Goal: Information Seeking & Learning: Check status

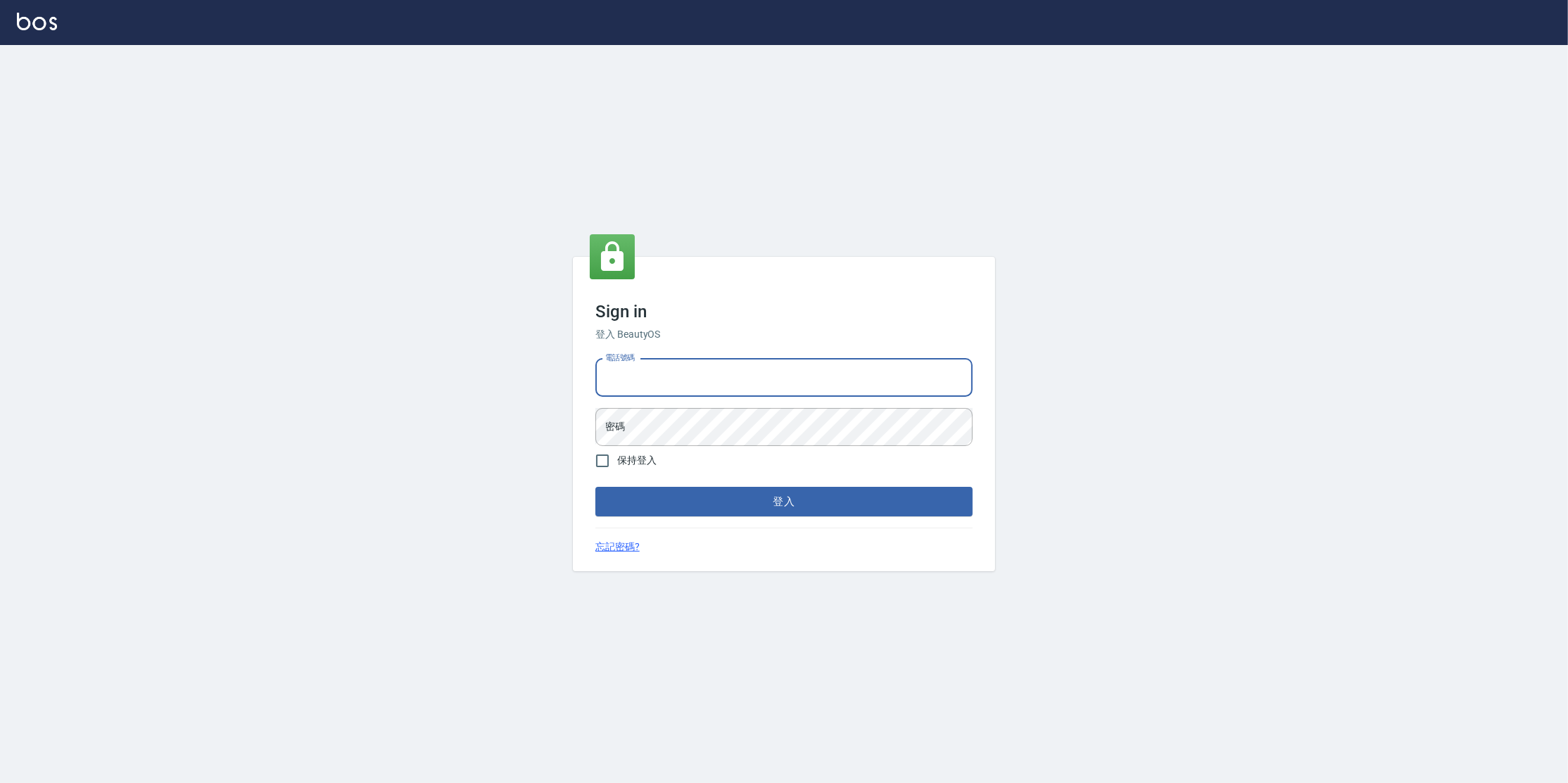
click at [684, 373] on input "電話號碼" at bounding box center [784, 378] width 377 height 38
type input "0977380821"
drag, startPoint x: 683, startPoint y: 374, endPoint x: 560, endPoint y: 361, distance: 123.7
click at [513, 356] on div "Sign in 登入 BeautyOS 電話號碼 [PHONE_NUMBER] 電話號碼 密碼 密碼 保持登入 登入 忘記密碼?" at bounding box center [784, 414] width 1568 height 738
click at [595, 487] on button "登入" at bounding box center [784, 502] width 377 height 30
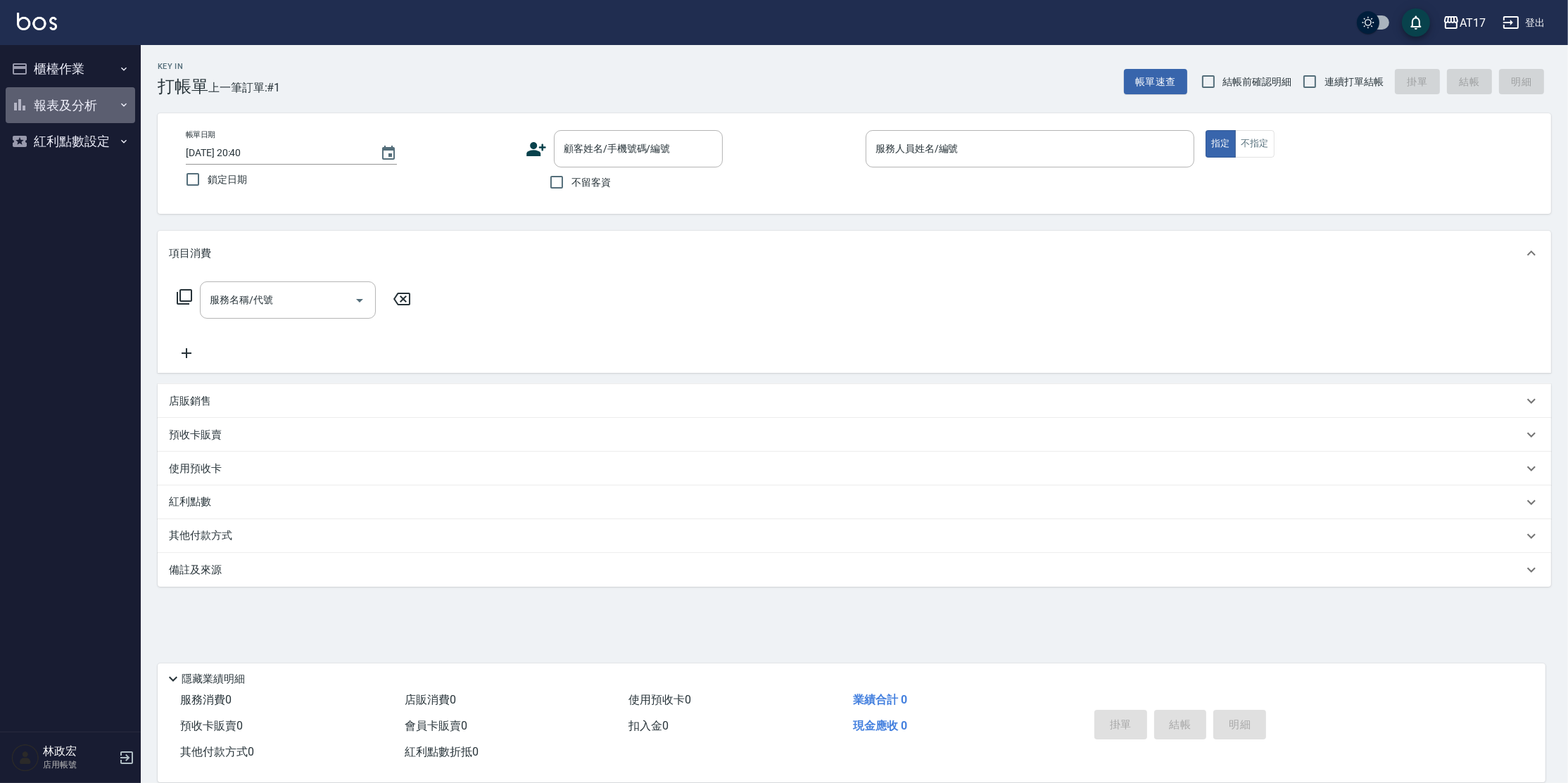
click at [77, 101] on button "報表及分析" at bounding box center [71, 105] width 130 height 37
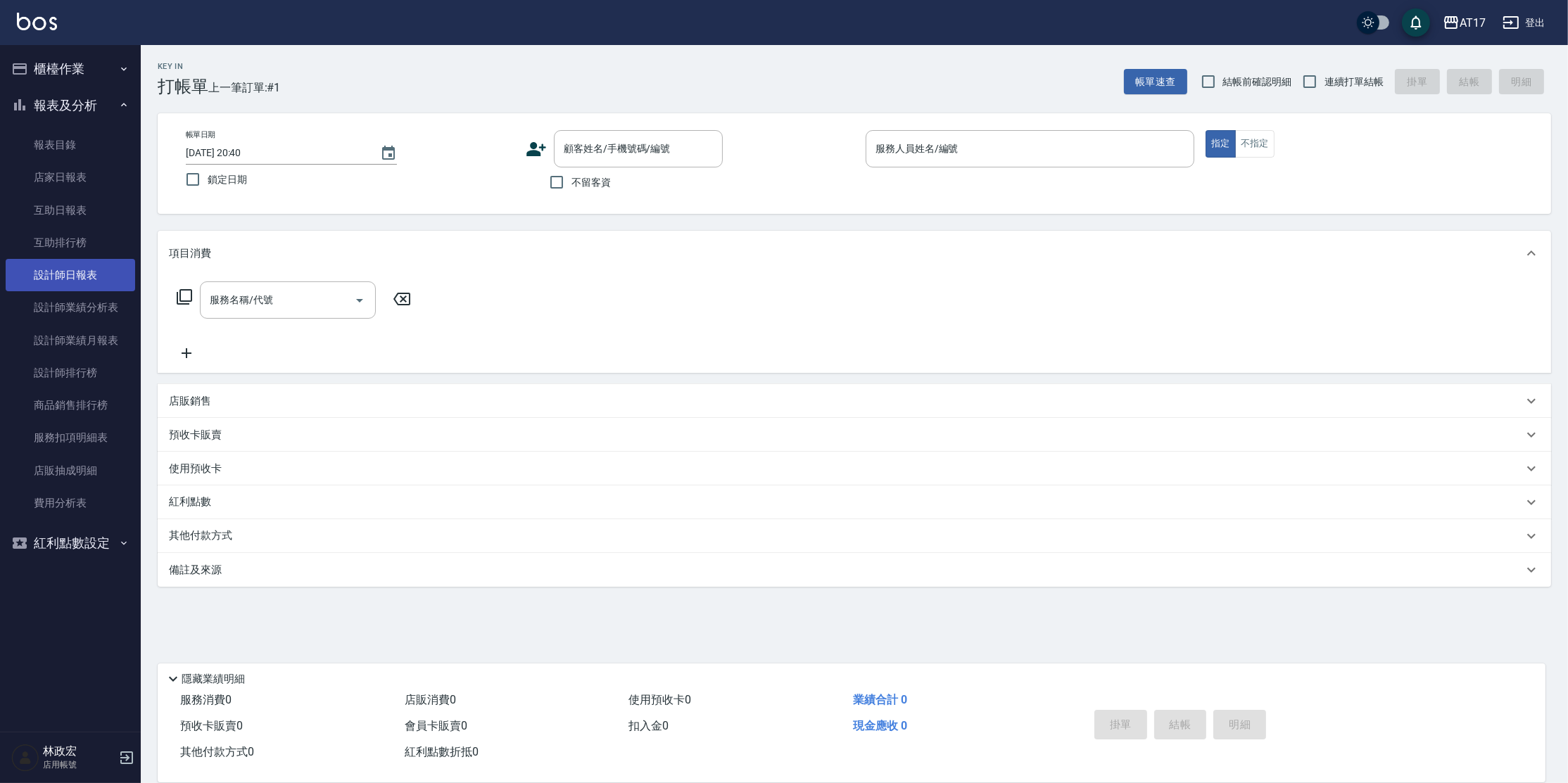
click at [87, 273] on link "設計師日報表" at bounding box center [71, 275] width 130 height 32
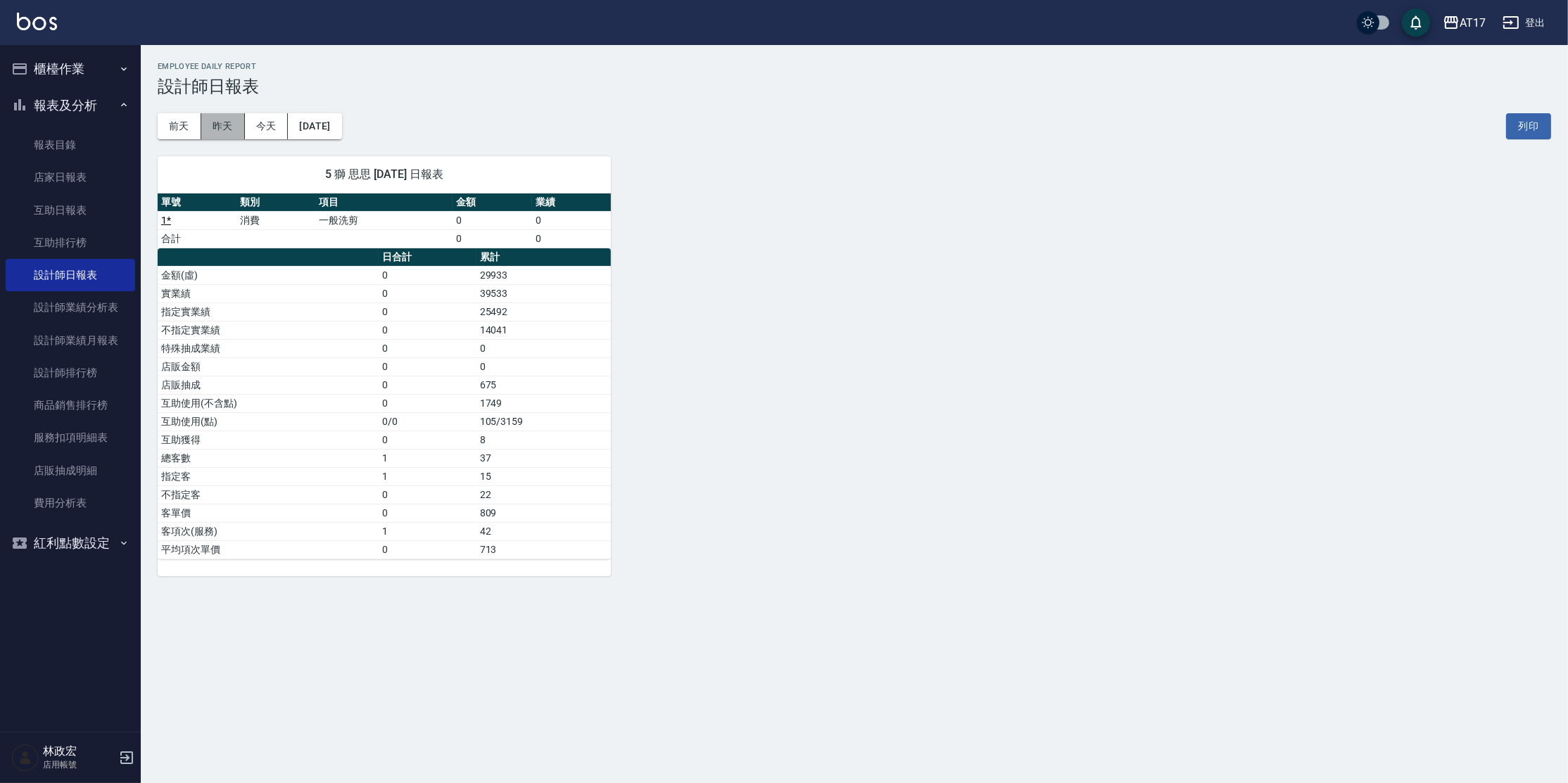
click at [222, 129] on button "昨天" at bounding box center [222, 126] width 43 height 26
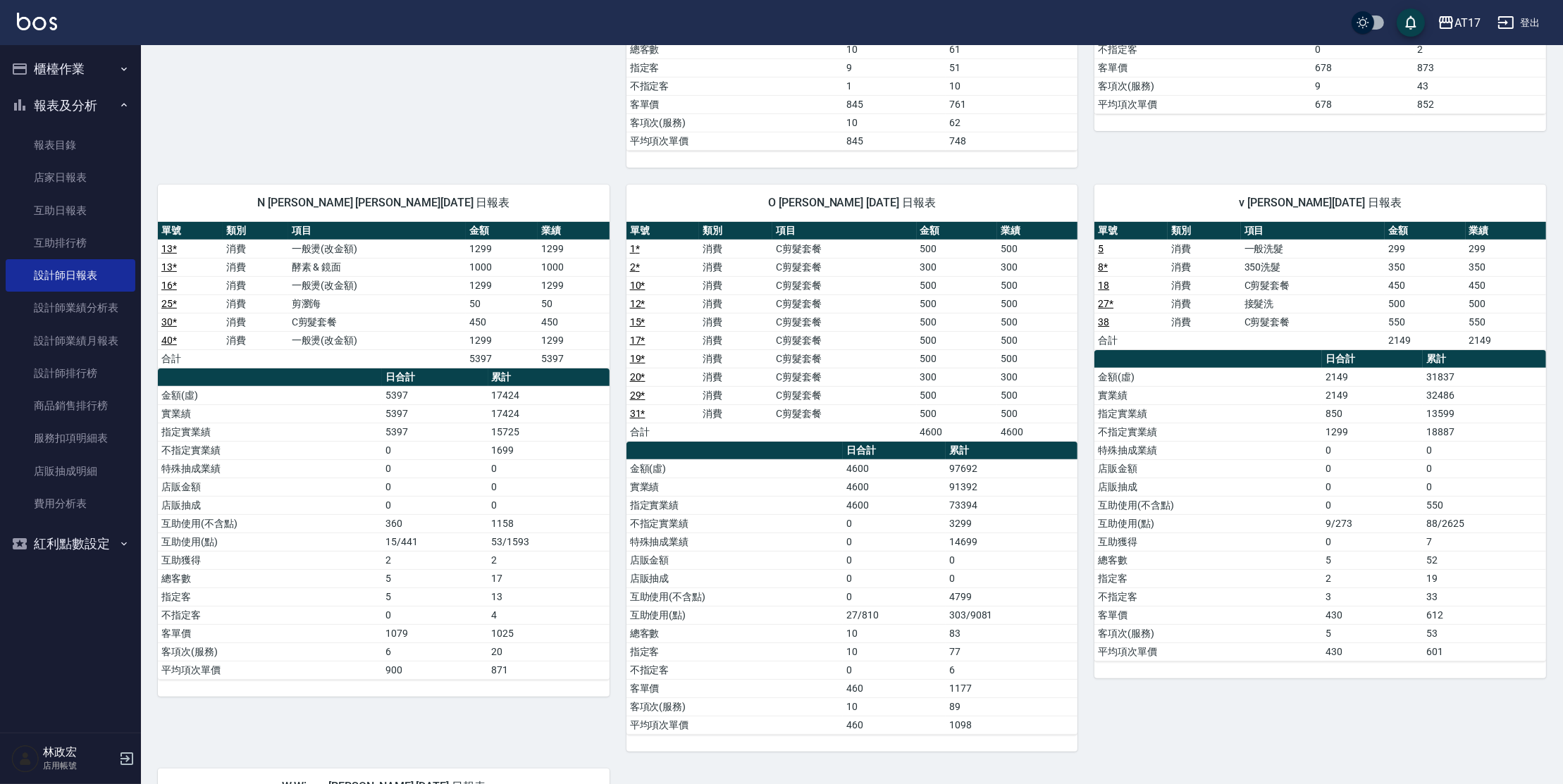
scroll to position [570, 0]
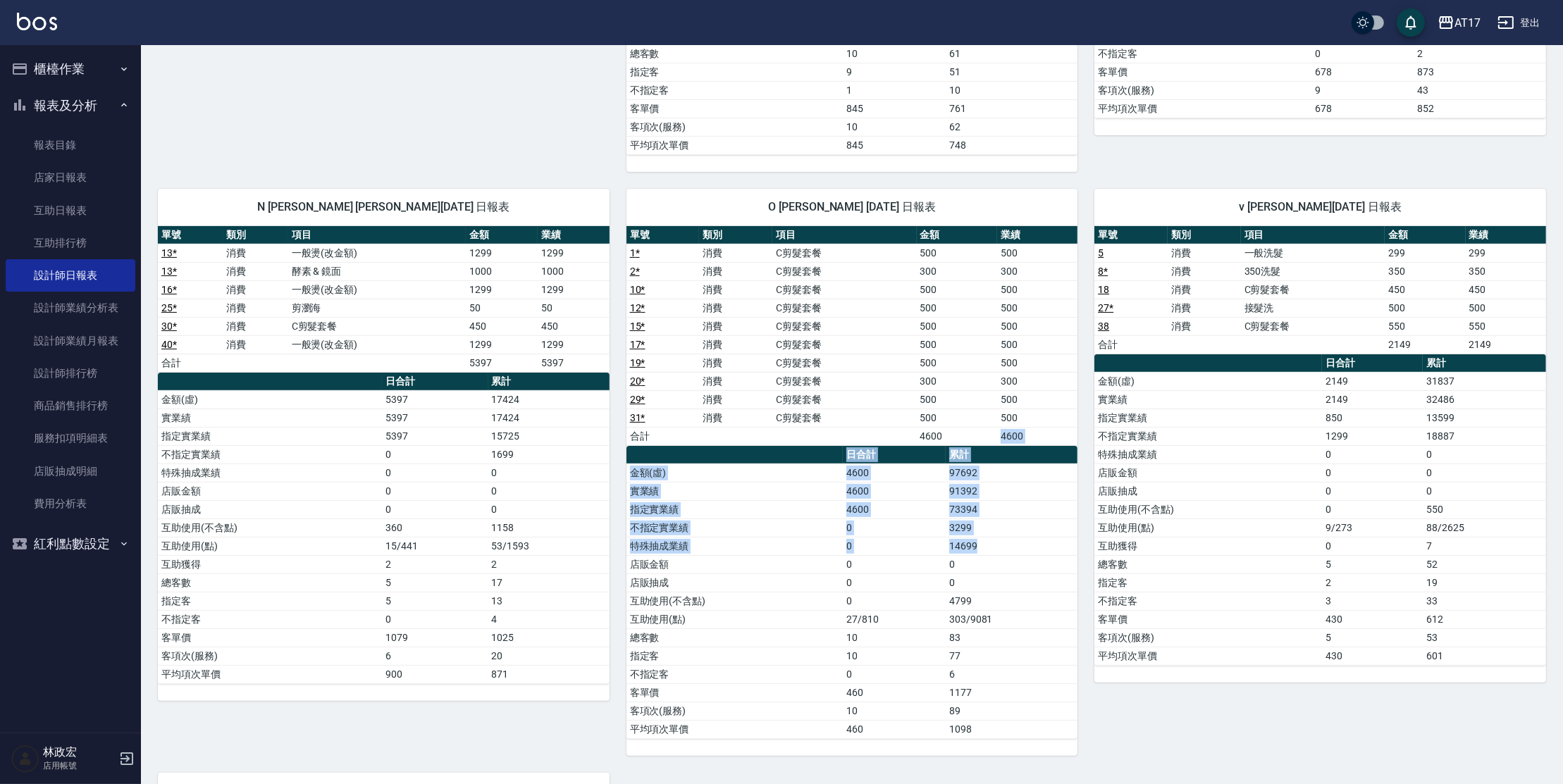
drag, startPoint x: 991, startPoint y: 425, endPoint x: 1014, endPoint y: 552, distance: 129.1
click at [1014, 551] on div "單號 類別 項目 金額 業績 1 * 消費 C剪髮套餐 500 500 2 * 消費 C剪髮套餐 300 300 10 * 消費 C剪髮套餐 500 500 …" at bounding box center [853, 482] width 452 height 513
click at [1014, 546] on td "14699" at bounding box center [1012, 546] width 131 height 18
drag, startPoint x: 1014, startPoint y: 546, endPoint x: 795, endPoint y: 447, distance: 240.3
click at [793, 447] on table "日合計 累計 金額(虛) 4600 97692 實業績 4600 91392 指定實業績 4600 73394 不指定實業績 0 3299 特殊抽成業績 0 …" at bounding box center [853, 592] width 452 height 293
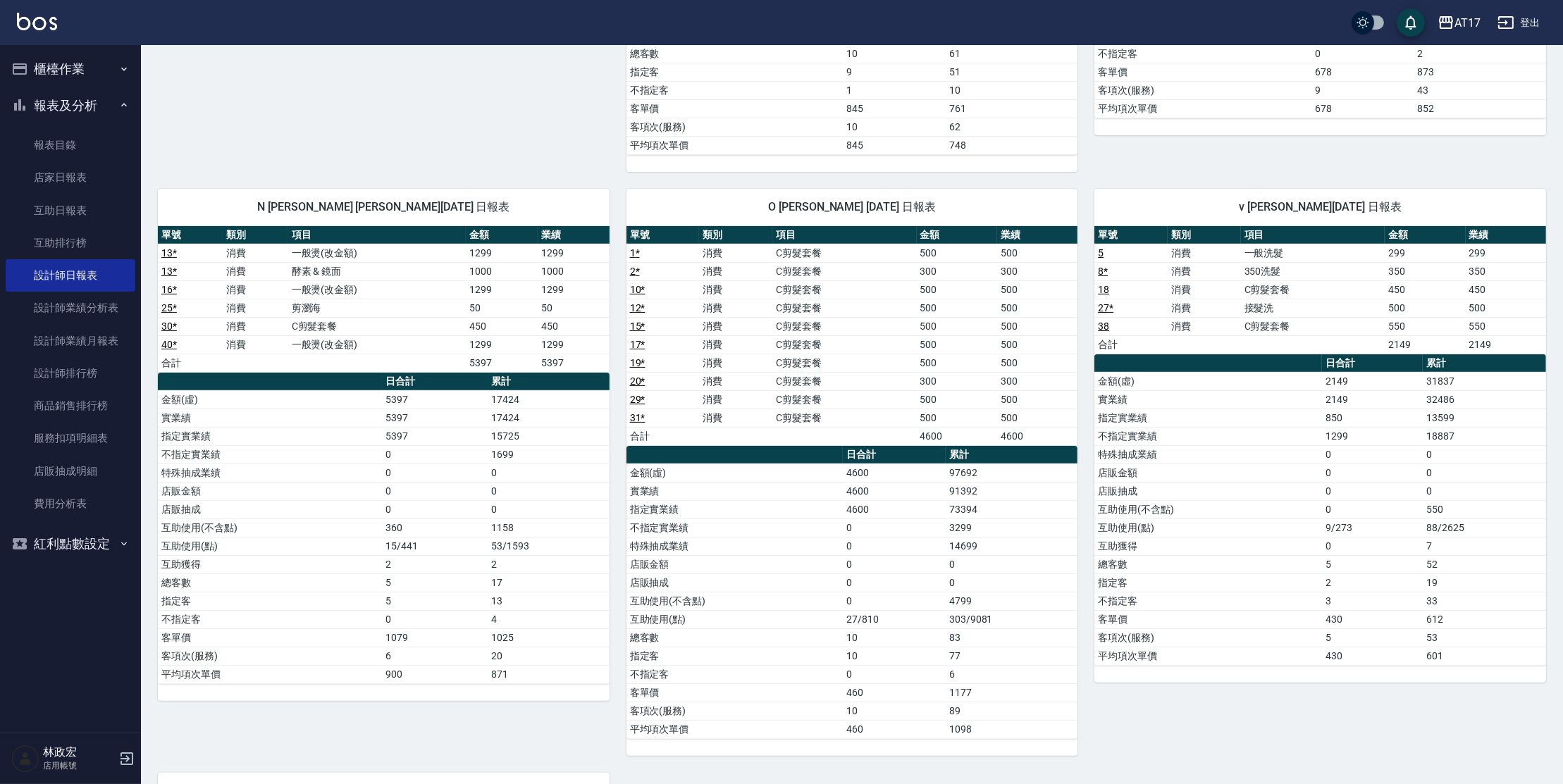
click at [801, 447] on th "a dense table" at bounding box center [735, 455] width 217 height 18
drag, startPoint x: 880, startPoint y: 481, endPoint x: 970, endPoint y: 772, distance: 304.6
click at [970, 772] on div "5 獅 思思 [DATE] 日報表 單號 類別 項目 金額 業績 39 * 消費 一般燙(改金額) 1299 1299 合計 1299 1299 日合計 累計…" at bounding box center [844, 382] width 1405 height 1624
click at [981, 727] on td "1098" at bounding box center [1012, 729] width 131 height 18
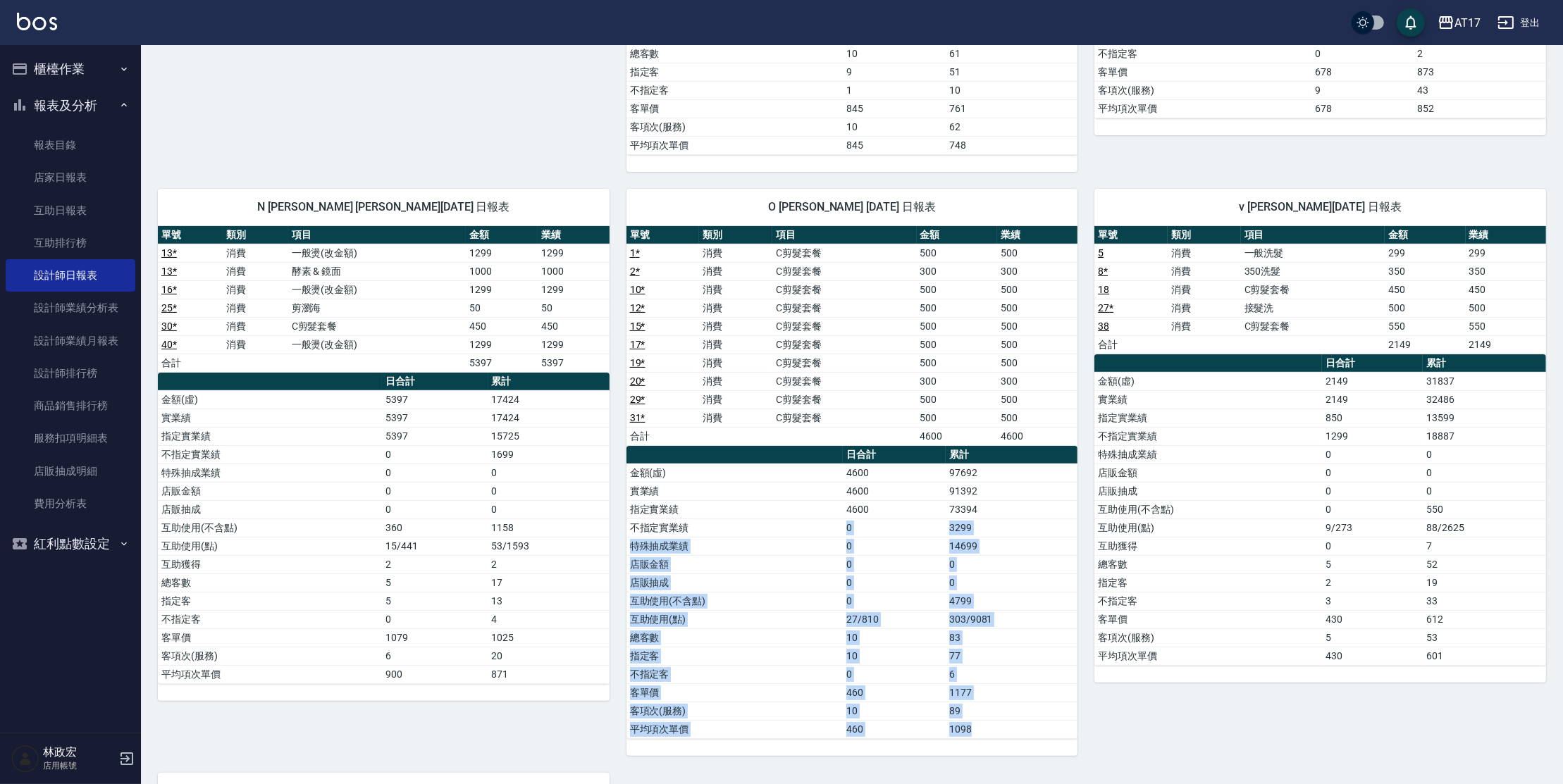
drag, startPoint x: 986, startPoint y: 722, endPoint x: 784, endPoint y: 534, distance: 275.9
click at [763, 525] on tbody "金額(虛) 4600 97692 實業績 4600 91392 指定實業績 4600 73394 不指定實業績 0 3299 特殊抽成業績 0 14699 店…" at bounding box center [853, 601] width 452 height 275
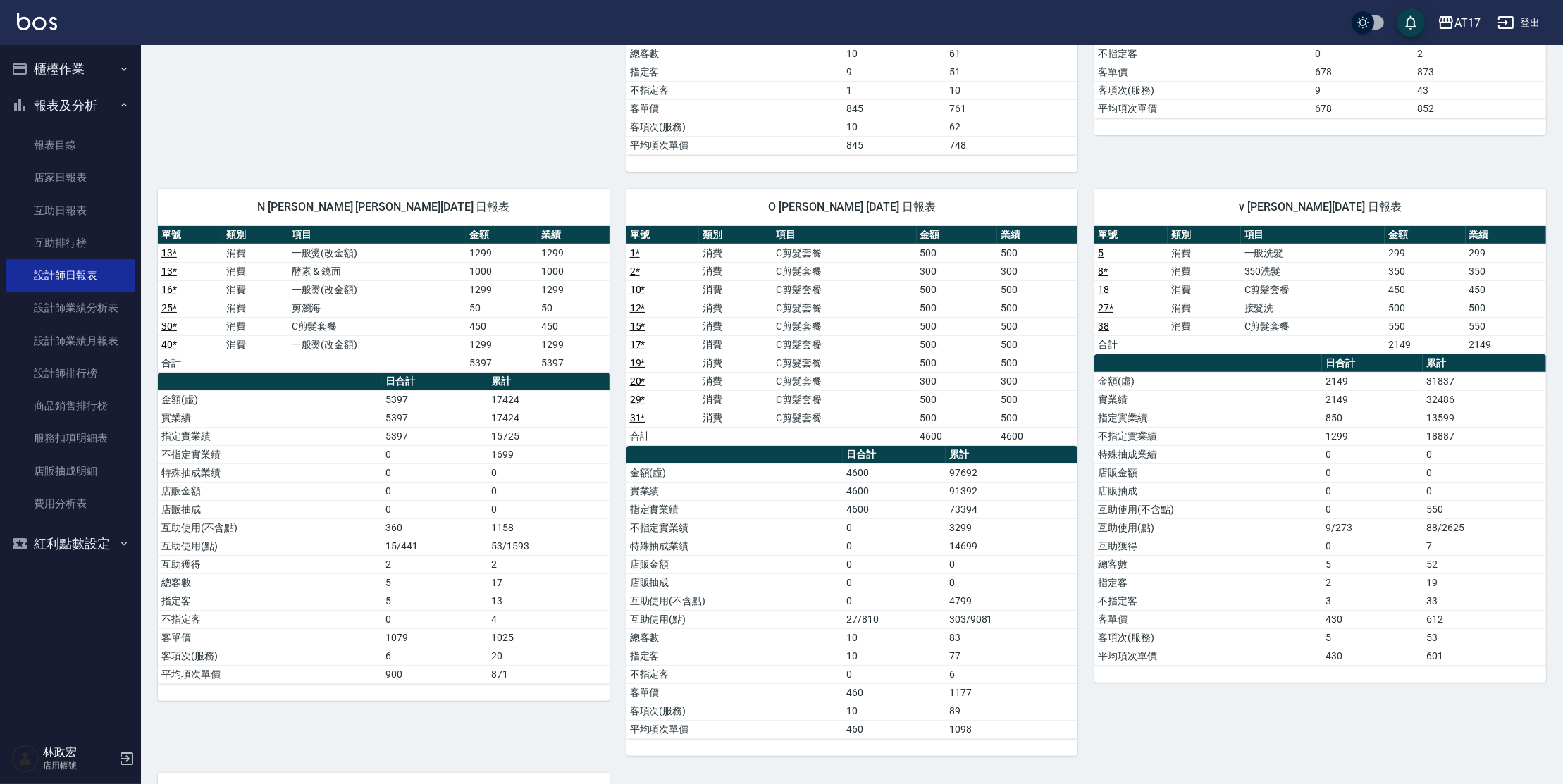
click at [810, 542] on td "特殊抽成業績" at bounding box center [735, 546] width 217 height 18
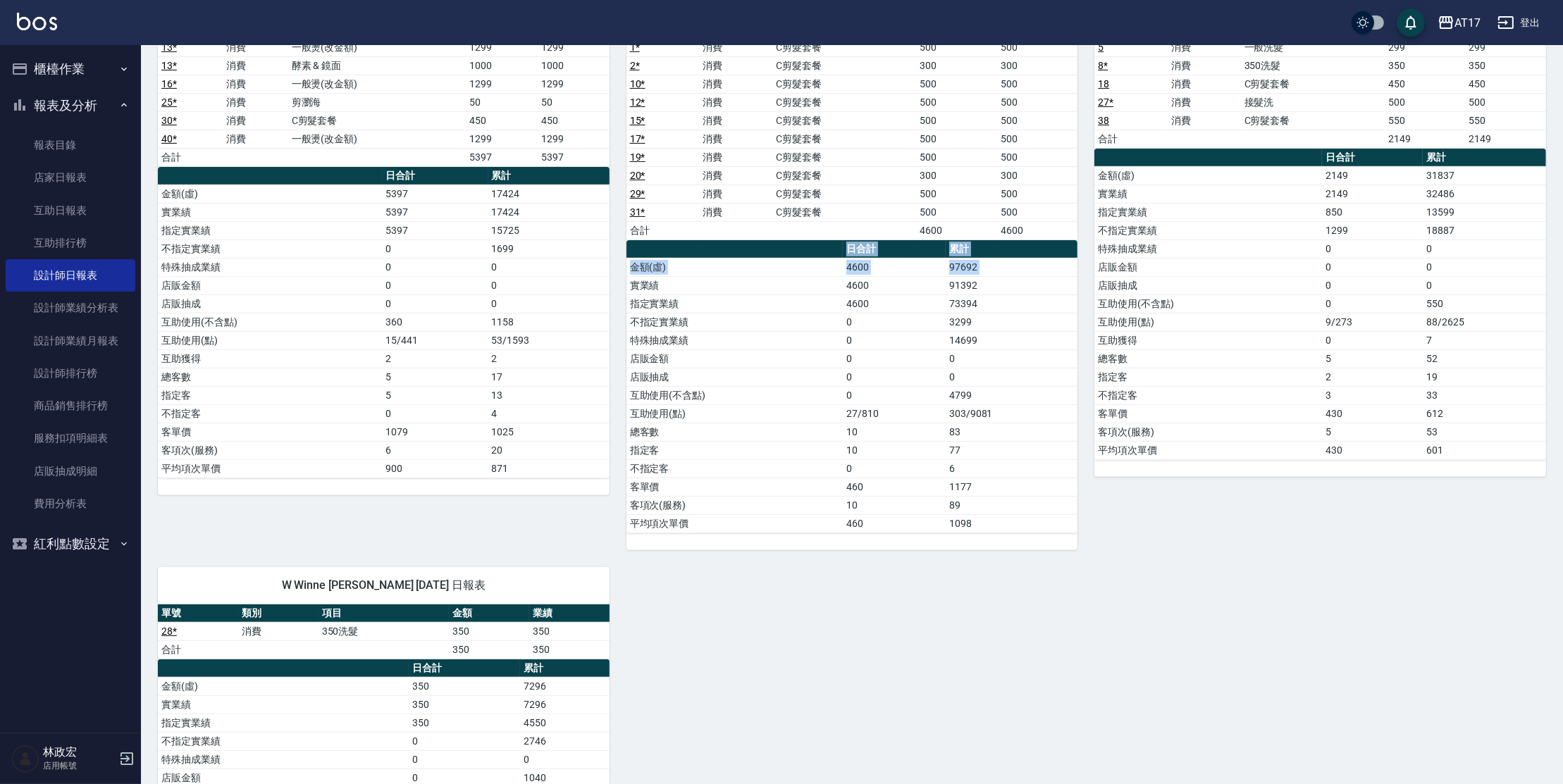
drag, startPoint x: 823, startPoint y: 479, endPoint x: 1004, endPoint y: 813, distance: 379.9
click at [1004, 783] on html "AT17 登出 櫃檯作業 打帳單 帳單列表 現金收支登錄 每日結帳 報表及分析 報表目錄 店家日報表 互助日報表 互助排行榜 設計師日報表 設計師業績分析表 …" at bounding box center [781, 114] width 1563 height 1781
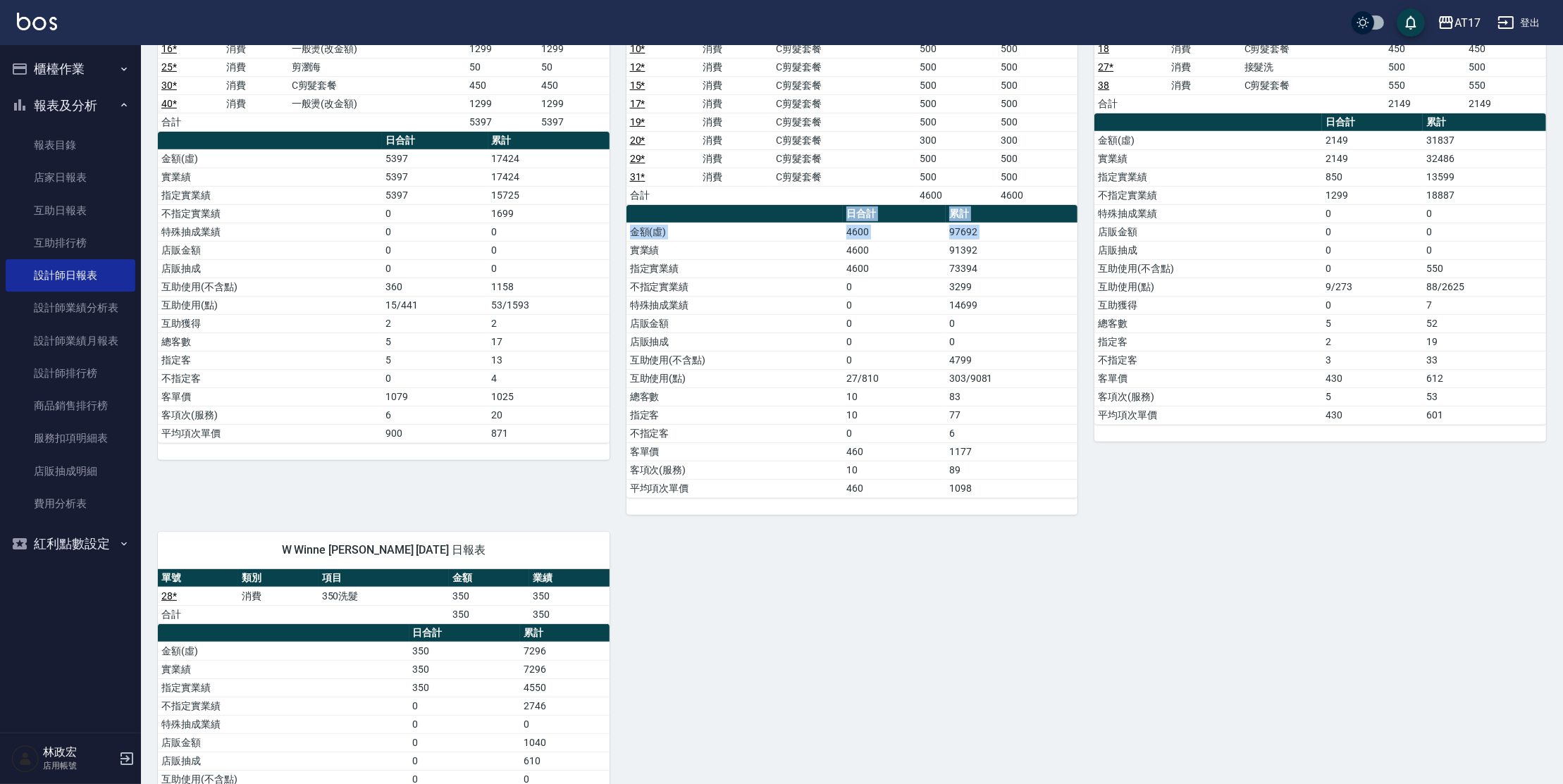
click at [960, 600] on div "5 獅 思思 [DATE] 日報表 單號 類別 項目 金額 業績 39 * 消費 一般燙(改金額) 1299 1299 合計 1299 1299 日合計 累計…" at bounding box center [844, 140] width 1405 height 1624
drag, startPoint x: 1041, startPoint y: 497, endPoint x: 719, endPoint y: 222, distance: 423.4
click at [719, 222] on div "單號 類別 項目 金額 業績 1 * 消費 C剪髮套餐 500 500 2 * 消費 C剪髮套餐 300 300 10 * 消費 C剪髮套餐 500 500 …" at bounding box center [853, 250] width 452 height 530
click at [736, 243] on td "實業績" at bounding box center [735, 250] width 217 height 18
drag, startPoint x: 724, startPoint y: 225, endPoint x: 967, endPoint y: 533, distance: 392.3
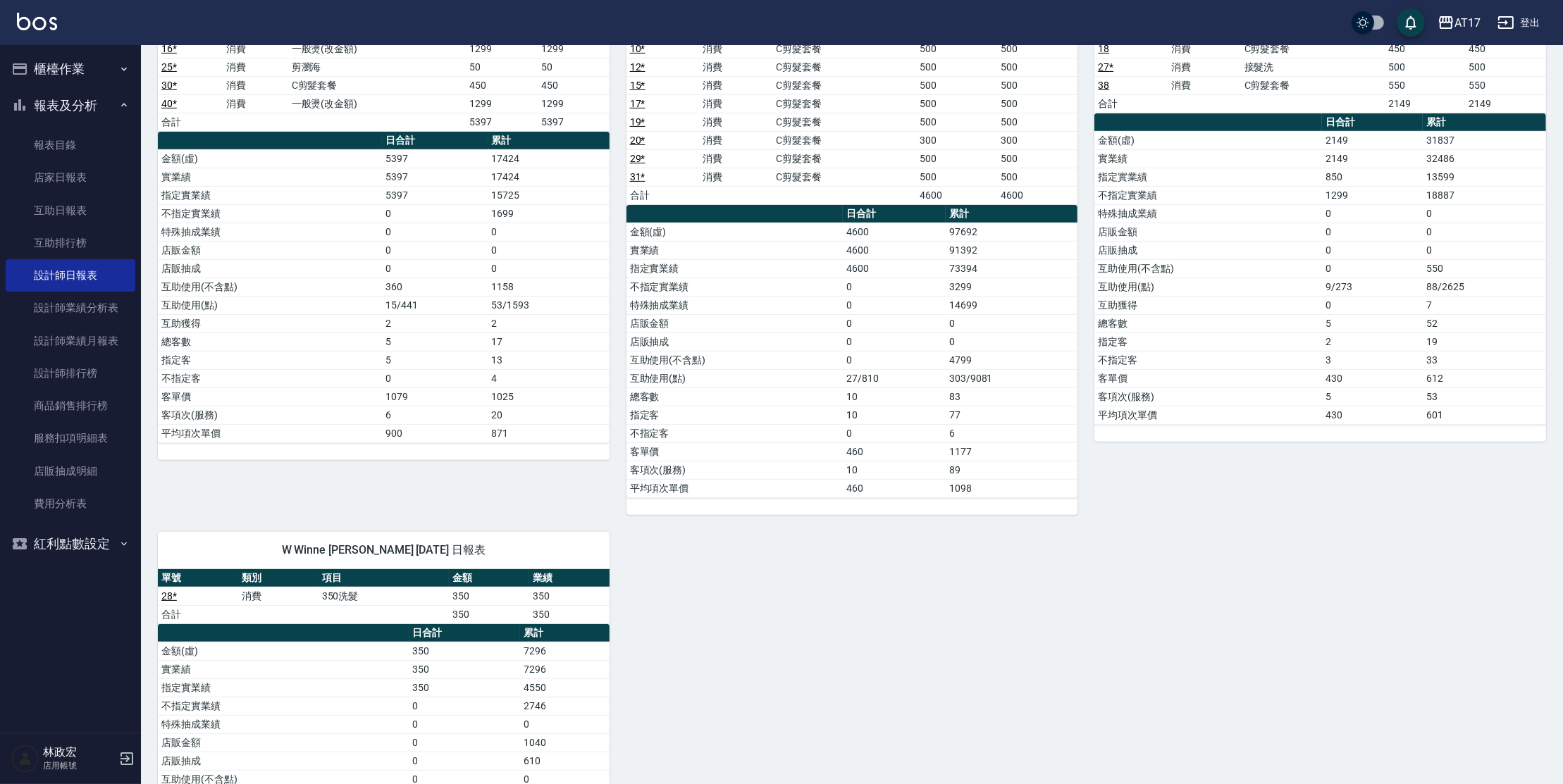
click at [963, 544] on div "5 獅 思思 [DATE] 日報表 單號 類別 項目 金額 業績 39 * 消費 一般燙(改金額) 1299 1299 合計 1299 1299 日合計 累計…" at bounding box center [844, 140] width 1405 height 1624
drag, startPoint x: 967, startPoint y: 500, endPoint x: 645, endPoint y: 236, distance: 416.4
click at [645, 236] on div "單號 類別 項目 金額 業績 1 * 消費 C剪髮套餐 500 500 2 * 消費 C剪髮套餐 300 300 10 * 消費 C剪髮套餐 500 500 …" at bounding box center [853, 250] width 452 height 530
click at [648, 241] on td "實業績" at bounding box center [735, 250] width 217 height 18
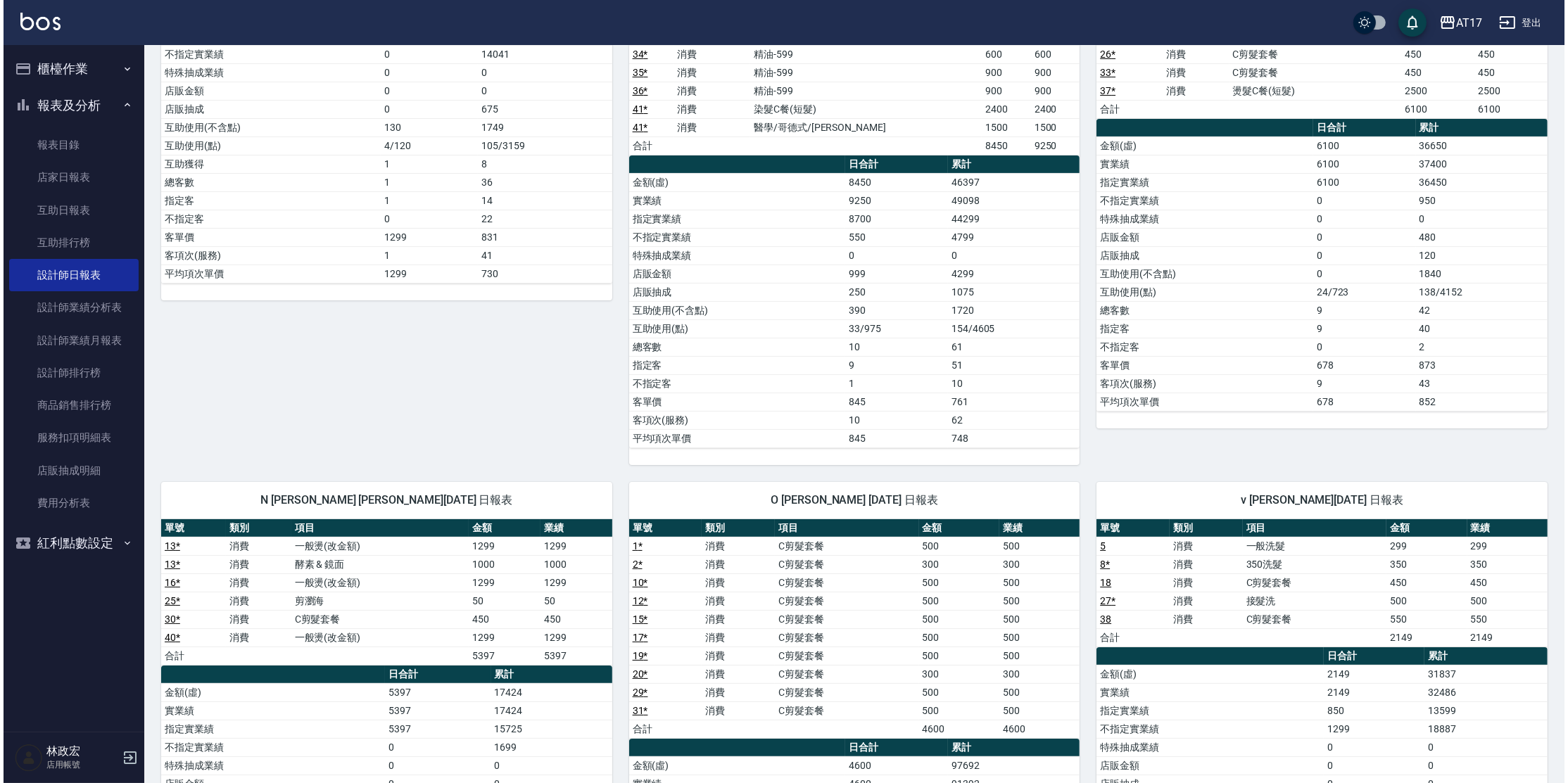
scroll to position [0, 0]
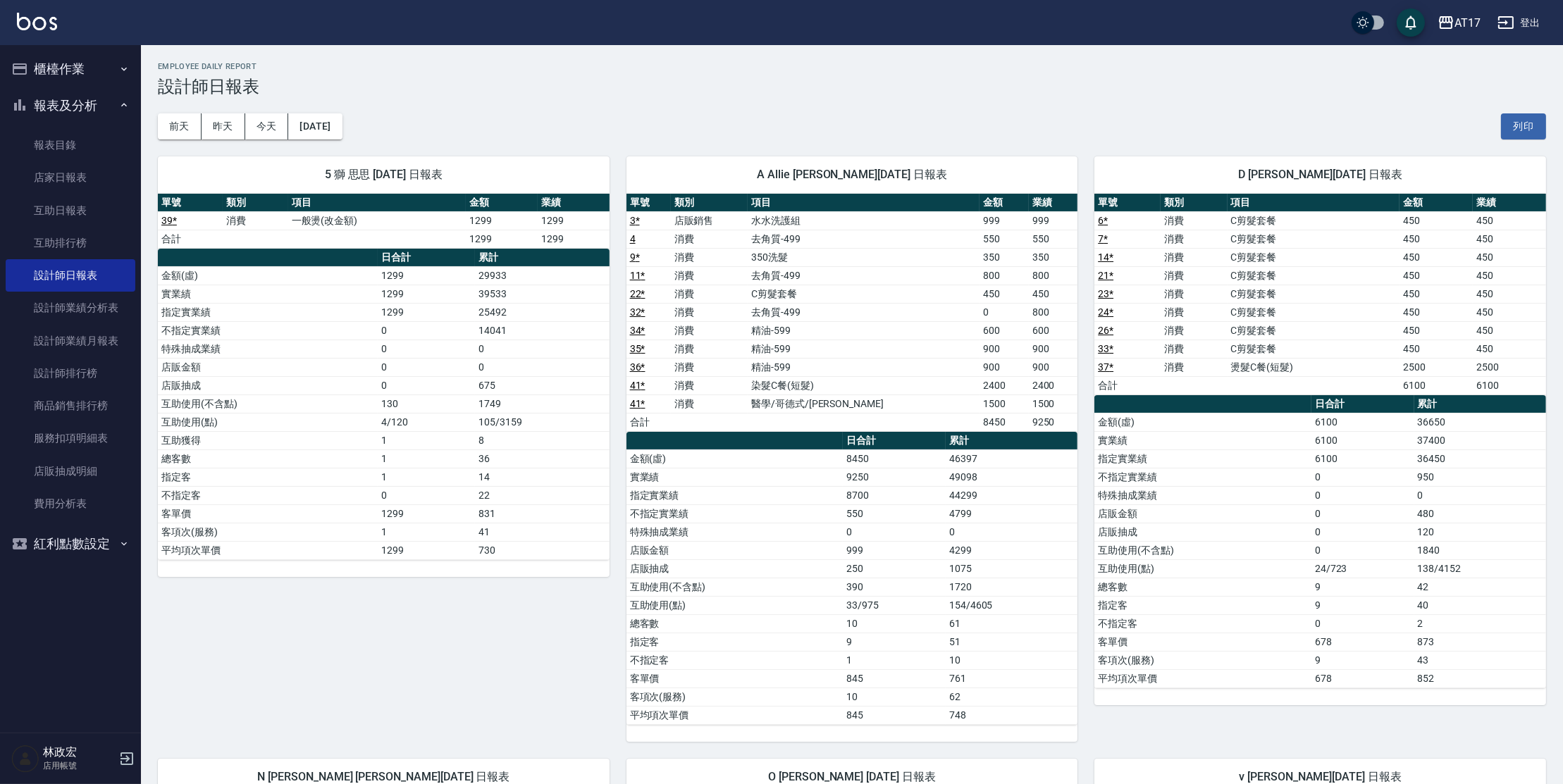
click at [68, 67] on button "櫃檯作業" at bounding box center [71, 69] width 130 height 37
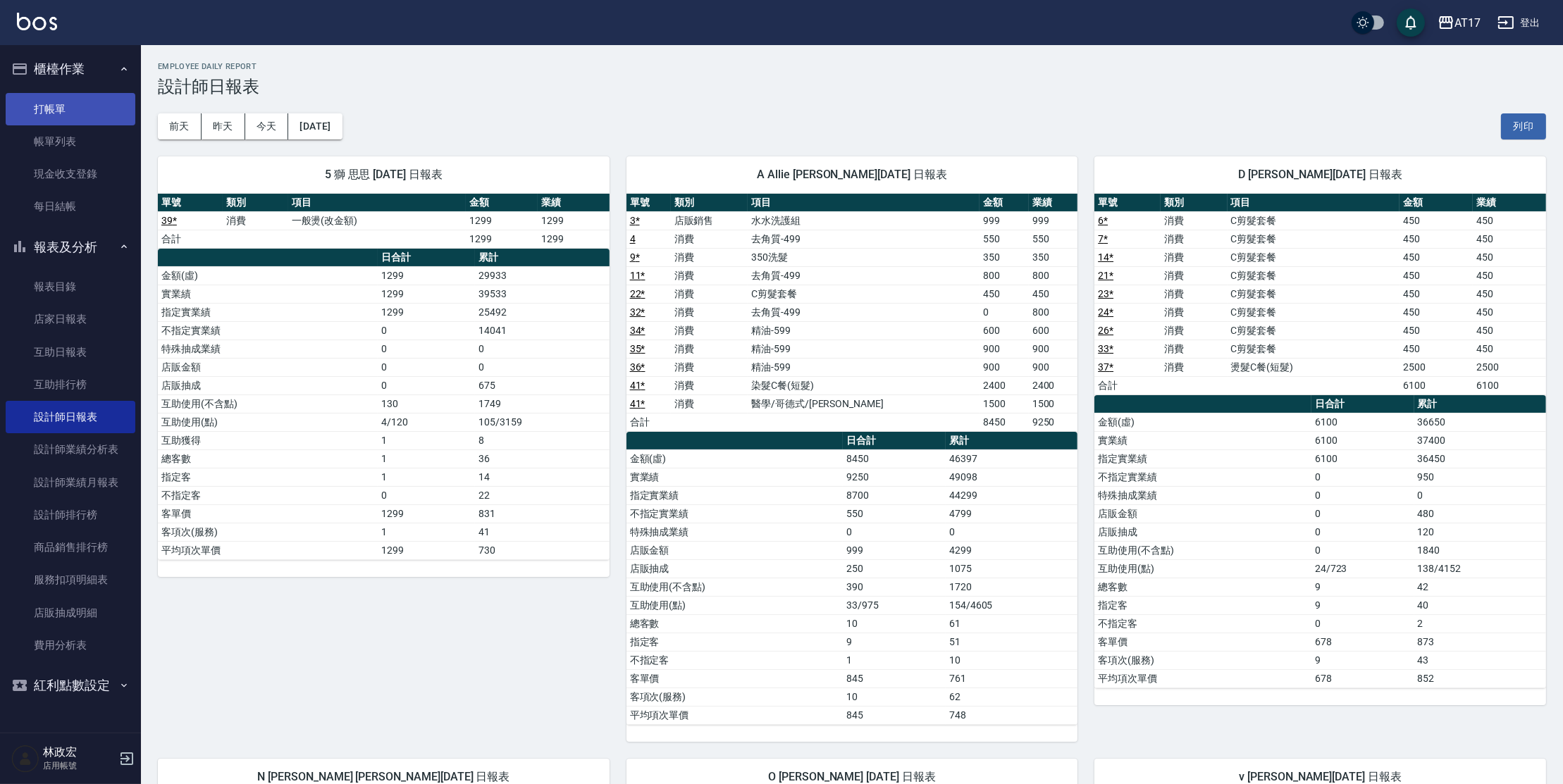
click at [61, 101] on link "打帳單" at bounding box center [71, 108] width 130 height 32
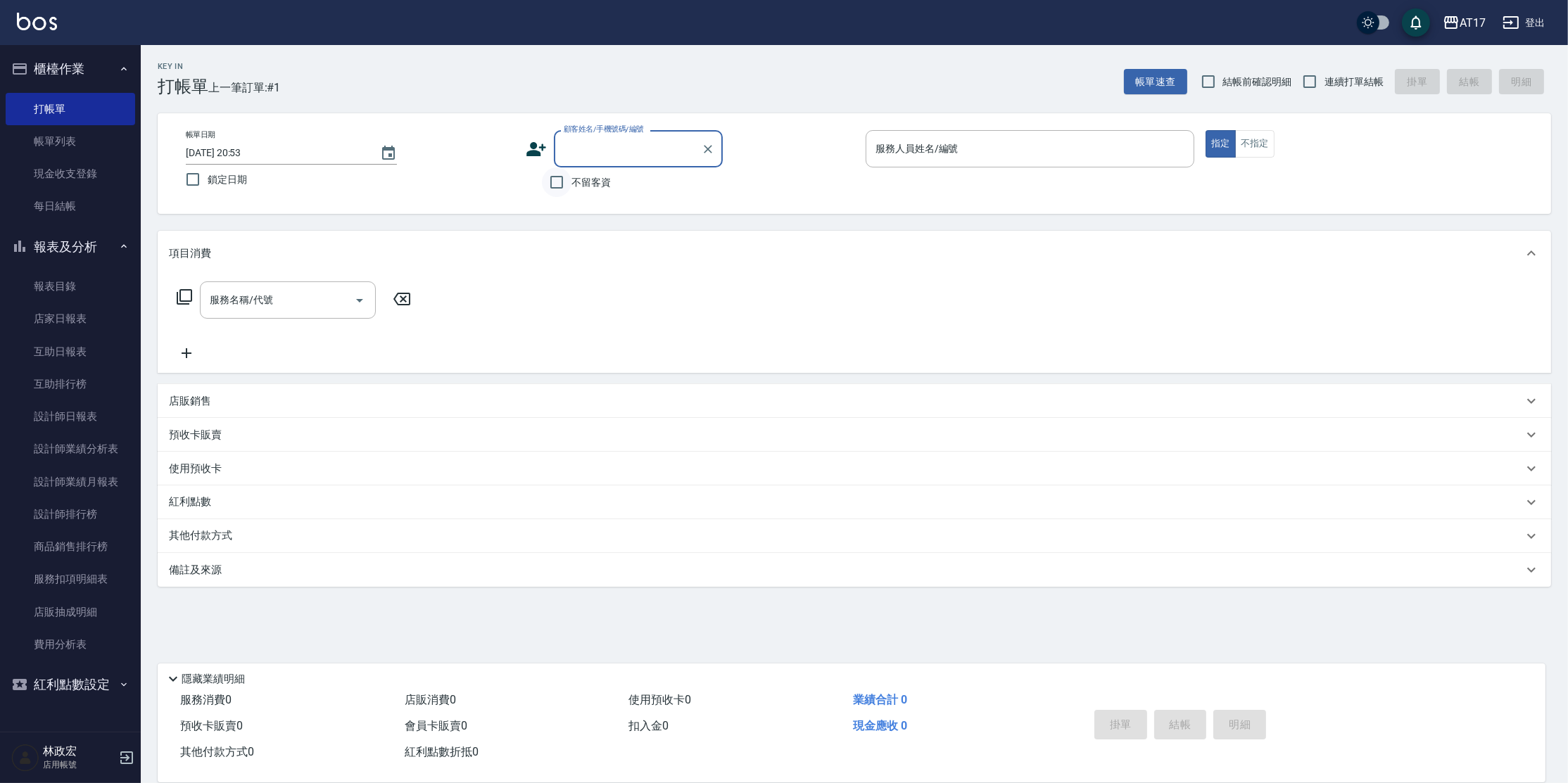
click at [548, 181] on input "不留客資" at bounding box center [557, 182] width 30 height 30
checkbox input "true"
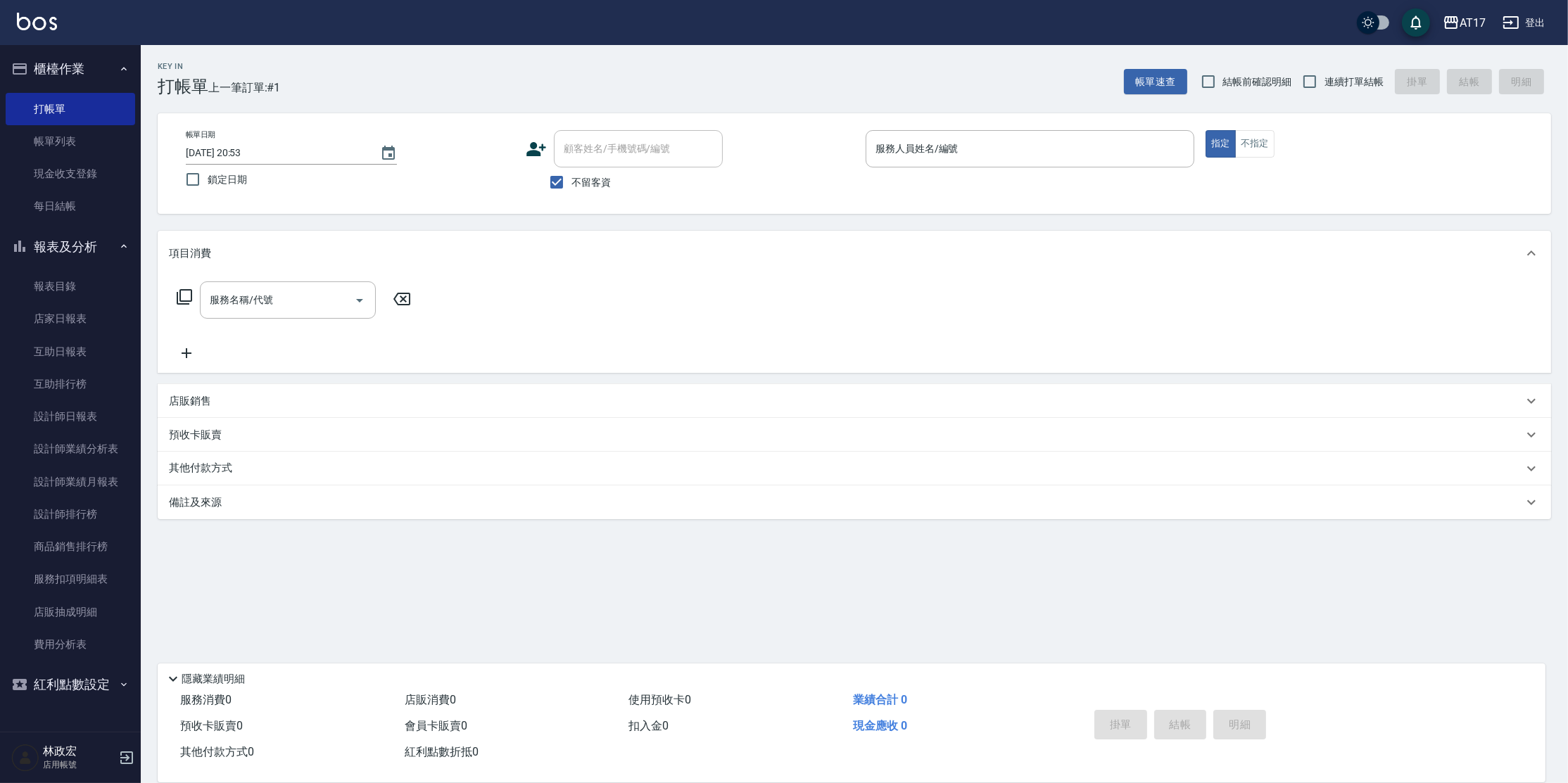
click at [1328, 80] on span "連續打單結帳" at bounding box center [1354, 82] width 59 height 15
click at [1324, 80] on input "連續打單結帳" at bounding box center [1310, 82] width 30 height 30
checkbox input "true"
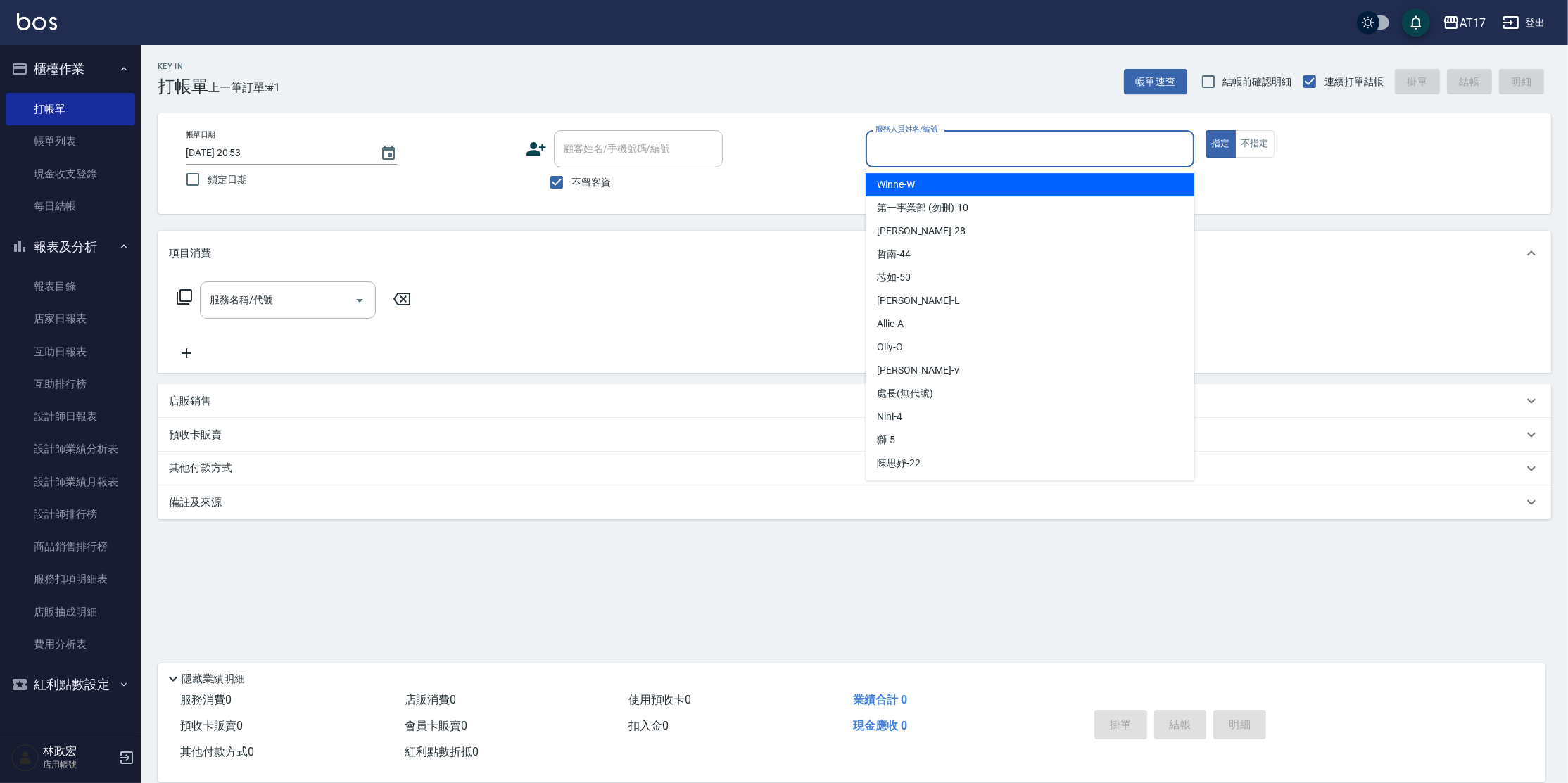
click at [1140, 143] on input "服務人員姓名/編號" at bounding box center [1029, 148] width 316 height 25
type input "[PERSON_NAME]-E"
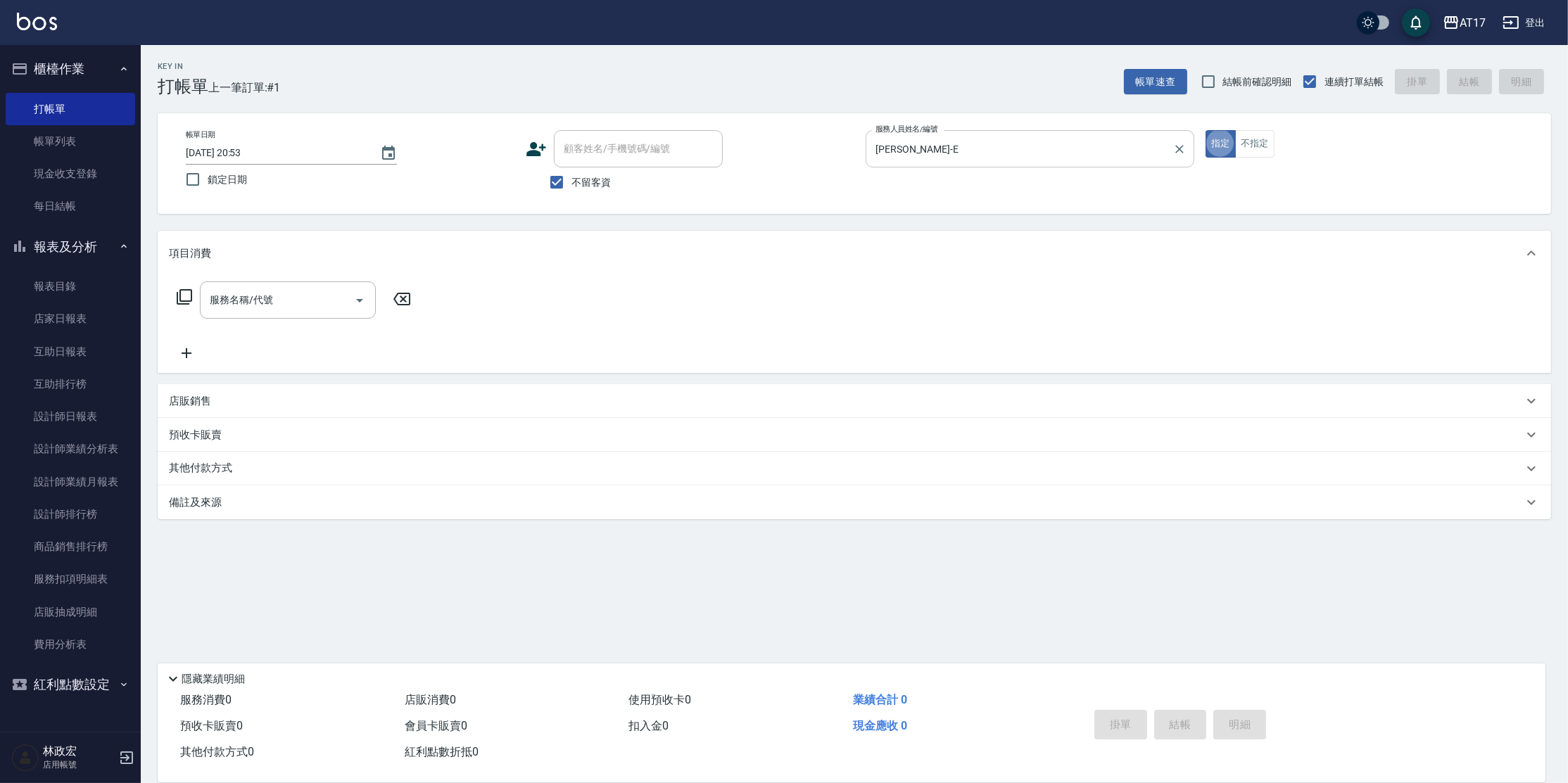
type button "true"
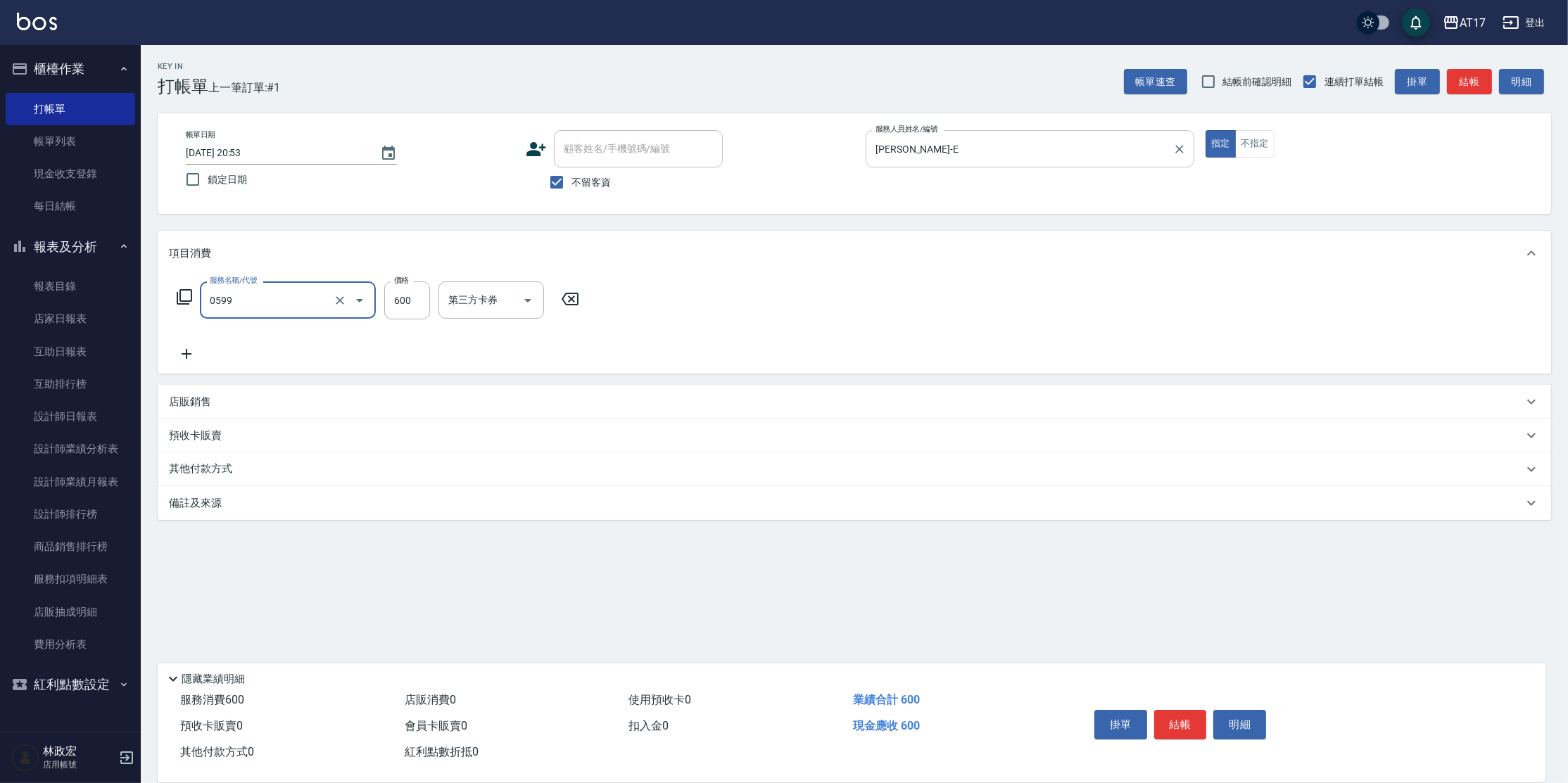
type input "精油-599(0599)"
type input "850"
type input "25"
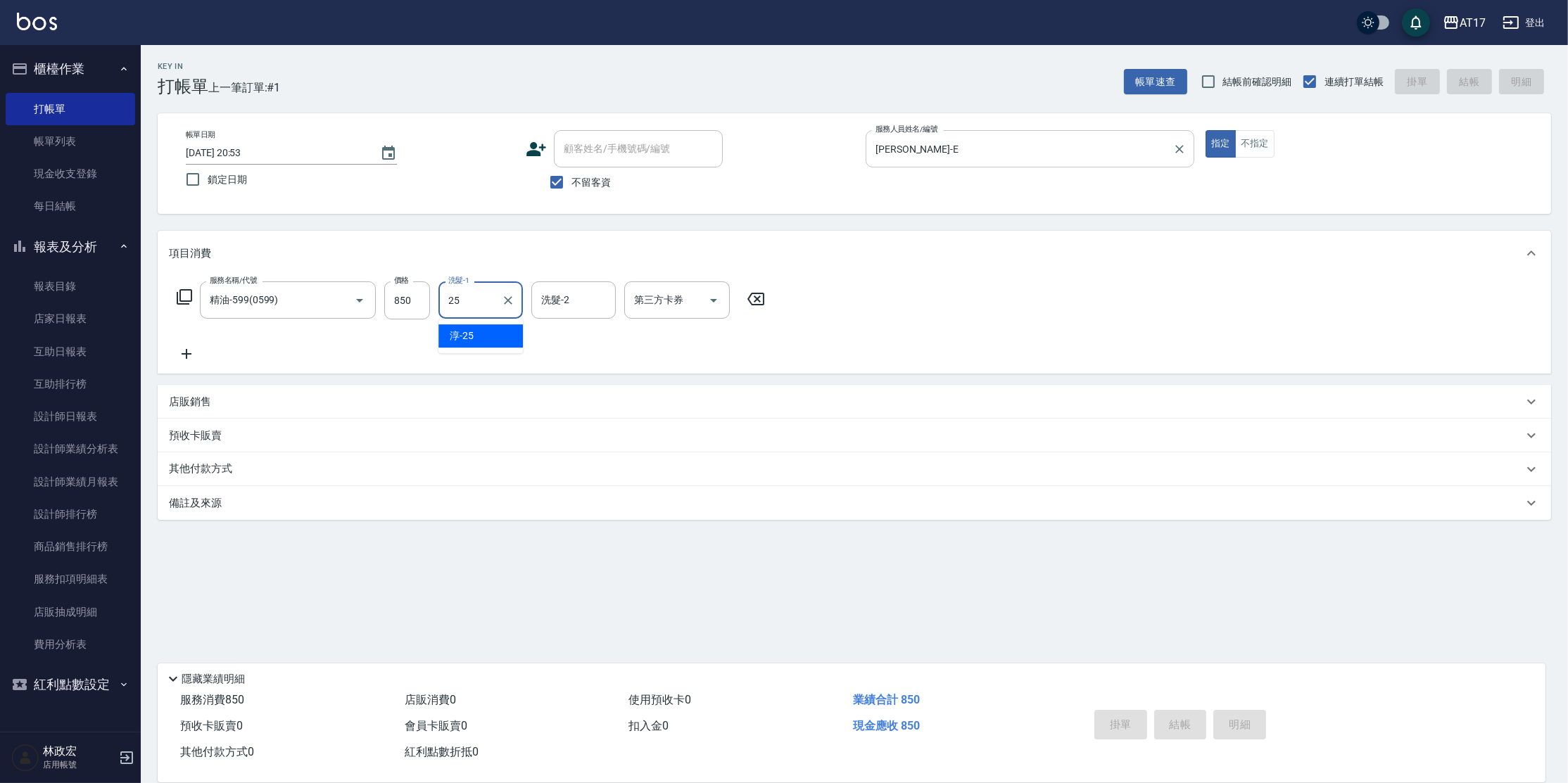
type input "[DATE] 20:54"
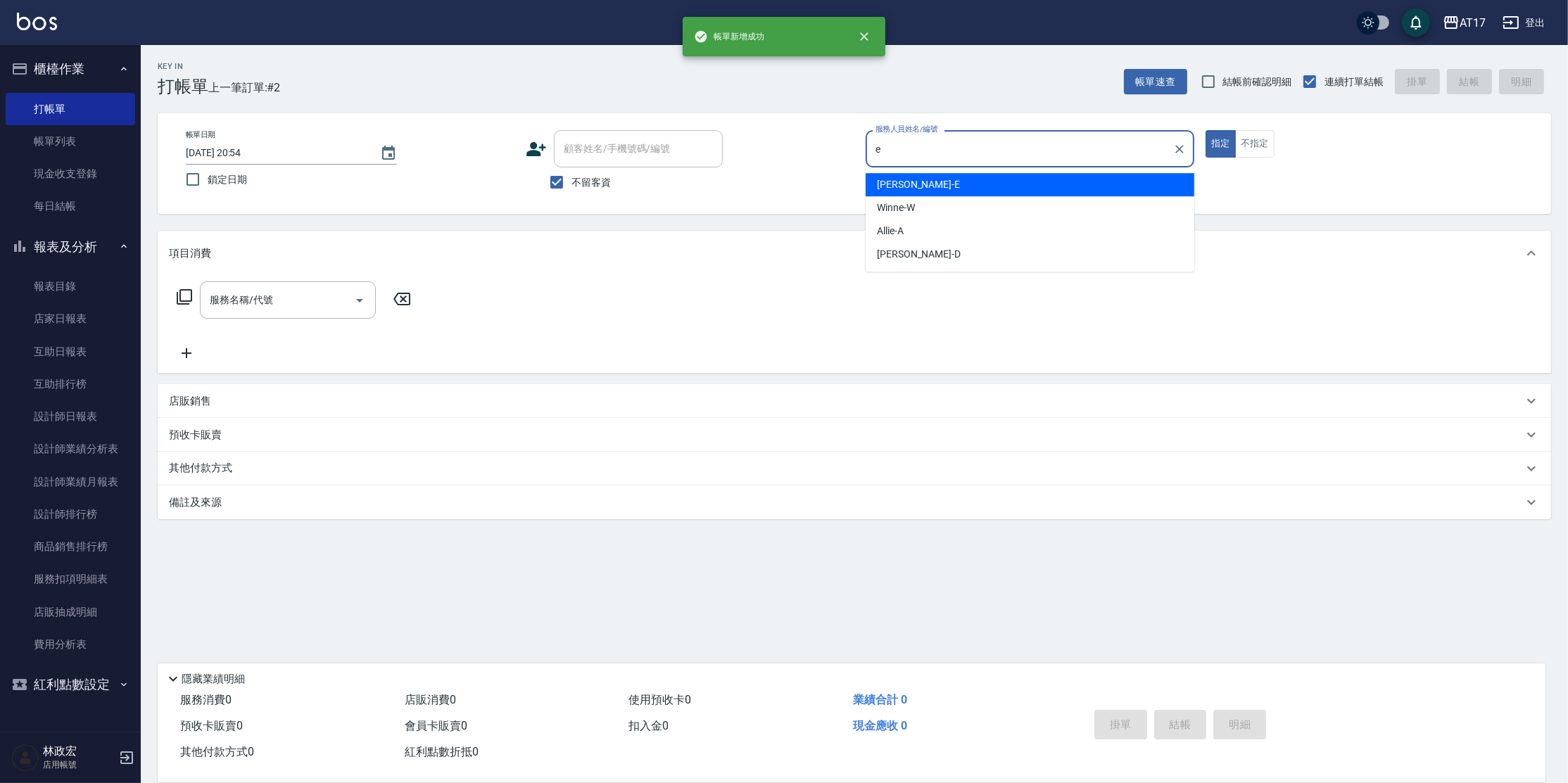
type input "[PERSON_NAME]-E"
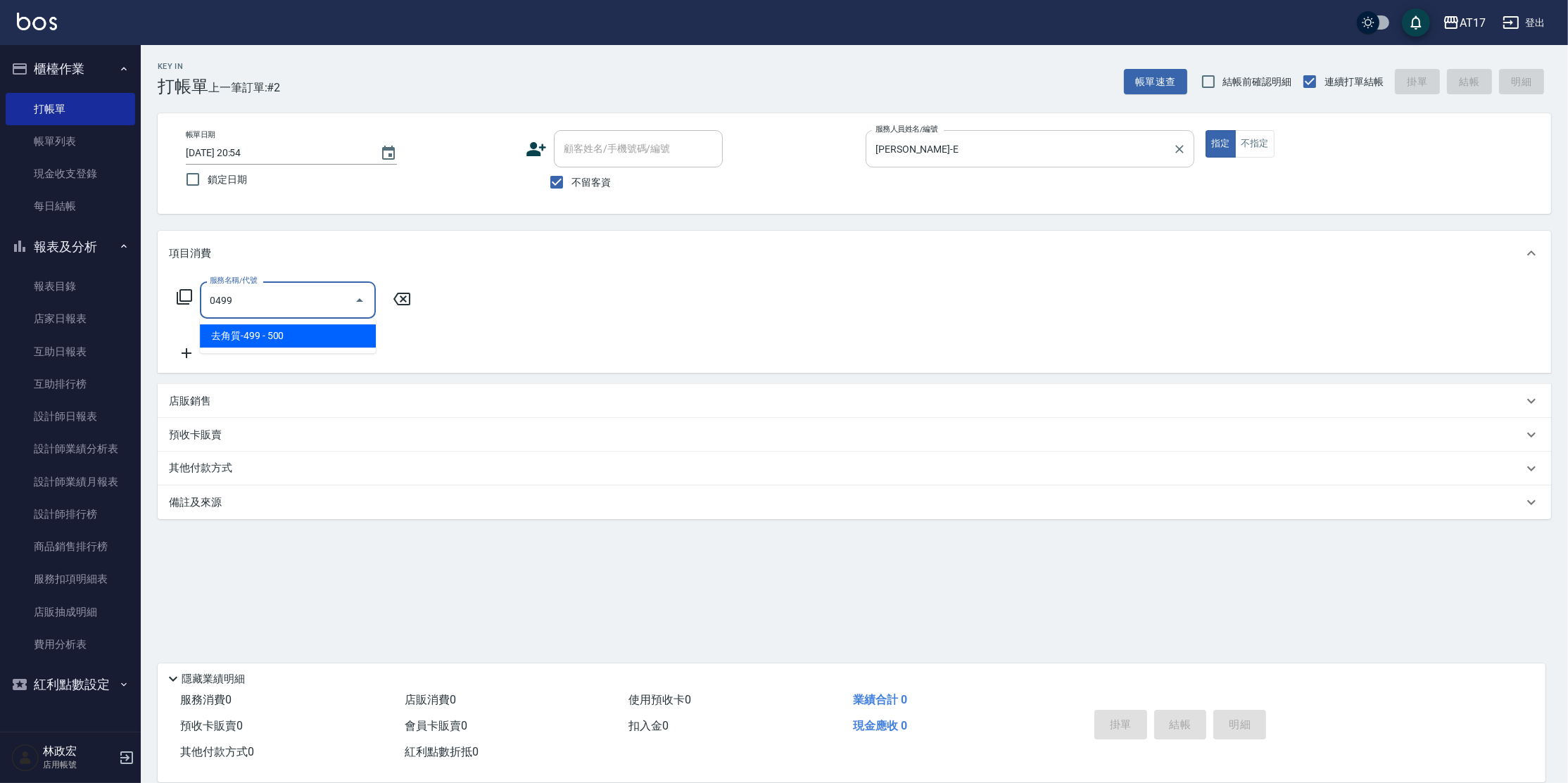
type input "去角質-499(0499)"
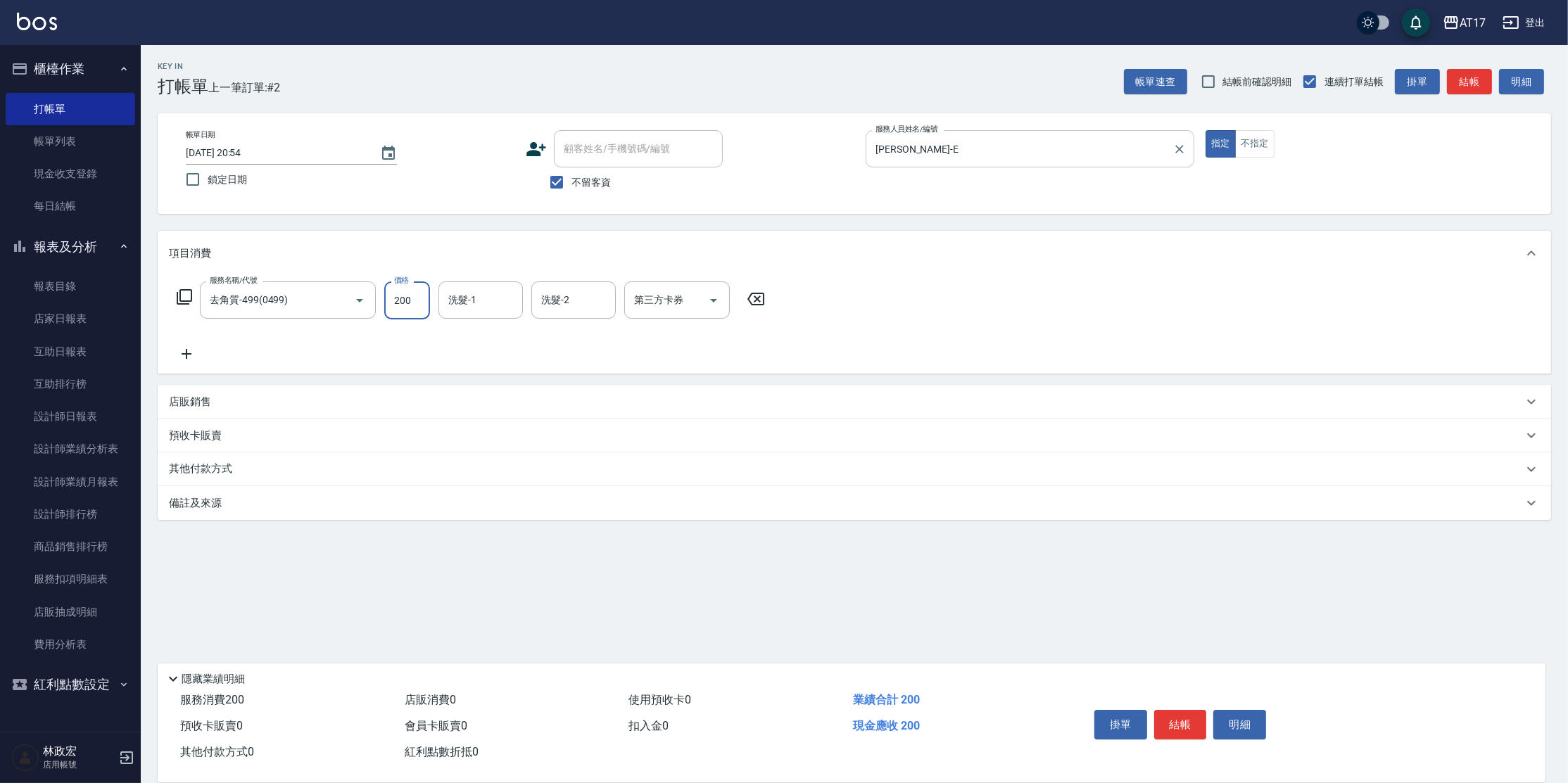
type input "200"
type input "欣麗-77"
type input "儲值卡"
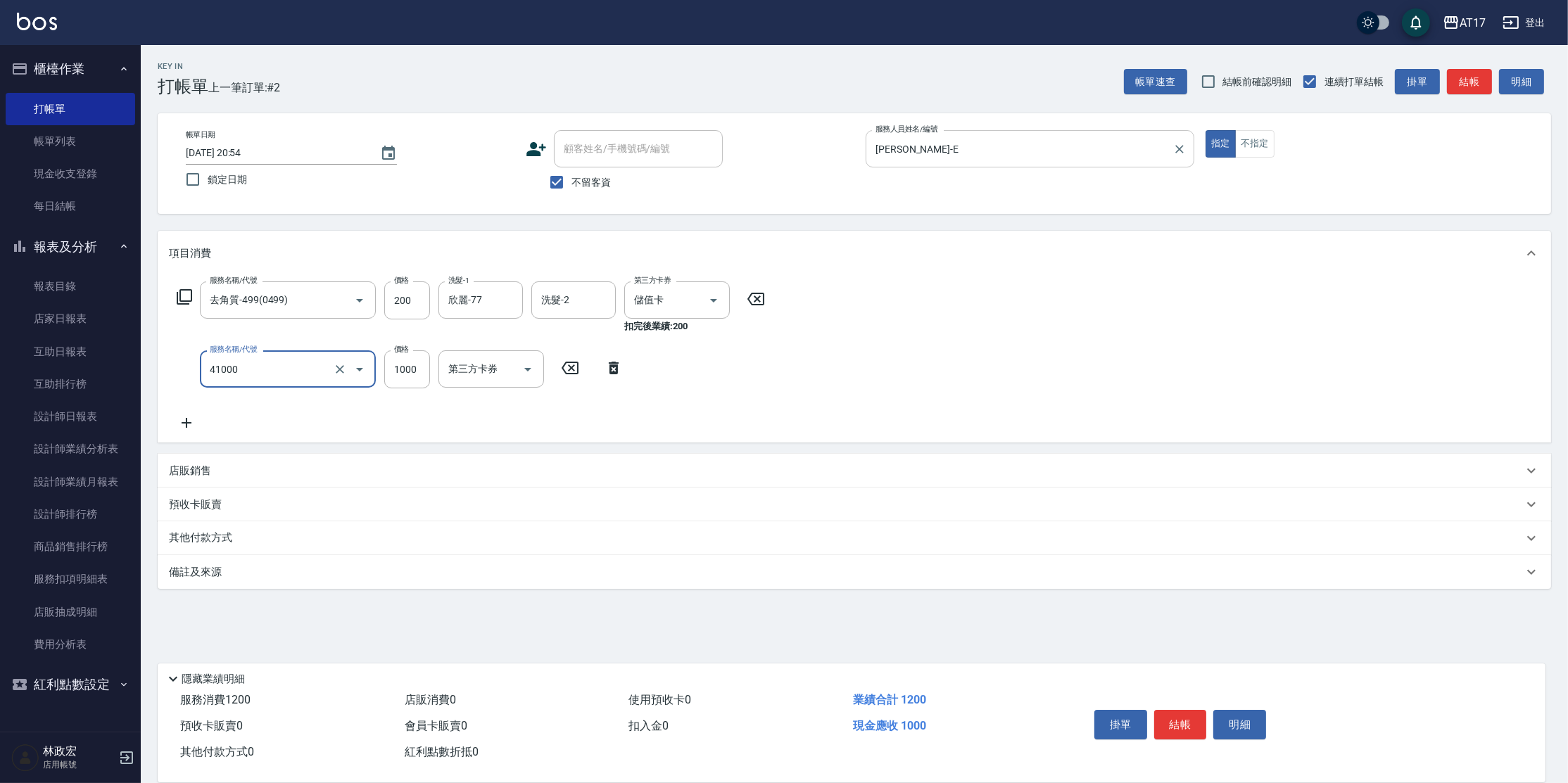
type input "酵素 & 鏡面(41000)"
type input "2100"
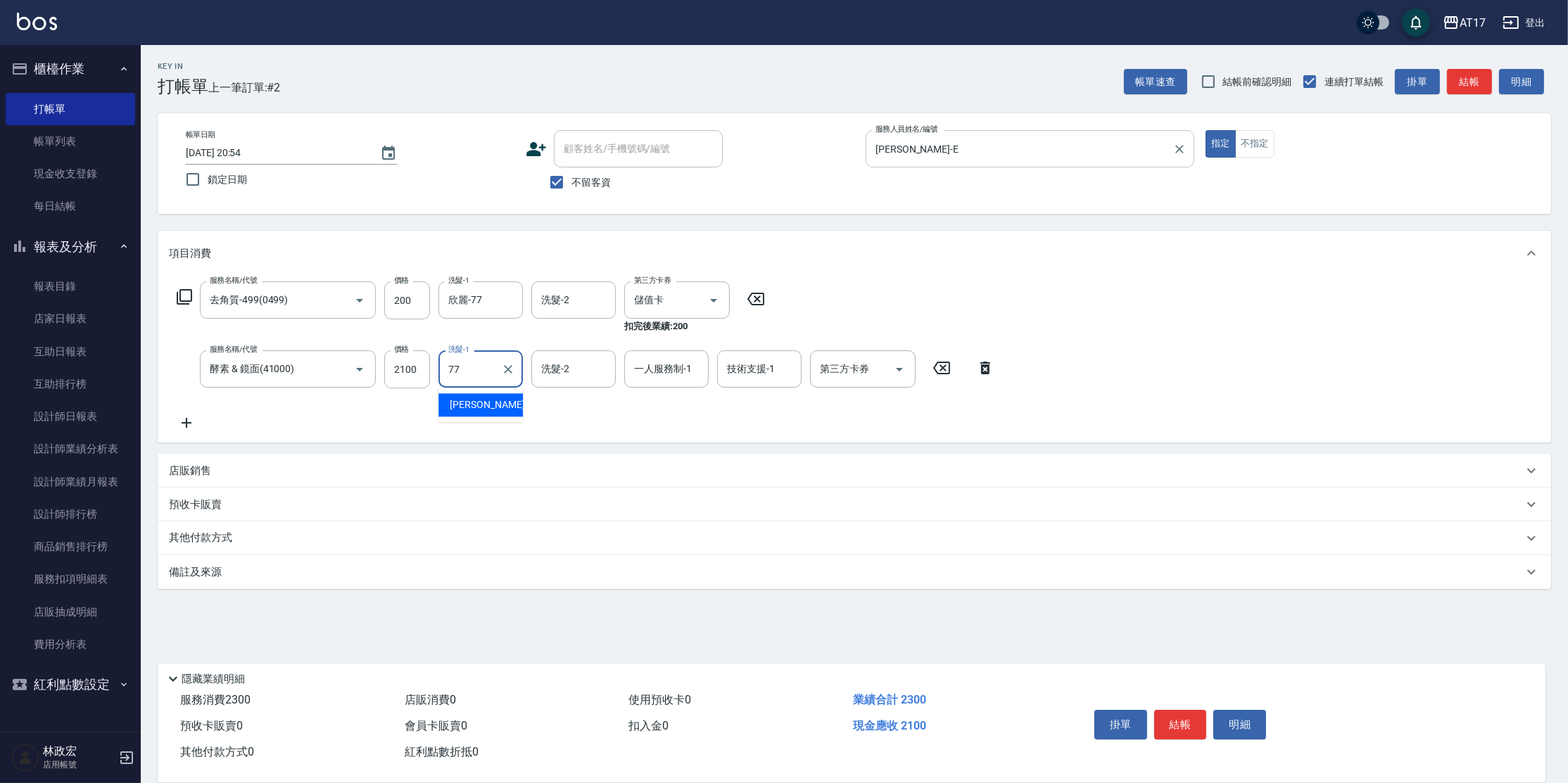
type input "欣麗-77"
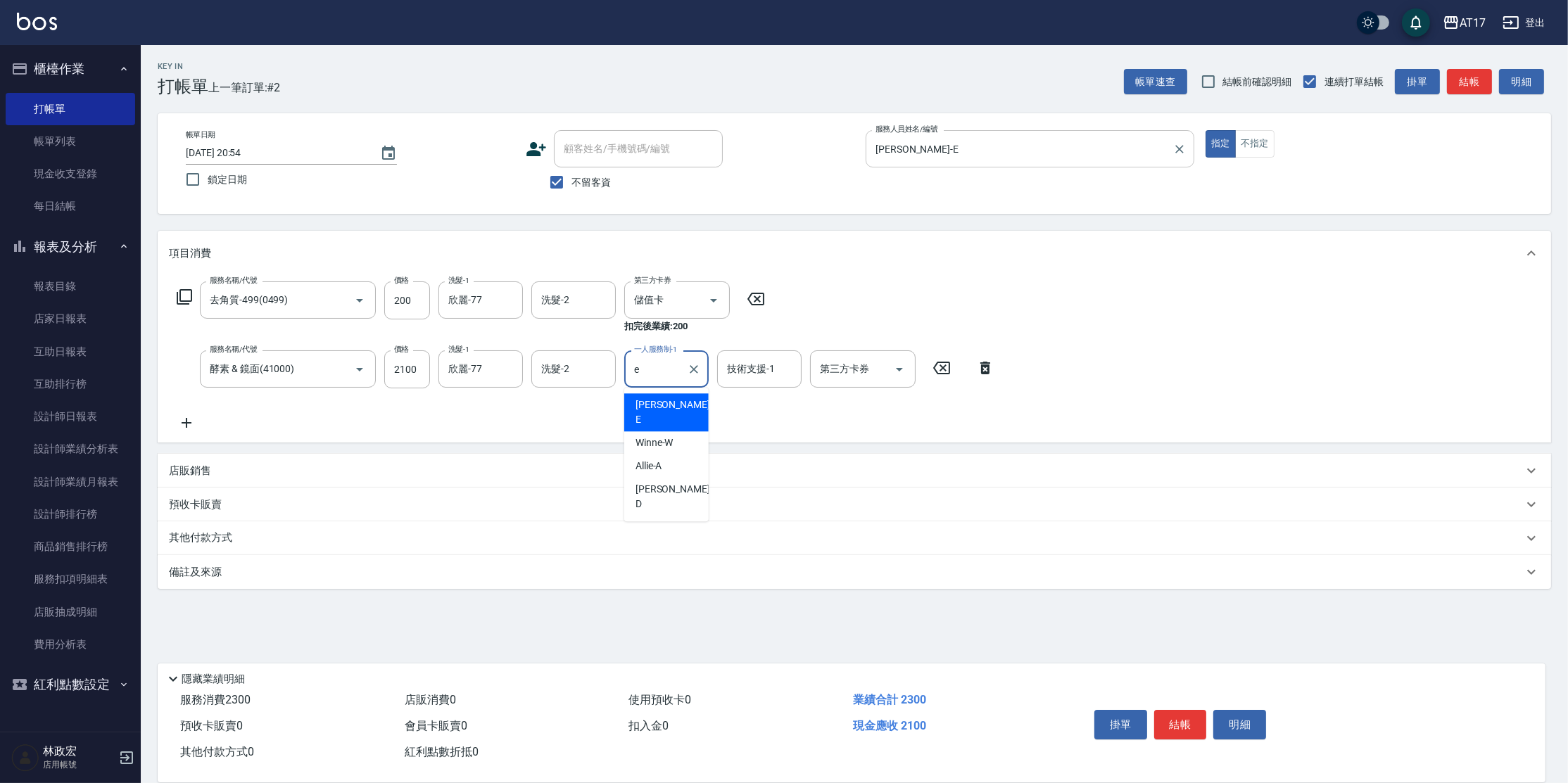
type input "[PERSON_NAME]-E"
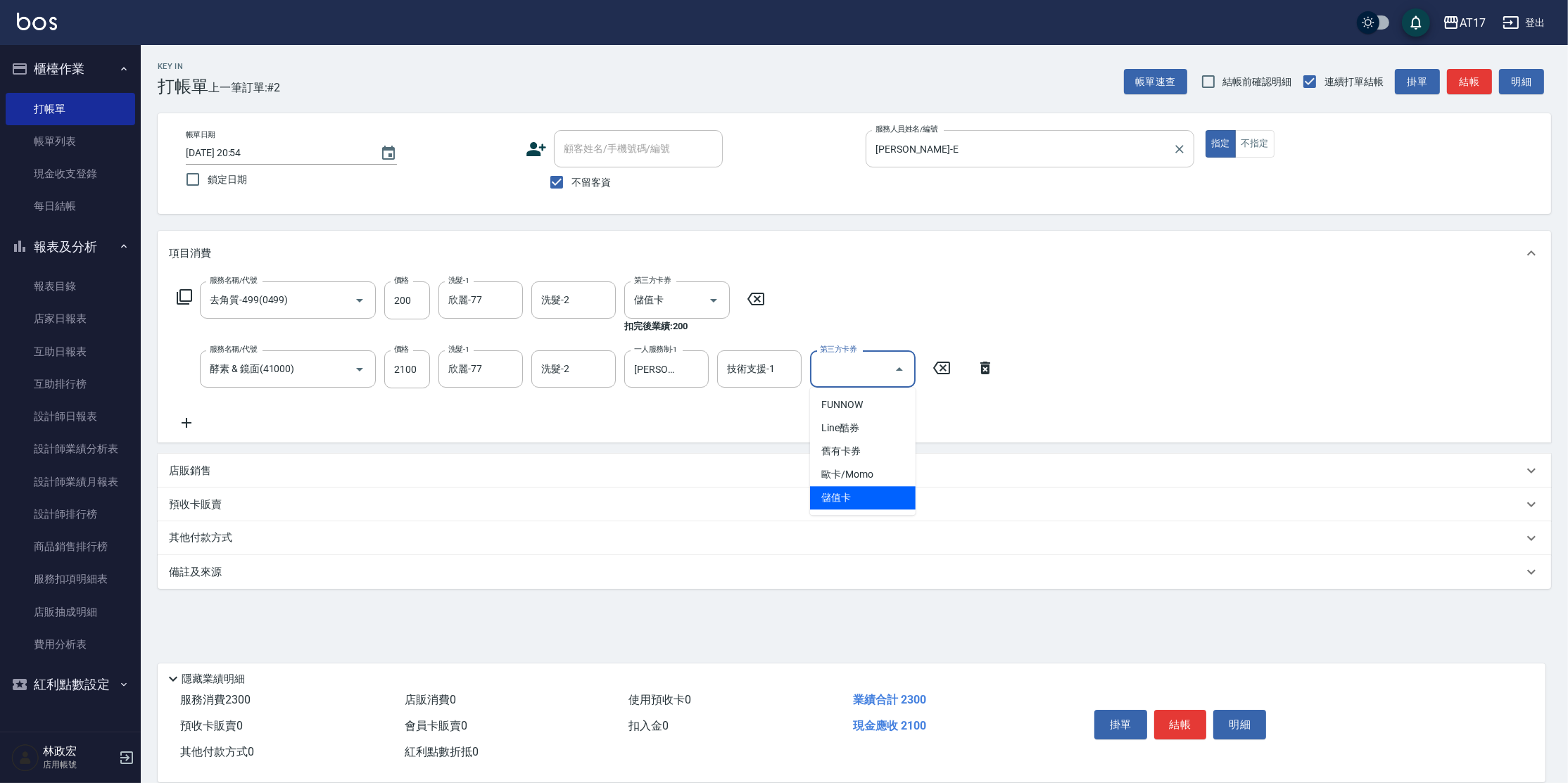
type input "儲值卡"
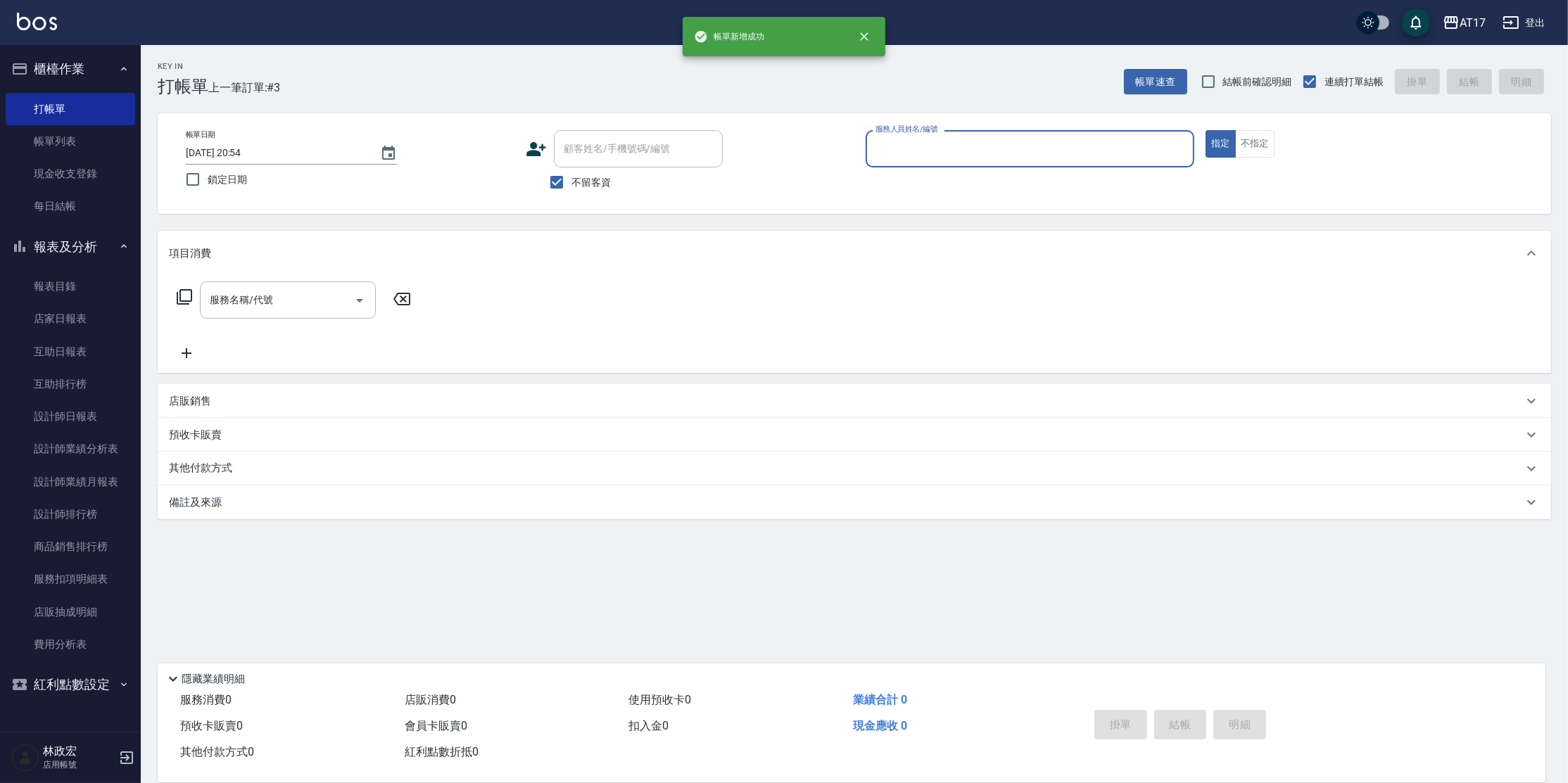
type input "e"
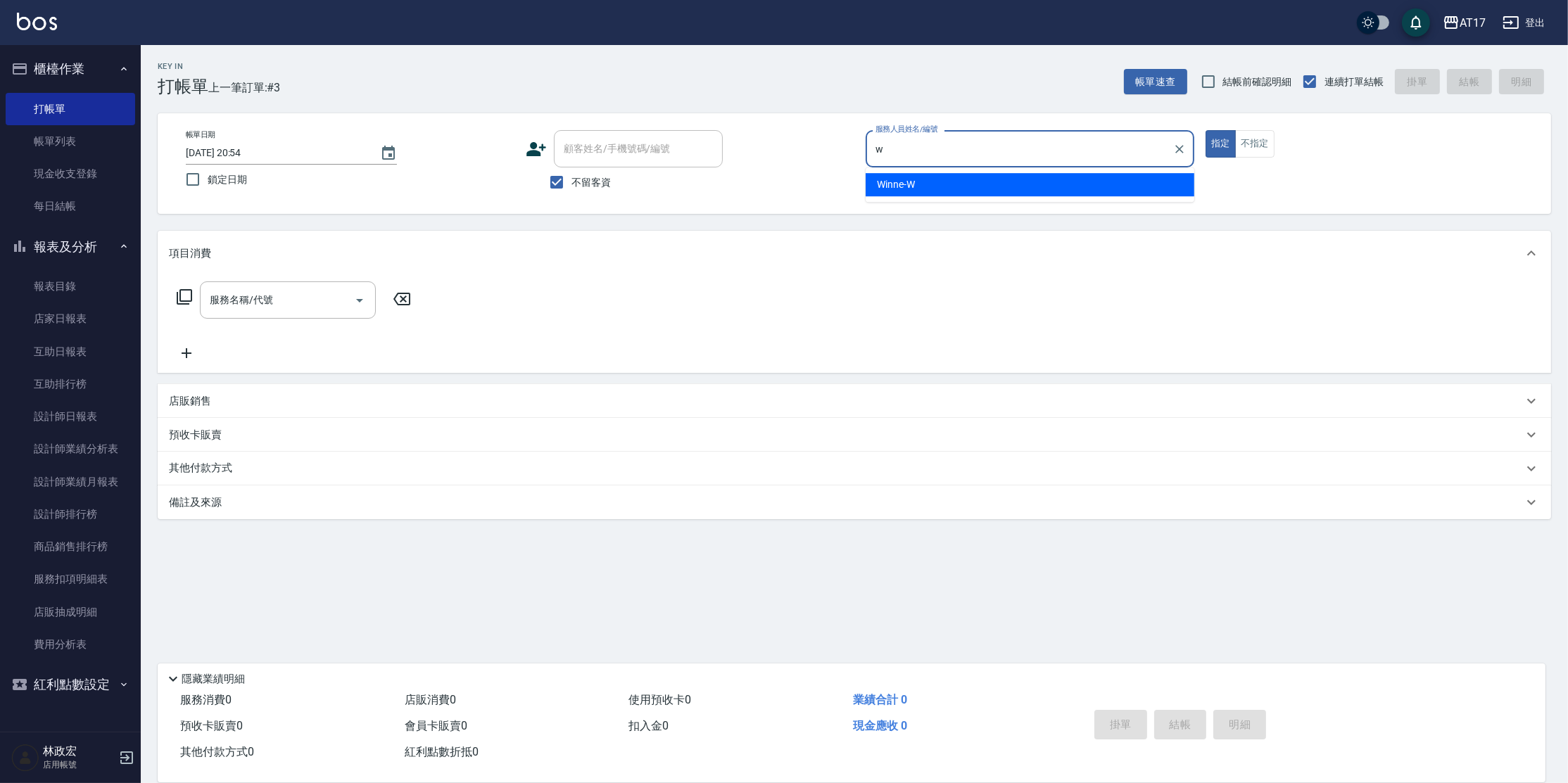
type input "Winne-W"
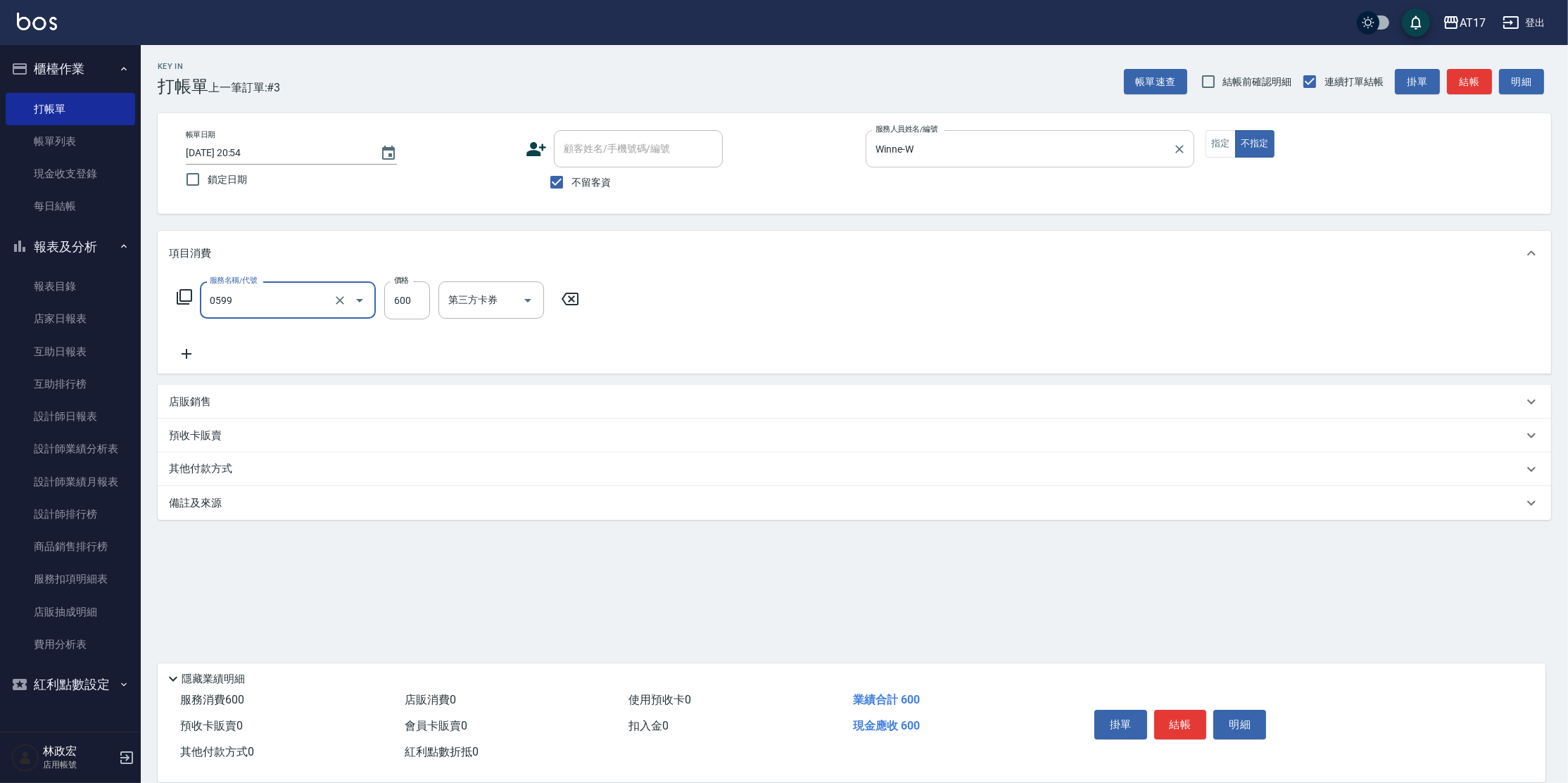
type input "精油-599(0599)"
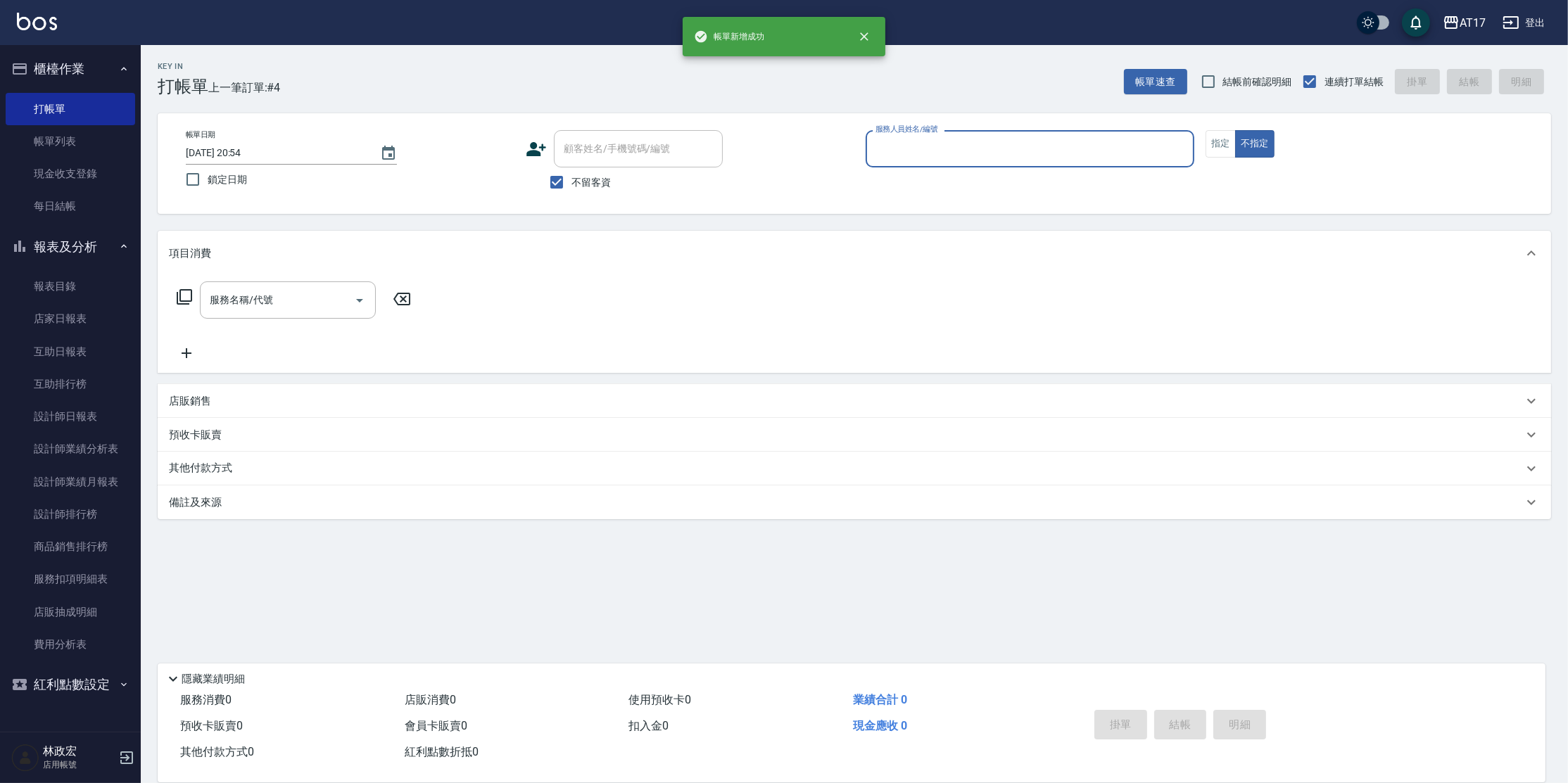
type input "s"
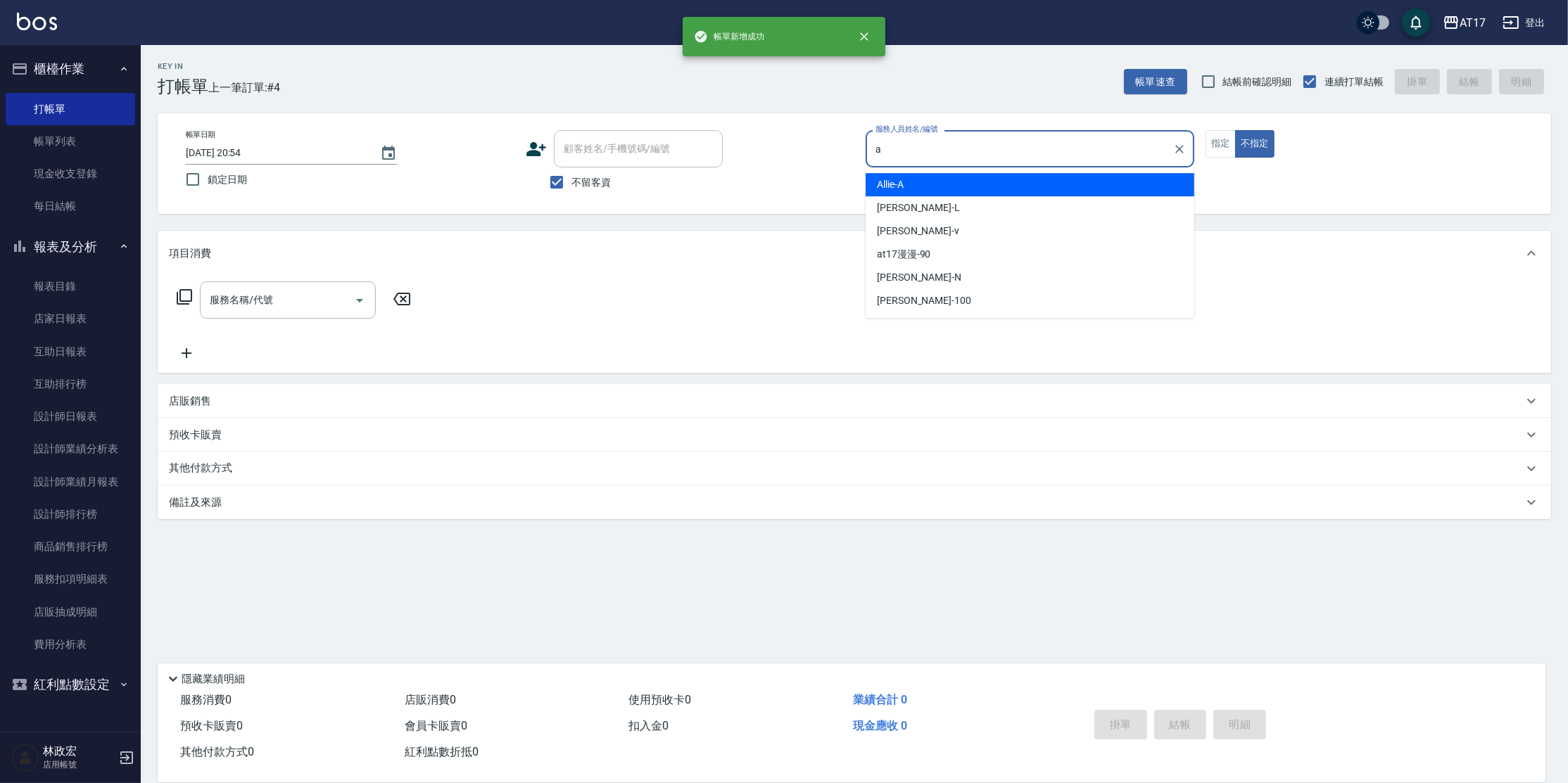
type input "Allie-A"
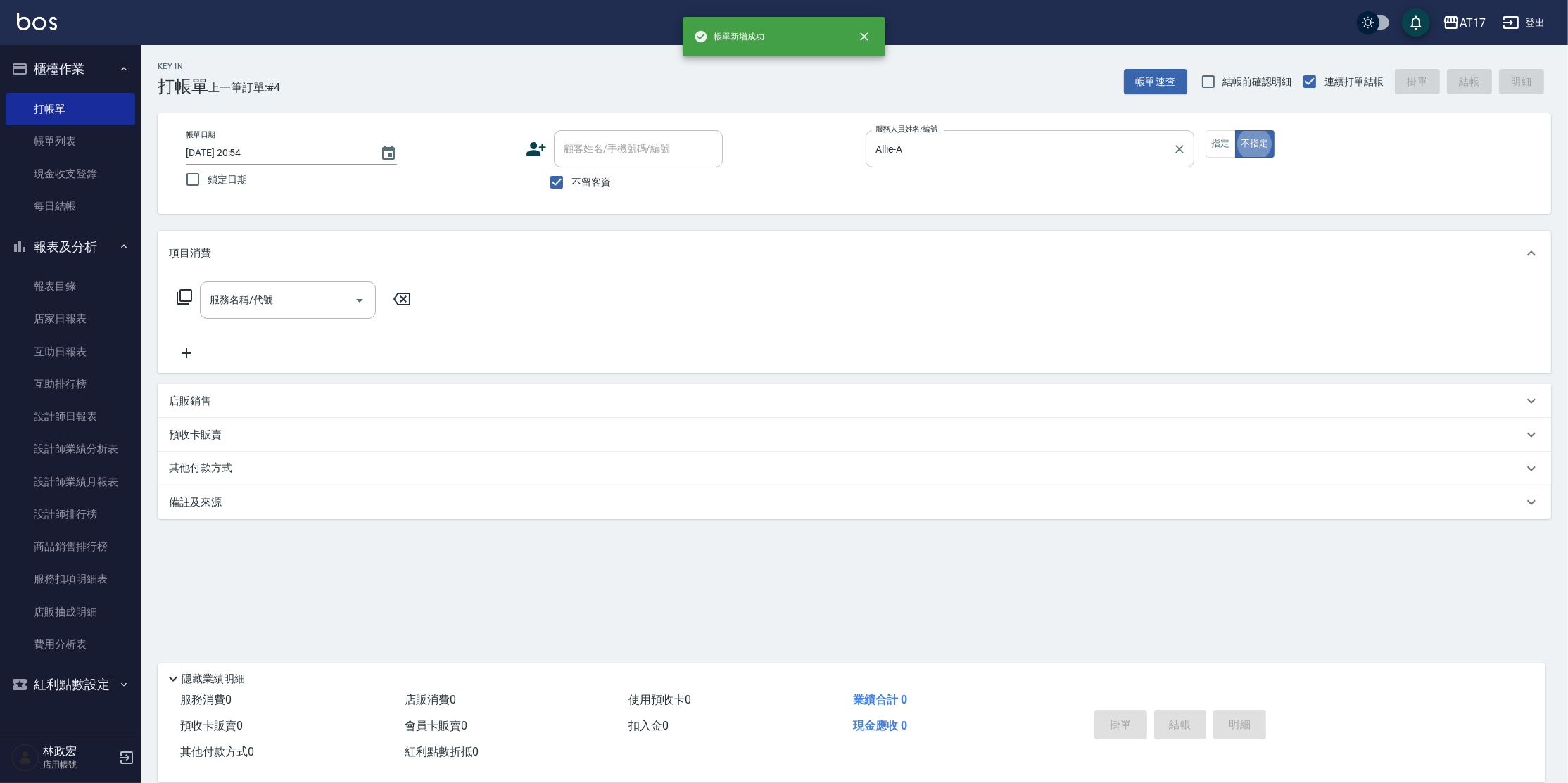
type button "false"
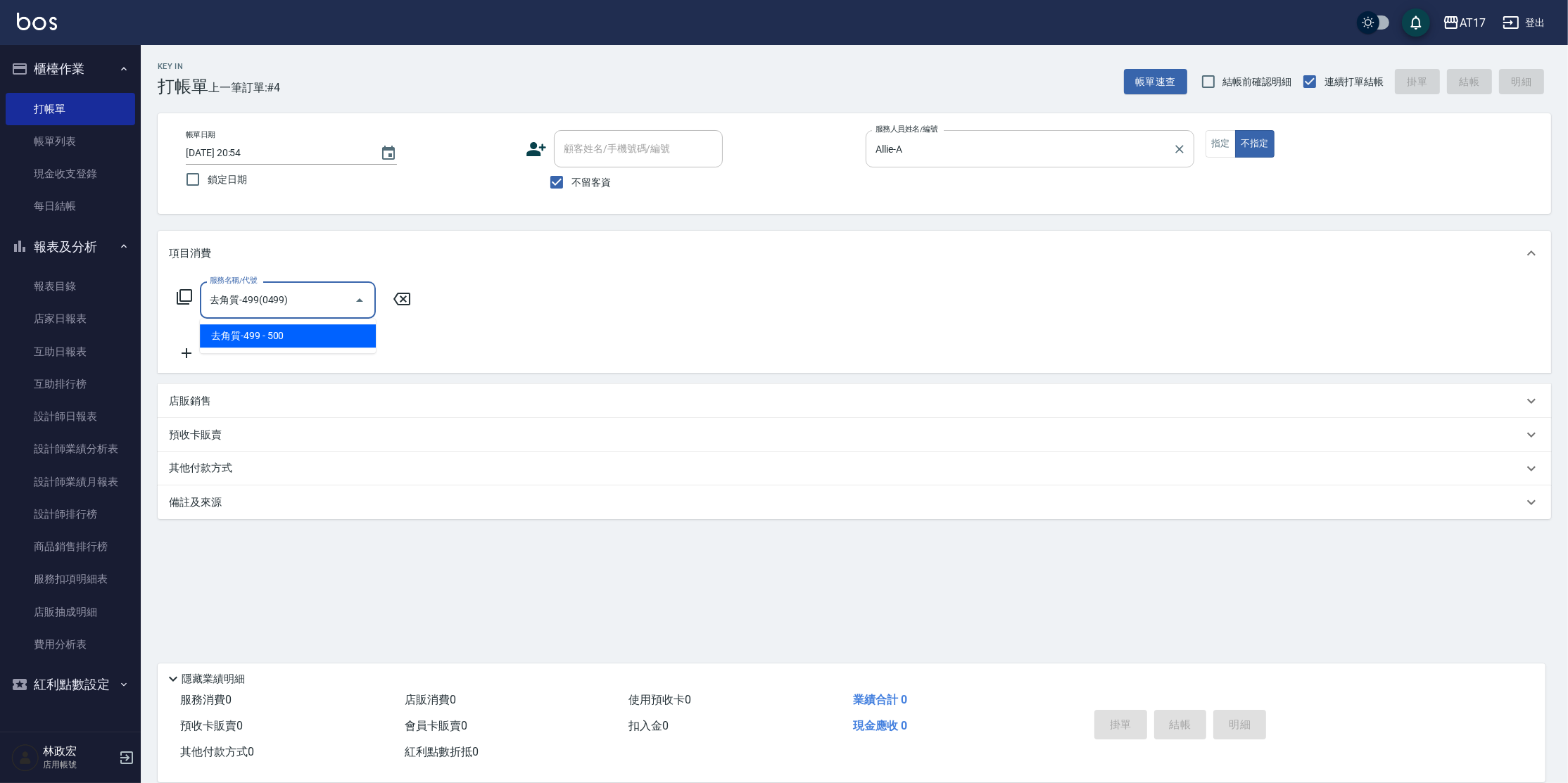
type input "去角質-499(0499)"
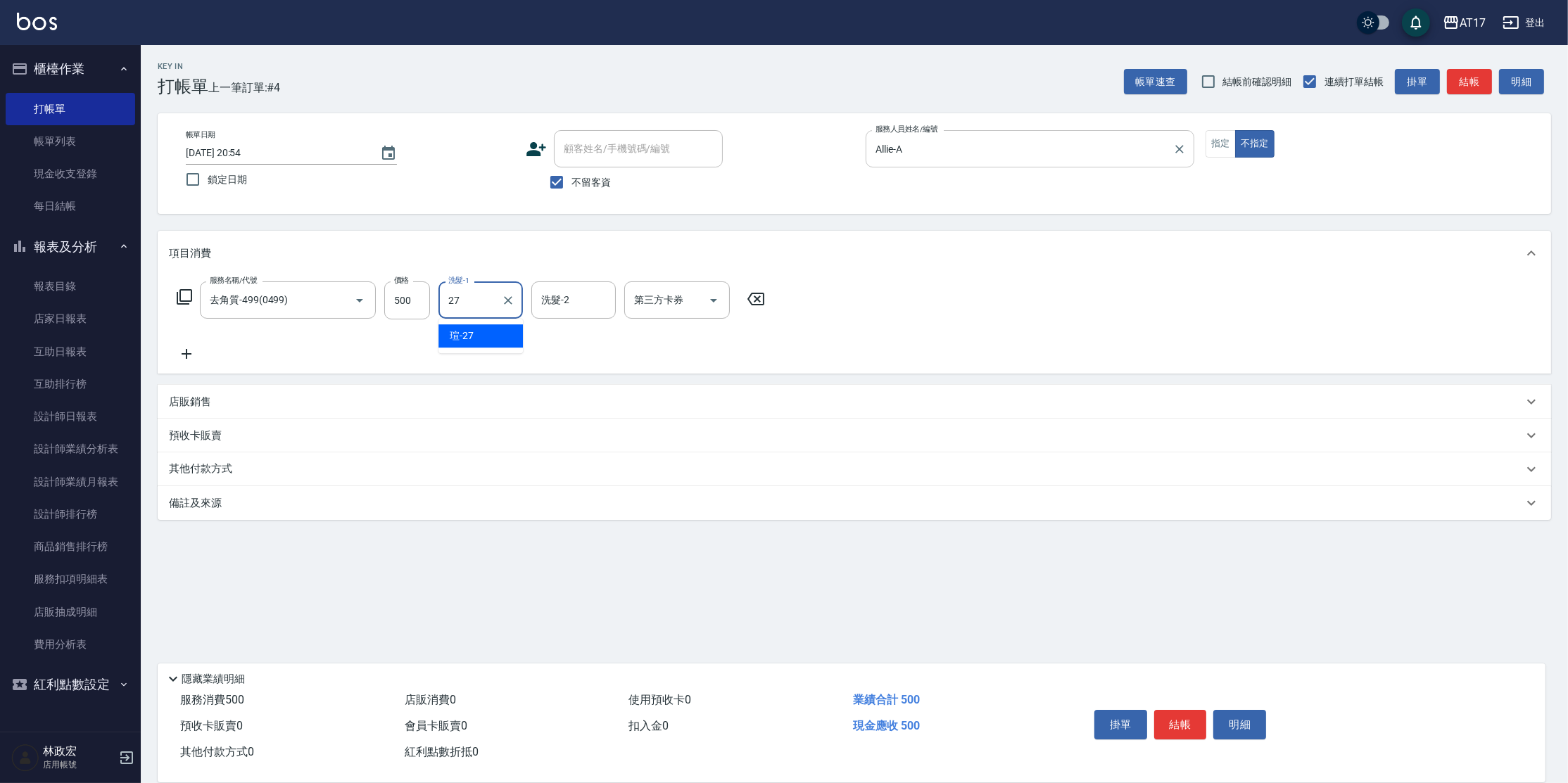
type input "[PERSON_NAME]-27"
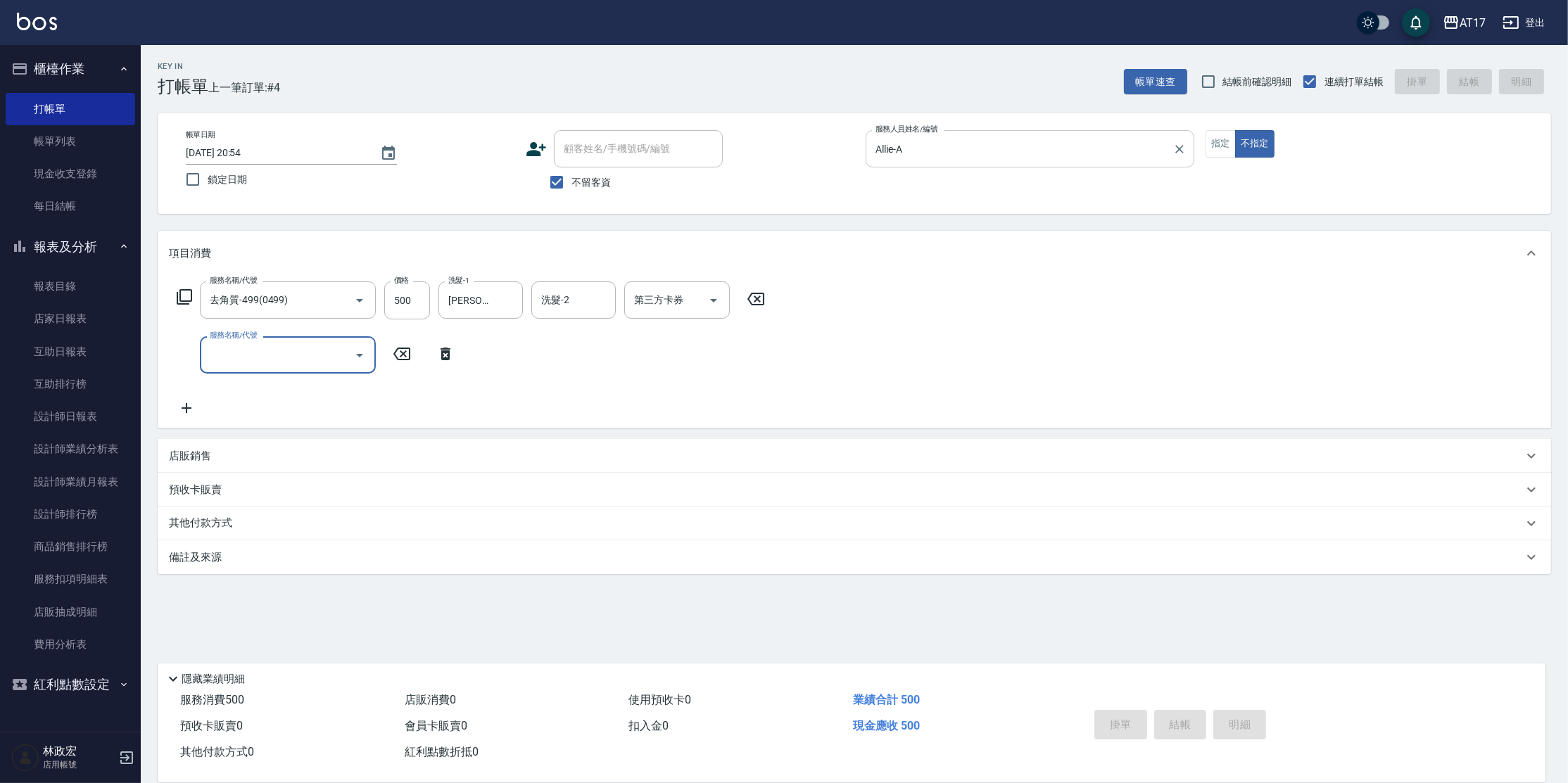
type input "[DATE] 20:55"
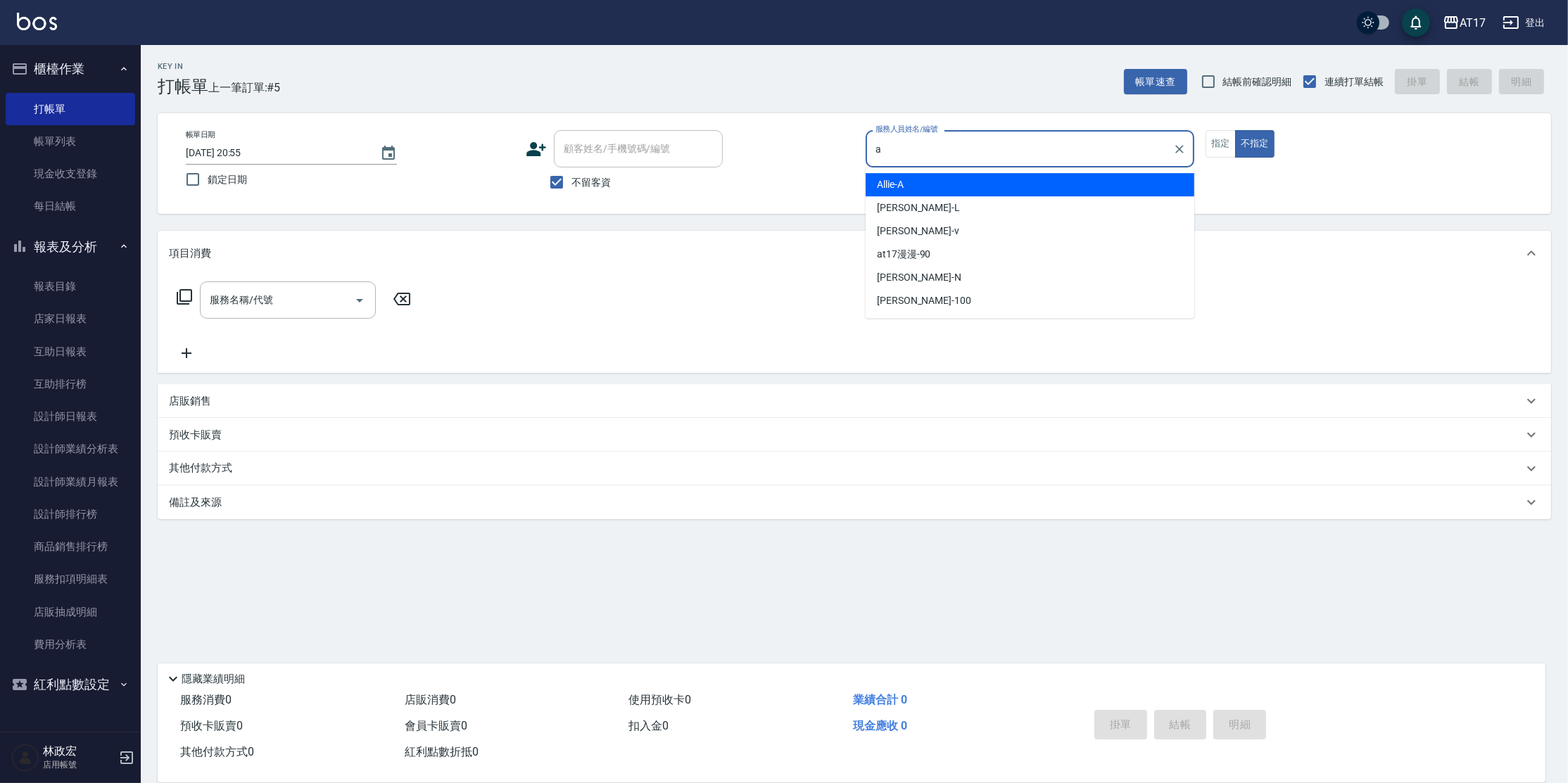
type input "Allie-A"
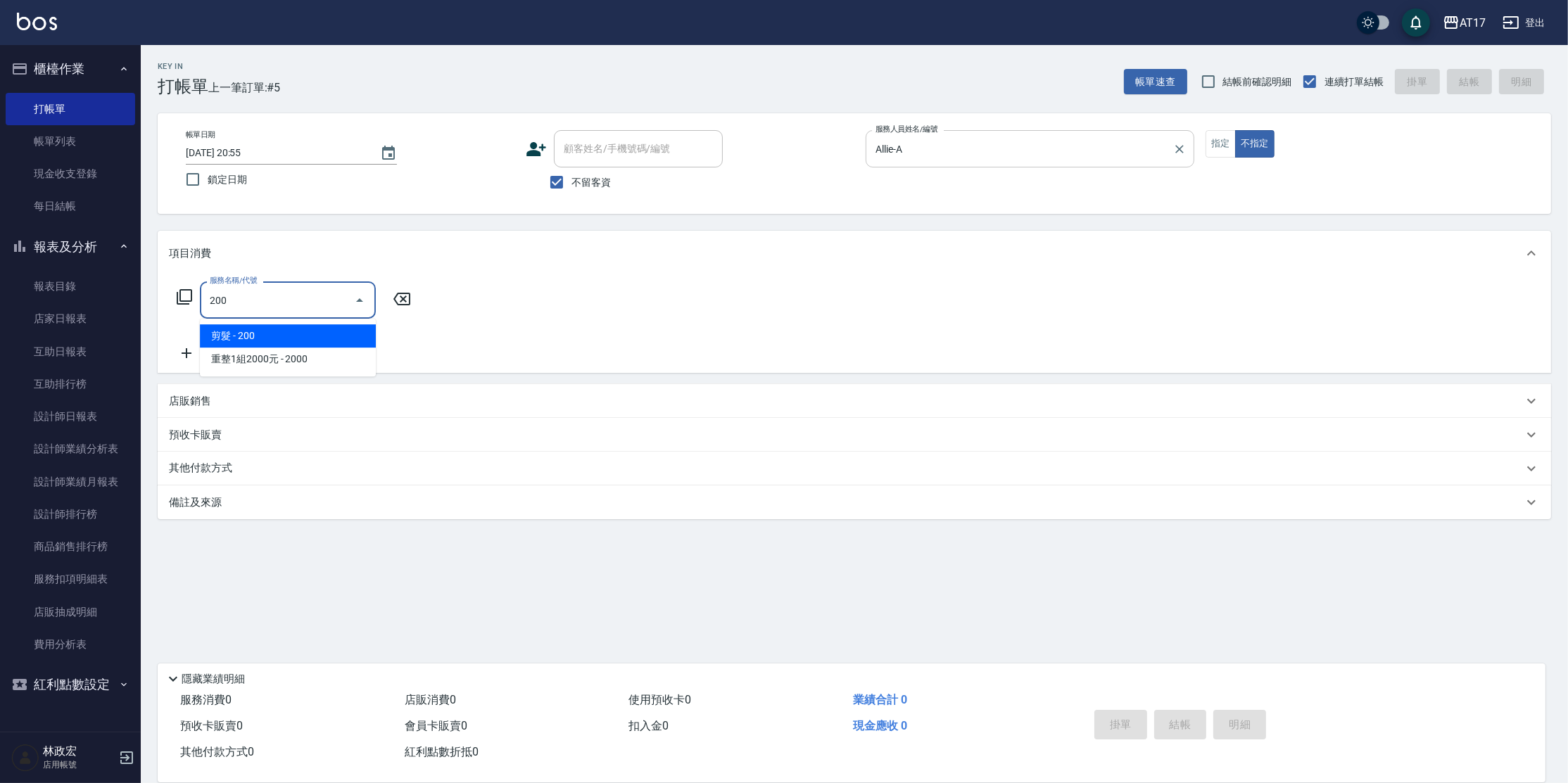
type input "剪髮(200)"
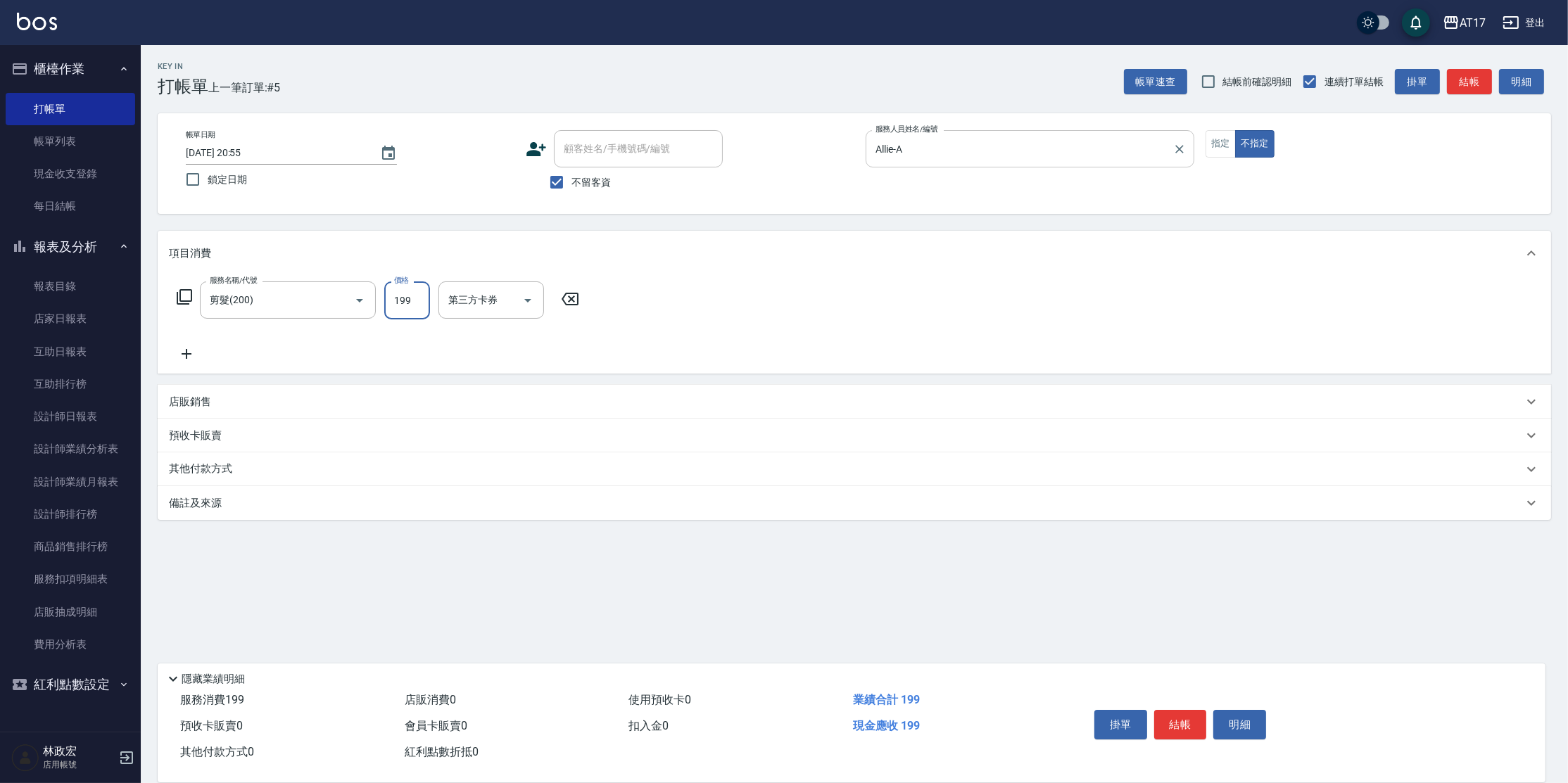
type input "199"
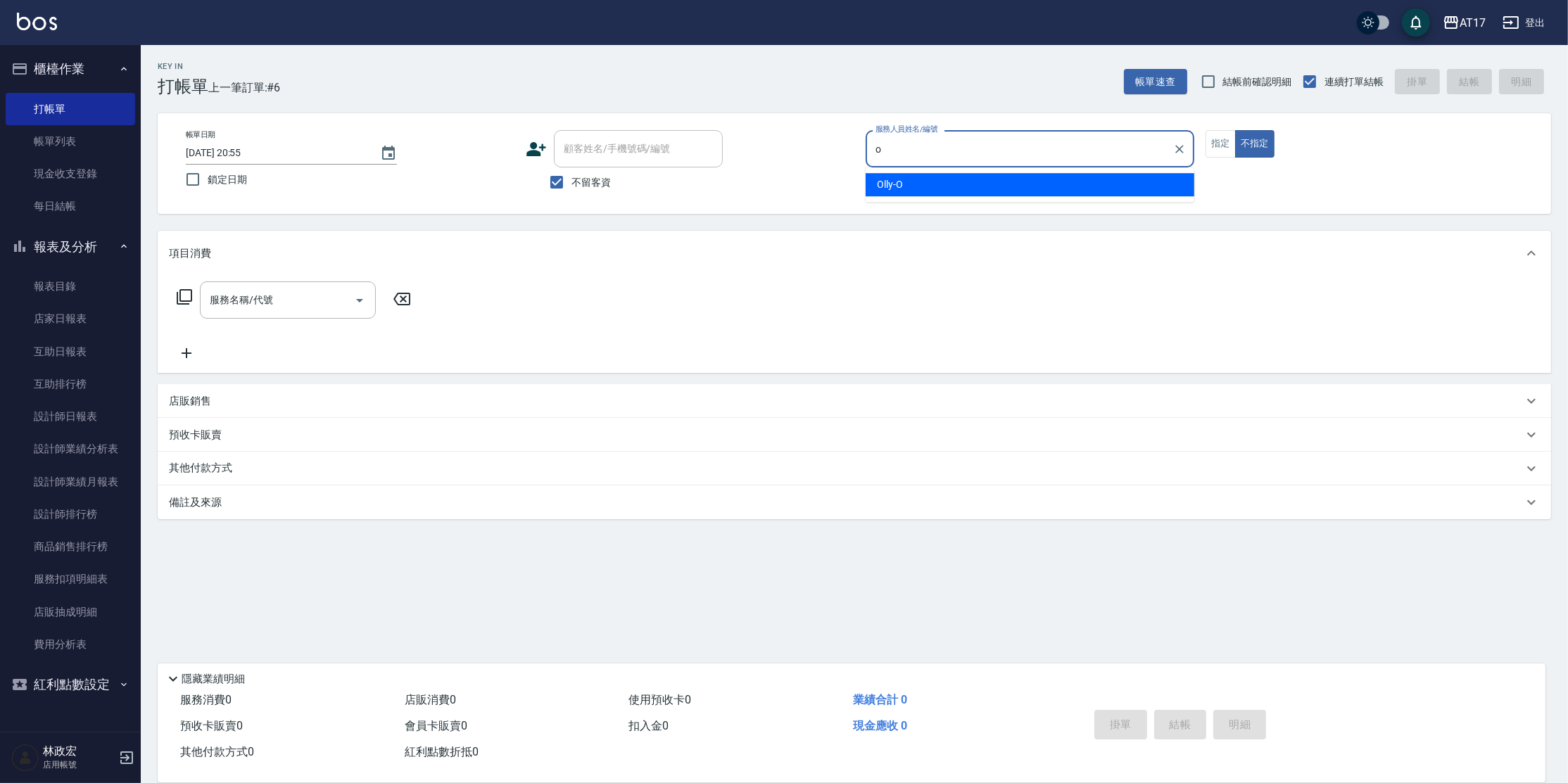
type input "Olly-O"
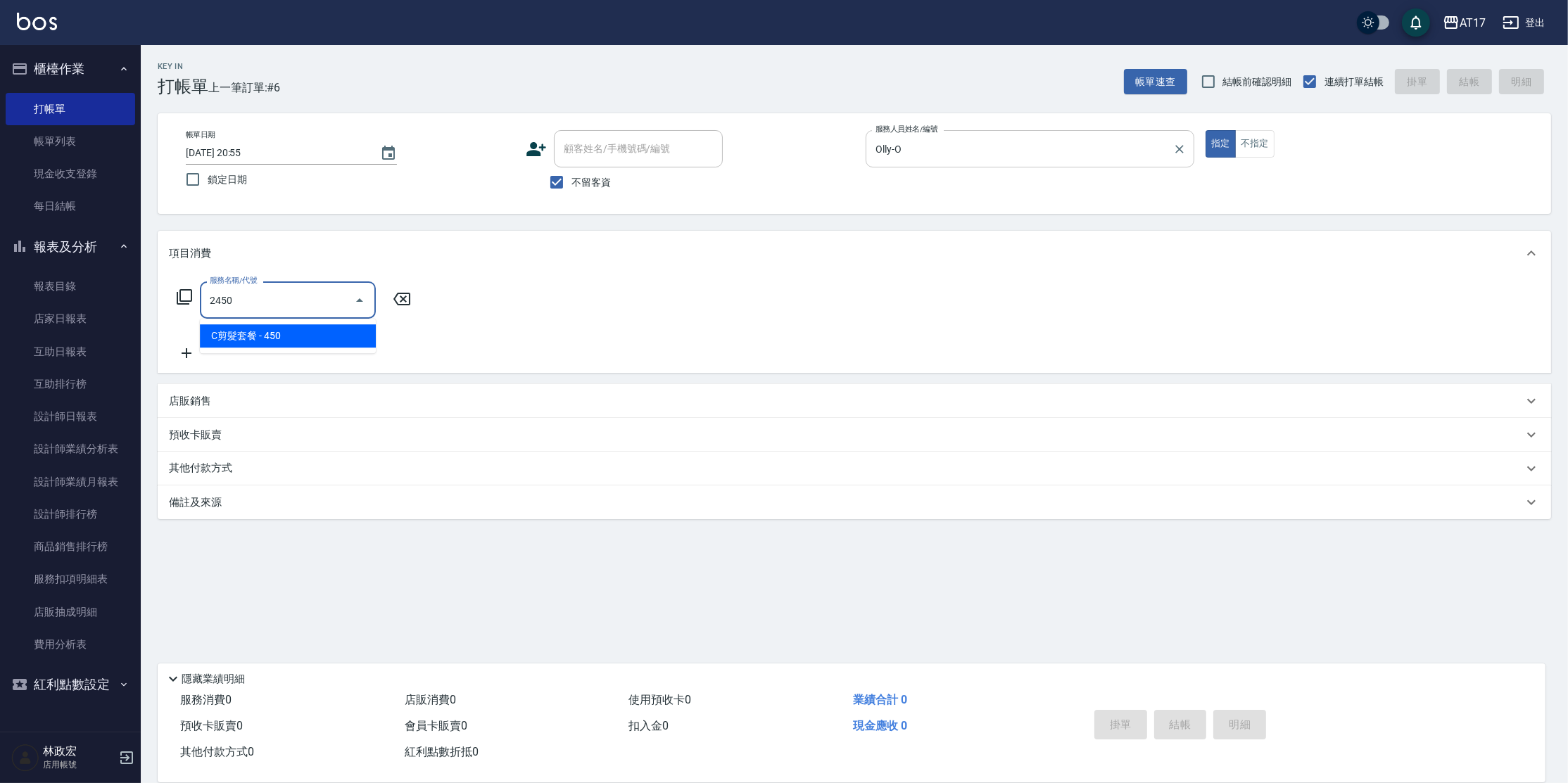
type input "C剪髮套餐(2450)"
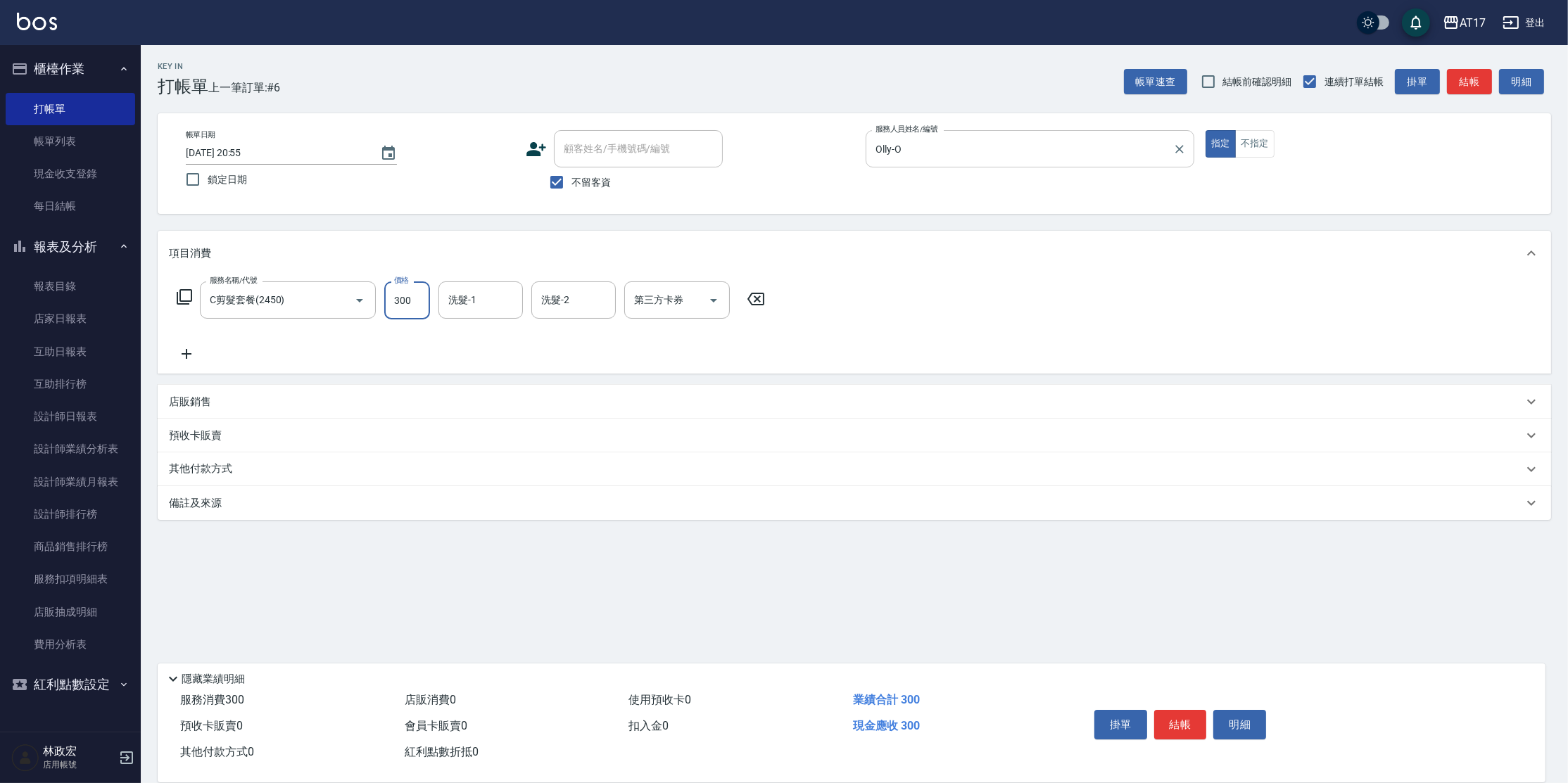
type input "300"
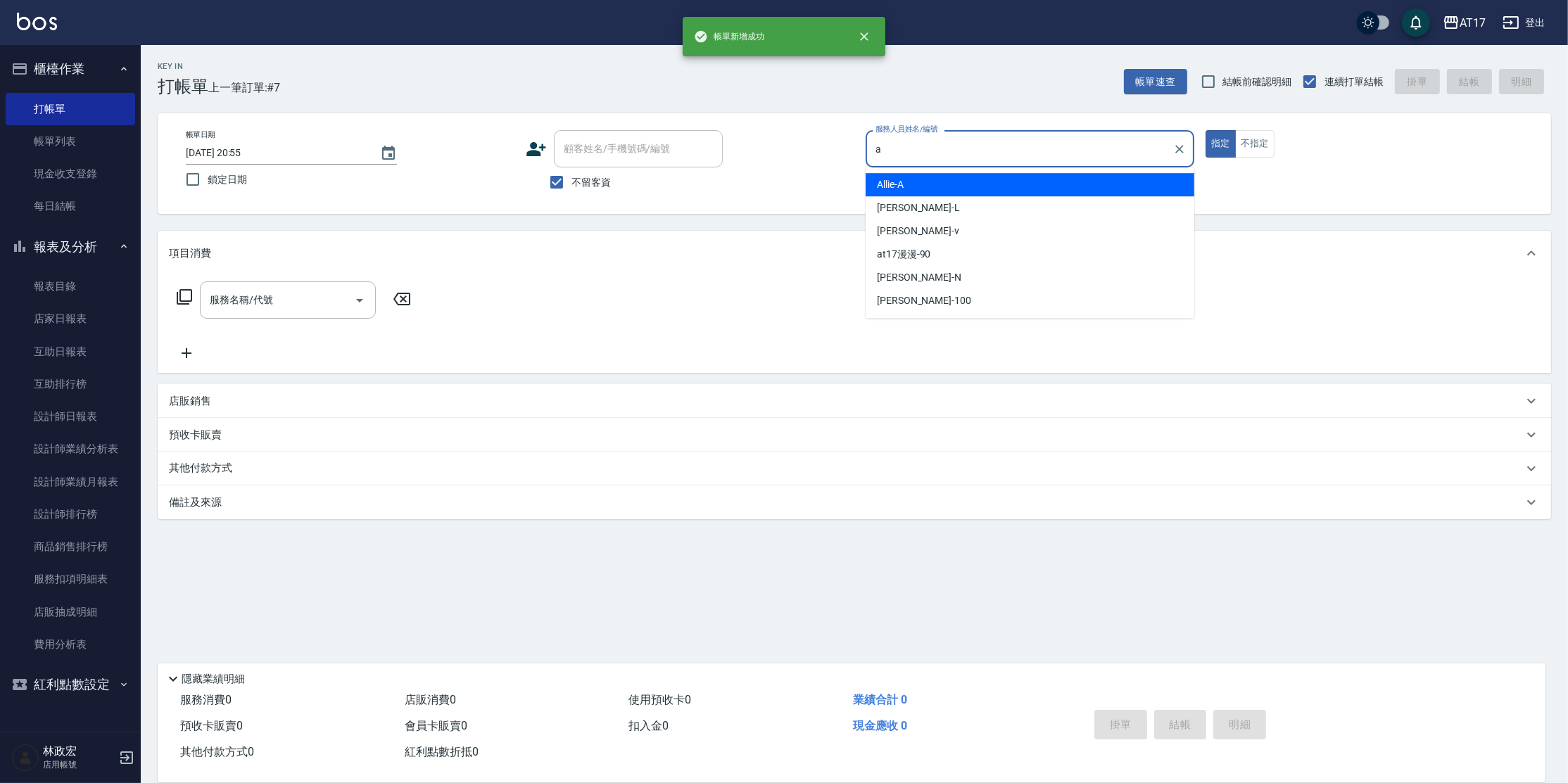
type input "Allie-A"
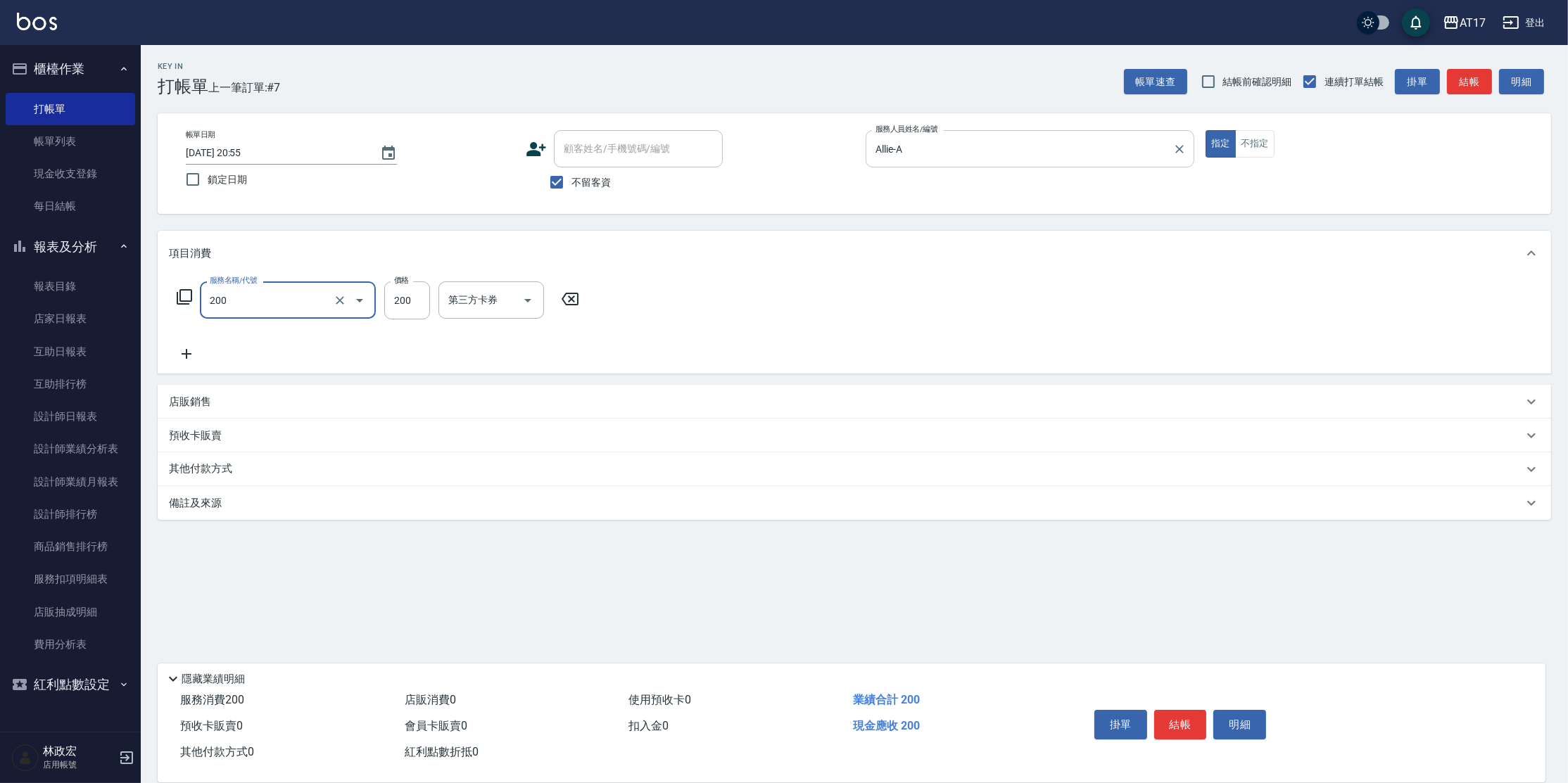
type input "剪髮(200)"
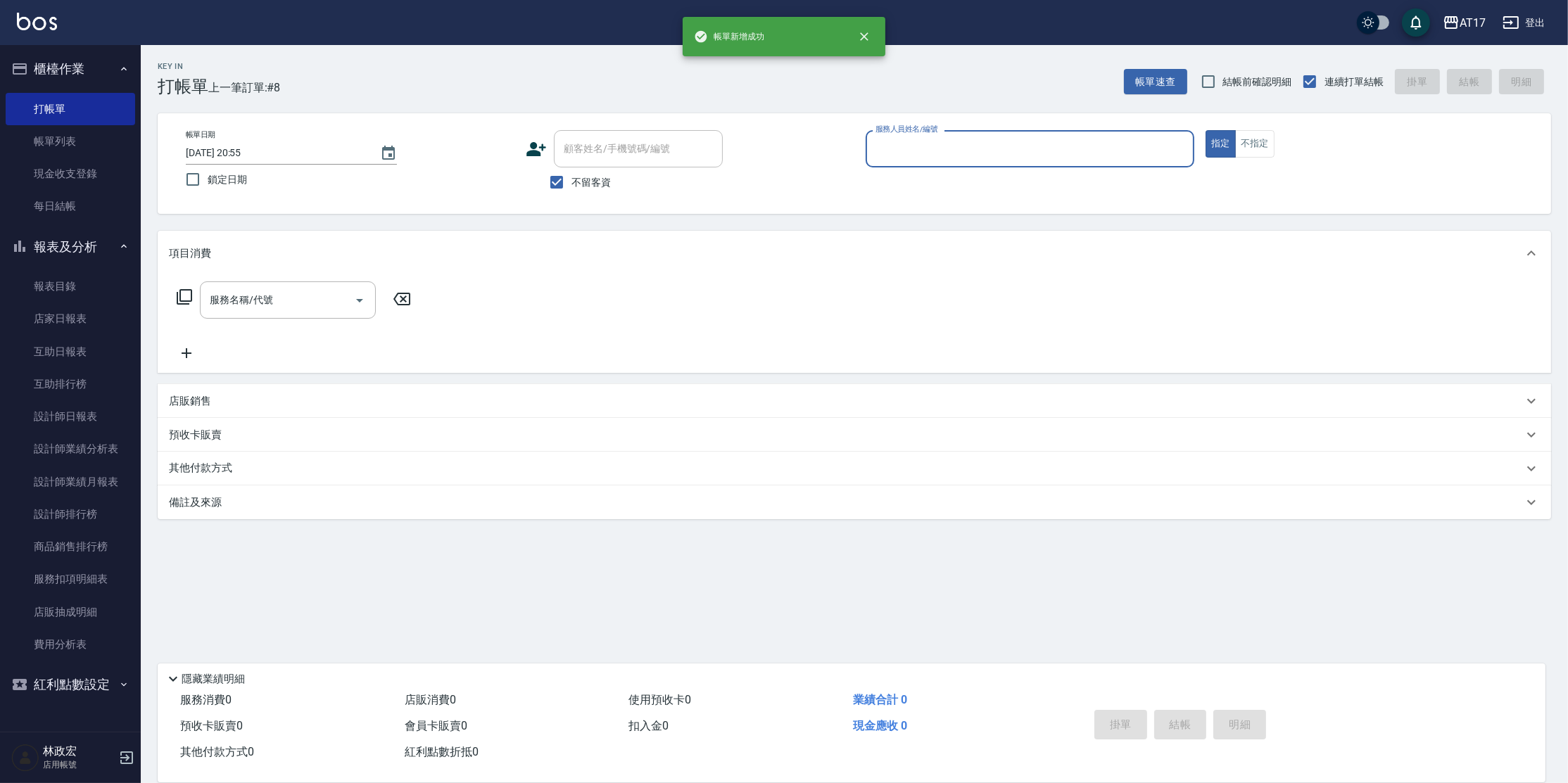
type input "i"
type input "Olly-O"
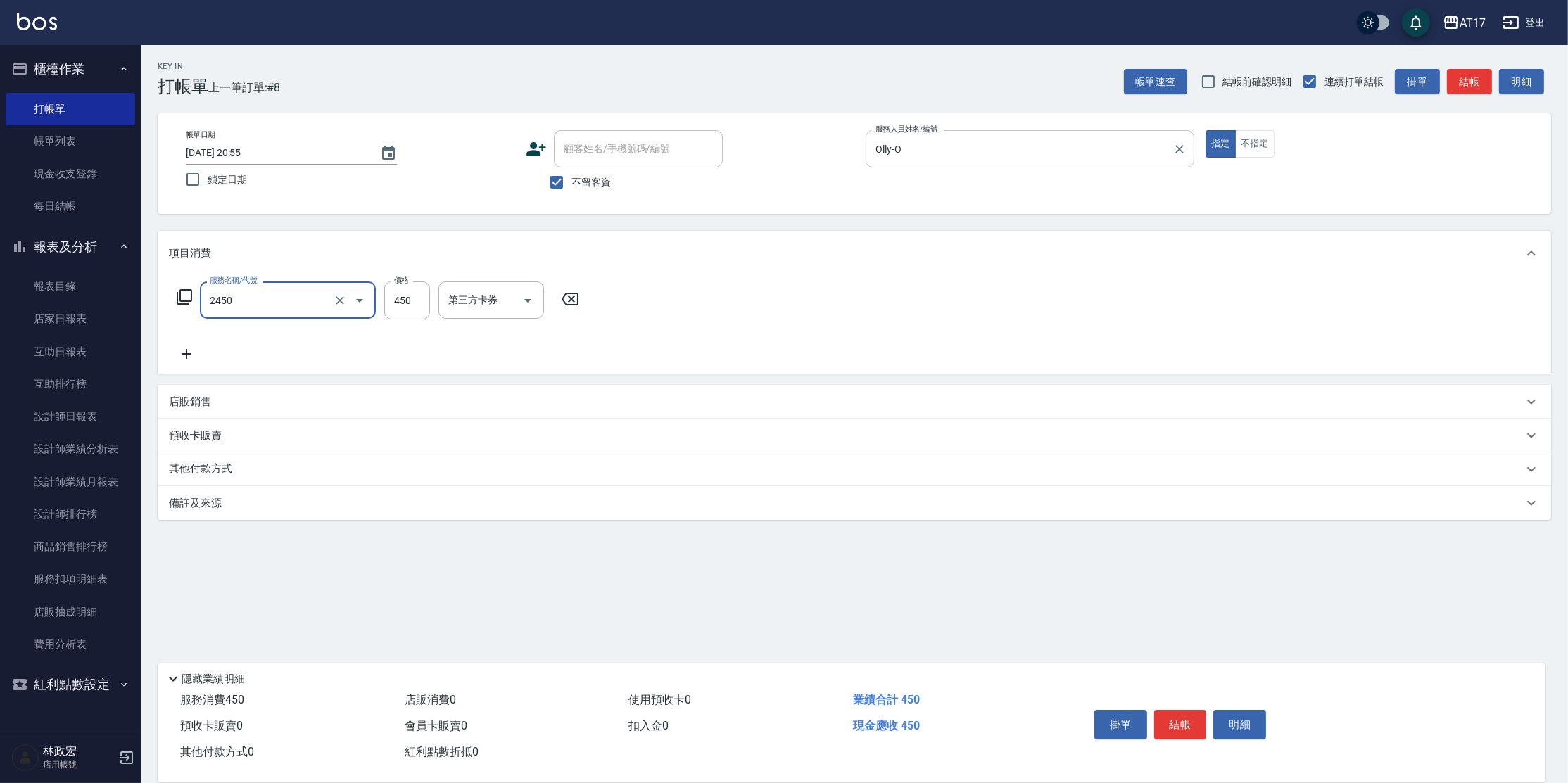
type input "C剪髮套餐(2450)"
type input "500"
type input "[PERSON_NAME]-27"
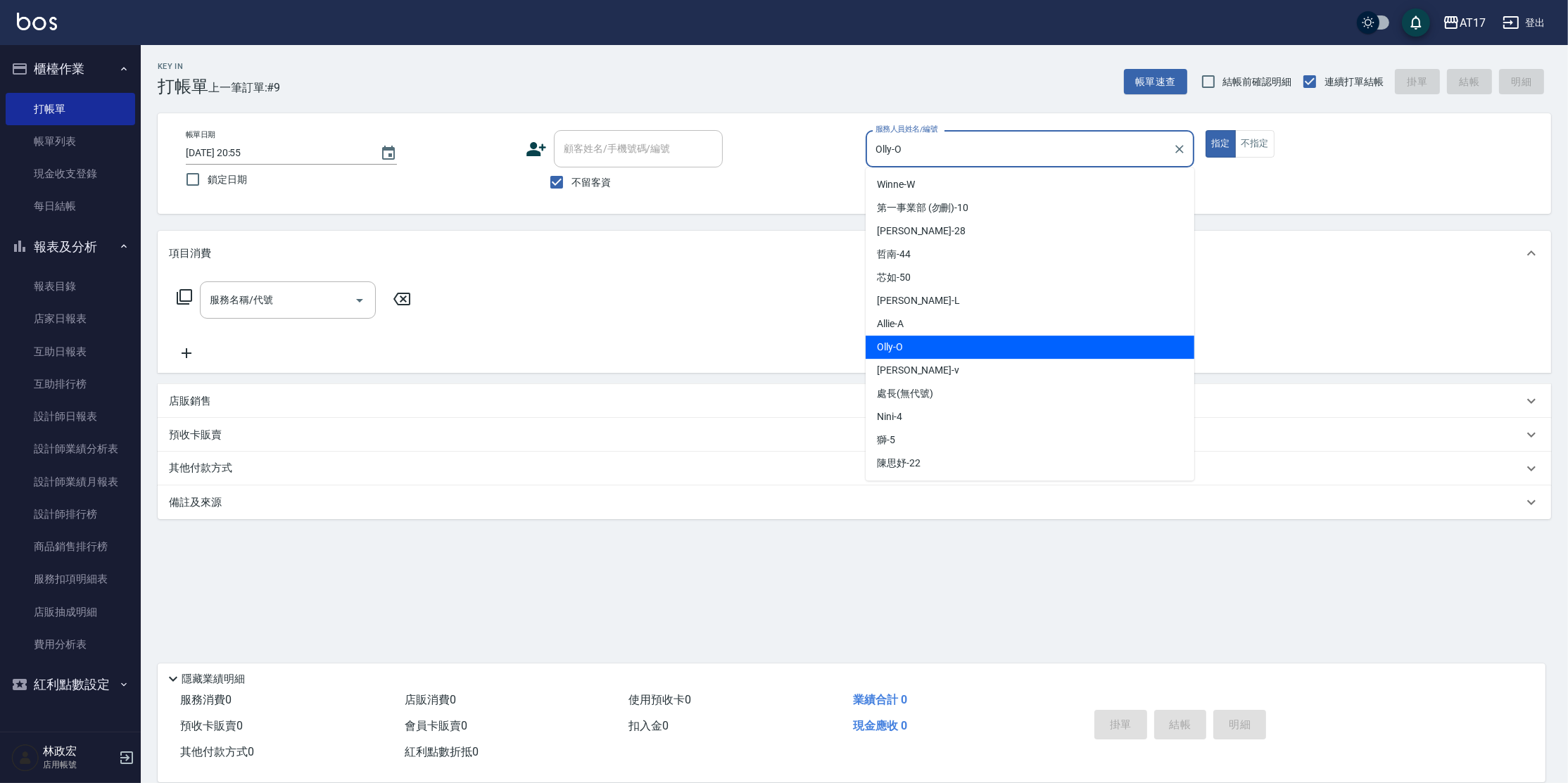
drag, startPoint x: 915, startPoint y: 146, endPoint x: 492, endPoint y: 153, distance: 423.1
click at [492, 153] on div "帳單日期 [DATE] 20:55 鎖定日期 顧客姓名/手機號碼/編號 顧客姓名/手機號碼/編號 不留客資 服務人員姓名/編號 Olly-O 服務人員姓名/編…" at bounding box center [855, 164] width 1360 height 67
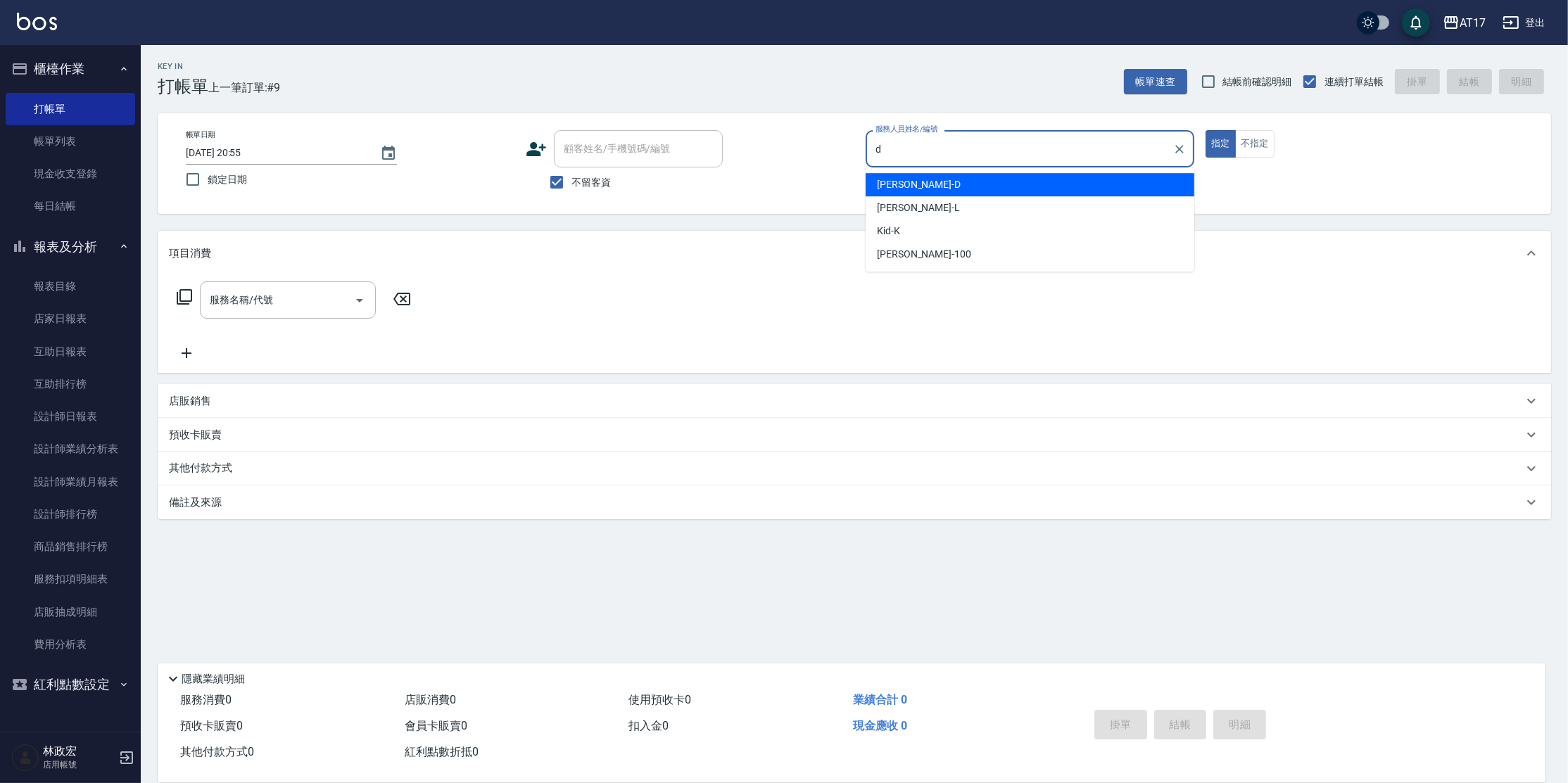
type input "[PERSON_NAME]-D"
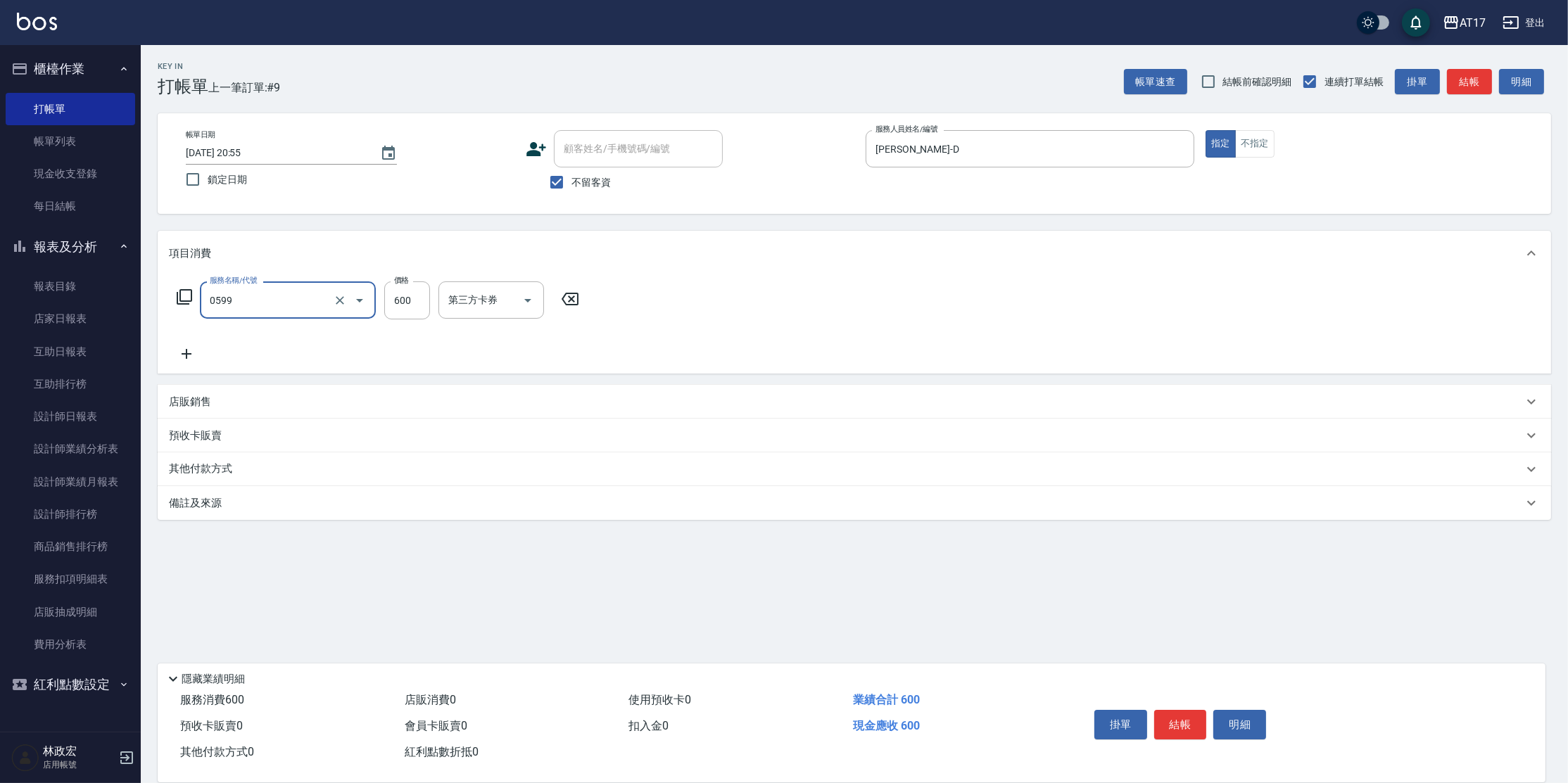
type input "精油-599(0599)"
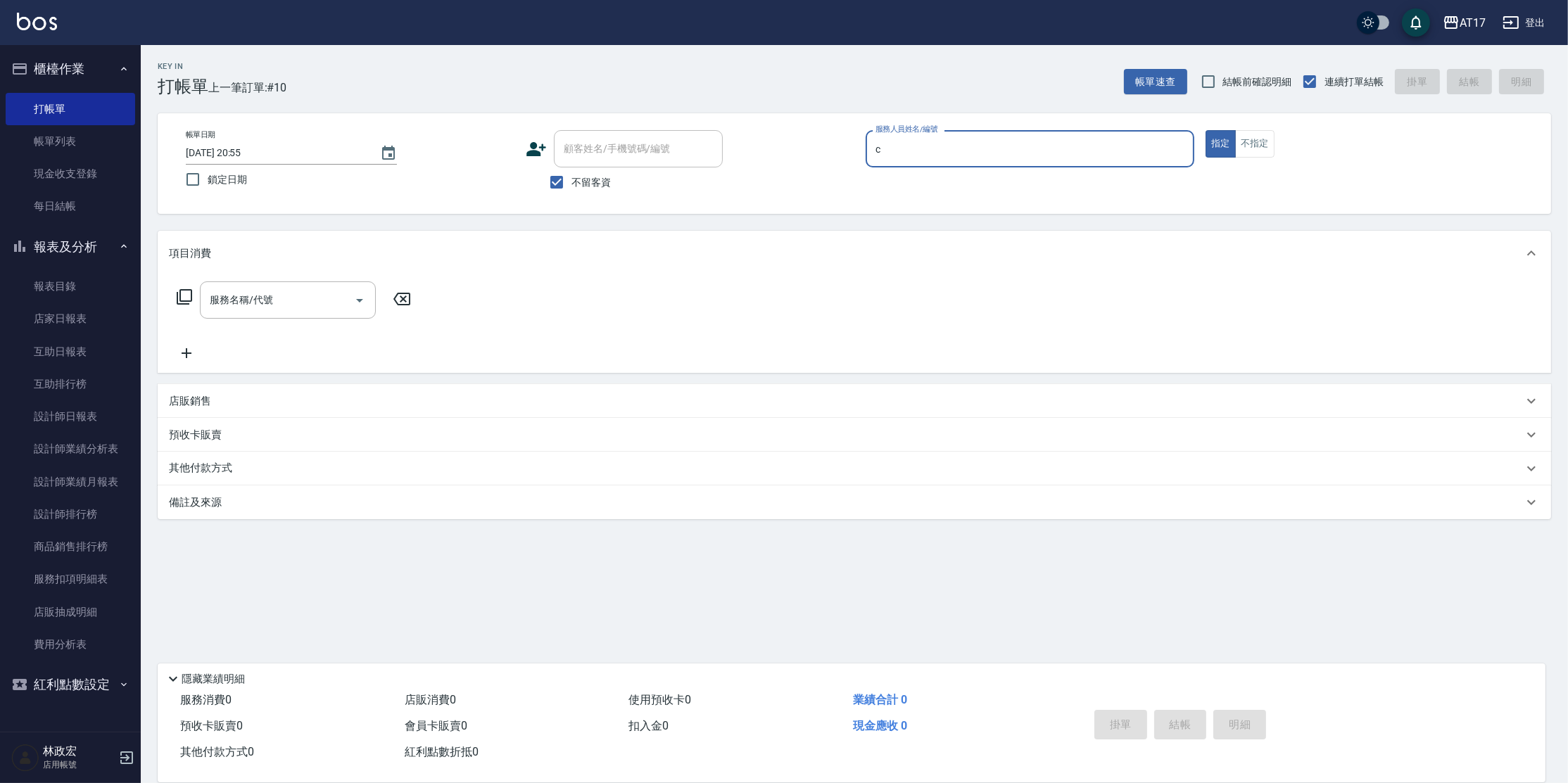
type input "Nuby-C"
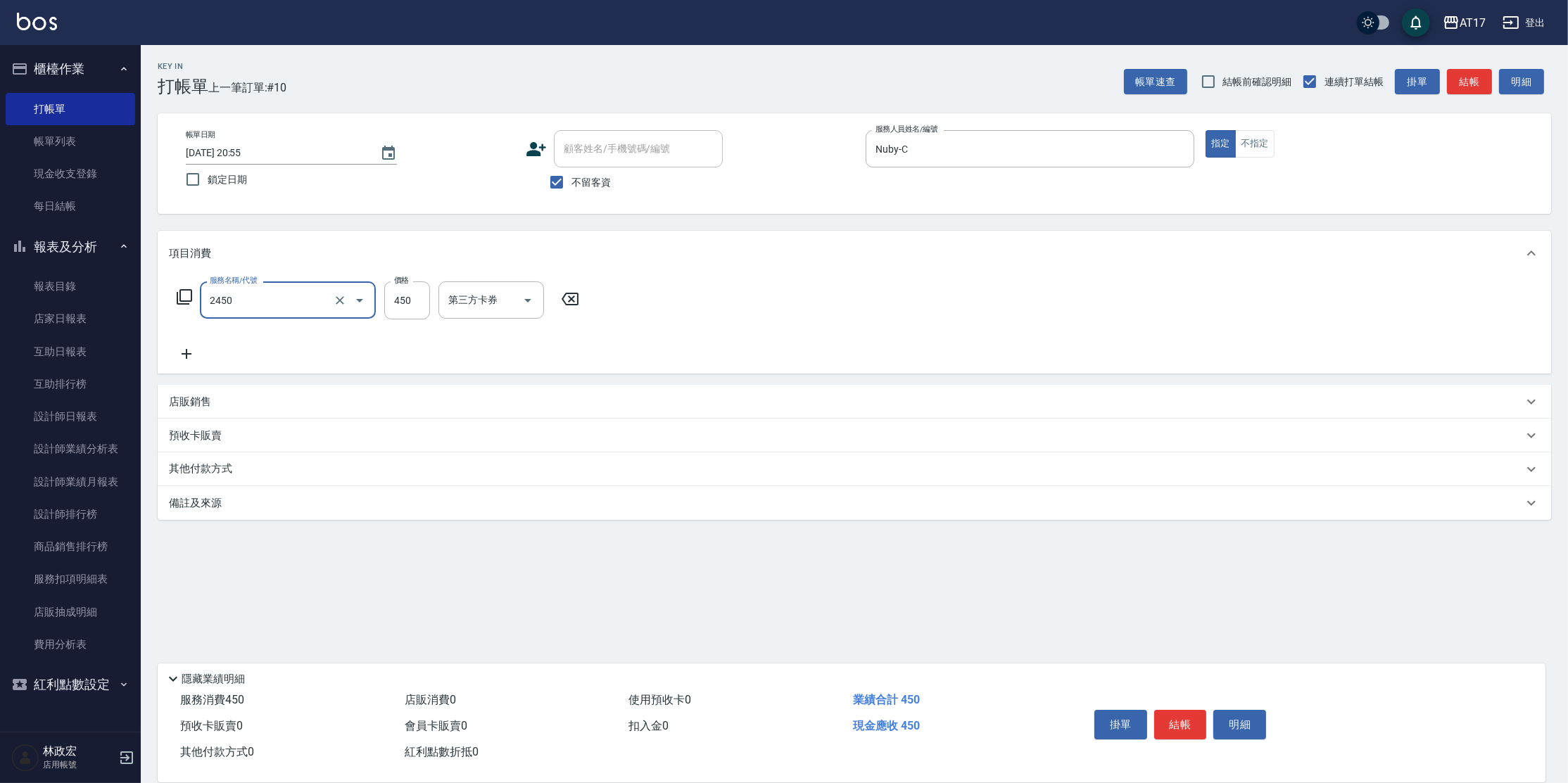
type input "C剪髮套餐(2450)"
type input "600"
type input "Winne-W"
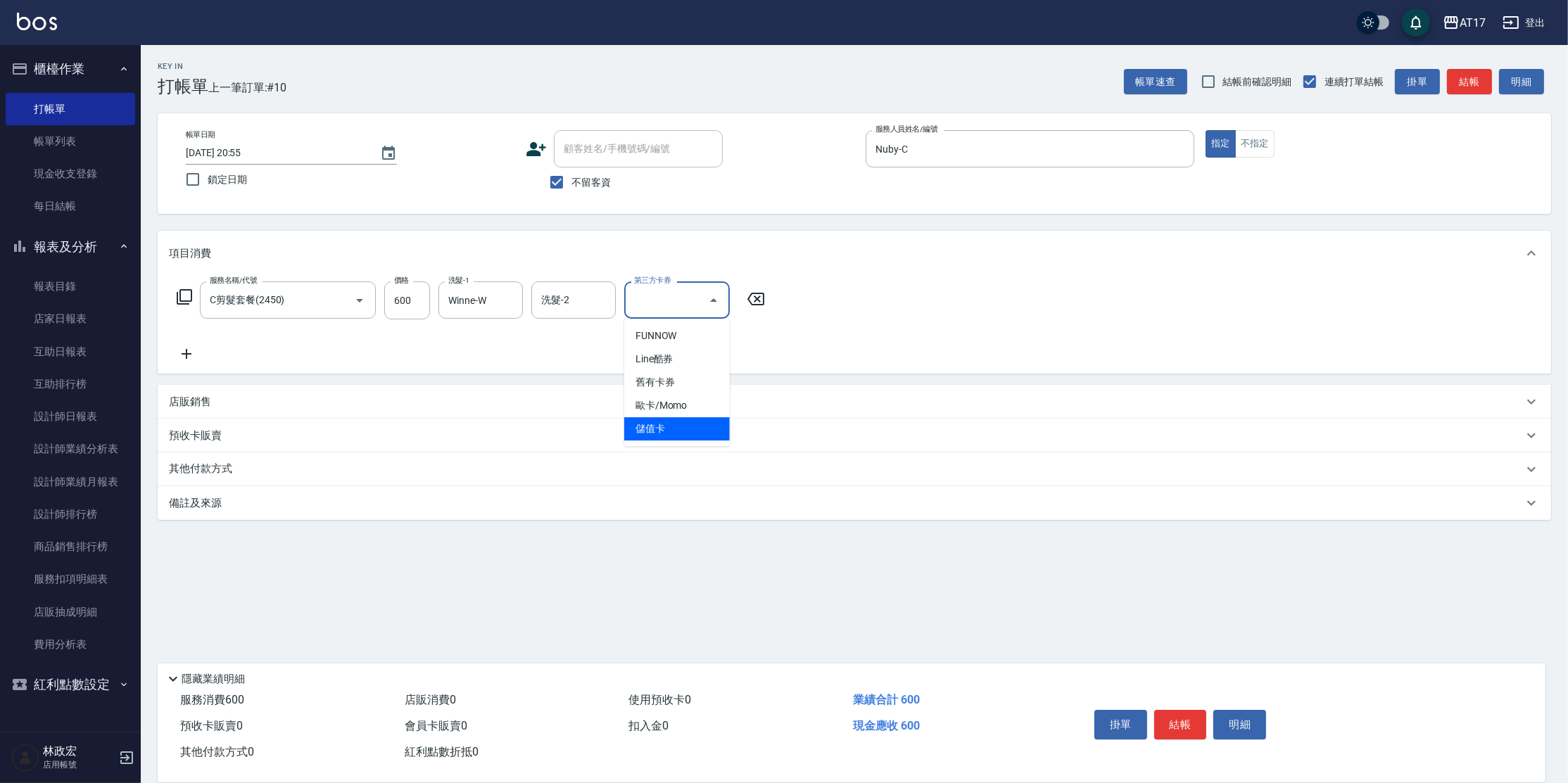
type input "儲值卡"
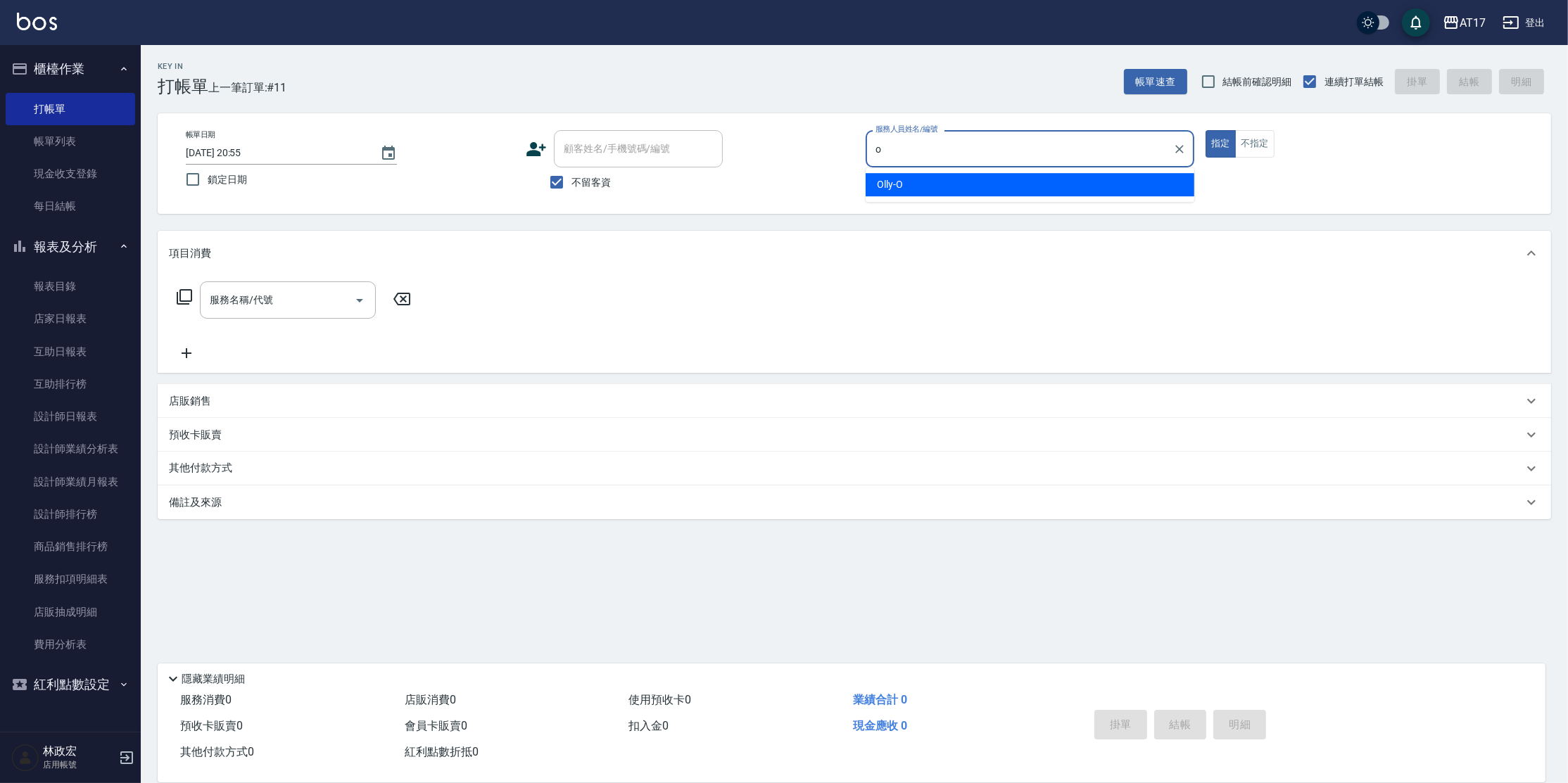
type input "Olly-O"
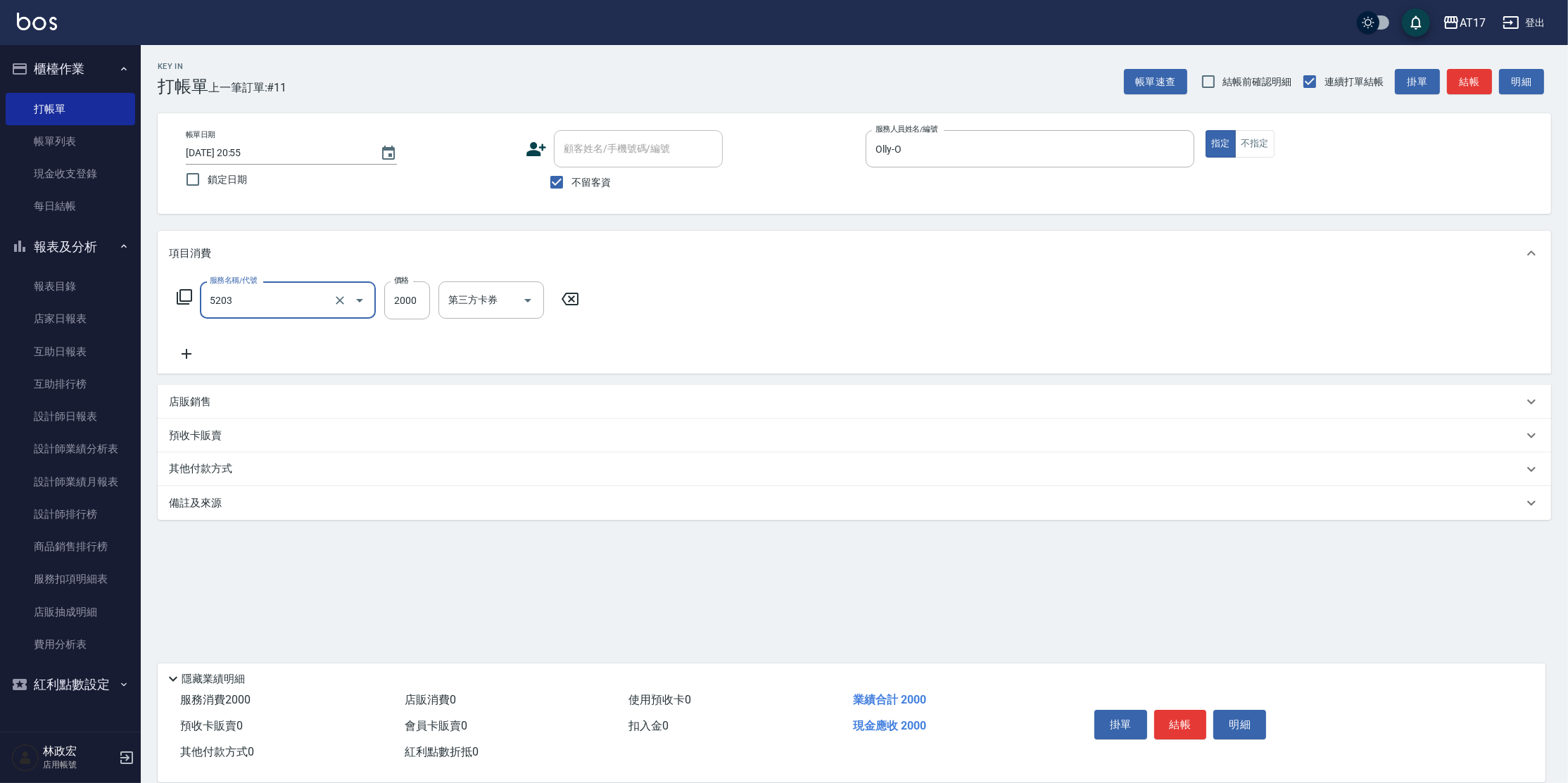
type input "染髮C餐(短髮)(5203)"
type input "1600"
type input "2"
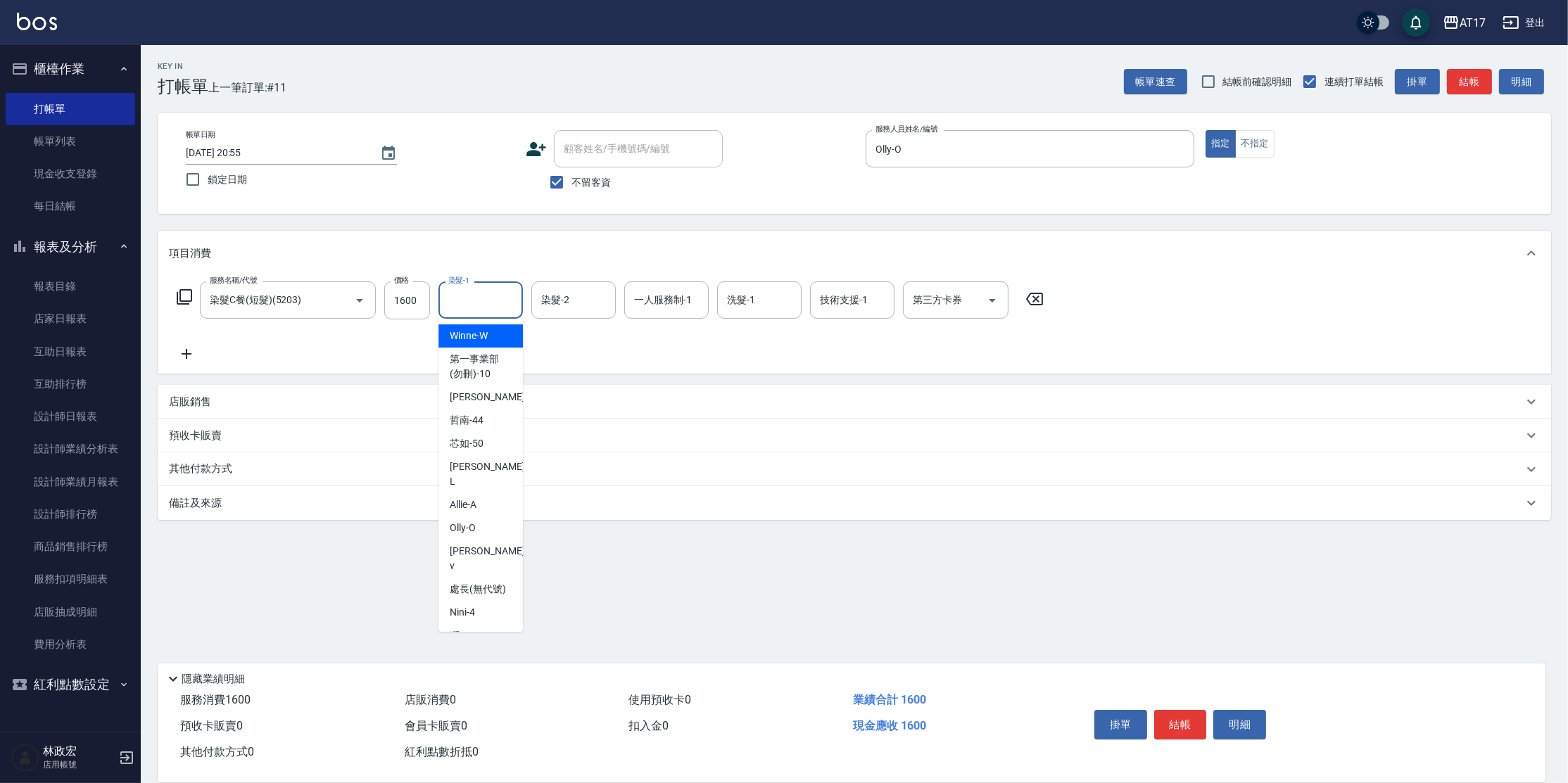
type input "Winne-W"
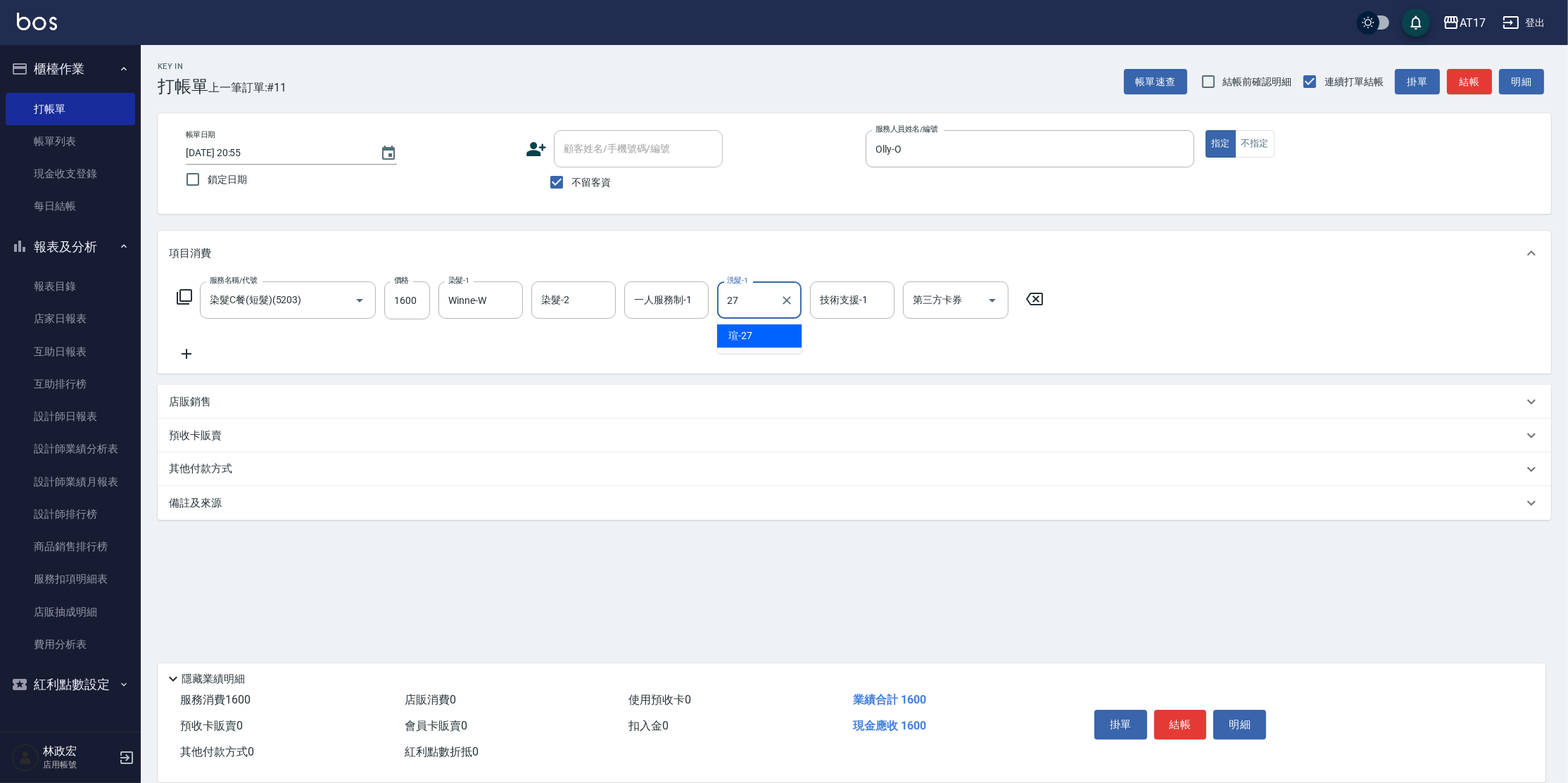
type input "[PERSON_NAME]-27"
click at [513, 301] on icon "Clear" at bounding box center [508, 300] width 14 height 14
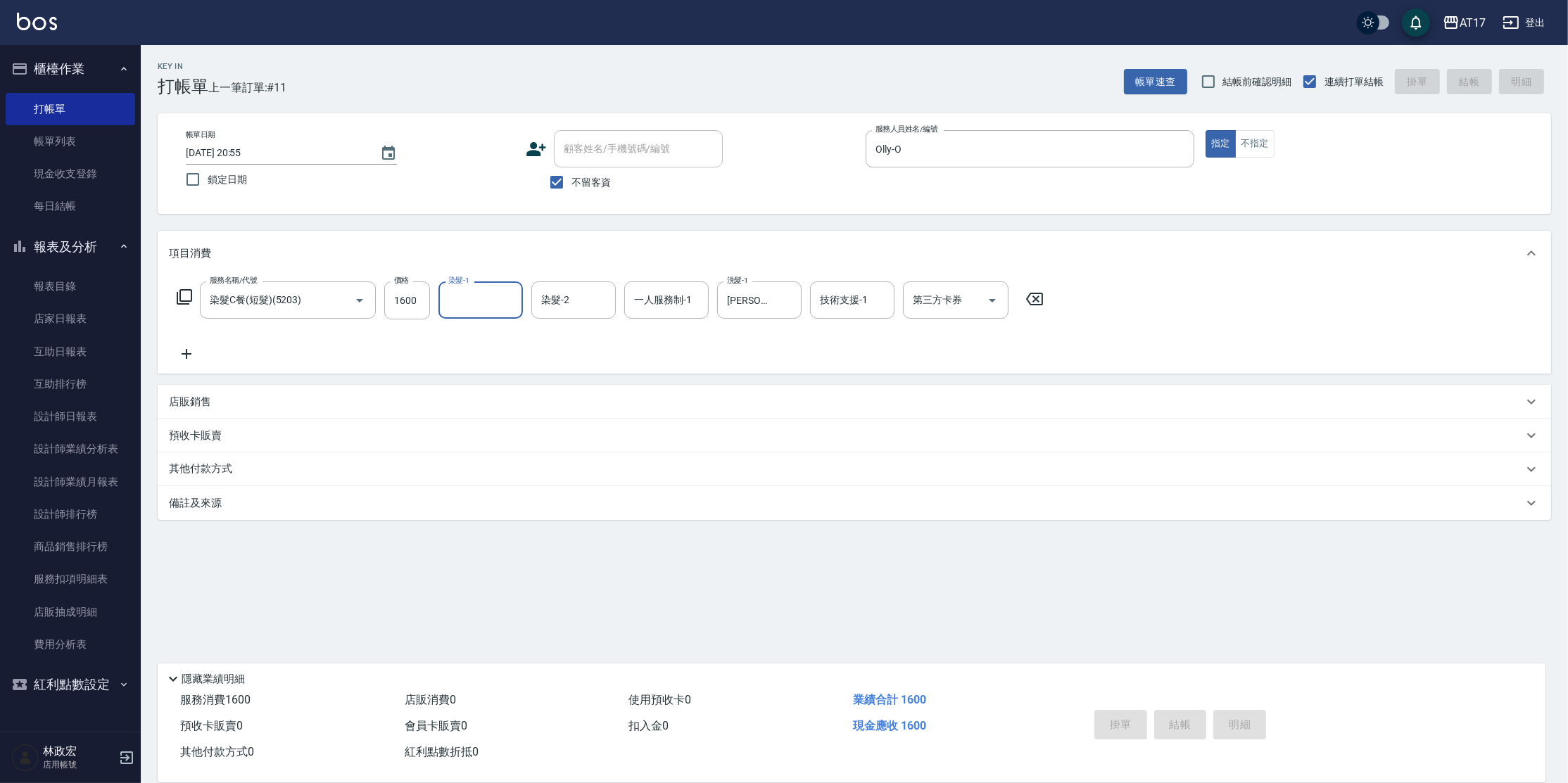
type input "[DATE] 20:56"
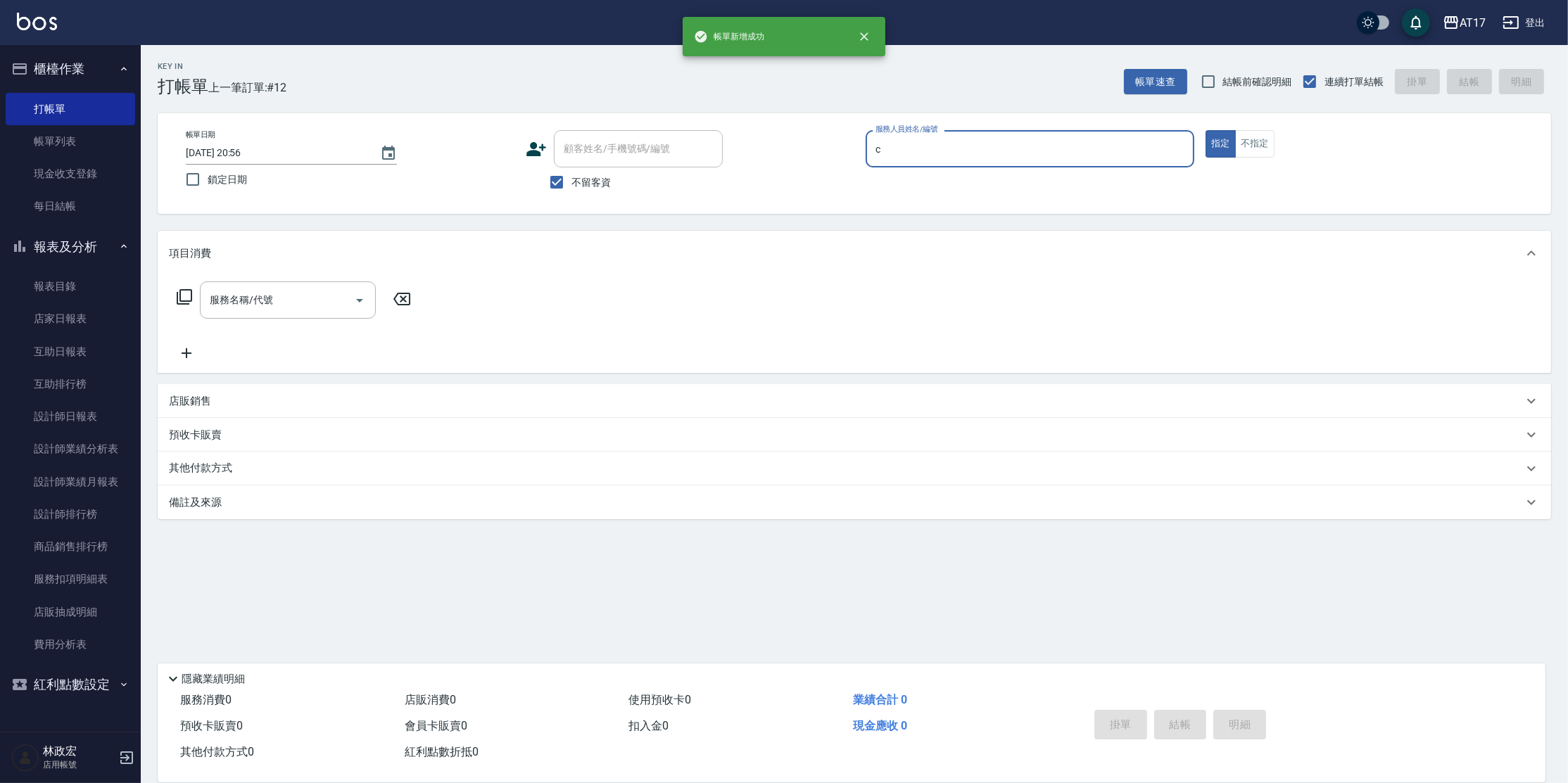
type input "Nuby-C"
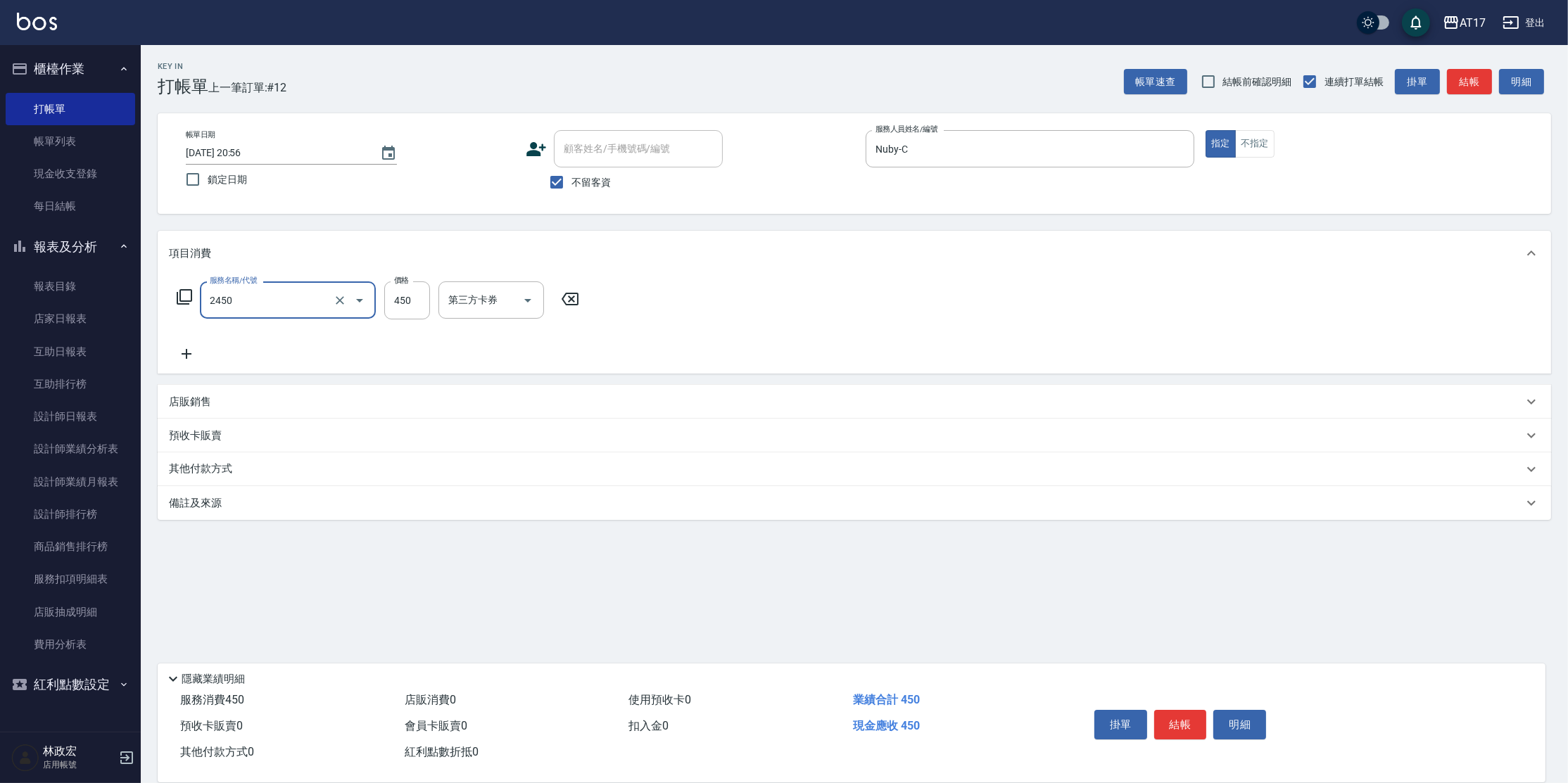
type input "C剪髮套餐(2450)"
type input "600"
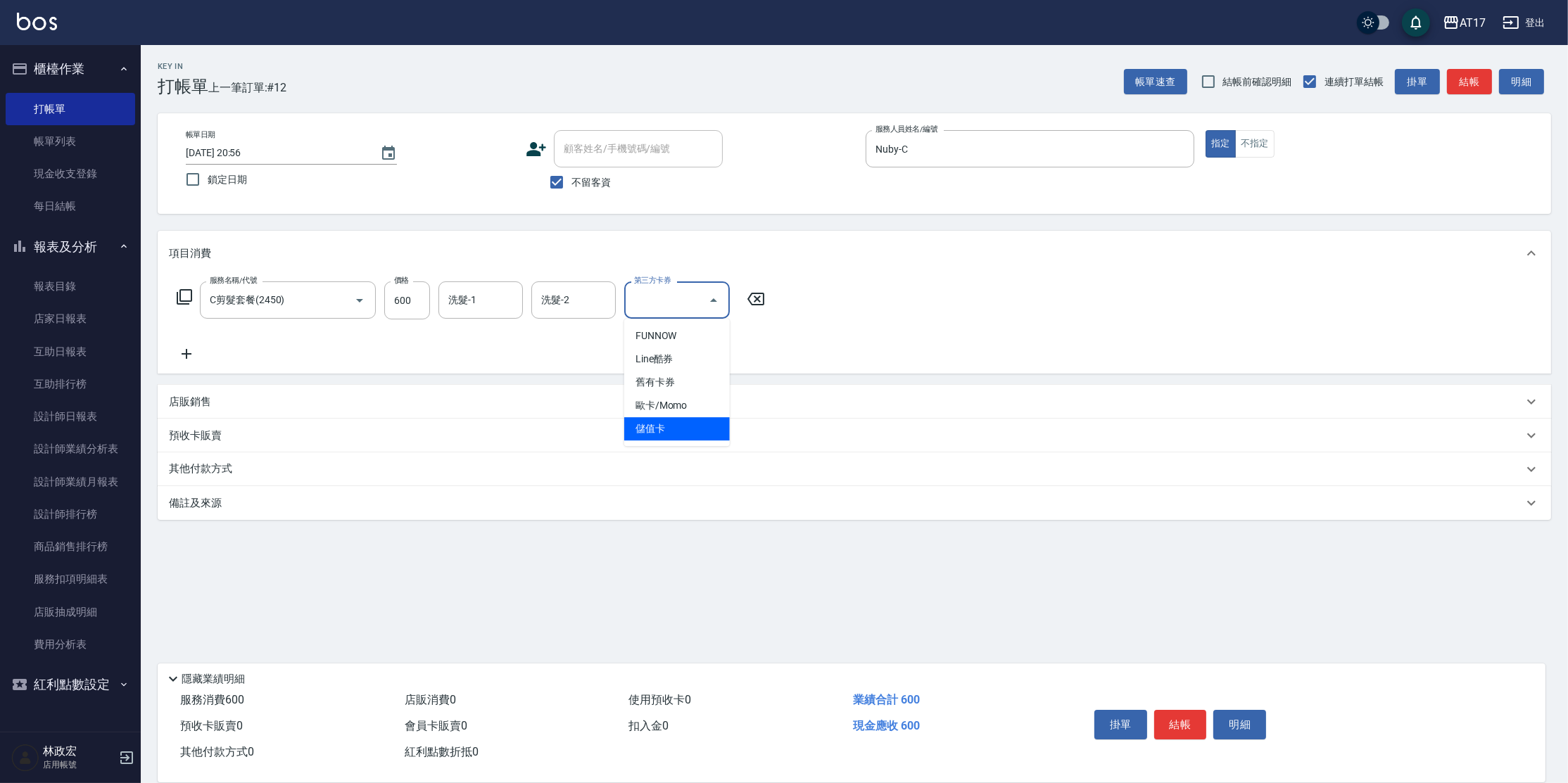
type input "儲值卡"
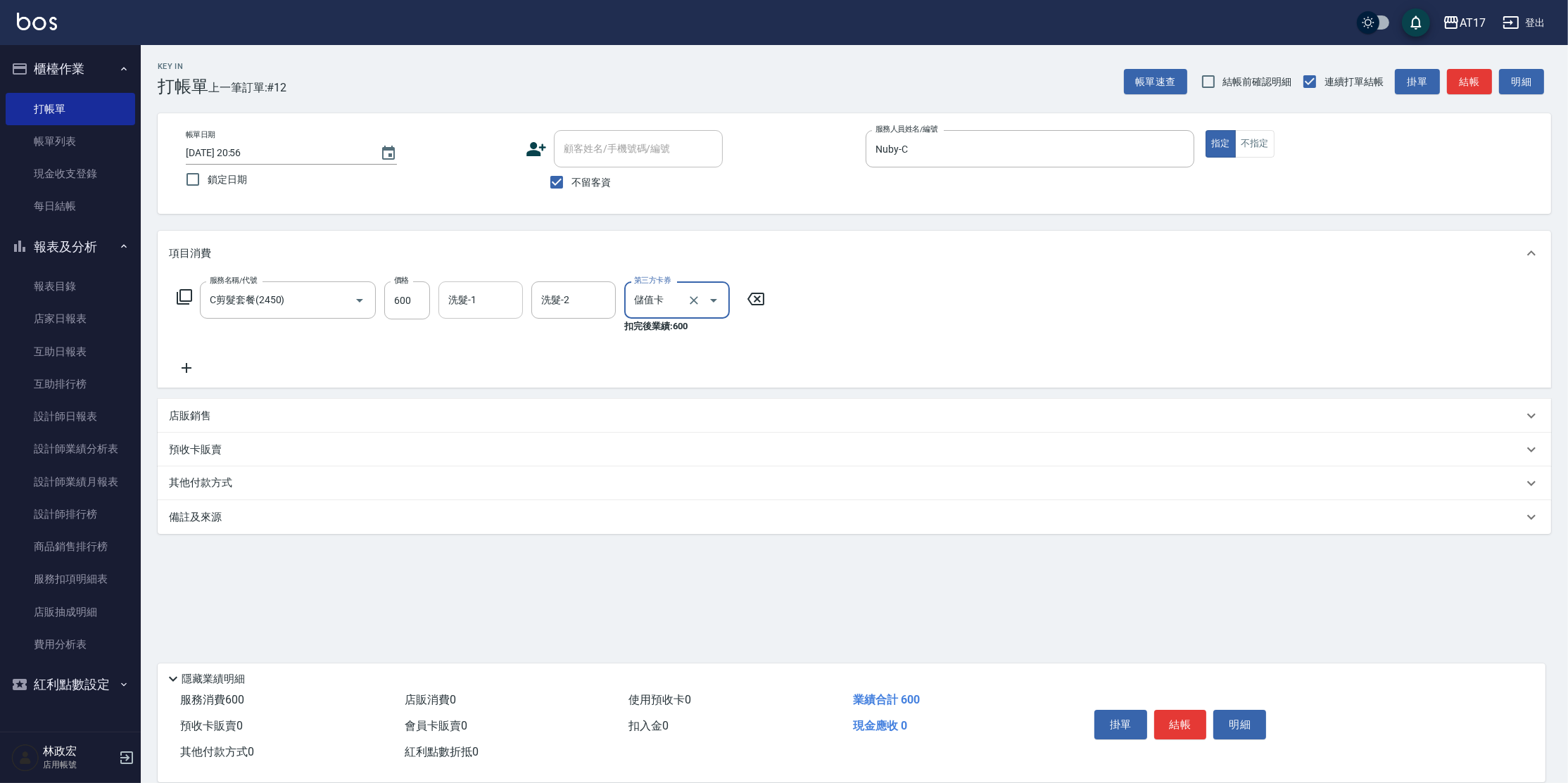
click at [472, 302] on input "洗髮-1" at bounding box center [481, 300] width 72 height 25
type input "Winne-W"
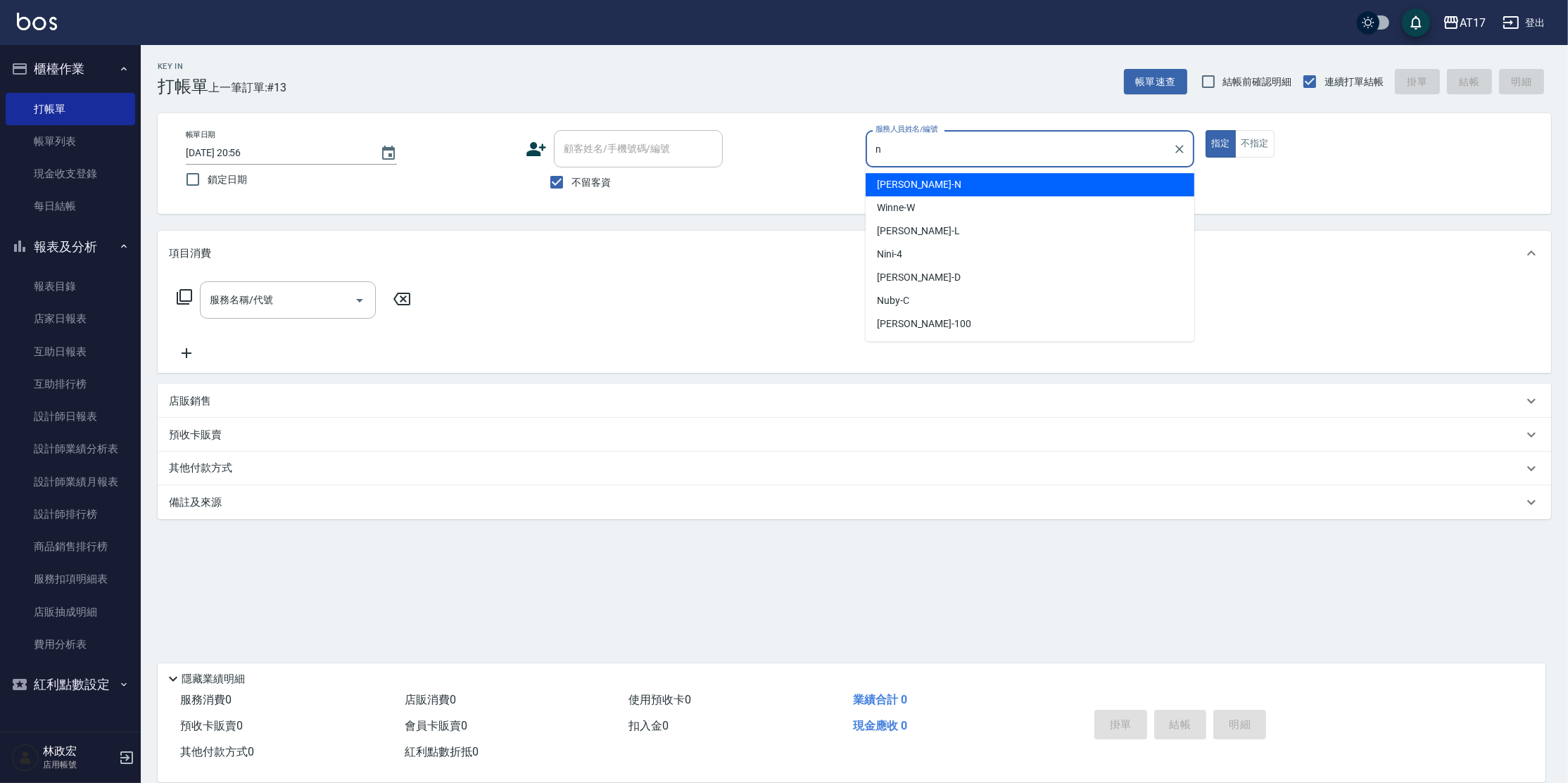
type input "[PERSON_NAME]-N"
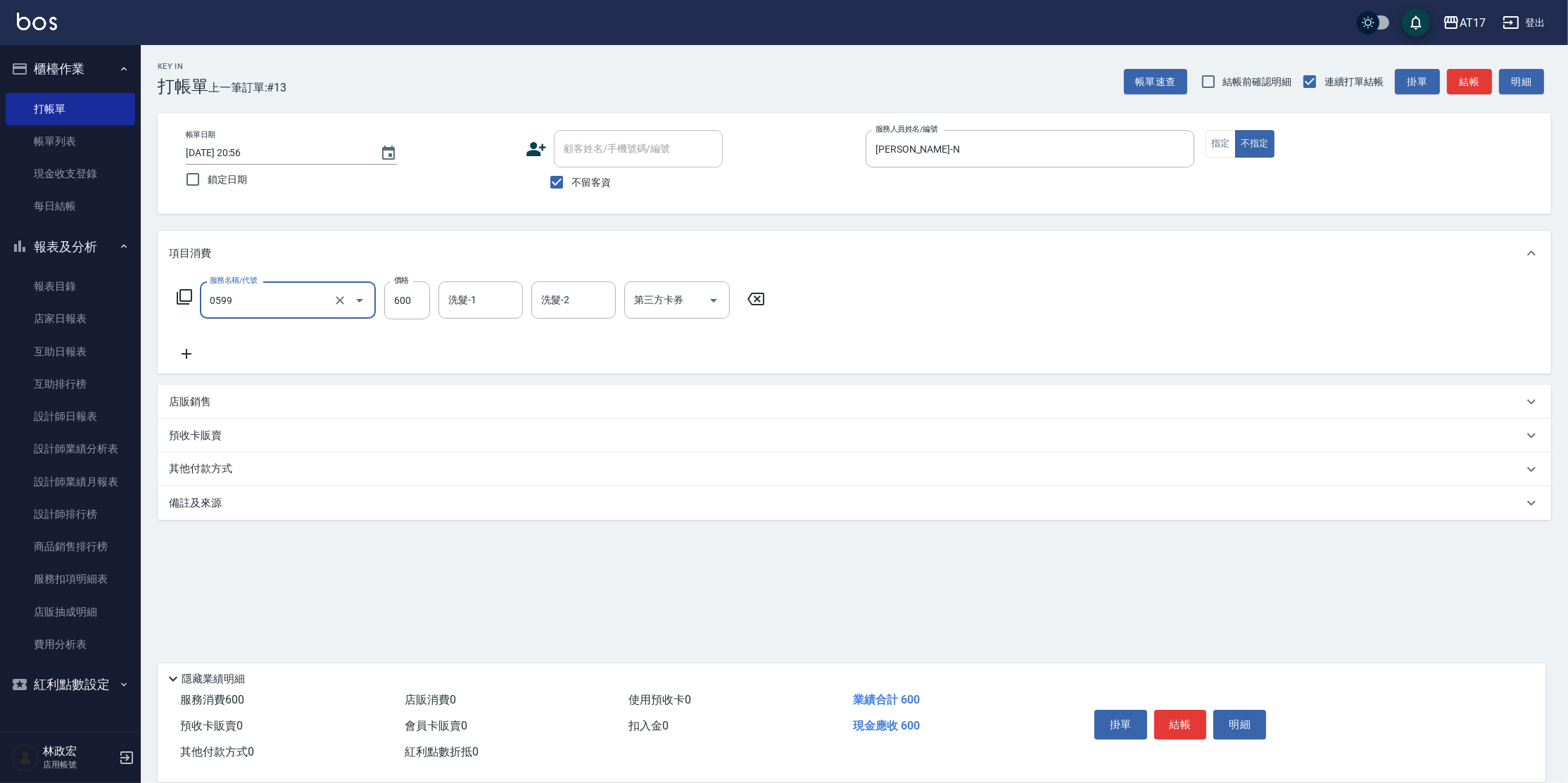
type input "精油-599(0599)"
type input "[PERSON_NAME]-27"
click at [1217, 151] on button "指定" at bounding box center [1220, 143] width 30 height 27
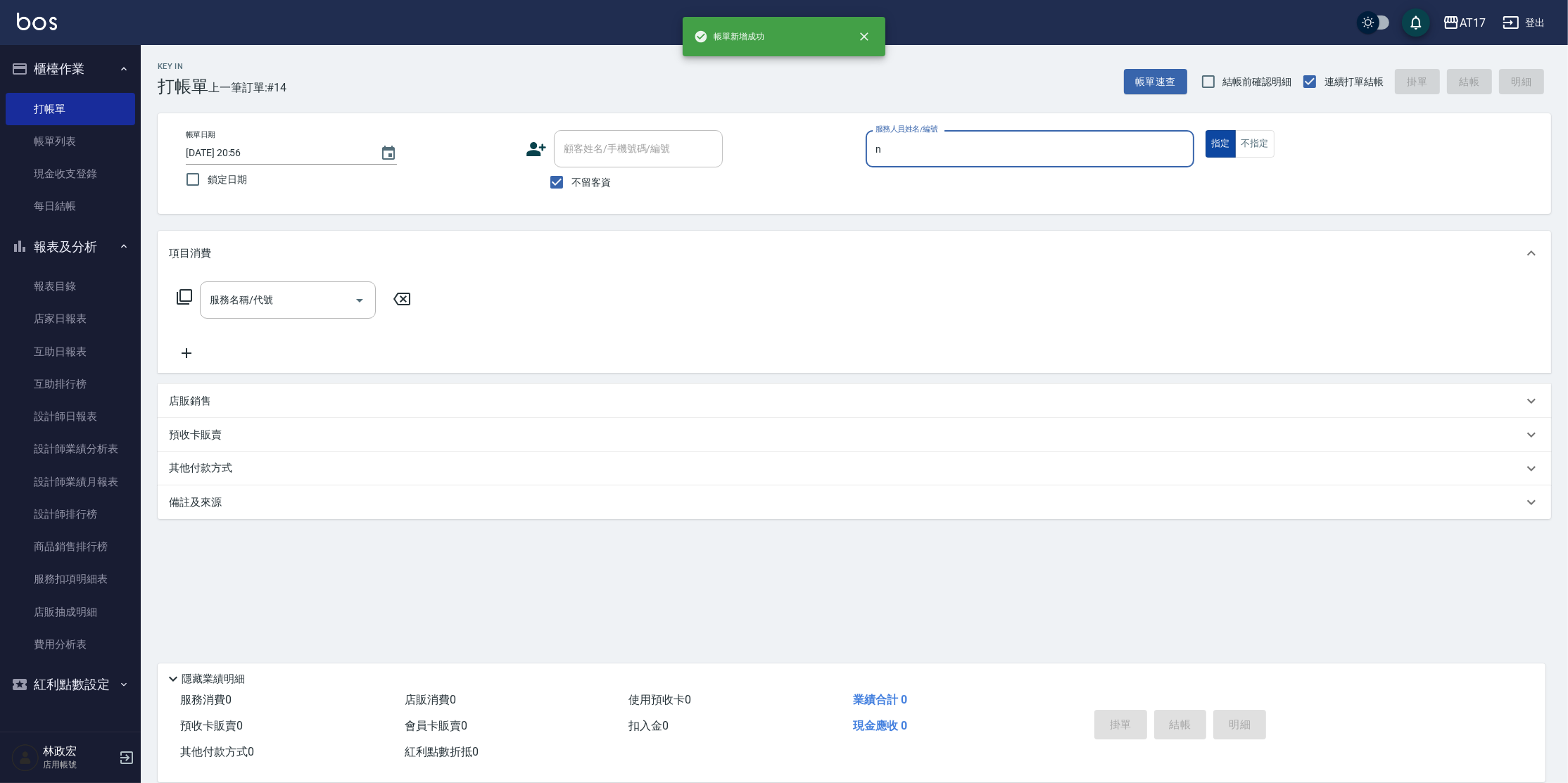
type input "[PERSON_NAME]-N"
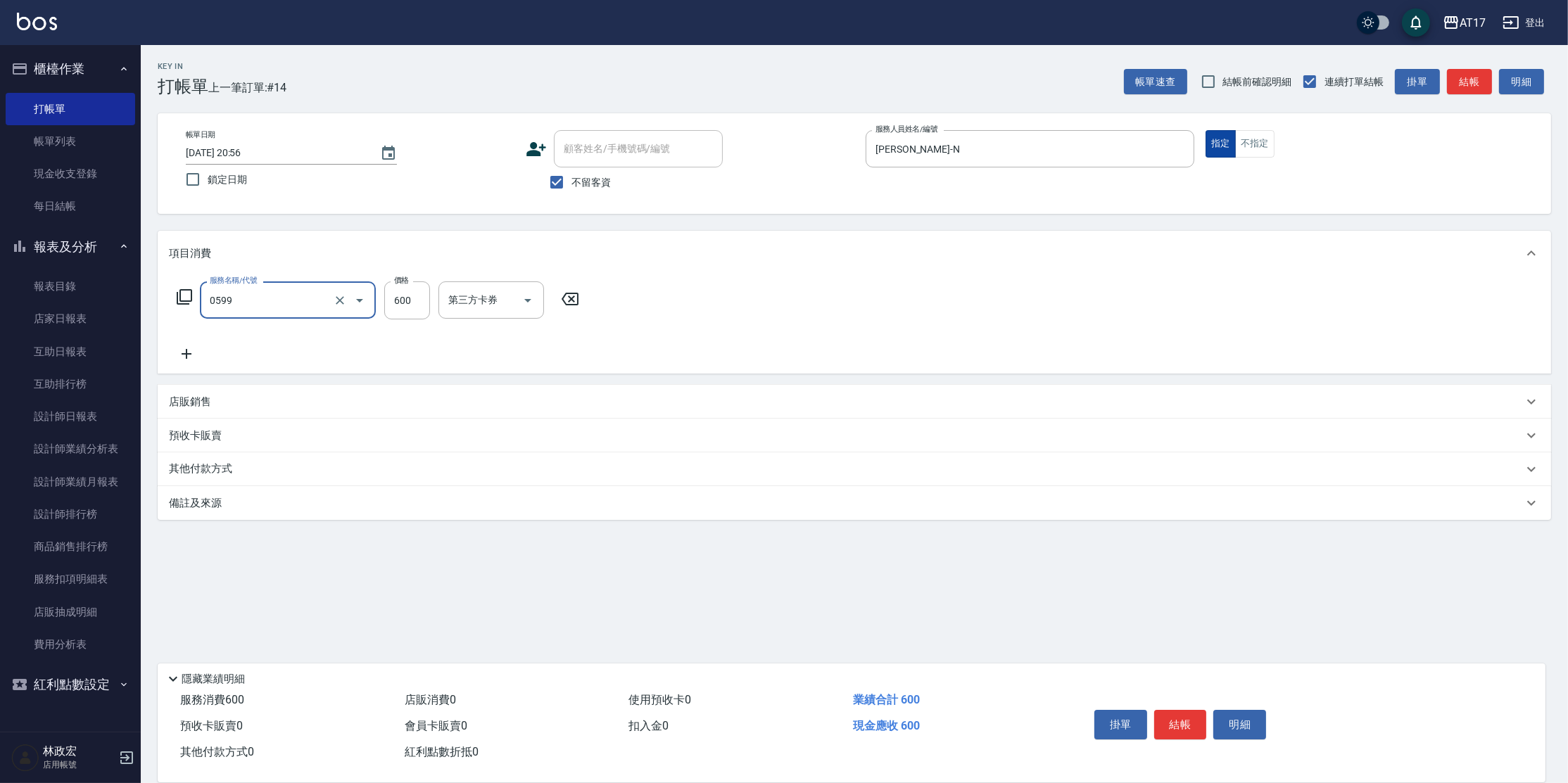
type input "精油-599(0599)"
type input "850"
type input "[PERSON_NAME]-25"
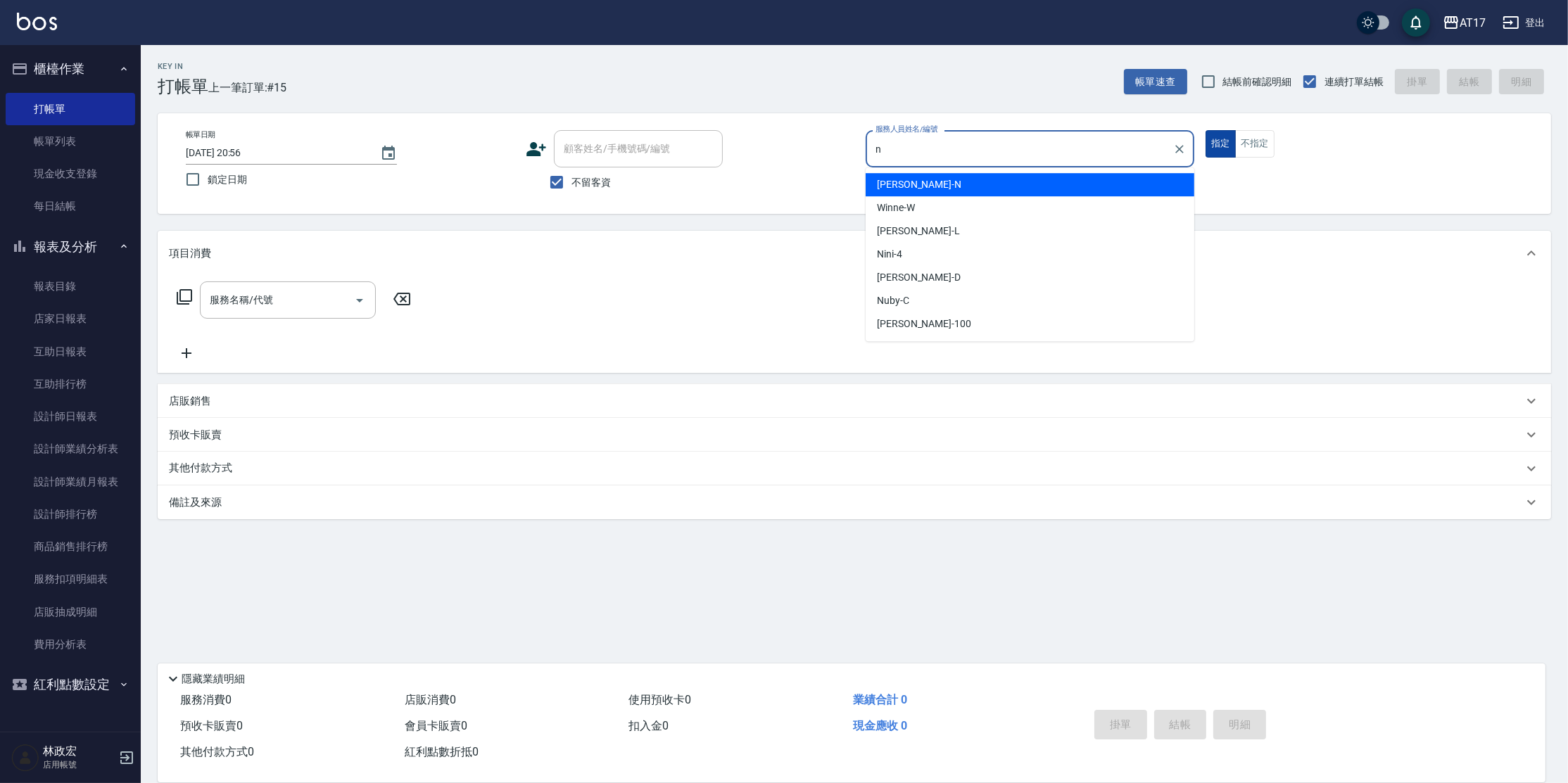
type input "[PERSON_NAME]-N"
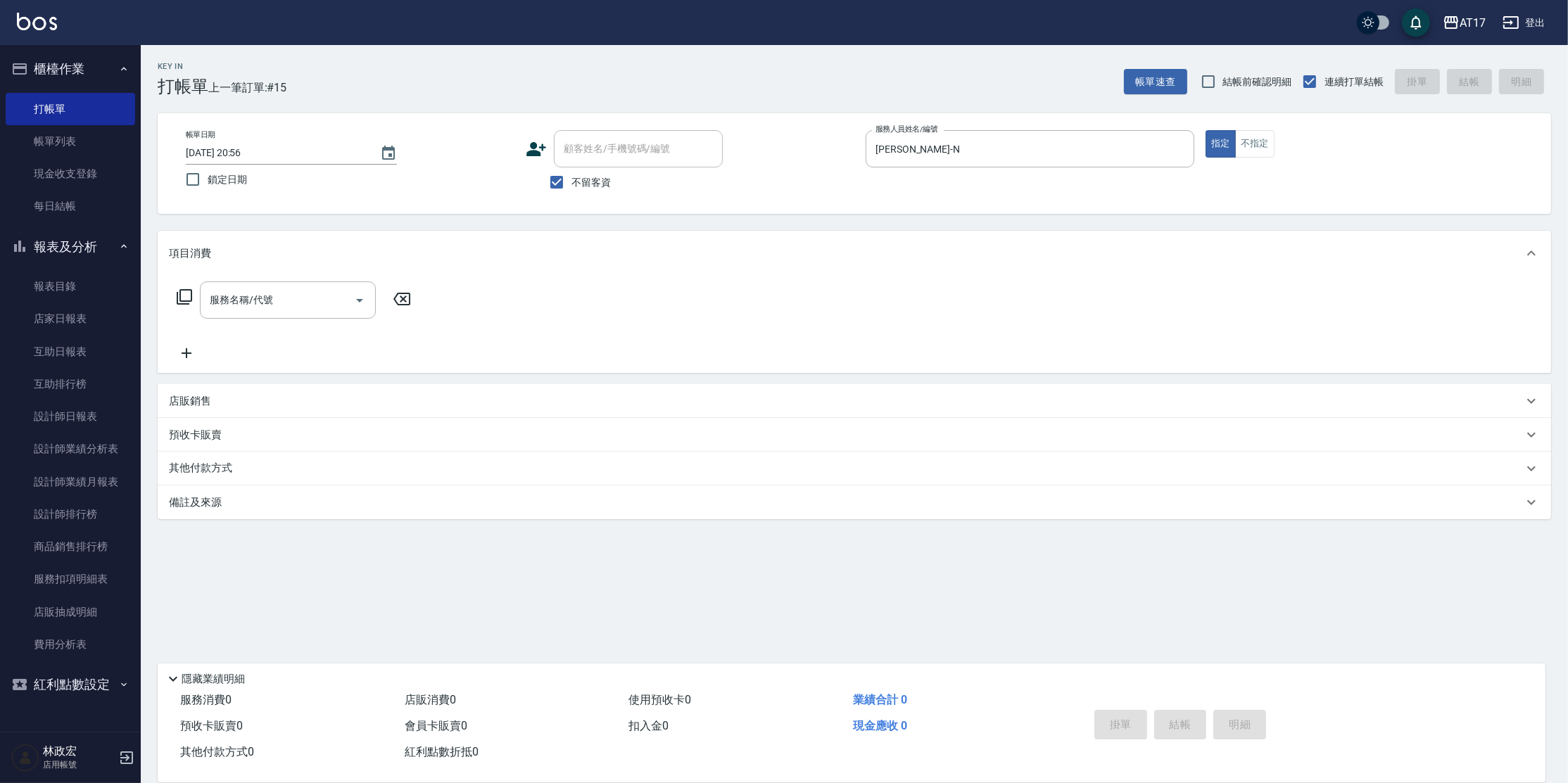
click at [203, 401] on p "店販銷售" at bounding box center [189, 402] width 42 height 15
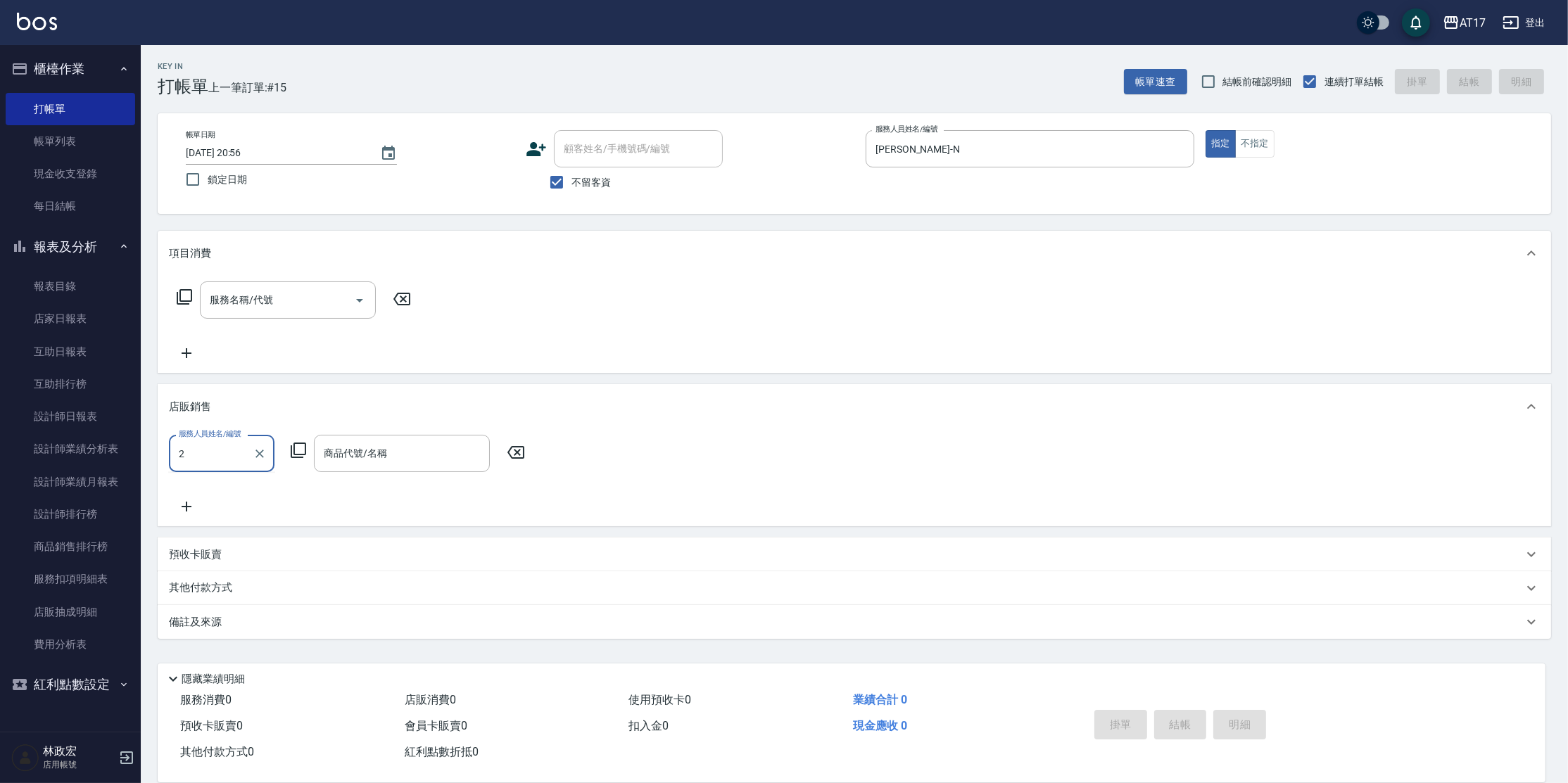
type input "2"
click at [242, 464] on input "服務人員姓名/編號" at bounding box center [221, 453] width 93 height 25
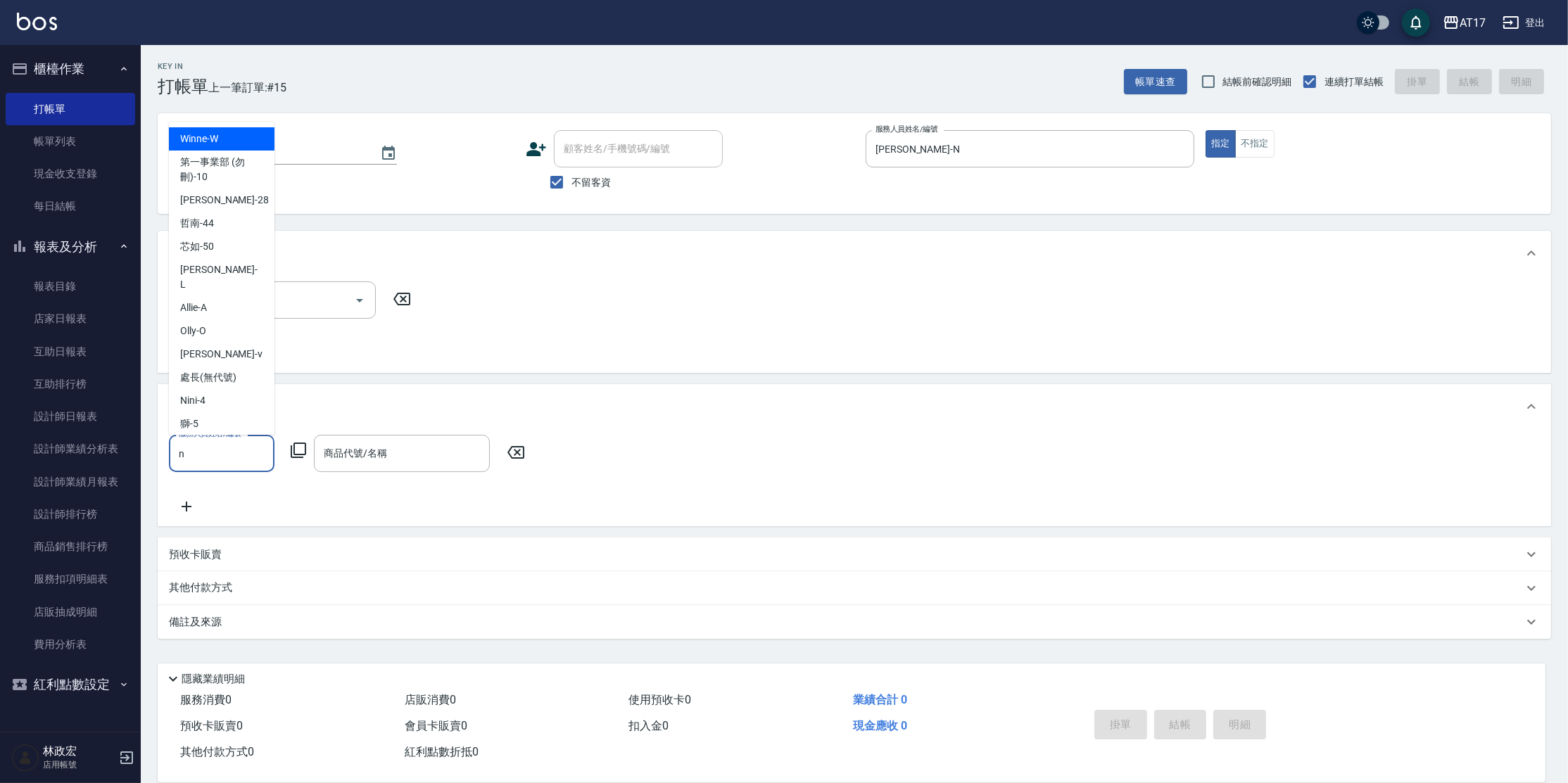
type input "[PERSON_NAME]-N"
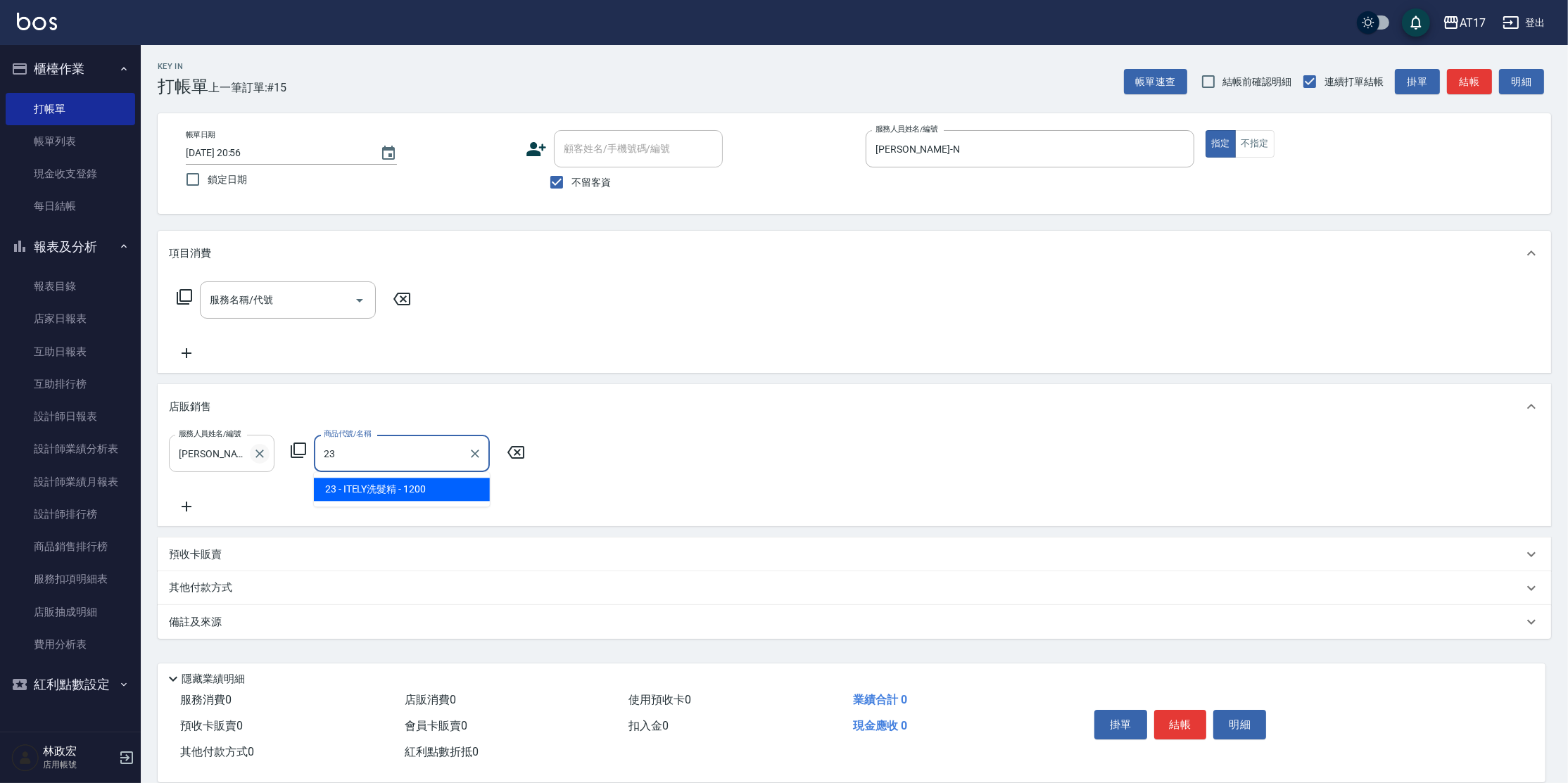
type input "ITELY洗髮精"
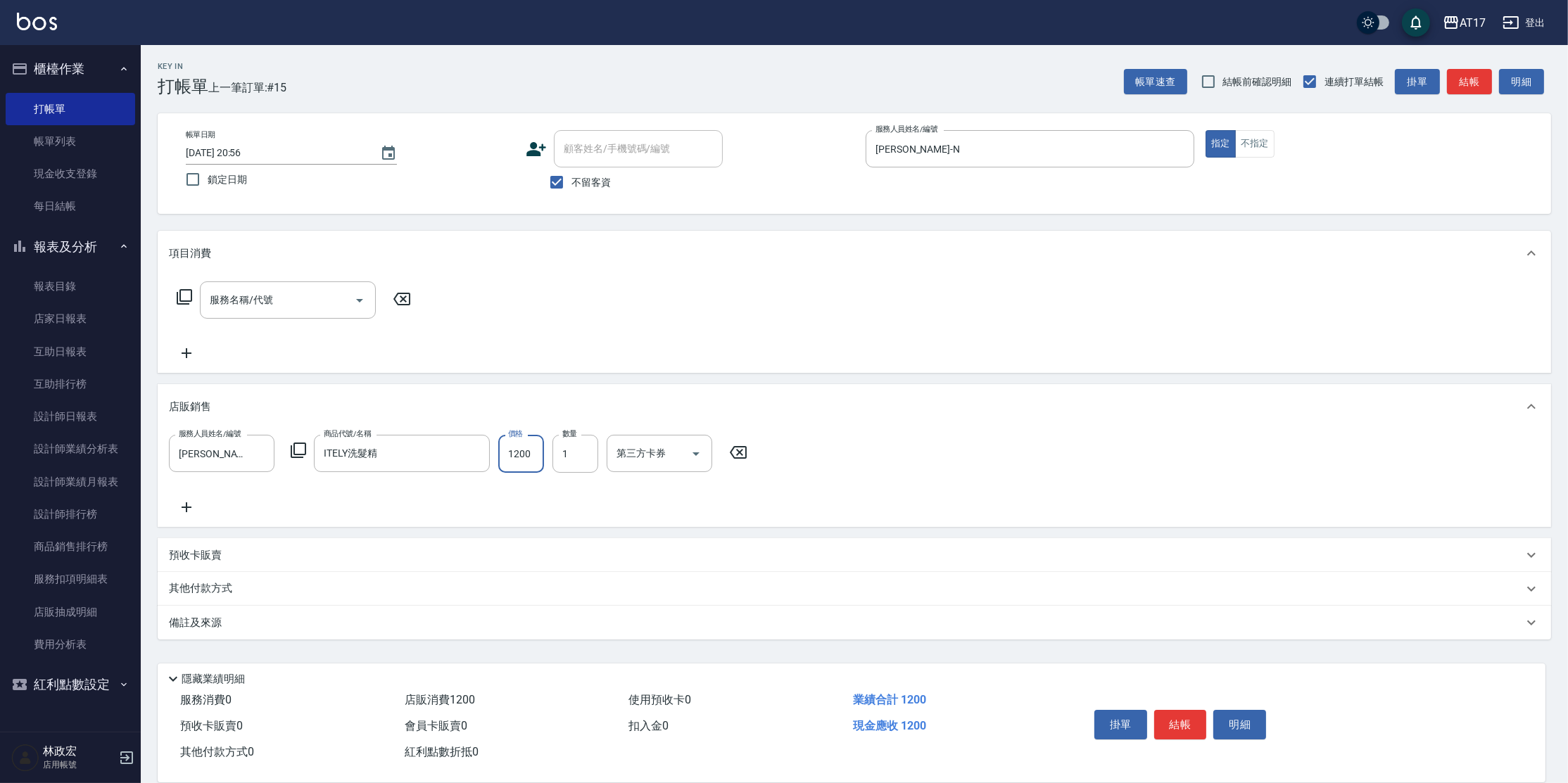
drag, startPoint x: 505, startPoint y: 454, endPoint x: 515, endPoint y: 452, distance: 10.2
click at [506, 454] on input "1200" at bounding box center [522, 453] width 46 height 38
type input "1080"
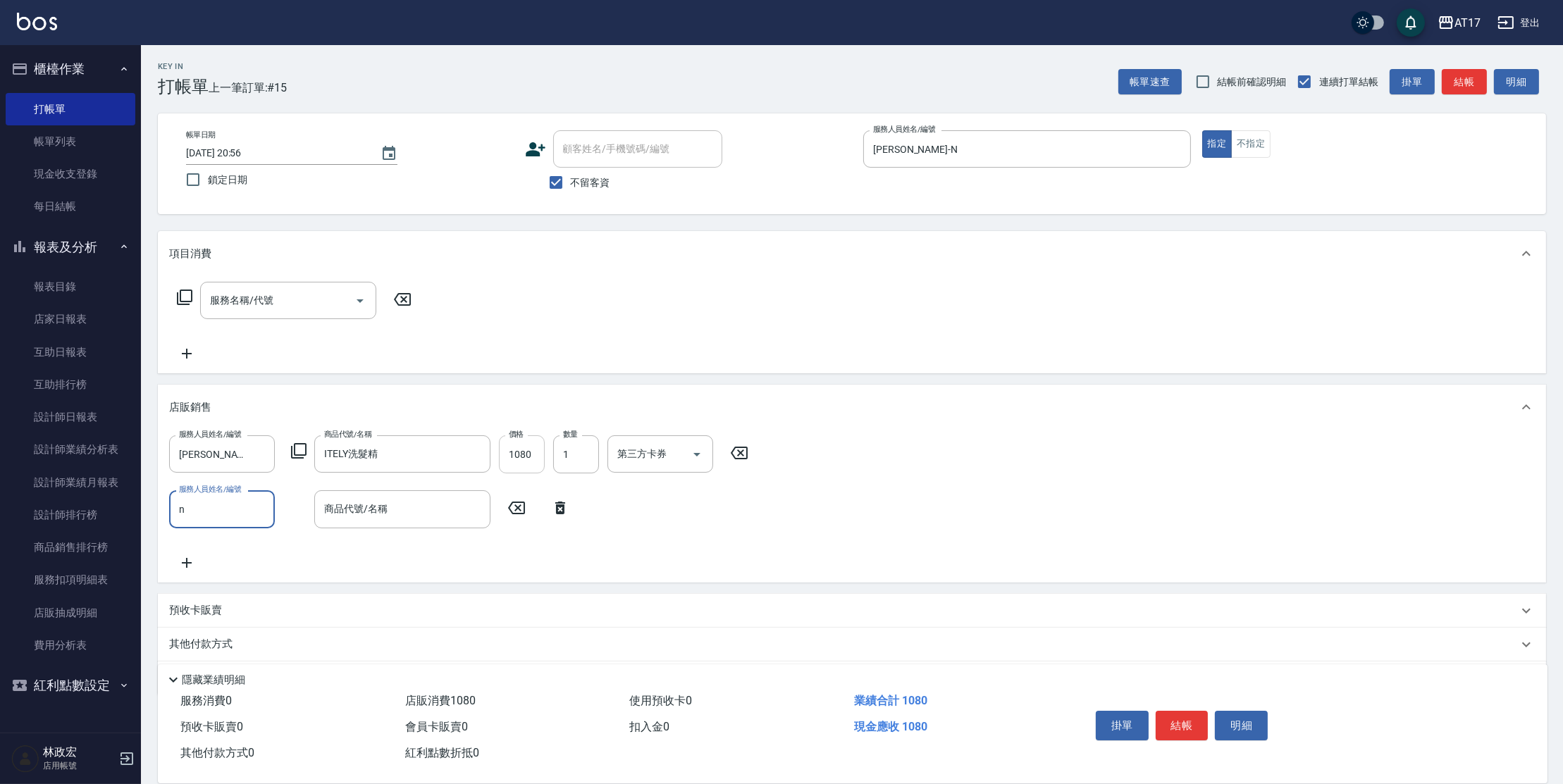
type input "[PERSON_NAME]-N"
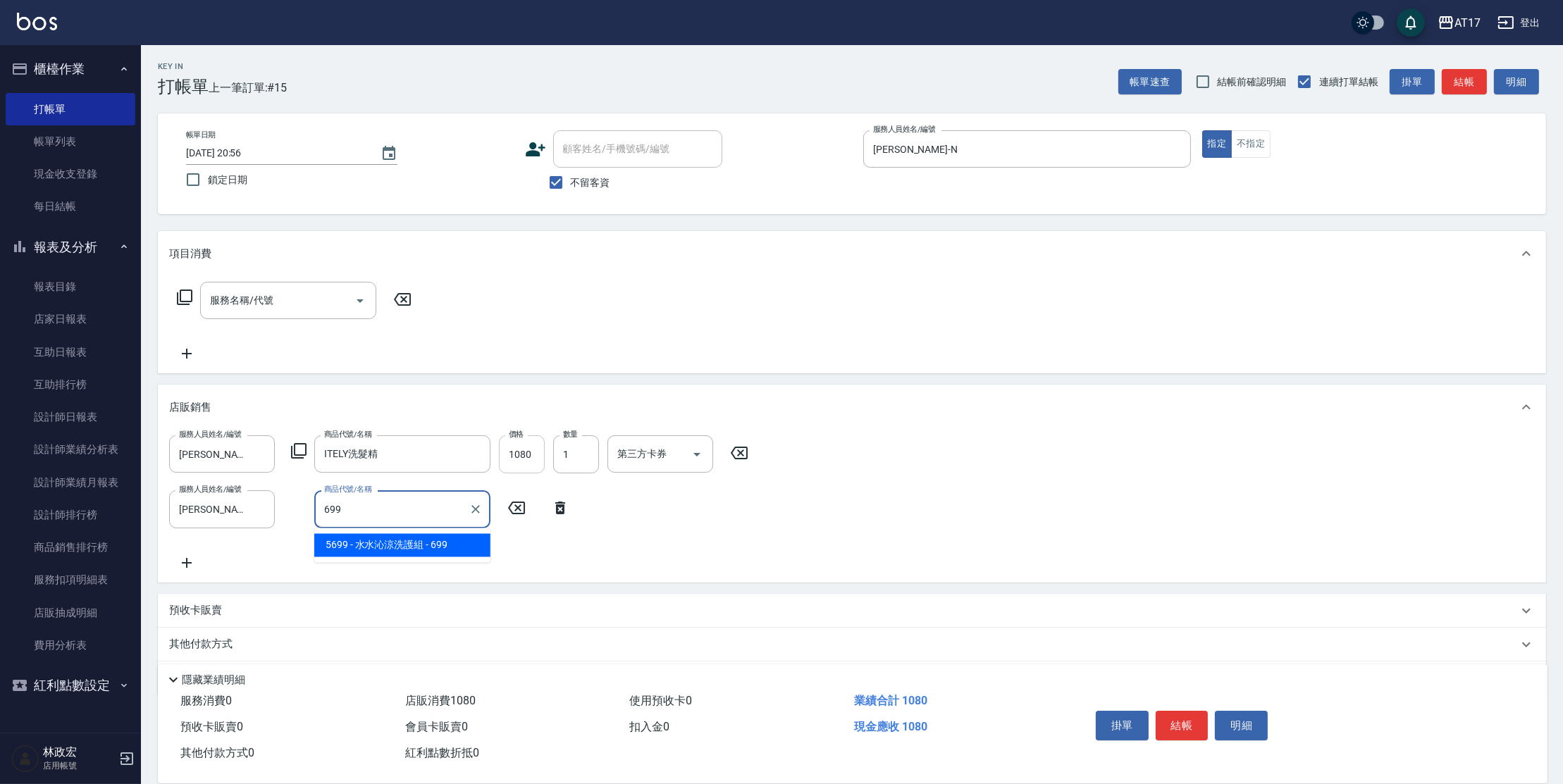
type input "[PERSON_NAME]涼洗護組"
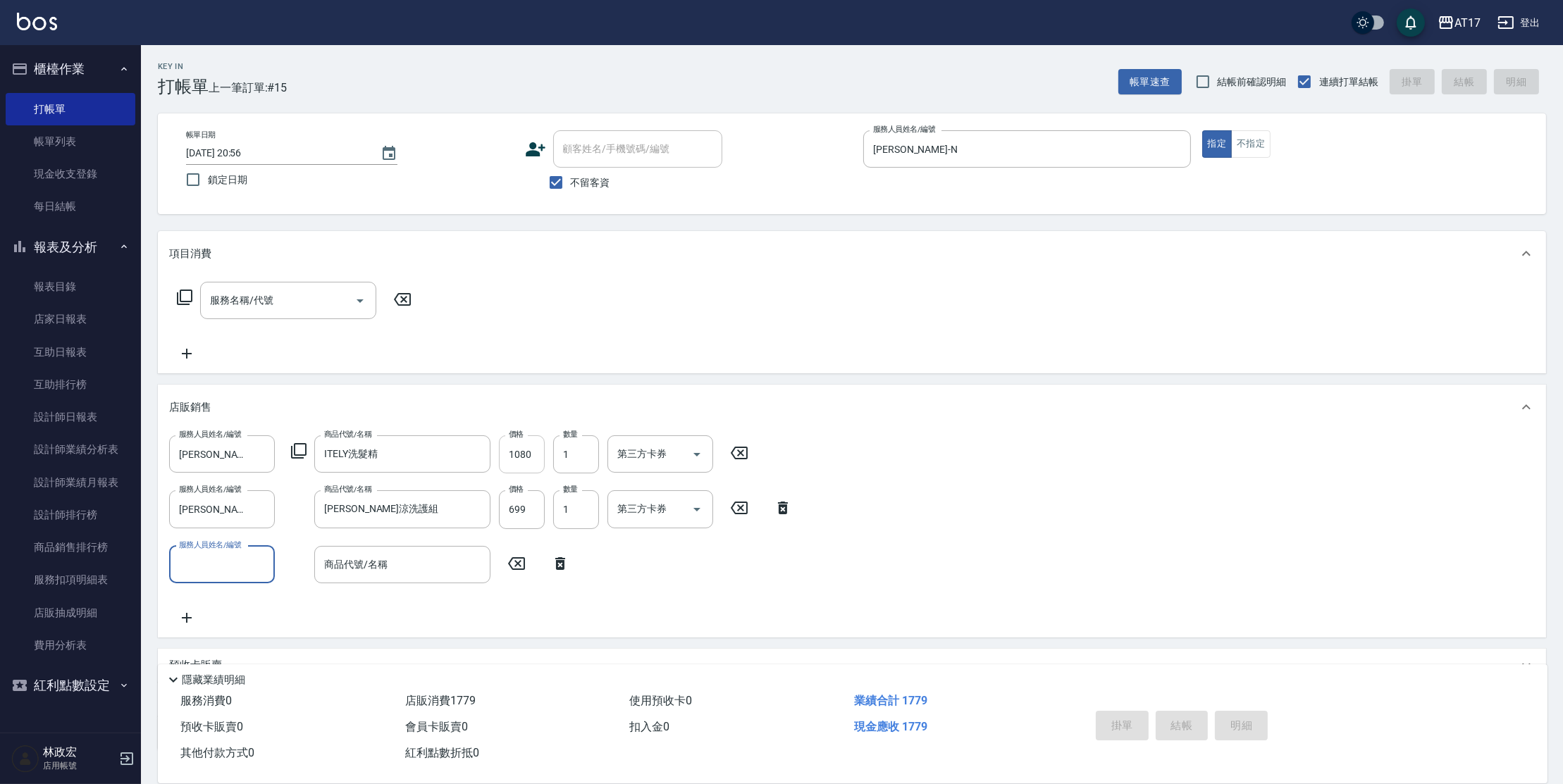
type input "[DATE] 20:57"
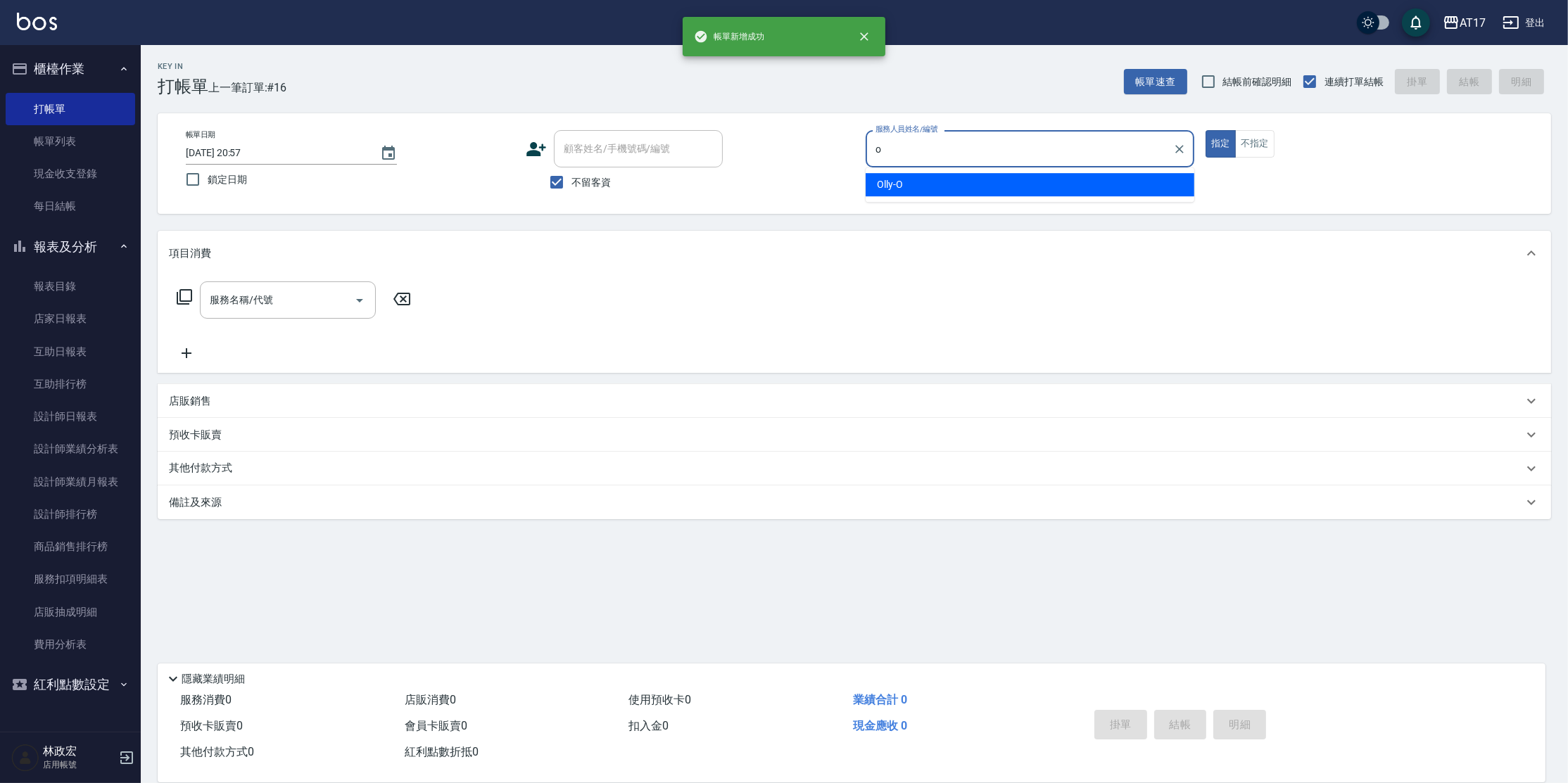
type input "Olly-O"
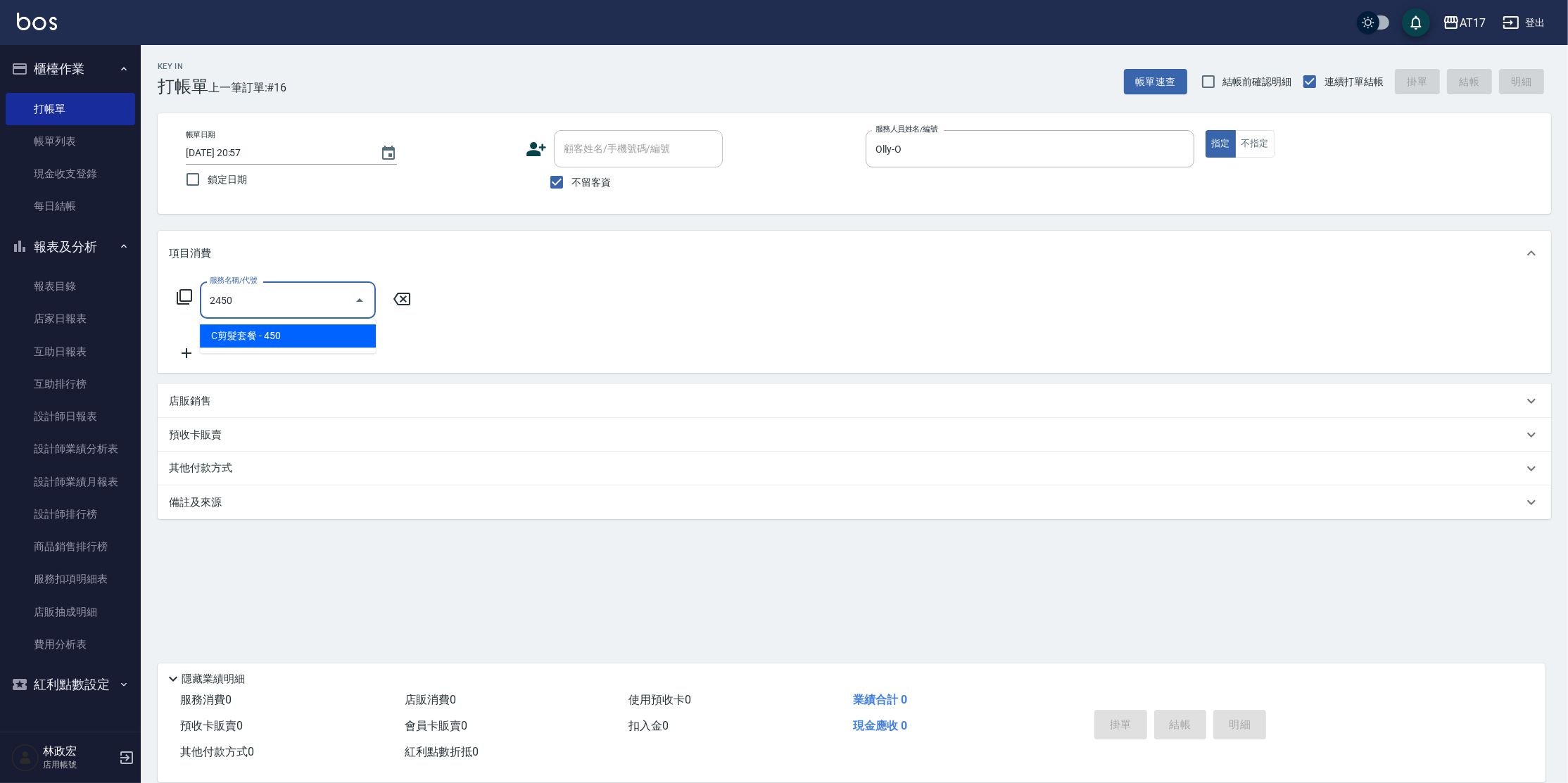
type input "C剪髮套餐(2450)"
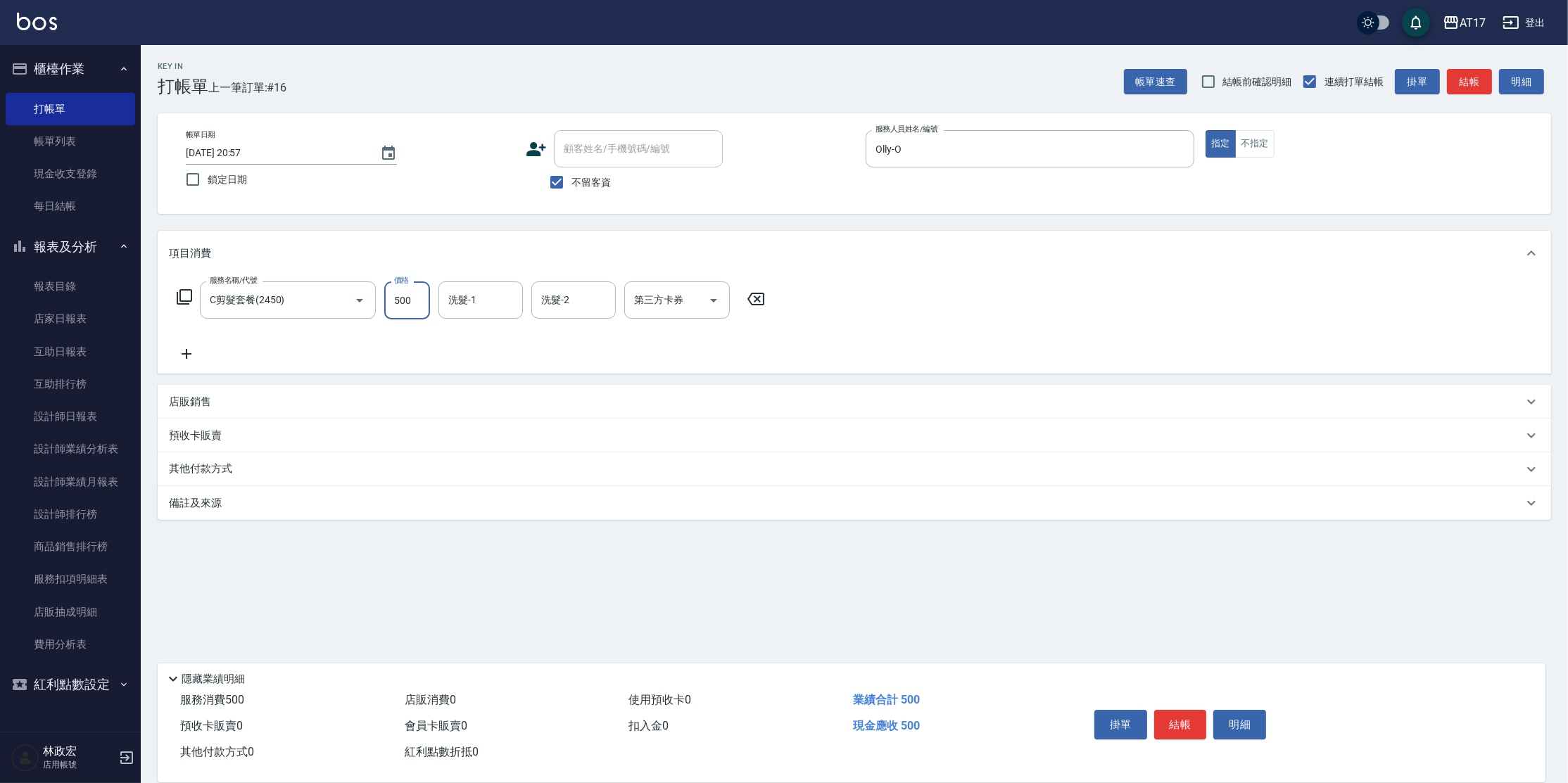
type input "500"
type input "[PERSON_NAME]-27"
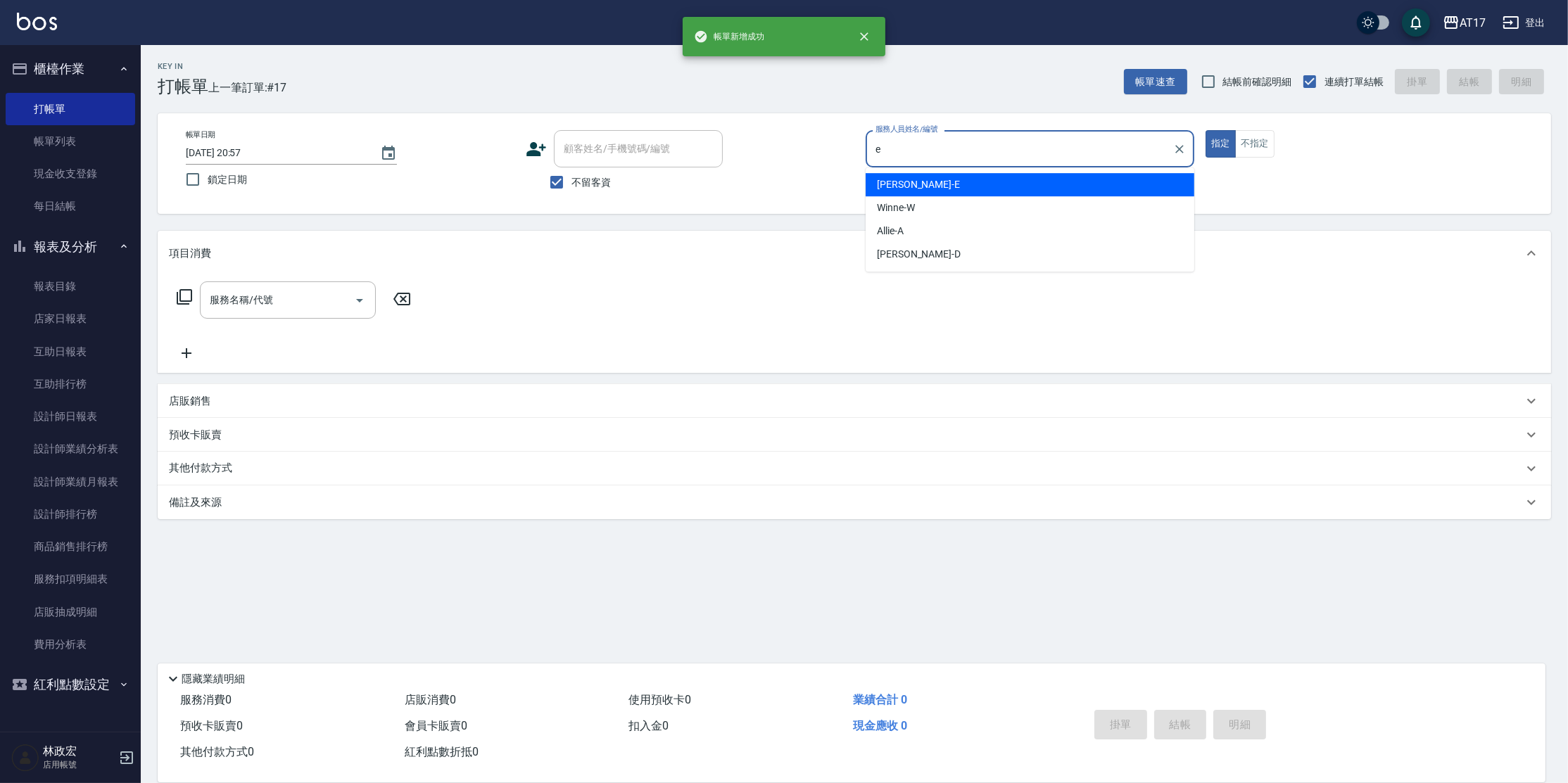
type input "[PERSON_NAME]-E"
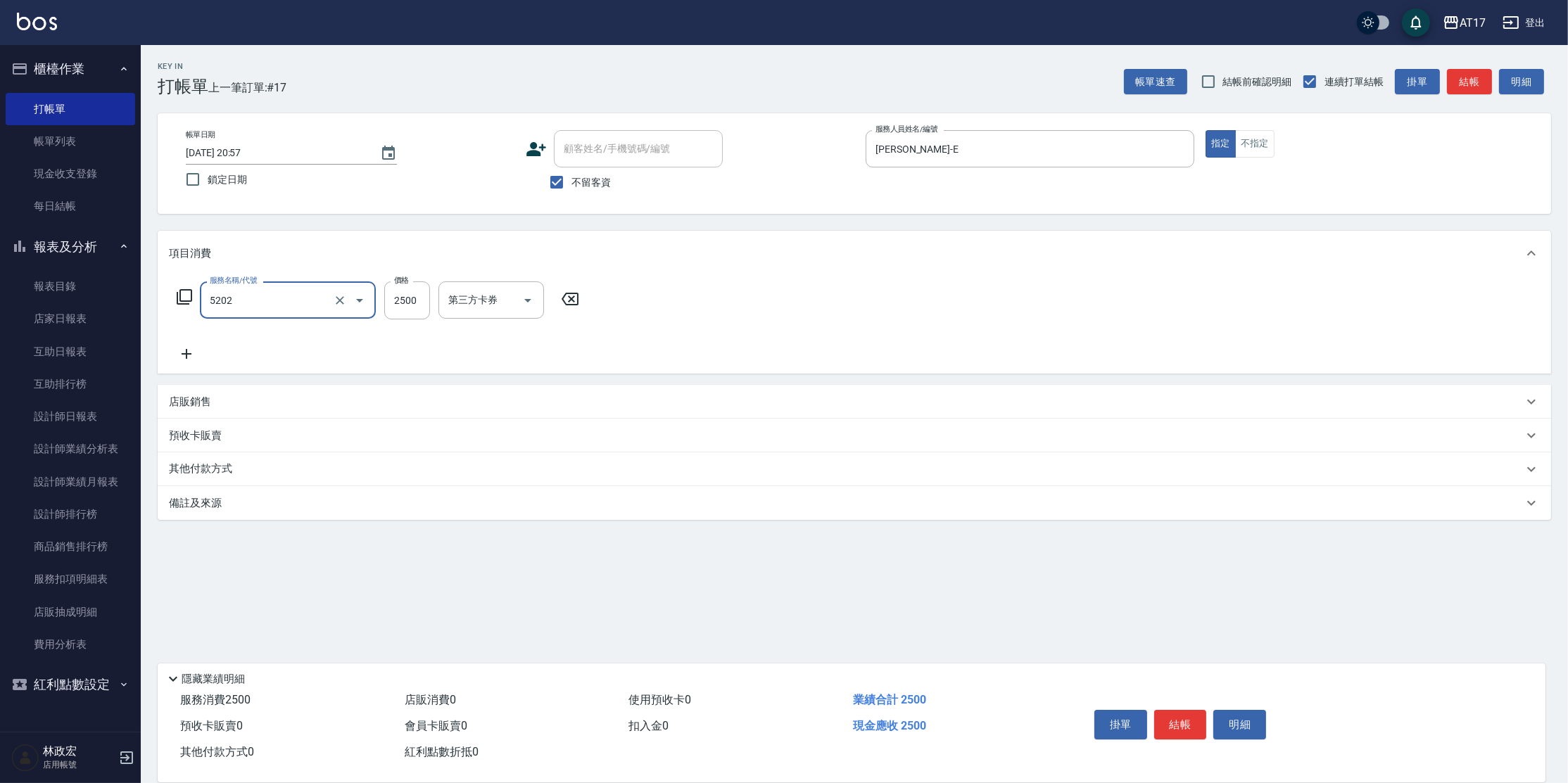
type input "染髮B餐(短髮)(5202)"
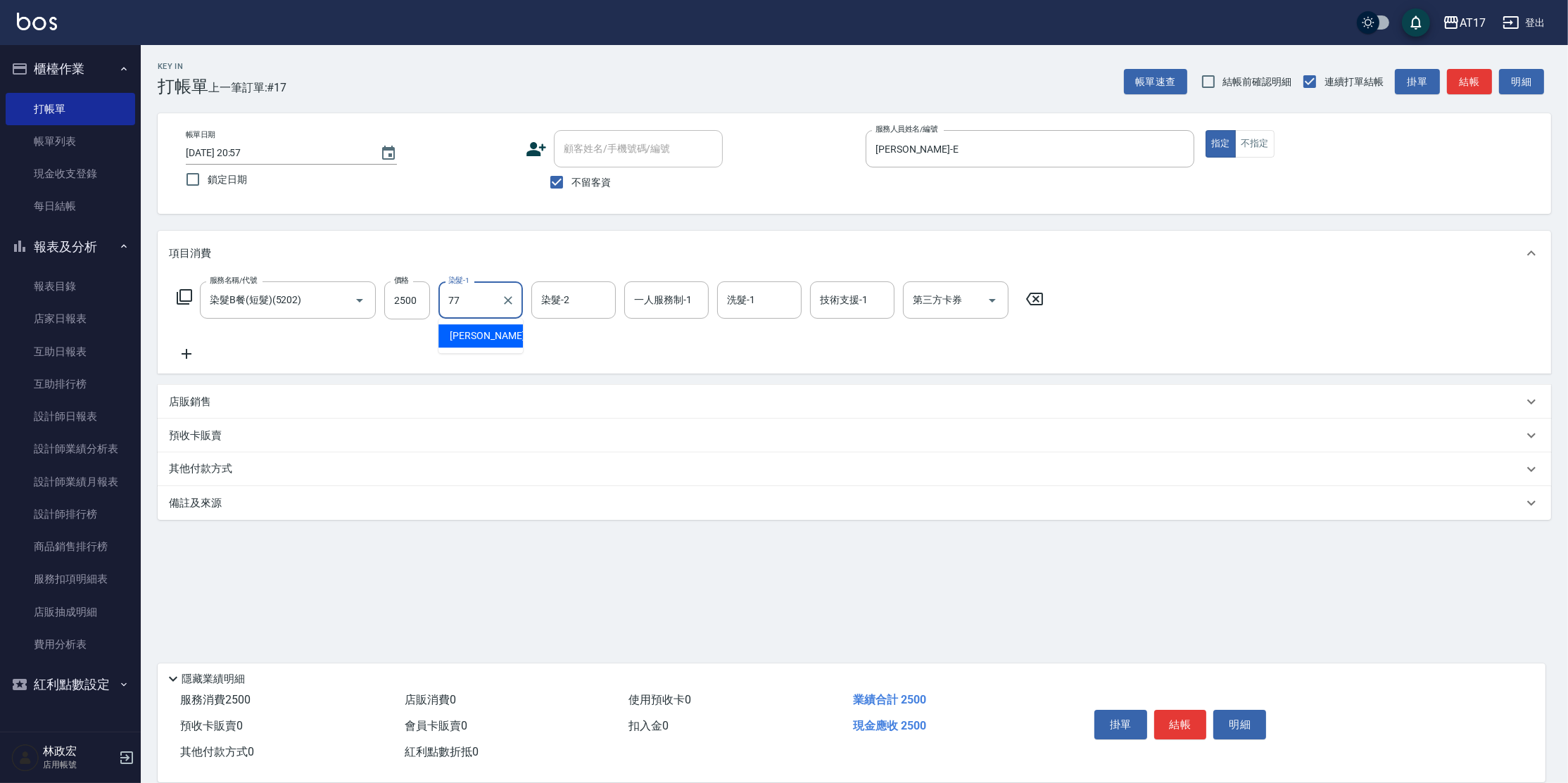
type input "欣麗-77"
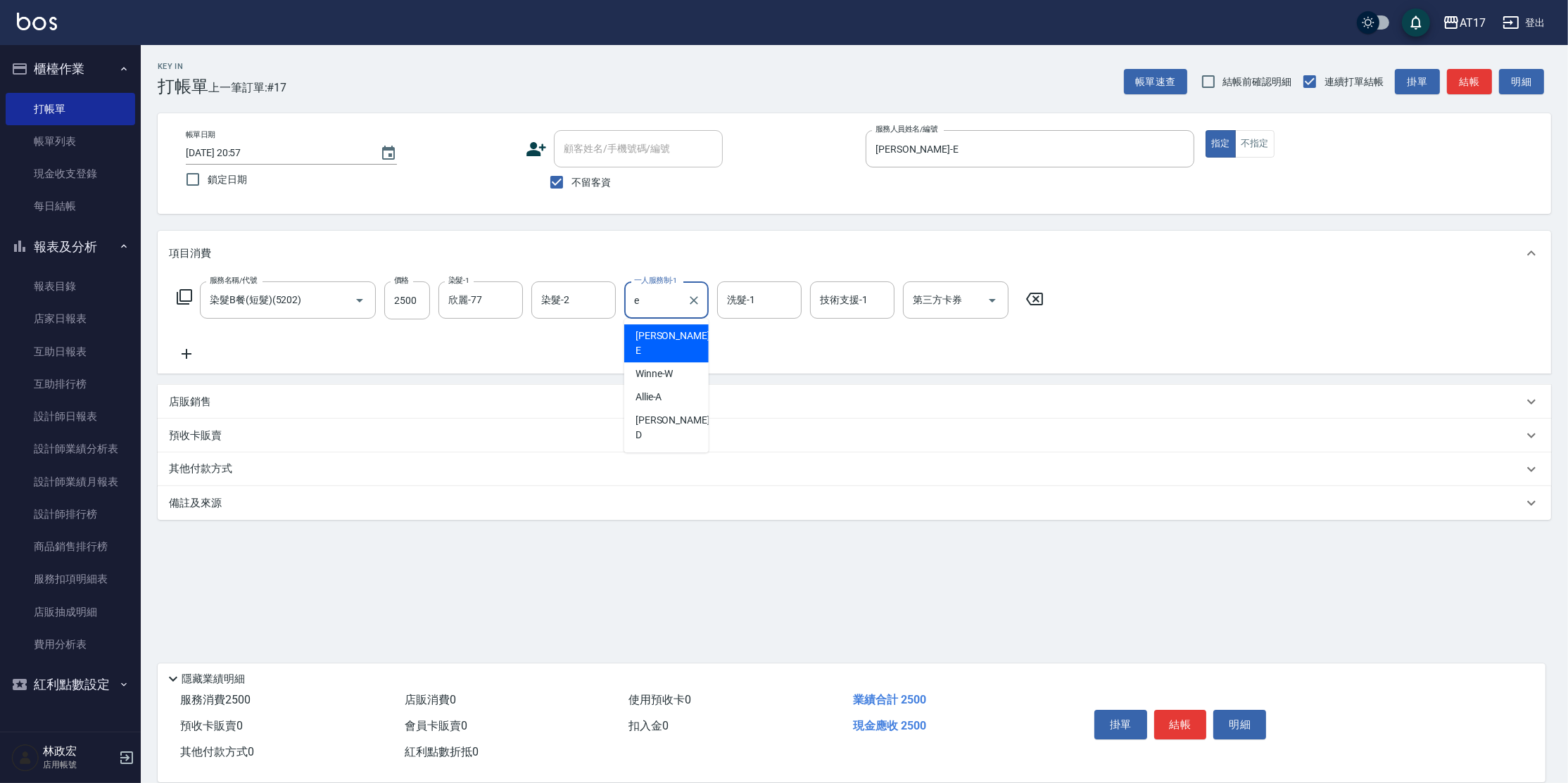
type input "[PERSON_NAME]-E"
type input "欣麗-77"
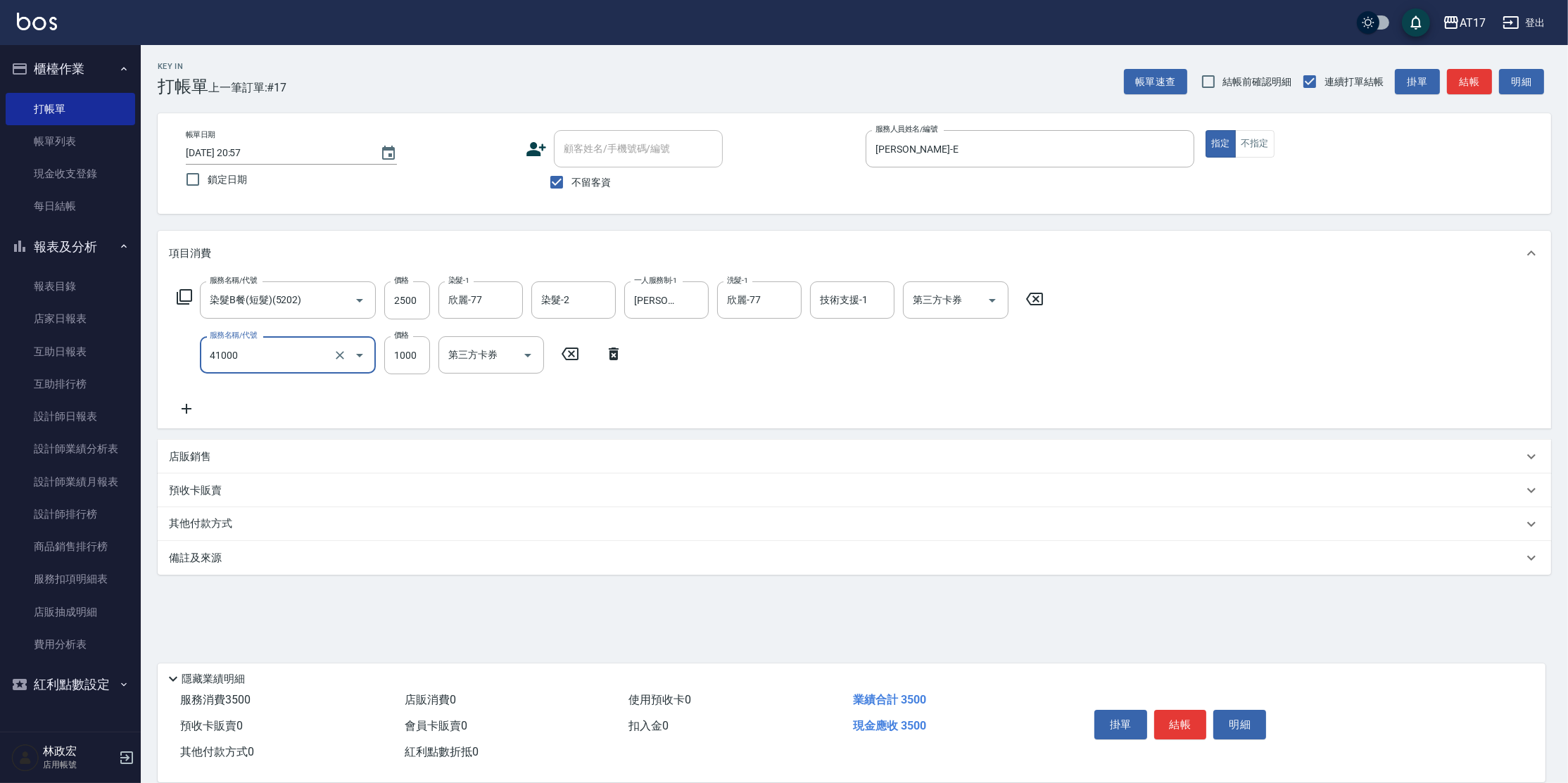
type input "酵素 & 鏡面(41000)"
type input "1500"
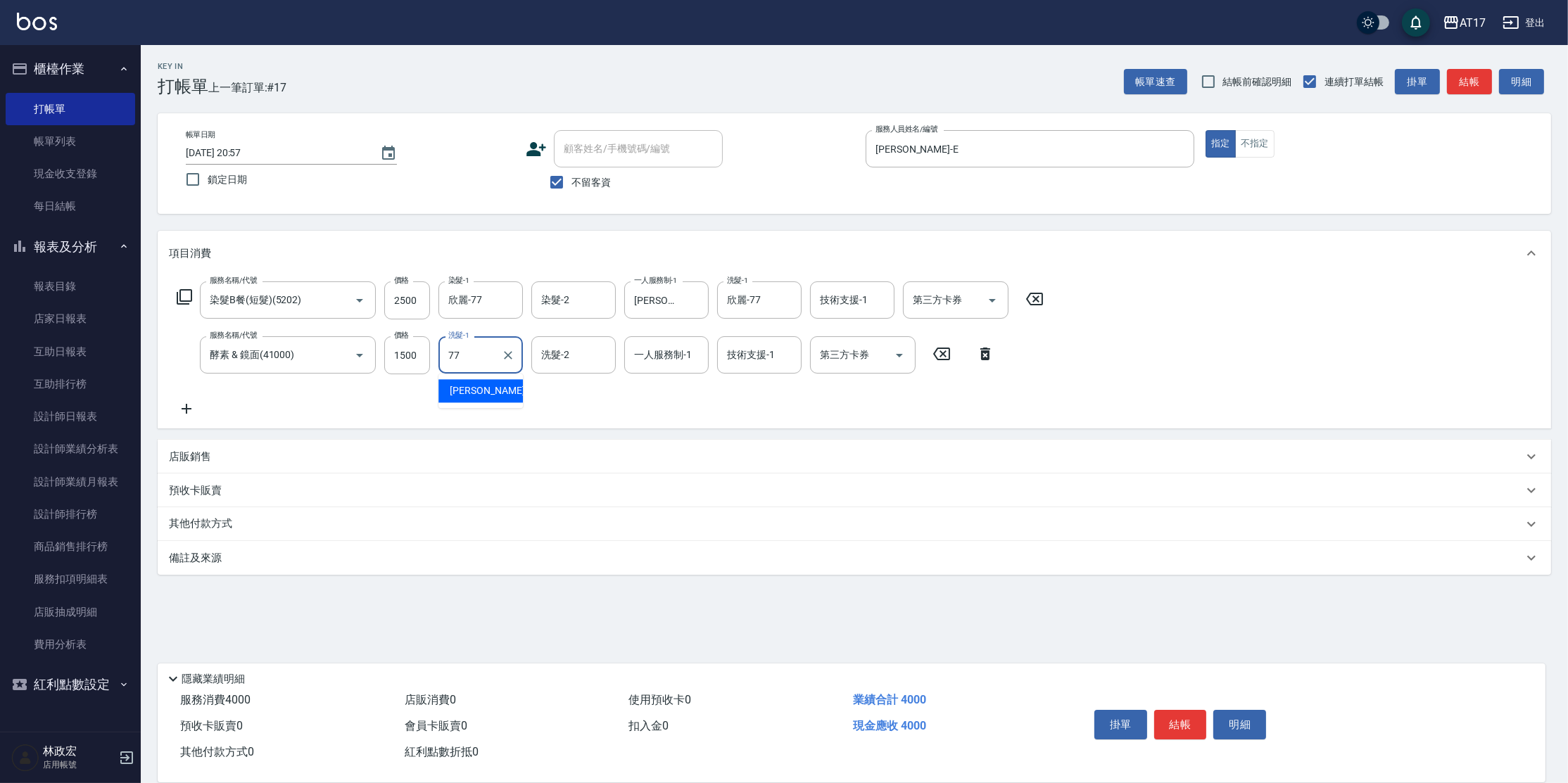
type input "欣麗-77"
type input "[PERSON_NAME]-E"
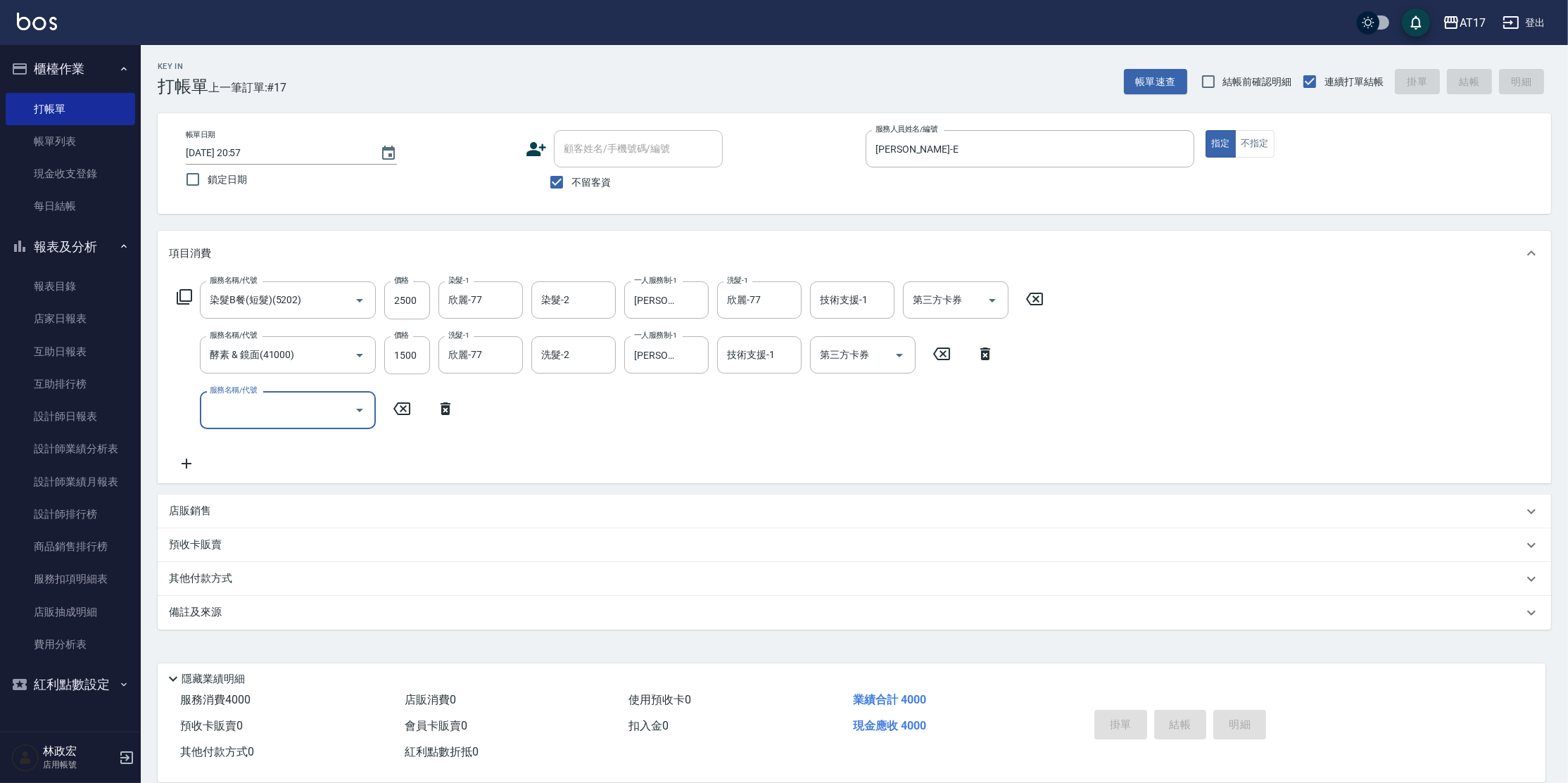
type input "[DATE] 20:58"
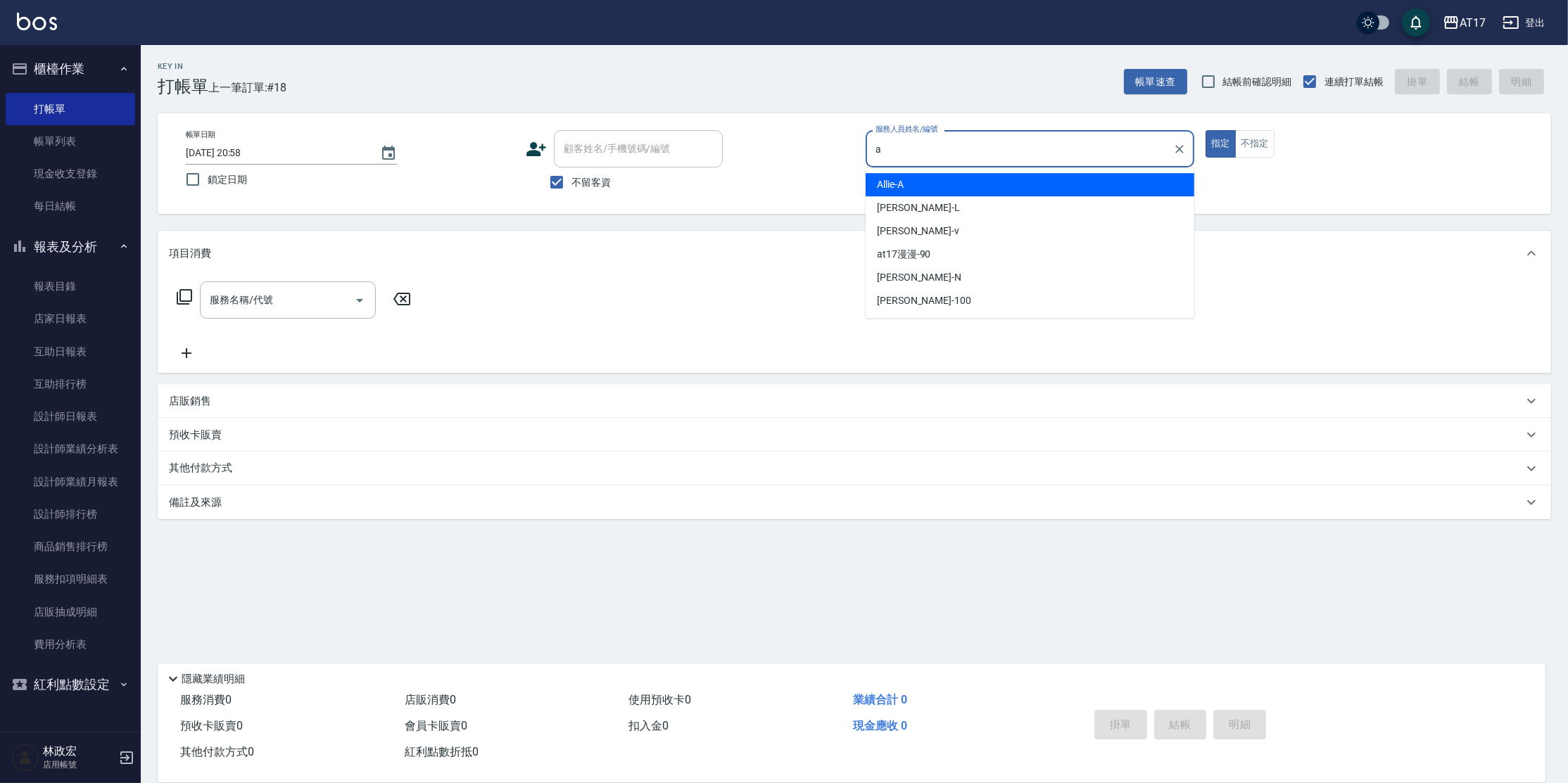
type input "Allie-A"
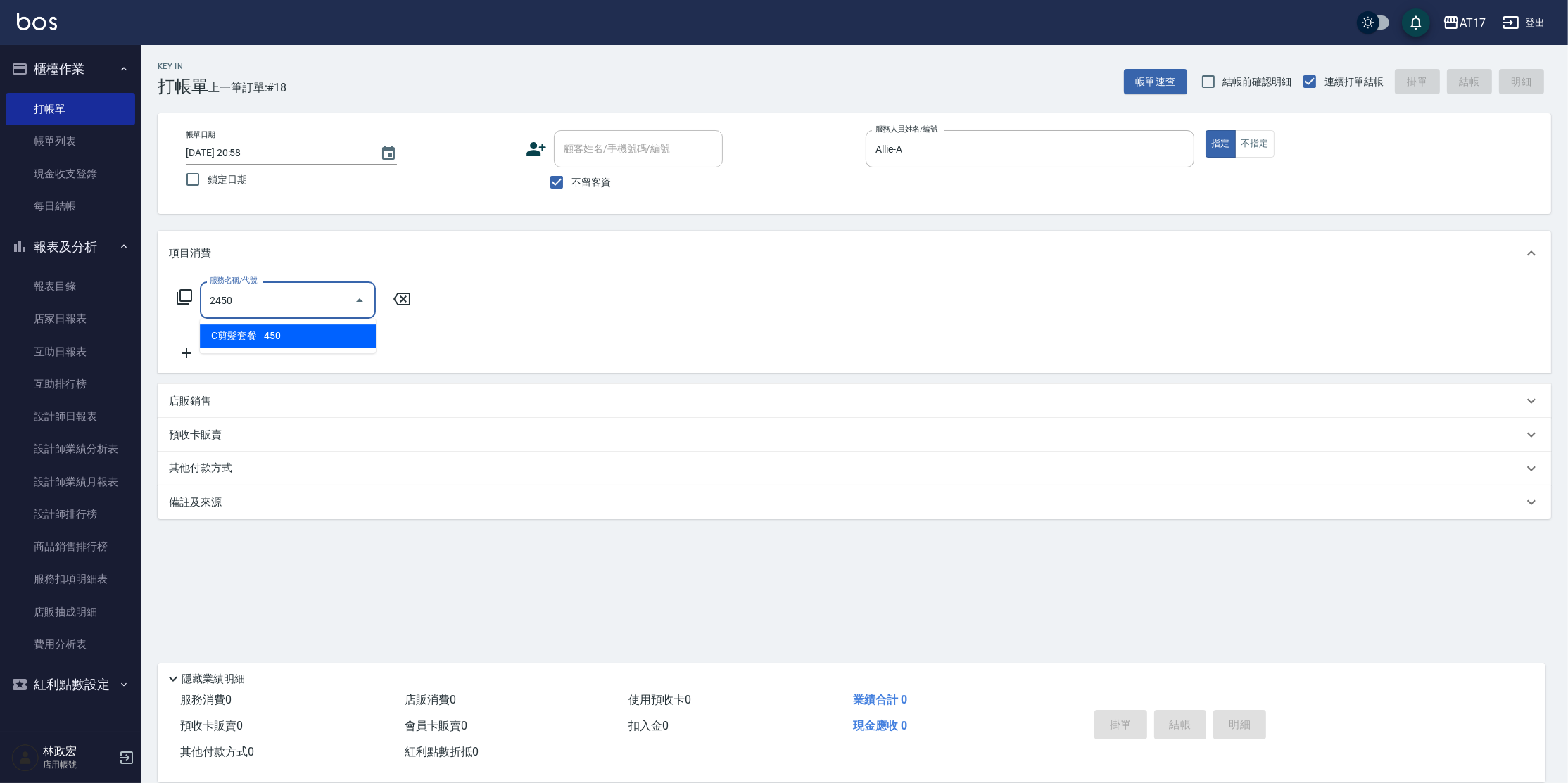
type input "C剪髮套餐(2450)"
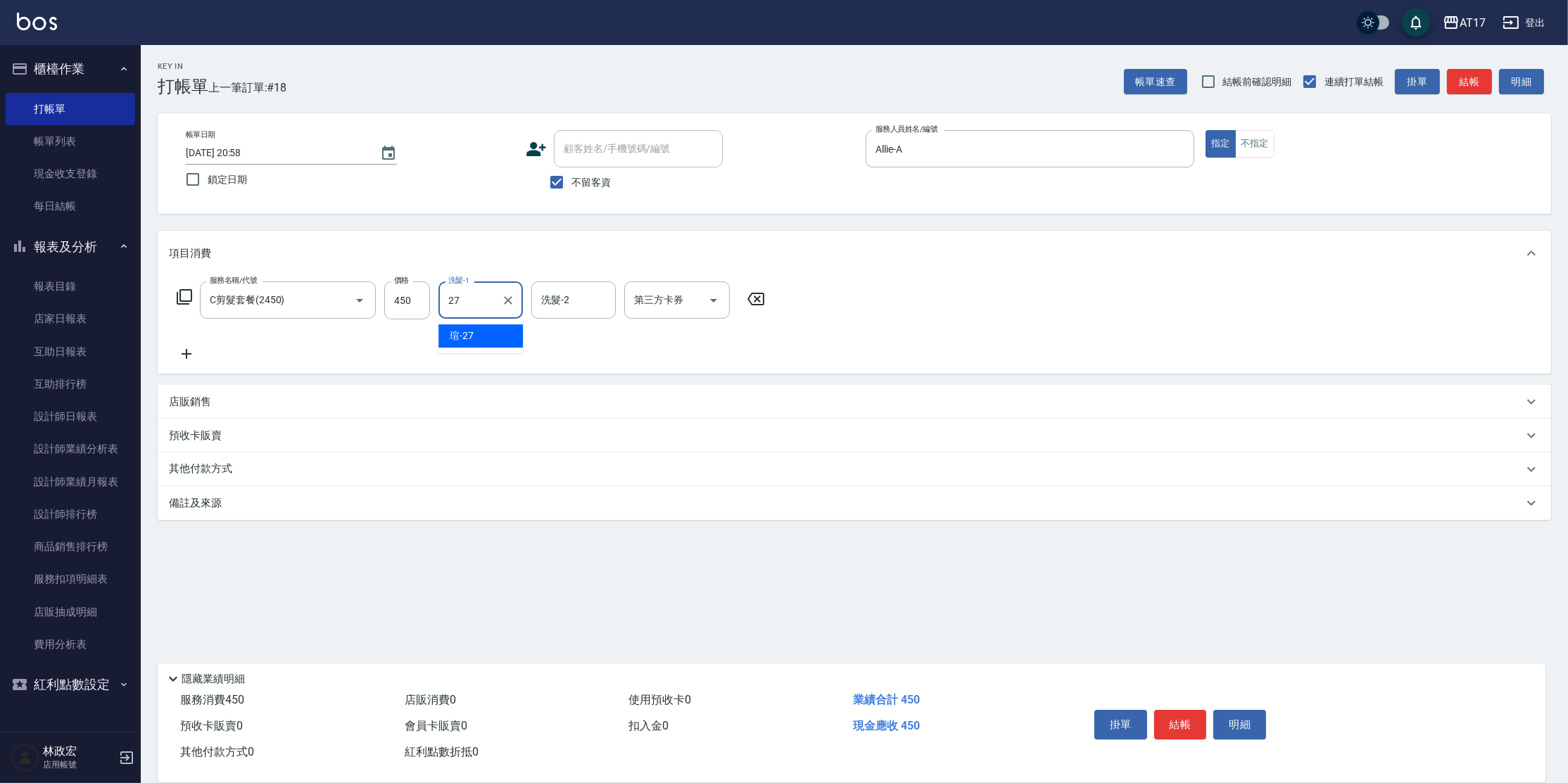
type input "[PERSON_NAME]-27"
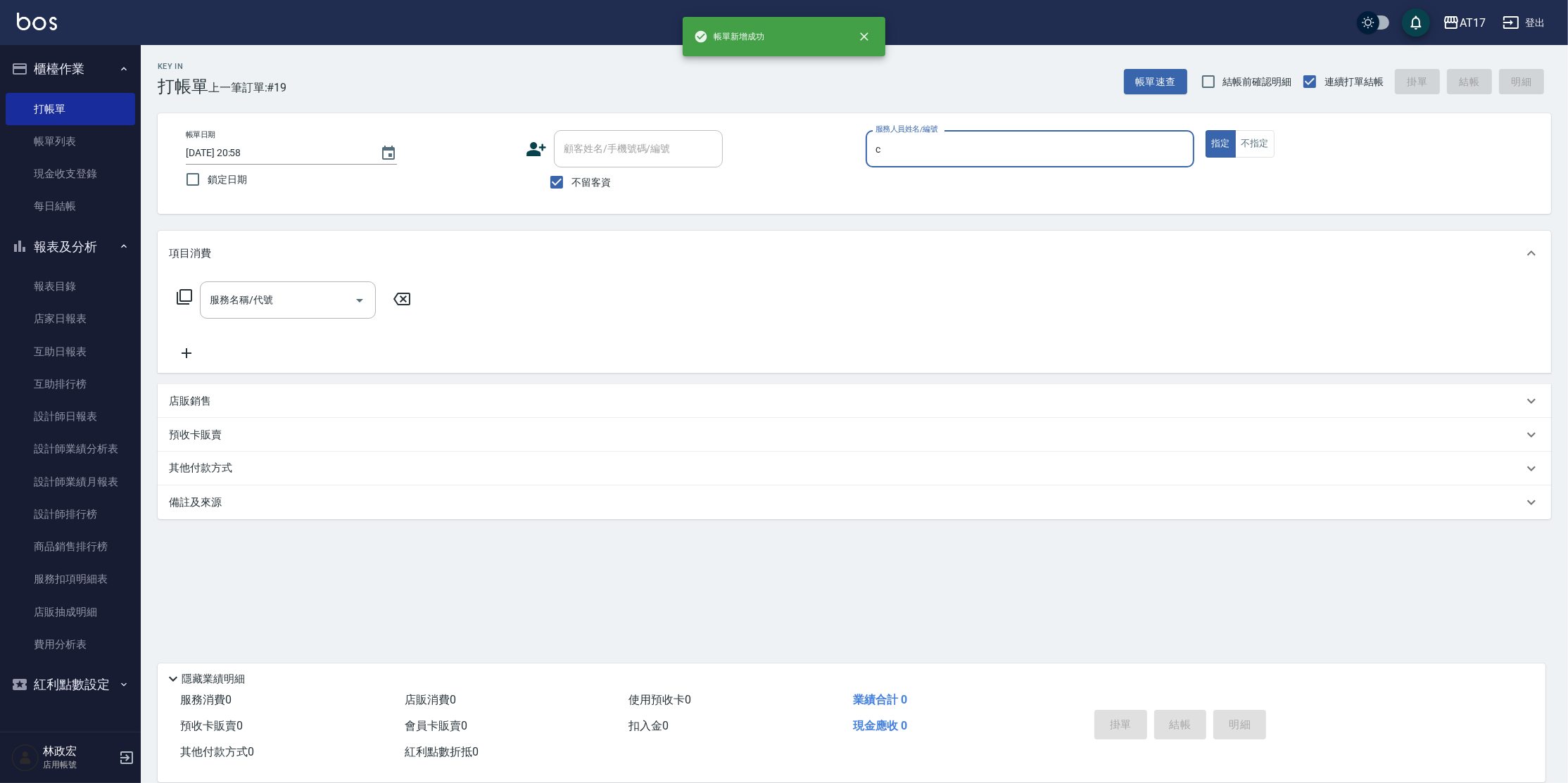
type input "Nuby-C"
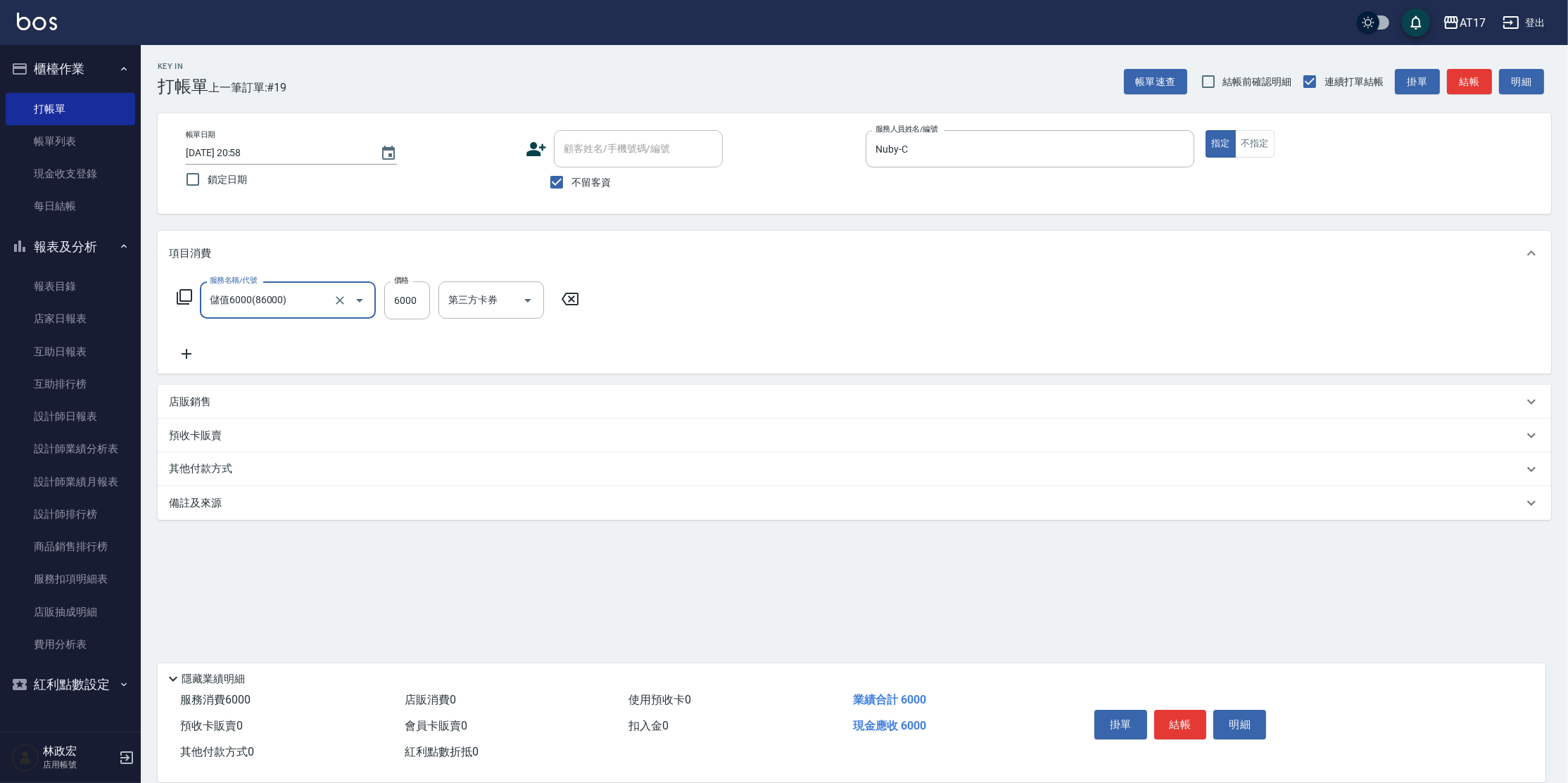
type input "儲值6000(86000)"
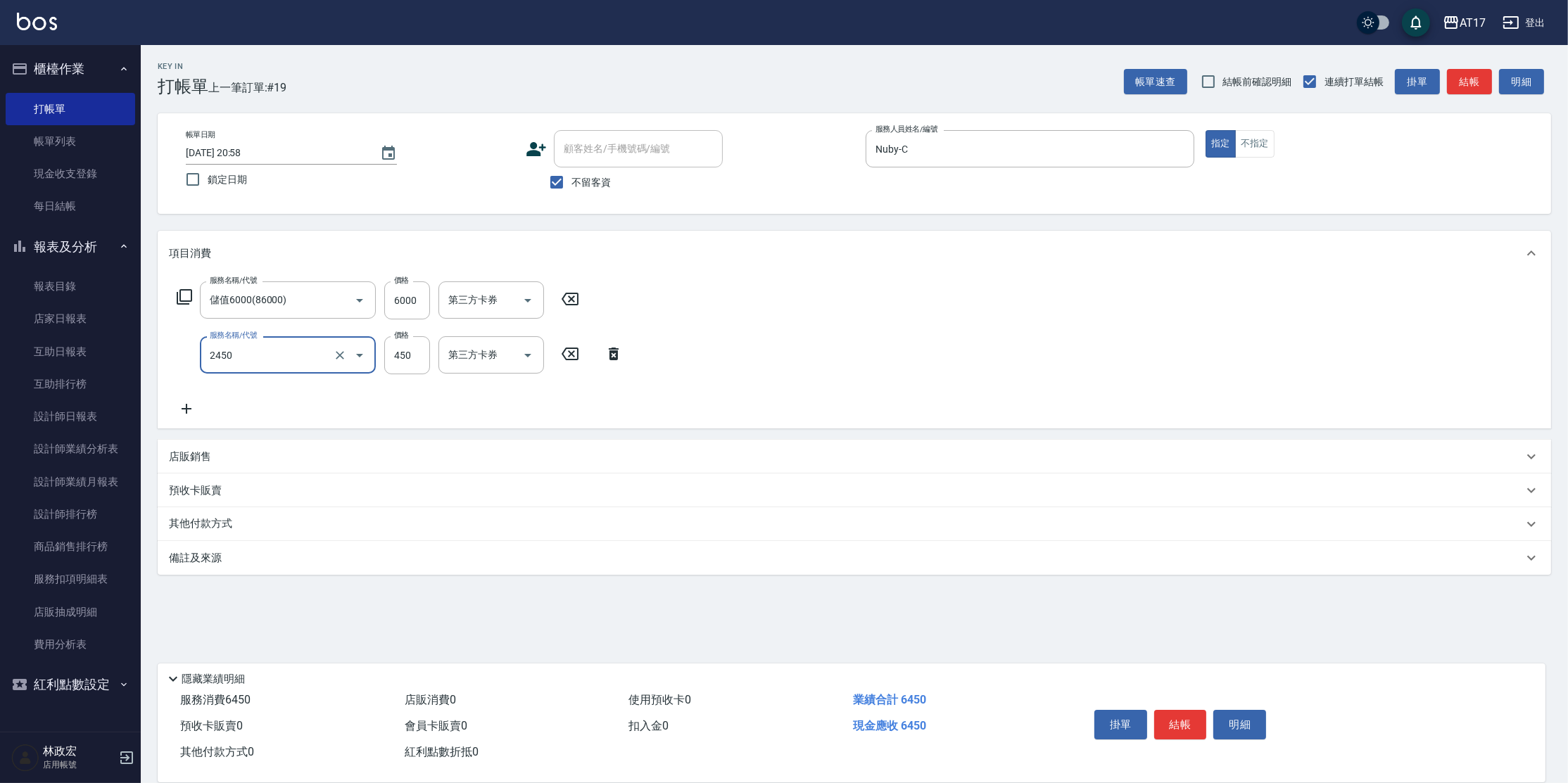
type input "C剪髮套餐(2450)"
type input "600"
type input "Winne-W"
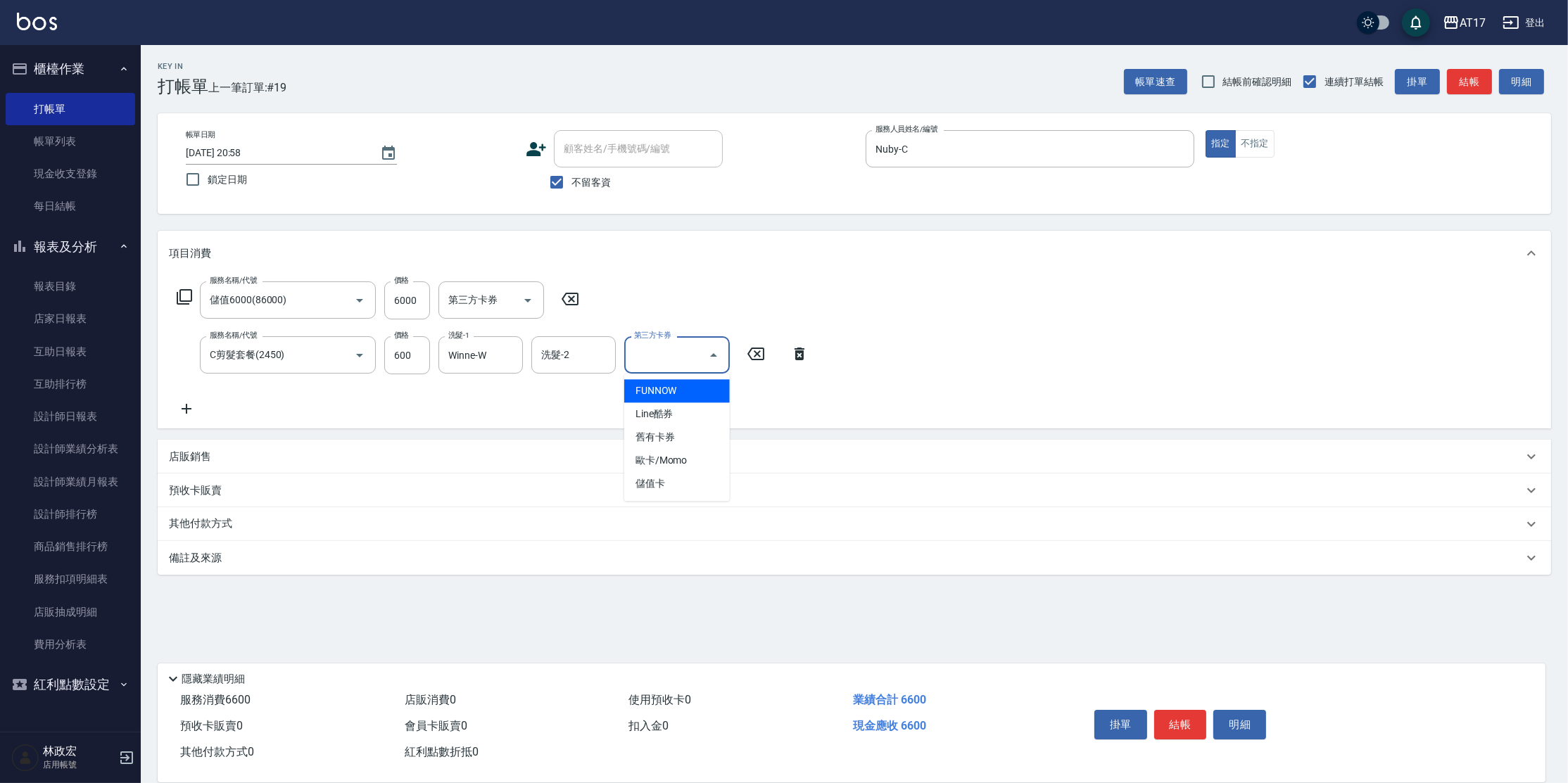
type input "儲值卡"
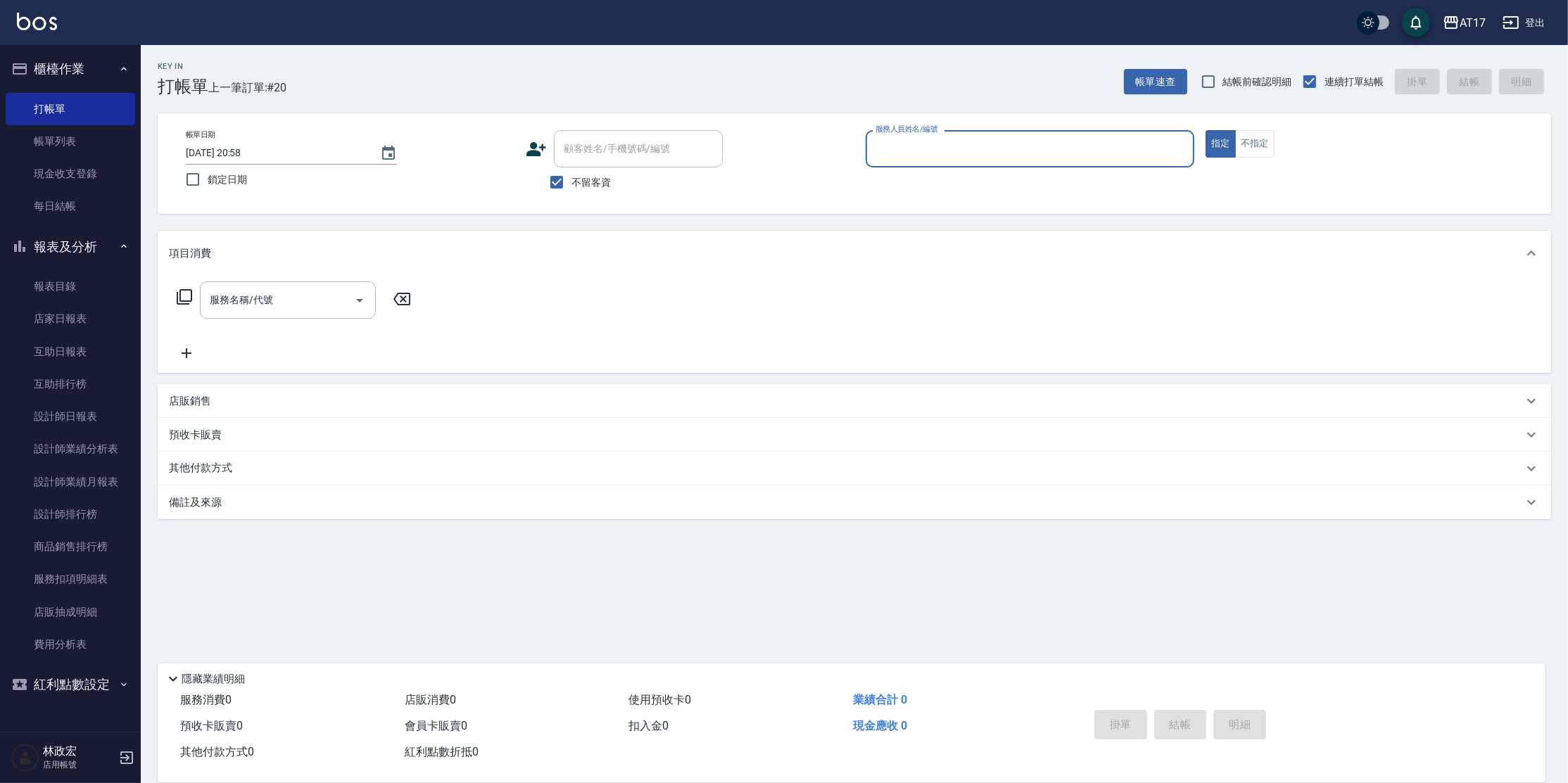
type input "v"
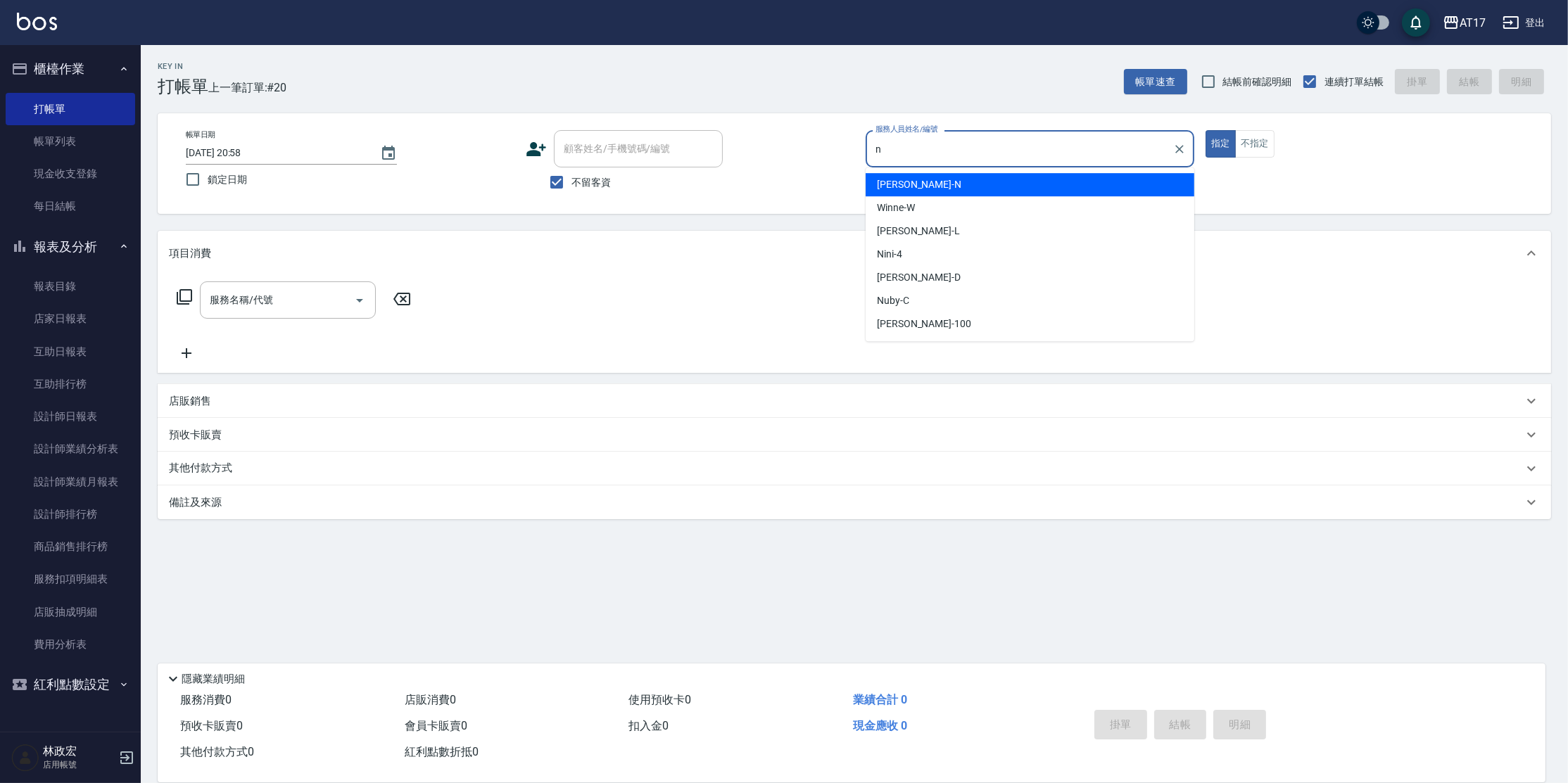
type input "[PERSON_NAME]-N"
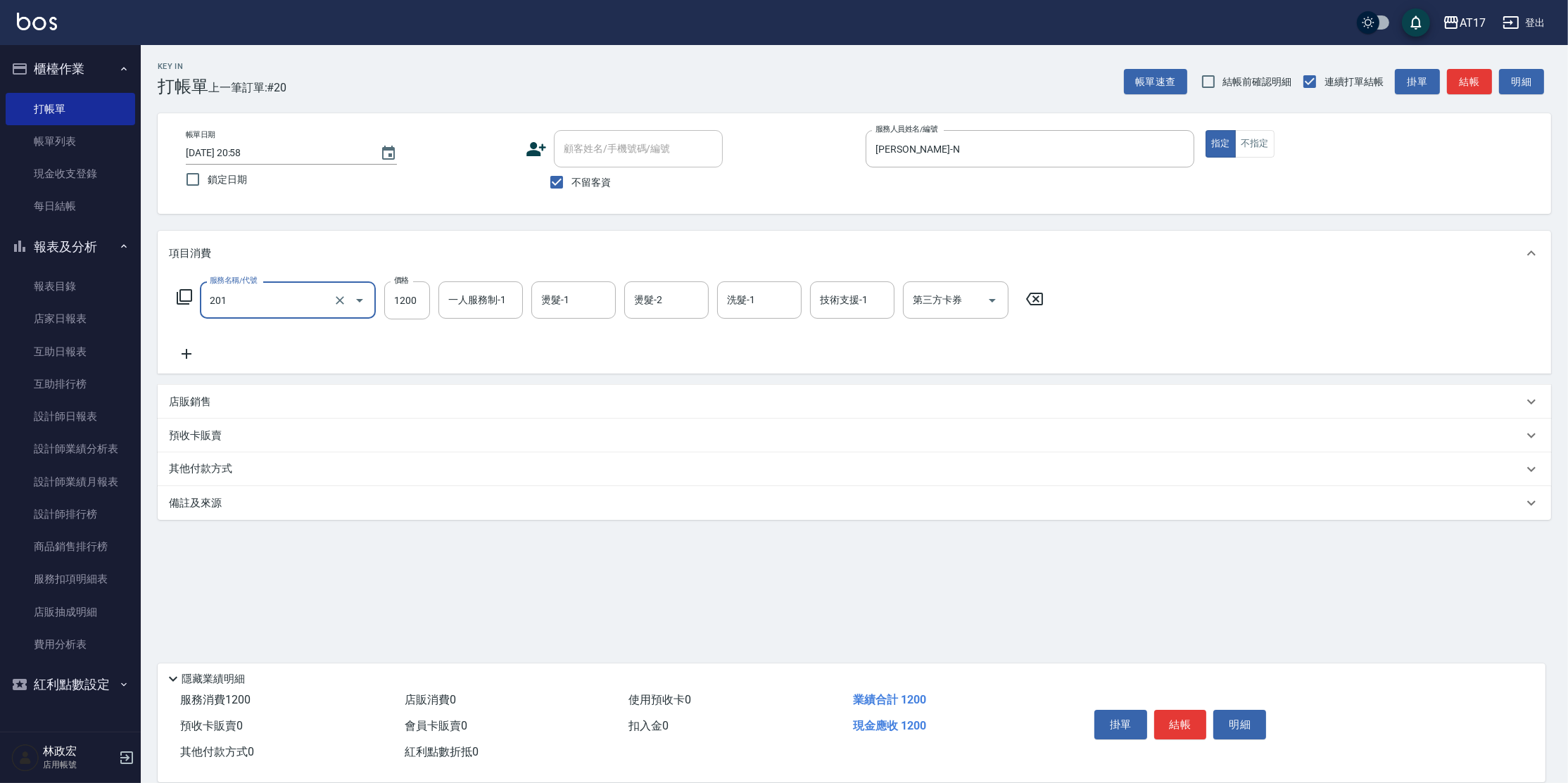
type input "一般燙(改金額)(201)"
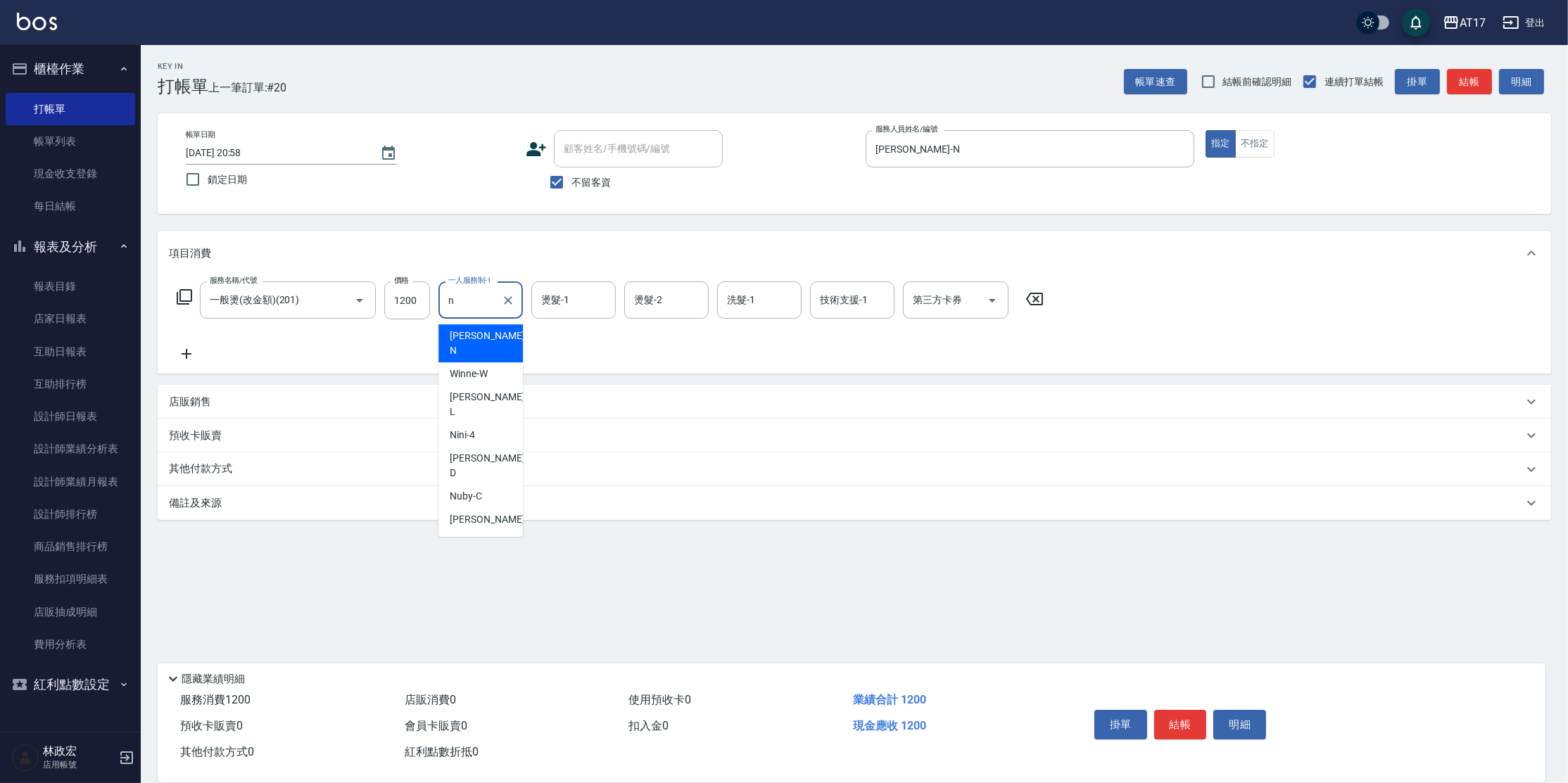
type input "[PERSON_NAME]-N"
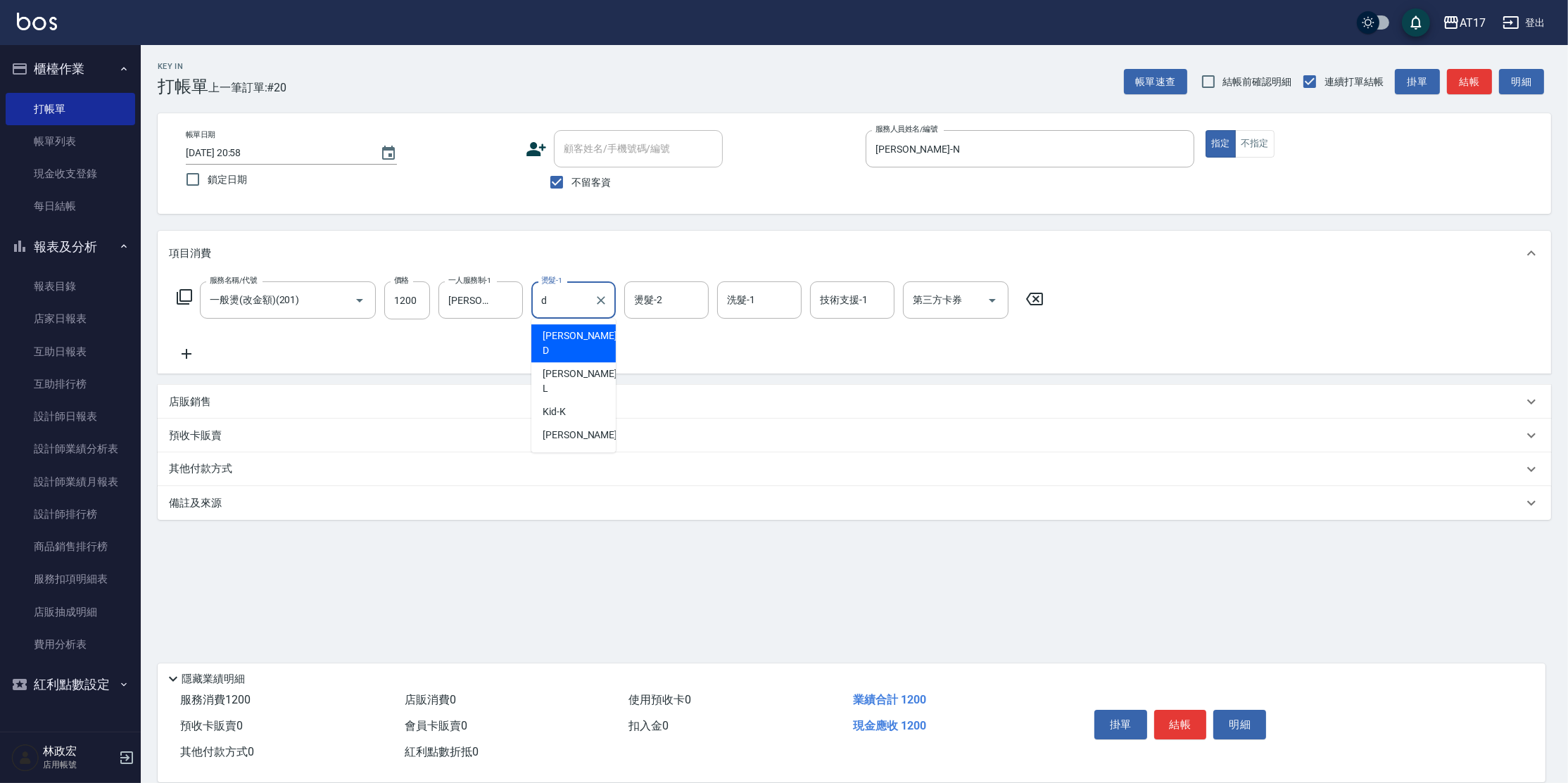
type input "[PERSON_NAME]-D"
type input "Winne-W"
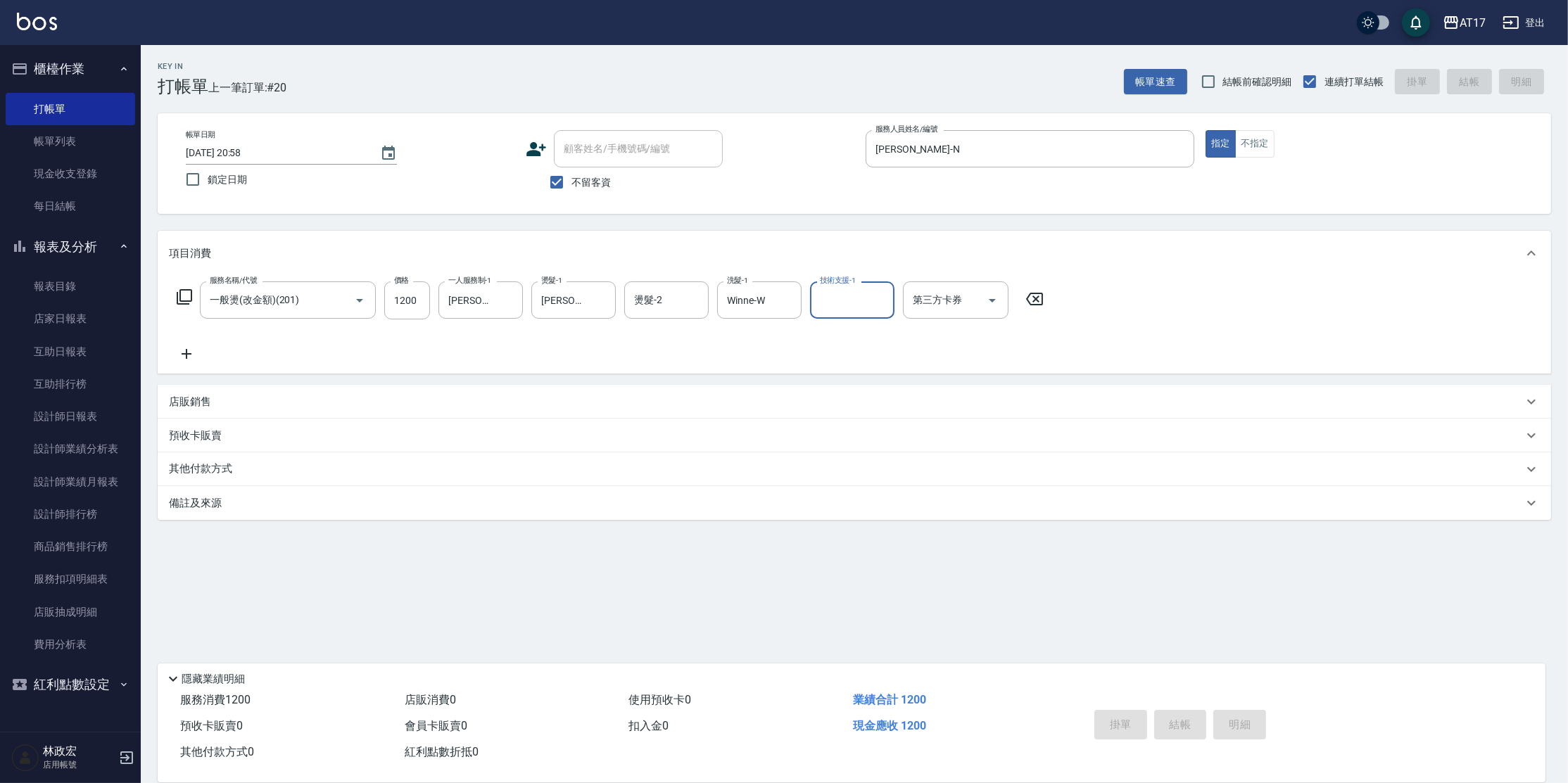
type input "[DATE] 20:59"
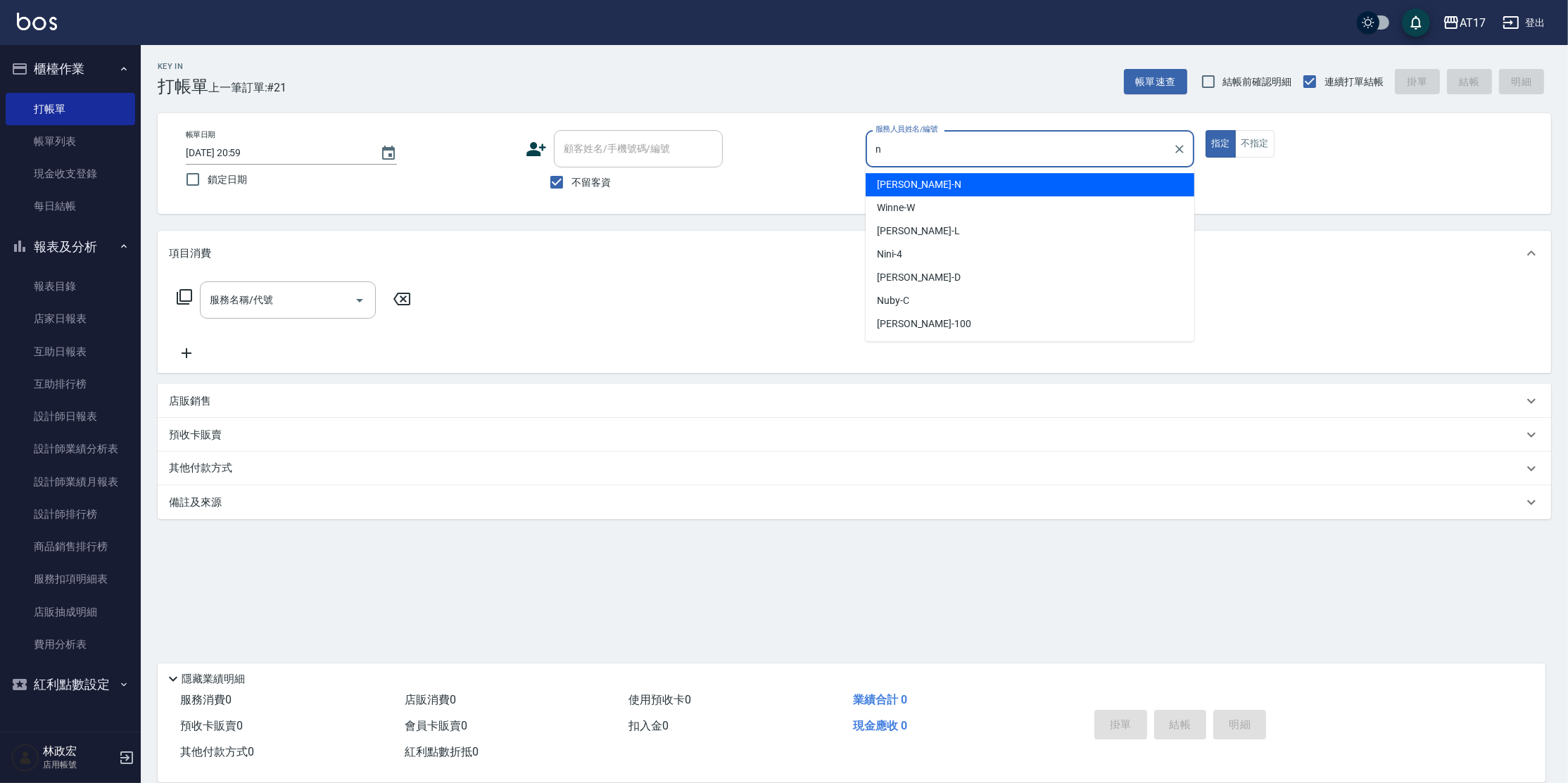
type input "[PERSON_NAME]-N"
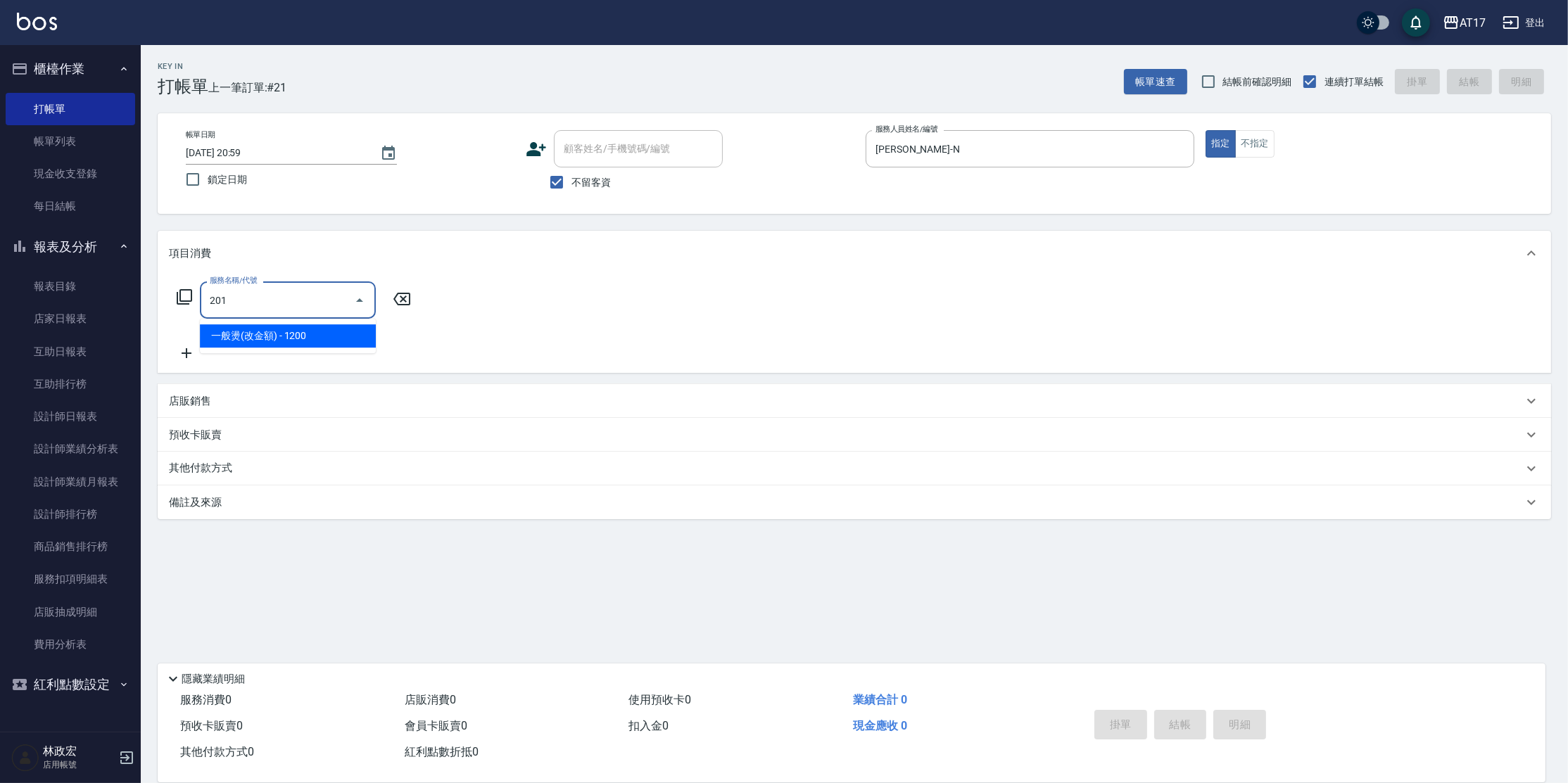
type input "一般燙(改金額)(201)"
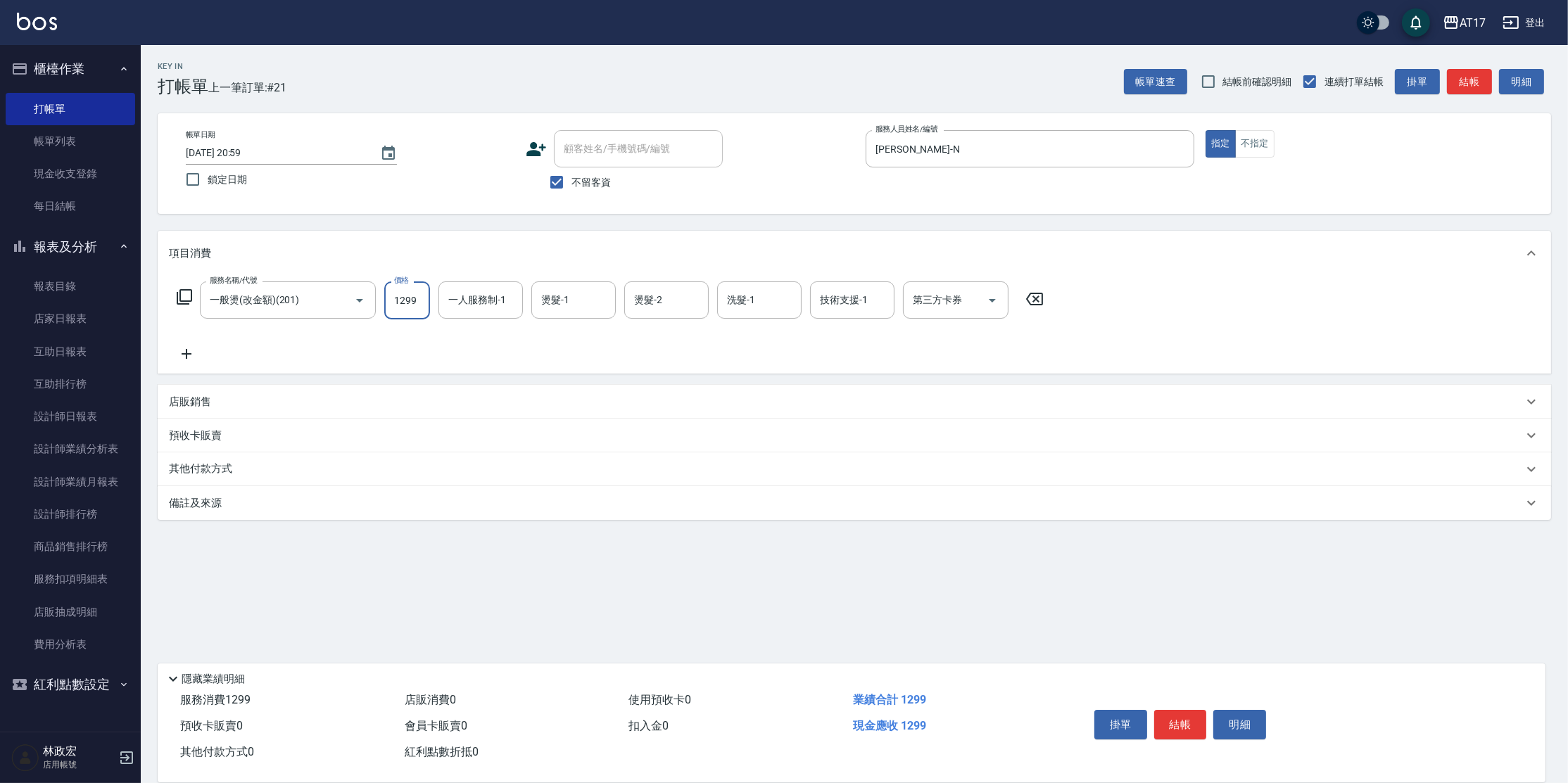
type input "1299"
type input "[PERSON_NAME]-D"
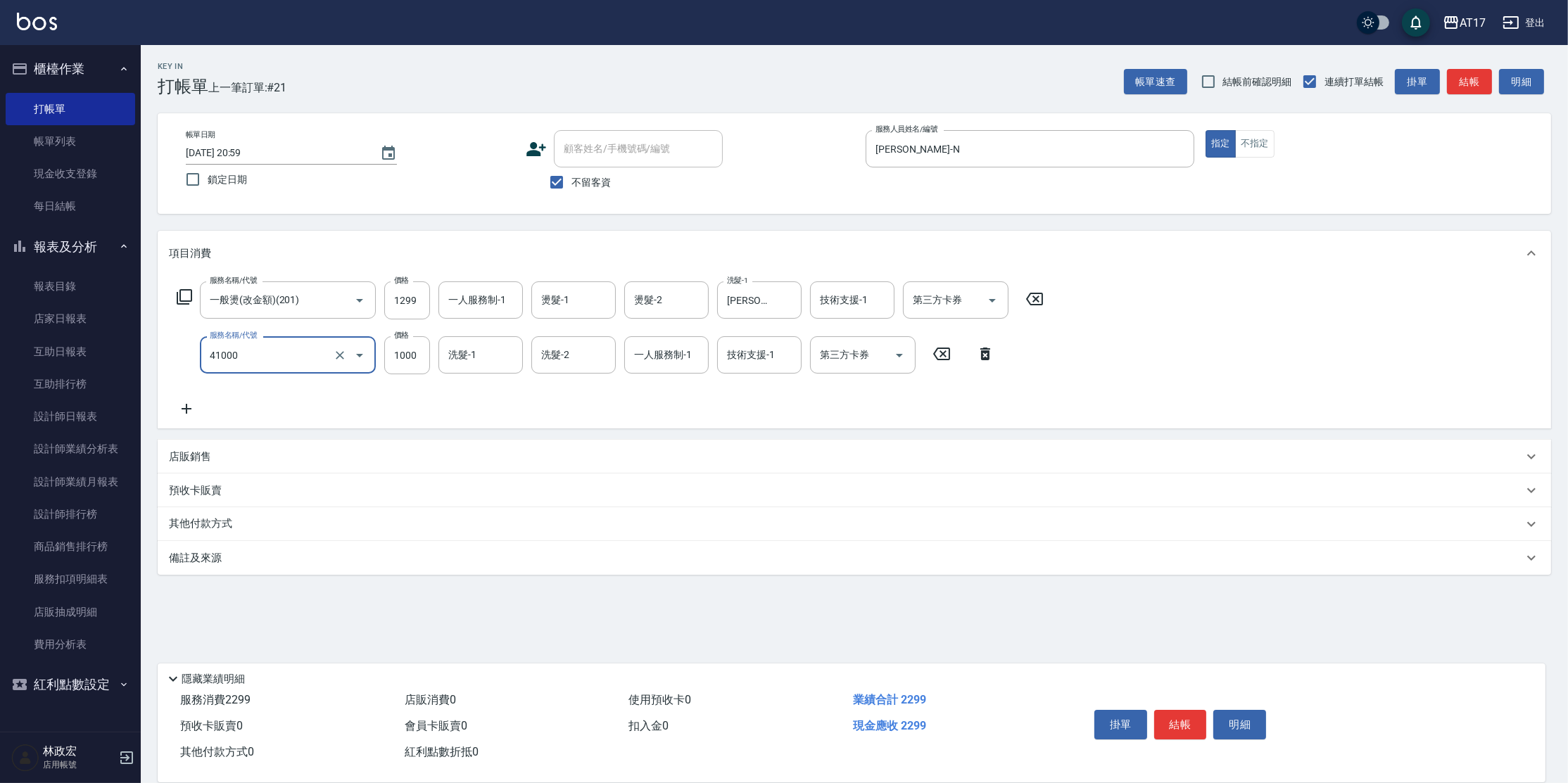
type input "酵素 & 鏡面(41000)"
type input "[PERSON_NAME]-25"
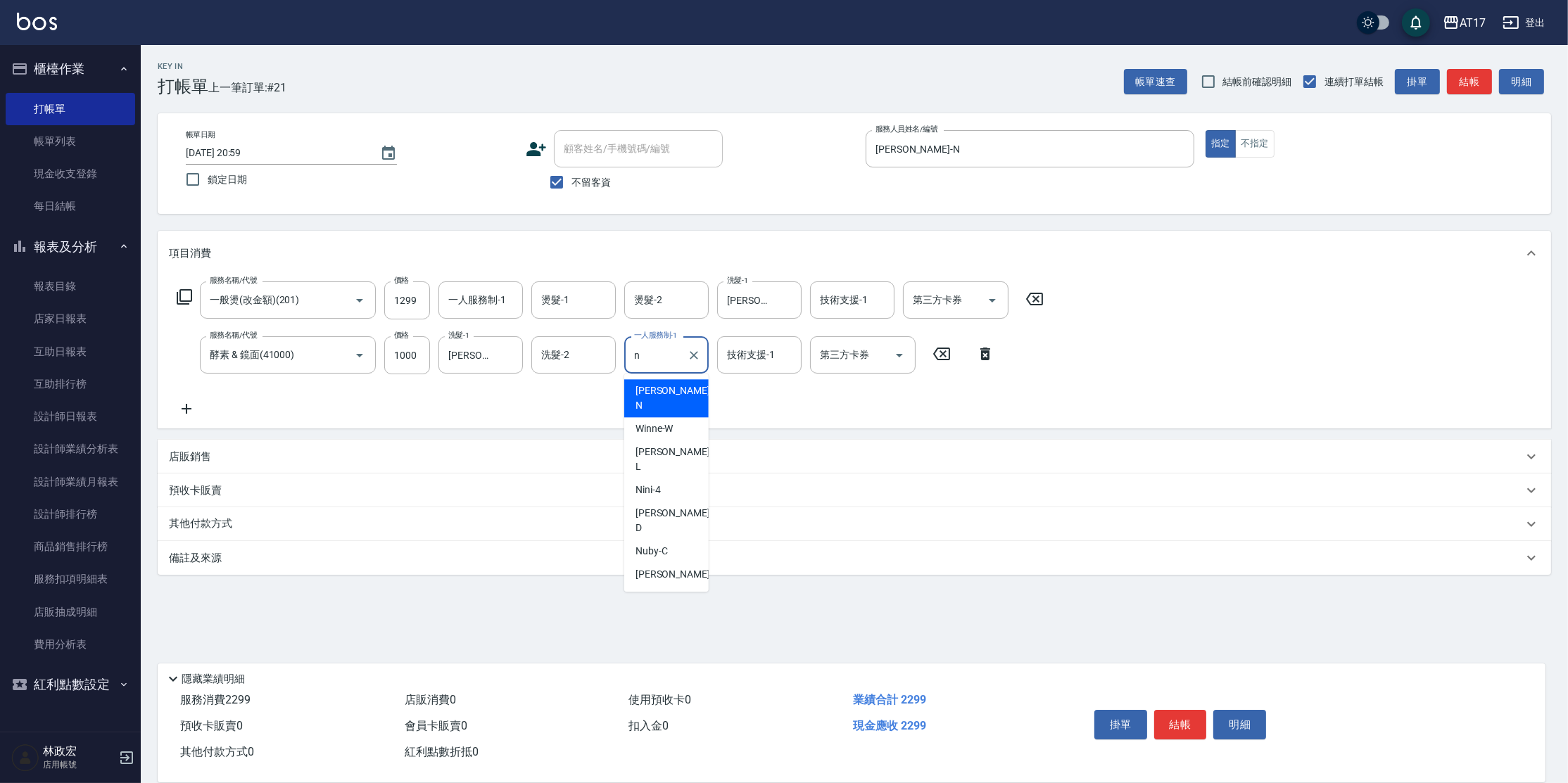
type input "[PERSON_NAME]-N"
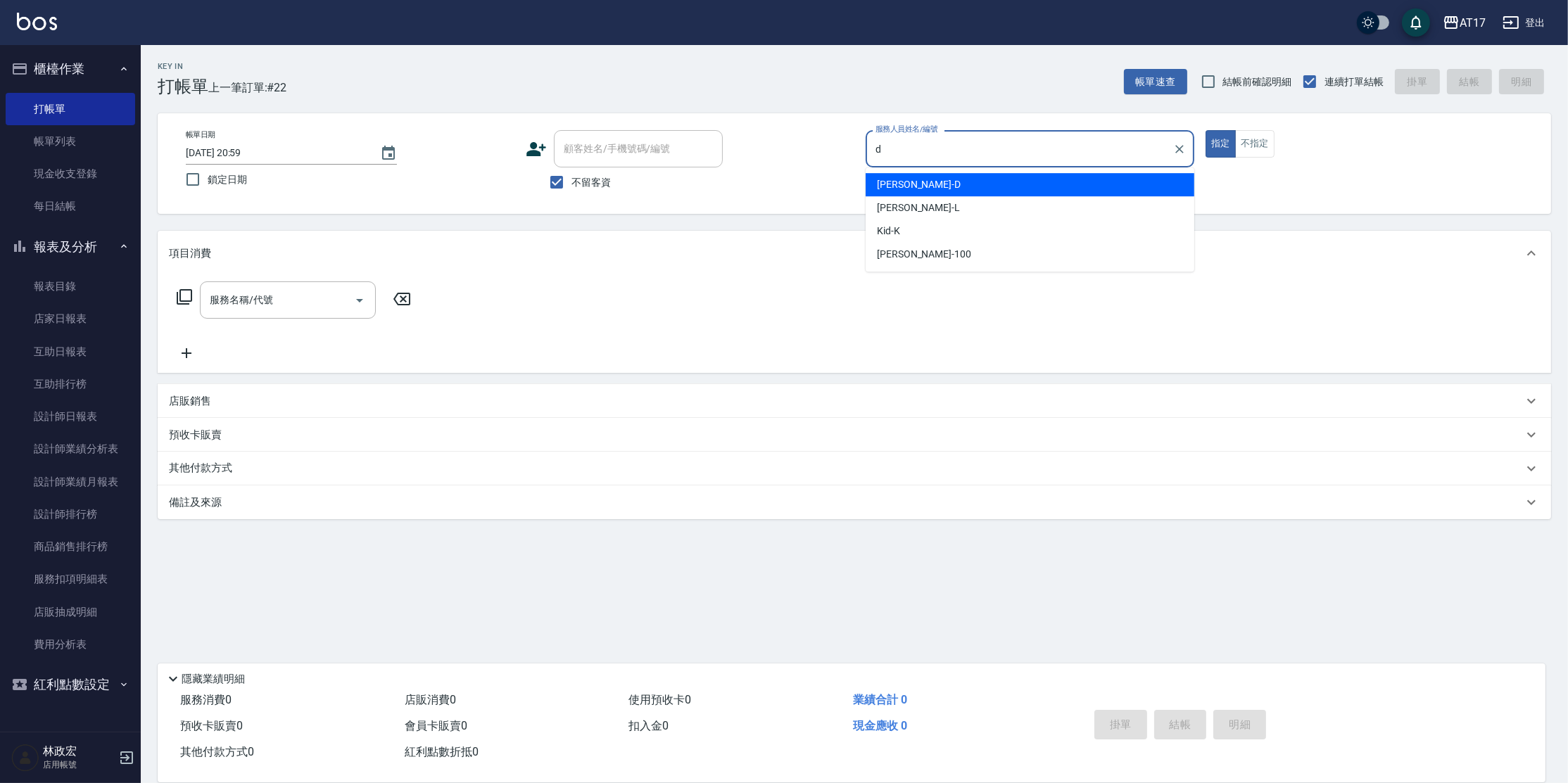
type input "[PERSON_NAME]-D"
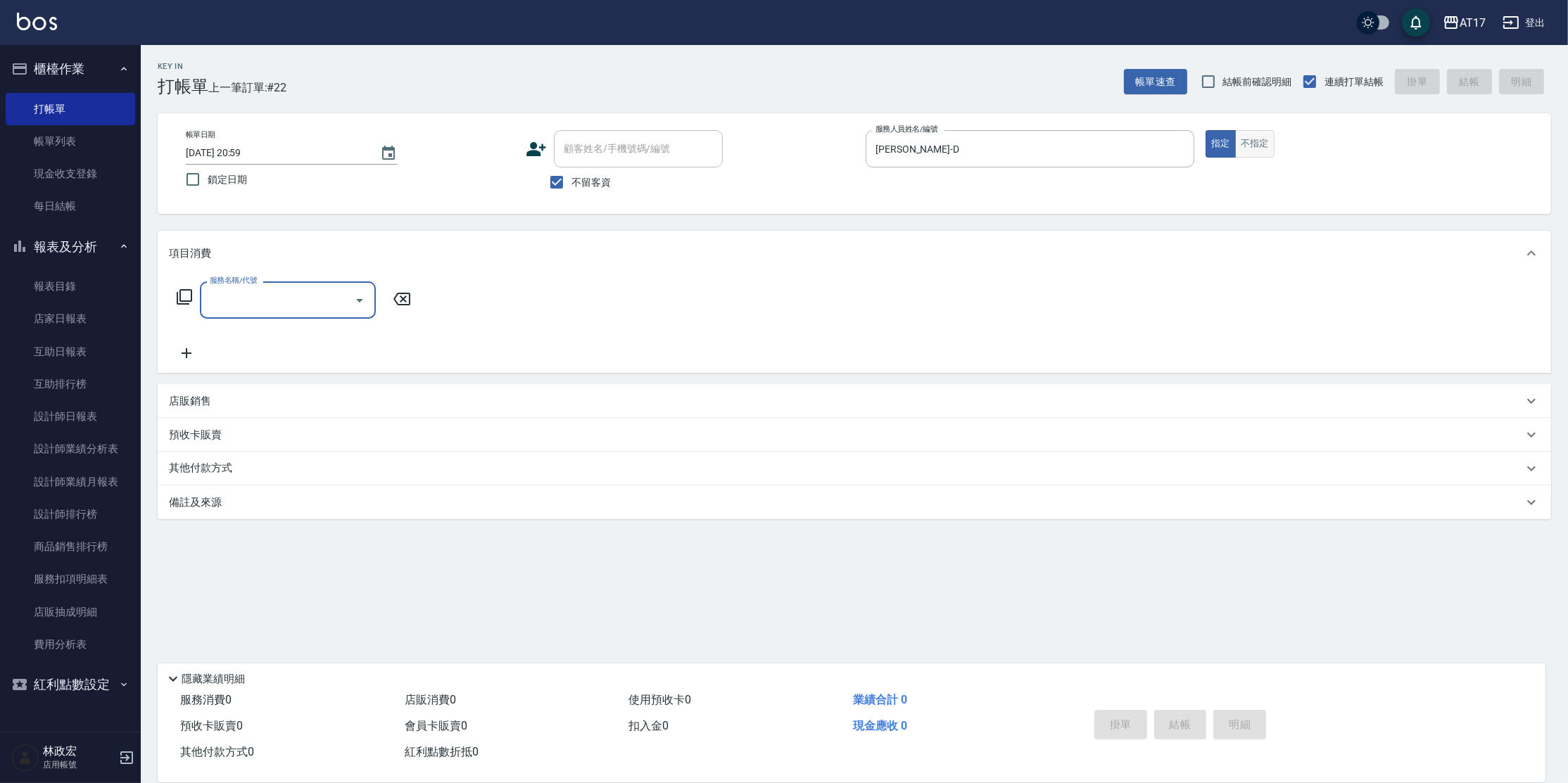
click at [1247, 148] on button "不指定" at bounding box center [1255, 143] width 39 height 27
type input "C剪髮套餐(2450)"
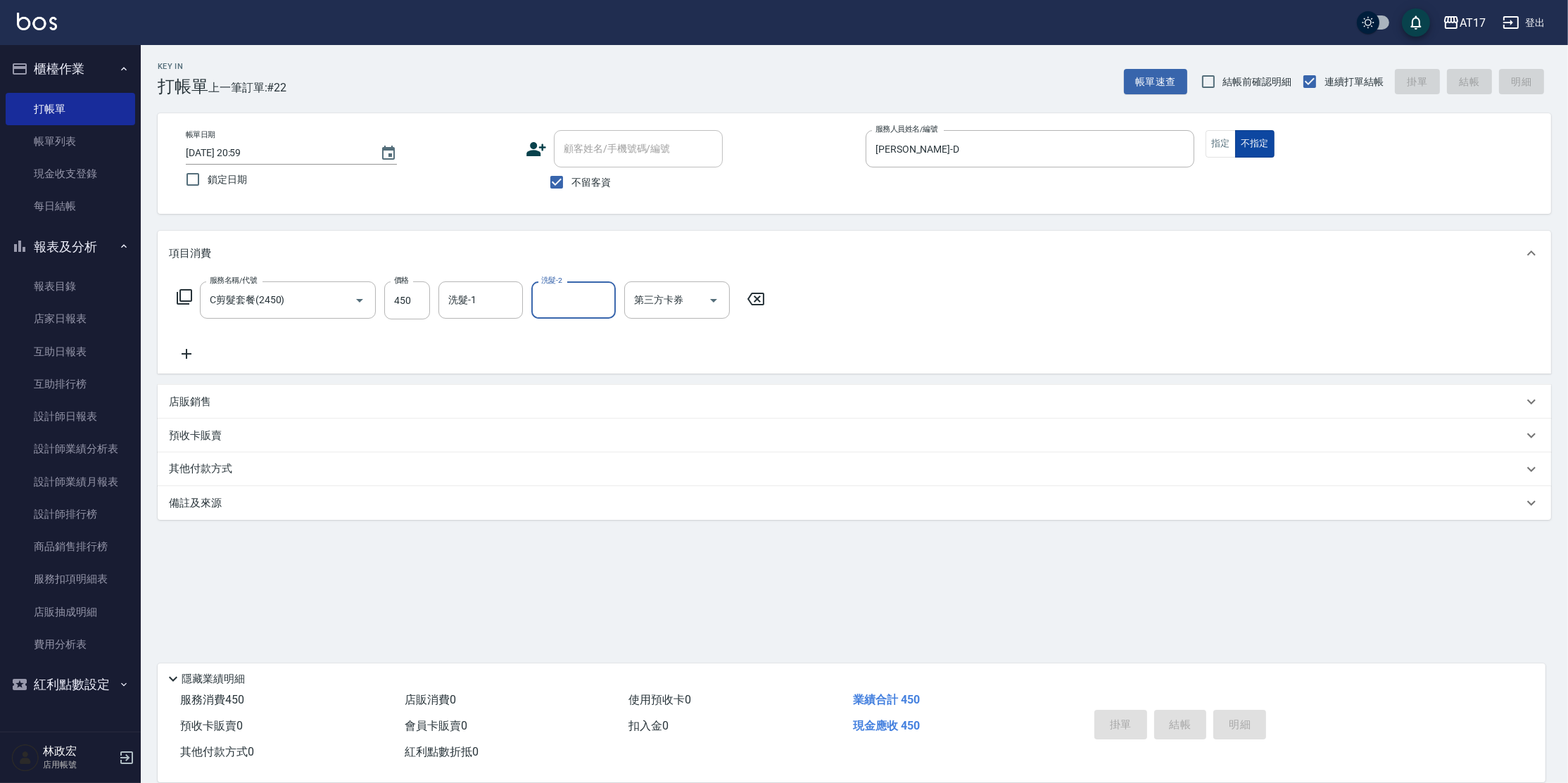
type input "[DATE] 21:00"
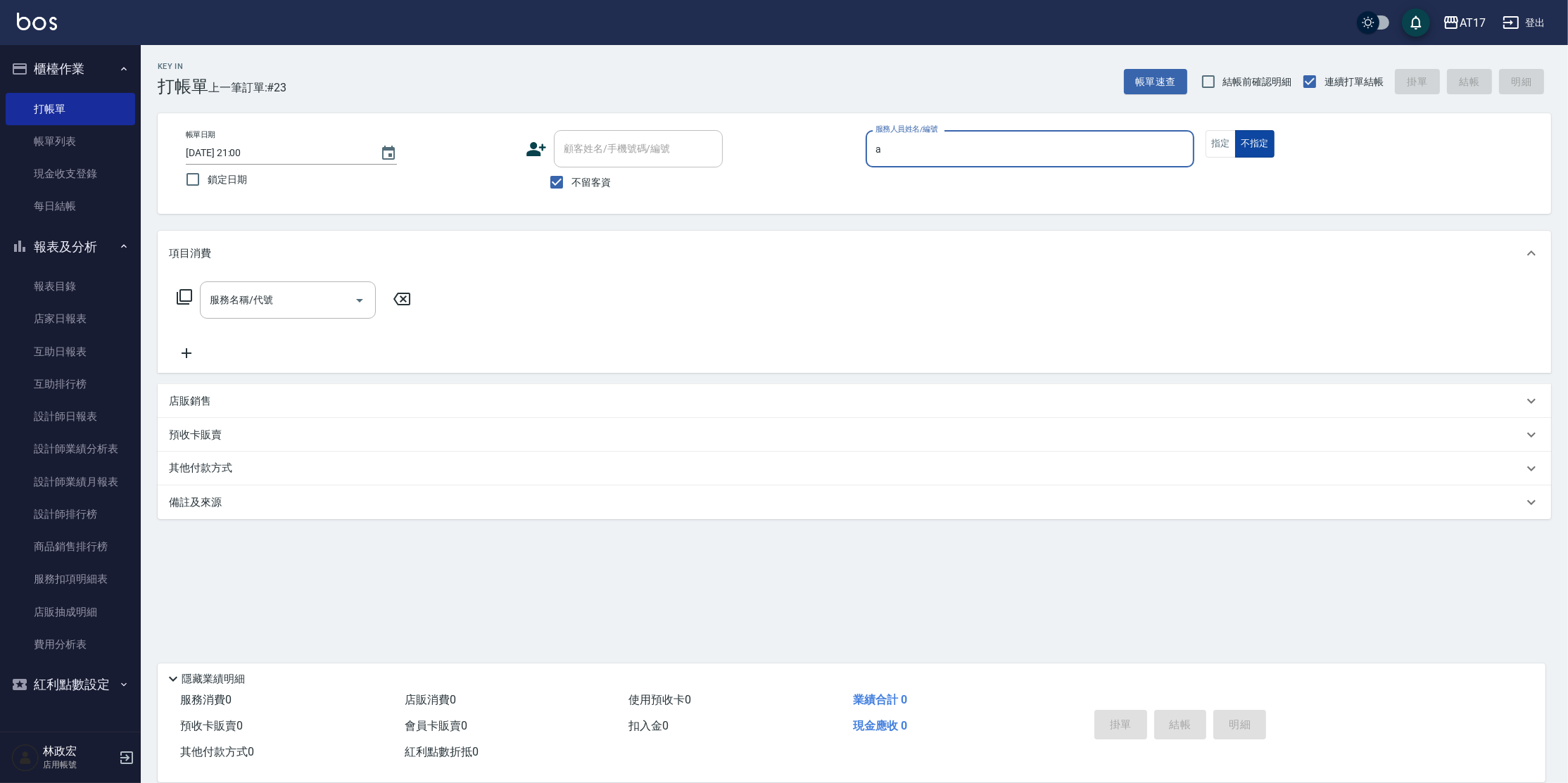
type input "Allie-A"
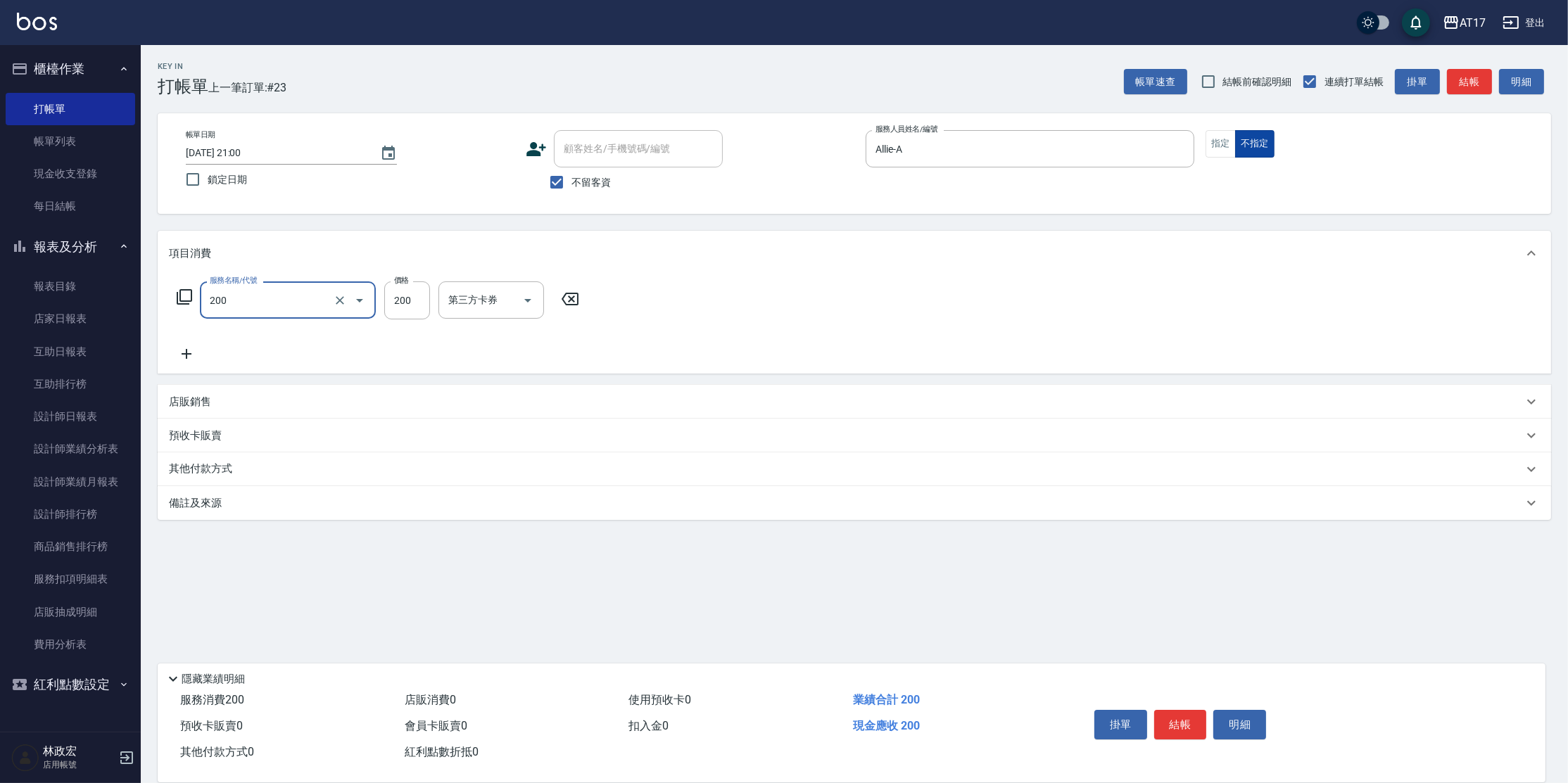
type input "剪髮(200)"
type input "199"
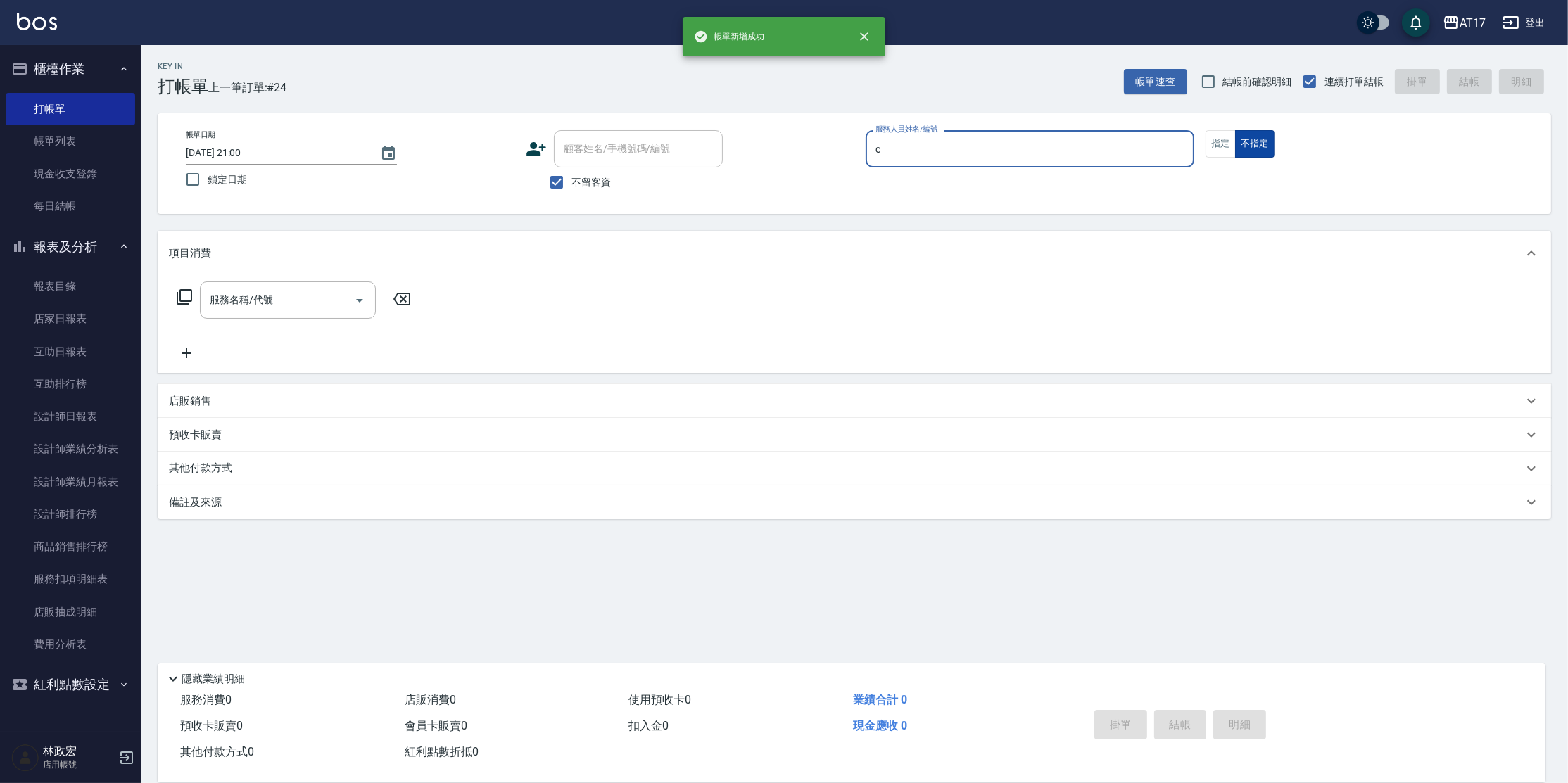
type input "Nuby-C"
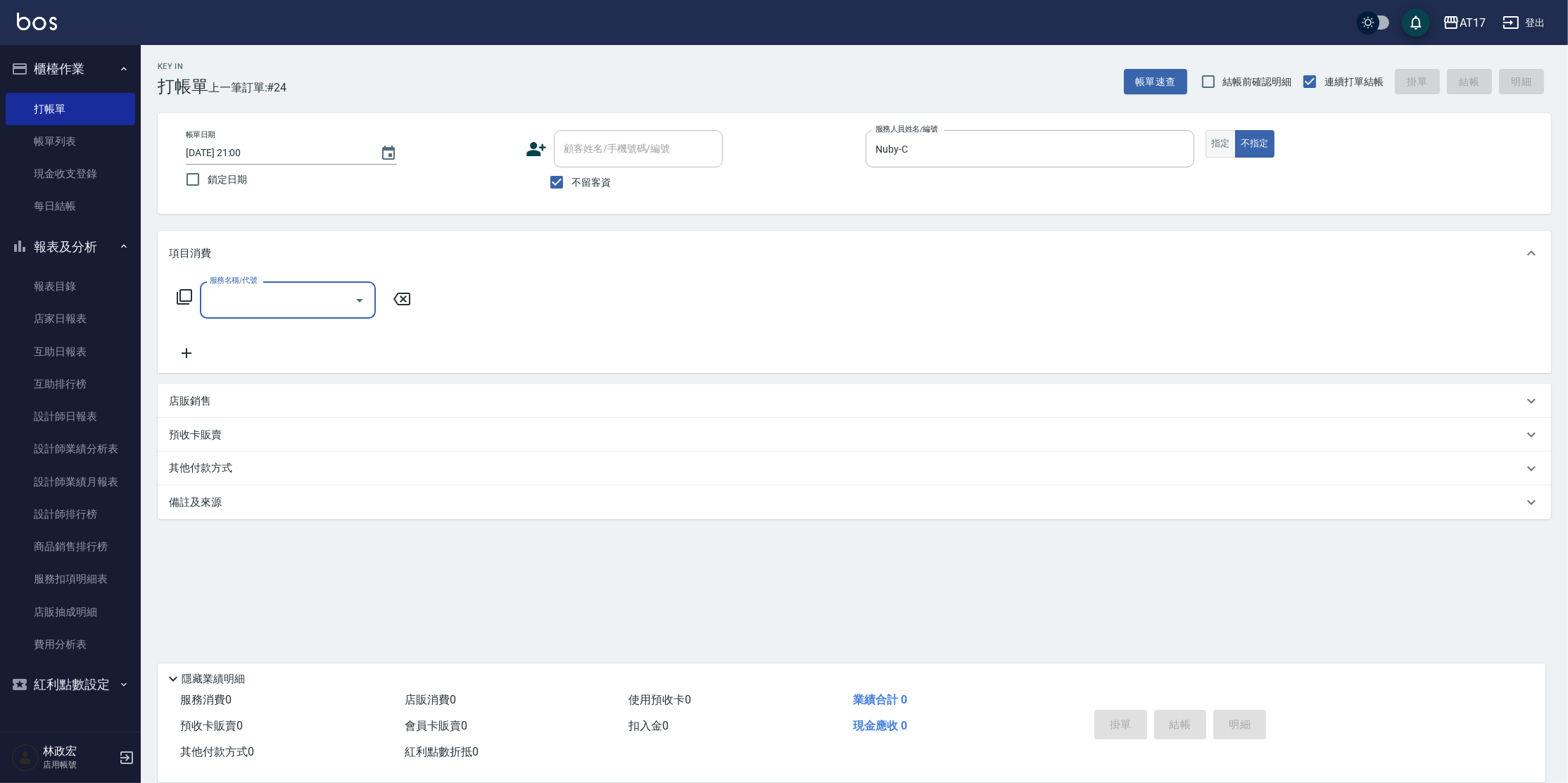
click at [1222, 139] on button "指定" at bounding box center [1220, 143] width 30 height 27
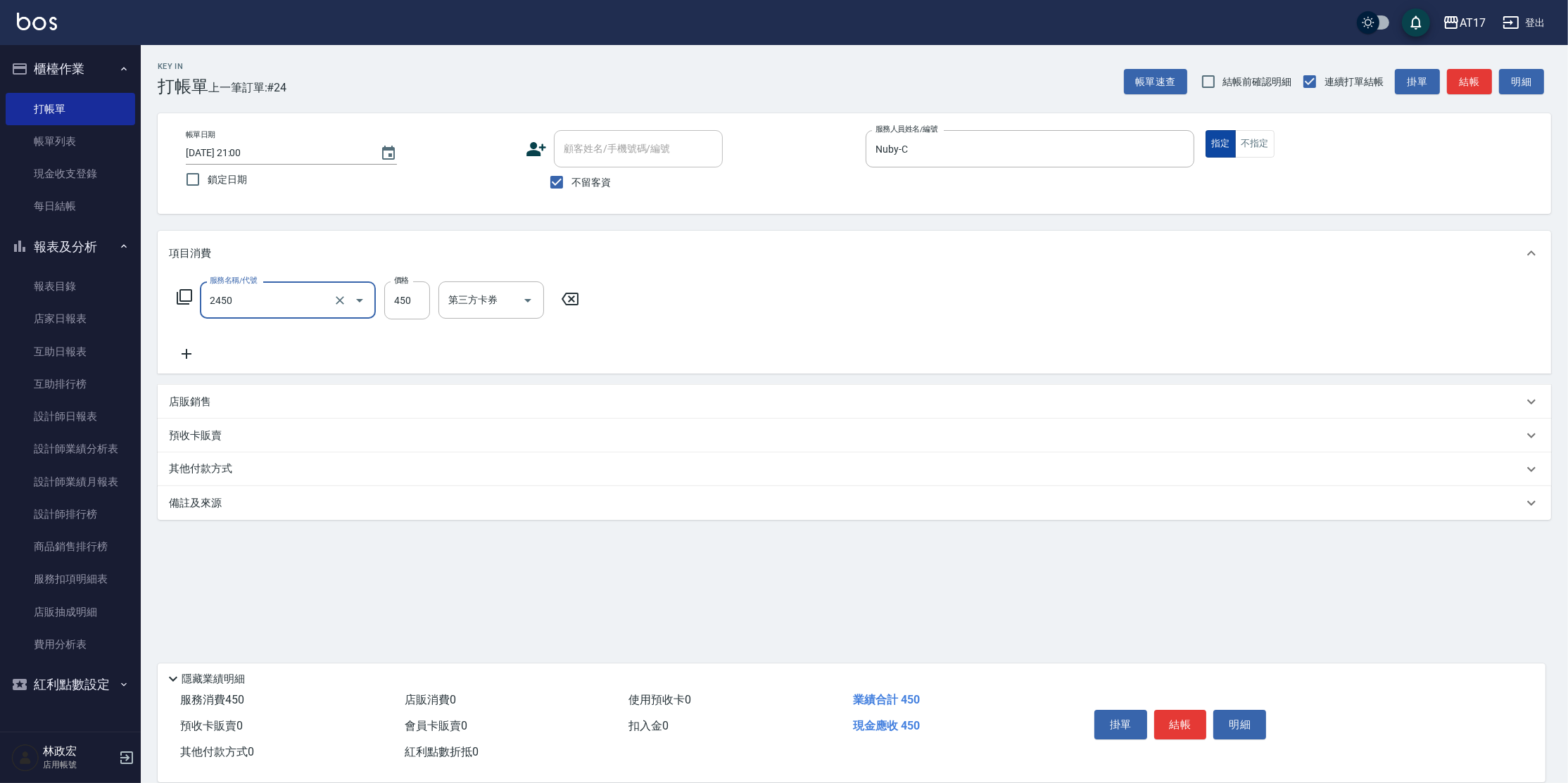
type input "C剪髮套餐(2450)"
type input "600"
type input "Winne-W"
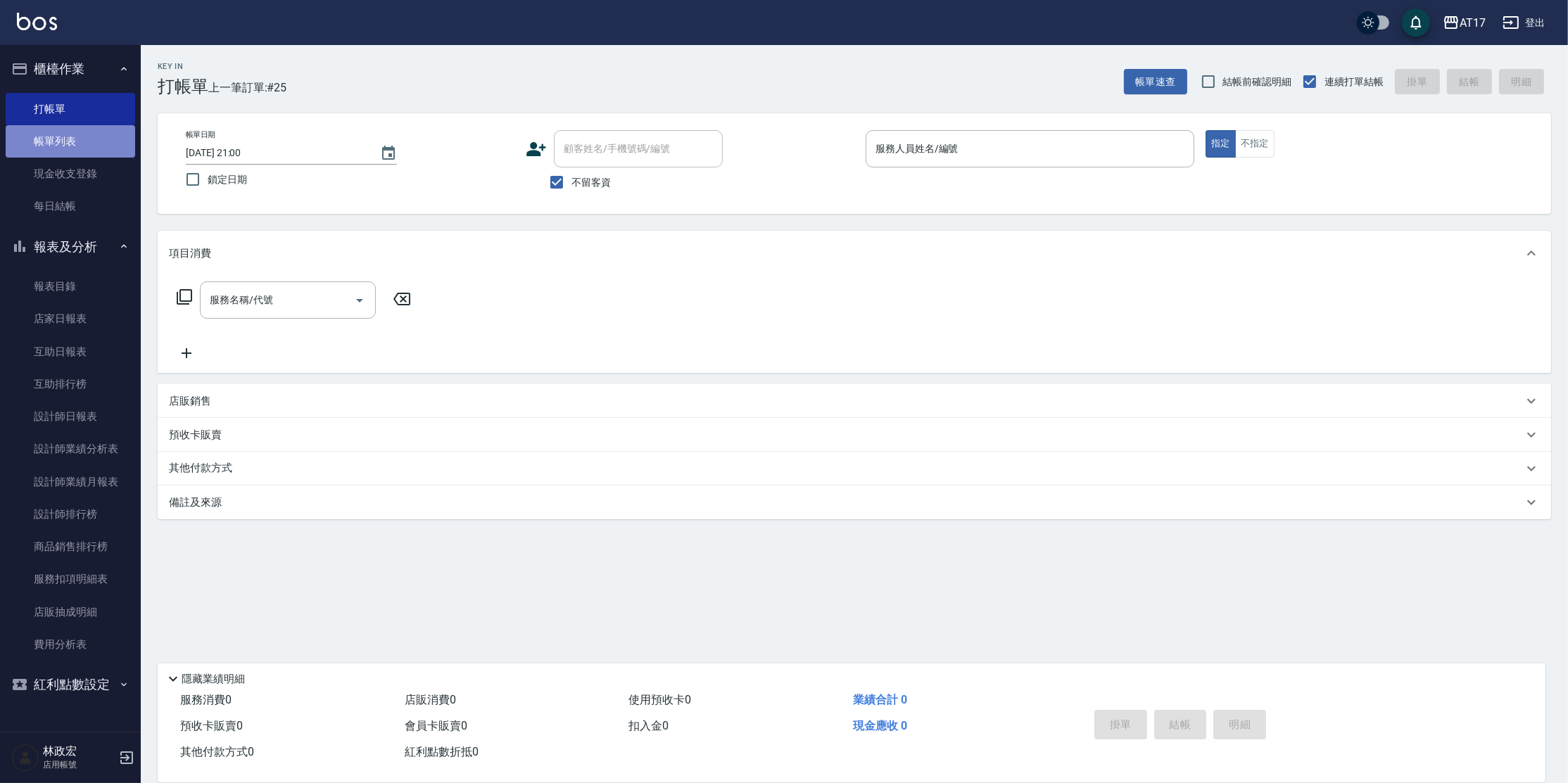
click at [60, 145] on link "帳單列表" at bounding box center [71, 141] width 130 height 32
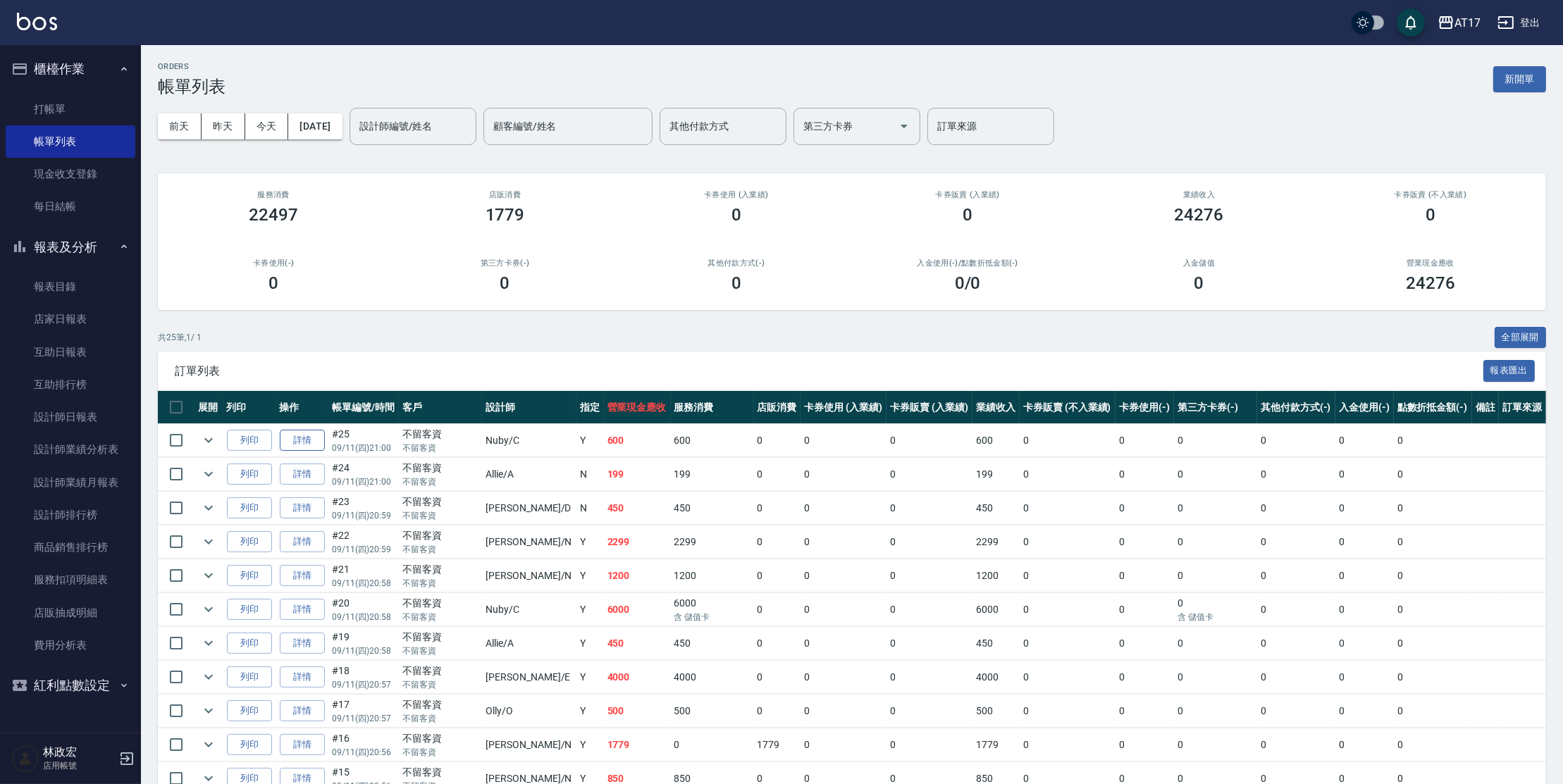
click at [310, 437] on link "詳情" at bounding box center [302, 440] width 45 height 22
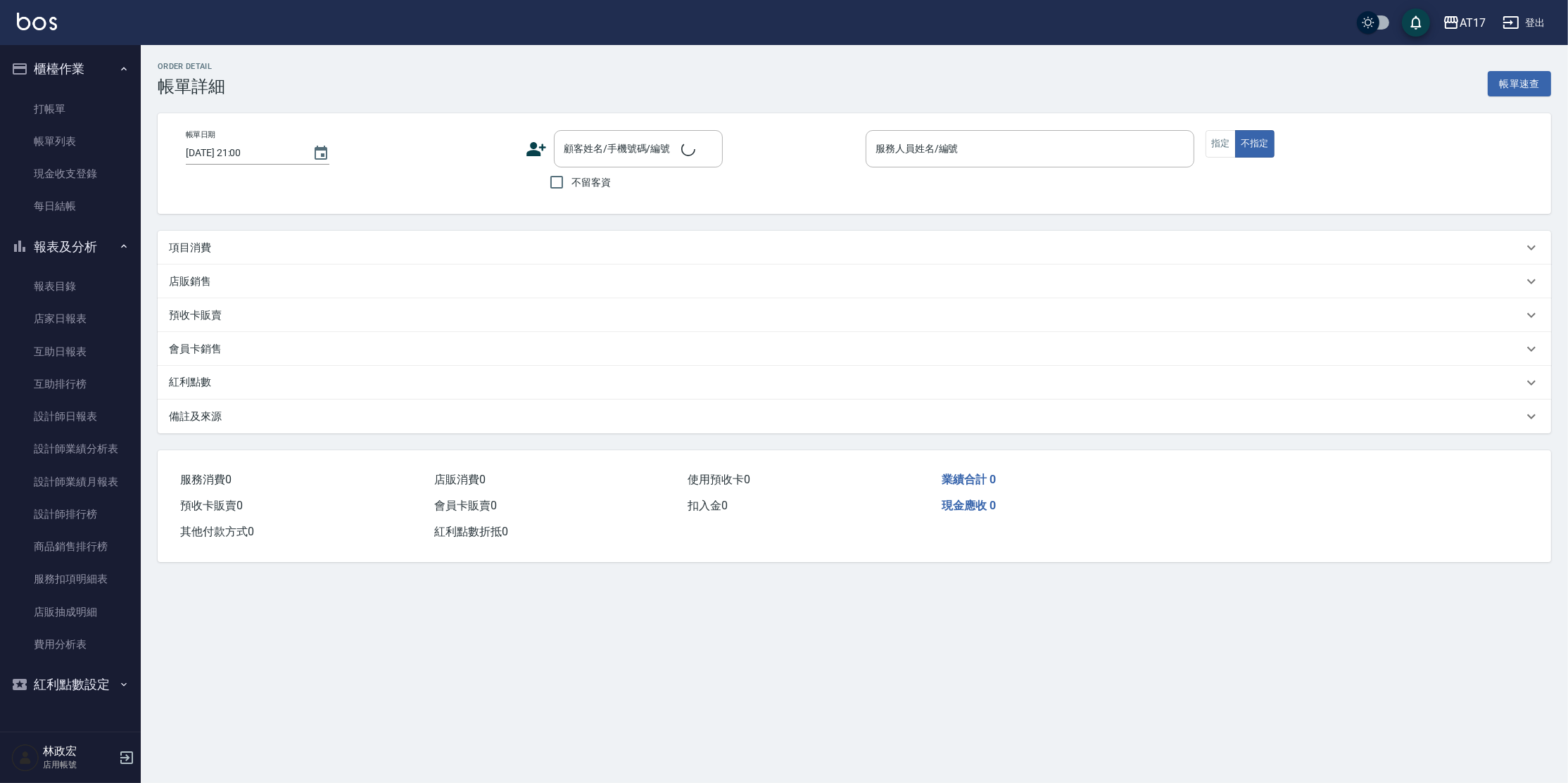
checkbox input "true"
type input "Nuby-C"
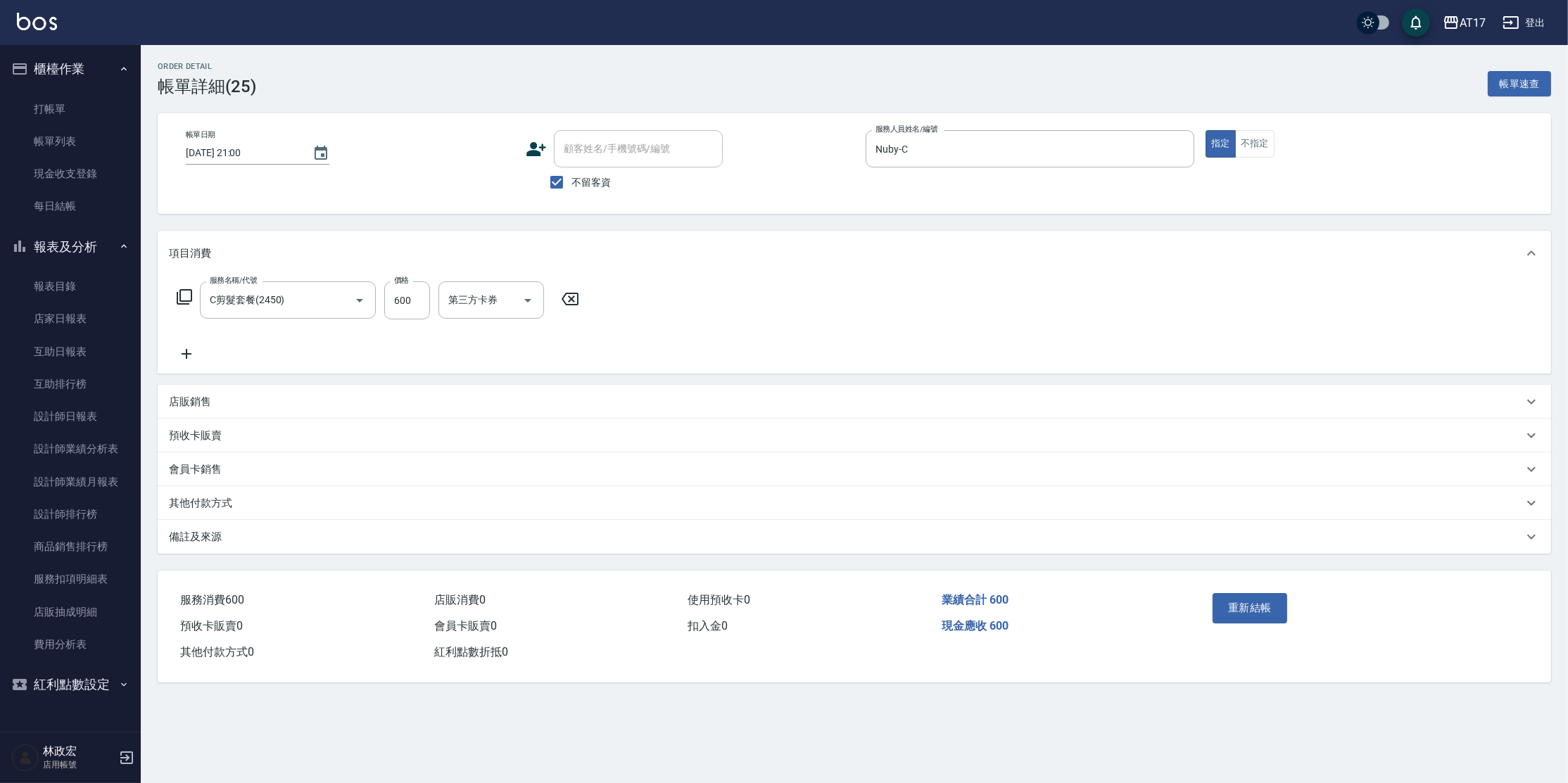
type input "C剪髮套餐(2450)"
click at [867, 309] on input "第三方卡券" at bounding box center [852, 300] width 72 height 25
click at [847, 424] on span "儲值卡" at bounding box center [863, 429] width 106 height 23
type input "儲值卡"
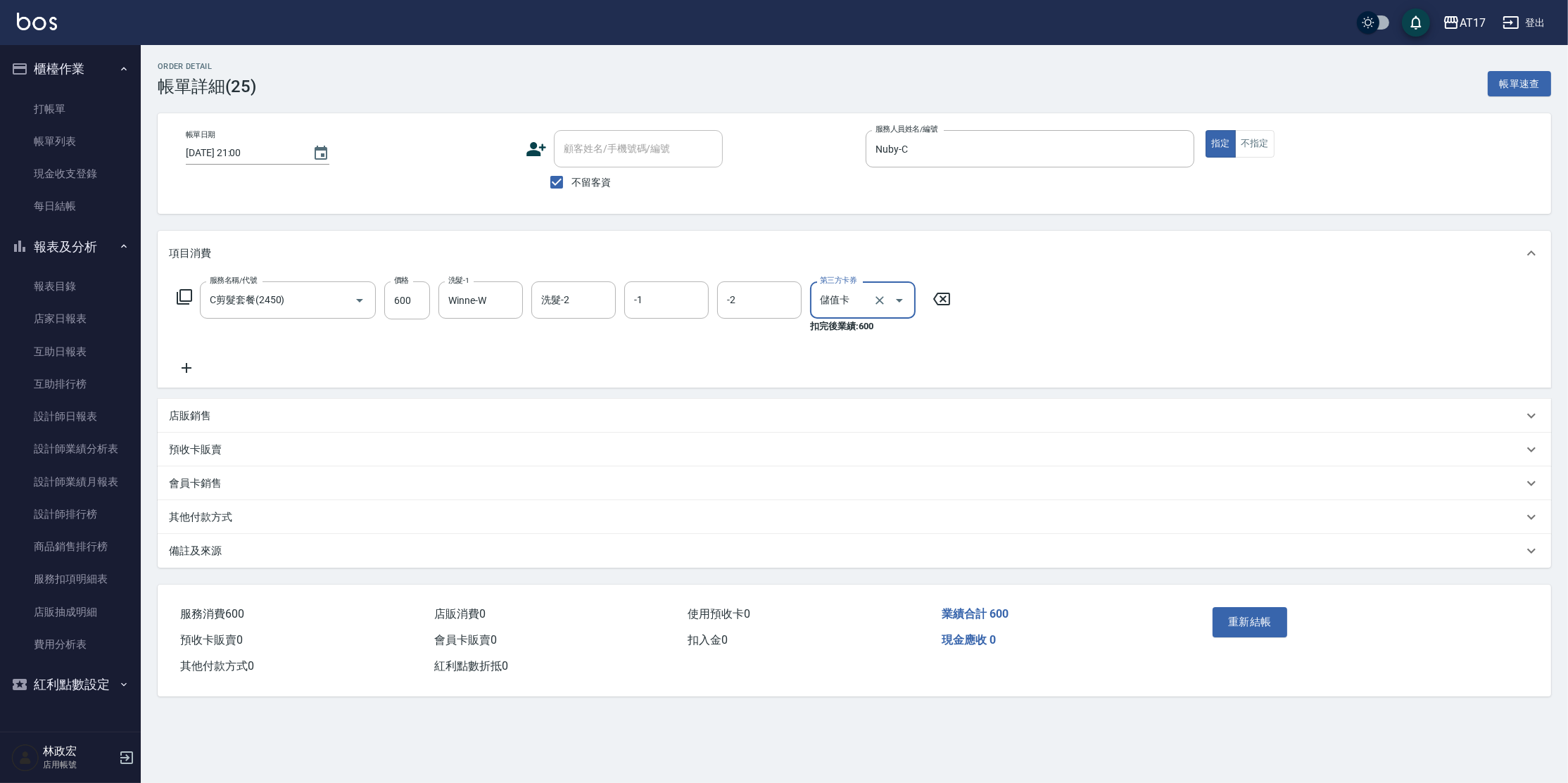
click at [1274, 610] on button "重新結帳" at bounding box center [1250, 622] width 75 height 30
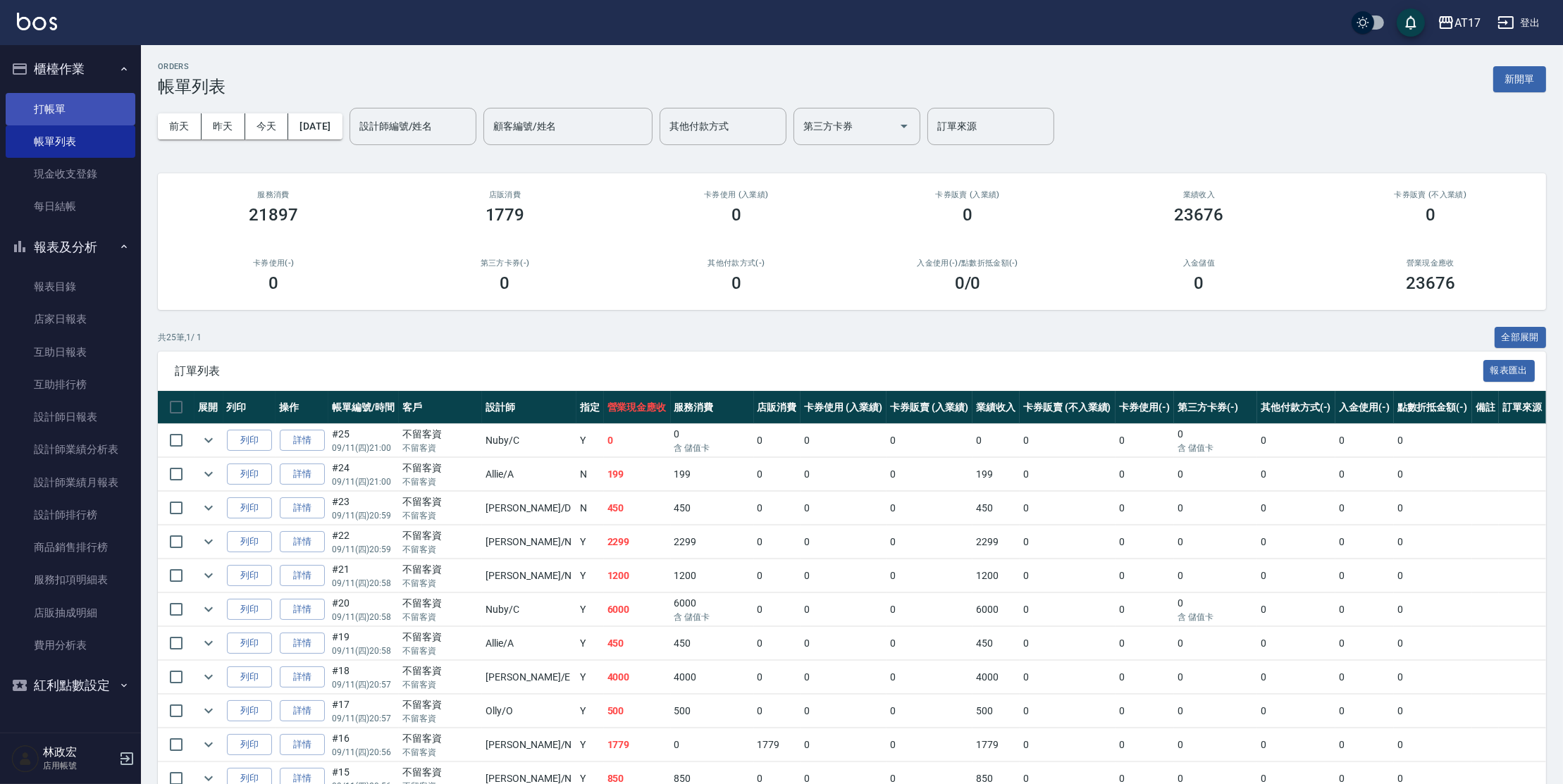
click at [69, 117] on link "打帳單" at bounding box center [71, 108] width 130 height 32
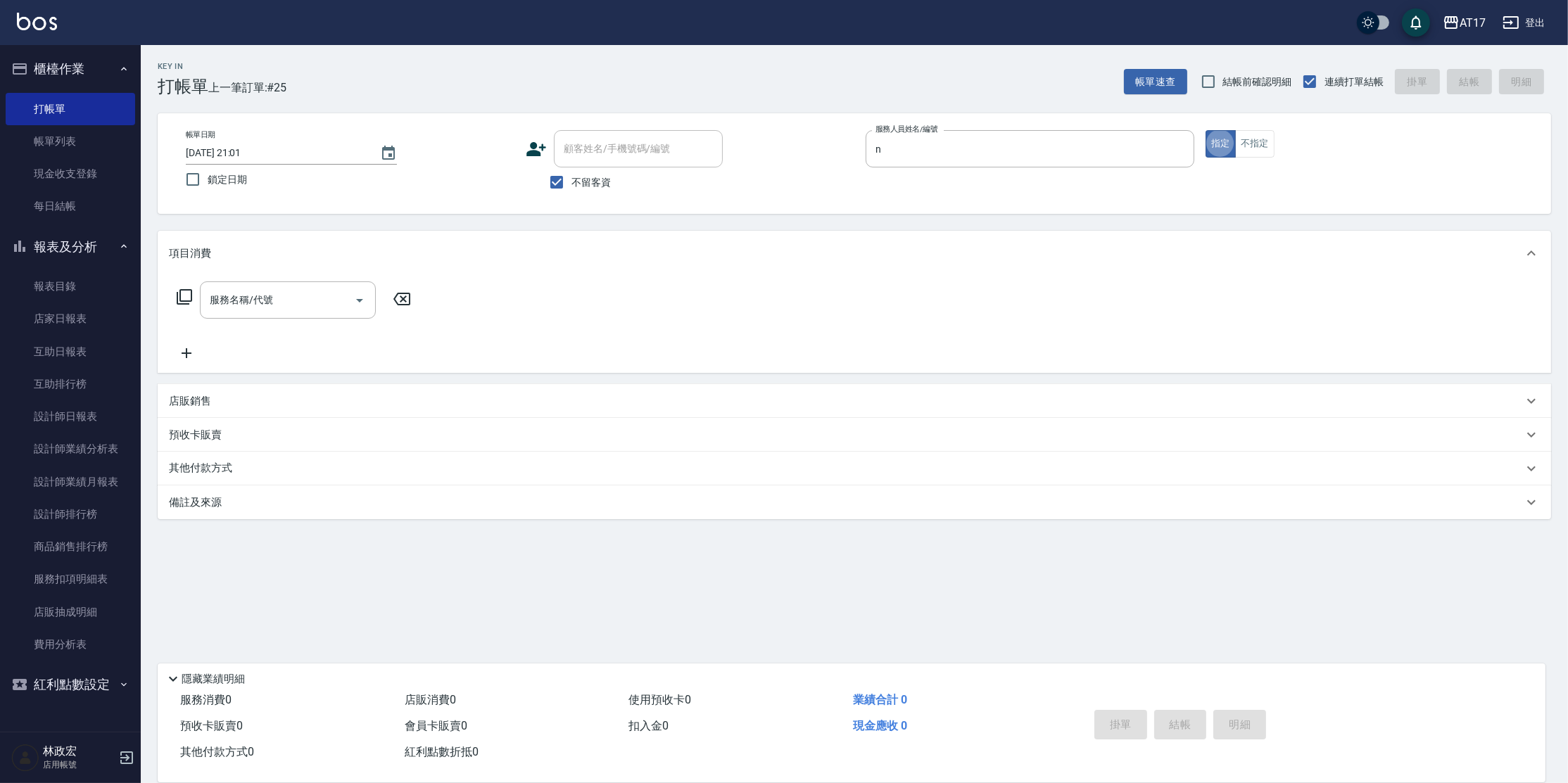
type input "[PERSON_NAME]-N"
type button "true"
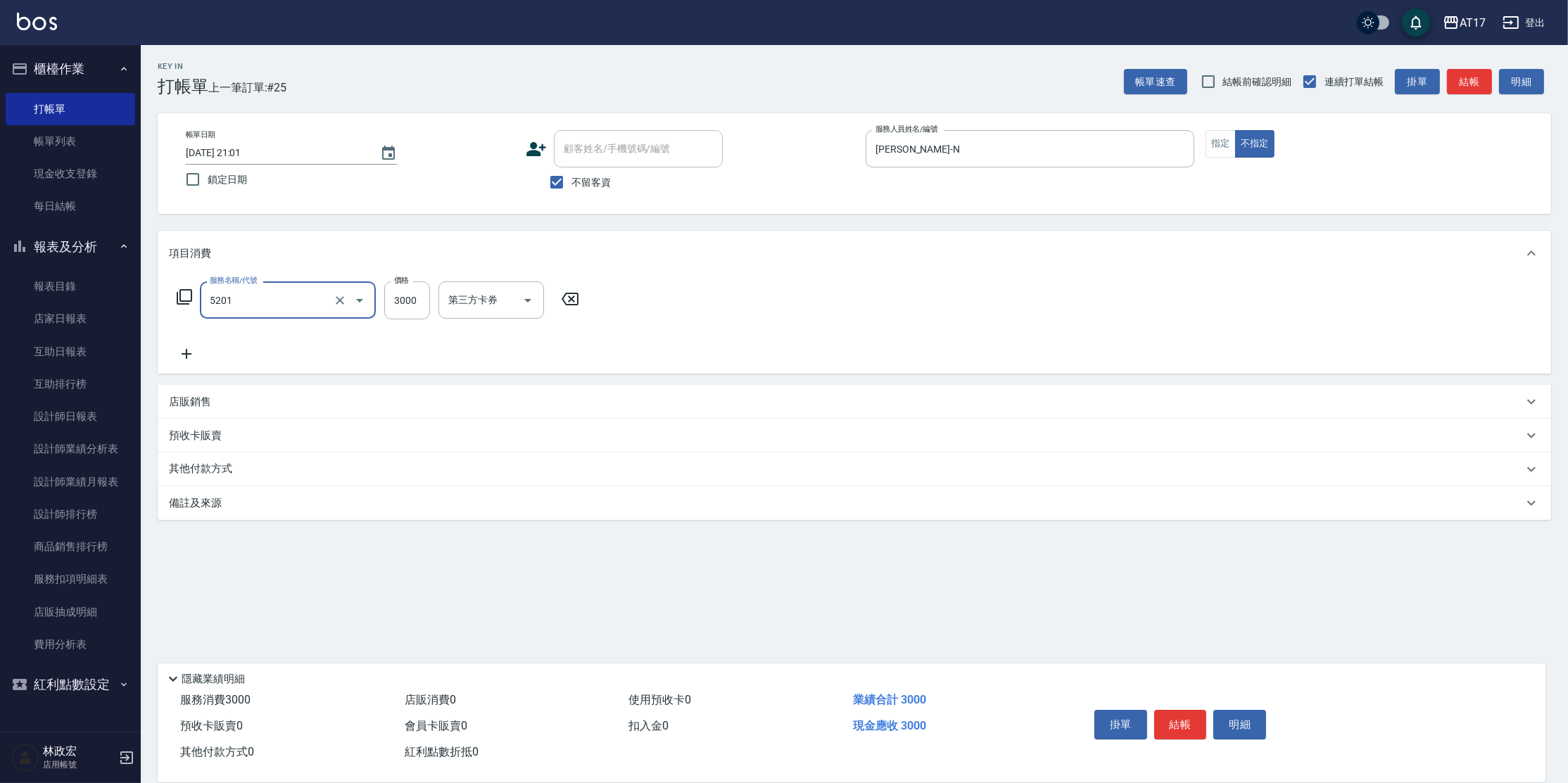
type input "染髮A餐(短髮)(5201)"
click at [186, 416] on div "店販銷售" at bounding box center [854, 401] width 1393 height 34
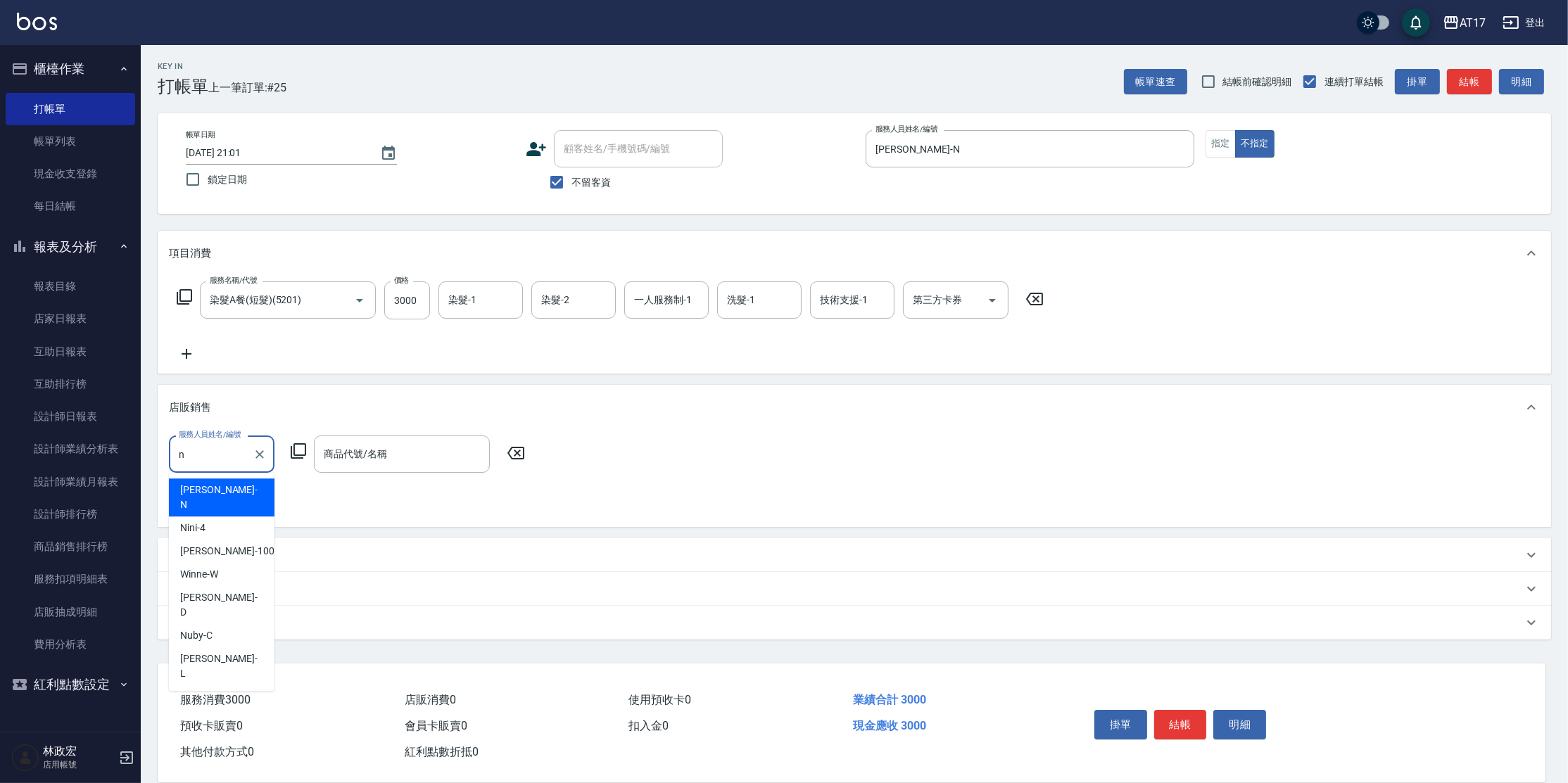
type input "[PERSON_NAME]-N"
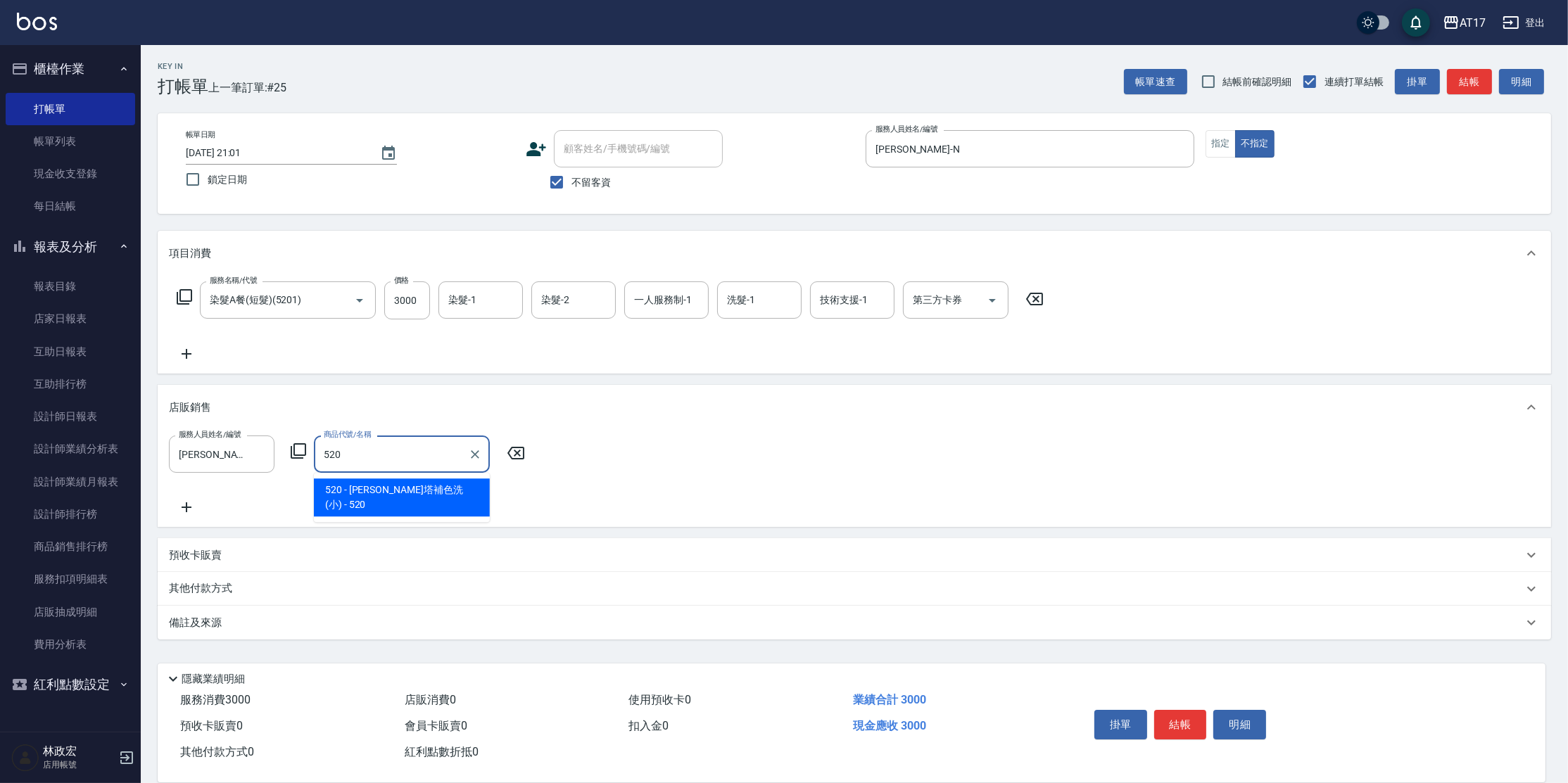
type input "[PERSON_NAME]塔補色洗(小)"
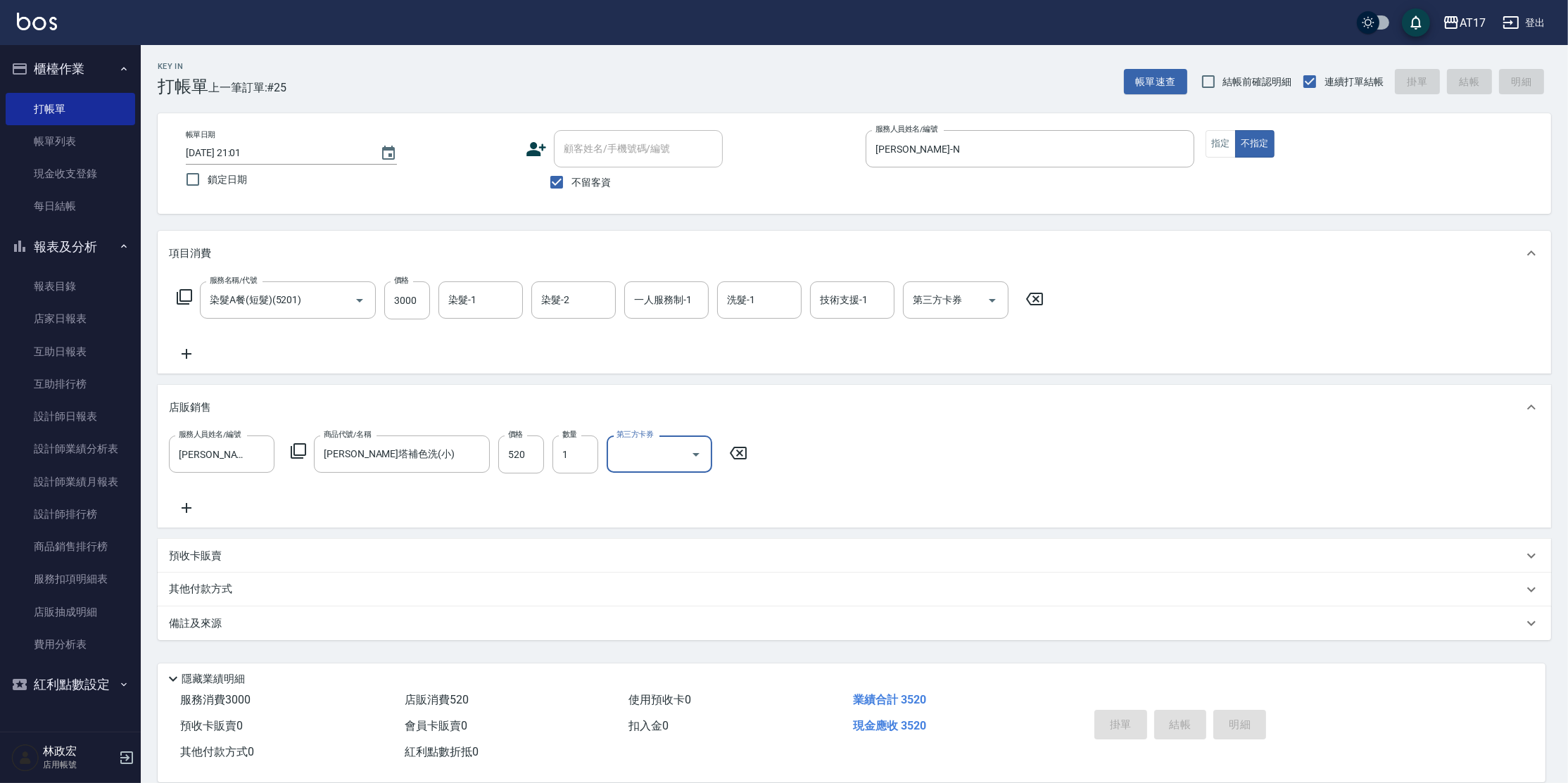
type input "[DATE] 21:02"
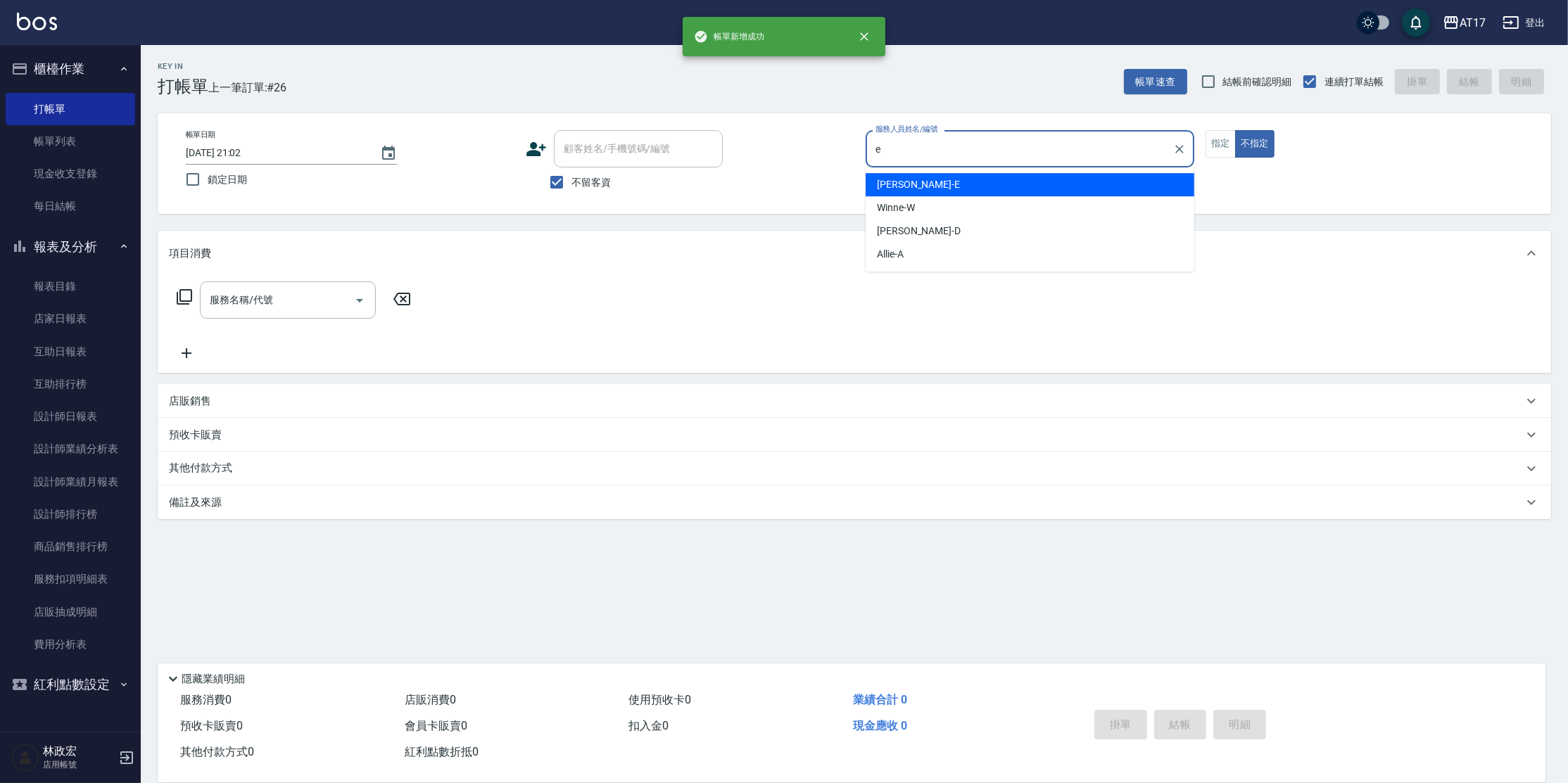
type input "[PERSON_NAME]-E"
type button "false"
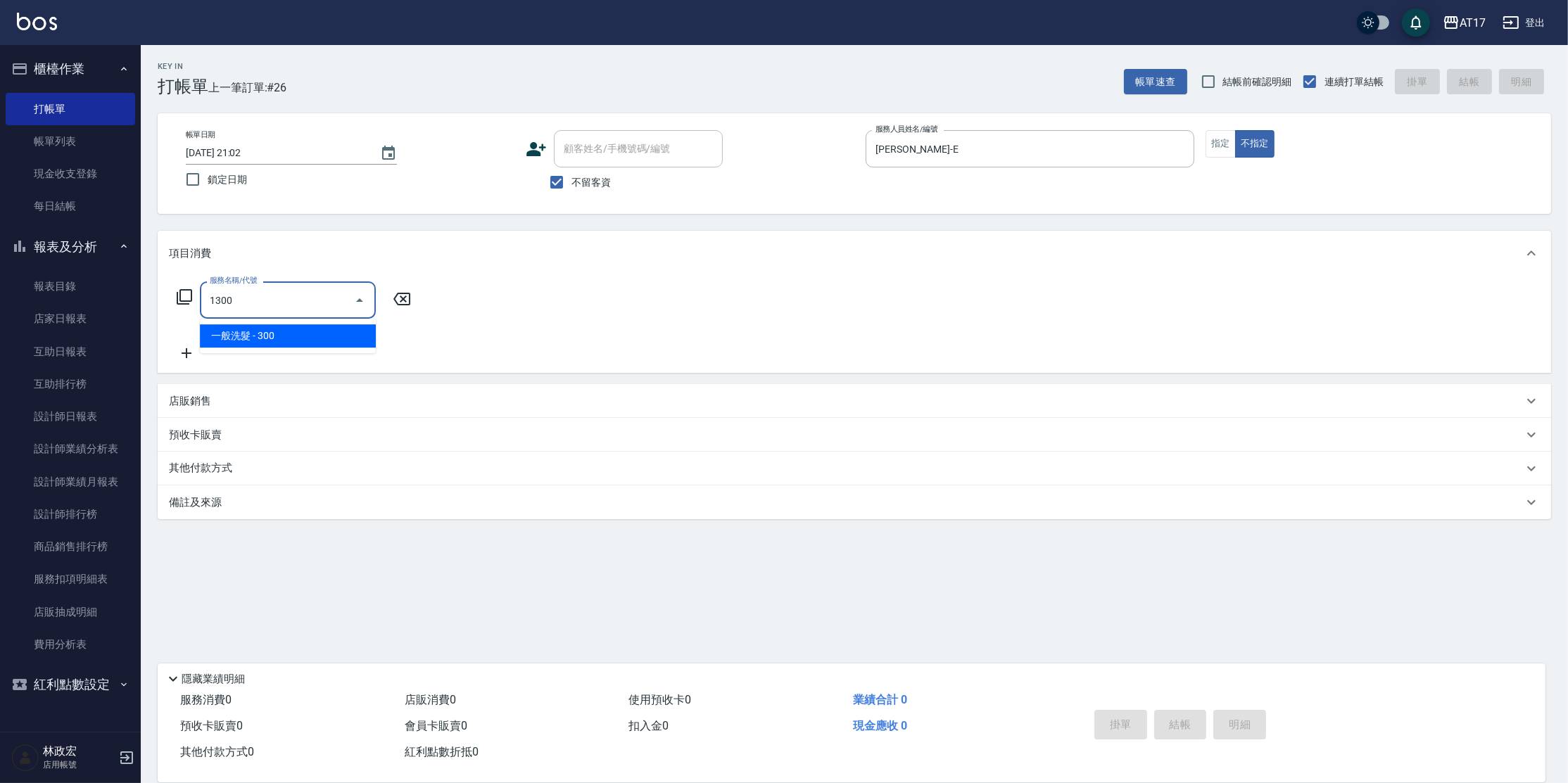
type input "一般洗髮(1300)"
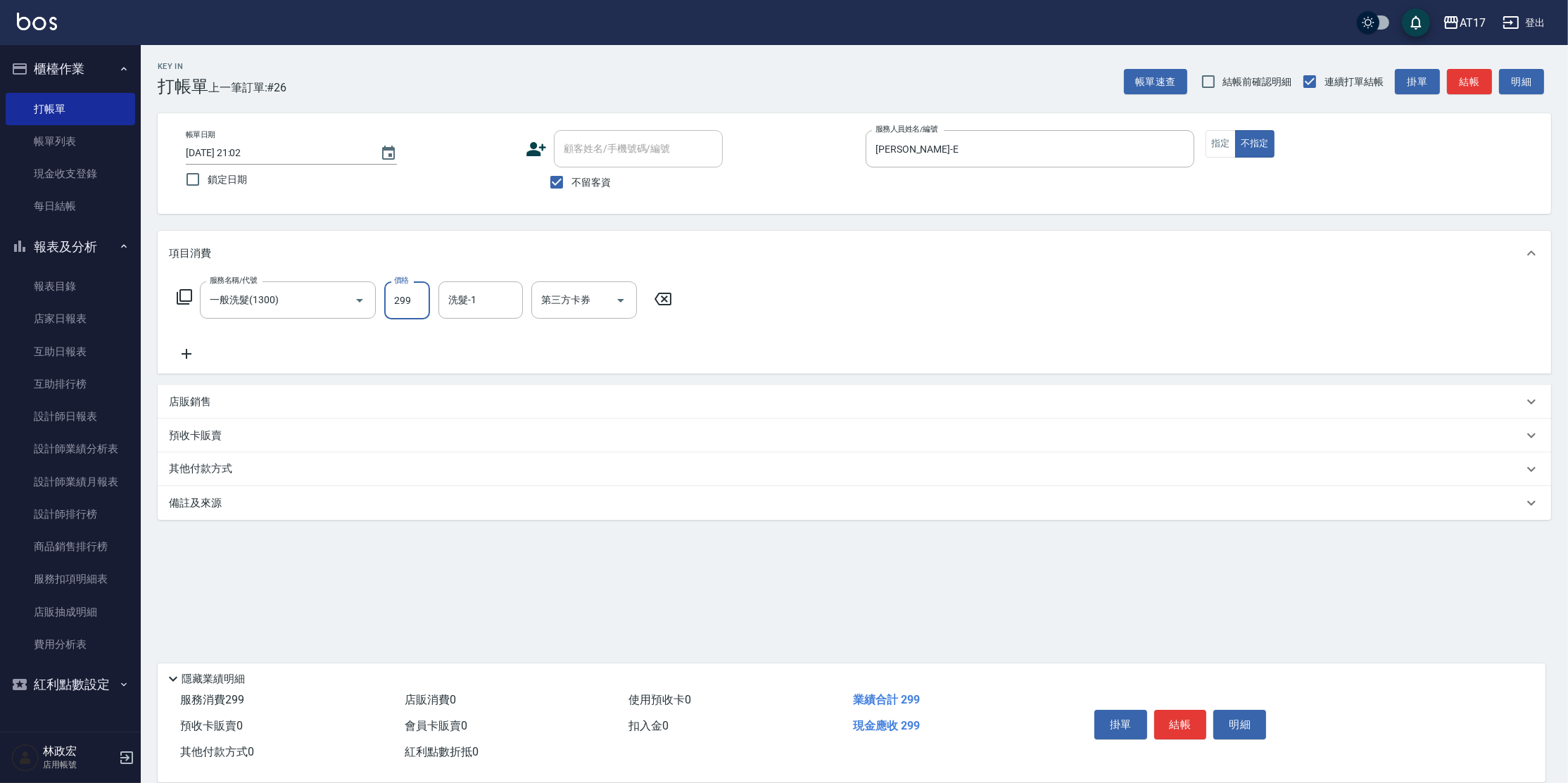
type input "299"
type input "欣麗-77"
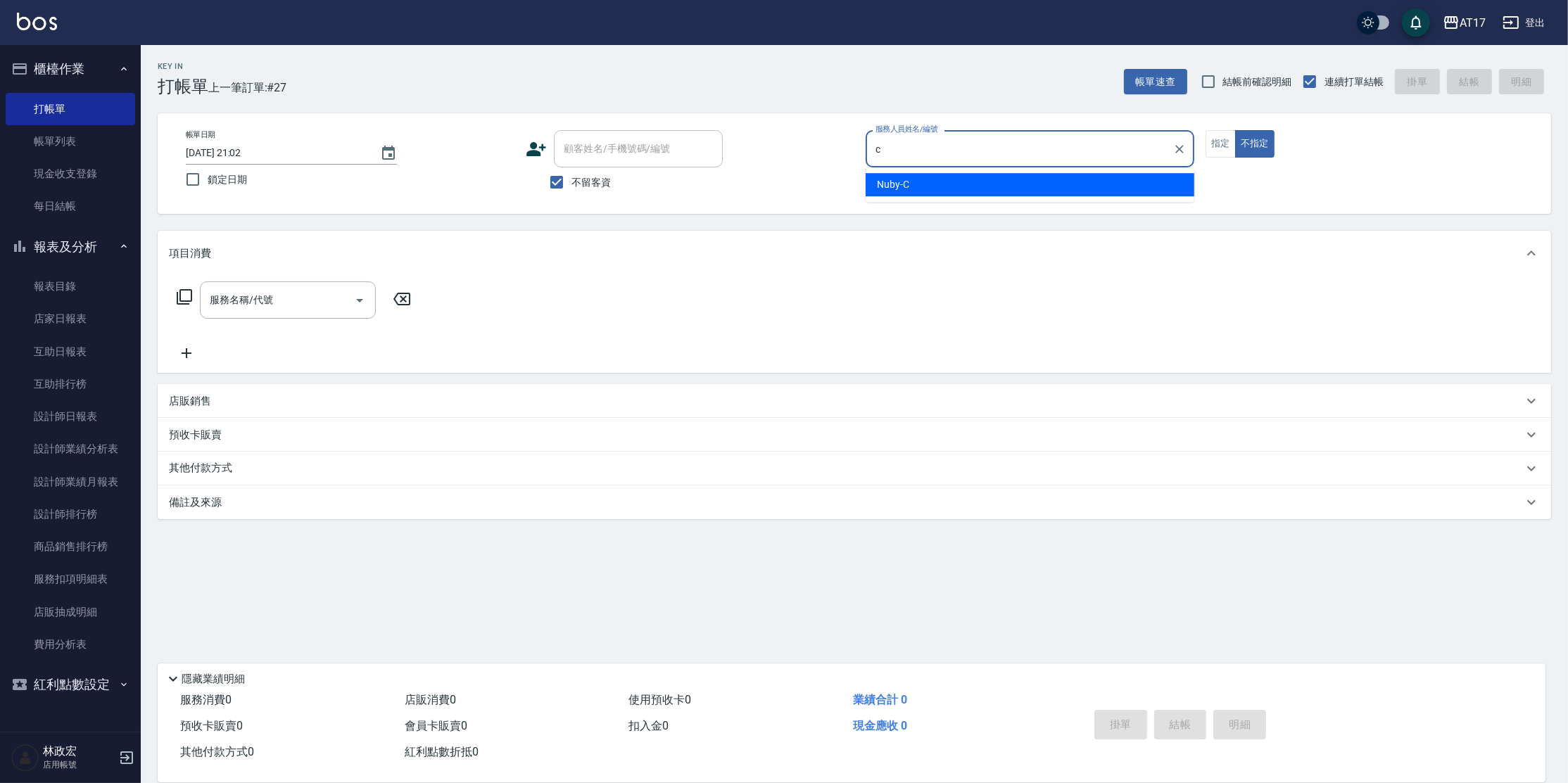
type input "Nuby-C"
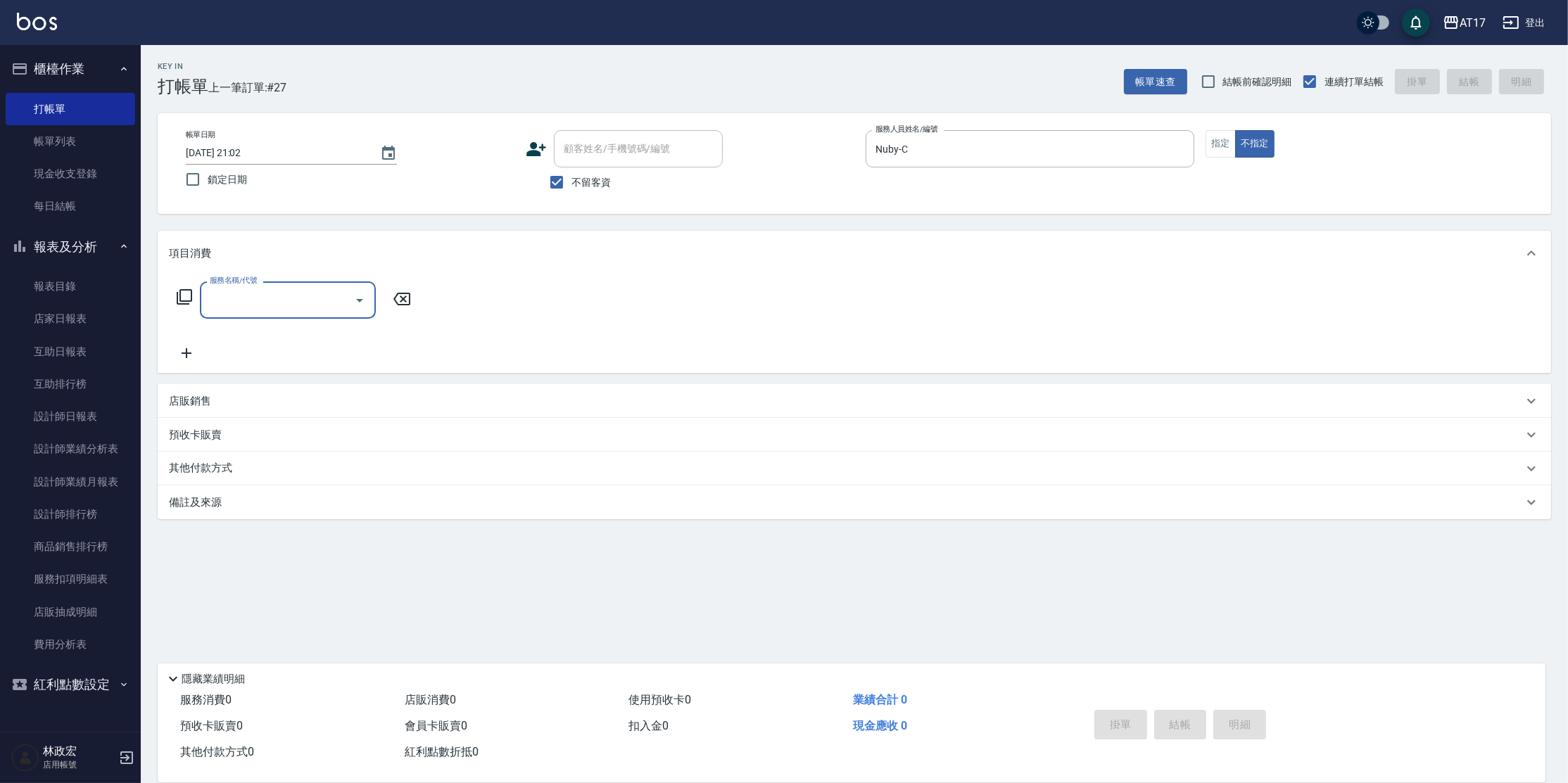
click at [191, 290] on icon at bounding box center [184, 297] width 16 height 16
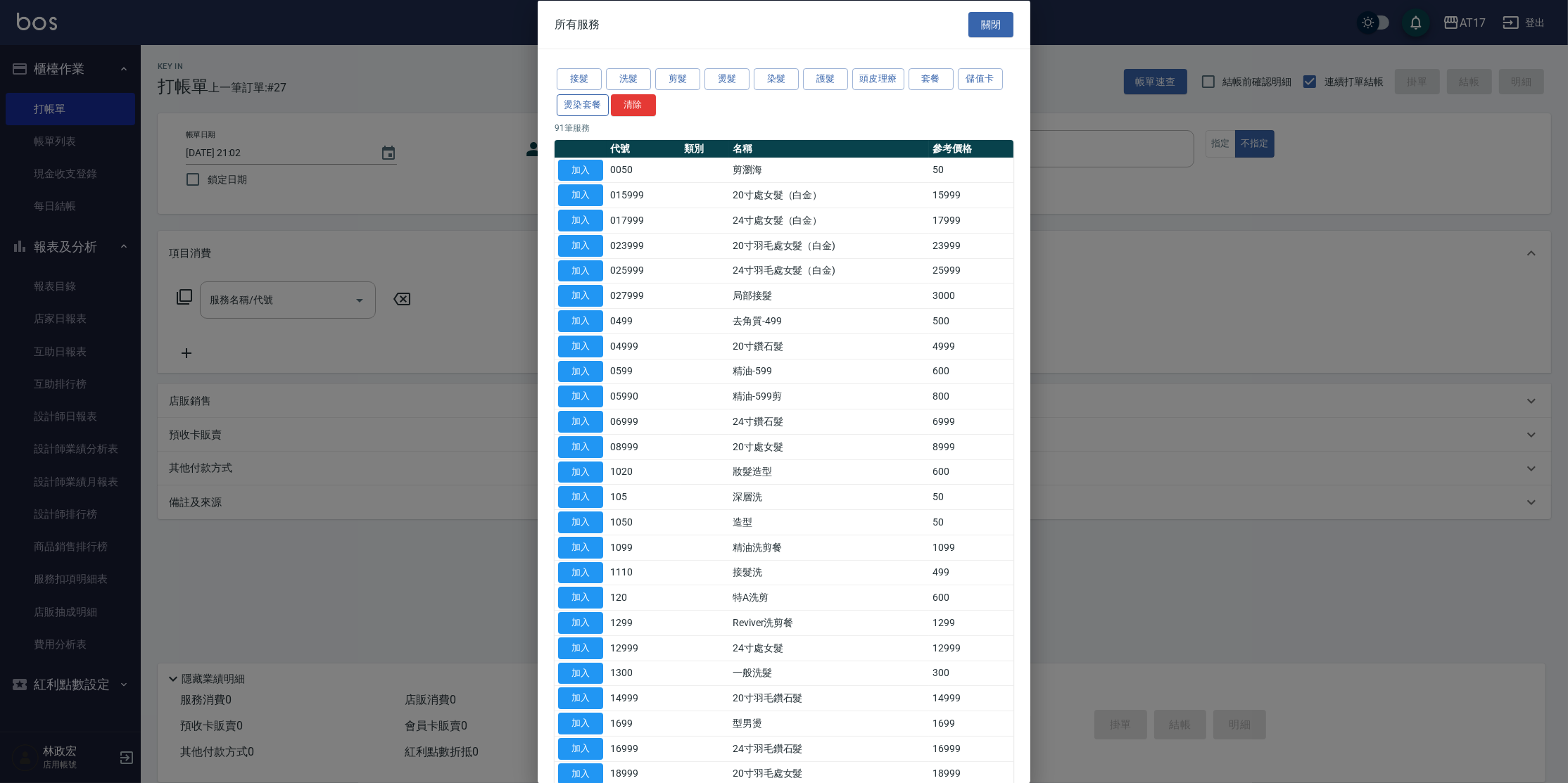
click at [580, 102] on button "燙染套餐" at bounding box center [583, 104] width 52 height 22
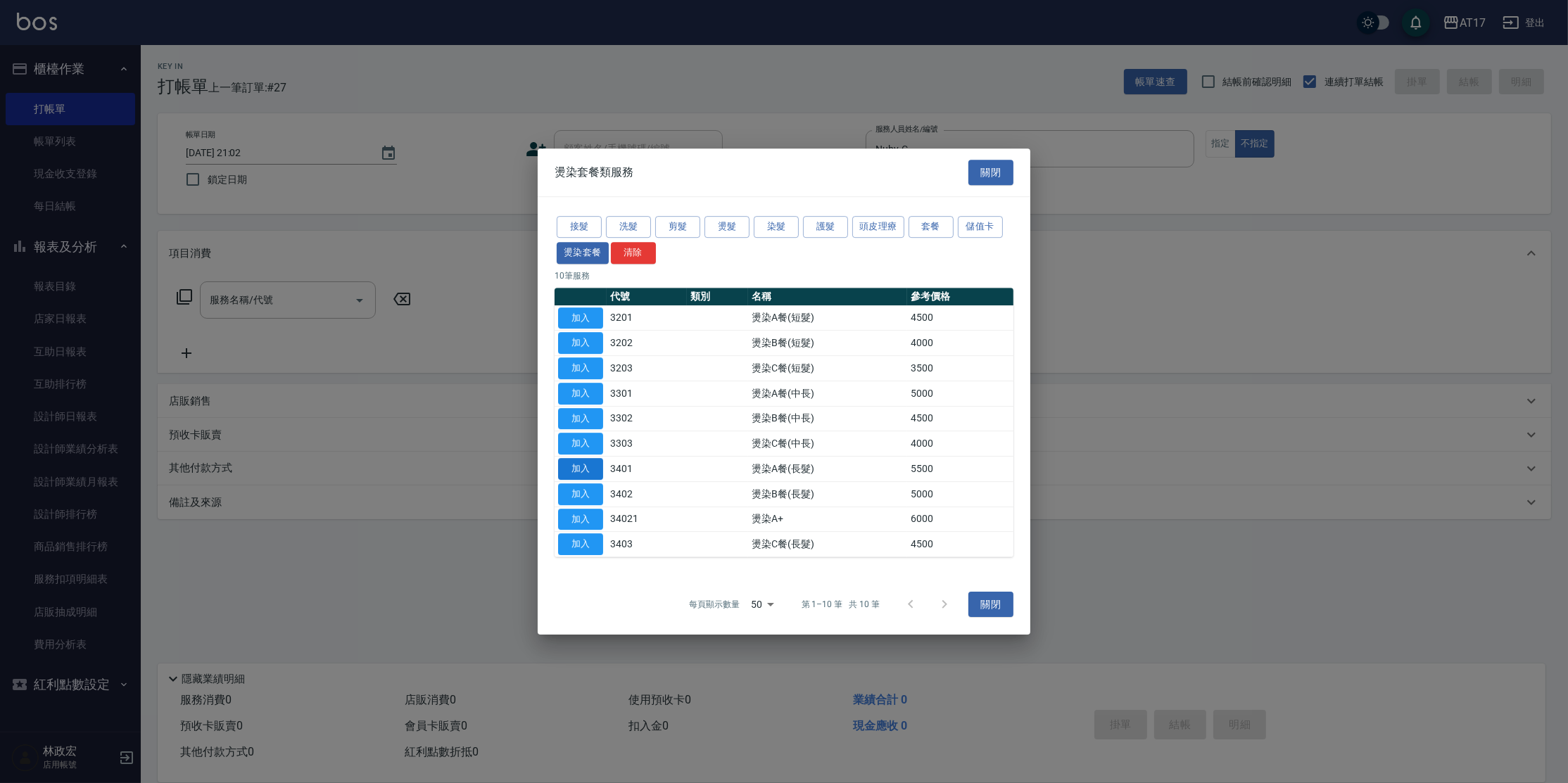
click at [572, 469] on button "加入" at bounding box center [581, 469] width 45 height 22
type input "燙染A餐(長髮)(3401)"
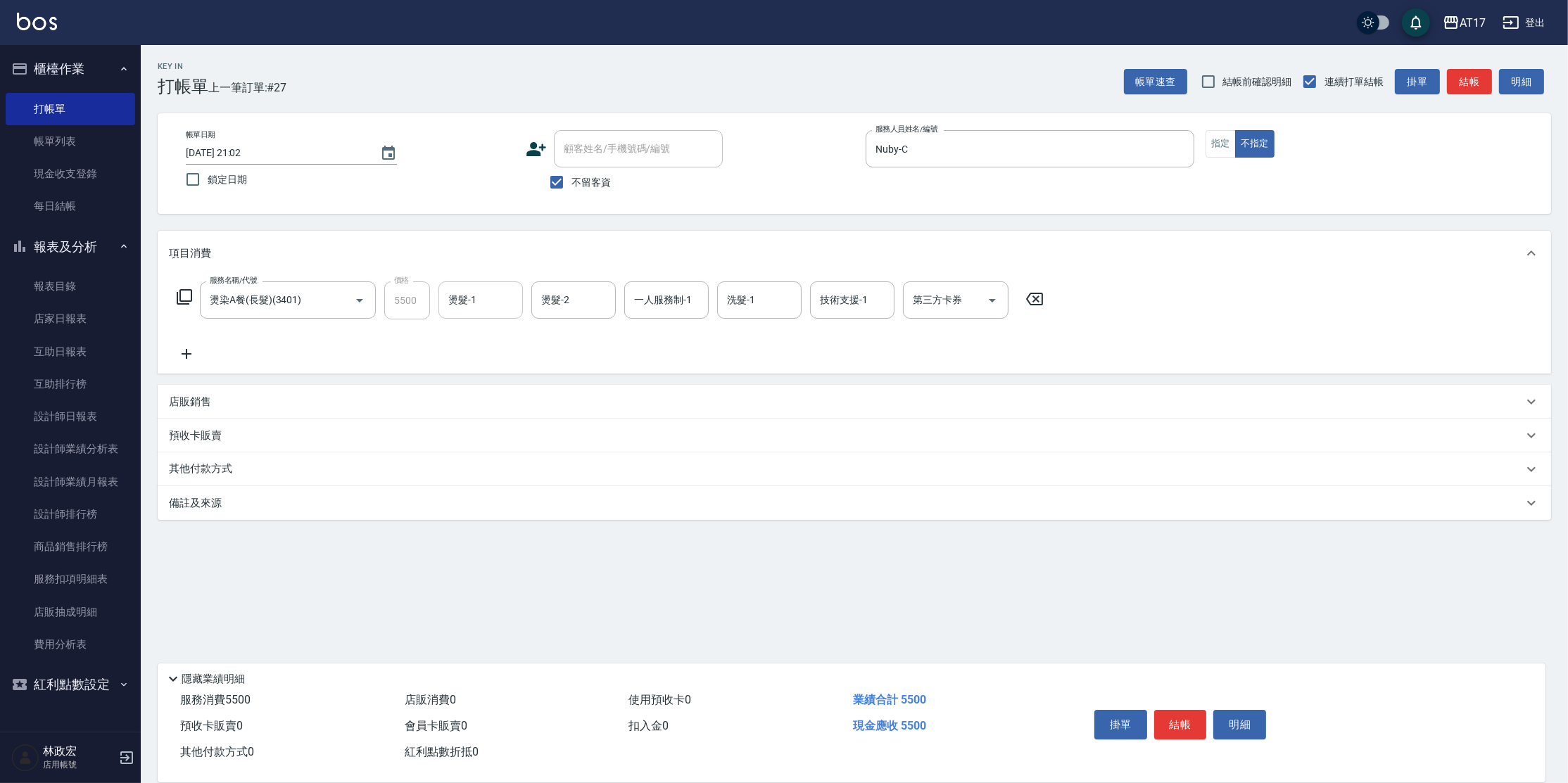
click at [495, 298] on input "燙髮-1" at bounding box center [481, 300] width 72 height 25
type input "Winne-W"
type input "Nuby-C"
type input "Winne-W"
type input "儲值卡"
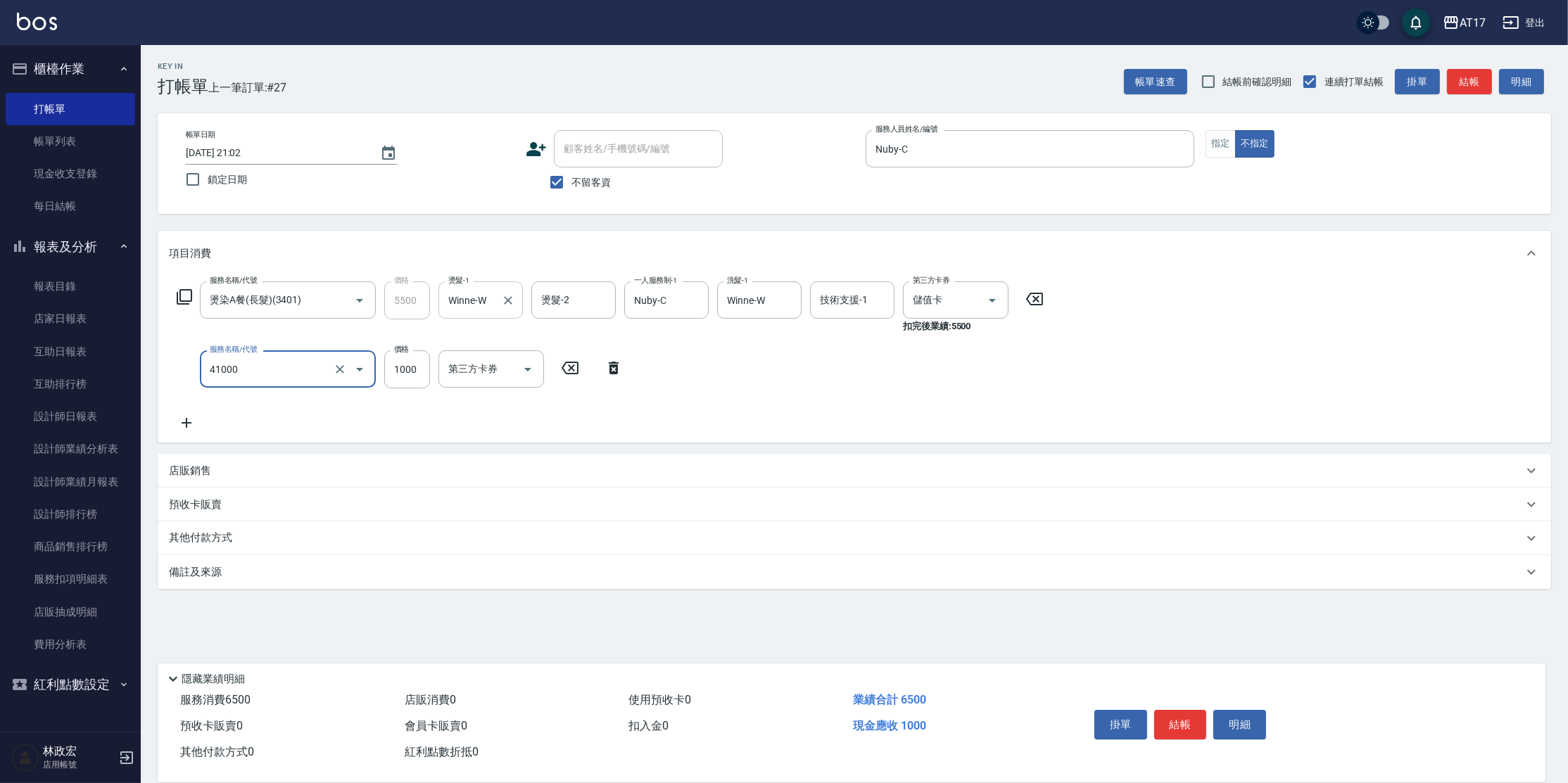
type input "酵素 & 鏡面(41000)"
click at [417, 367] on input "15000" at bounding box center [408, 369] width 46 height 38
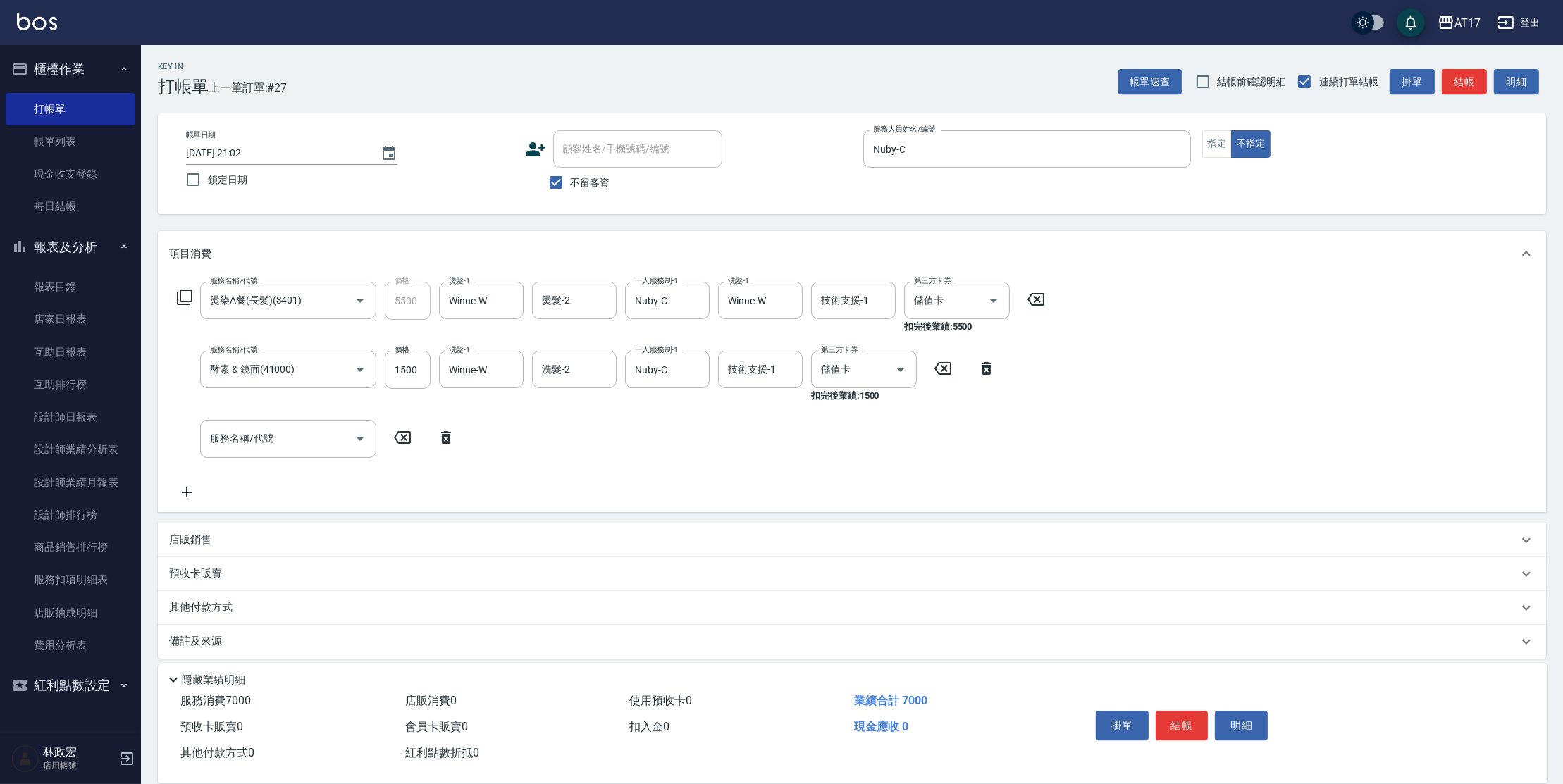
click at [197, 534] on p "店販銷售" at bounding box center [190, 540] width 42 height 15
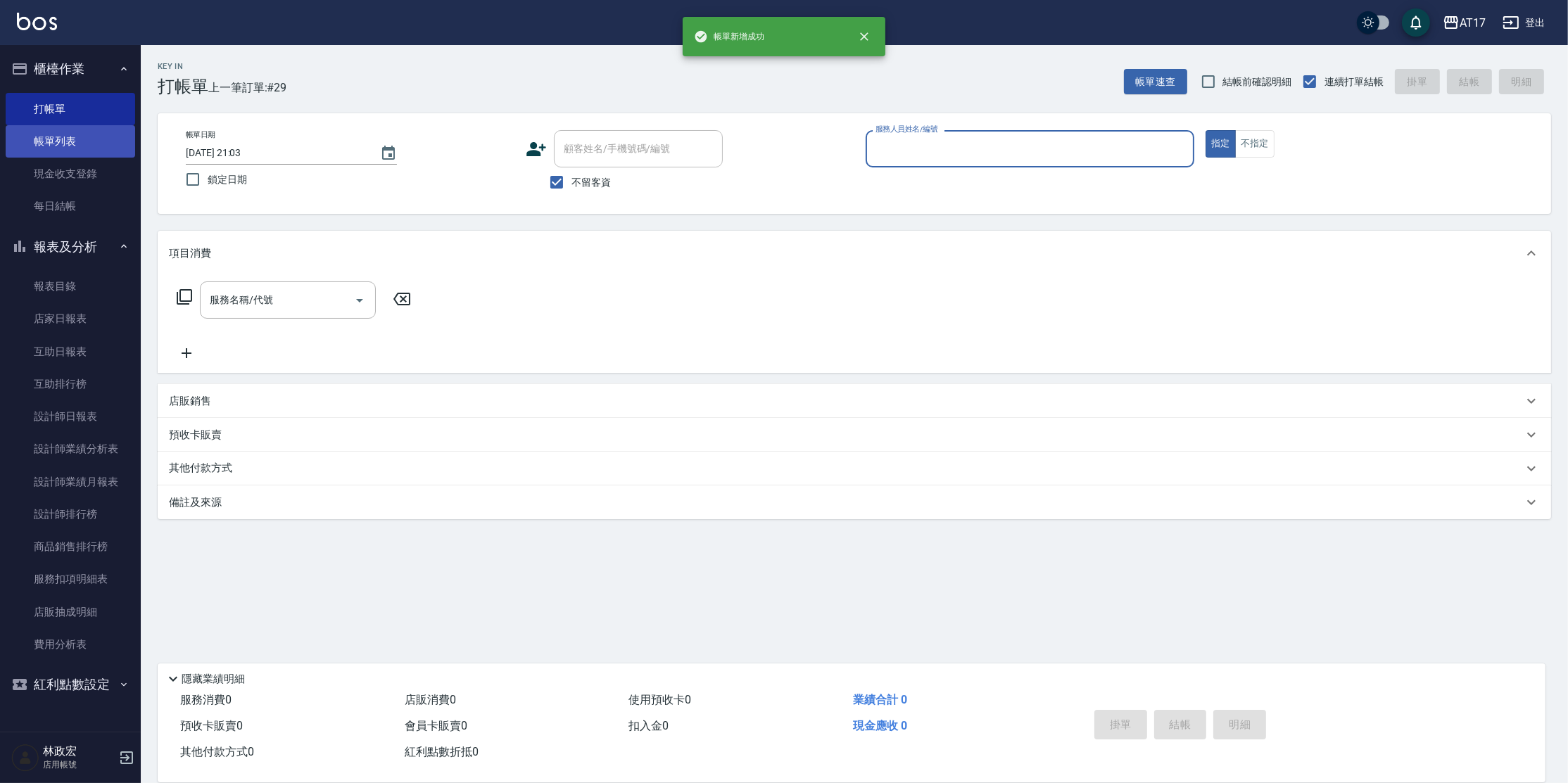
click at [94, 141] on link "帳單列表" at bounding box center [71, 141] width 130 height 32
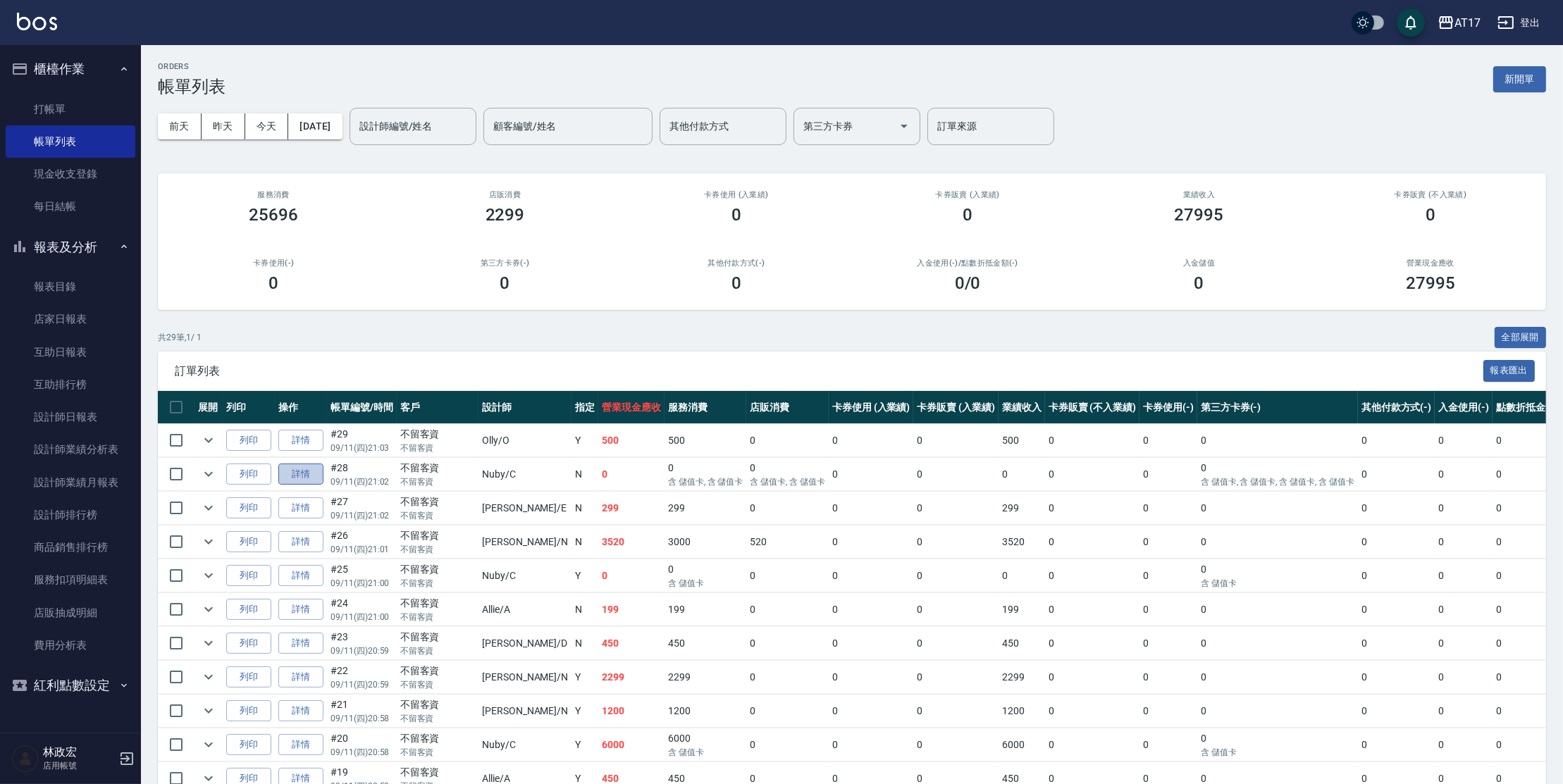
click at [310, 470] on link "詳情" at bounding box center [301, 475] width 45 height 22
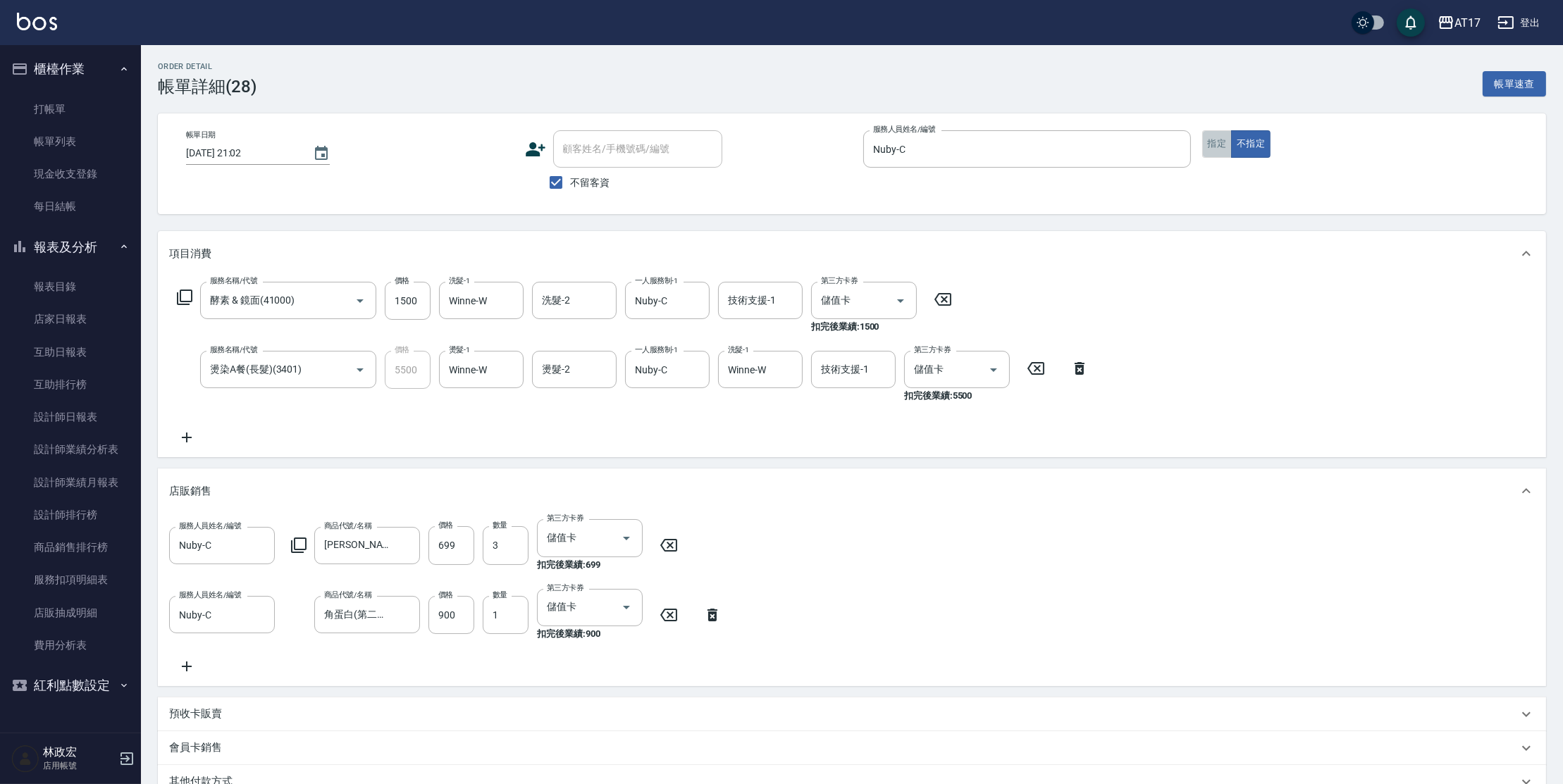
click at [1212, 152] on button "指定" at bounding box center [1217, 144] width 30 height 27
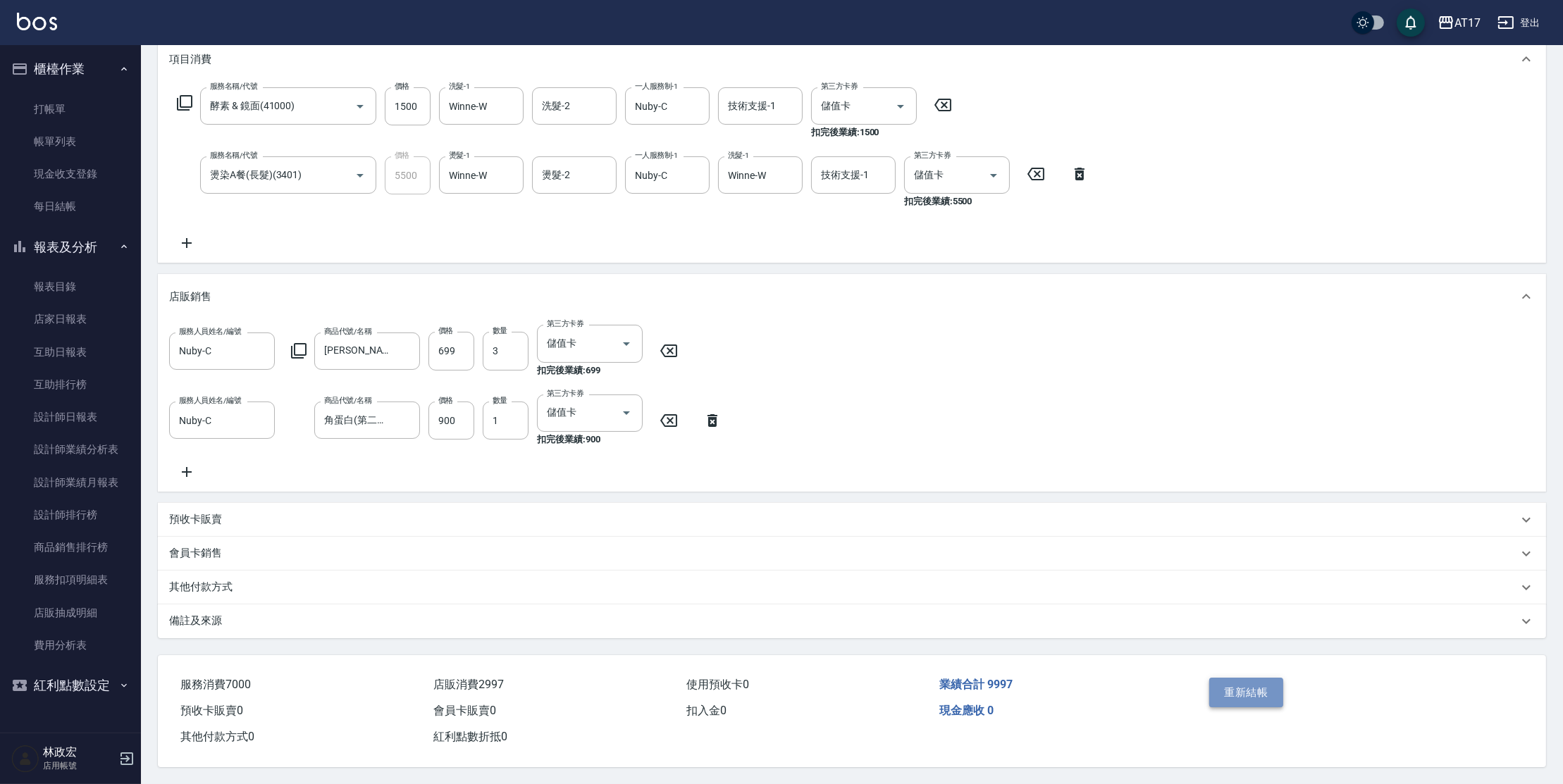
click at [1256, 694] on button "重新結帳" at bounding box center [1247, 693] width 75 height 30
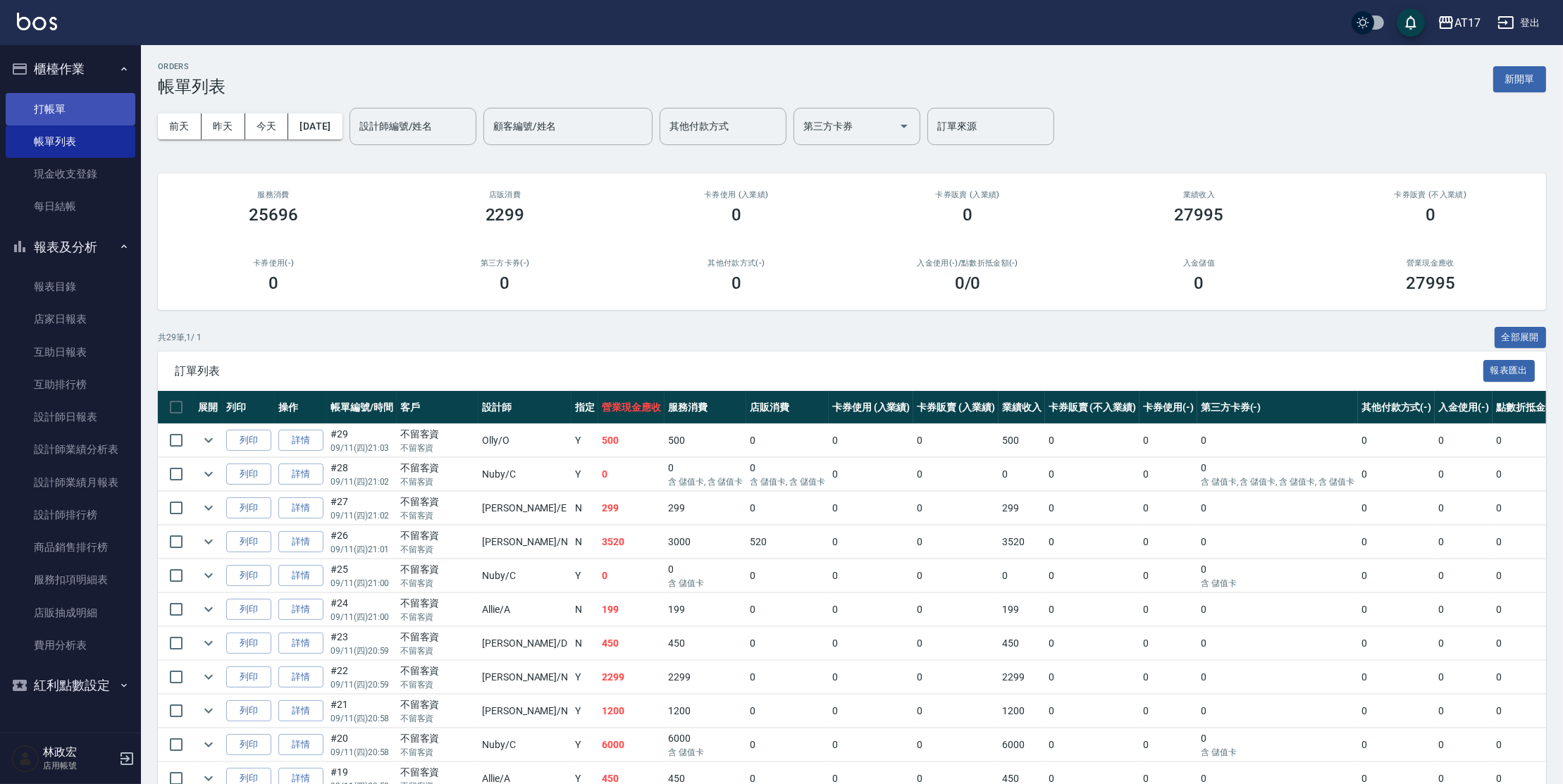
click at [88, 110] on link "打帳單" at bounding box center [71, 108] width 130 height 32
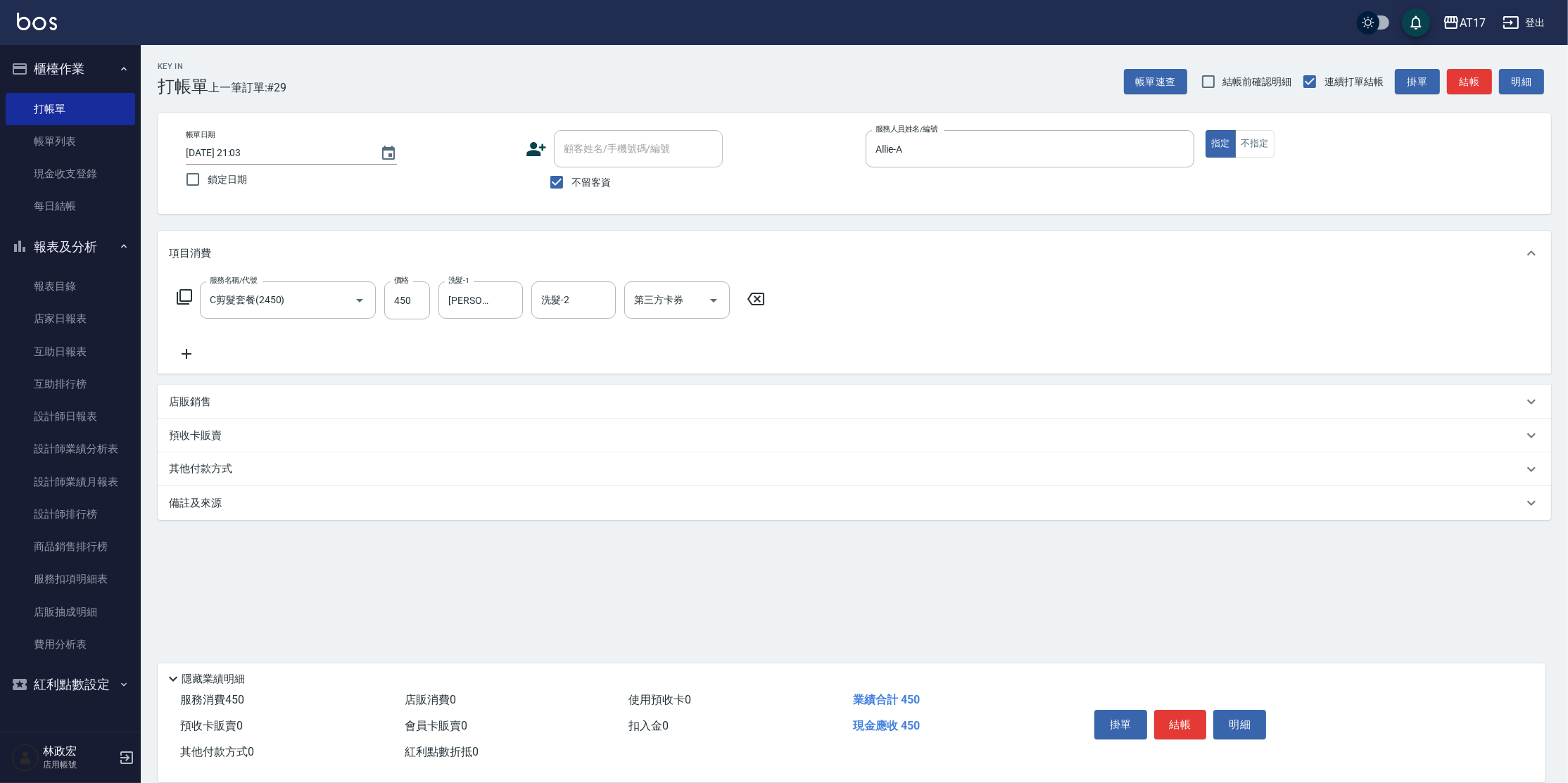
click at [200, 399] on p "店販銷售" at bounding box center [189, 402] width 42 height 15
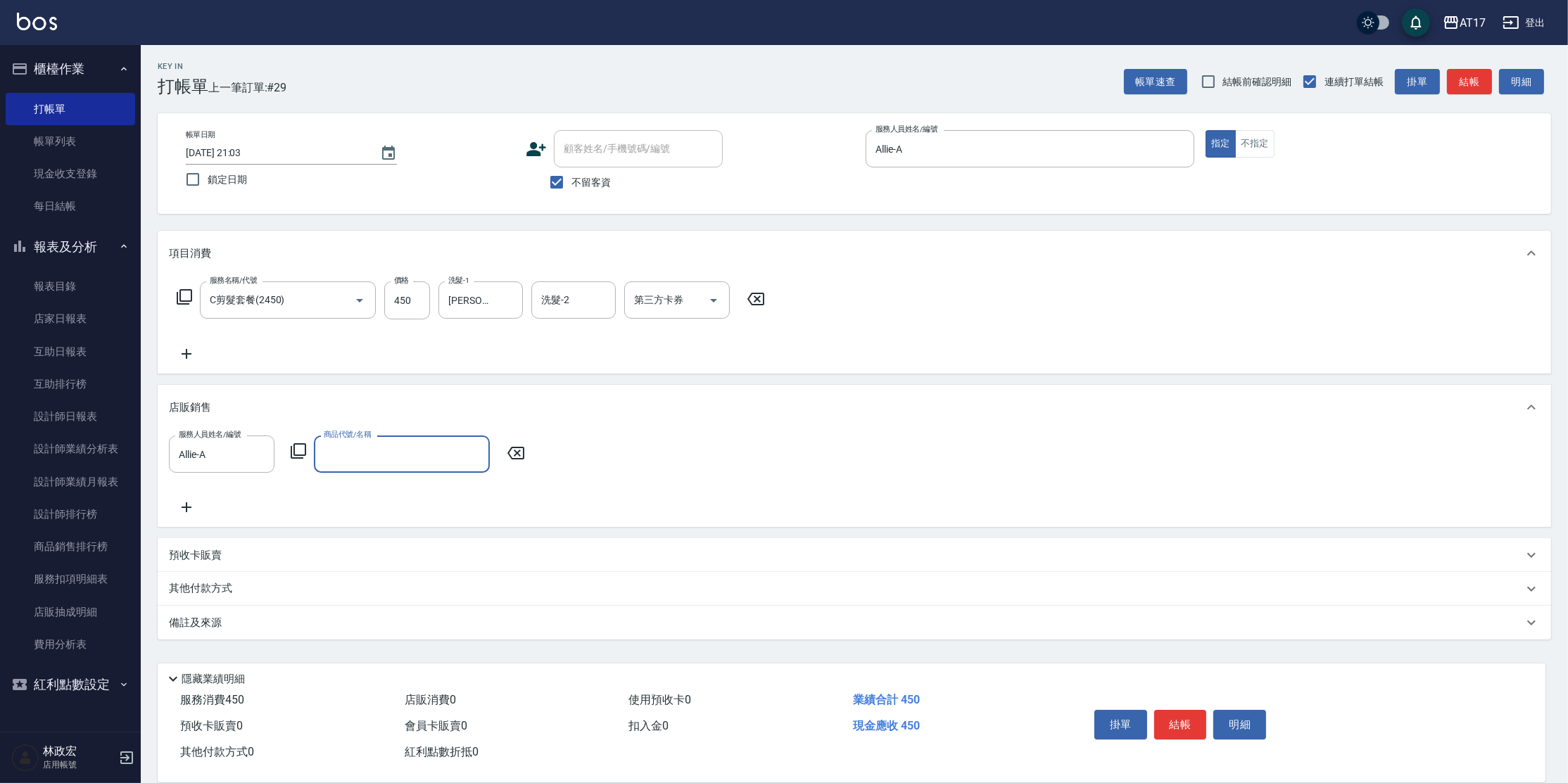
click at [510, 458] on icon at bounding box center [516, 453] width 35 height 17
click at [180, 353] on icon at bounding box center [186, 353] width 35 height 17
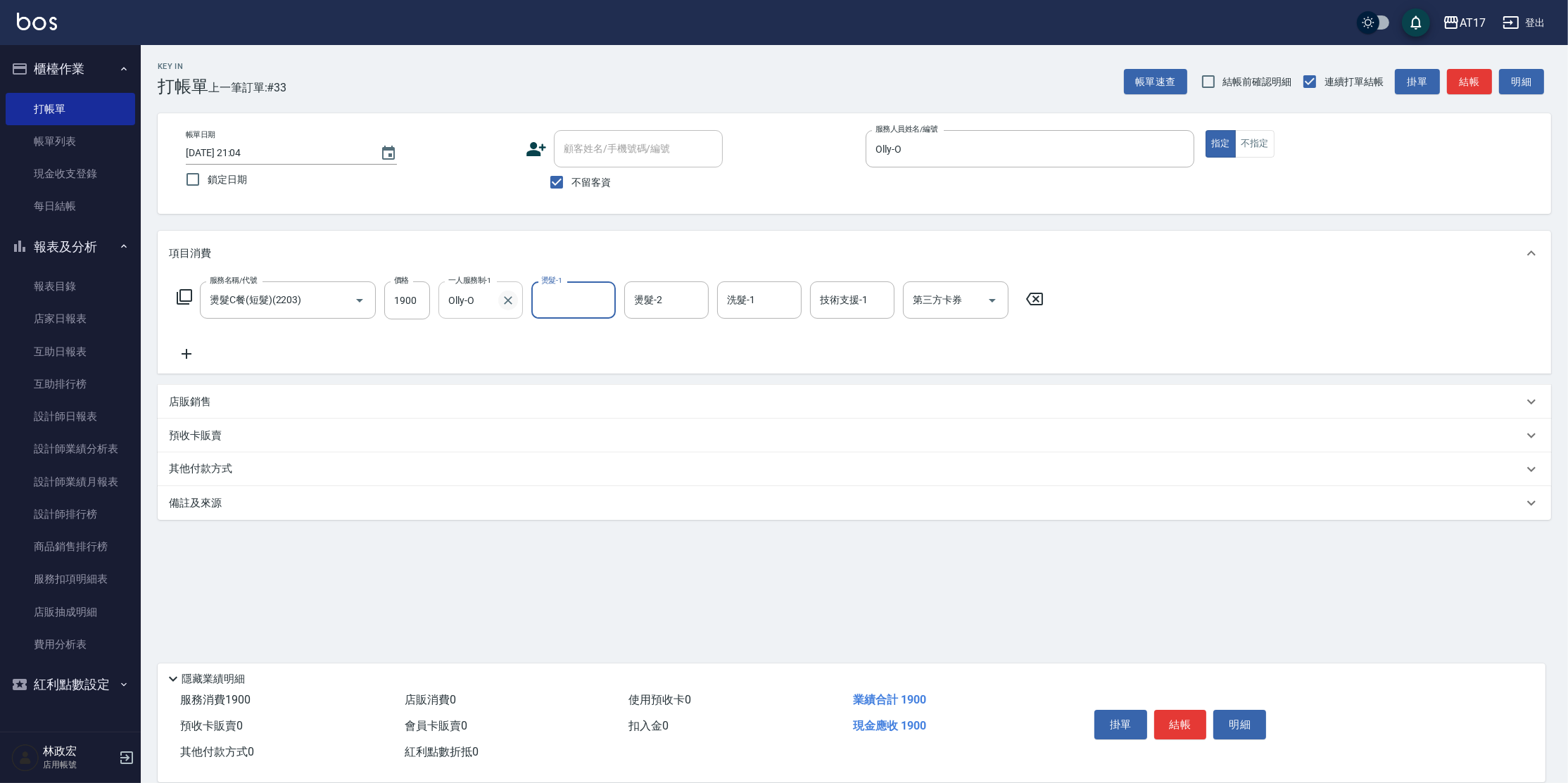
click at [504, 300] on icon "Clear" at bounding box center [508, 300] width 14 height 14
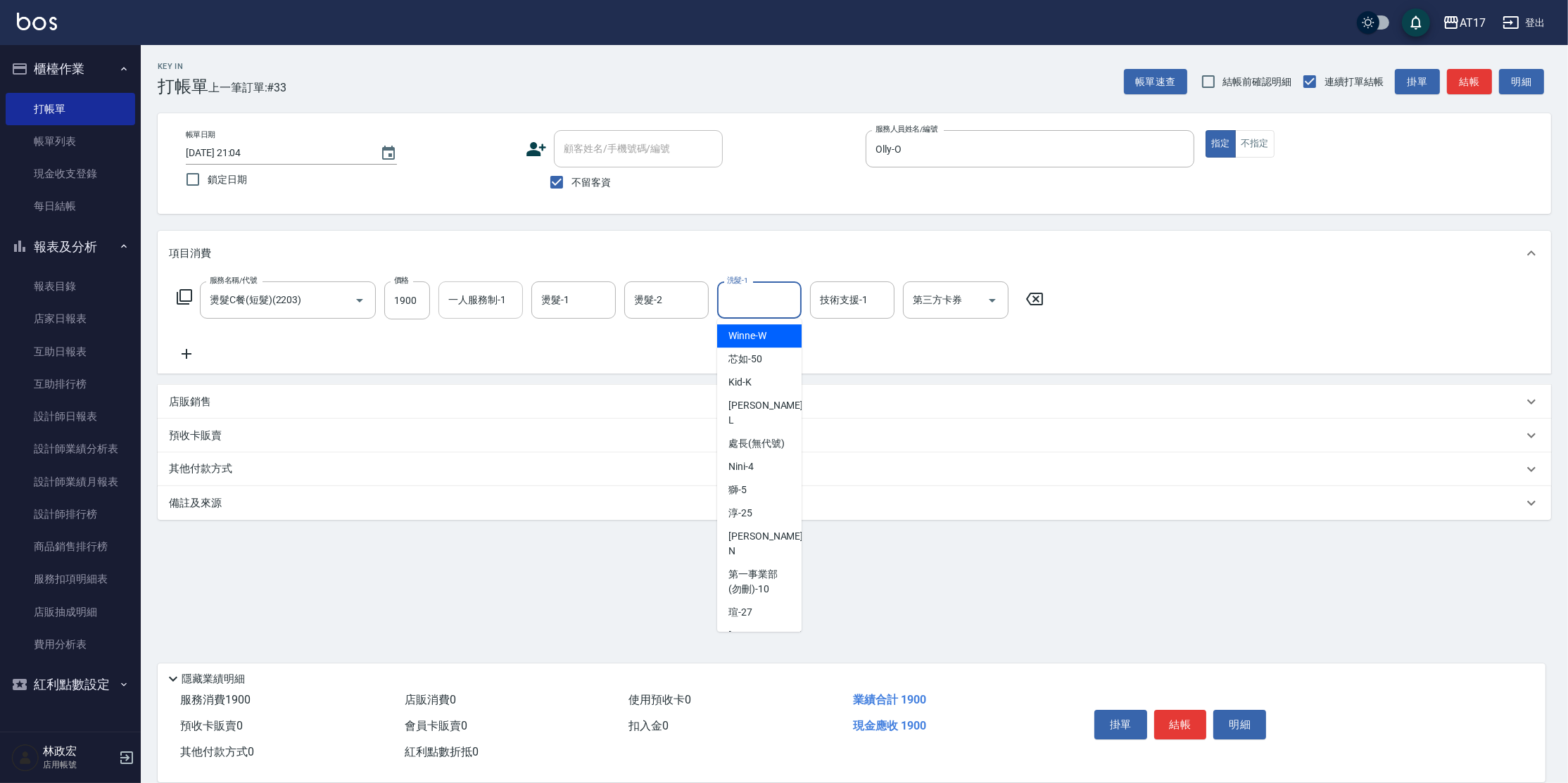
click at [750, 299] on div "洗髮-1 洗髮-1" at bounding box center [759, 299] width 84 height 37
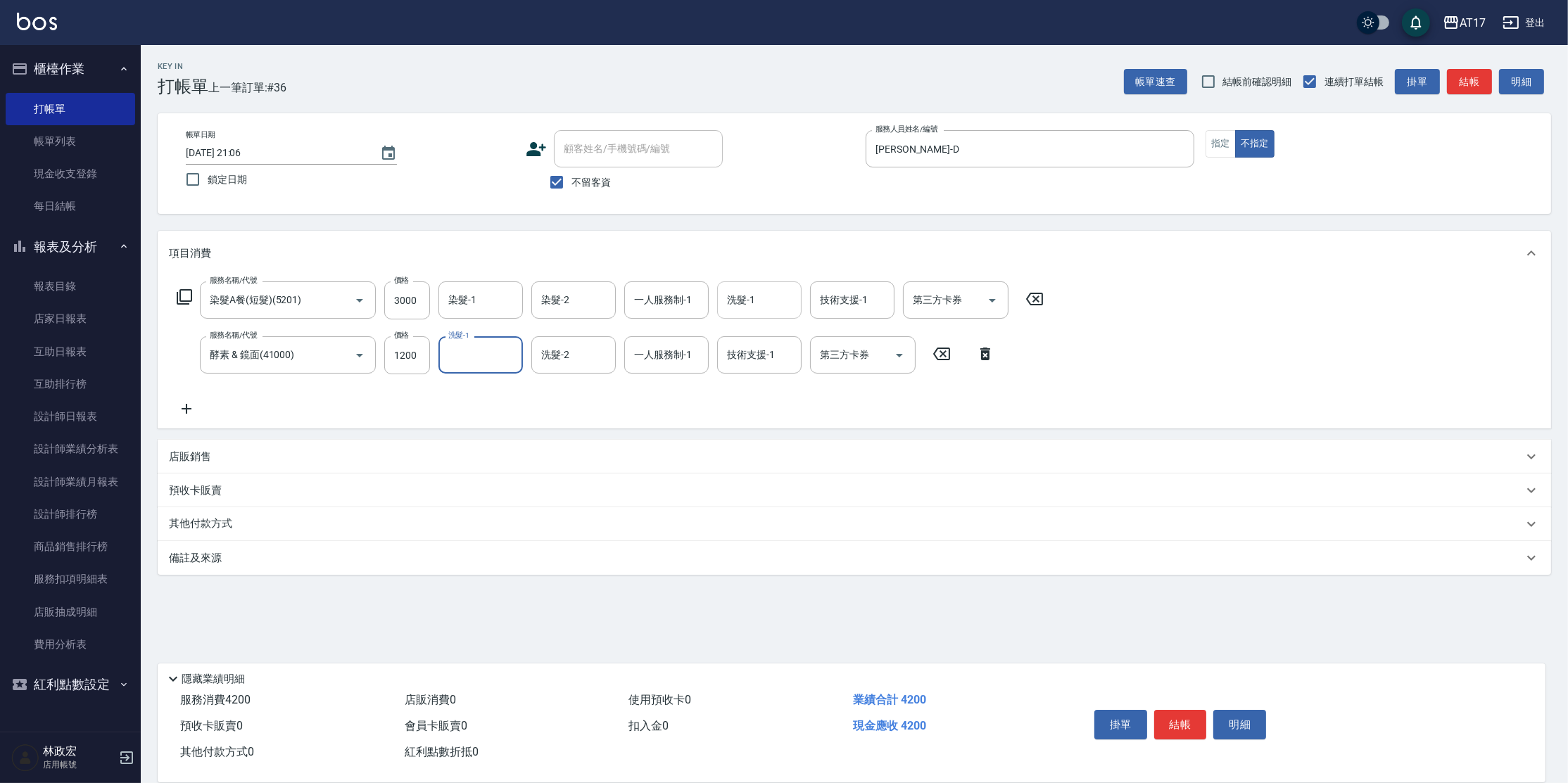
click at [747, 304] on input "洗髮-1" at bounding box center [759, 300] width 72 height 25
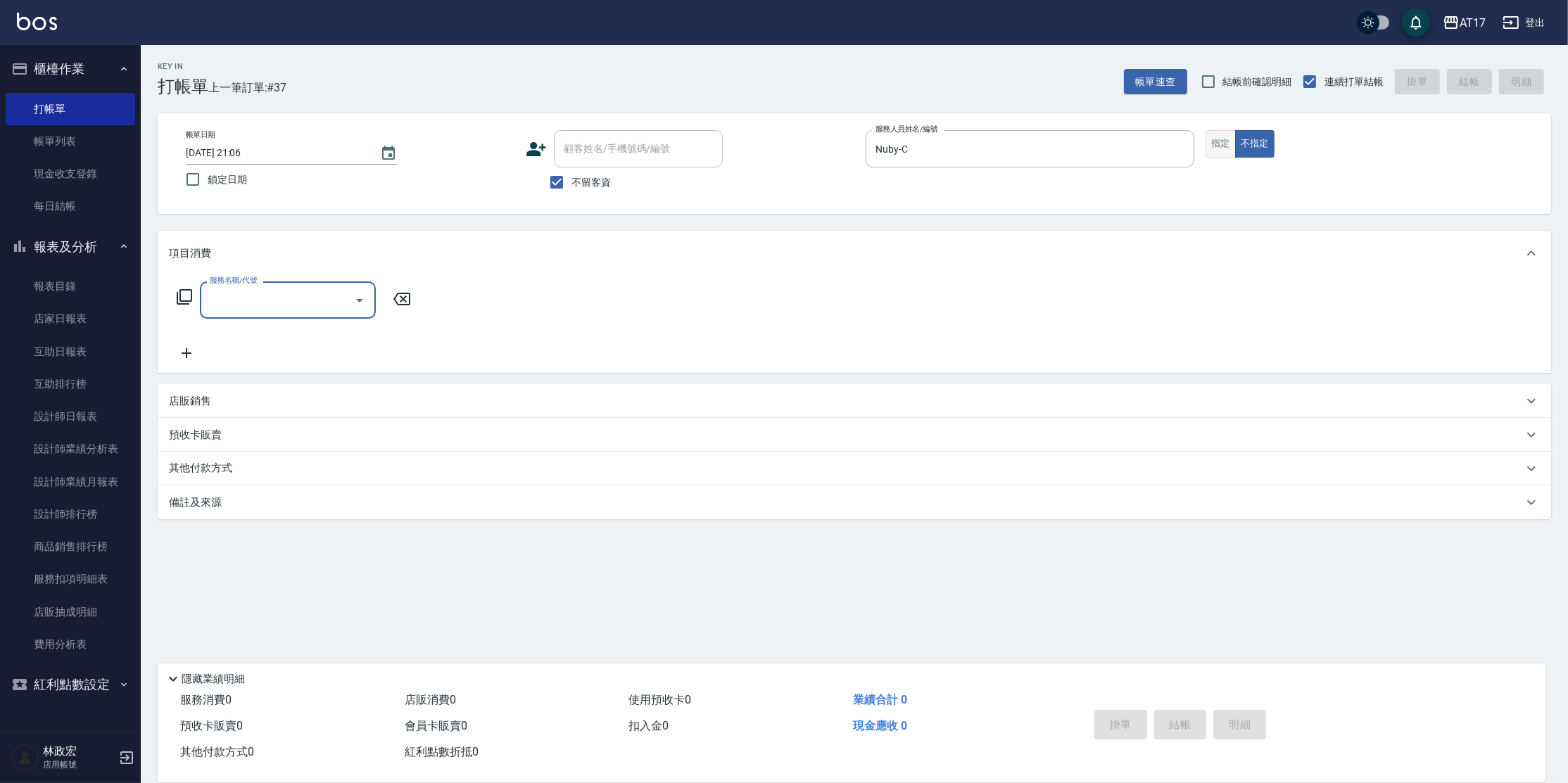
click at [1231, 149] on button "指定" at bounding box center [1220, 143] width 30 height 27
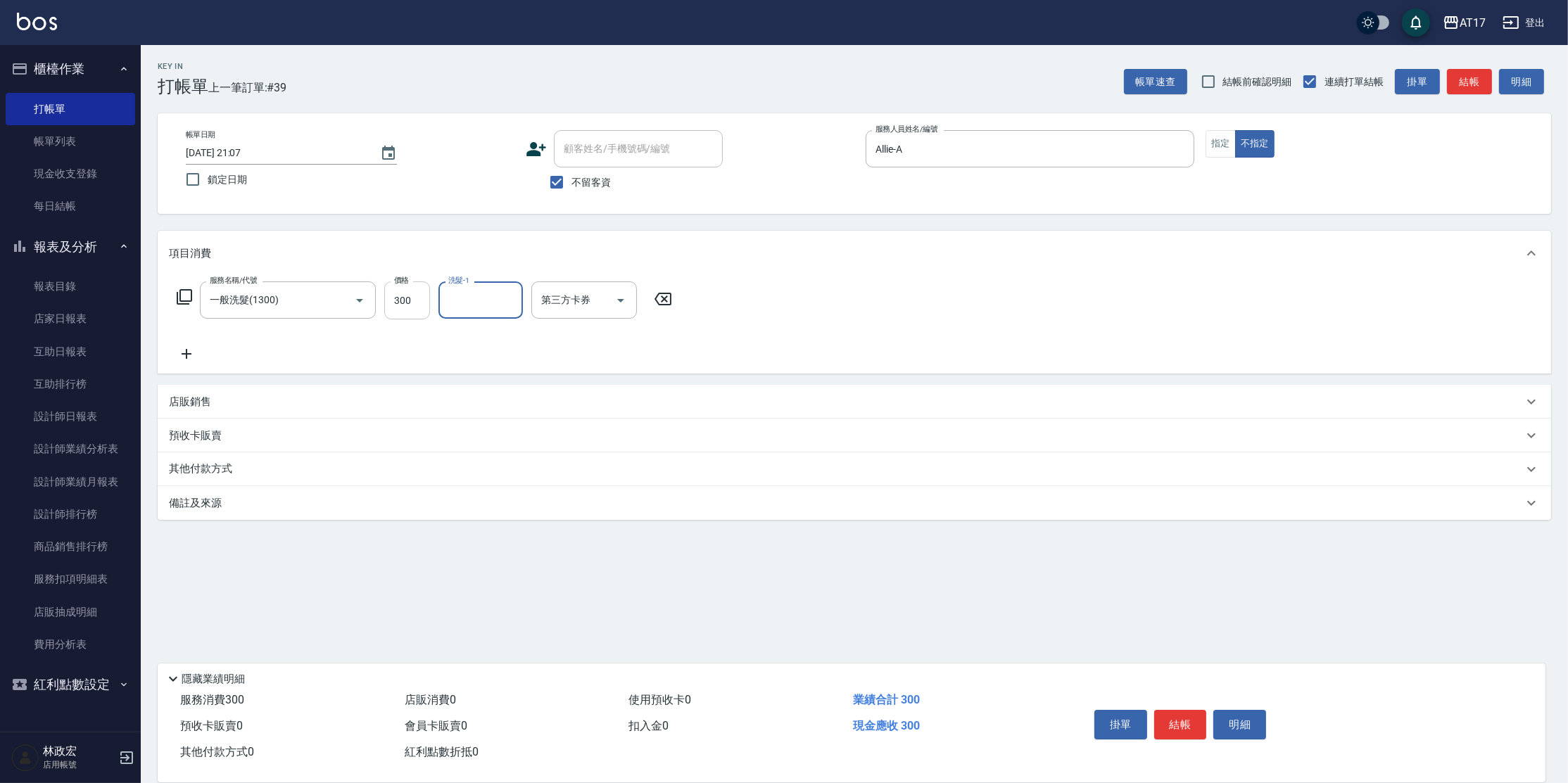
click at [414, 305] on input "300" at bounding box center [408, 300] width 46 height 38
drag, startPoint x: 489, startPoint y: 295, endPoint x: 499, endPoint y: 288, distance: 12.2
click at [495, 291] on input "洗髮-1" at bounding box center [481, 300] width 72 height 25
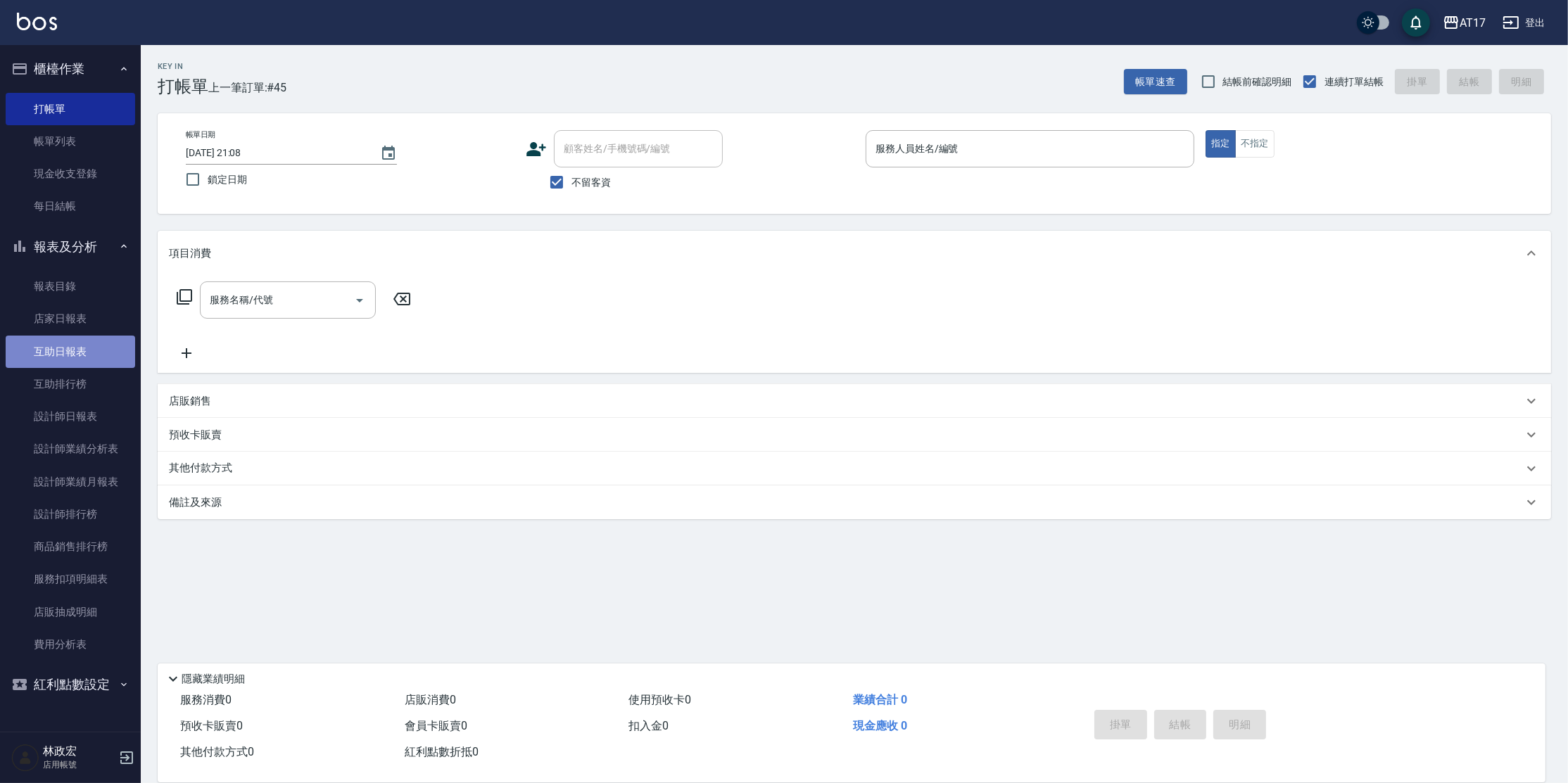
click at [67, 343] on link "互助日報表" at bounding box center [71, 351] width 130 height 32
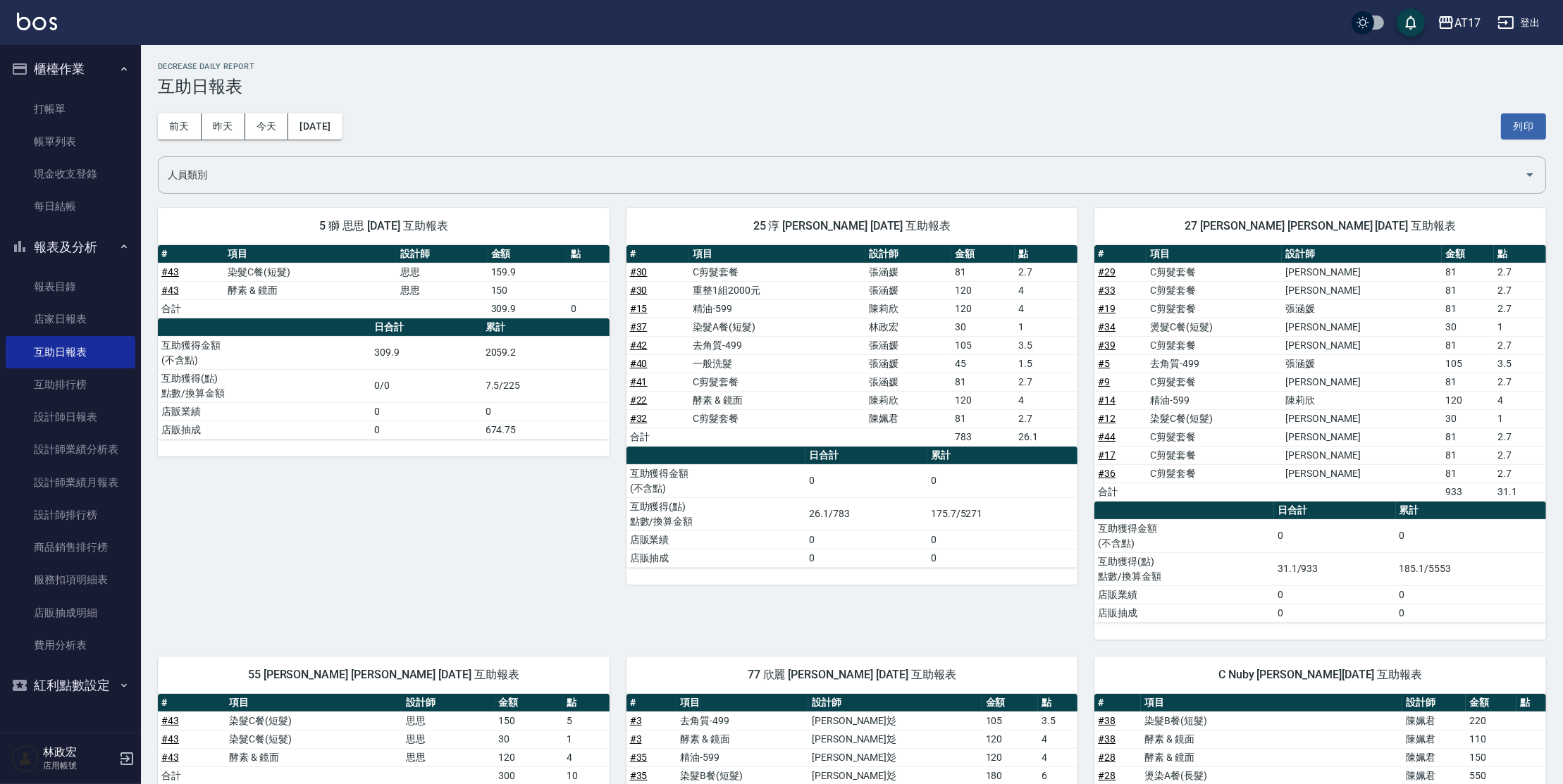
click at [310, 525] on div "5 獅 思思 [DATE] 互助報表 # 項目 設計師 金額 點 # 43 染髮C餐(短髮) 思思 159.9 # 43 酵素 & 鏡面 思思 150 合計 …" at bounding box center [375, 415] width 469 height 449
click at [47, 108] on link "打帳單" at bounding box center [71, 108] width 130 height 32
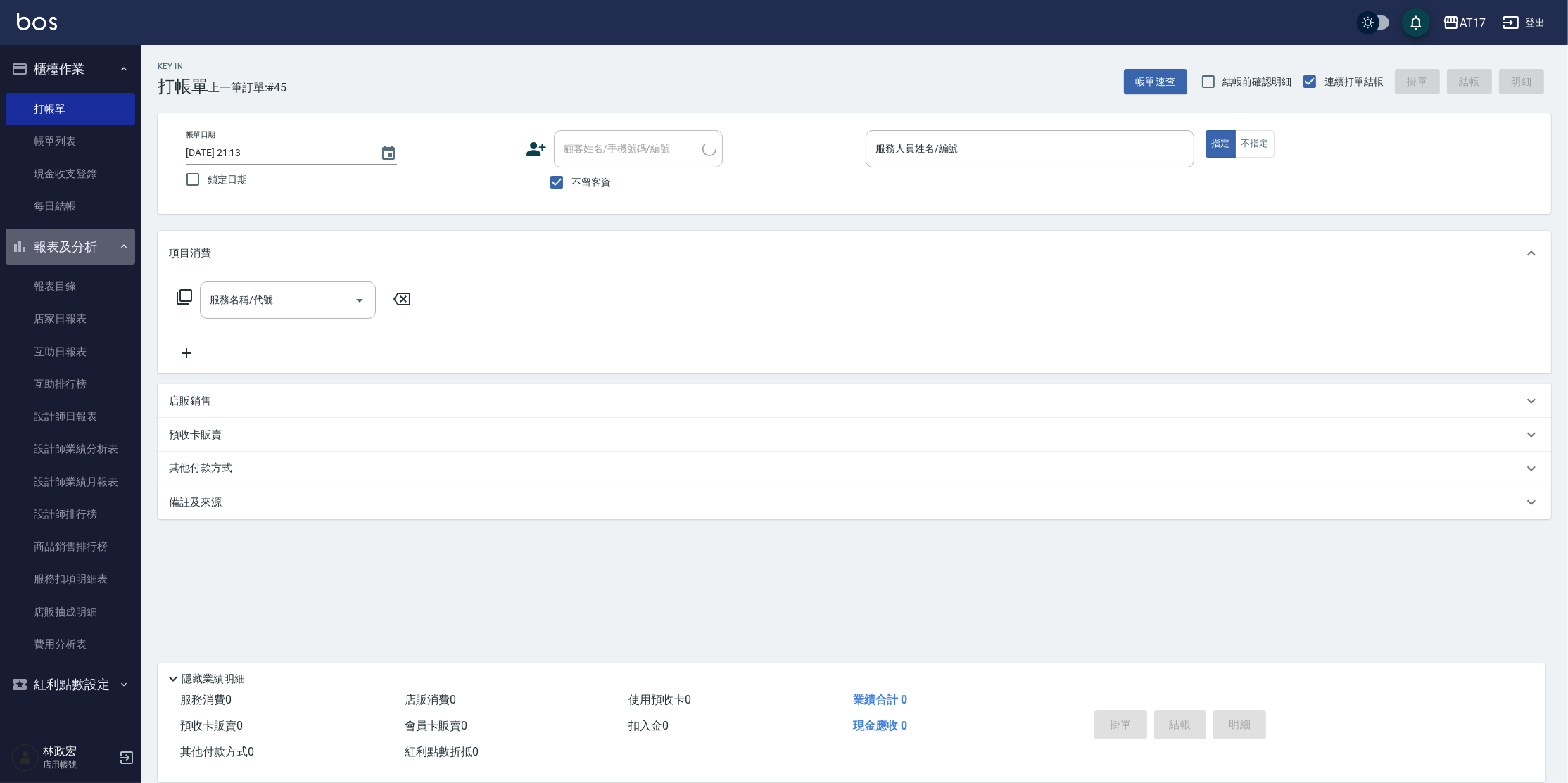
click at [57, 248] on button "報表及分析" at bounding box center [71, 247] width 130 height 37
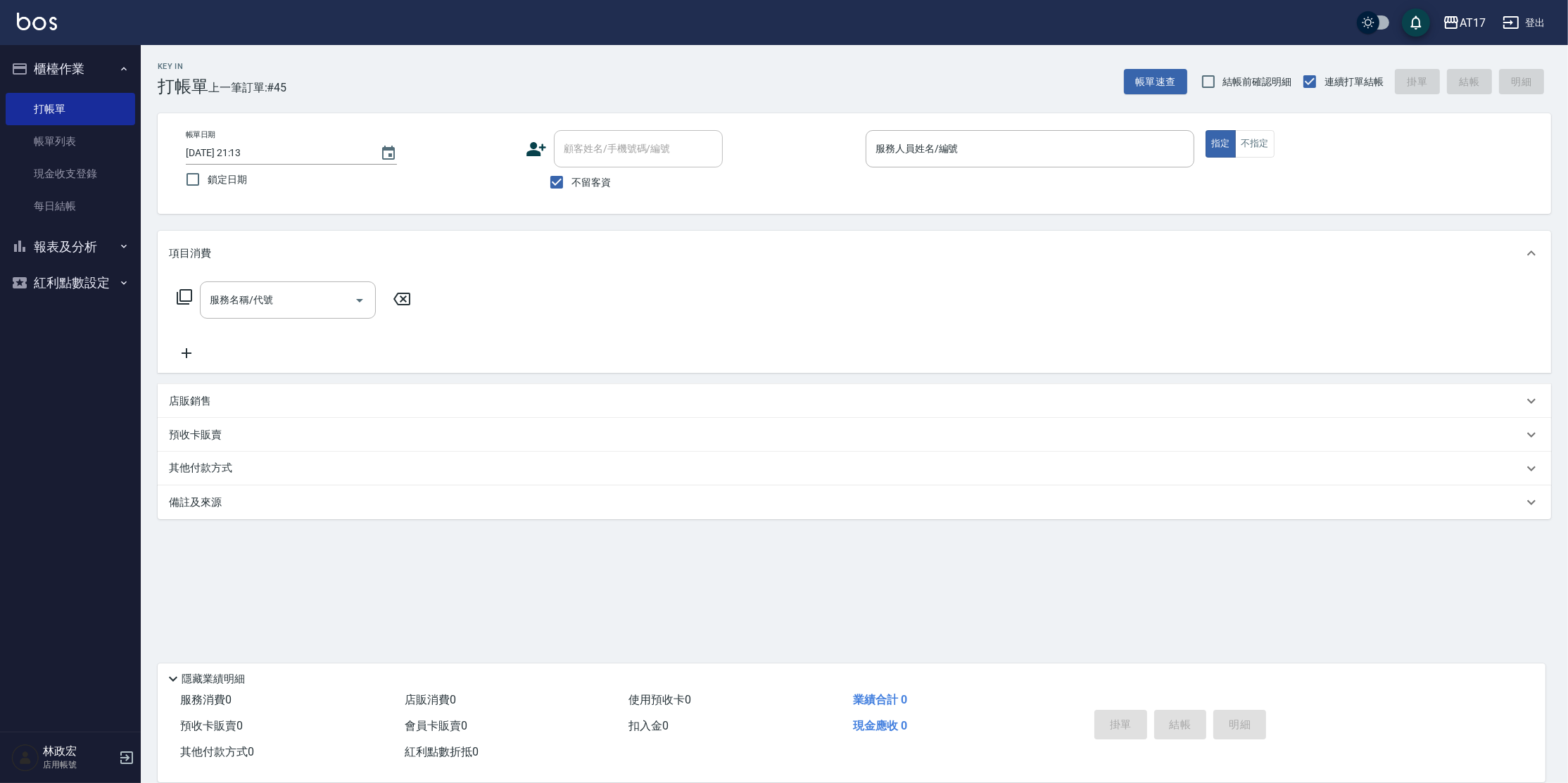
click at [103, 249] on button "報表及分析" at bounding box center [71, 247] width 130 height 37
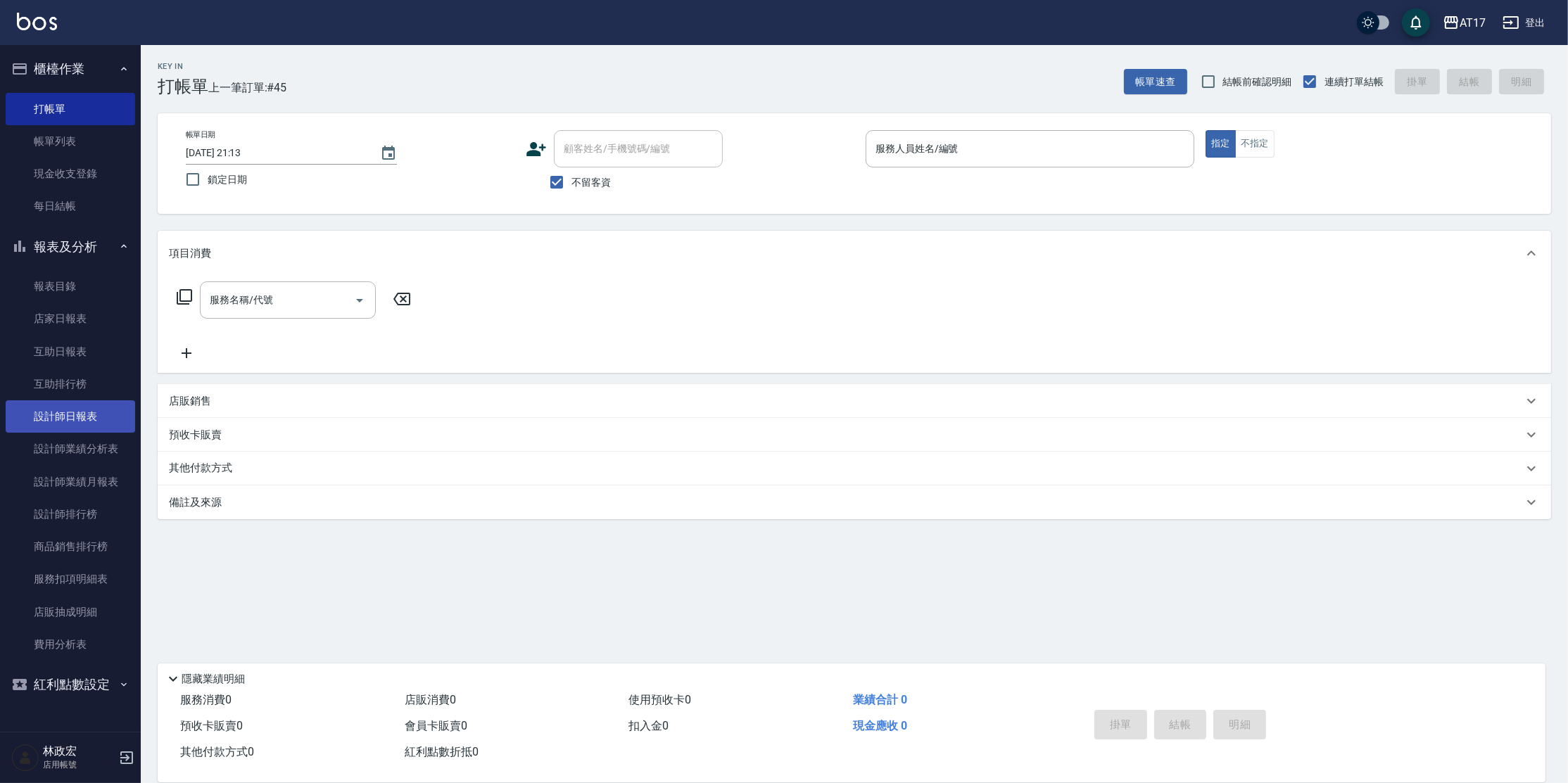
drag, startPoint x: 98, startPoint y: 416, endPoint x: 100, endPoint y: 404, distance: 12.2
click at [98, 416] on link "設計師日報表" at bounding box center [71, 416] width 130 height 32
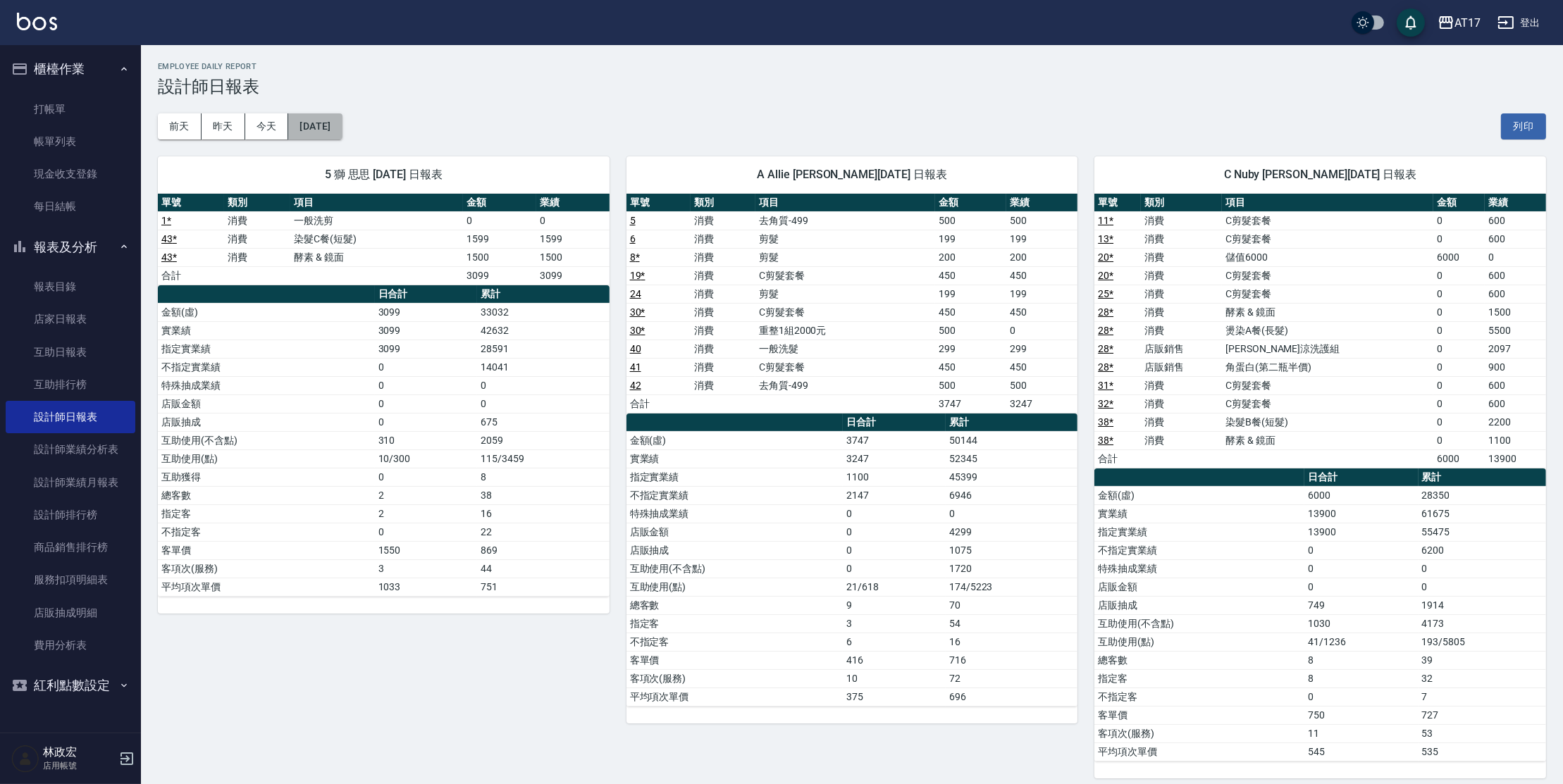
click at [307, 131] on button "[DATE]" at bounding box center [315, 126] width 53 height 26
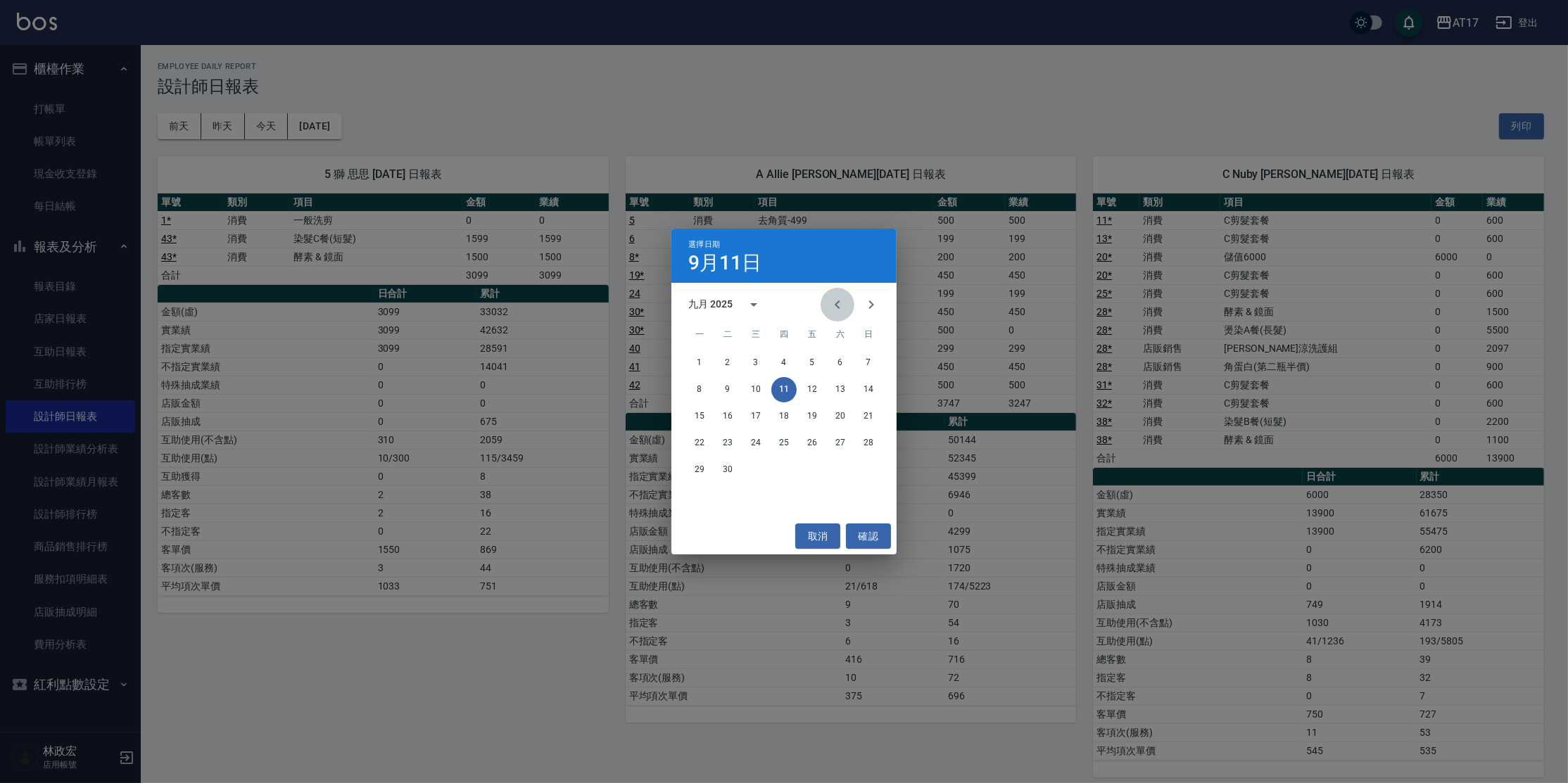
click at [841, 309] on icon "Previous month" at bounding box center [837, 304] width 17 height 17
click at [701, 391] on button "4" at bounding box center [700, 389] width 25 height 25
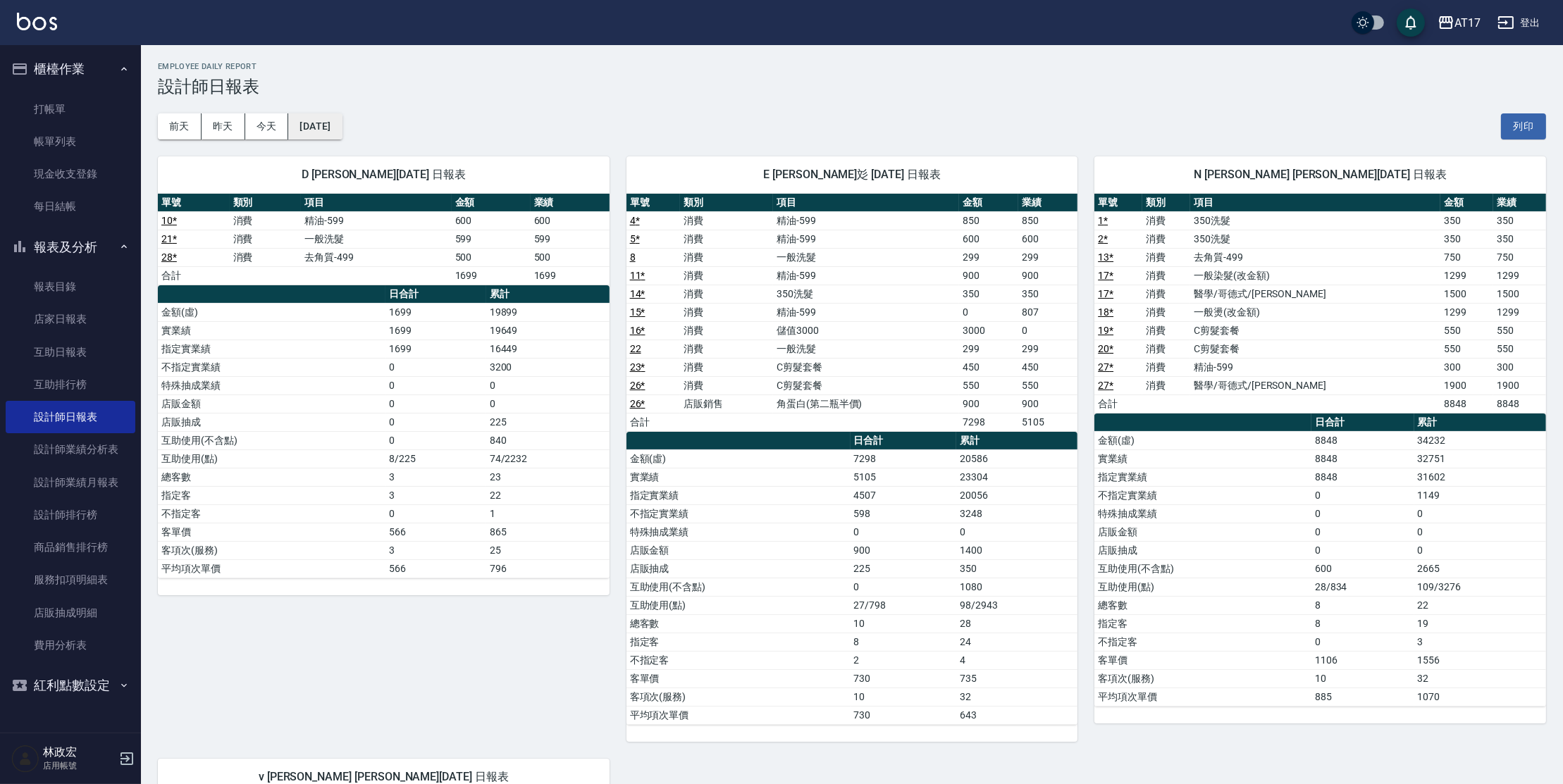
click at [325, 138] on button "[DATE]" at bounding box center [315, 126] width 53 height 26
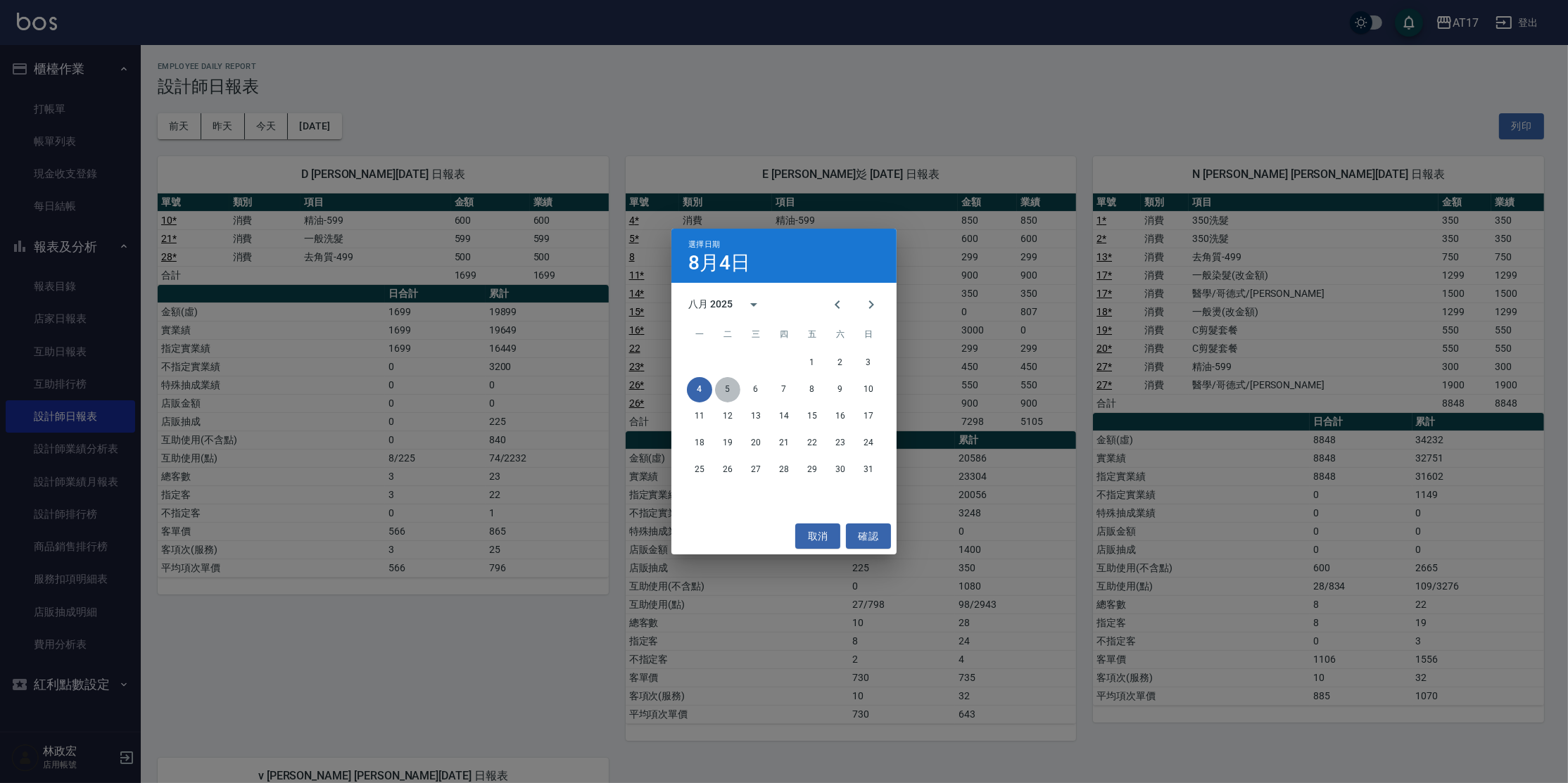
click at [732, 389] on button "5" at bounding box center [727, 389] width 25 height 25
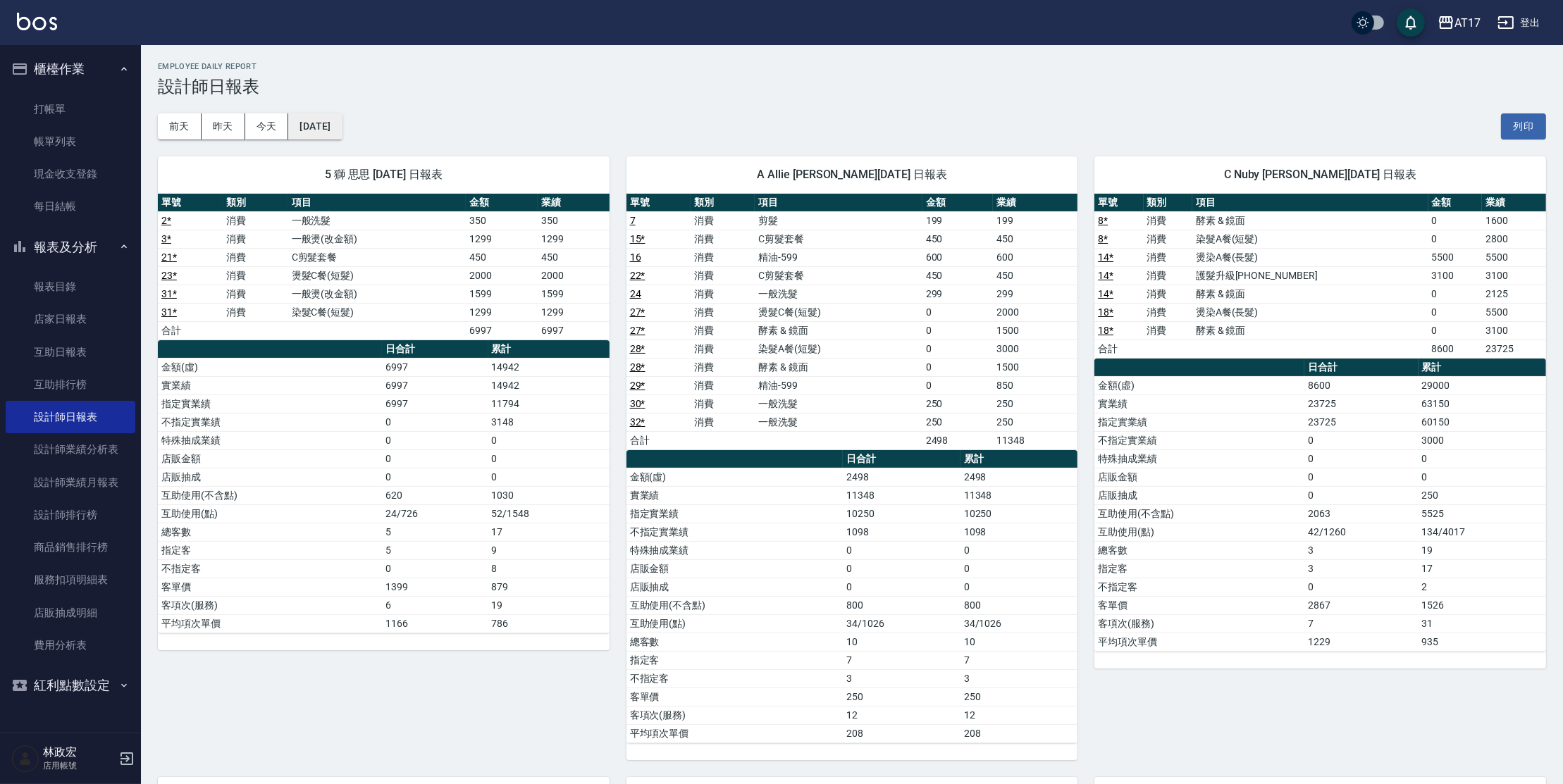
click at [341, 113] on button "[DATE]" at bounding box center [315, 126] width 53 height 26
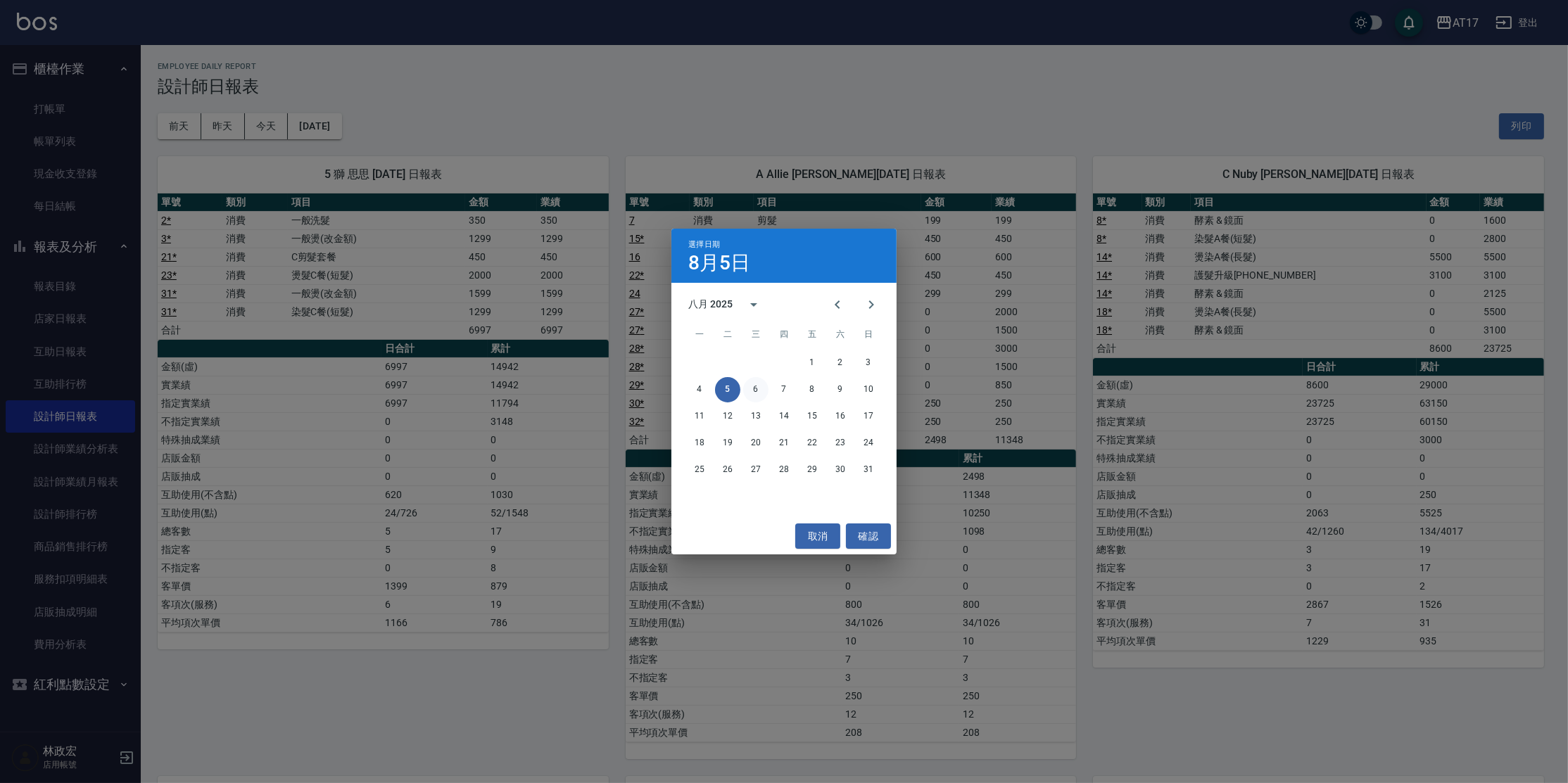
click at [759, 389] on button "6" at bounding box center [755, 389] width 25 height 25
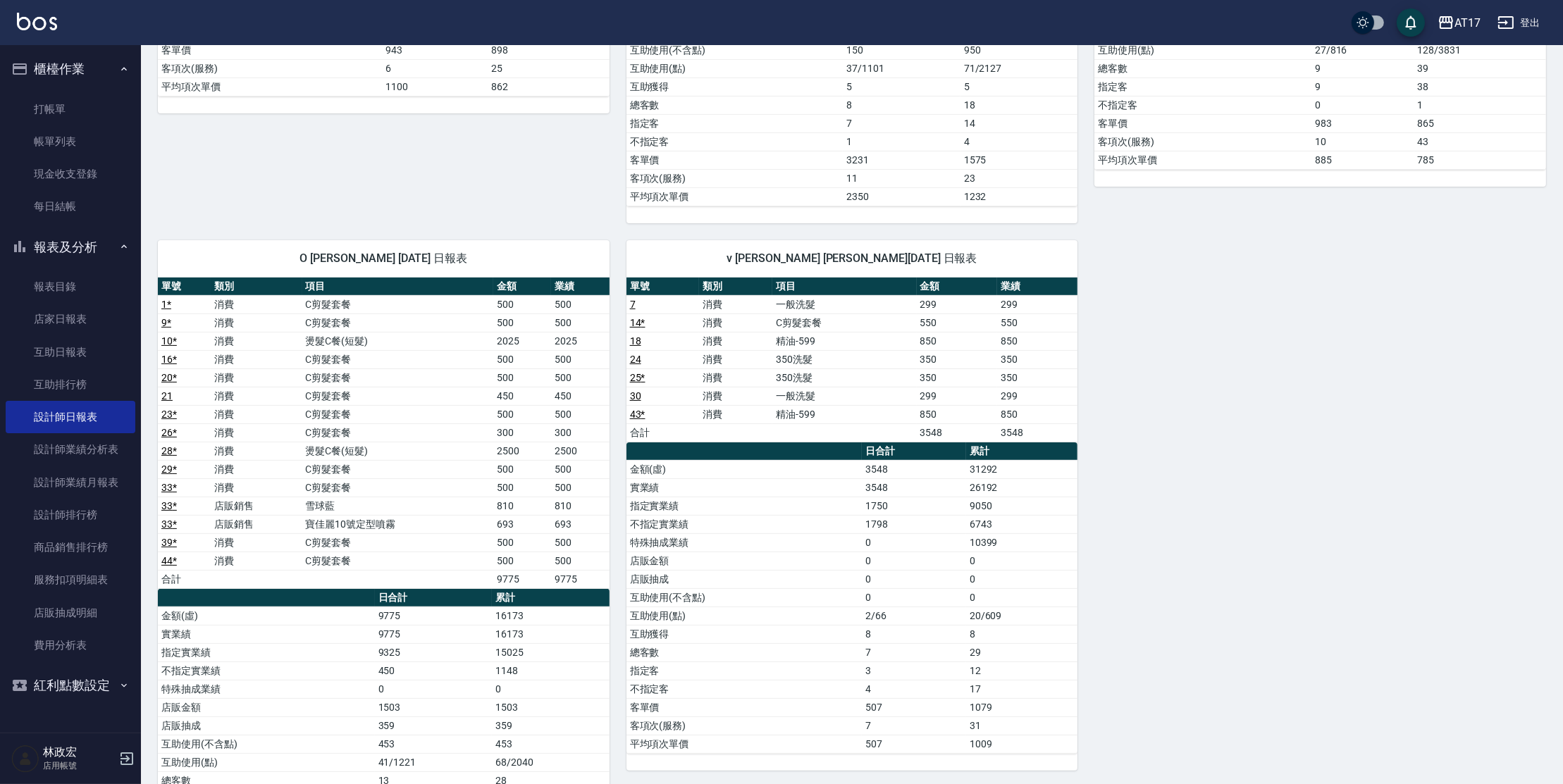
scroll to position [570, 0]
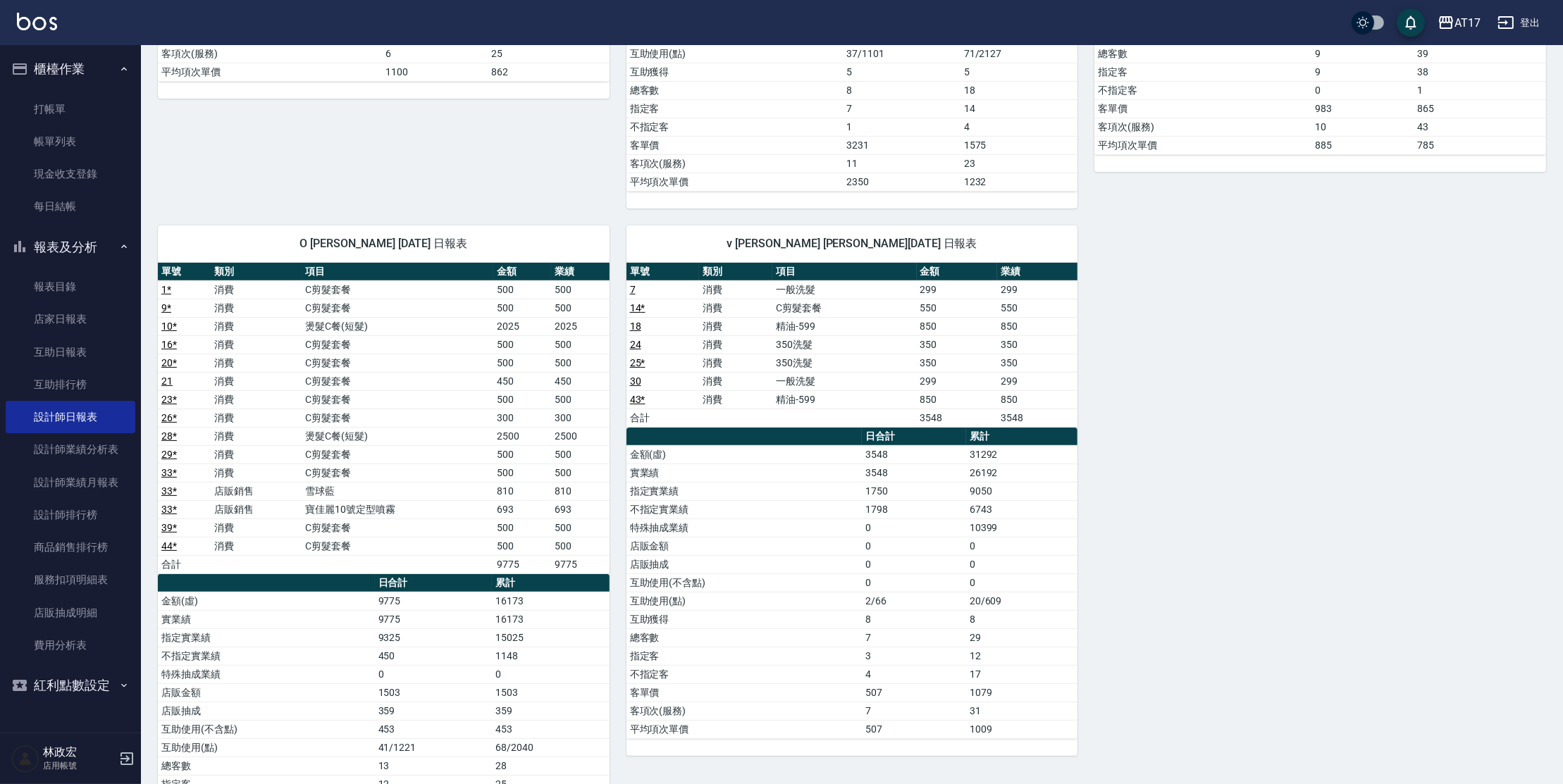
click at [370, 291] on td "C剪髮套餐" at bounding box center [398, 290] width 191 height 18
click at [370, 304] on td "C剪髮套餐" at bounding box center [398, 308] width 191 height 18
click at [345, 291] on td "C剪髮套餐" at bounding box center [398, 290] width 191 height 18
drag, startPoint x: 559, startPoint y: 508, endPoint x: 583, endPoint y: 508, distance: 24.0
click at [583, 508] on td "693" at bounding box center [580, 509] width 57 height 18
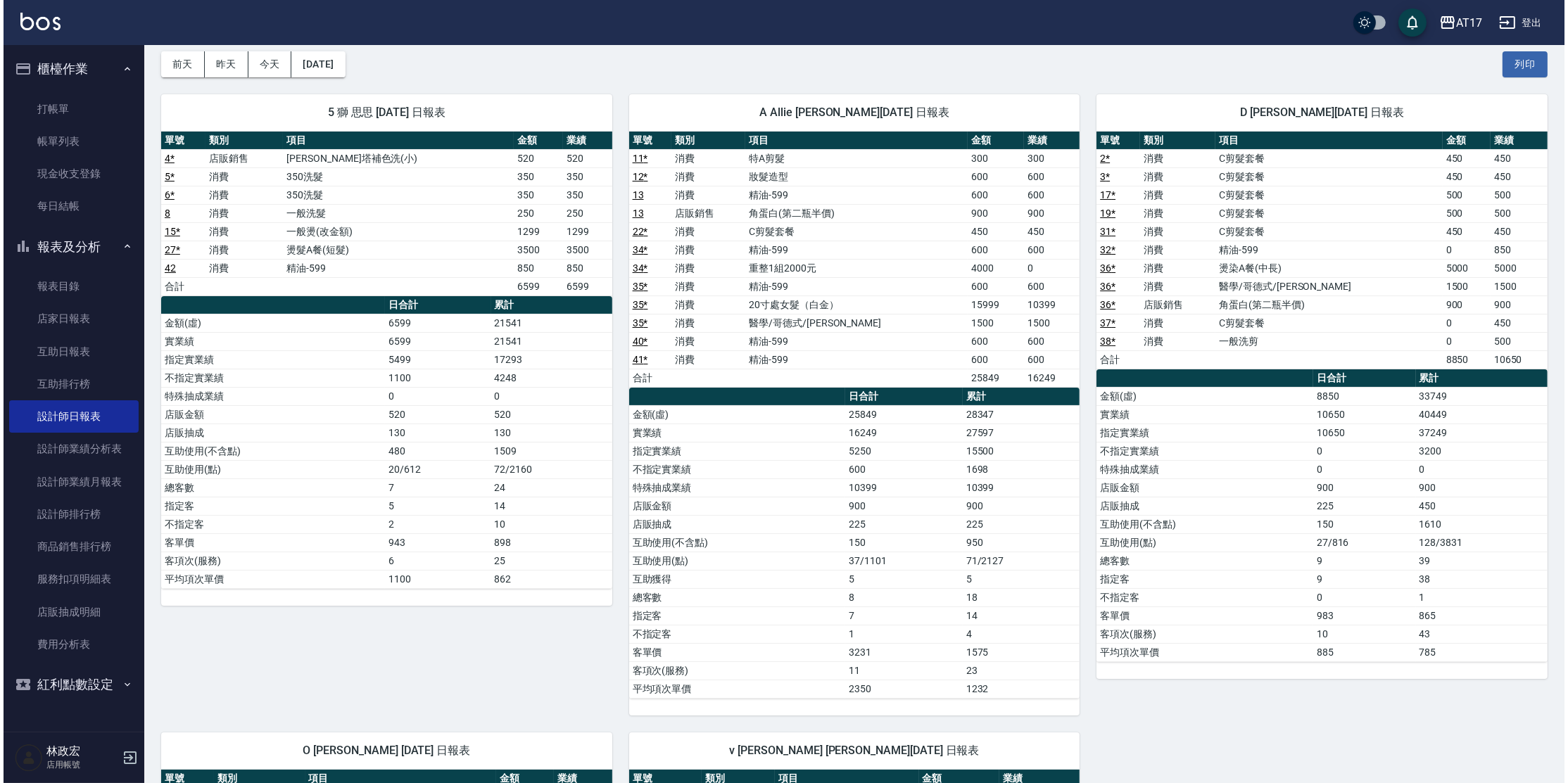
scroll to position [58, 0]
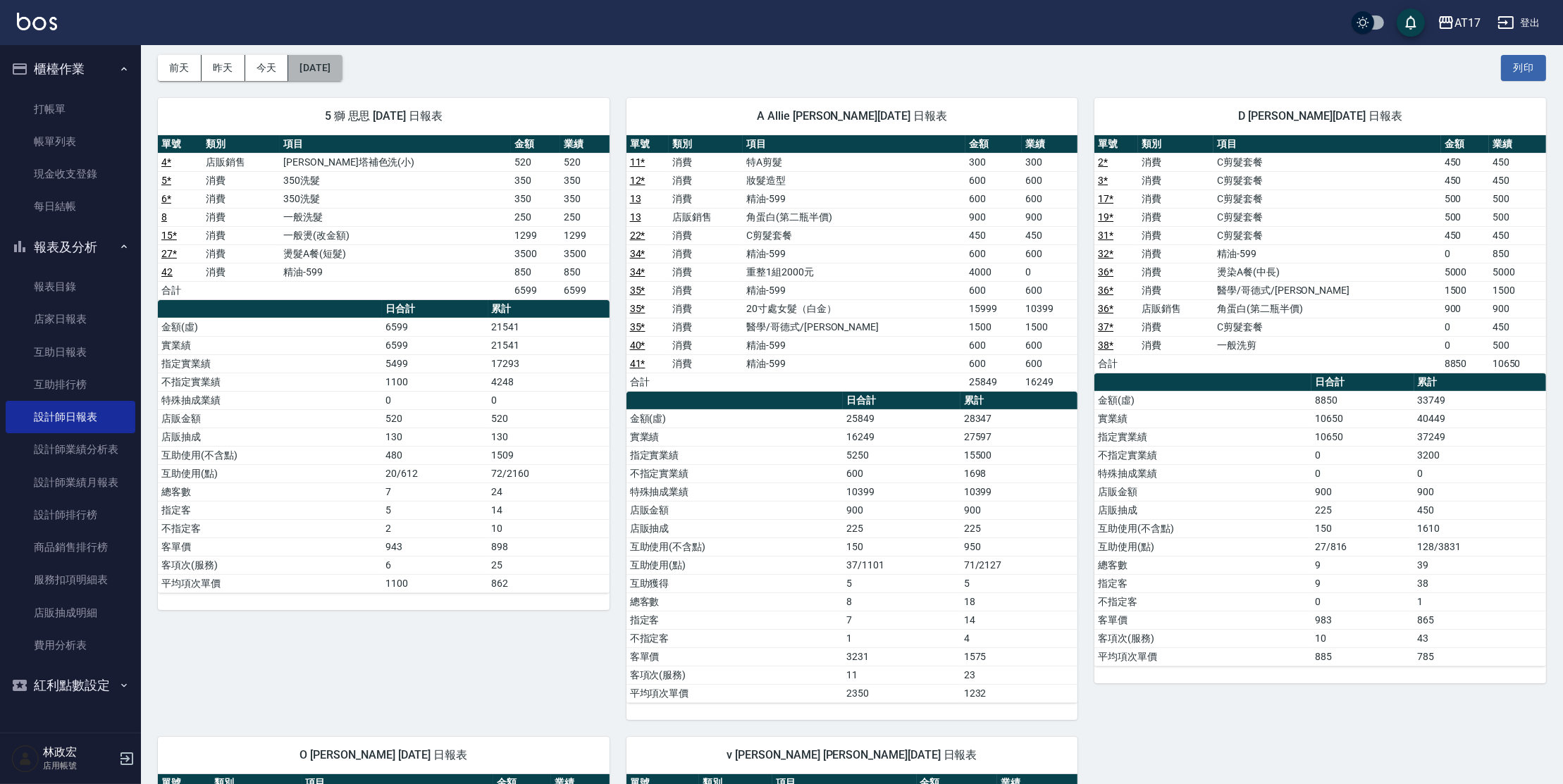
click at [339, 71] on button "[DATE]" at bounding box center [315, 68] width 53 height 26
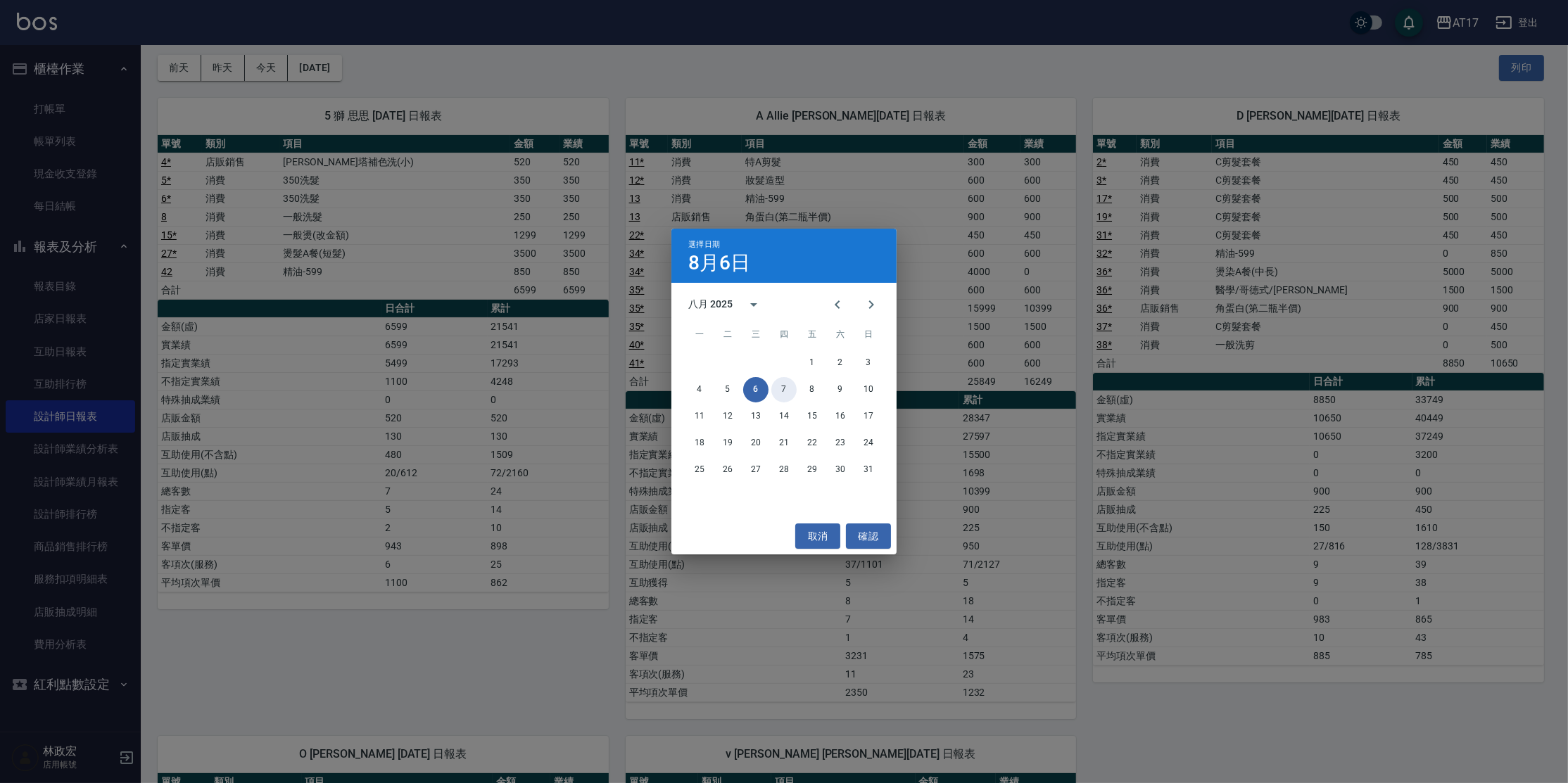
click at [773, 393] on button "7" at bounding box center [784, 389] width 25 height 25
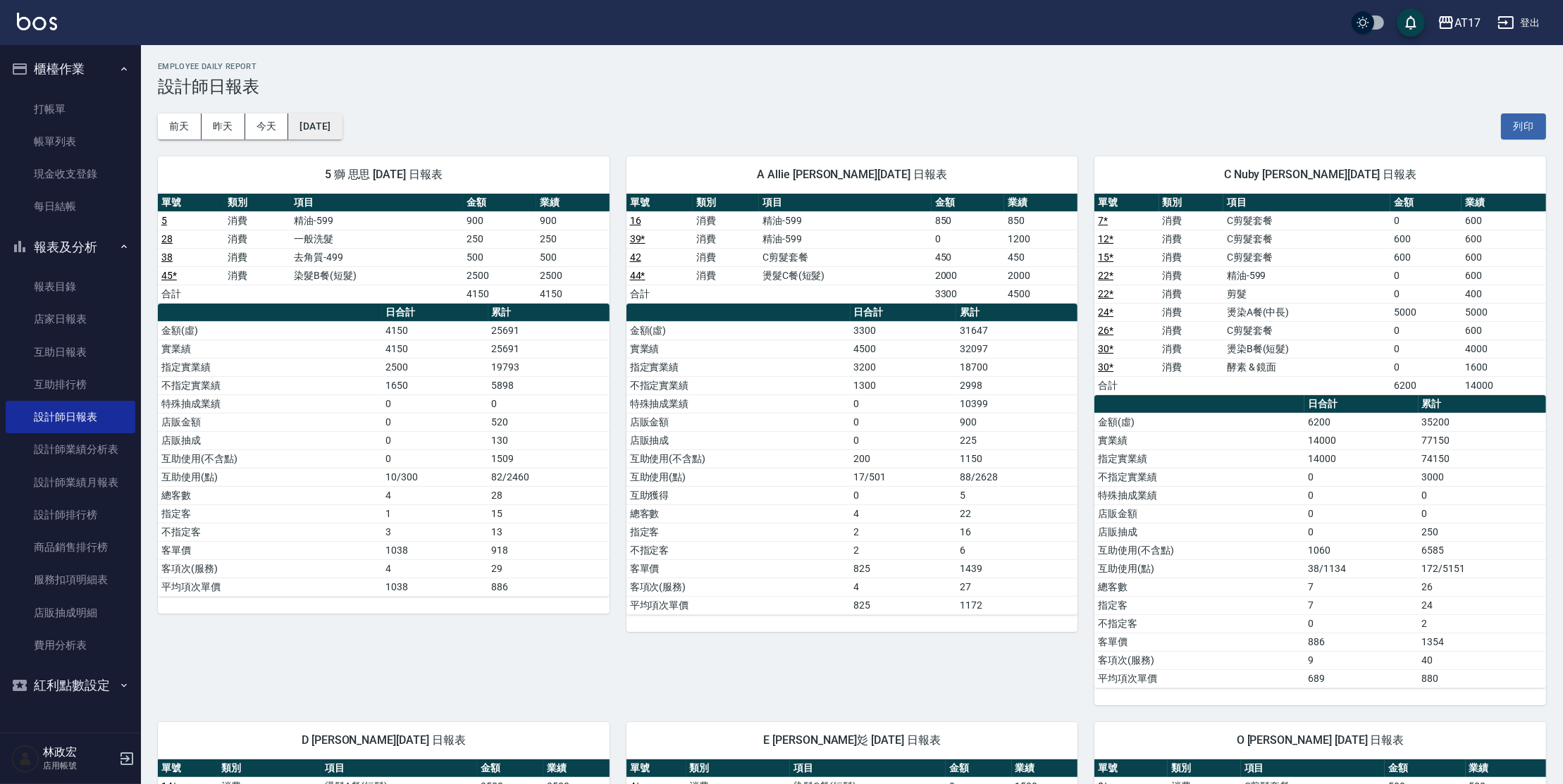
click at [342, 133] on button "[DATE]" at bounding box center [315, 126] width 53 height 26
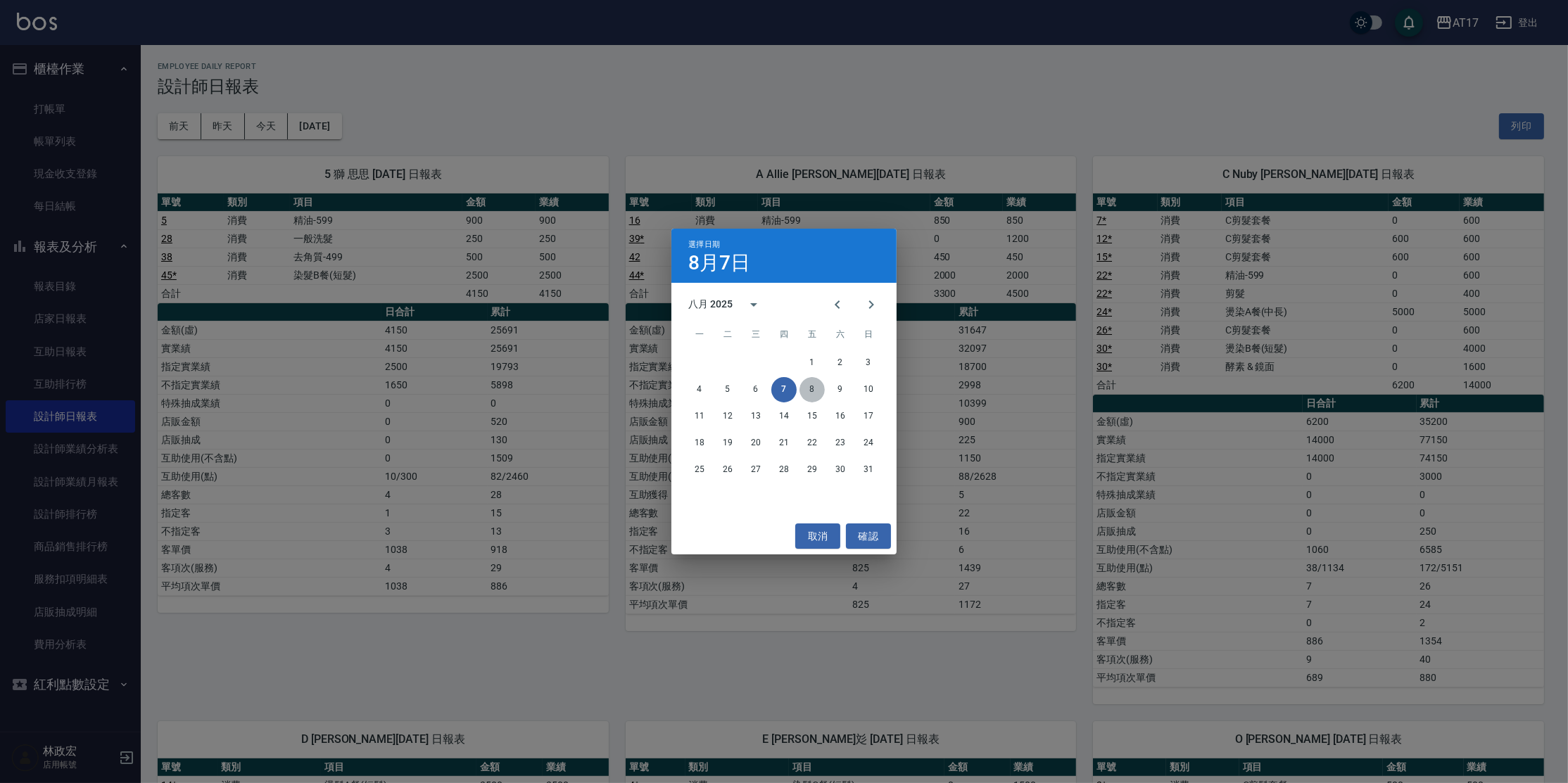
click at [812, 394] on button "8" at bounding box center [812, 389] width 25 height 25
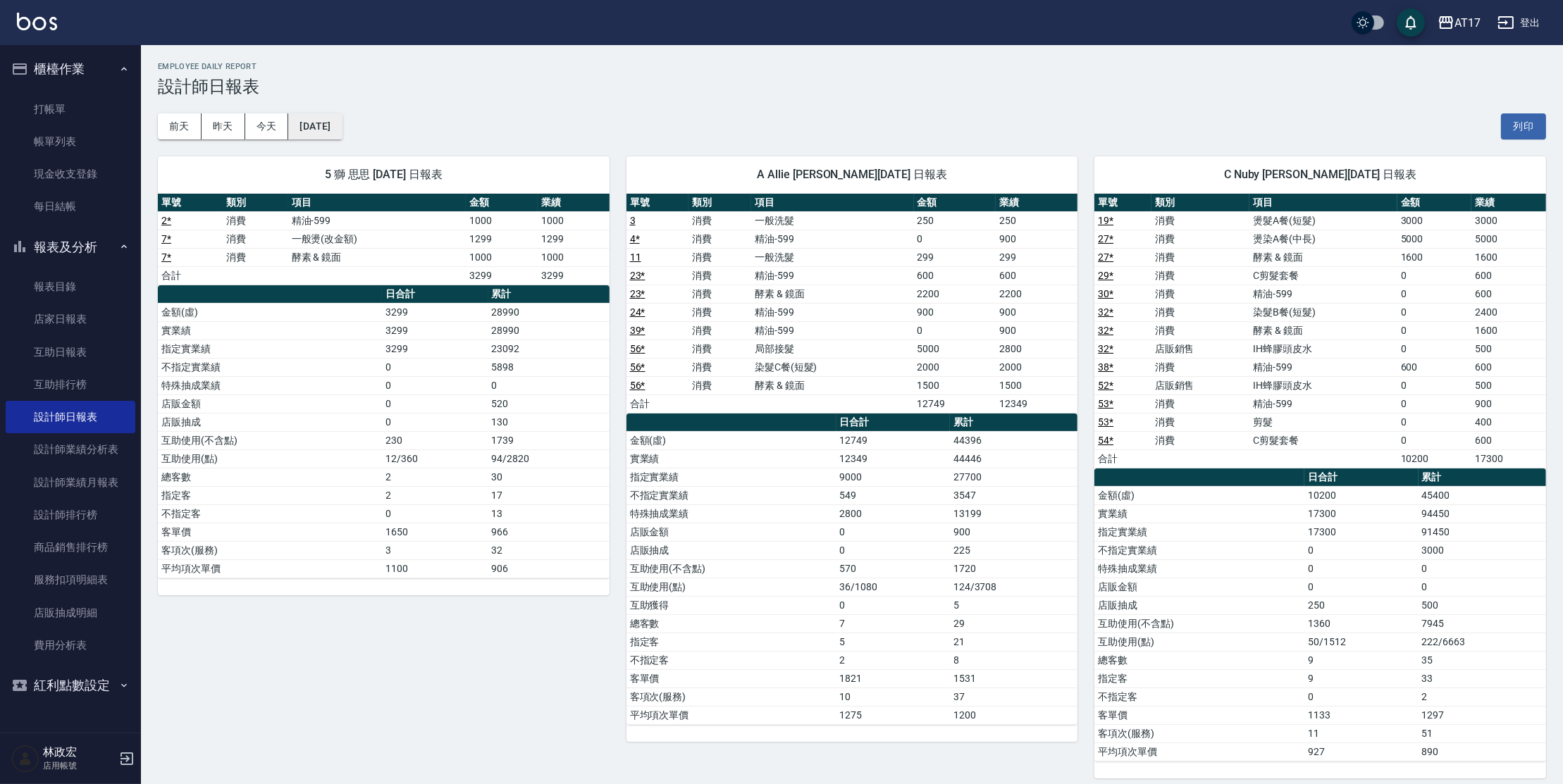
click at [329, 121] on button "[DATE]" at bounding box center [315, 126] width 53 height 26
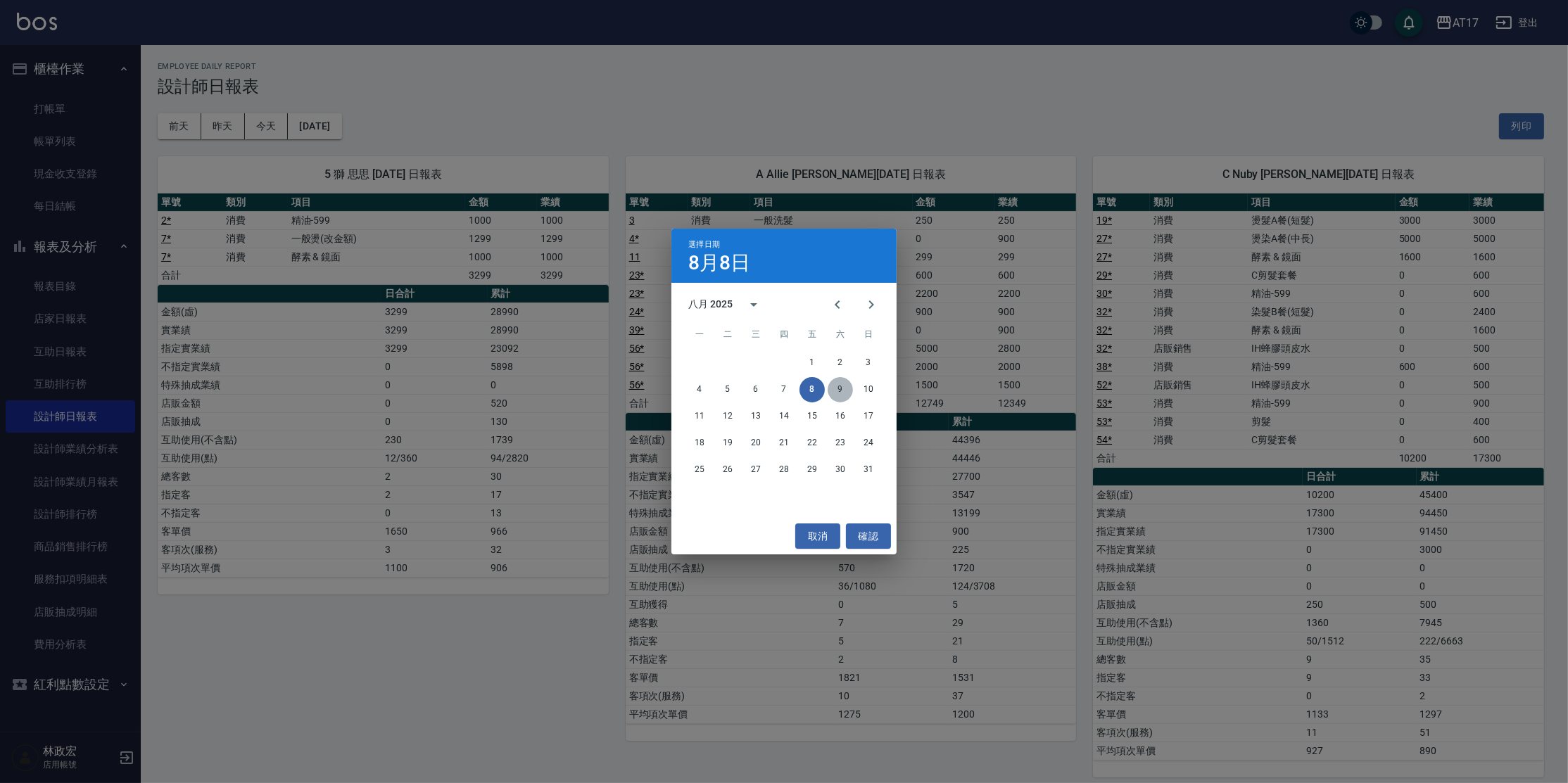
click at [841, 391] on button "9" at bounding box center [840, 389] width 25 height 25
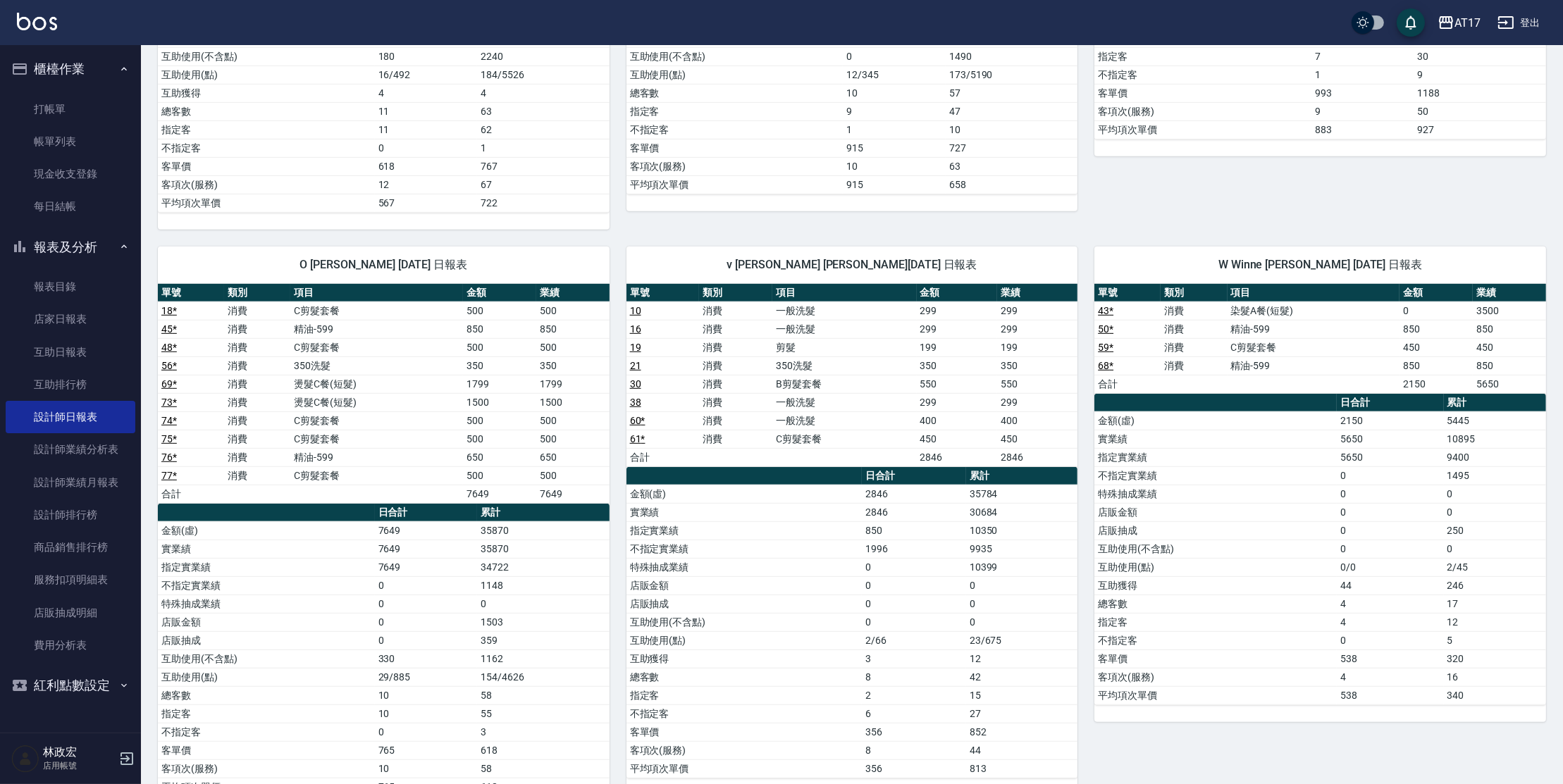
scroll to position [1281, 0]
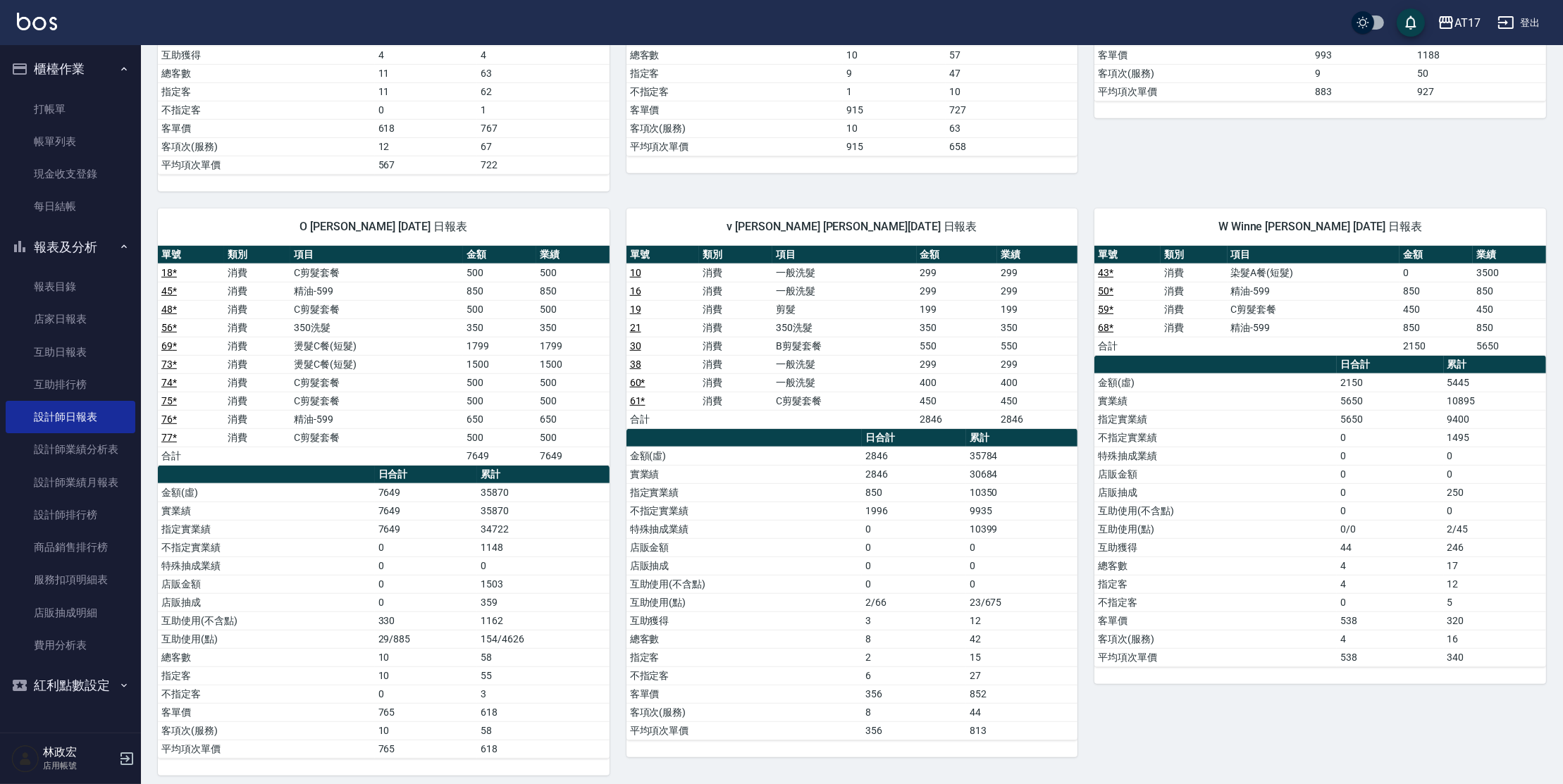
click at [288, 283] on td "消費" at bounding box center [257, 291] width 67 height 18
drag, startPoint x: 276, startPoint y: 339, endPoint x: 370, endPoint y: 371, distance: 99.3
click at [370, 370] on tbody "18 * 消費 C剪髮套餐 500 500 45 * 消費 精油-599 850 850 48 * 消費 C剪髮套餐 500 500 56 * 消費 350洗…" at bounding box center [384, 364] width 452 height 201
click at [389, 397] on td "C剪髮套餐" at bounding box center [377, 401] width 172 height 18
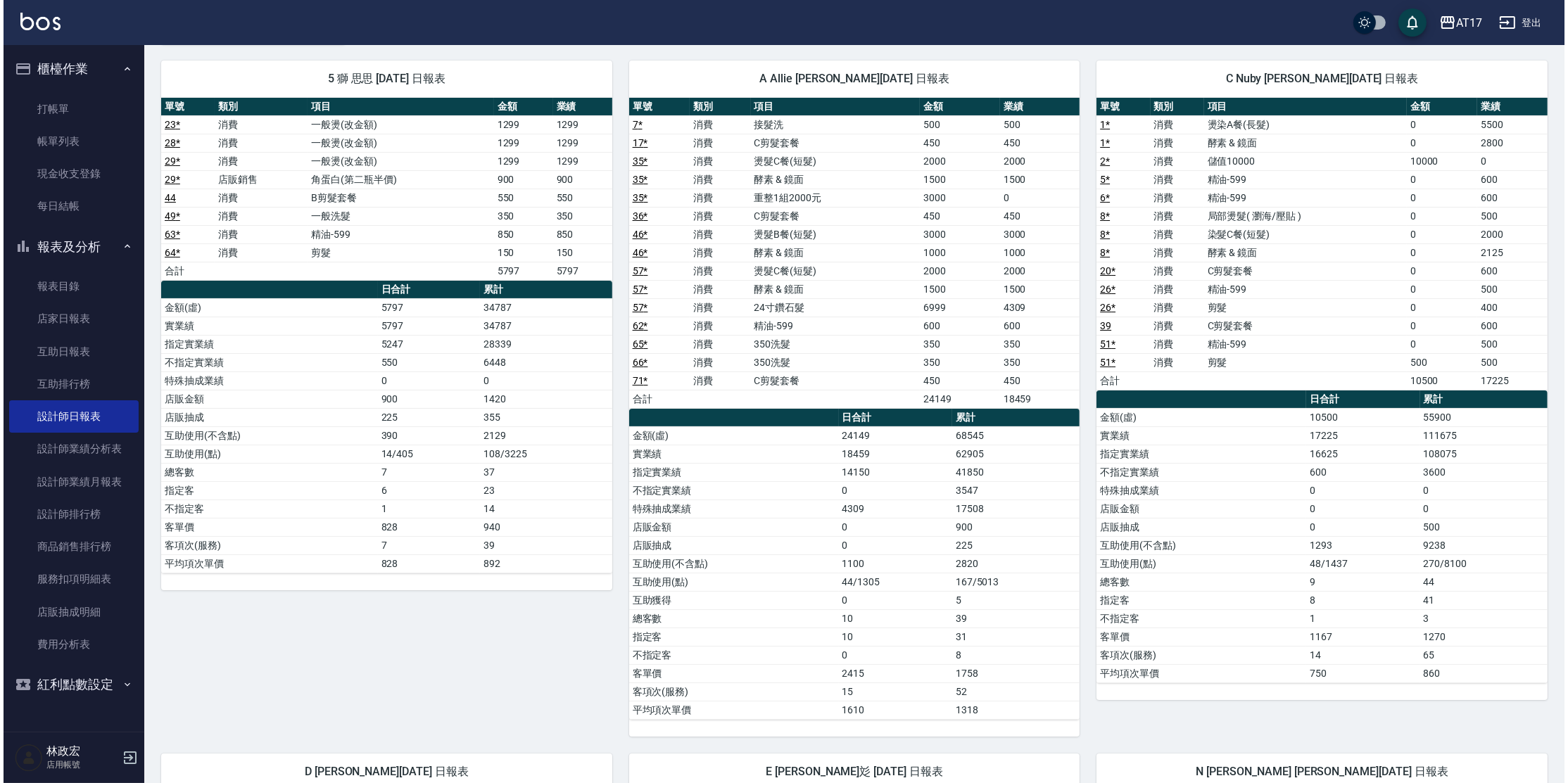
scroll to position [82, 0]
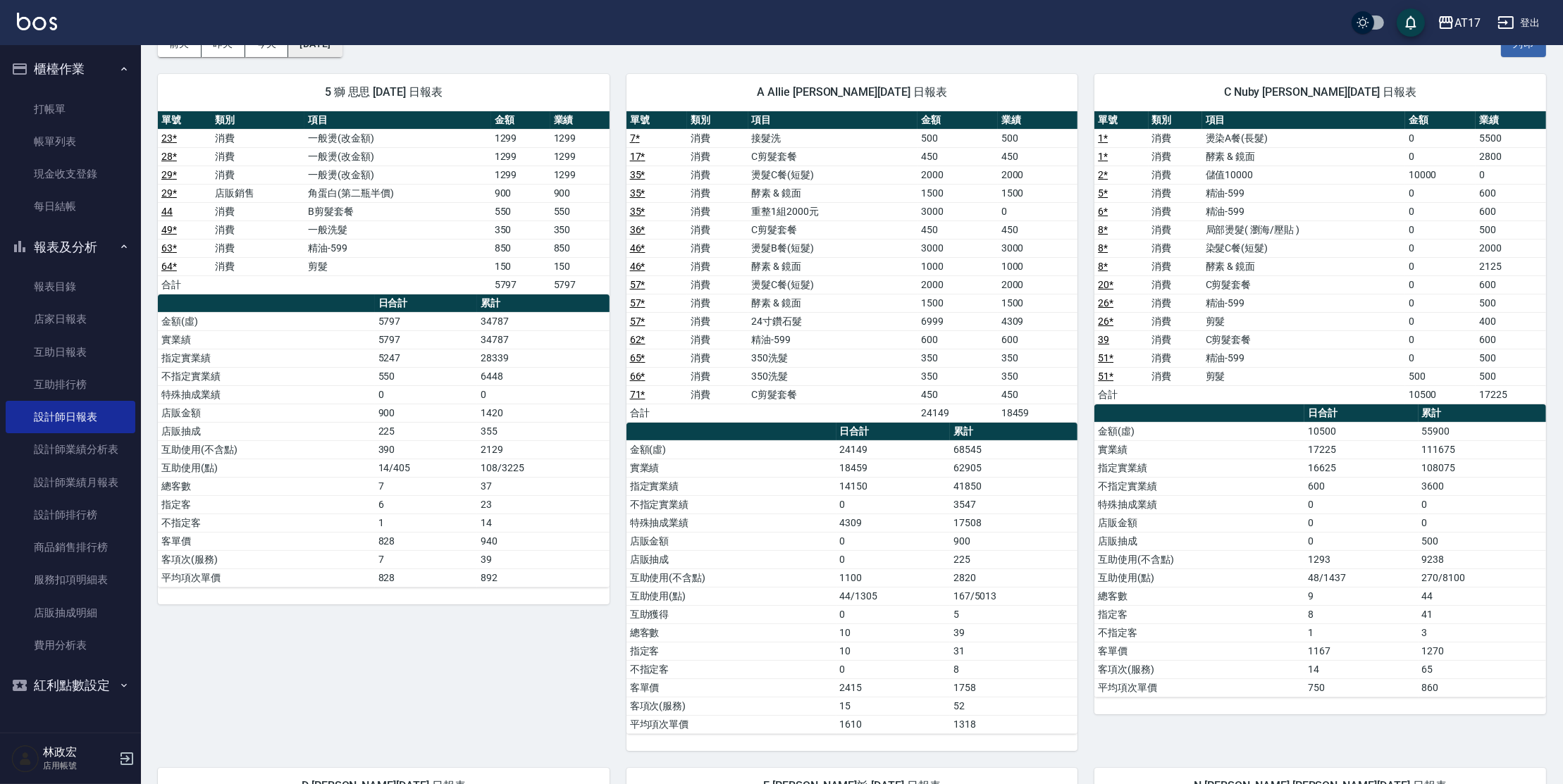
click at [341, 49] on button "[DATE]" at bounding box center [315, 44] width 53 height 26
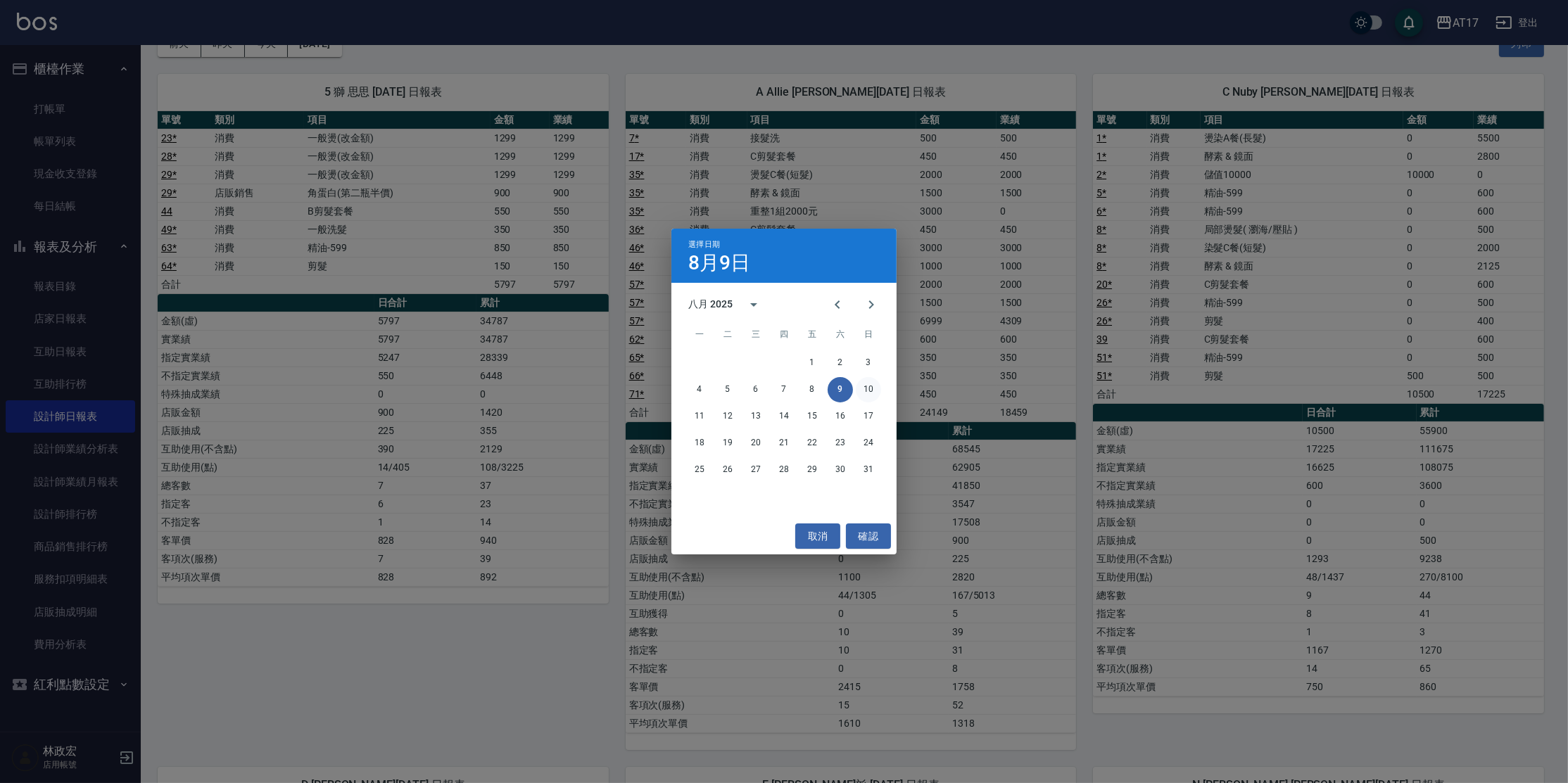
click at [870, 385] on button "10" at bounding box center [868, 389] width 25 height 25
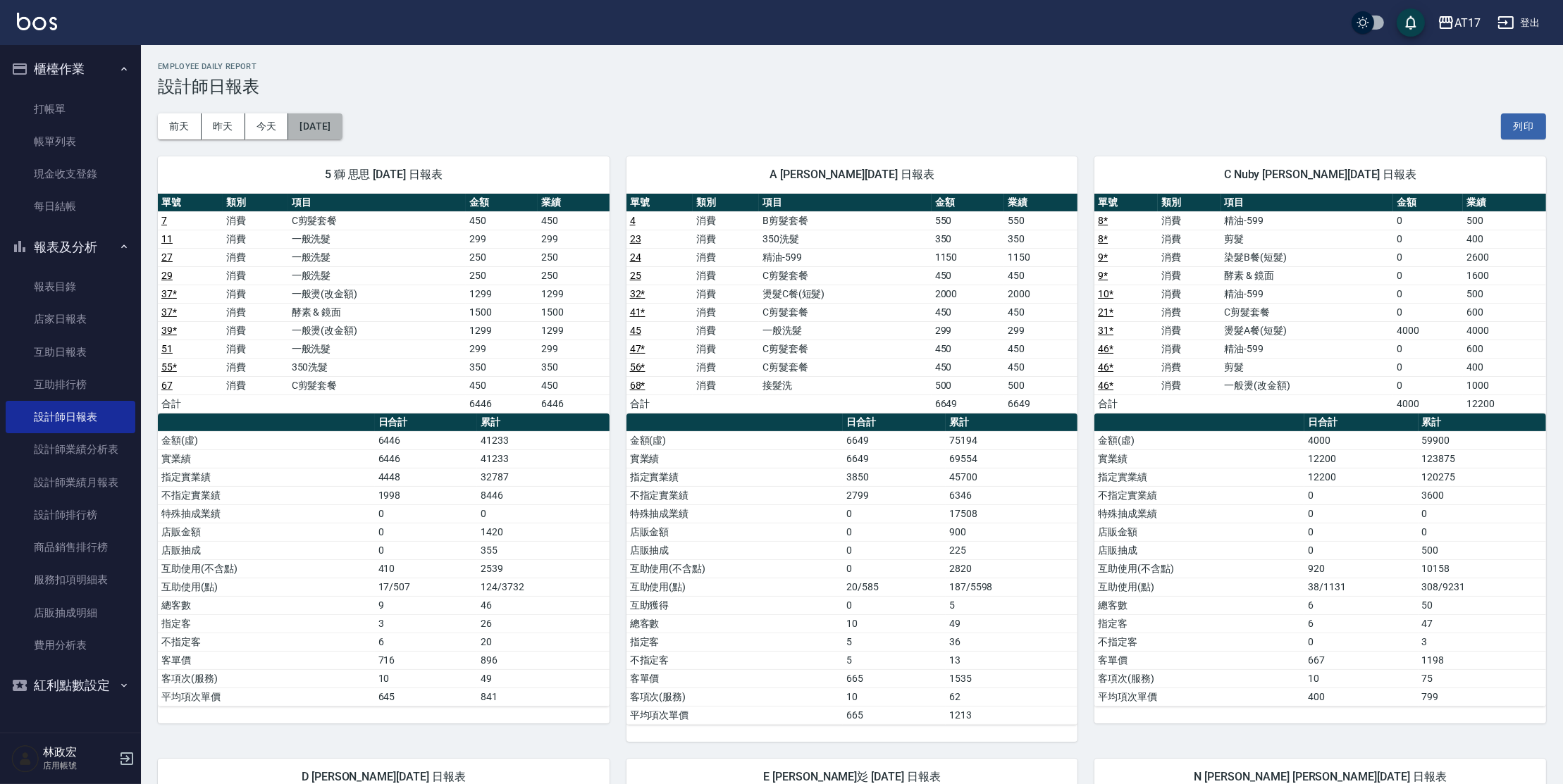
click at [342, 136] on button "[DATE]" at bounding box center [315, 126] width 53 height 26
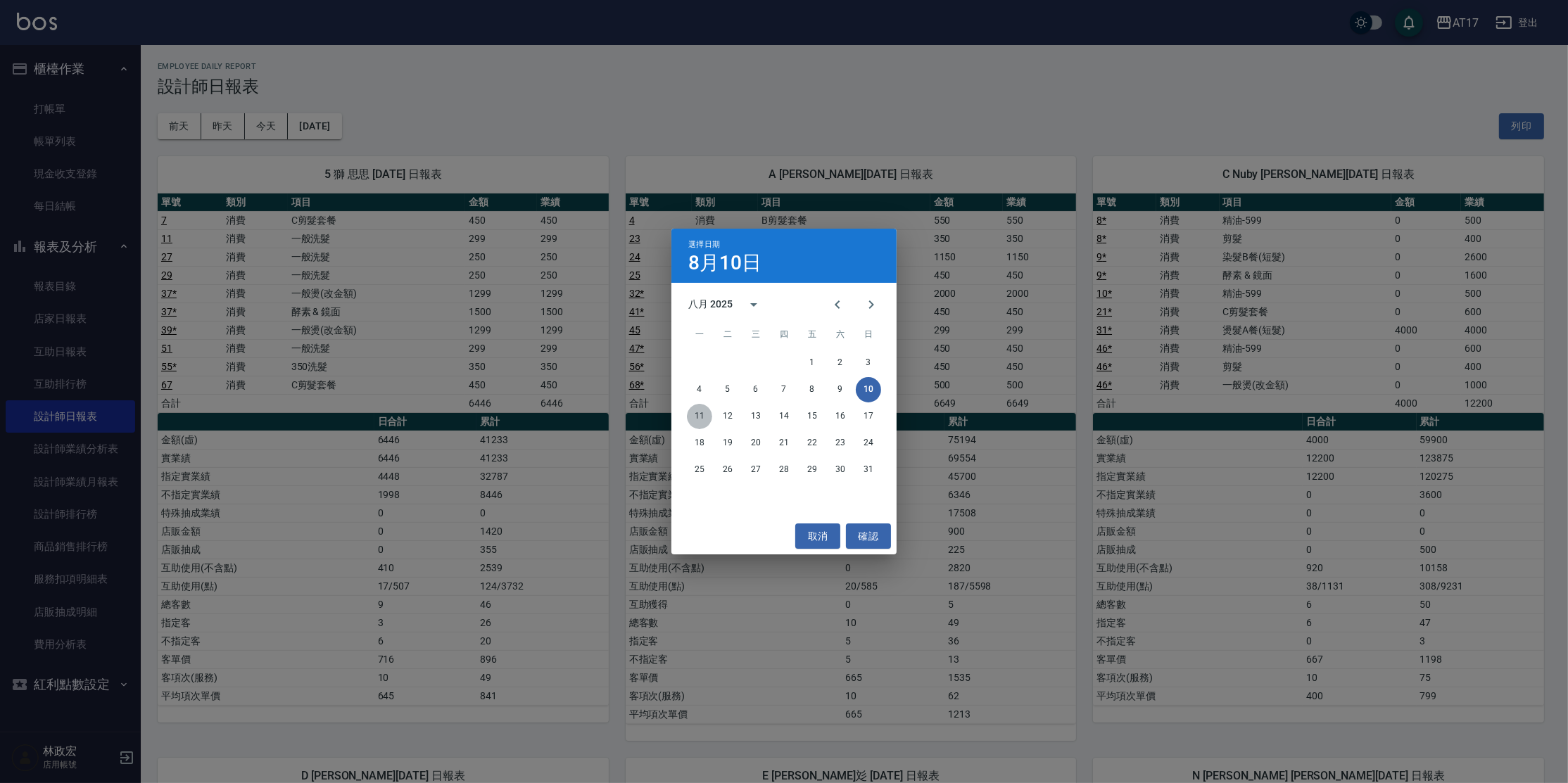
click at [701, 422] on button "11" at bounding box center [700, 417] width 25 height 25
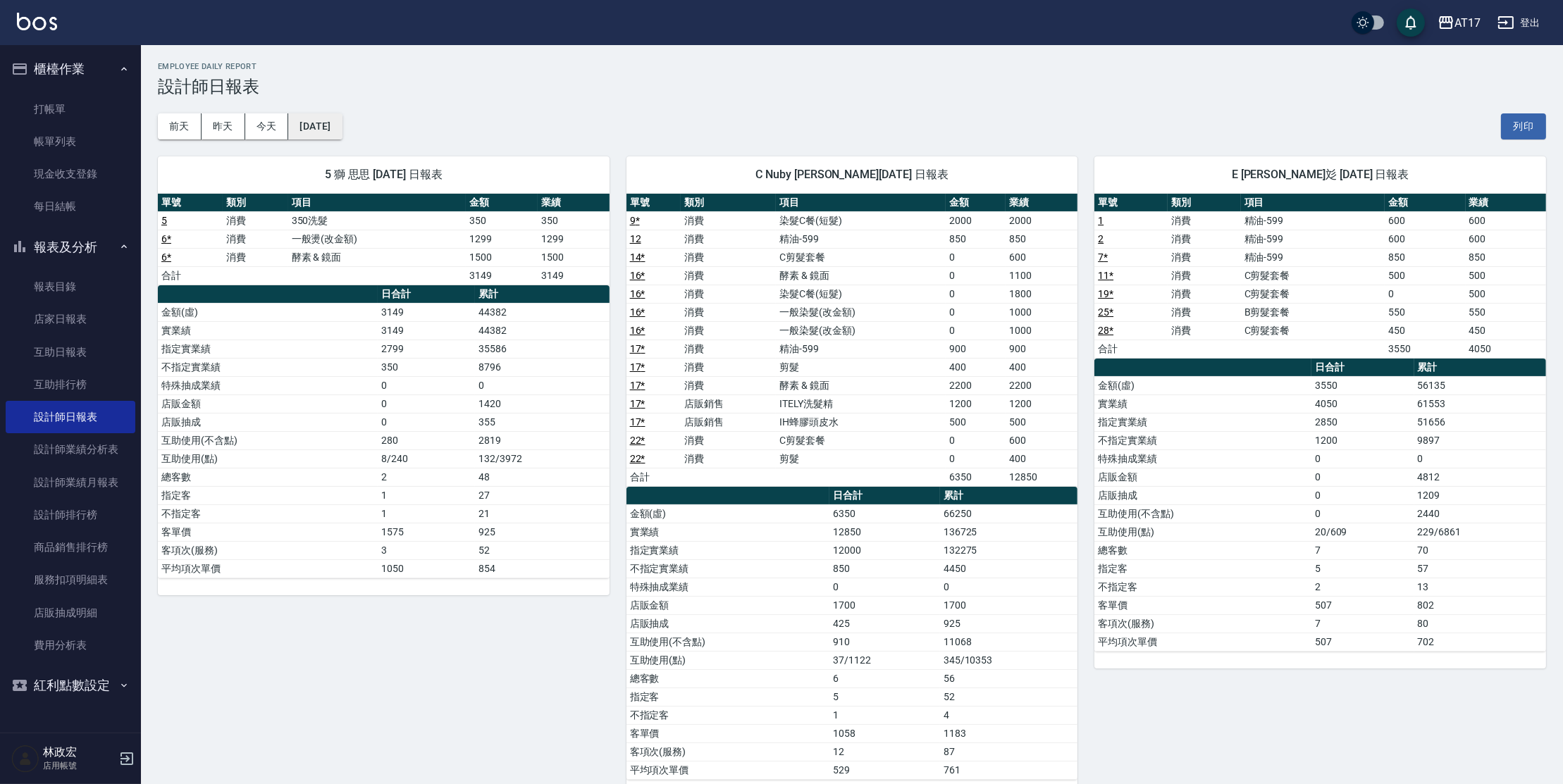
click at [335, 126] on button "[DATE]" at bounding box center [315, 126] width 53 height 26
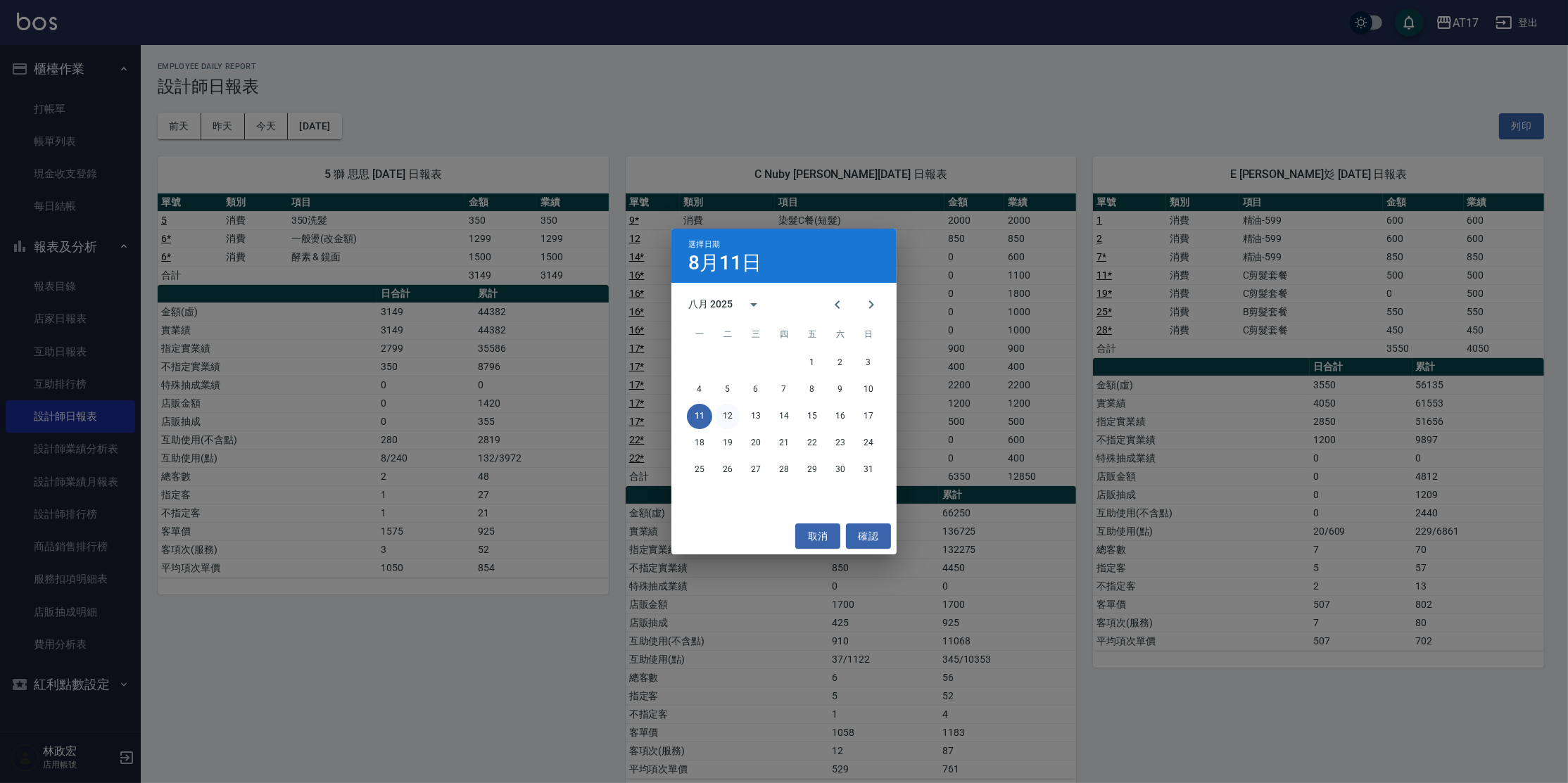
click at [724, 414] on button "12" at bounding box center [727, 417] width 25 height 25
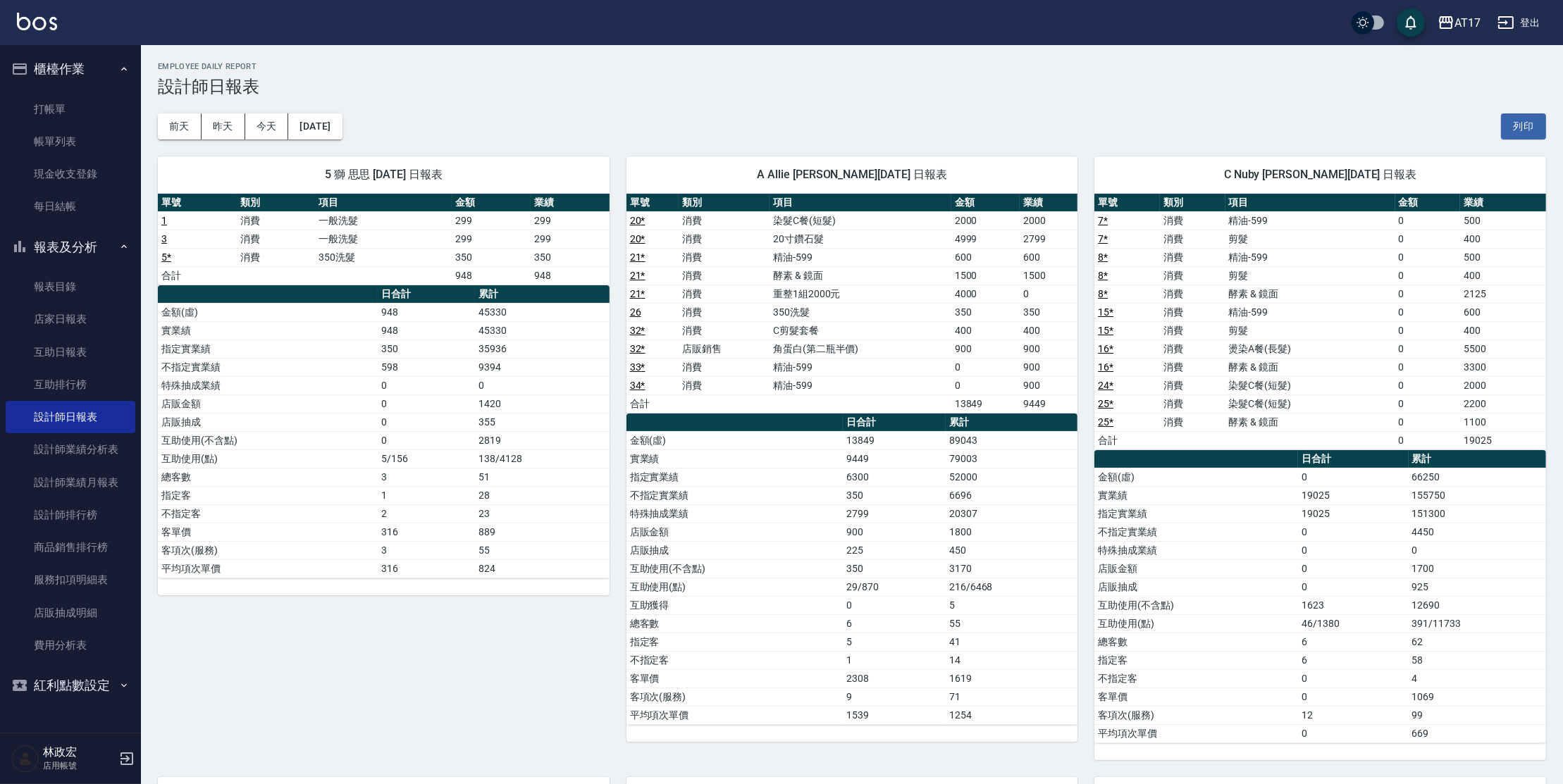
click at [373, 121] on div "[DATE] [DATE] [DATE] [DATE] 列印" at bounding box center [852, 126] width 1389 height 60
click at [342, 124] on button "[DATE]" at bounding box center [315, 126] width 53 height 26
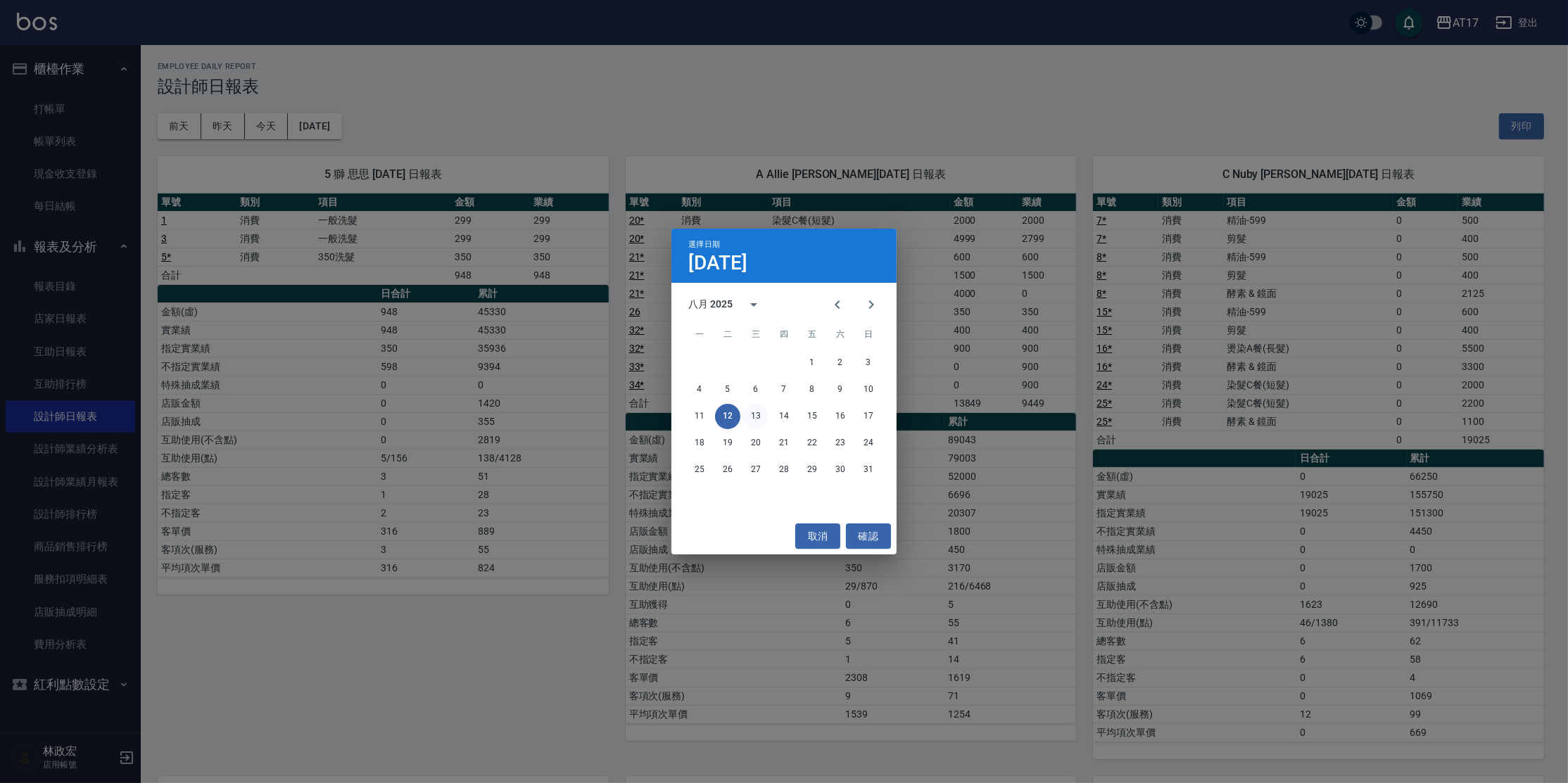
click at [752, 414] on button "13" at bounding box center [755, 417] width 25 height 25
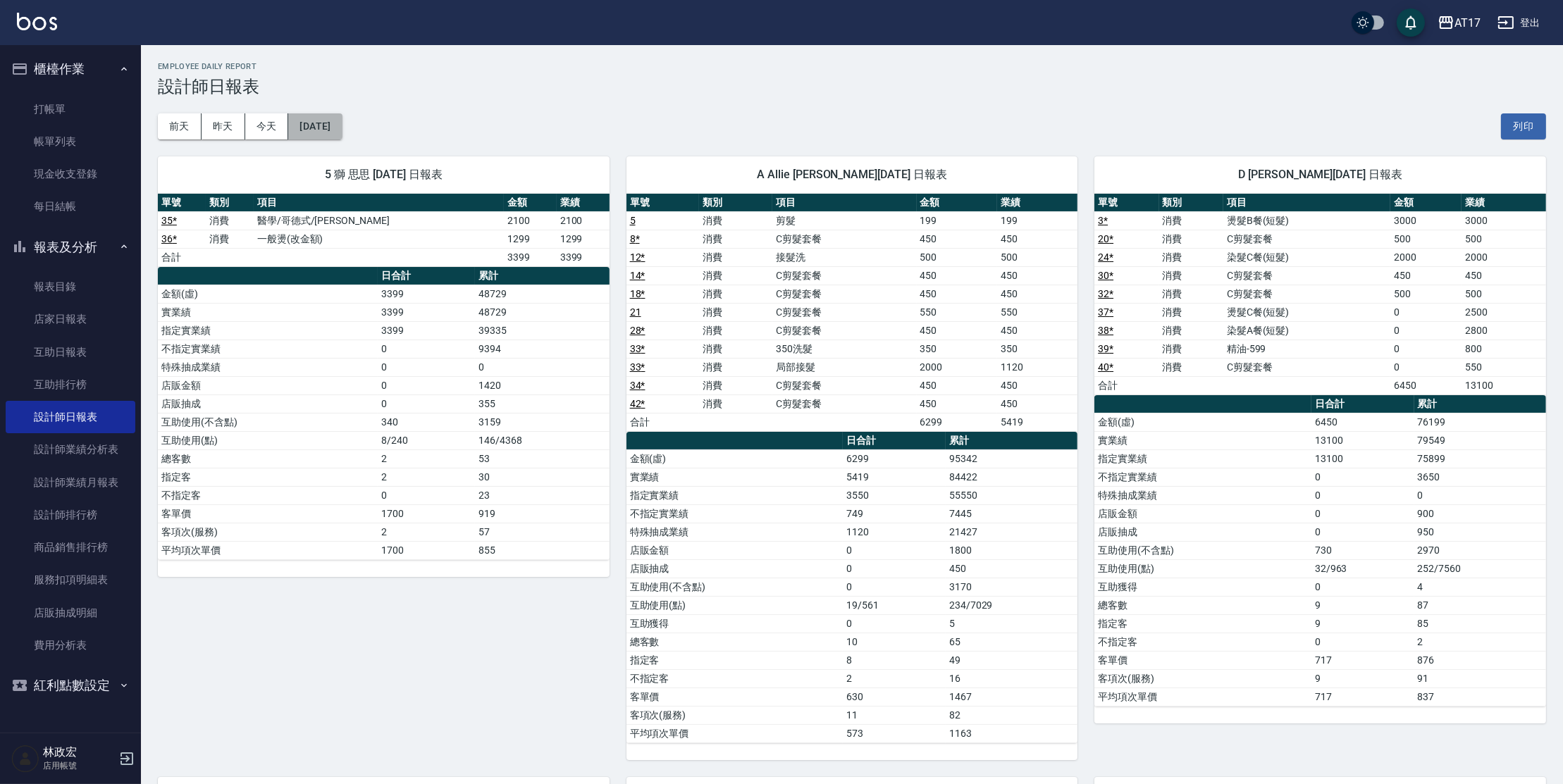
click at [342, 122] on button "[DATE]" at bounding box center [315, 126] width 53 height 26
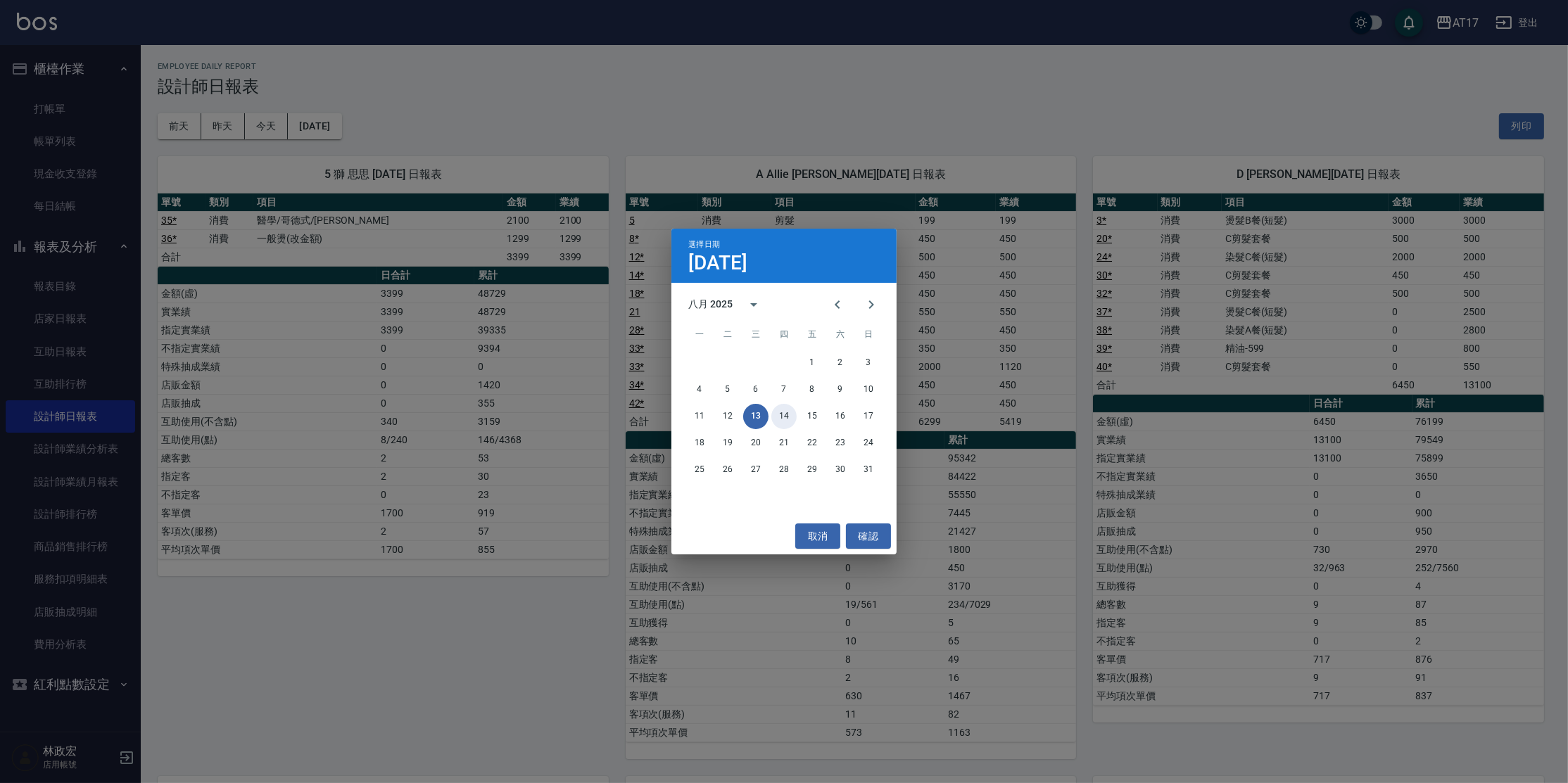
click at [787, 421] on button "14" at bounding box center [784, 417] width 25 height 25
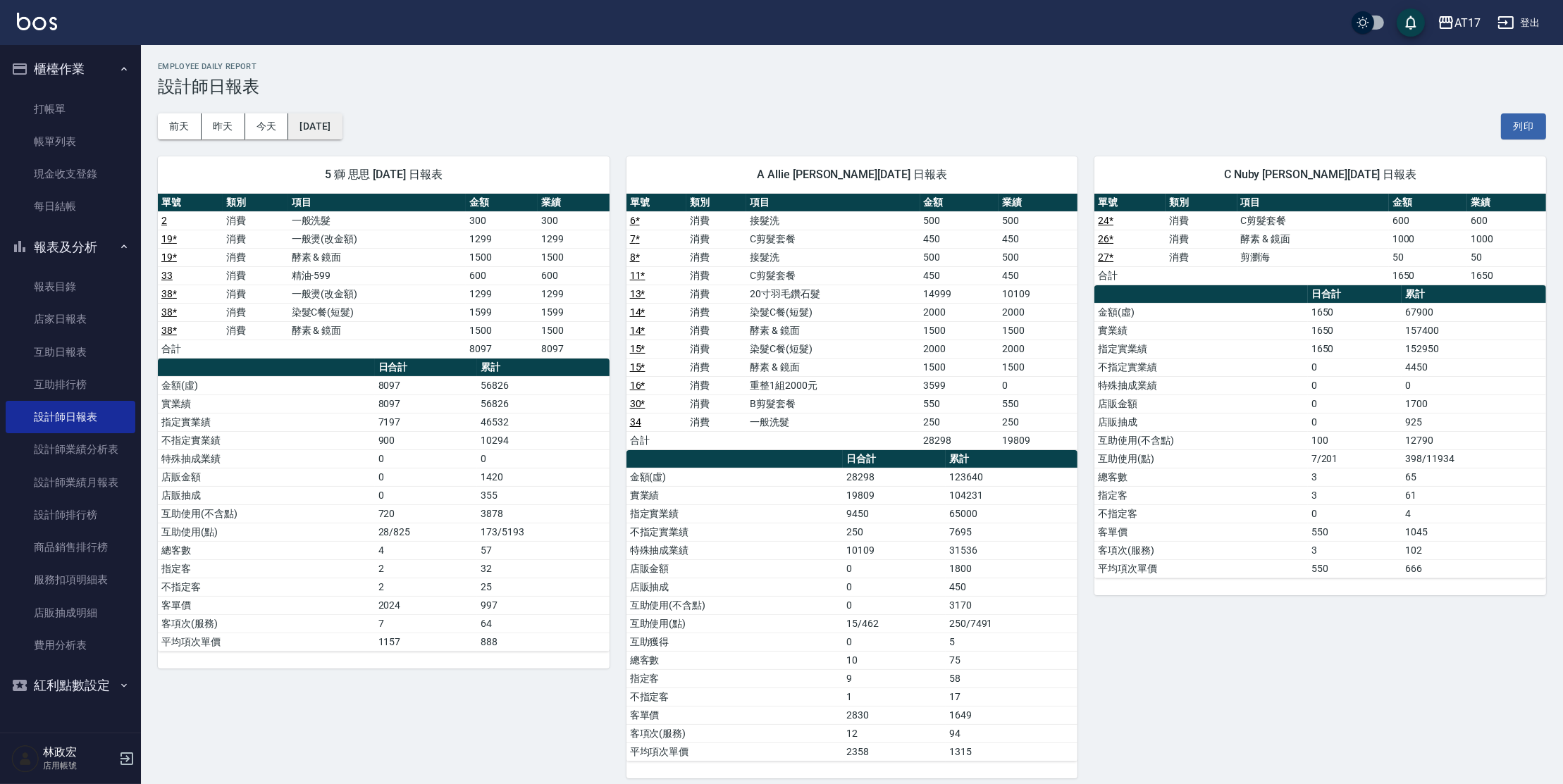
click at [339, 121] on button "[DATE]" at bounding box center [315, 126] width 53 height 26
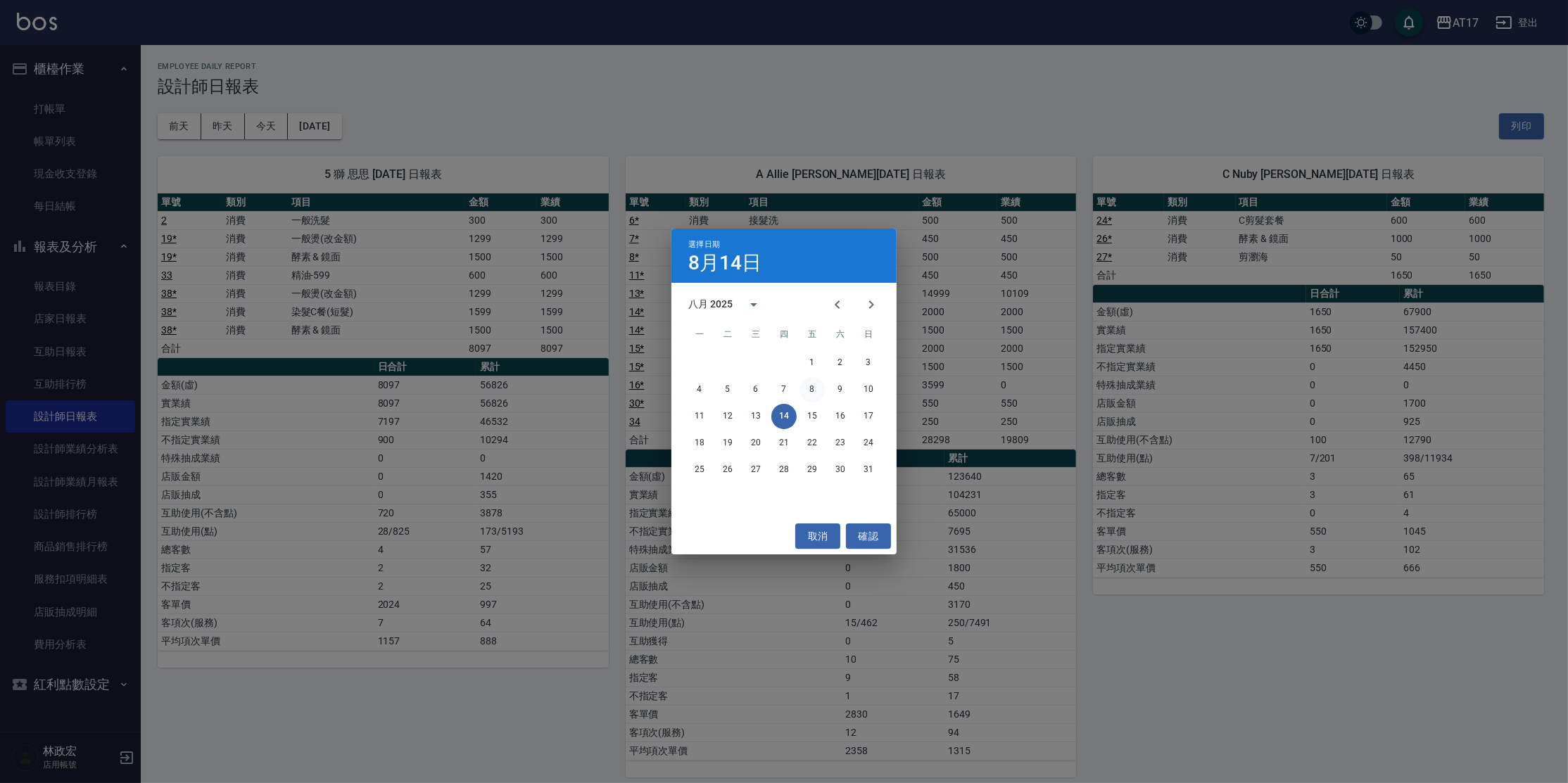
click at [810, 396] on button "8" at bounding box center [812, 389] width 25 height 25
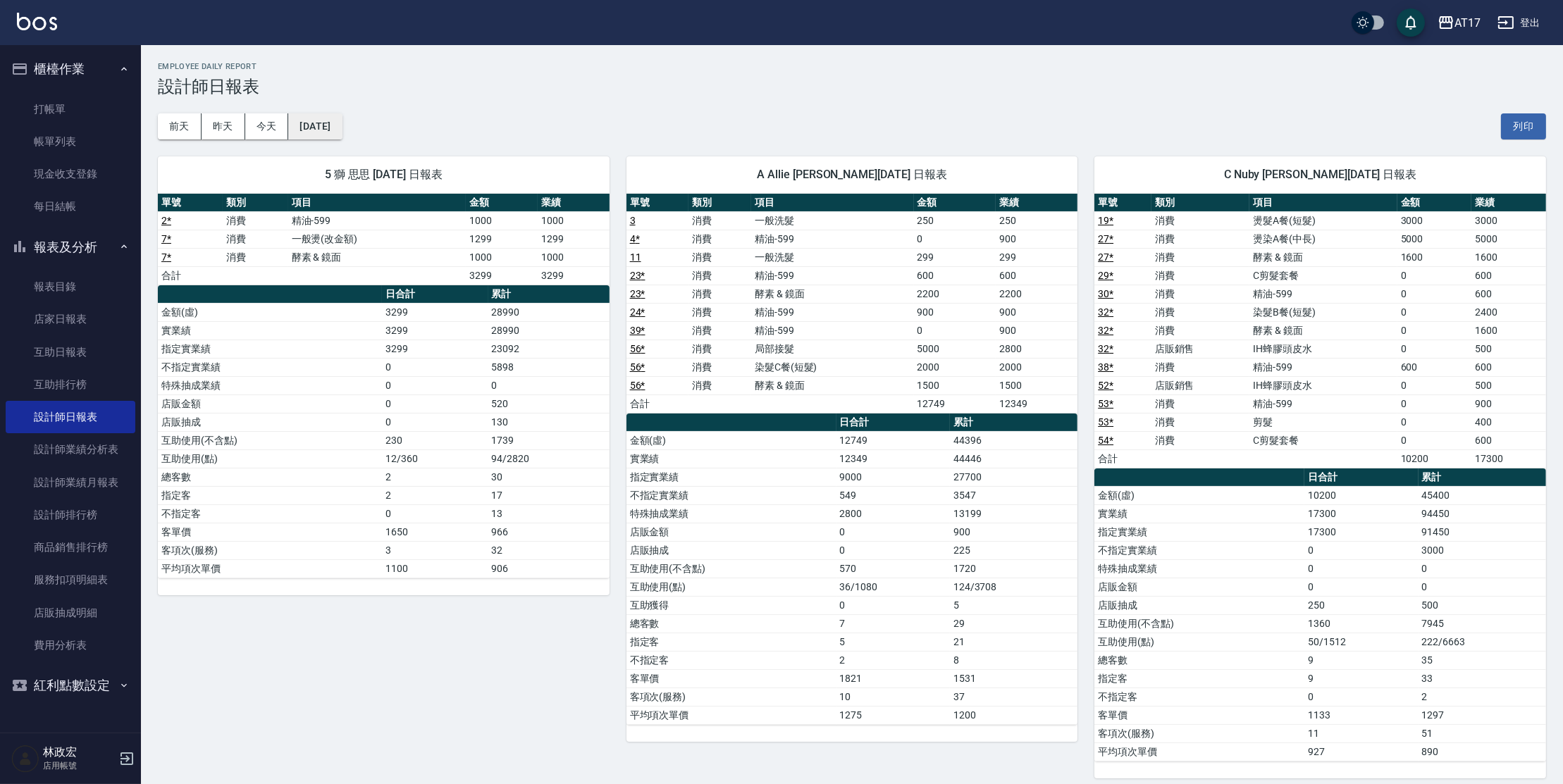
click at [342, 121] on button "[DATE]" at bounding box center [315, 126] width 53 height 26
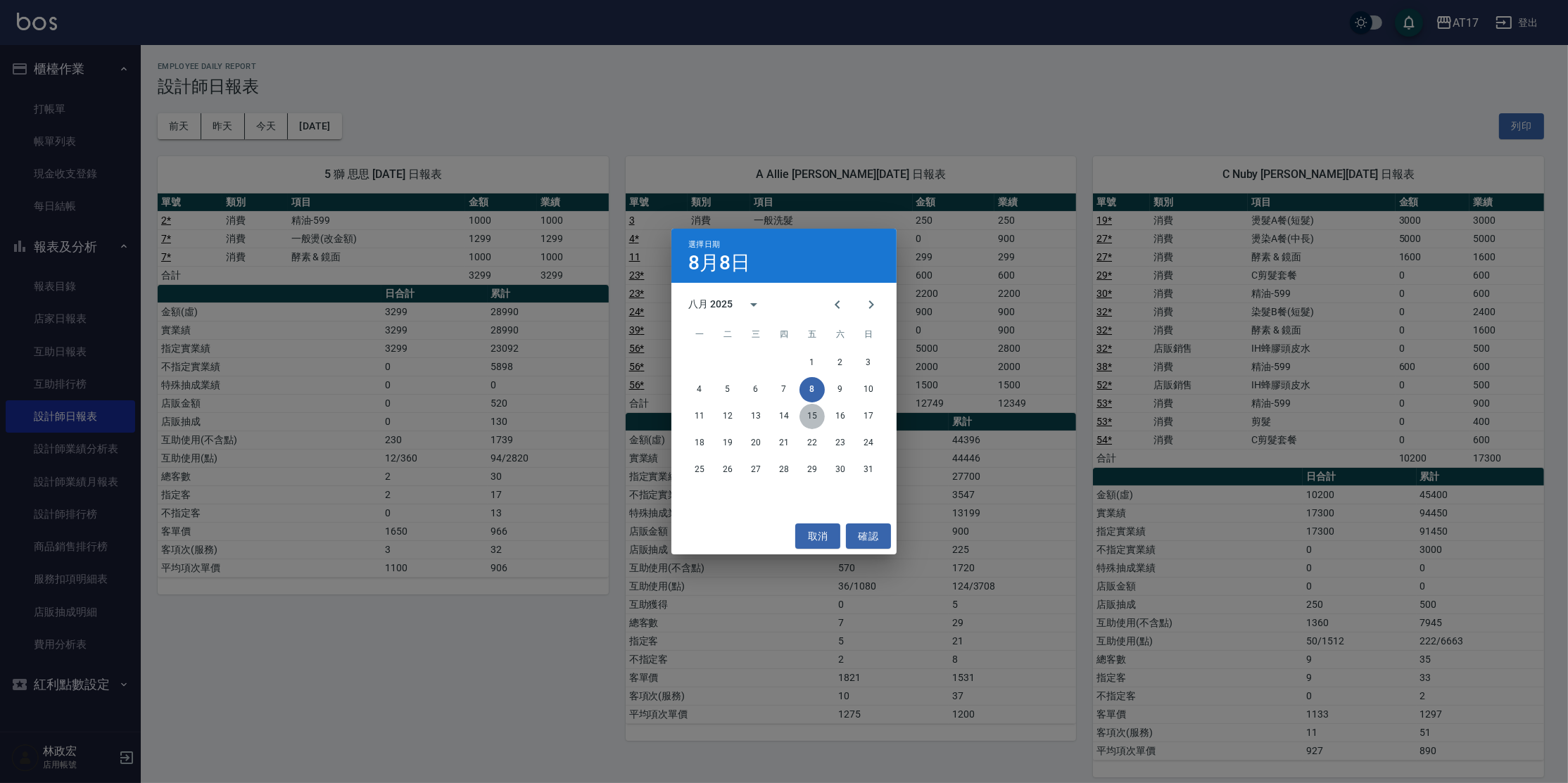
click at [809, 419] on button "15" at bounding box center [812, 417] width 25 height 25
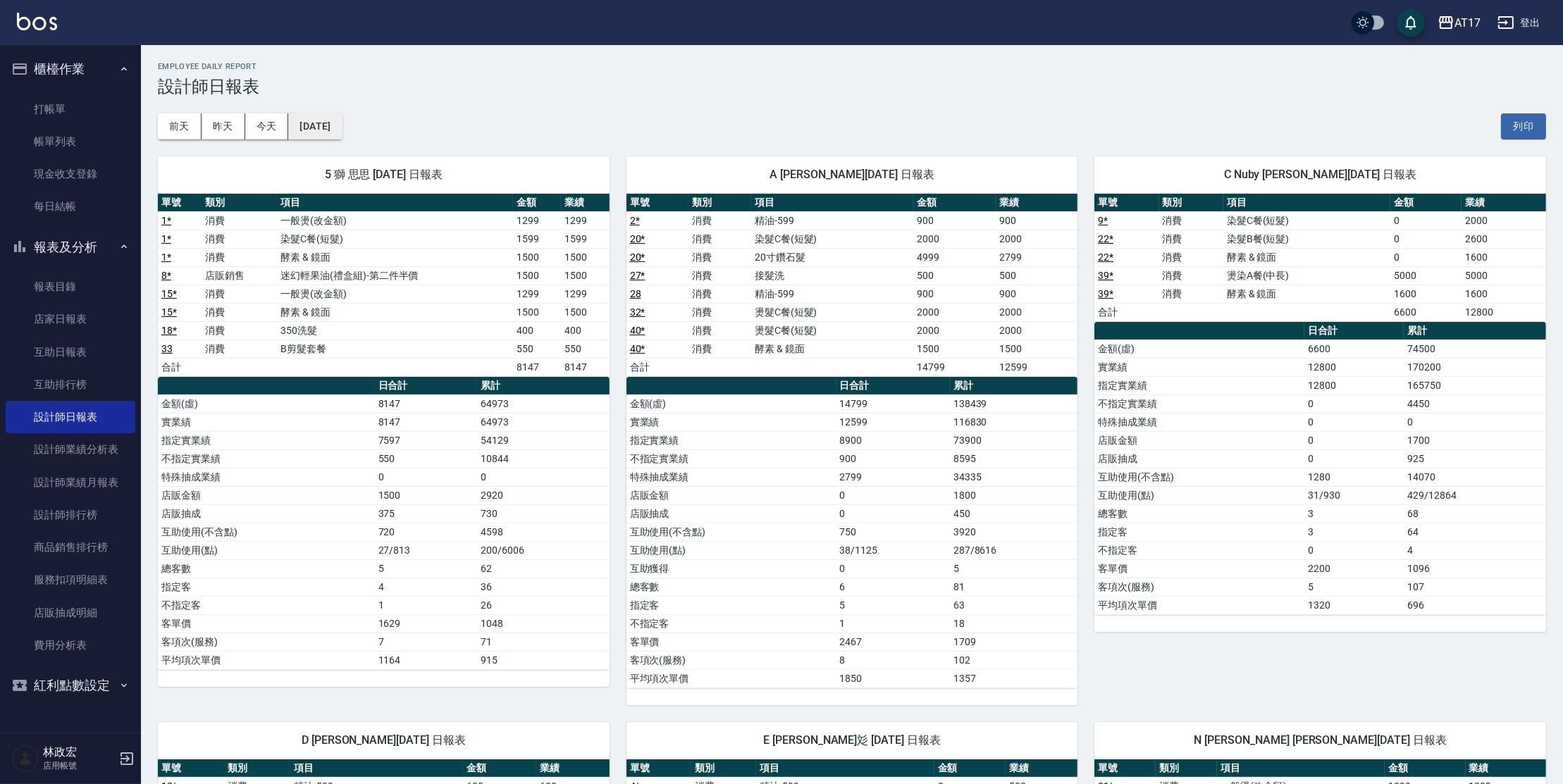
click at [303, 135] on button "[DATE]" at bounding box center [315, 126] width 53 height 26
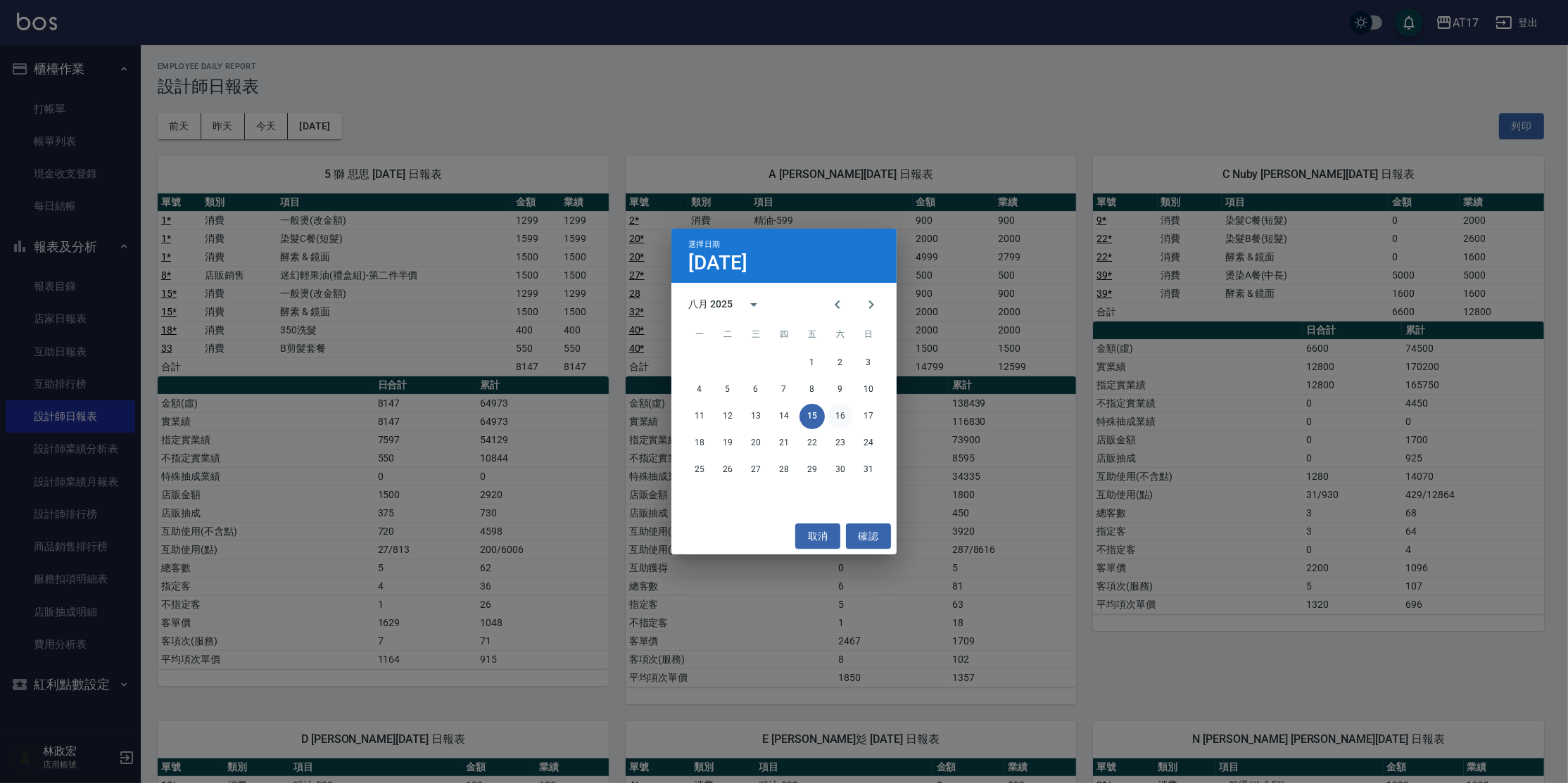
click at [843, 416] on button "16" at bounding box center [840, 417] width 25 height 25
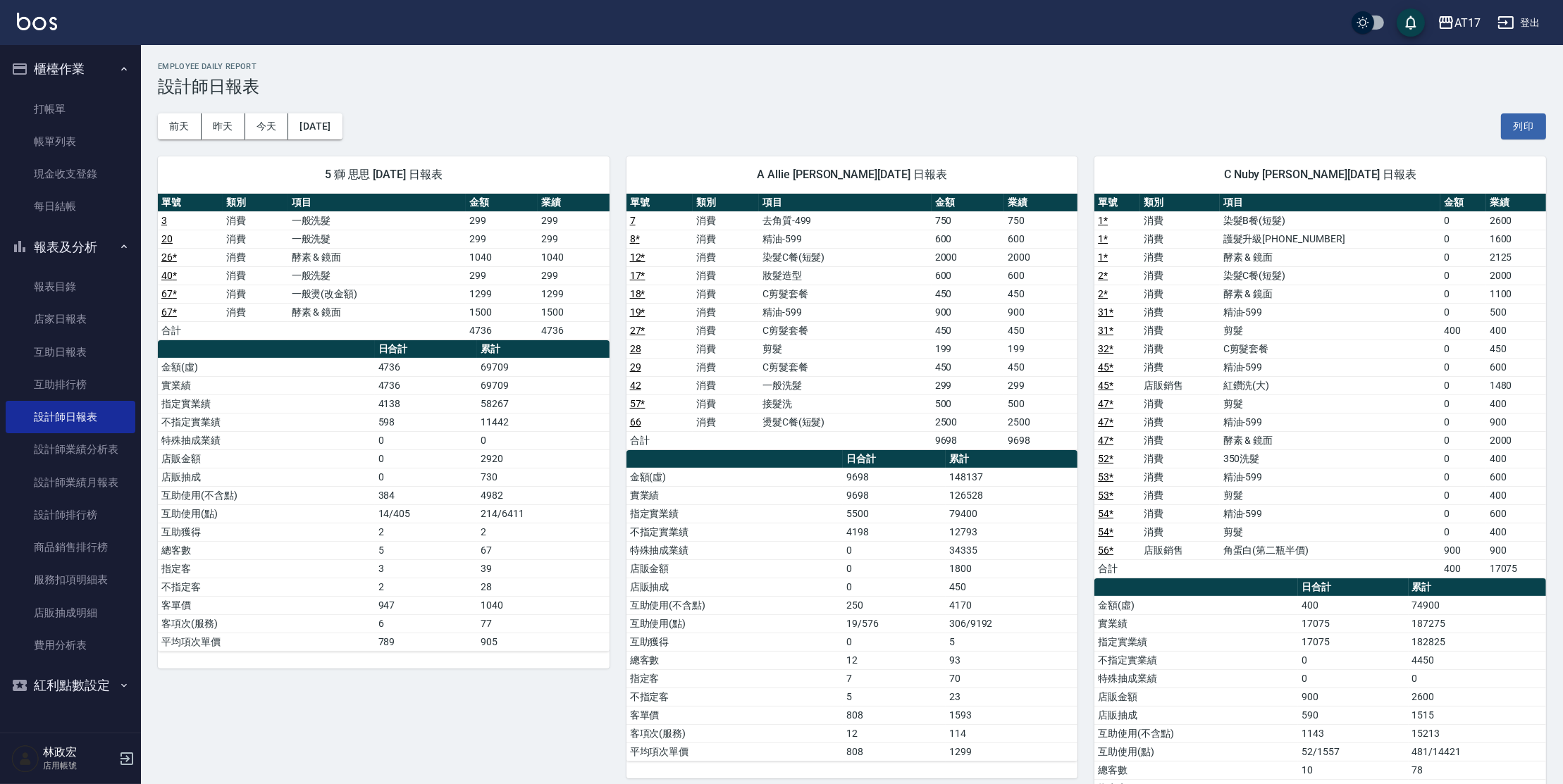
click at [352, 140] on div "5 獅 思思 [DATE] 日報表 單號 類別 項目 金額 業績 3 消費 一般洗髮 299 299 20 消費 一般洗髮 299 299 26 * 消費 酵…" at bounding box center [375, 514] width 469 height 749
click at [342, 131] on button "[DATE]" at bounding box center [315, 126] width 53 height 26
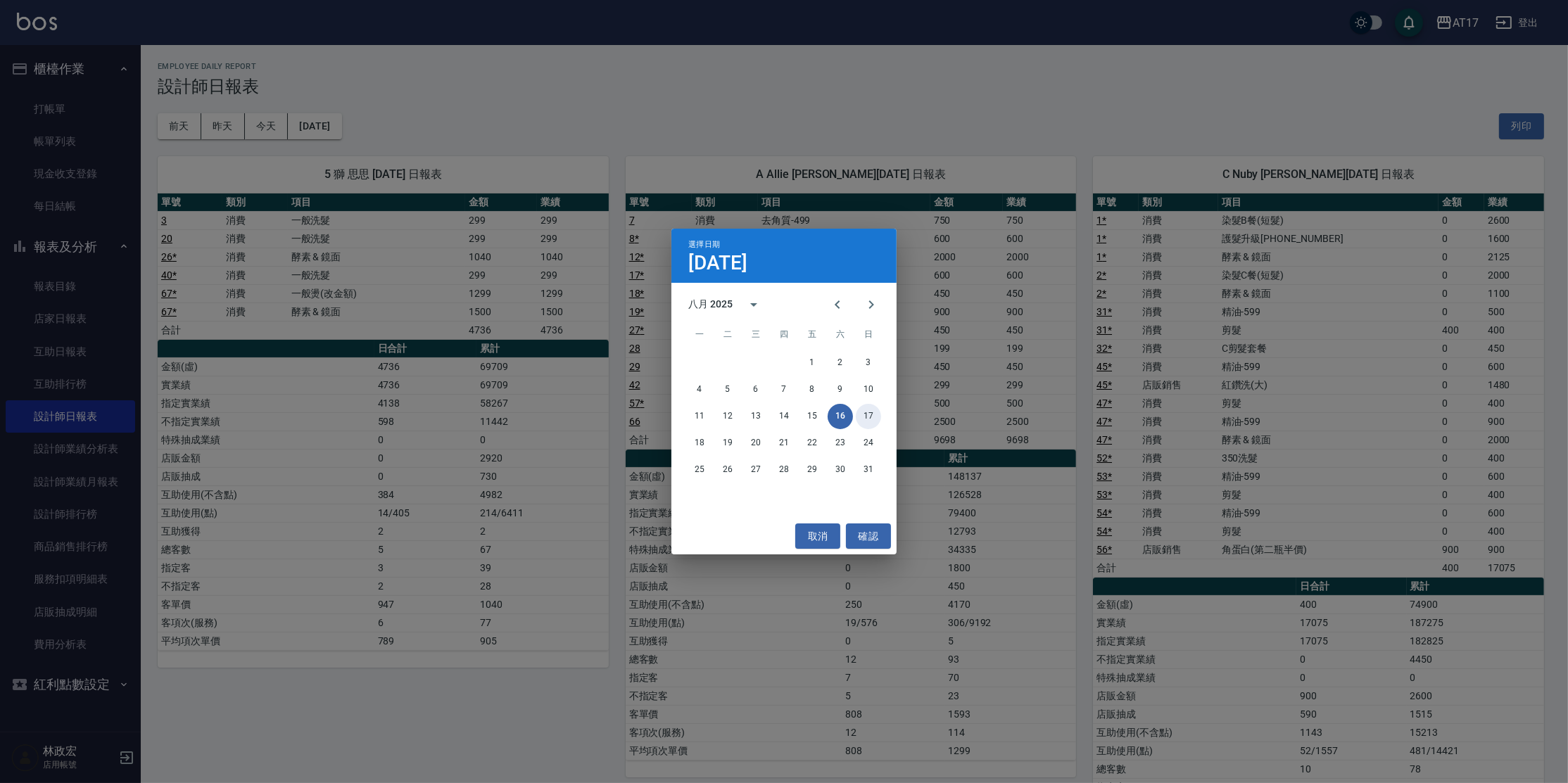
click at [868, 418] on button "17" at bounding box center [868, 417] width 25 height 25
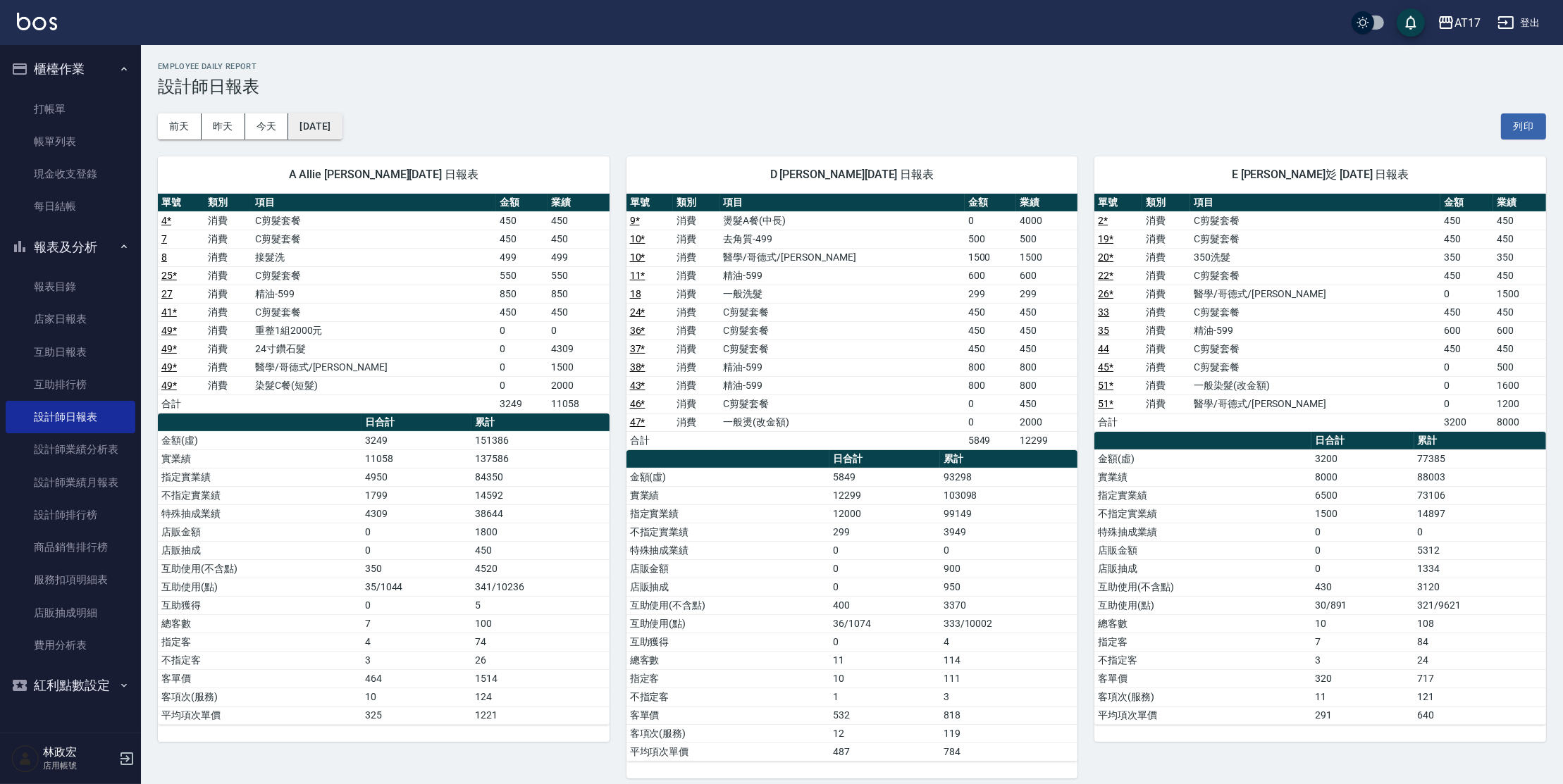
click at [319, 125] on button "[DATE]" at bounding box center [315, 126] width 53 height 26
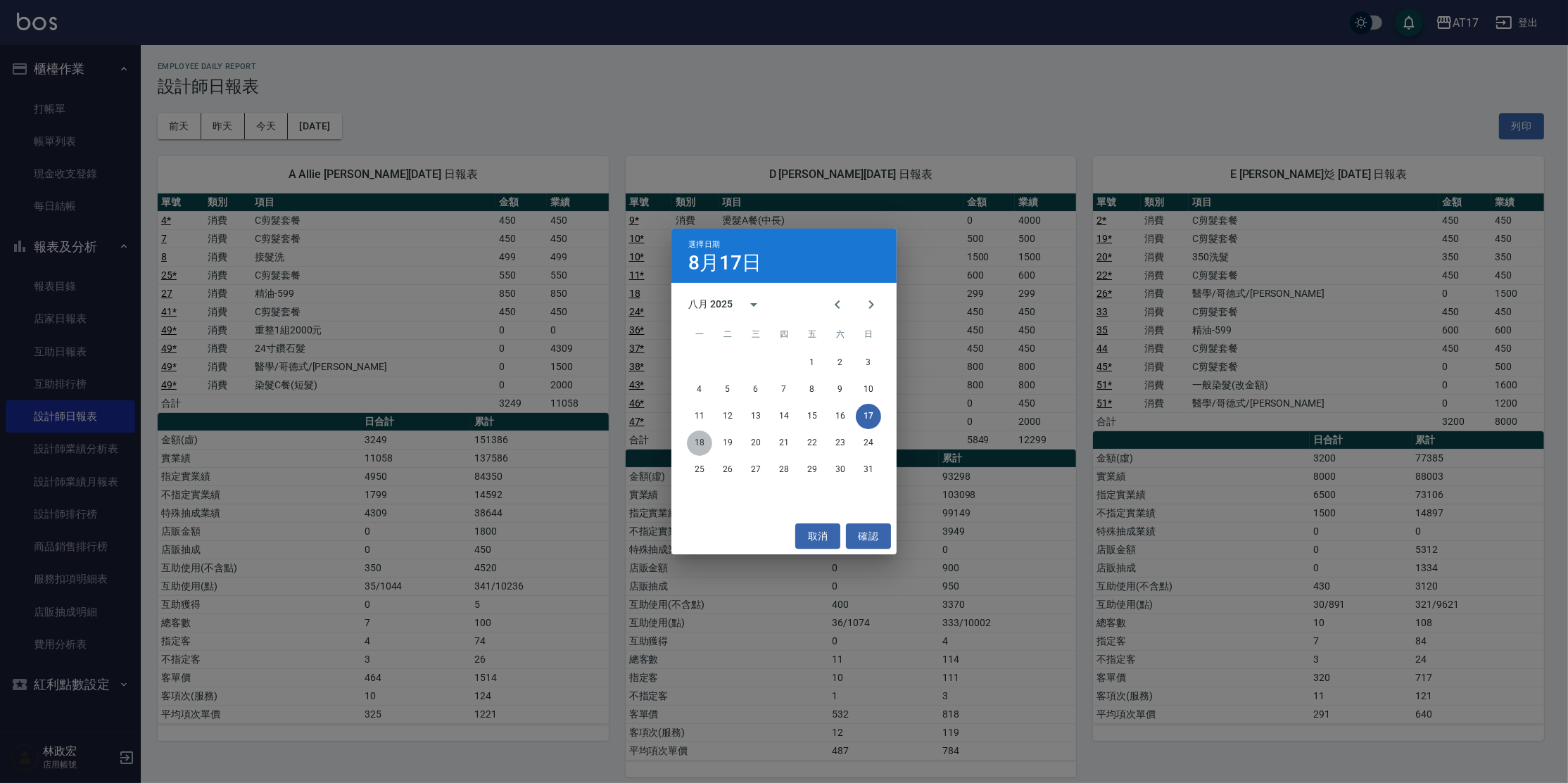
click at [702, 447] on button "18" at bounding box center [700, 443] width 25 height 25
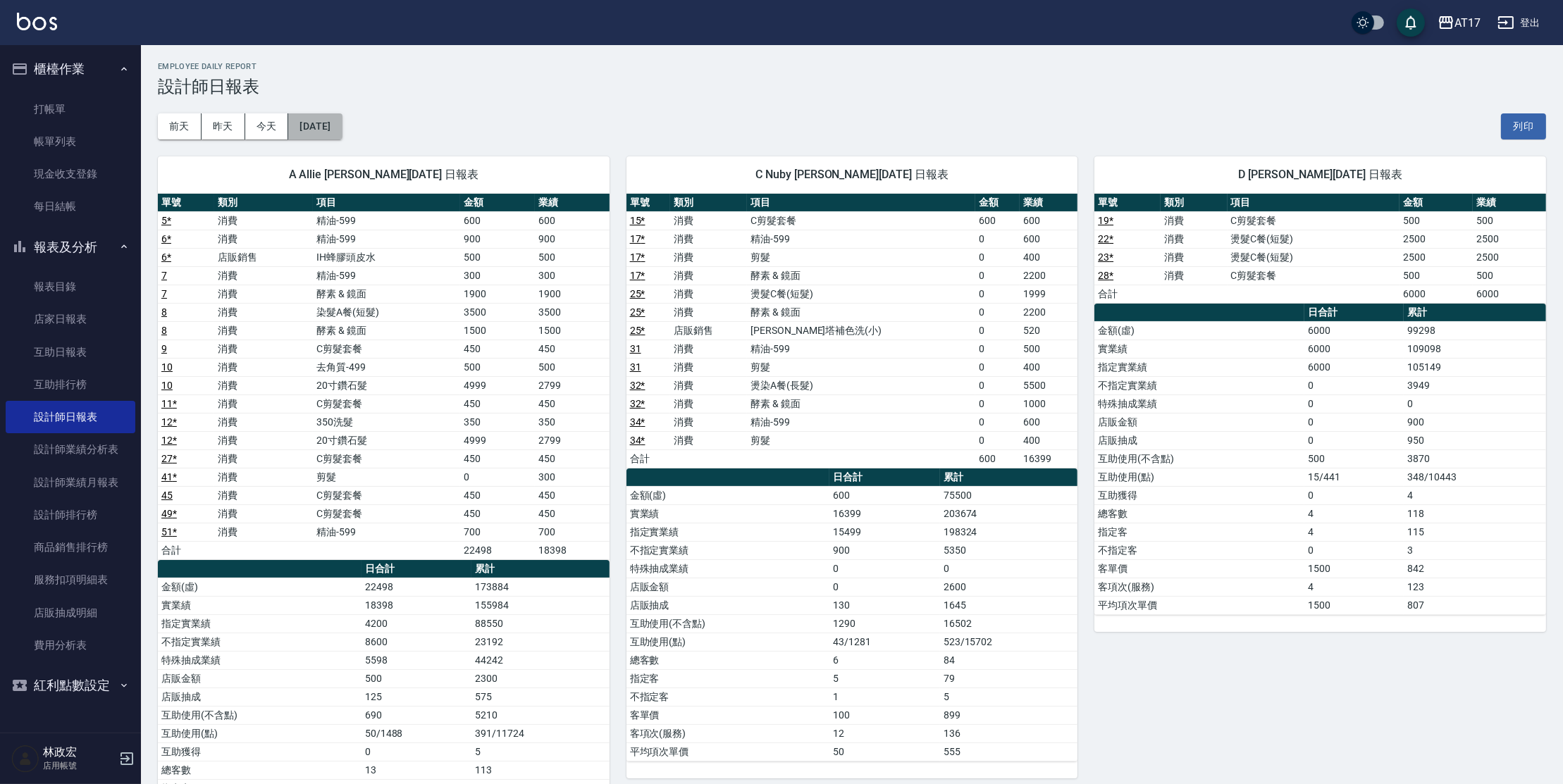
click at [337, 135] on button "[DATE]" at bounding box center [315, 126] width 53 height 26
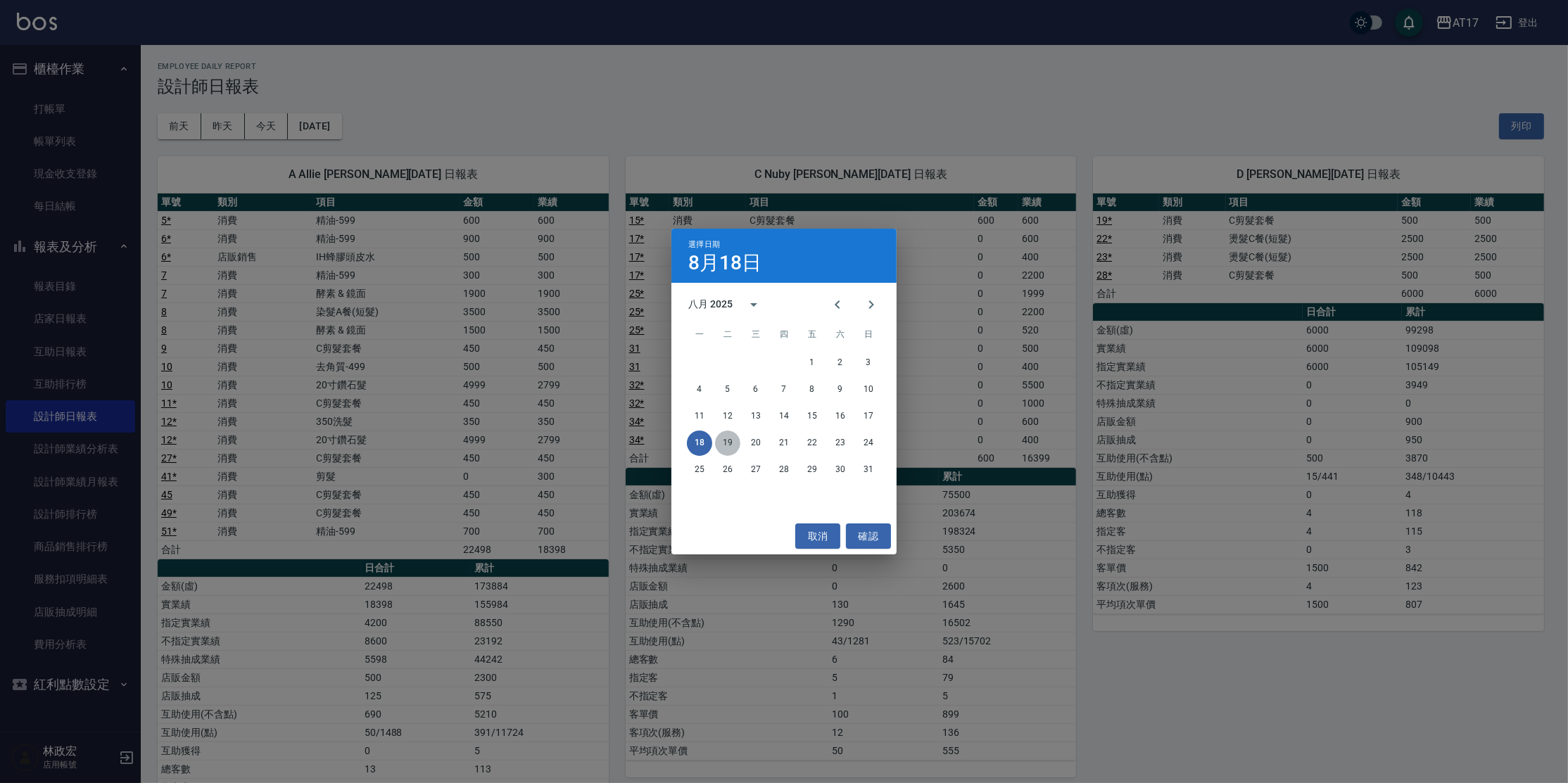
click at [727, 447] on button "19" at bounding box center [727, 443] width 25 height 25
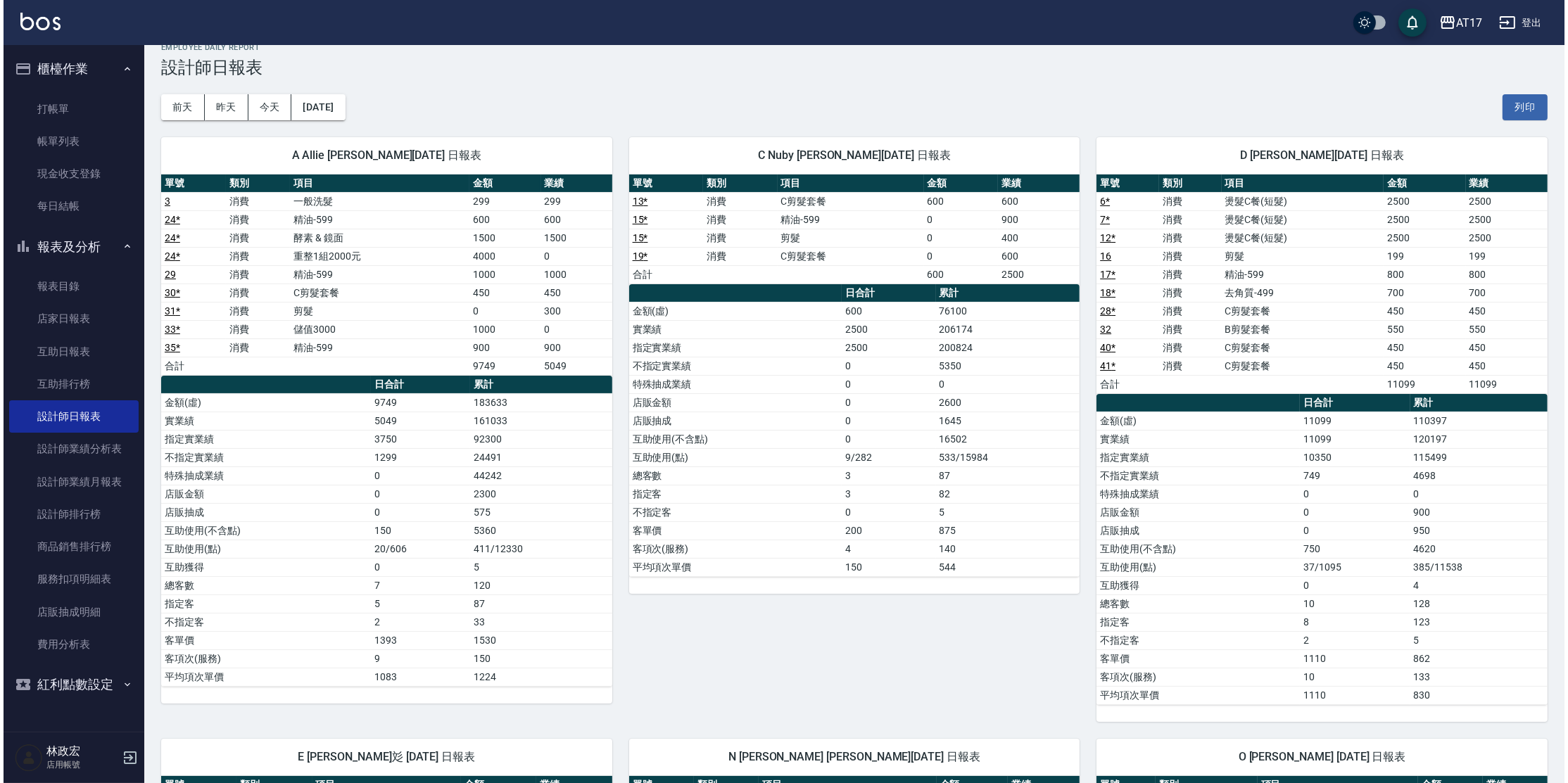
scroll to position [7, 0]
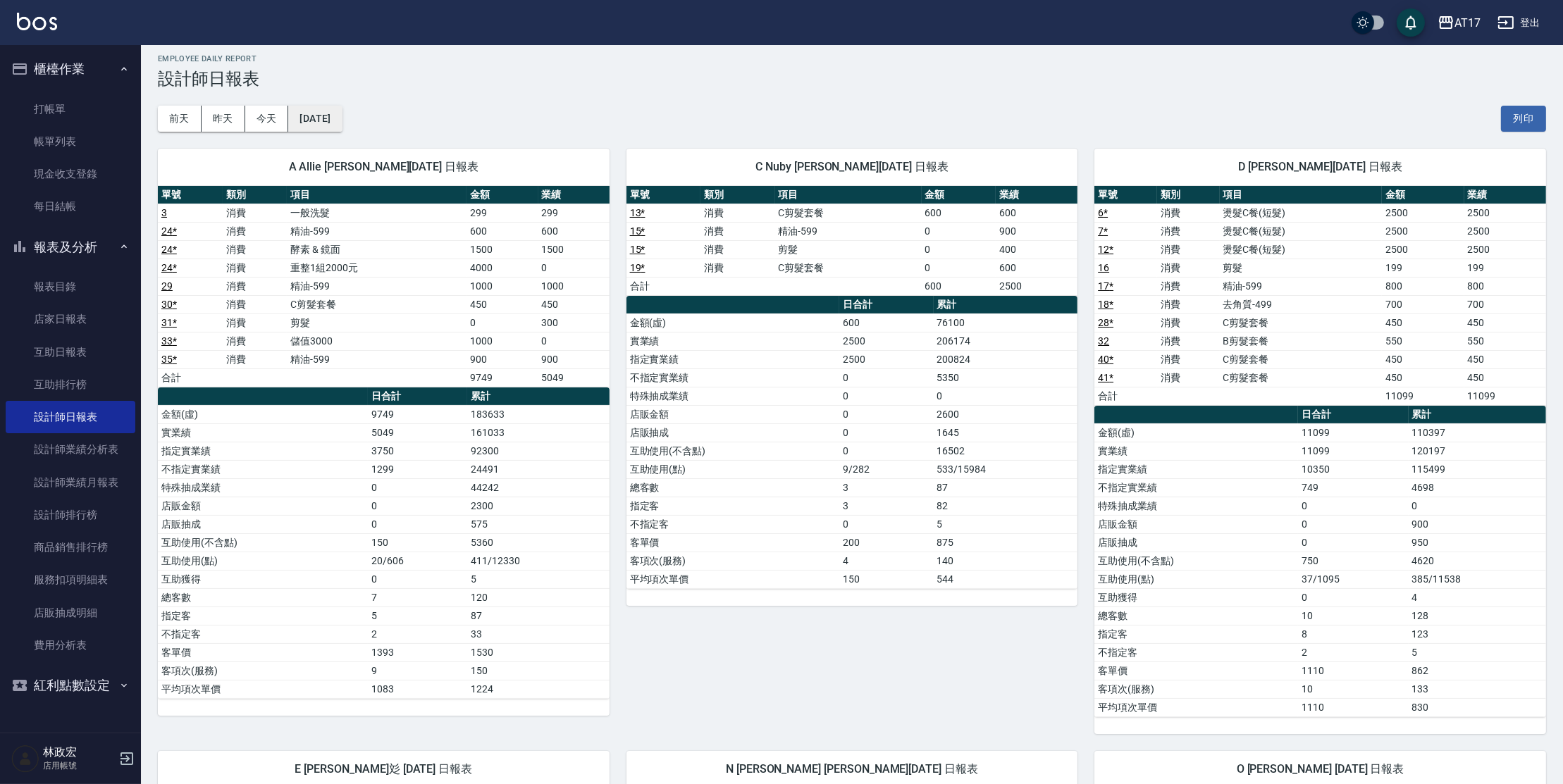
click at [342, 124] on button "[DATE]" at bounding box center [315, 119] width 53 height 26
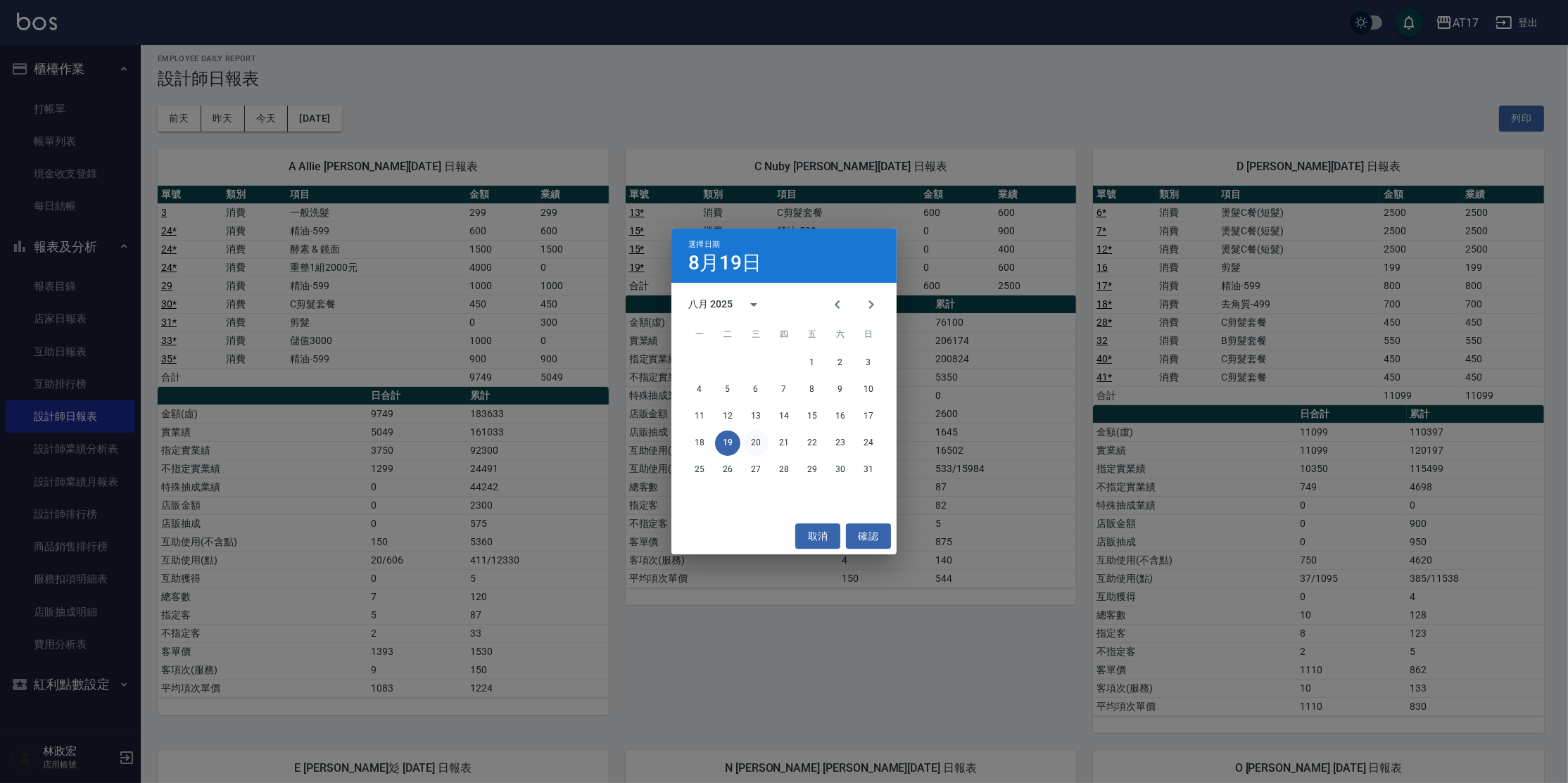
click at [754, 438] on button "20" at bounding box center [755, 443] width 25 height 25
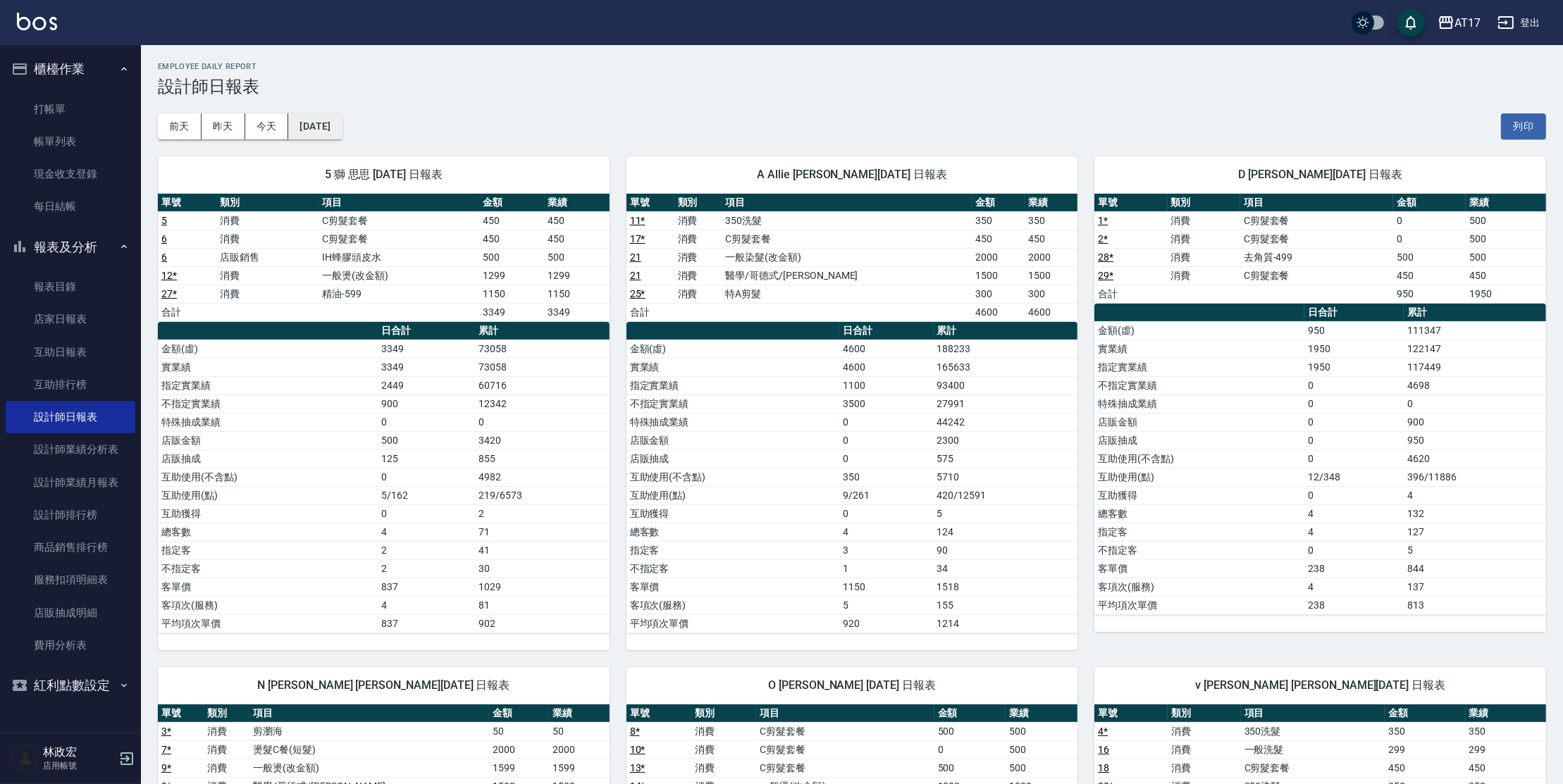
click at [342, 125] on button "[DATE]" at bounding box center [315, 126] width 53 height 26
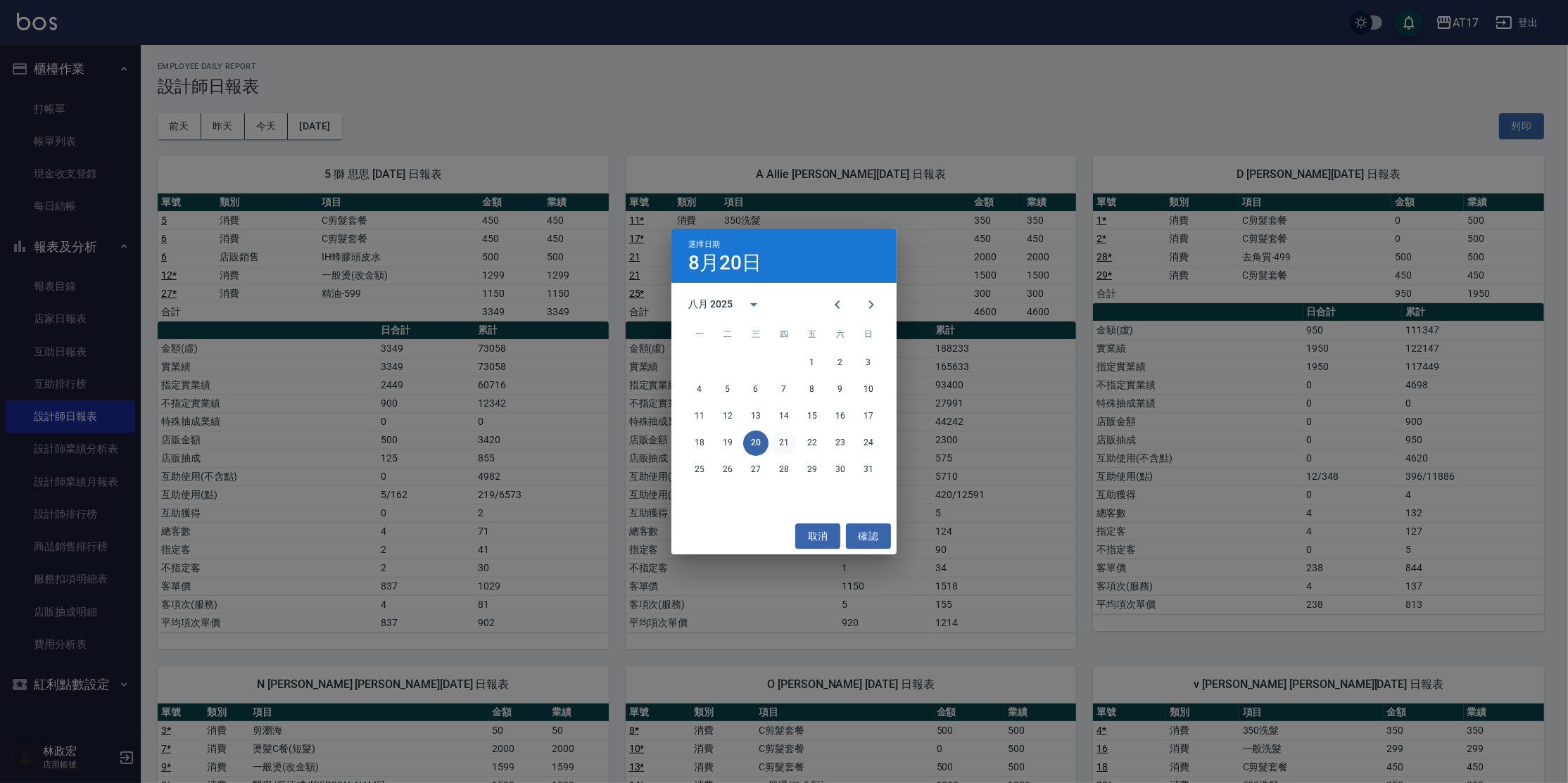
click at [786, 440] on button "21" at bounding box center [784, 443] width 25 height 25
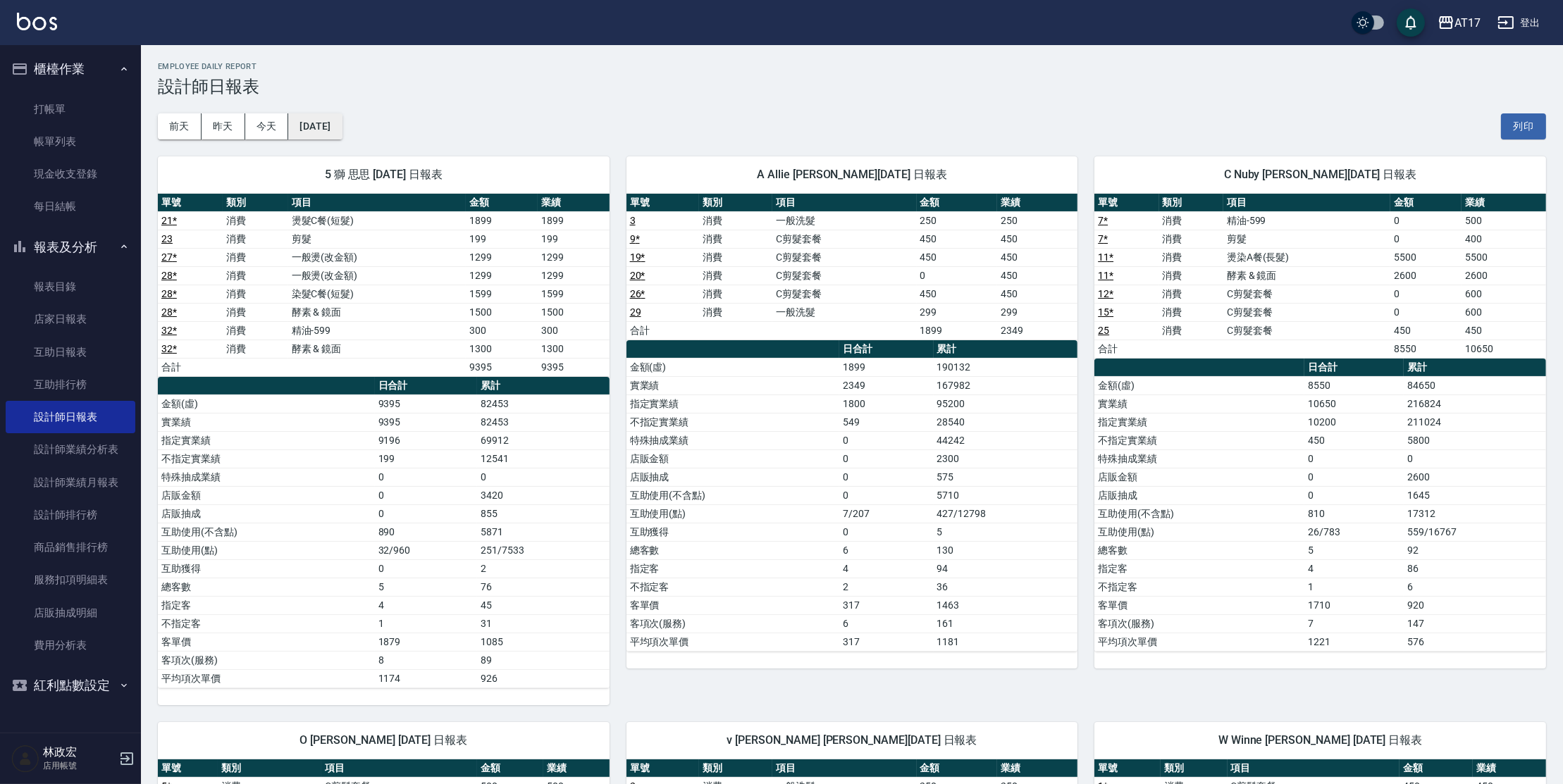
click at [302, 119] on button "[DATE]" at bounding box center [315, 126] width 53 height 26
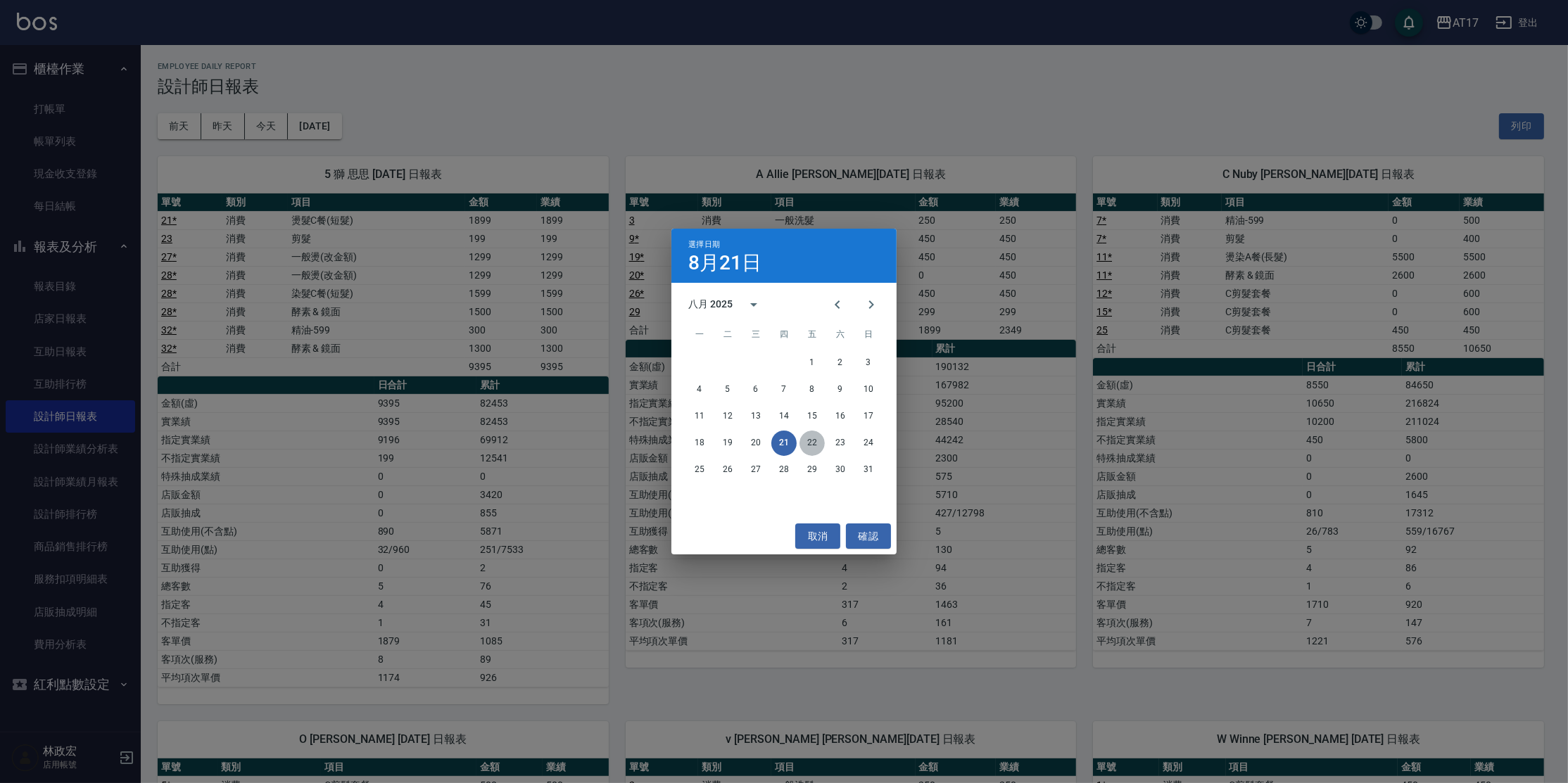
click at [811, 441] on button "22" at bounding box center [812, 443] width 25 height 25
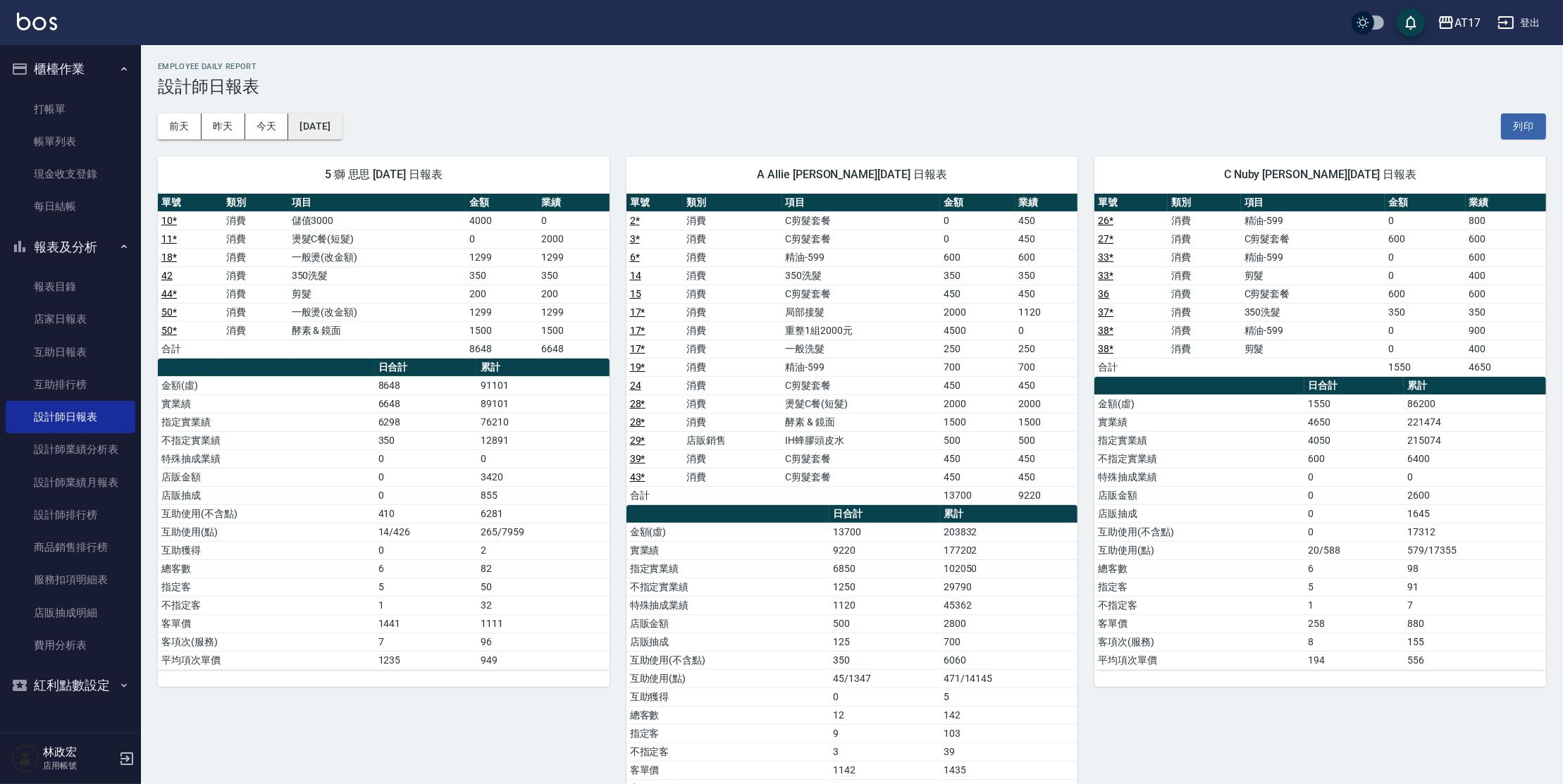
click at [325, 125] on button "[DATE]" at bounding box center [315, 126] width 53 height 26
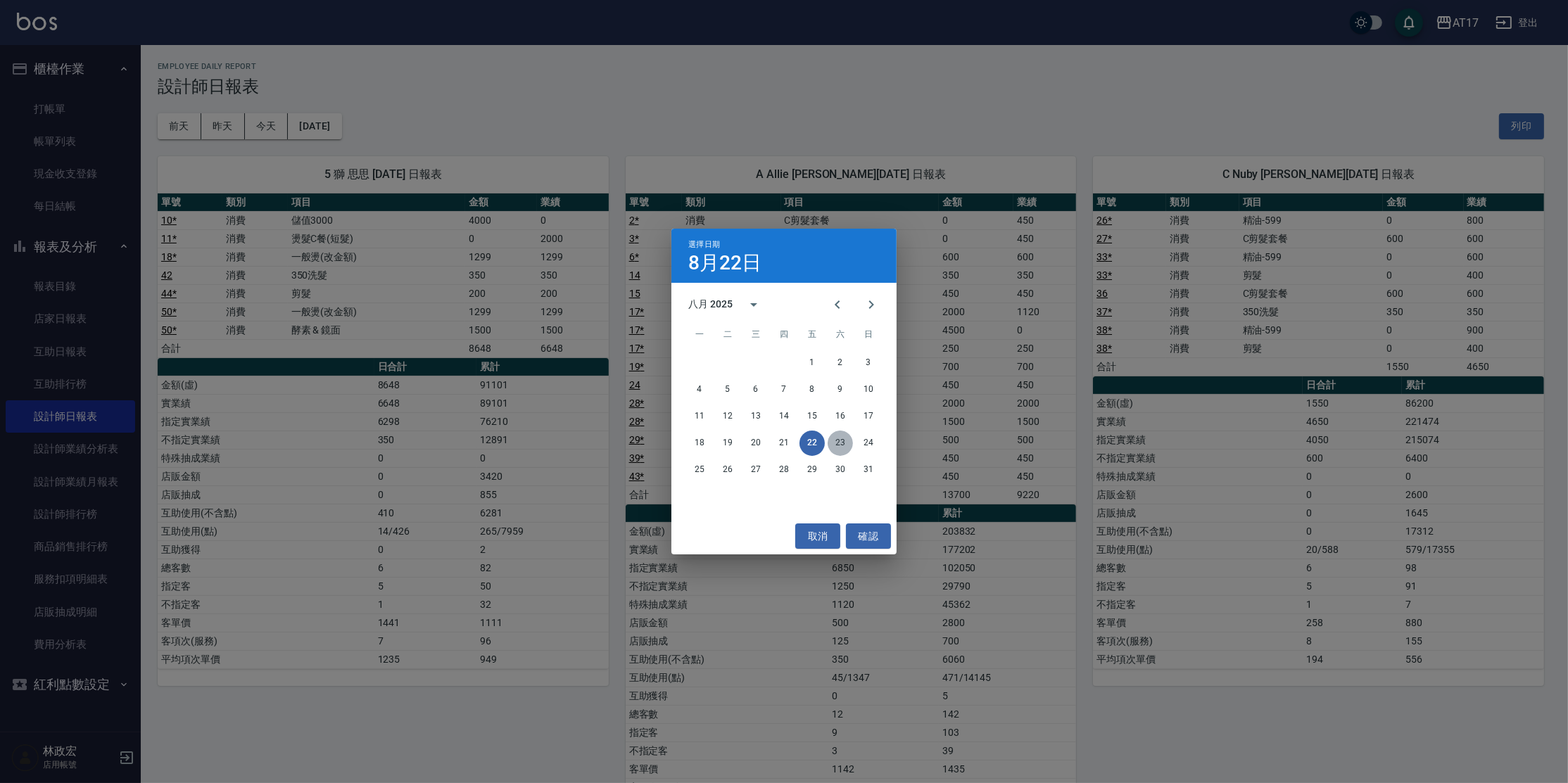
click at [835, 443] on button "23" at bounding box center [840, 443] width 25 height 25
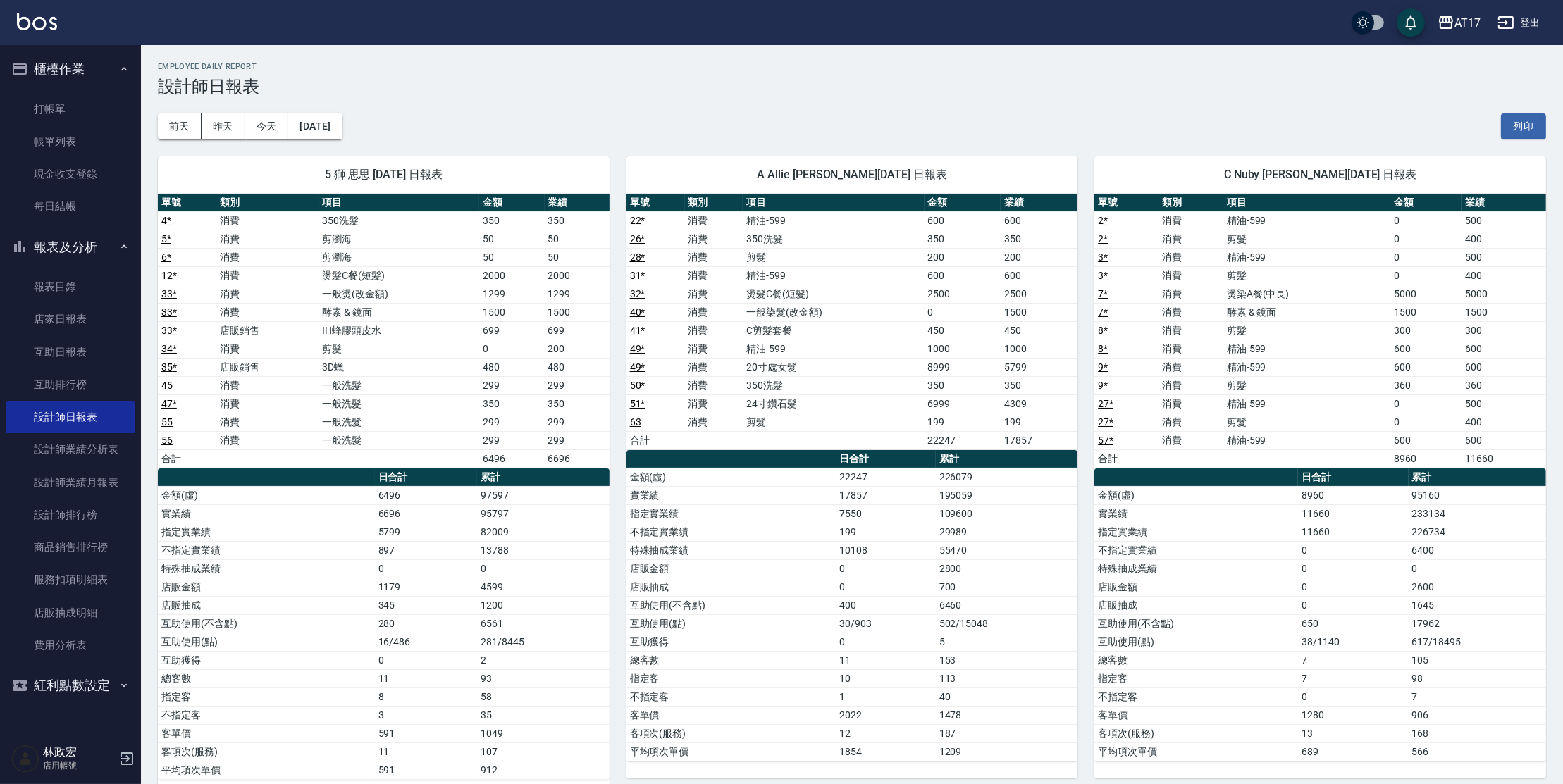
click at [335, 120] on button "[DATE]" at bounding box center [315, 126] width 53 height 26
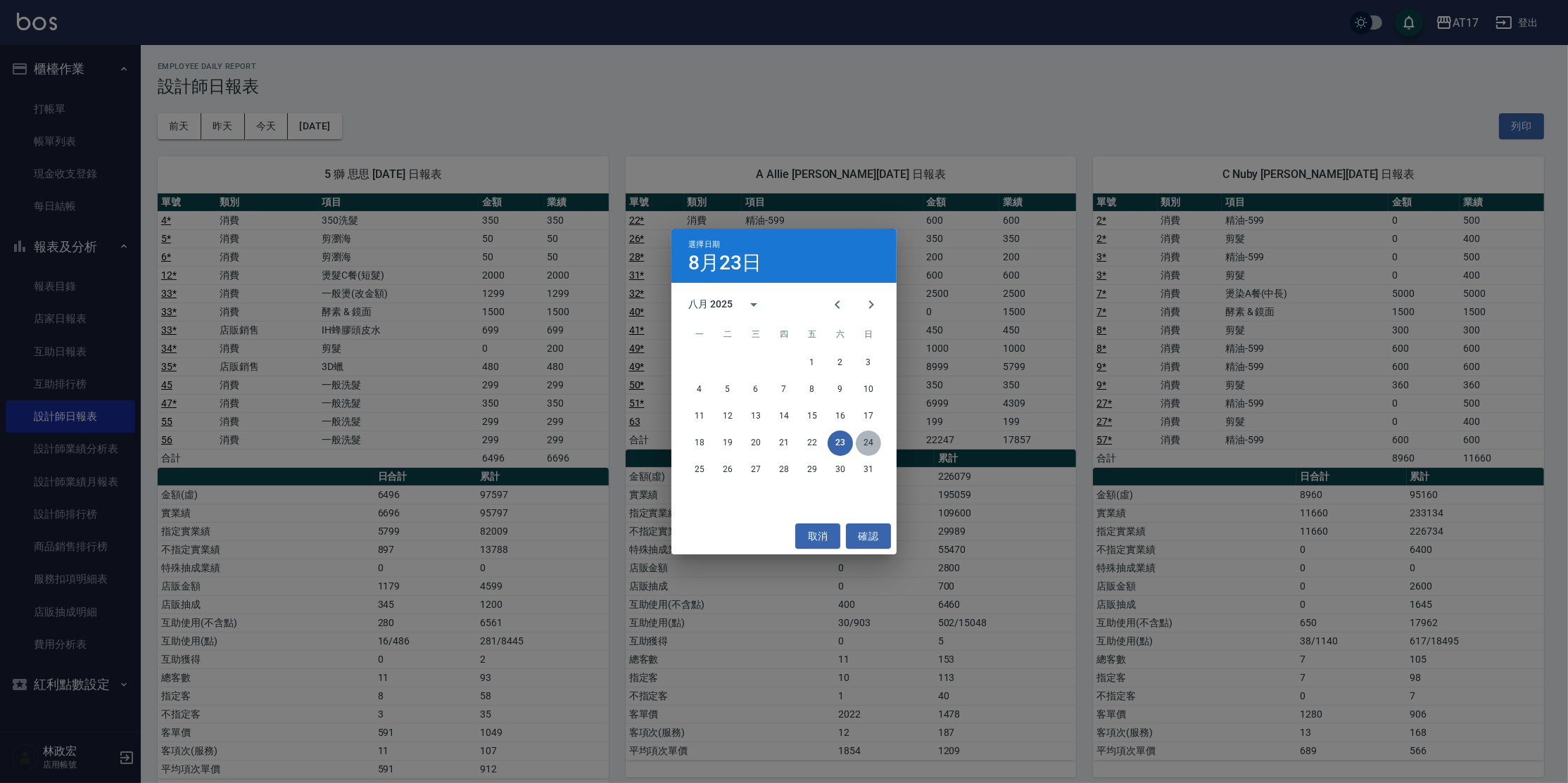
click at [873, 443] on button "24" at bounding box center [868, 443] width 25 height 25
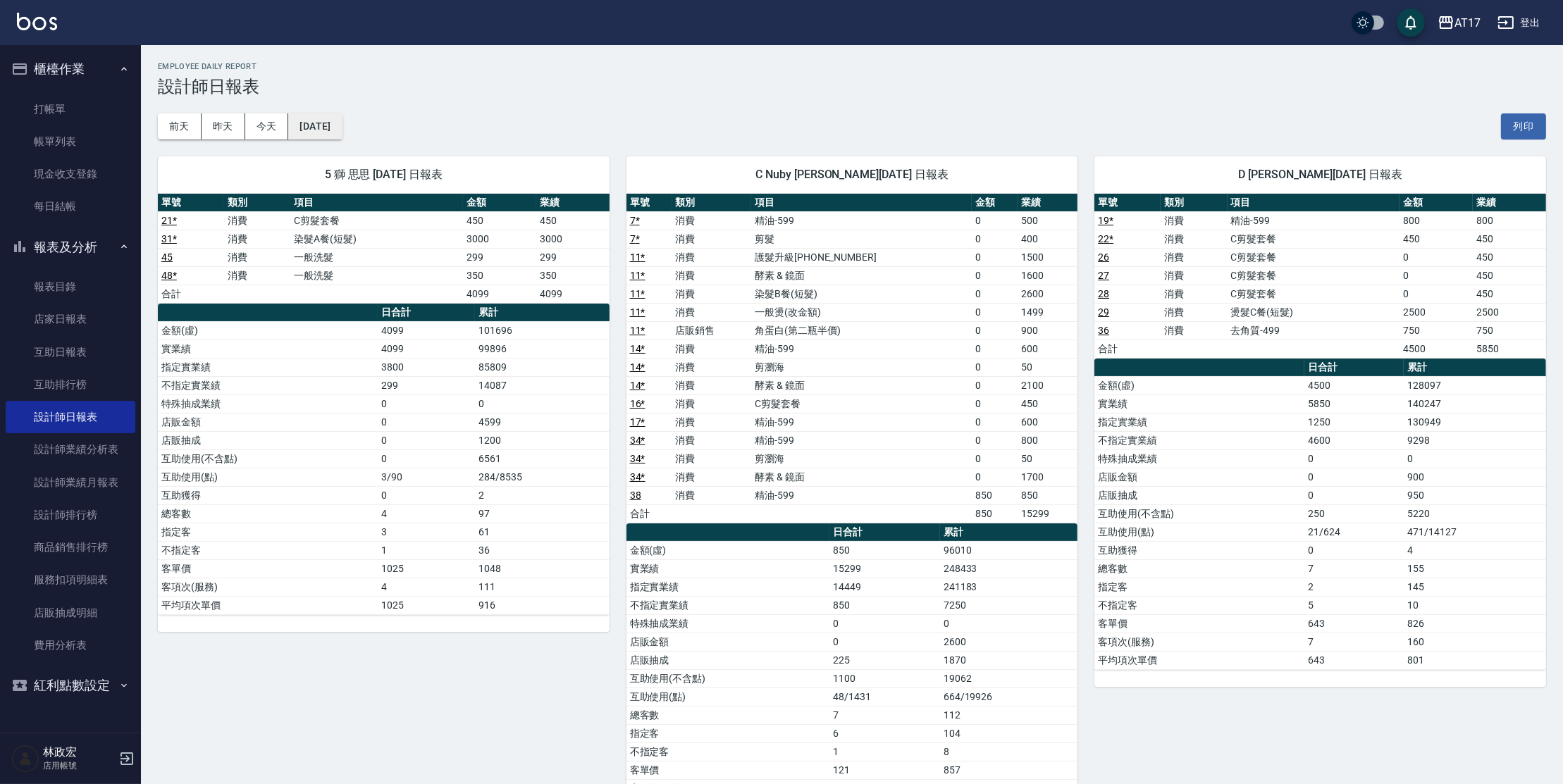
click at [342, 121] on button "[DATE]" at bounding box center [315, 126] width 53 height 26
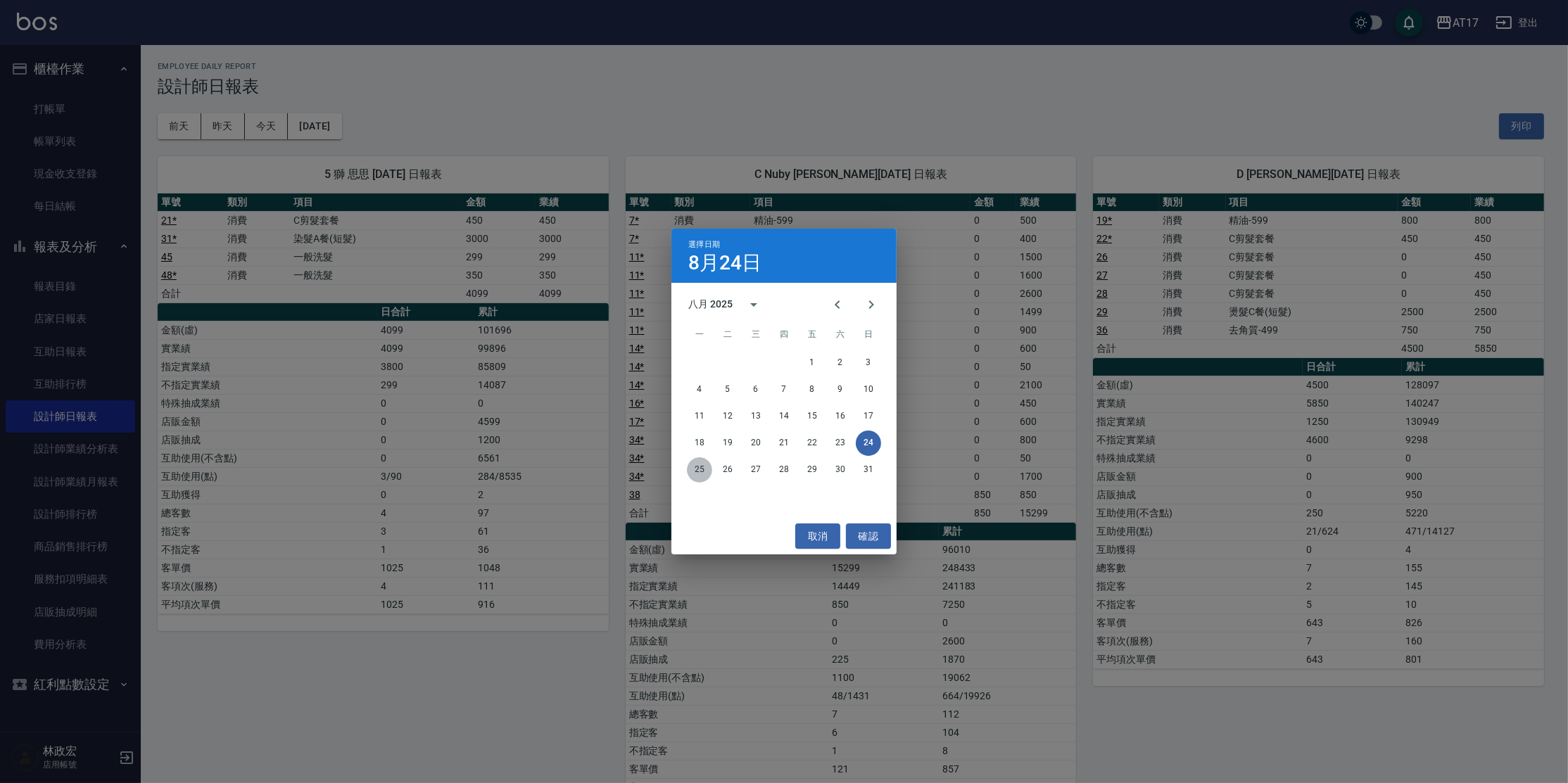
click at [695, 471] on button "25" at bounding box center [700, 470] width 25 height 25
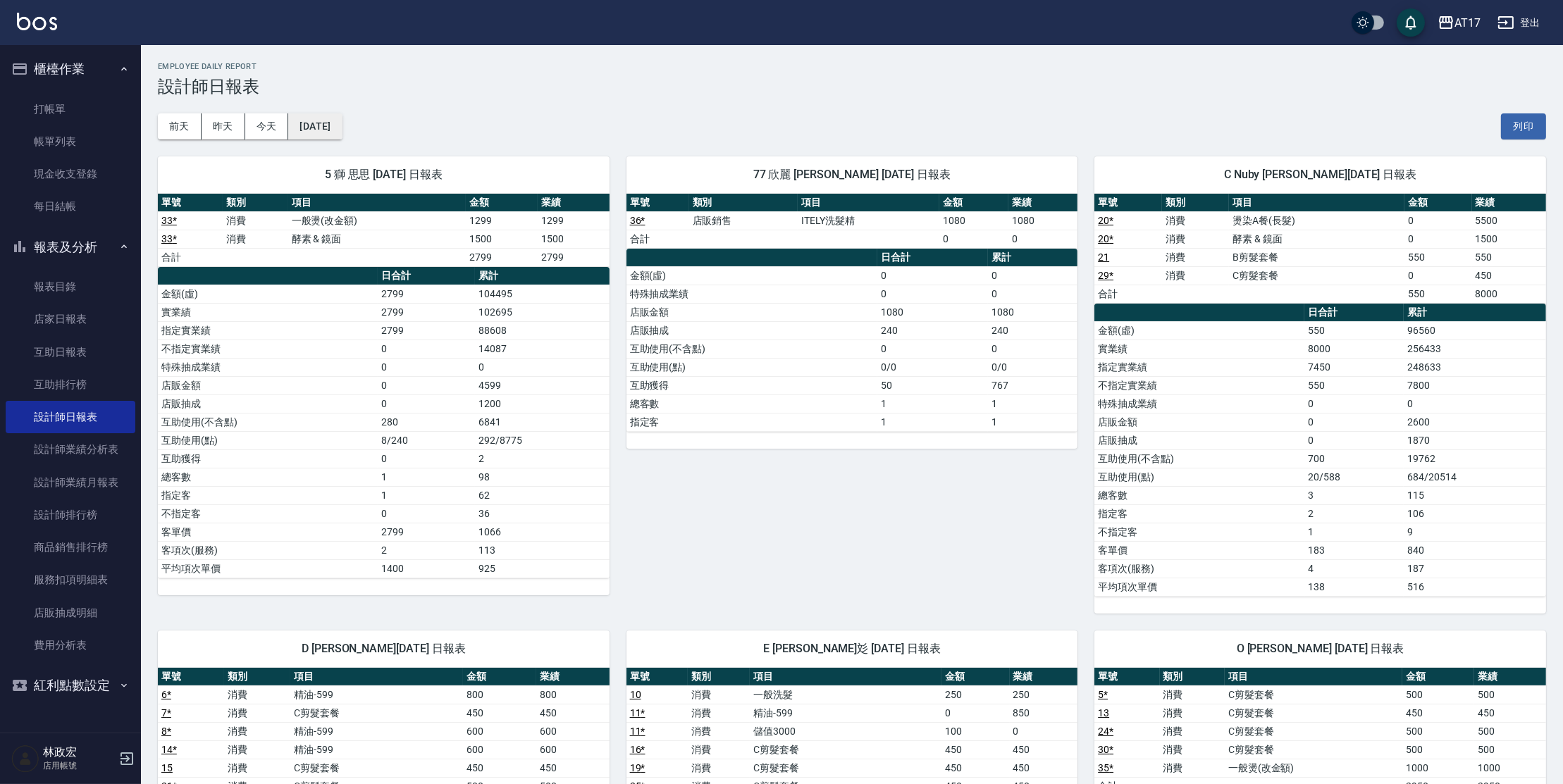
click at [324, 119] on button "[DATE]" at bounding box center [315, 126] width 53 height 26
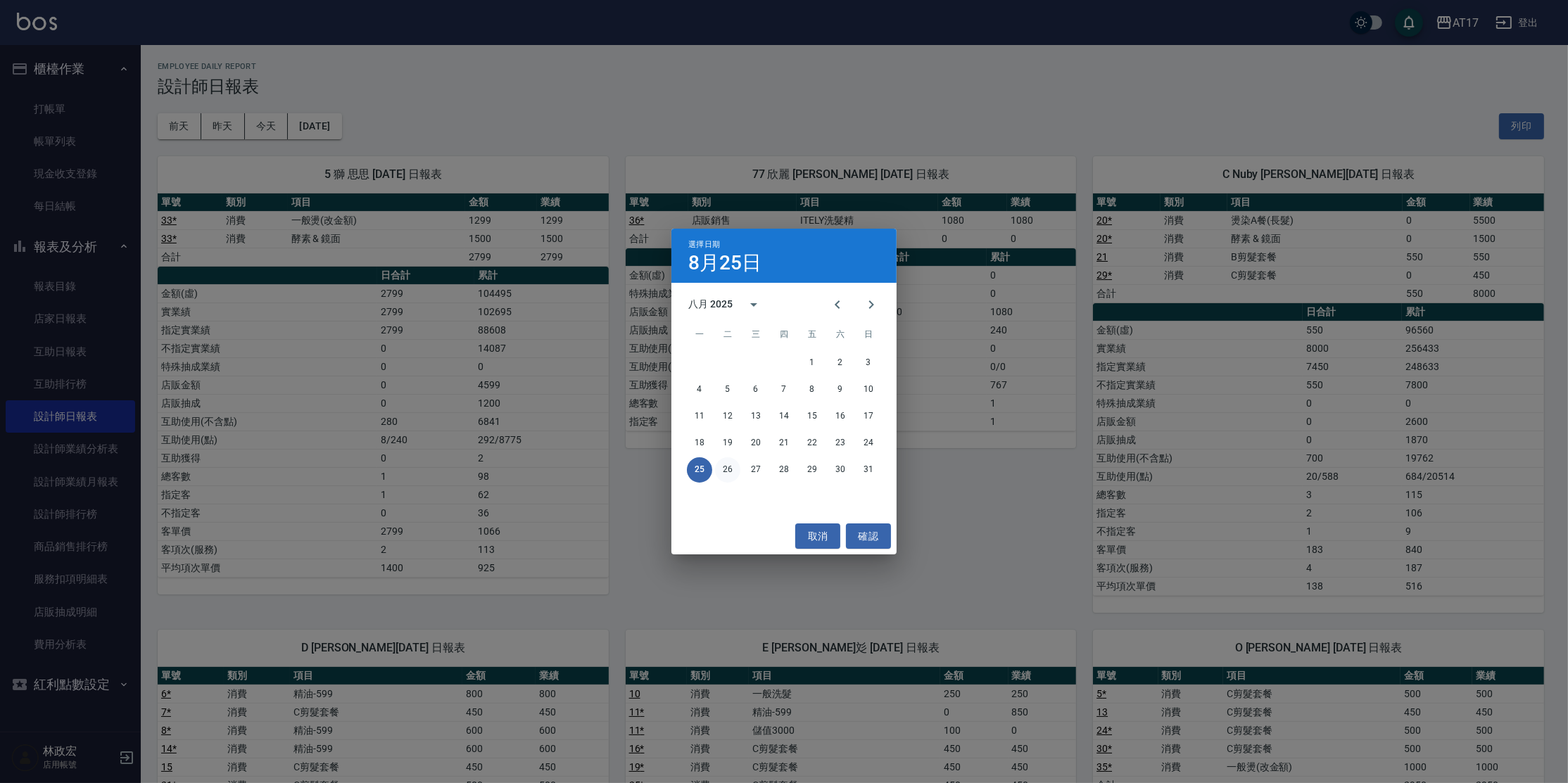
click at [728, 474] on button "26" at bounding box center [727, 470] width 25 height 25
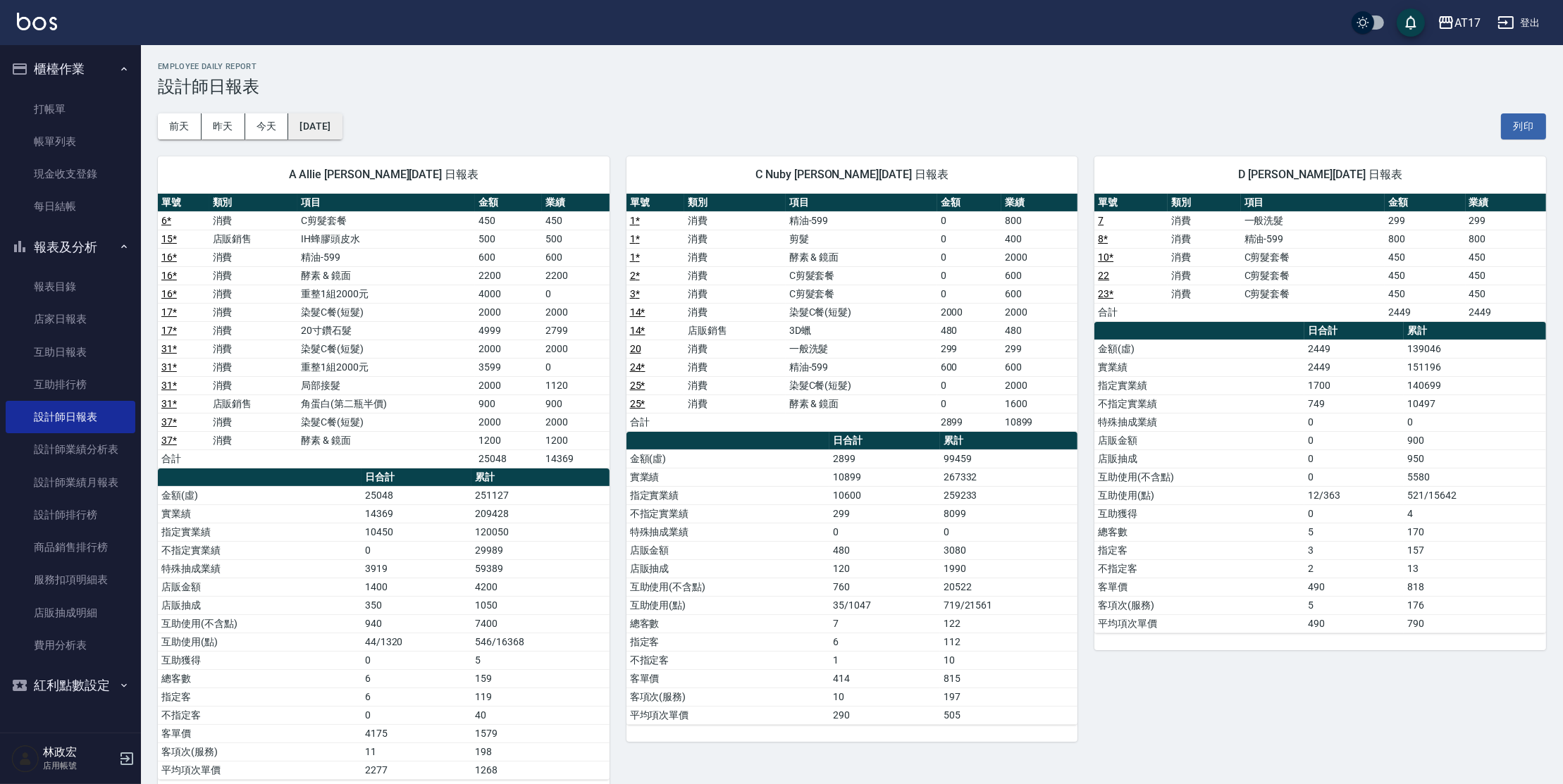
click at [342, 136] on button "[DATE]" at bounding box center [315, 126] width 53 height 26
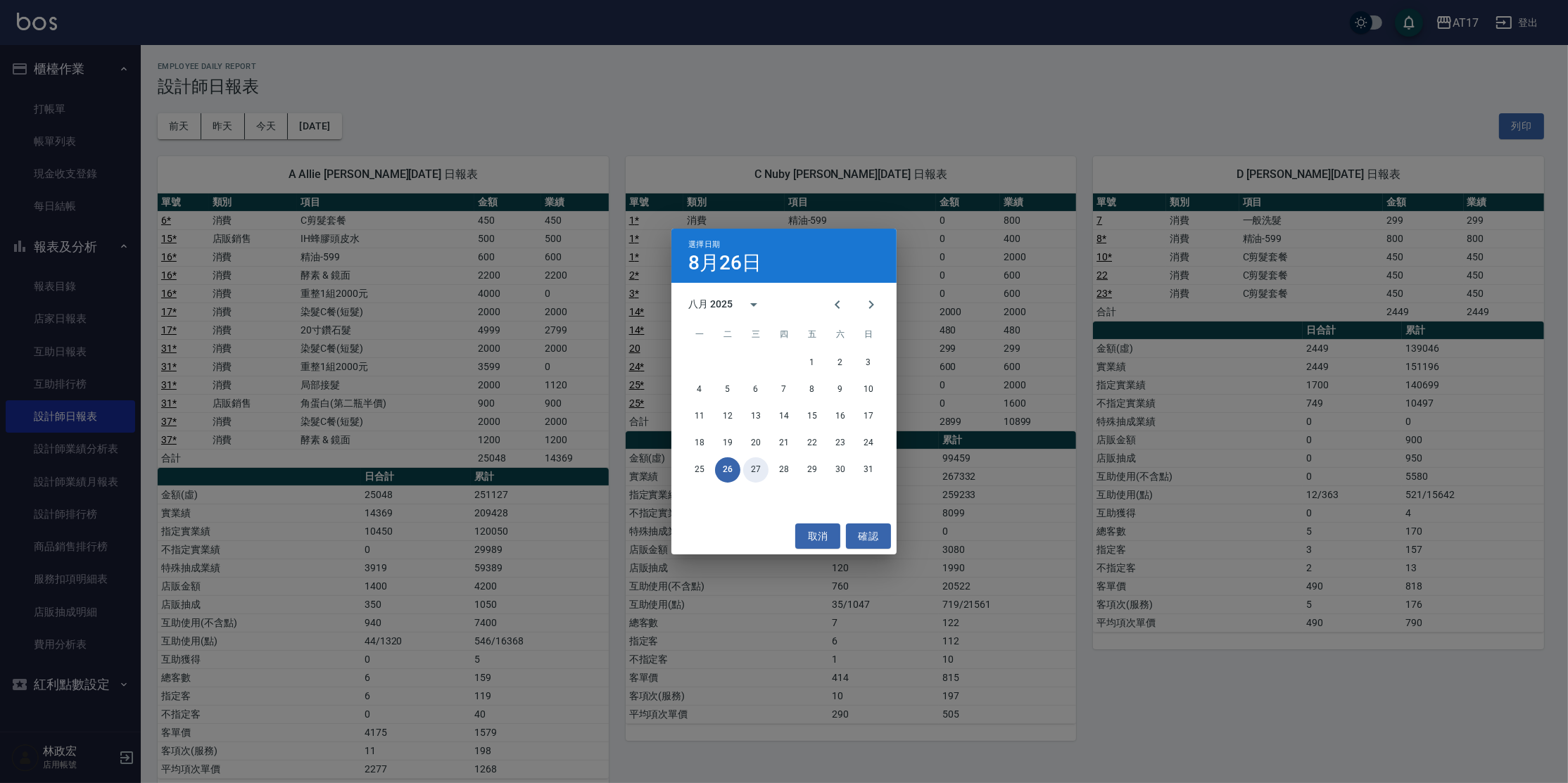
click at [757, 471] on button "27" at bounding box center [755, 470] width 25 height 25
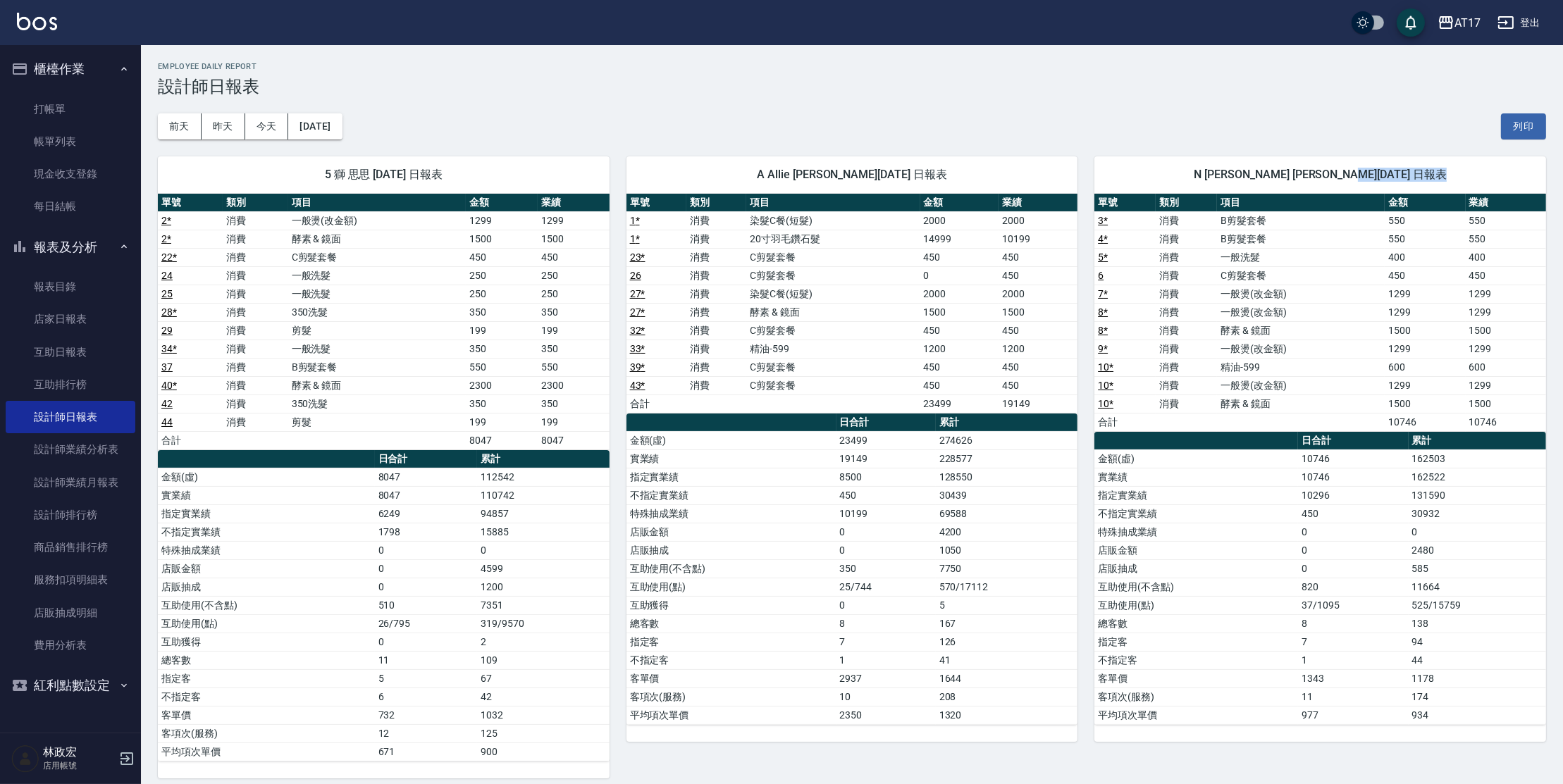
drag, startPoint x: 1563, startPoint y: 177, endPoint x: 1564, endPoint y: 208, distance: 31.0
click at [1563, 208] on html "AT17 登出 櫃檯作業 打帳單 帳單列表 現金收支登錄 每日結帳 報表及分析 報表目錄 店家日報表 互助日報表 互助排行榜 設計師日報表 設計師業績分析表 …" at bounding box center [781, 690] width 1563 height 1379
click at [294, 126] on button "[DATE]" at bounding box center [315, 126] width 53 height 26
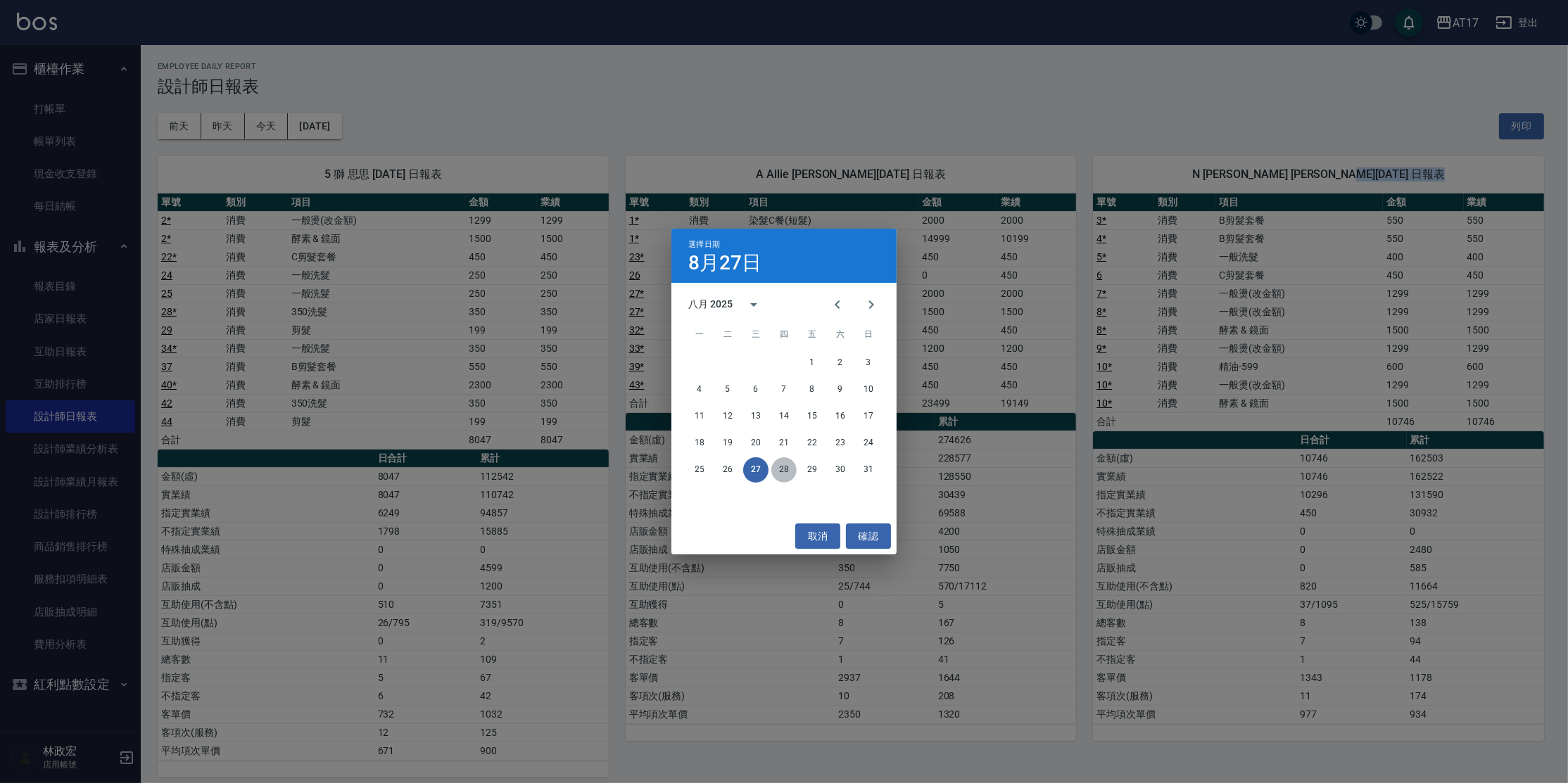
click at [787, 471] on button "28" at bounding box center [784, 470] width 25 height 25
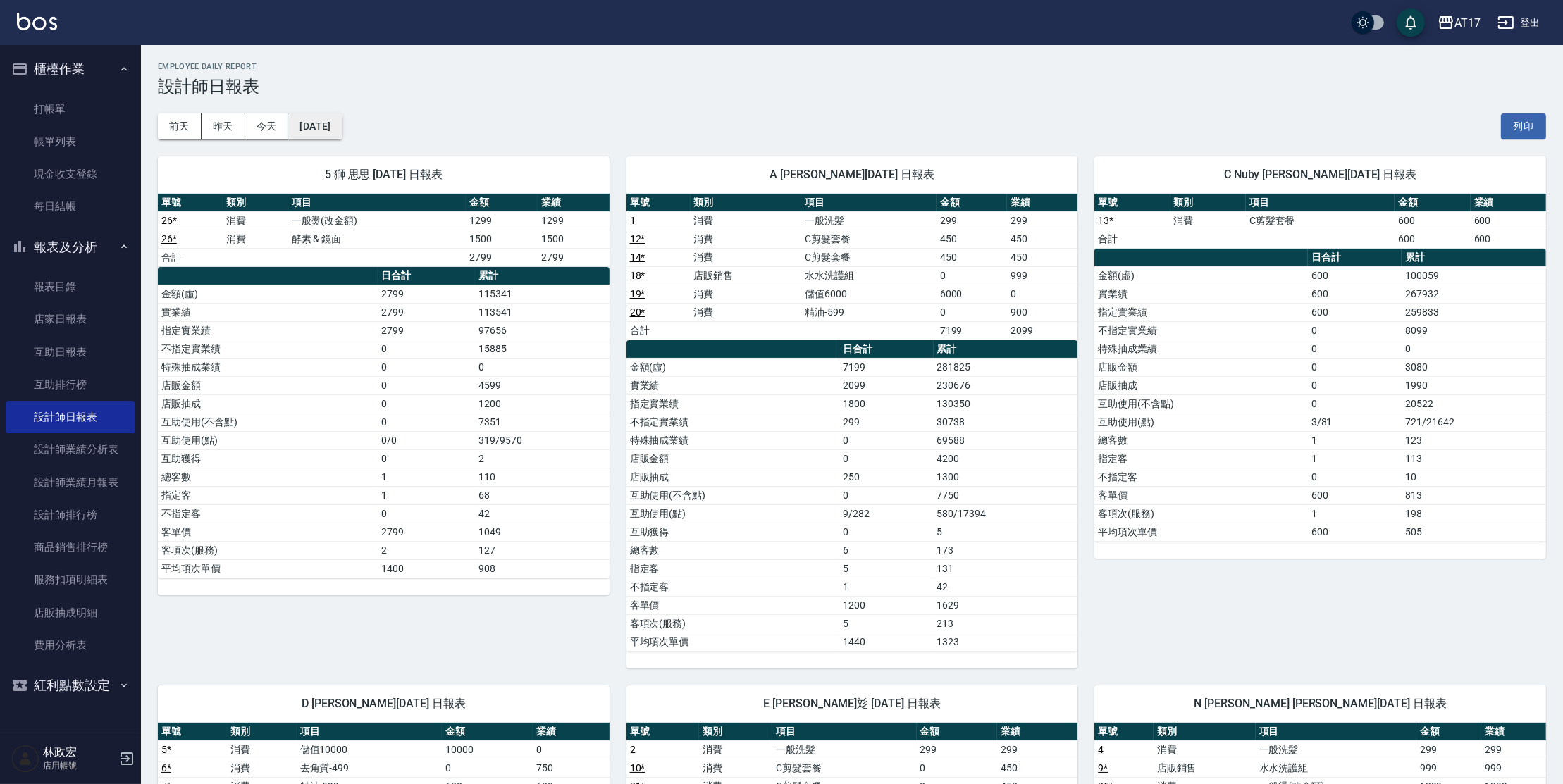
click at [328, 124] on button "[DATE]" at bounding box center [315, 126] width 53 height 26
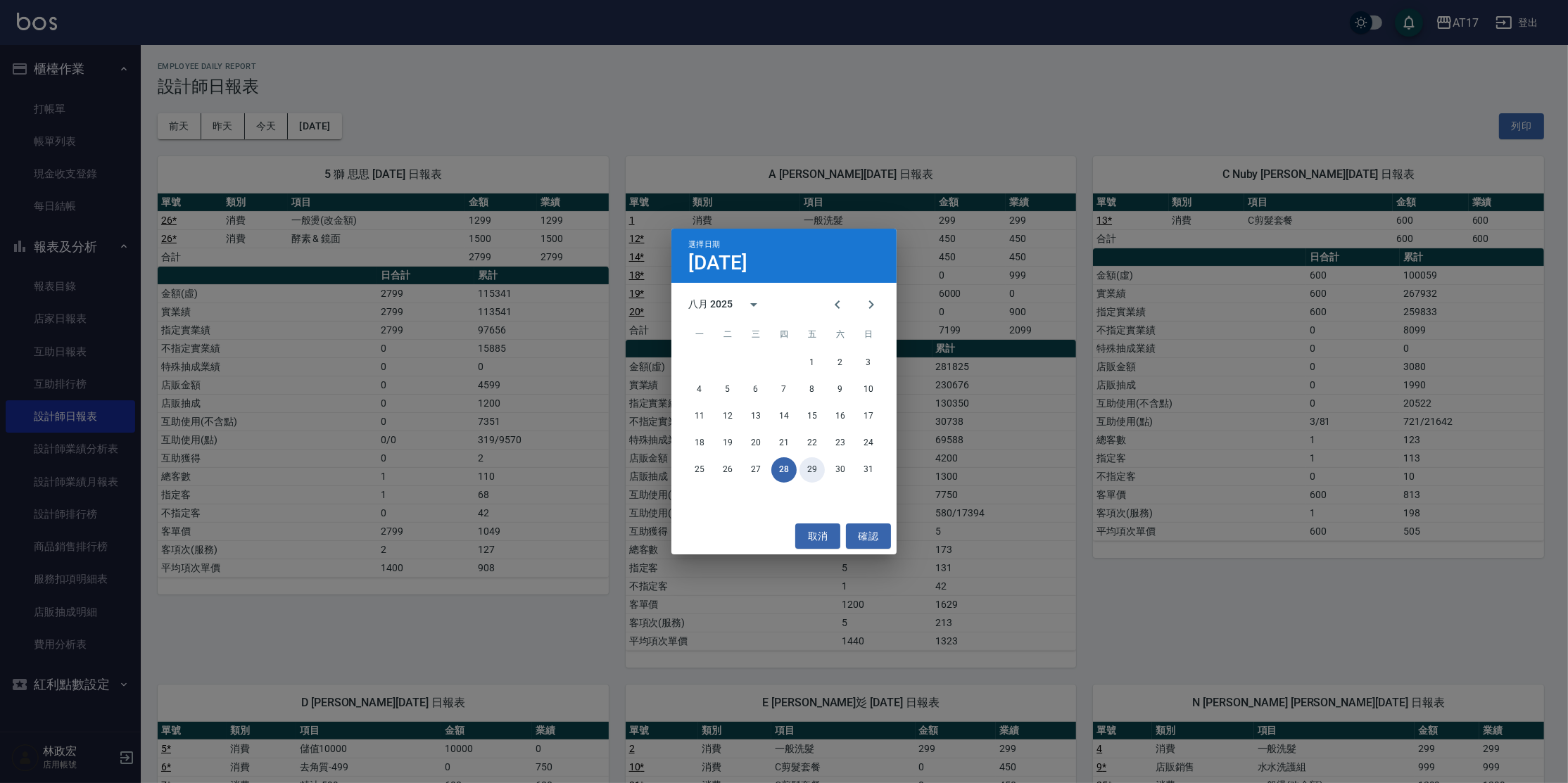
click at [814, 467] on button "29" at bounding box center [812, 470] width 25 height 25
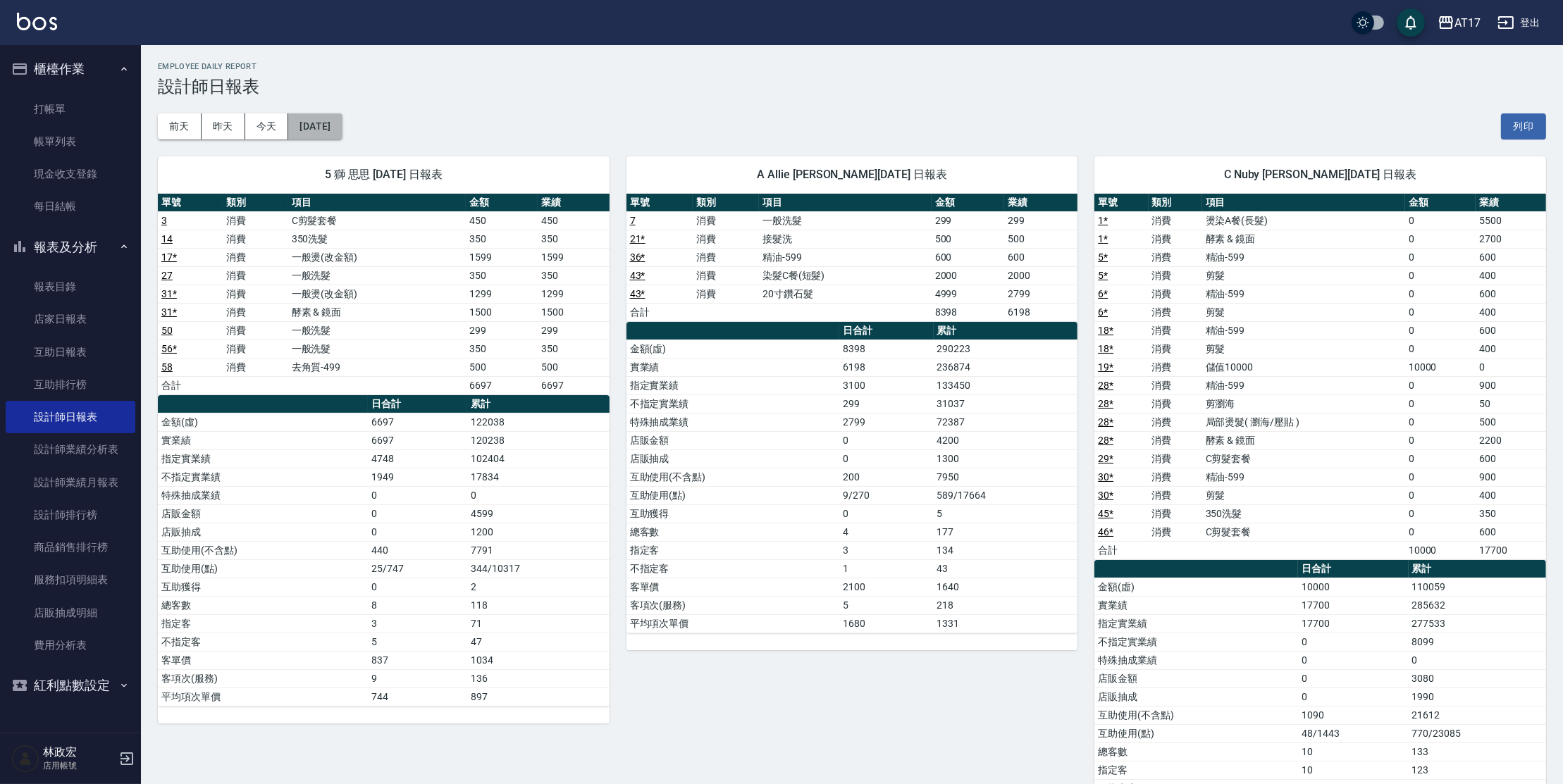
click at [321, 134] on button "[DATE]" at bounding box center [315, 126] width 53 height 26
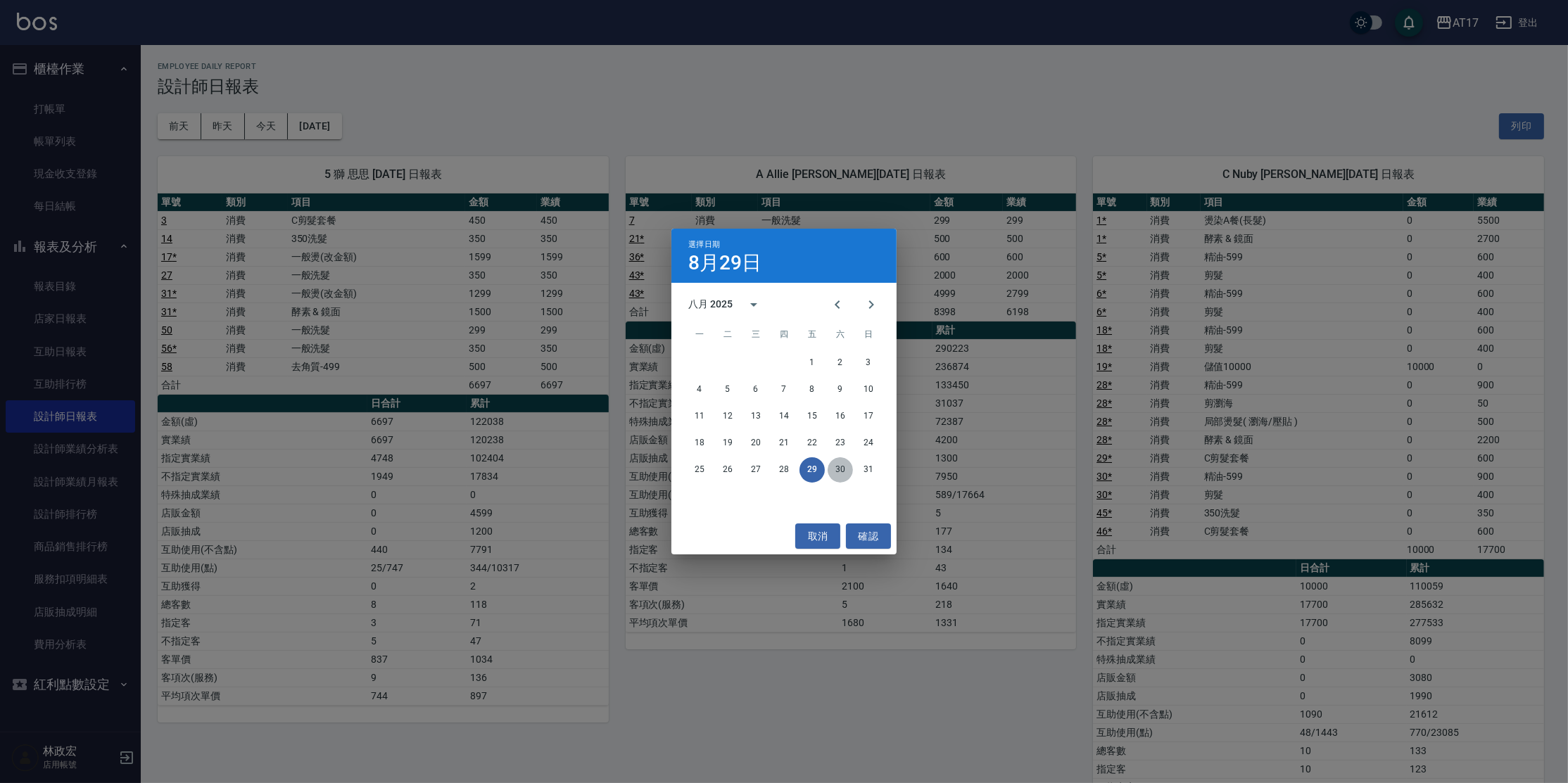
click at [842, 467] on button "30" at bounding box center [840, 470] width 25 height 25
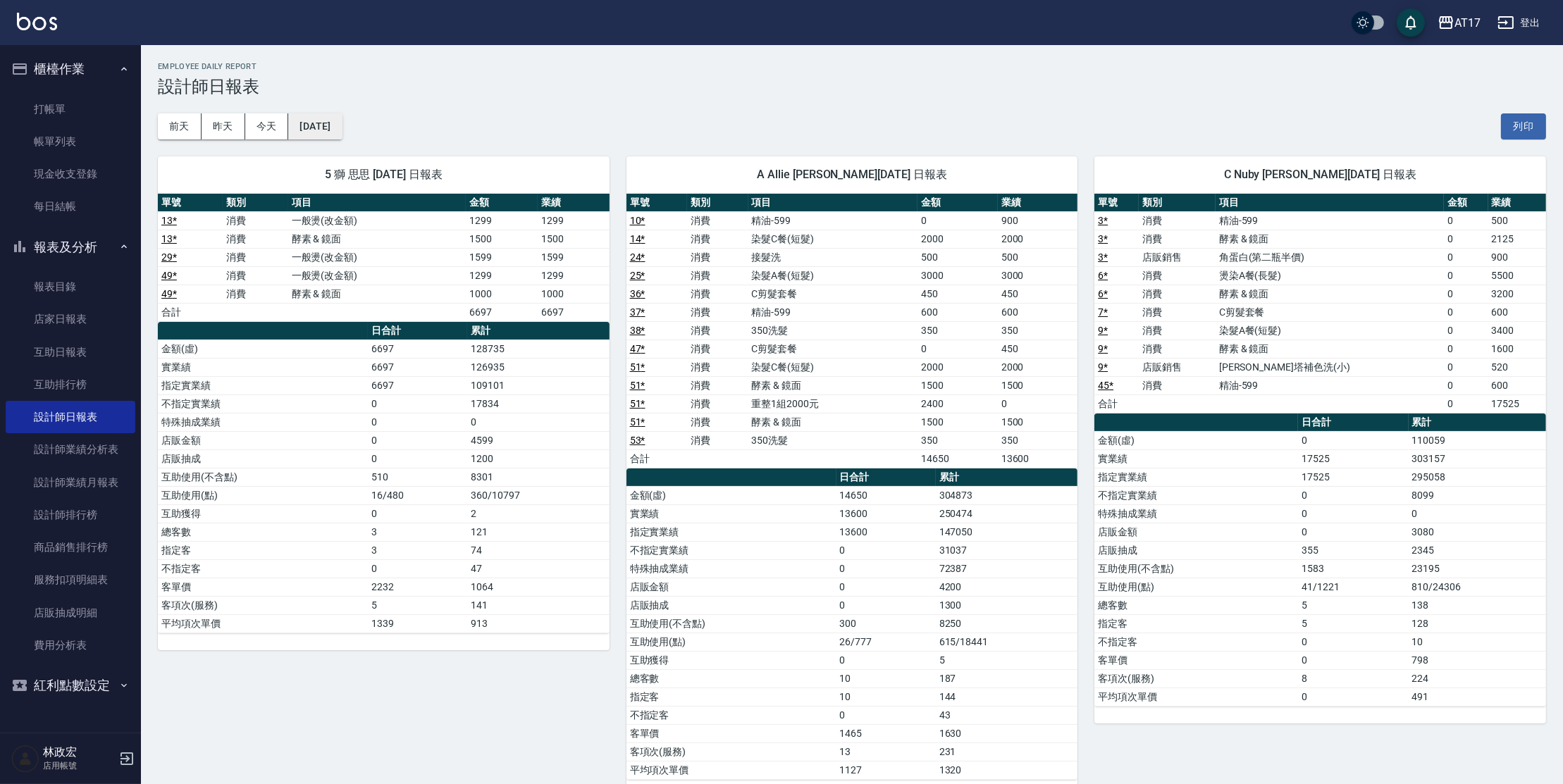
click at [317, 121] on button "[DATE]" at bounding box center [315, 126] width 53 height 26
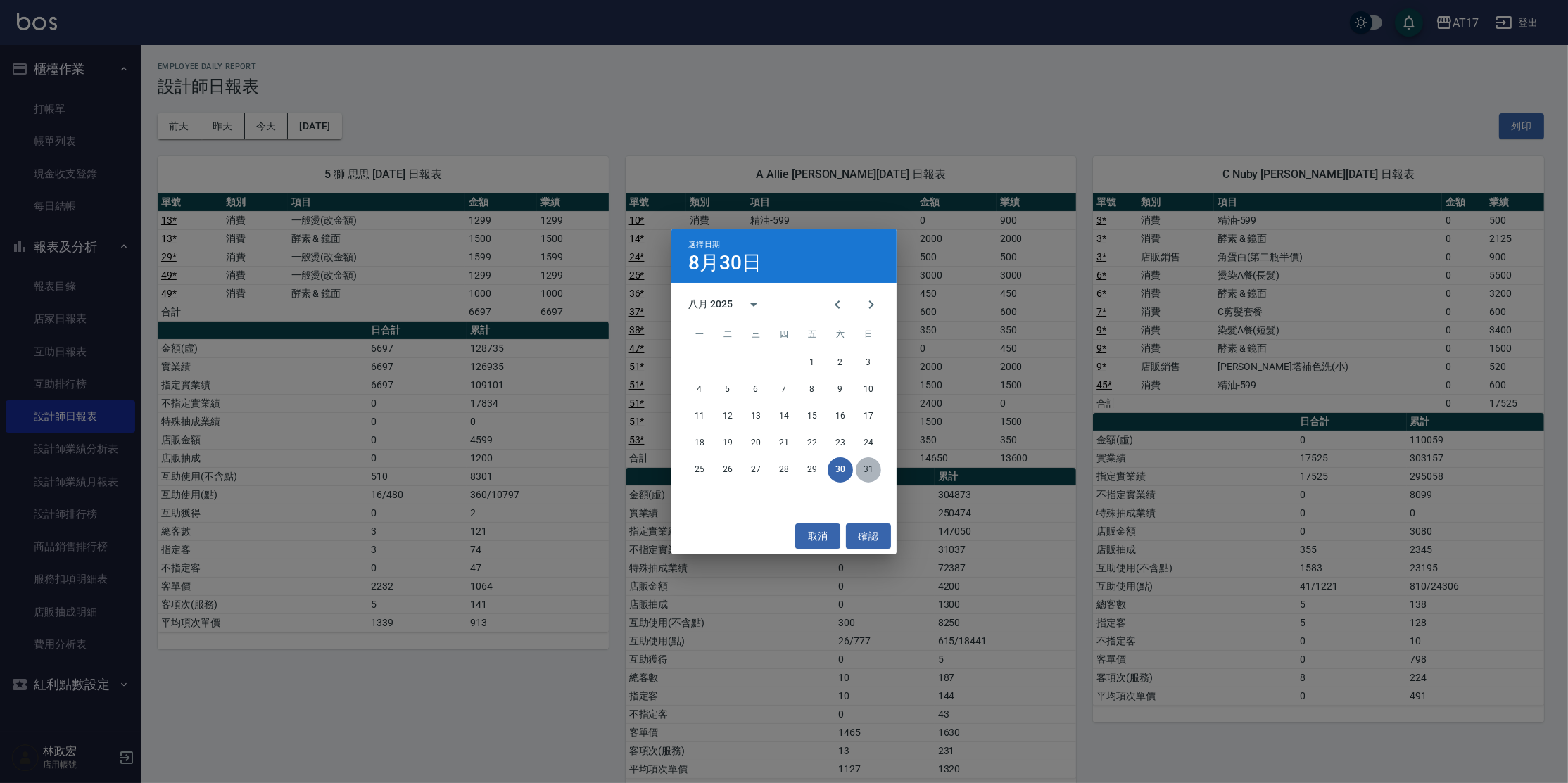
click at [870, 467] on button "31" at bounding box center [868, 470] width 25 height 25
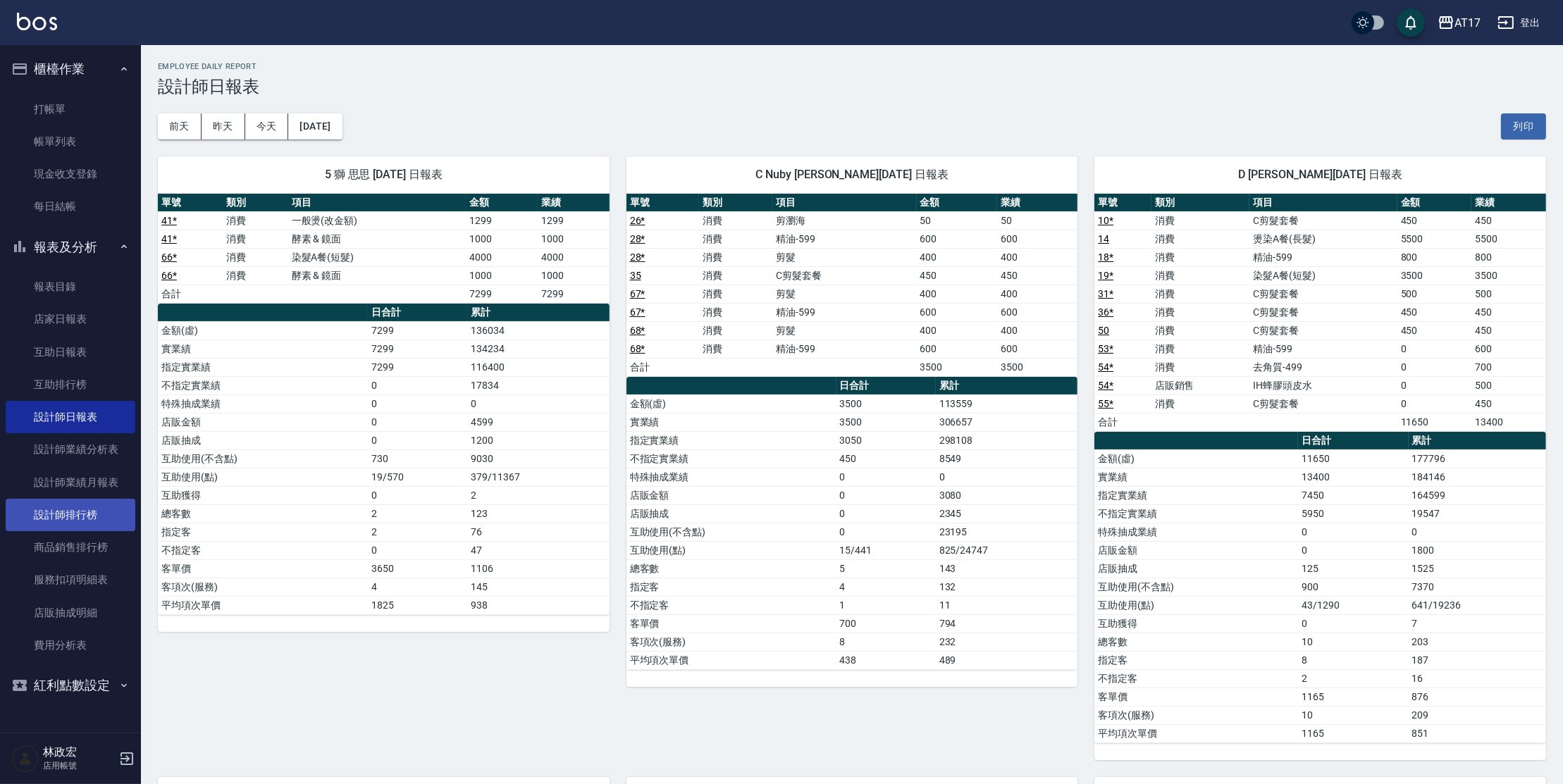
click at [38, 524] on link "設計師排行榜" at bounding box center [71, 515] width 130 height 32
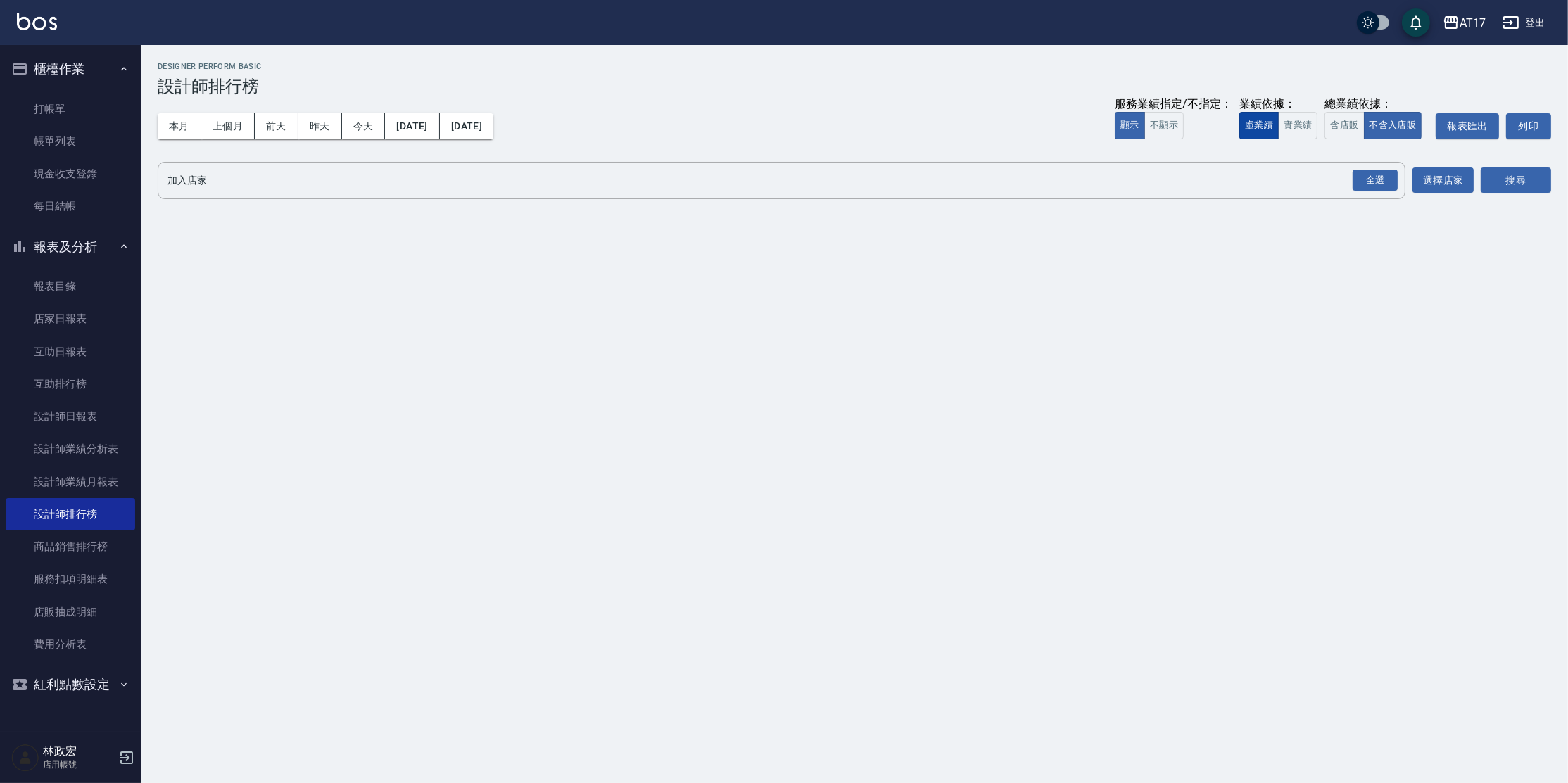
click at [1288, 130] on button "實業績" at bounding box center [1297, 125] width 39 height 27
click at [213, 123] on button "上個月" at bounding box center [227, 126] width 53 height 26
click at [1362, 176] on div "全選" at bounding box center [1374, 180] width 45 height 22
click at [1501, 179] on button "搜尋" at bounding box center [1516, 181] width 71 height 26
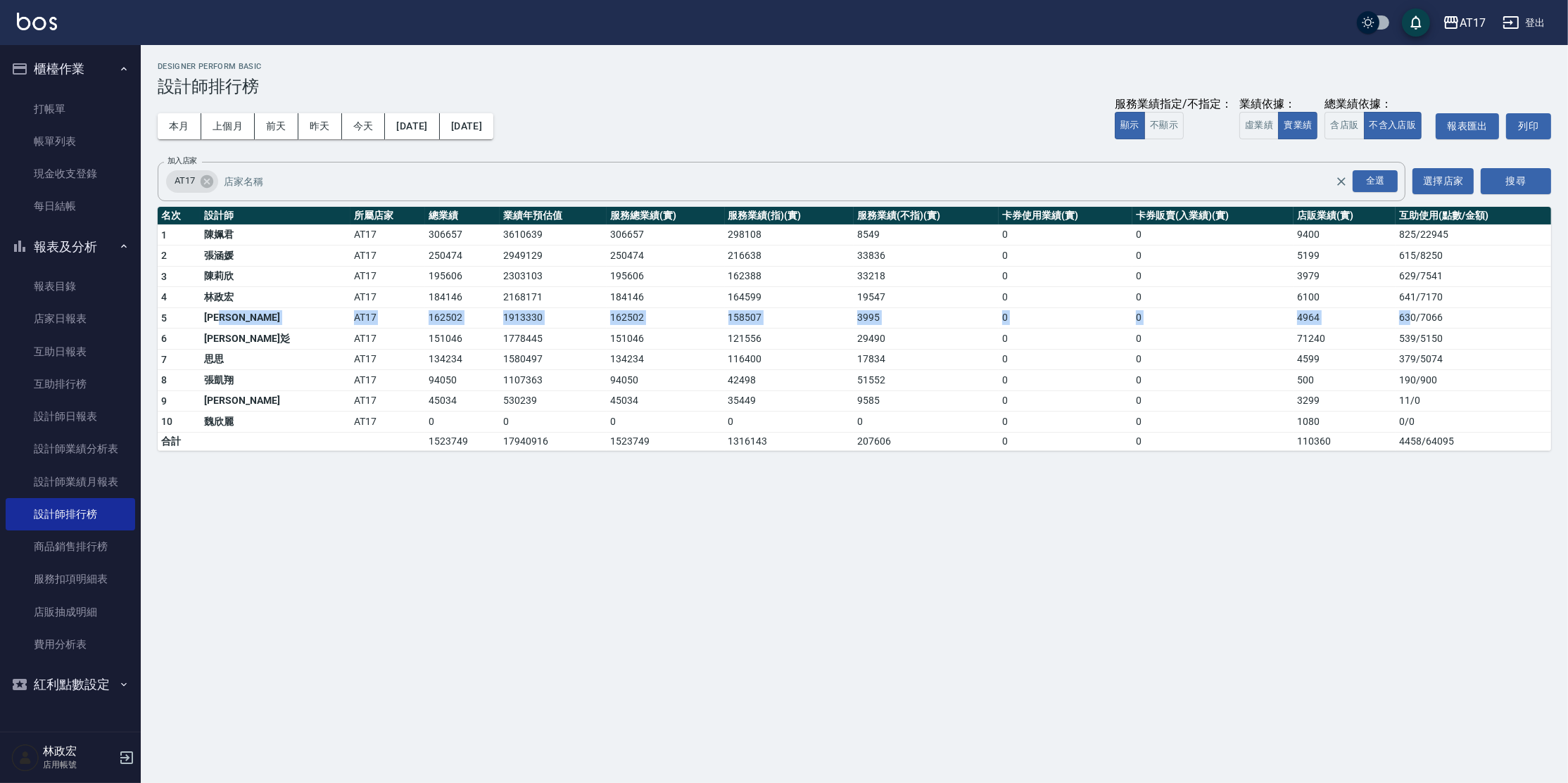
drag, startPoint x: 269, startPoint y: 315, endPoint x: 1397, endPoint y: 314, distance: 1128.0
click at [1397, 314] on tr "5 [PERSON_NAME] AT17 162502 1913330 162502 158507 3995 0 0 4964 630 / 7066" at bounding box center [854, 318] width 1393 height 21
drag, startPoint x: 1121, startPoint y: 497, endPoint x: 879, endPoint y: 389, distance: 265.0
click at [1106, 483] on div "AT17 [DATE] - [DATE] 設計師排行榜 列印時間： [DATE][PHONE_NUMBER]:36 Designer Perform Basi…" at bounding box center [784, 391] width 1568 height 783
click at [29, 30] on div "AT17 登出" at bounding box center [784, 22] width 1568 height 45
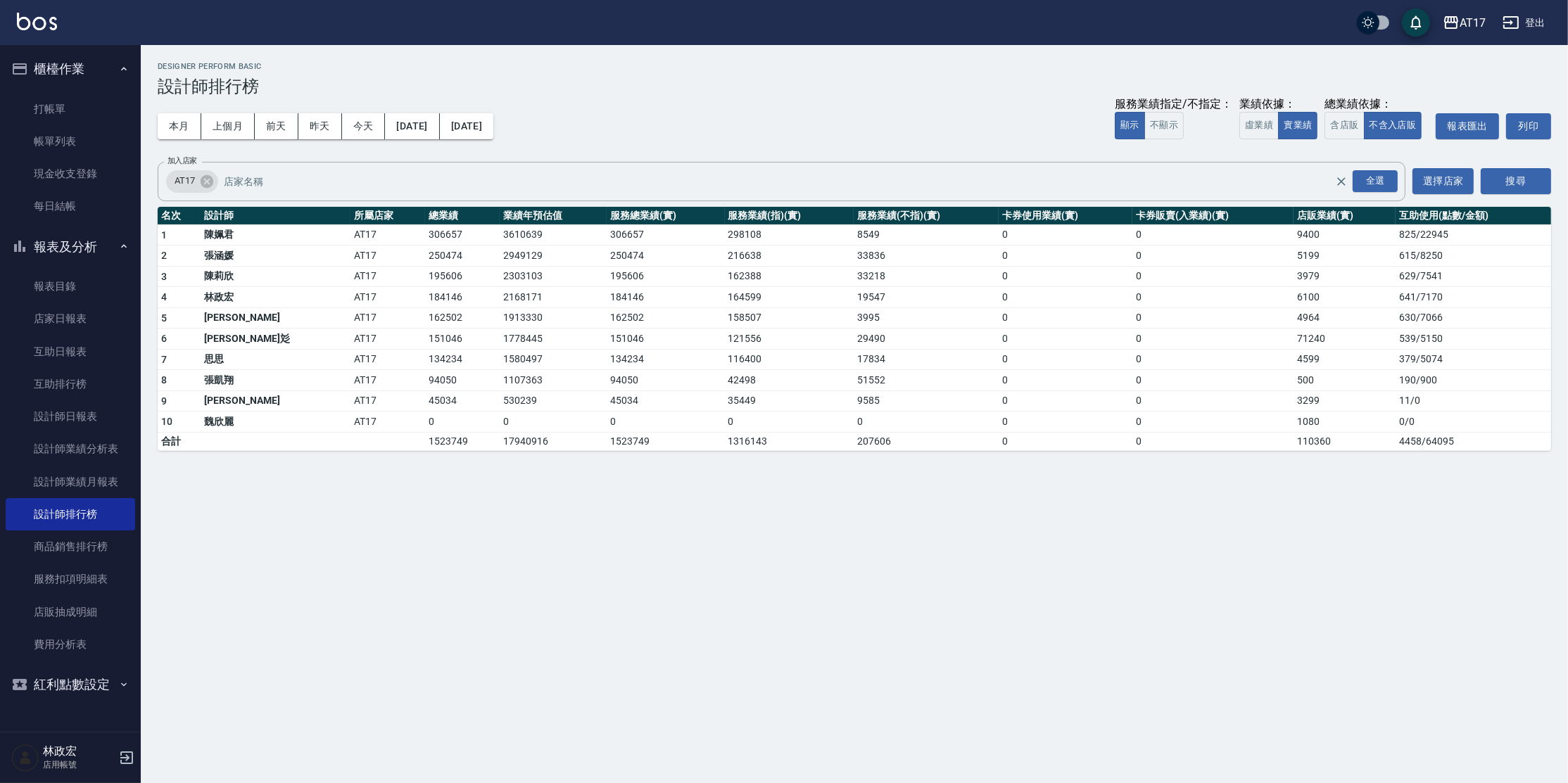
click at [30, 26] on img at bounding box center [37, 20] width 40 height 17
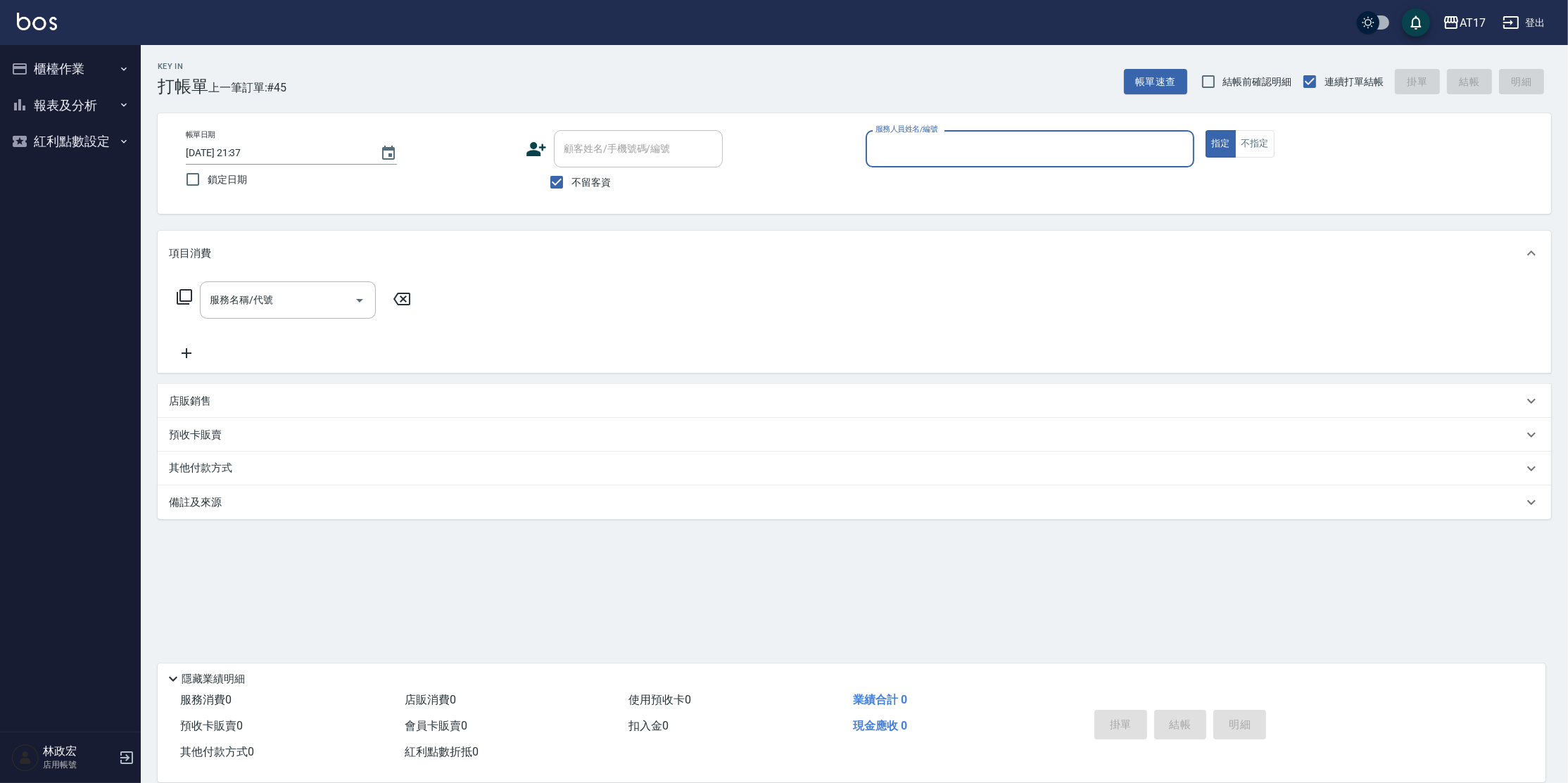
click at [61, 98] on button "報表及分析" at bounding box center [71, 105] width 130 height 37
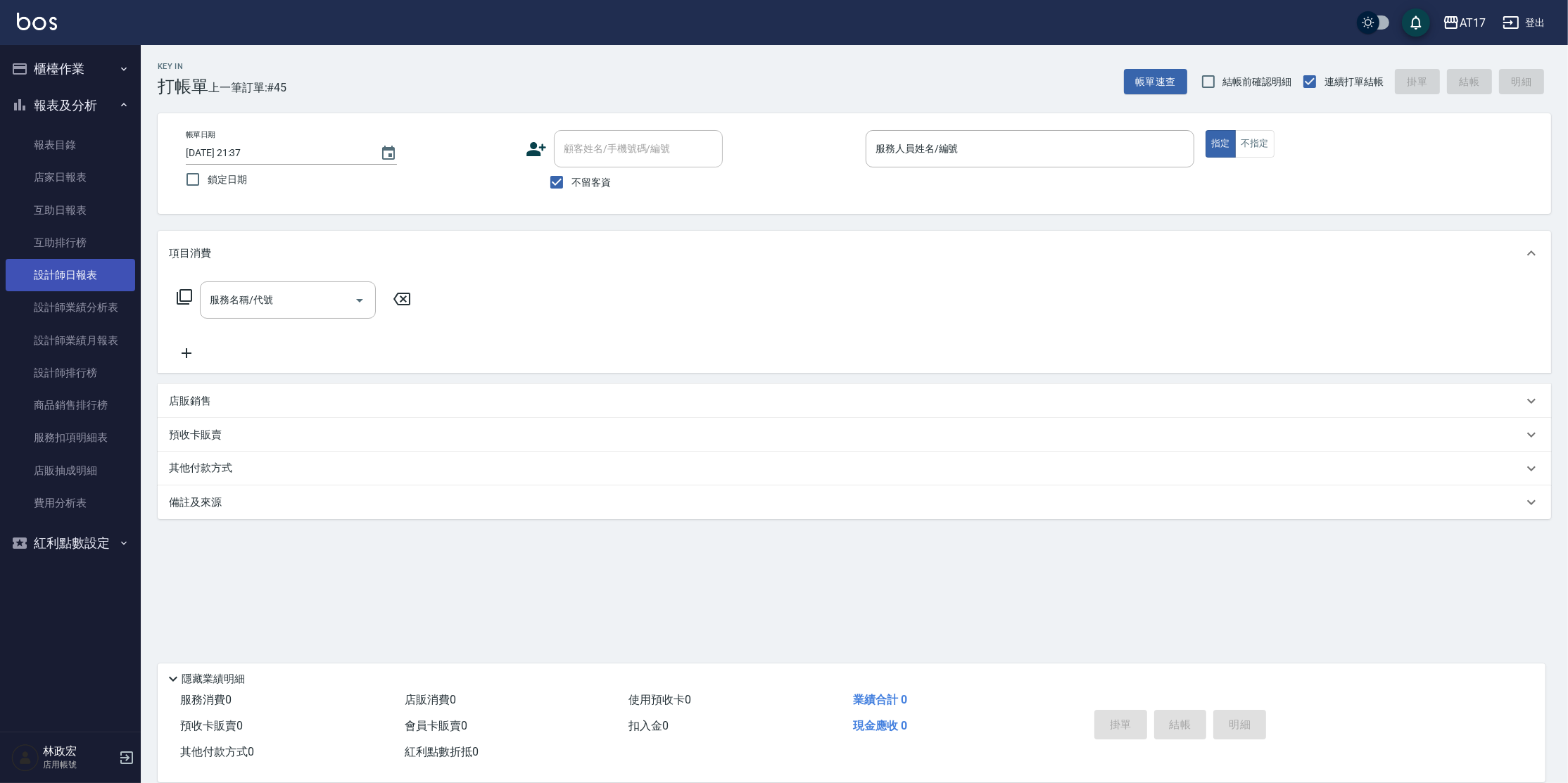
click at [75, 279] on link "設計師日報表" at bounding box center [71, 275] width 130 height 32
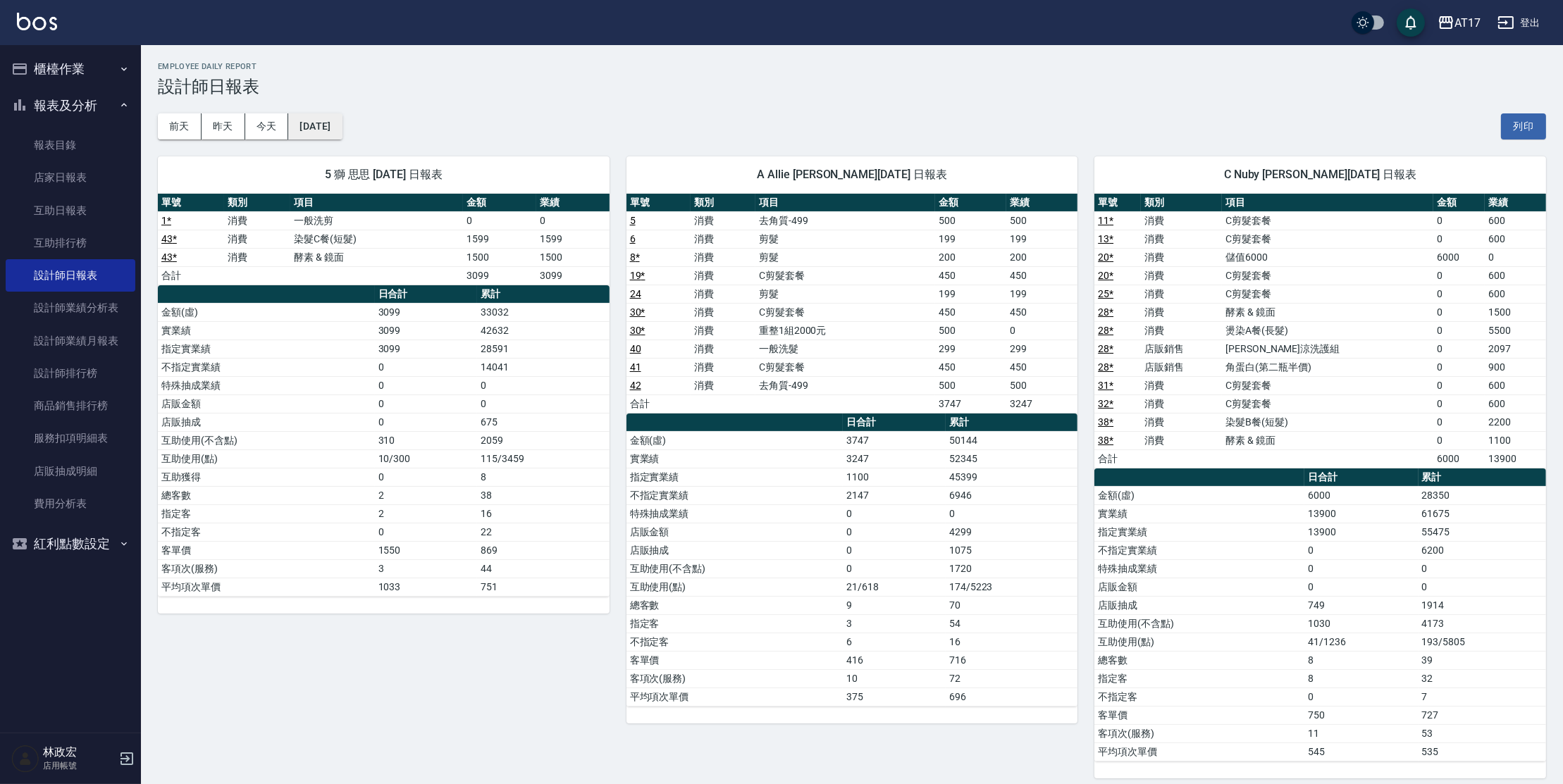
click at [292, 126] on button "[DATE]" at bounding box center [315, 126] width 53 height 26
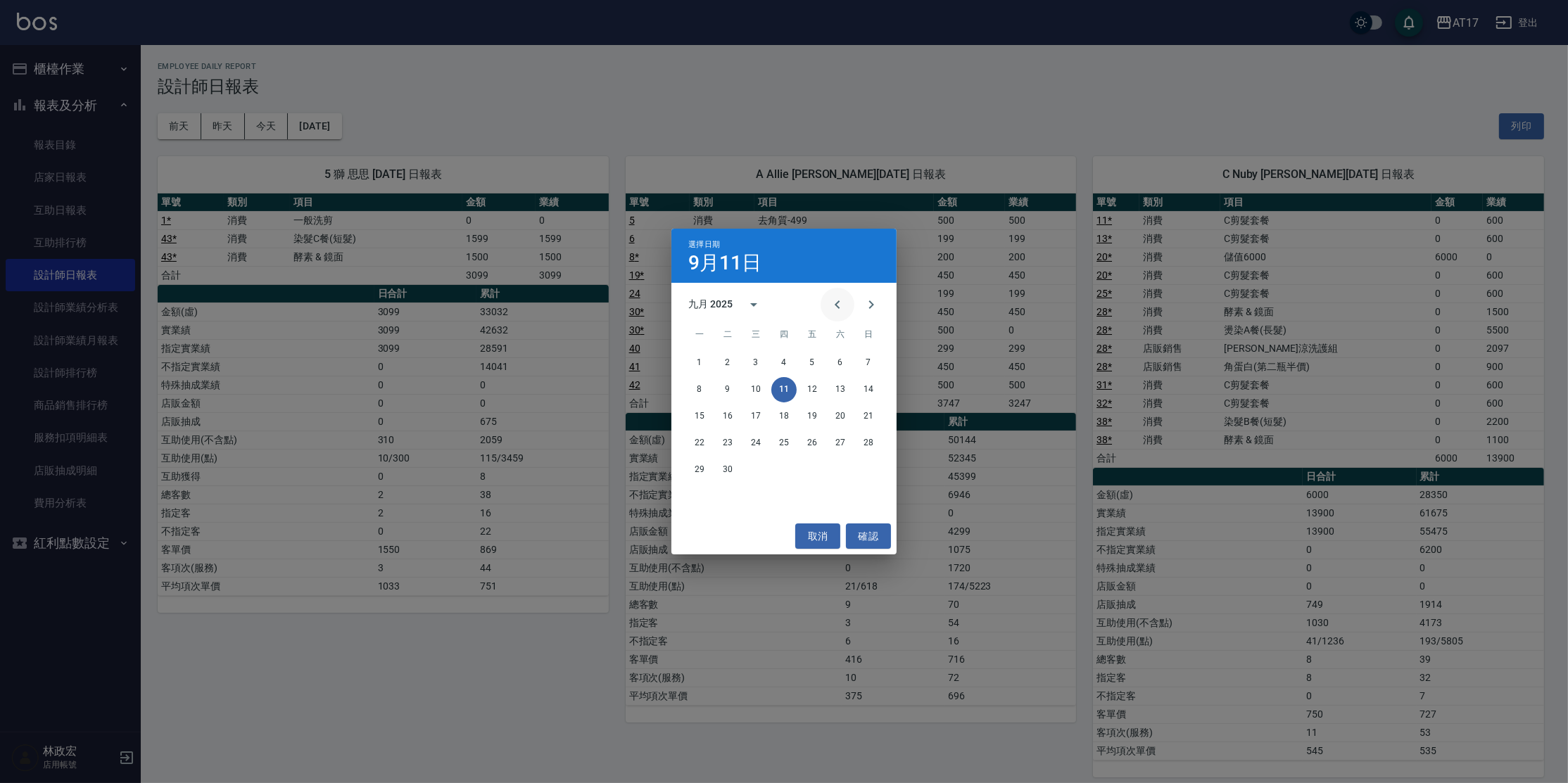
drag, startPoint x: 828, startPoint y: 305, endPoint x: 840, endPoint y: 300, distance: 13.0
click at [828, 305] on button "Previous month" at bounding box center [837, 304] width 34 height 34
click at [867, 470] on button "31" at bounding box center [868, 470] width 25 height 25
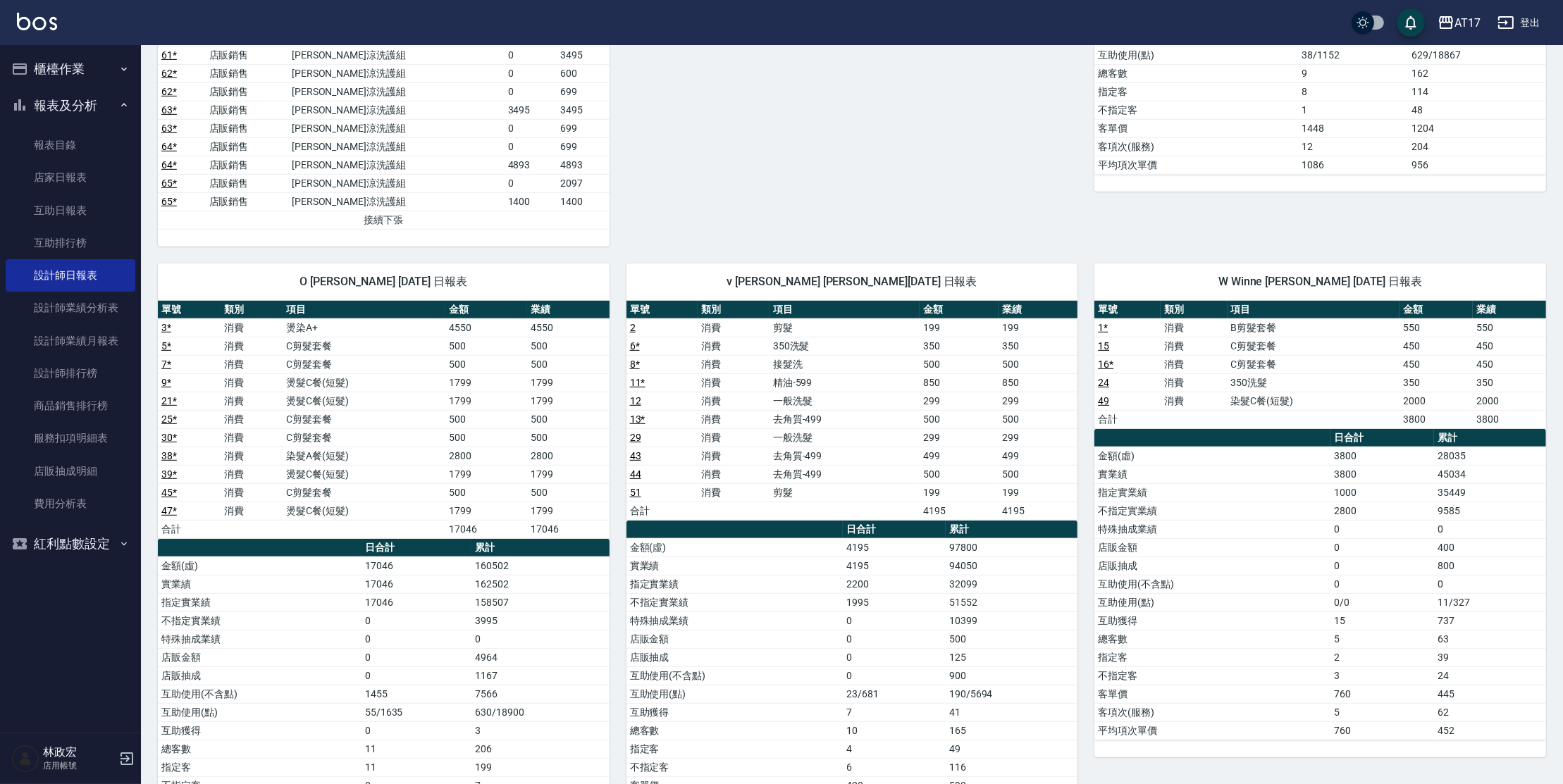
scroll to position [1281, 0]
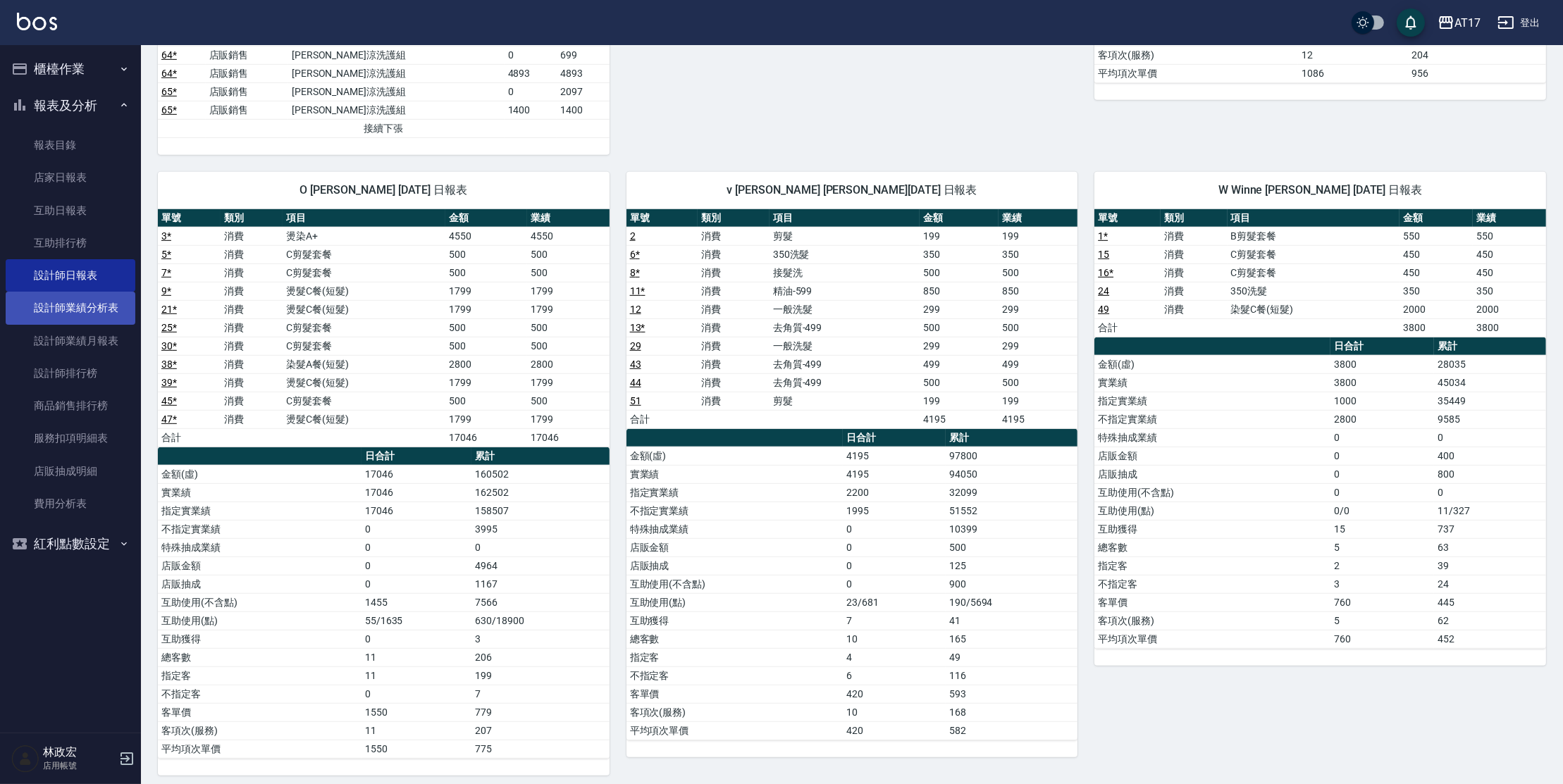
click at [82, 317] on link "設計師業績分析表" at bounding box center [71, 307] width 130 height 32
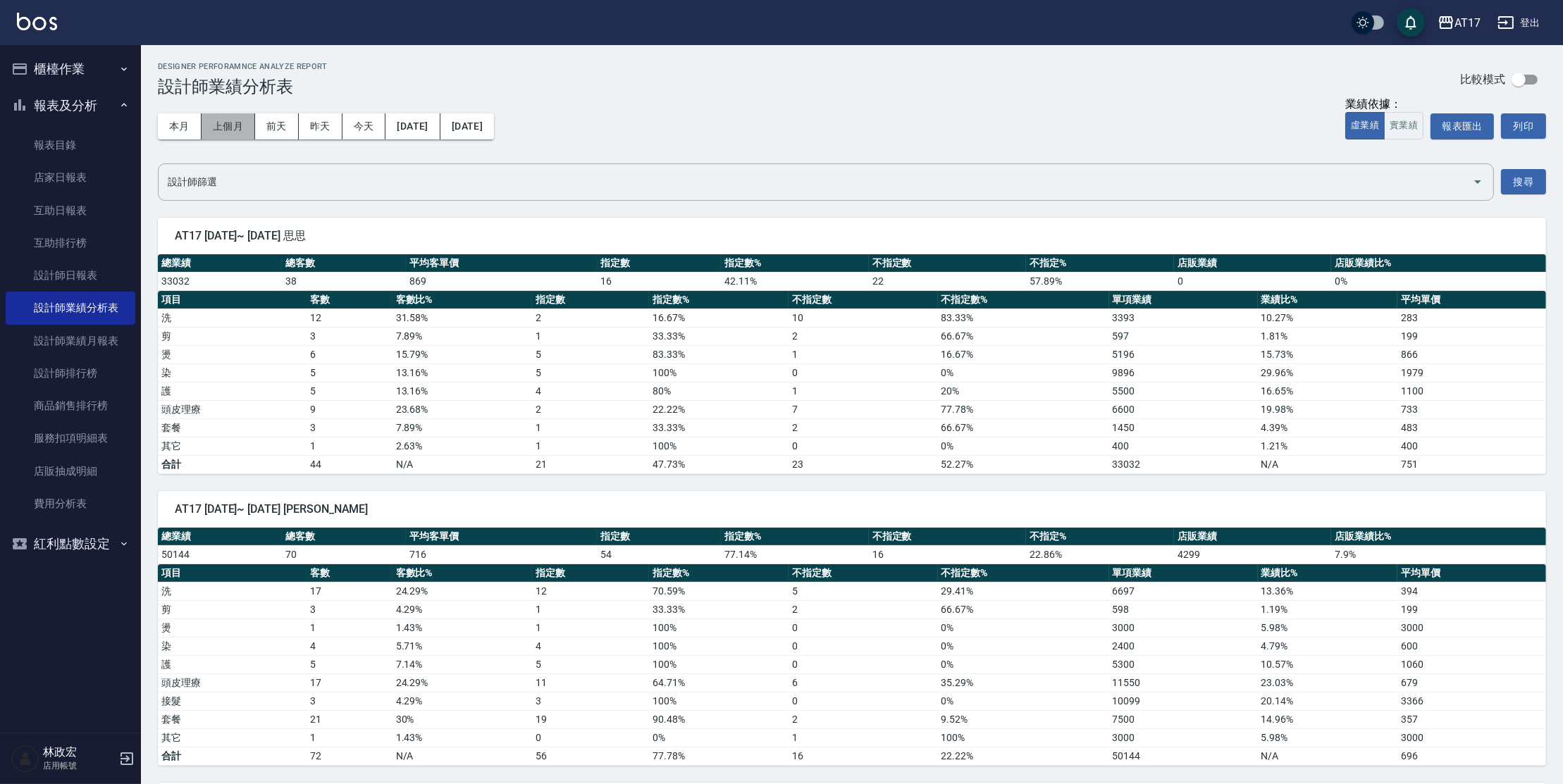
click at [246, 131] on button "上個月" at bounding box center [228, 126] width 53 height 26
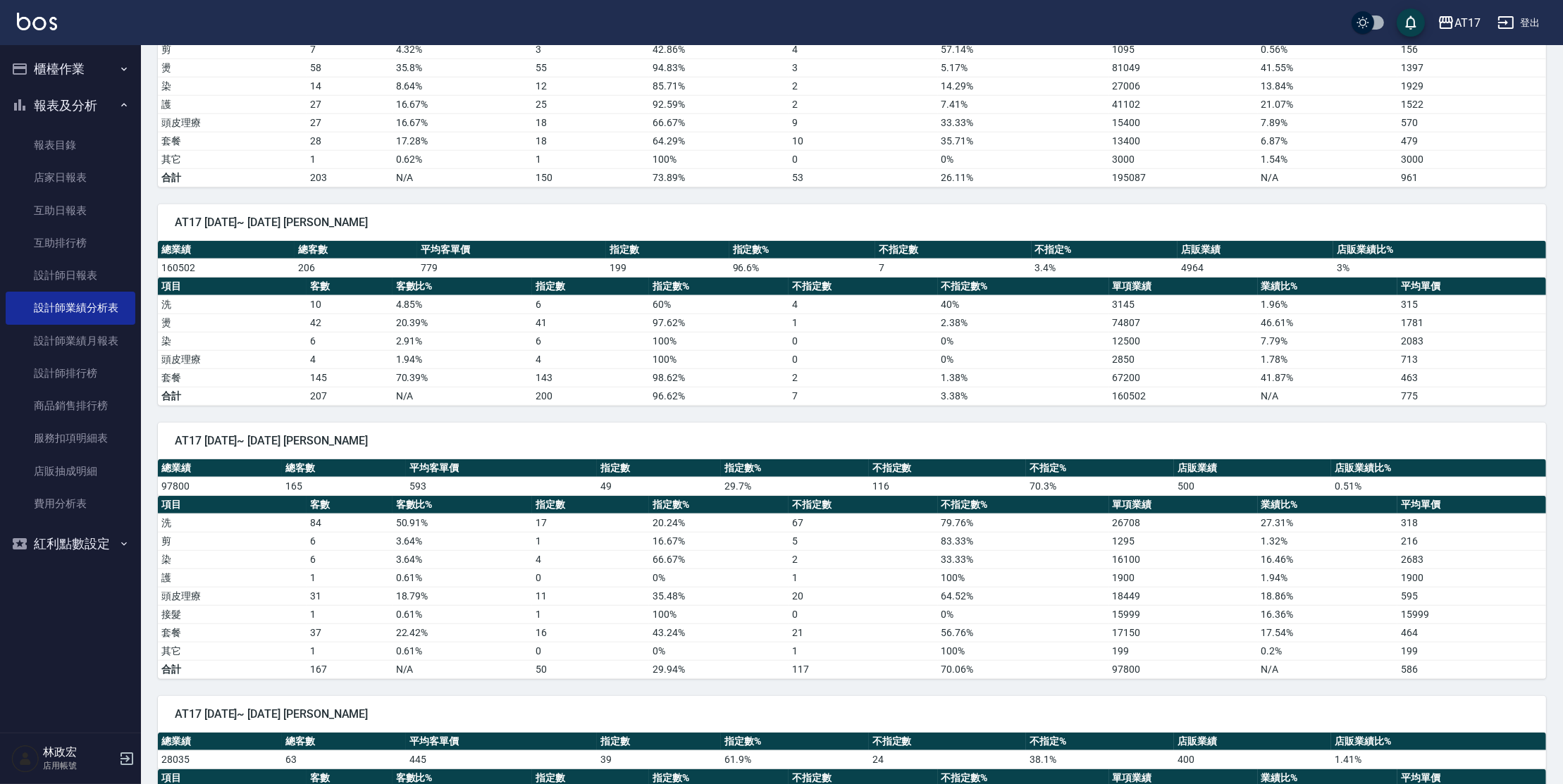
scroll to position [1825, 0]
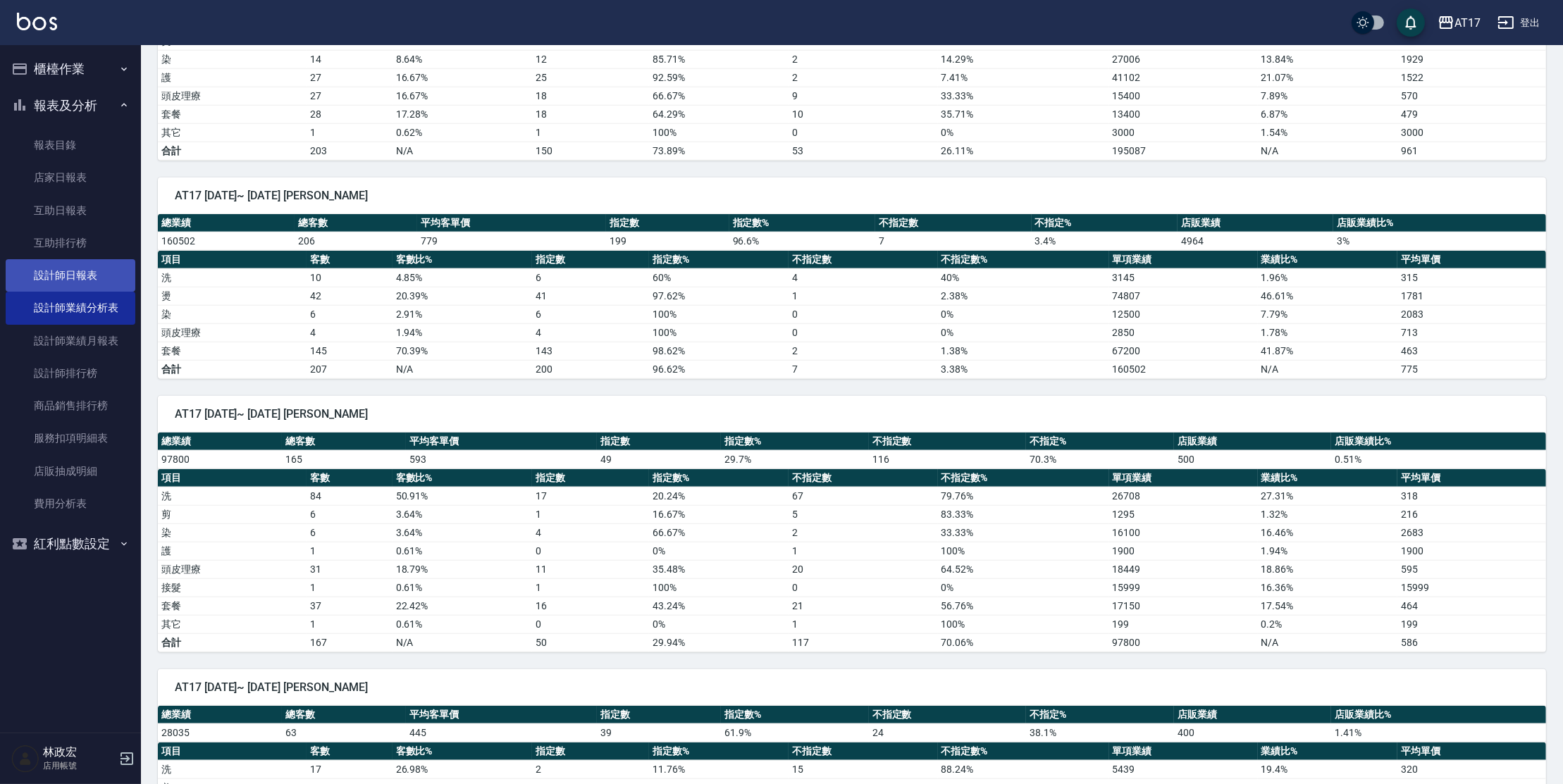
click at [100, 278] on link "設計師日報表" at bounding box center [71, 275] width 130 height 32
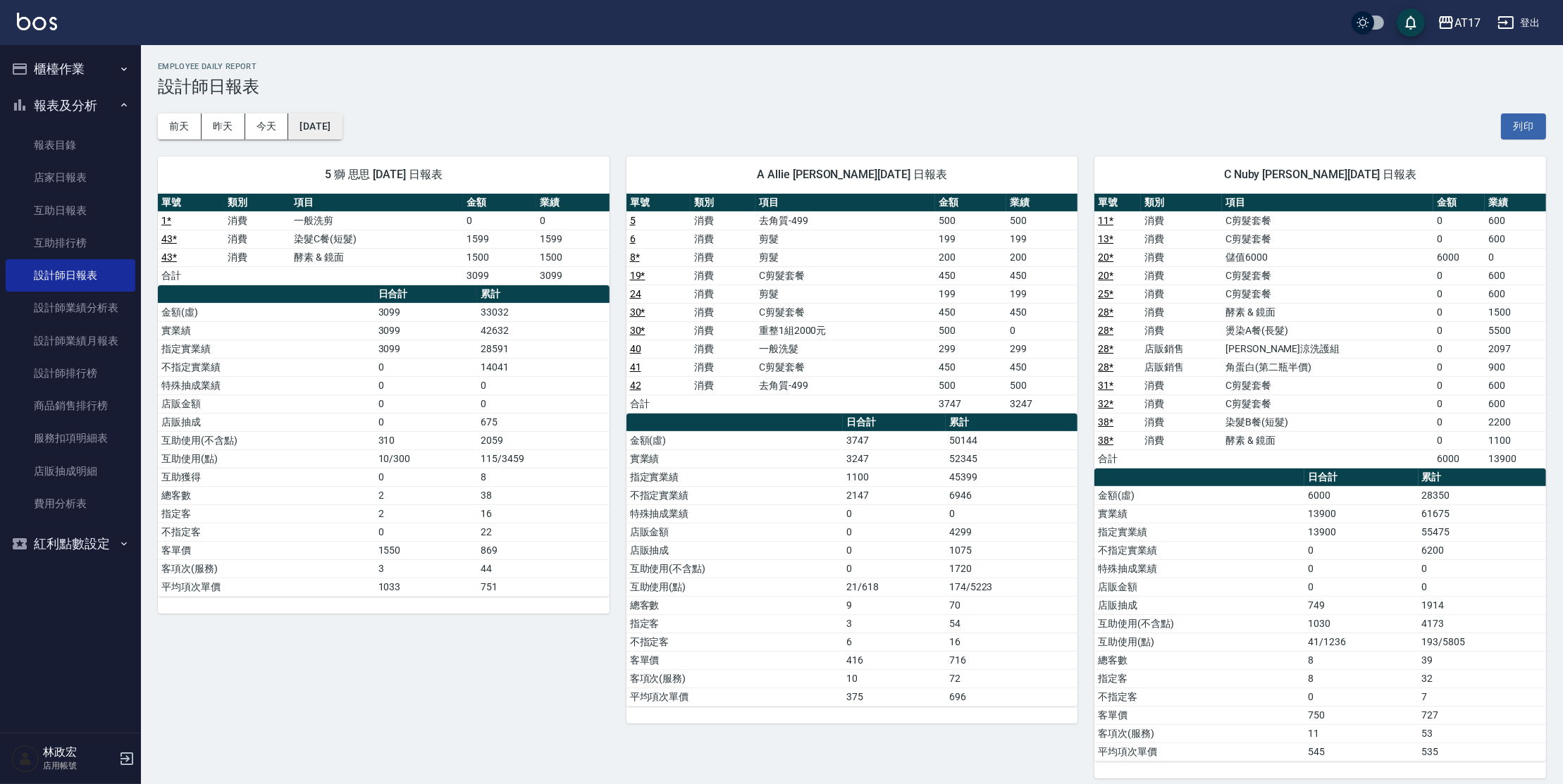
click at [342, 130] on button "[DATE]" at bounding box center [315, 126] width 53 height 26
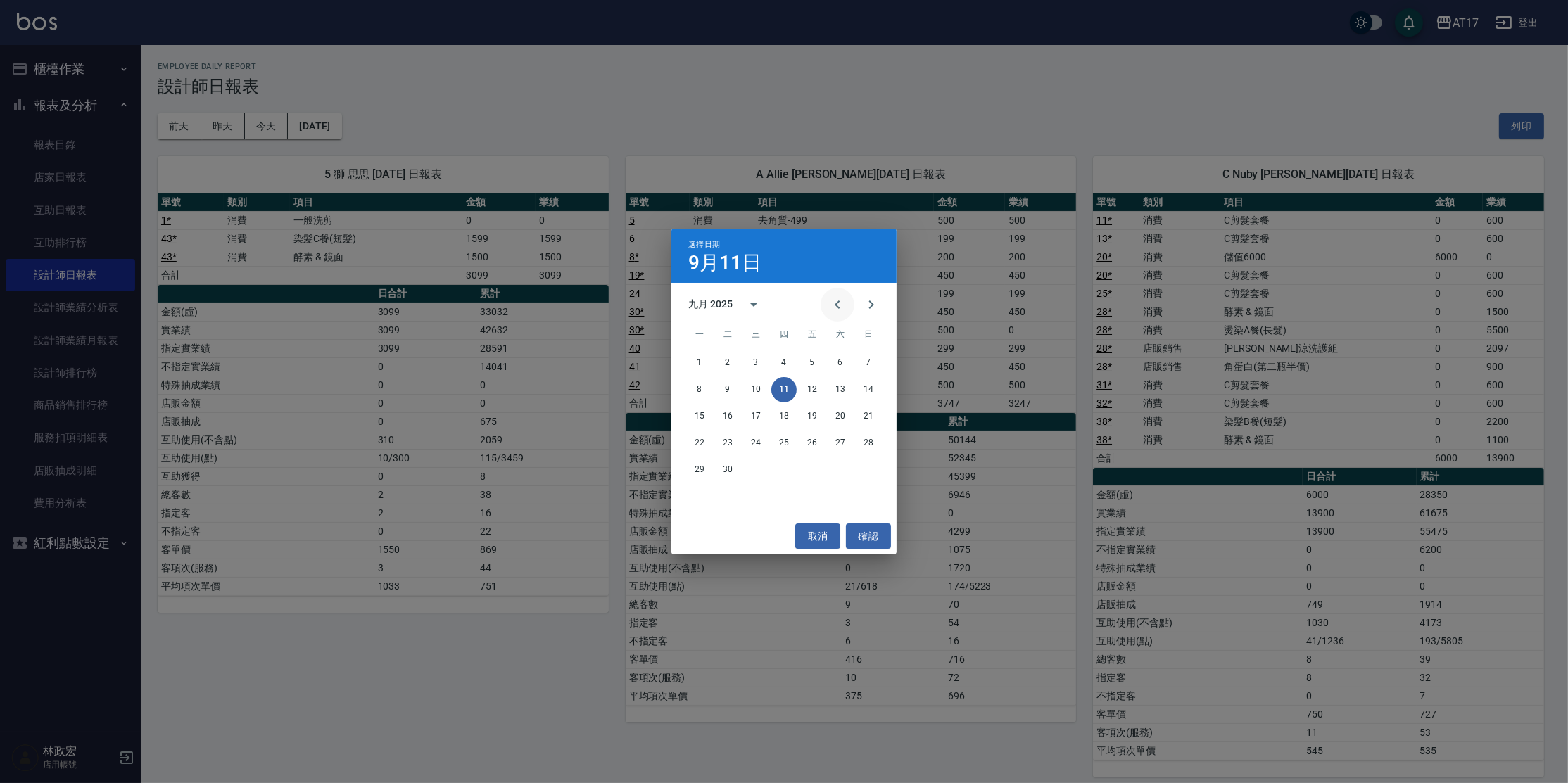
click at [836, 300] on icon "Previous month" at bounding box center [837, 304] width 17 height 17
drag, startPoint x: 864, startPoint y: 466, endPoint x: 849, endPoint y: 504, distance: 40.9
click at [864, 467] on button "31" at bounding box center [868, 470] width 25 height 25
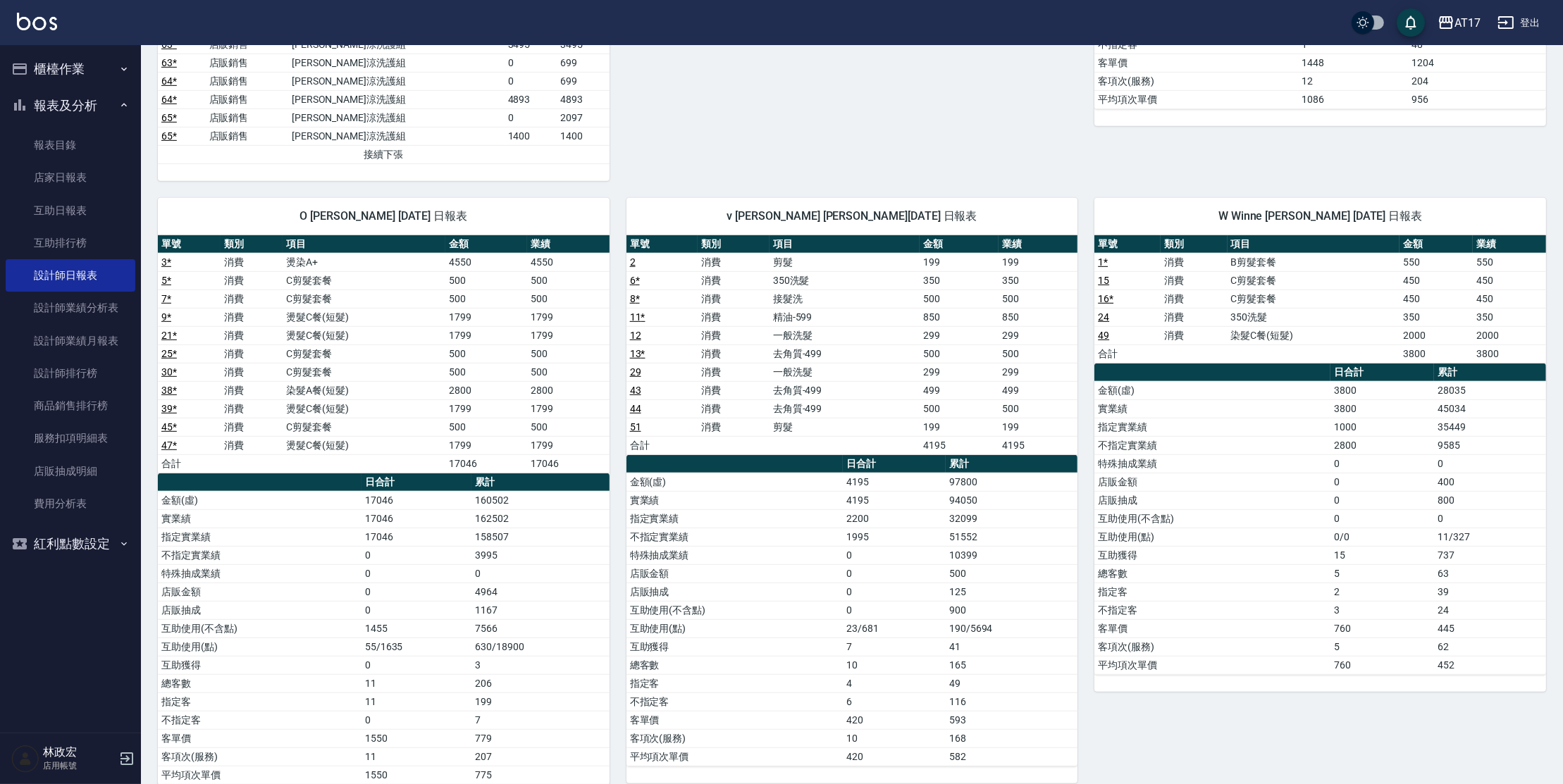
scroll to position [1258, 0]
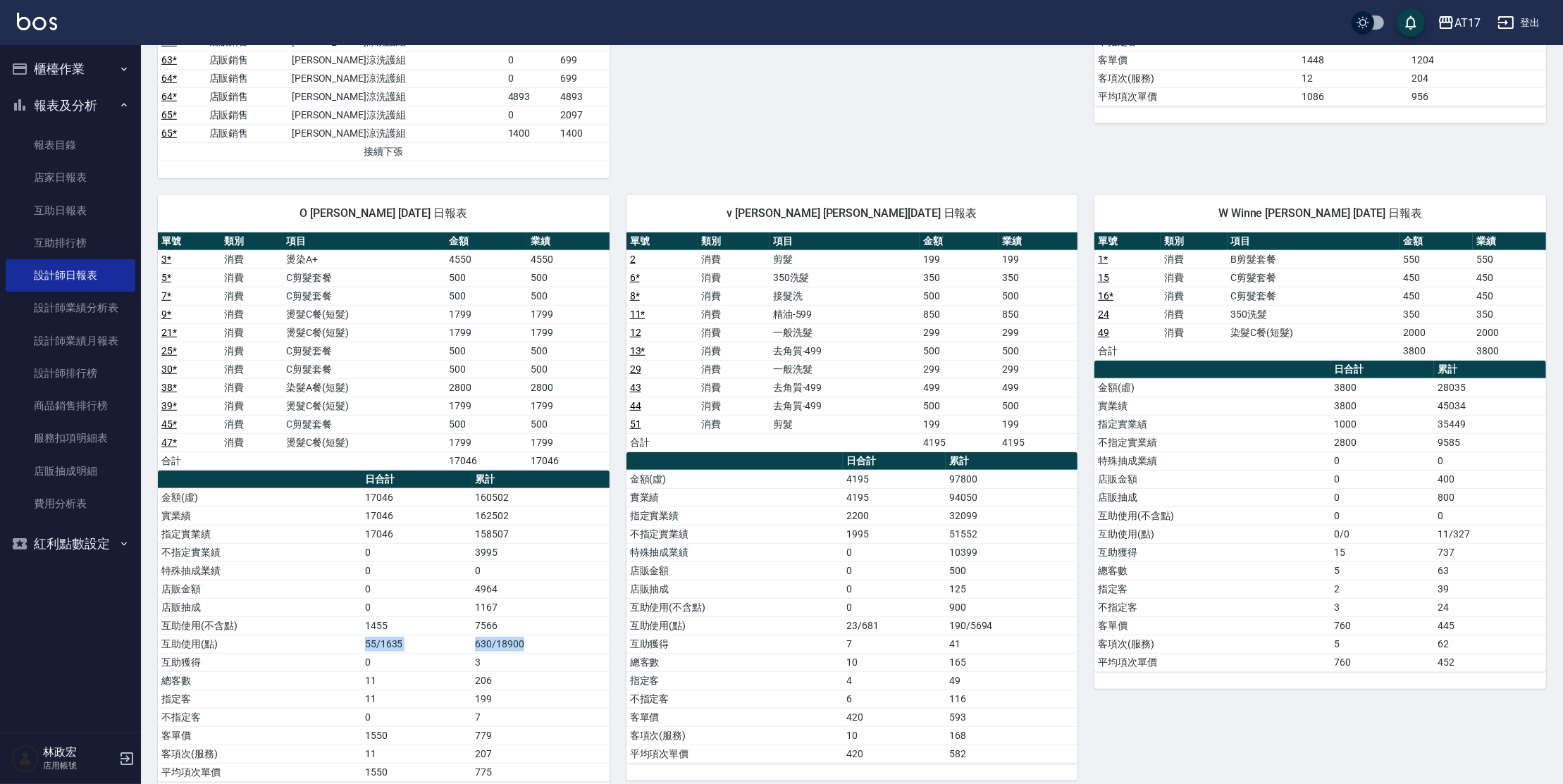
drag, startPoint x: 431, startPoint y: 629, endPoint x: 534, endPoint y: 640, distance: 103.6
click at [534, 640] on tr "互助使用(點) 55/1635 630/18900" at bounding box center [384, 644] width 452 height 18
click at [51, 53] on button "櫃檯作業" at bounding box center [71, 69] width 130 height 37
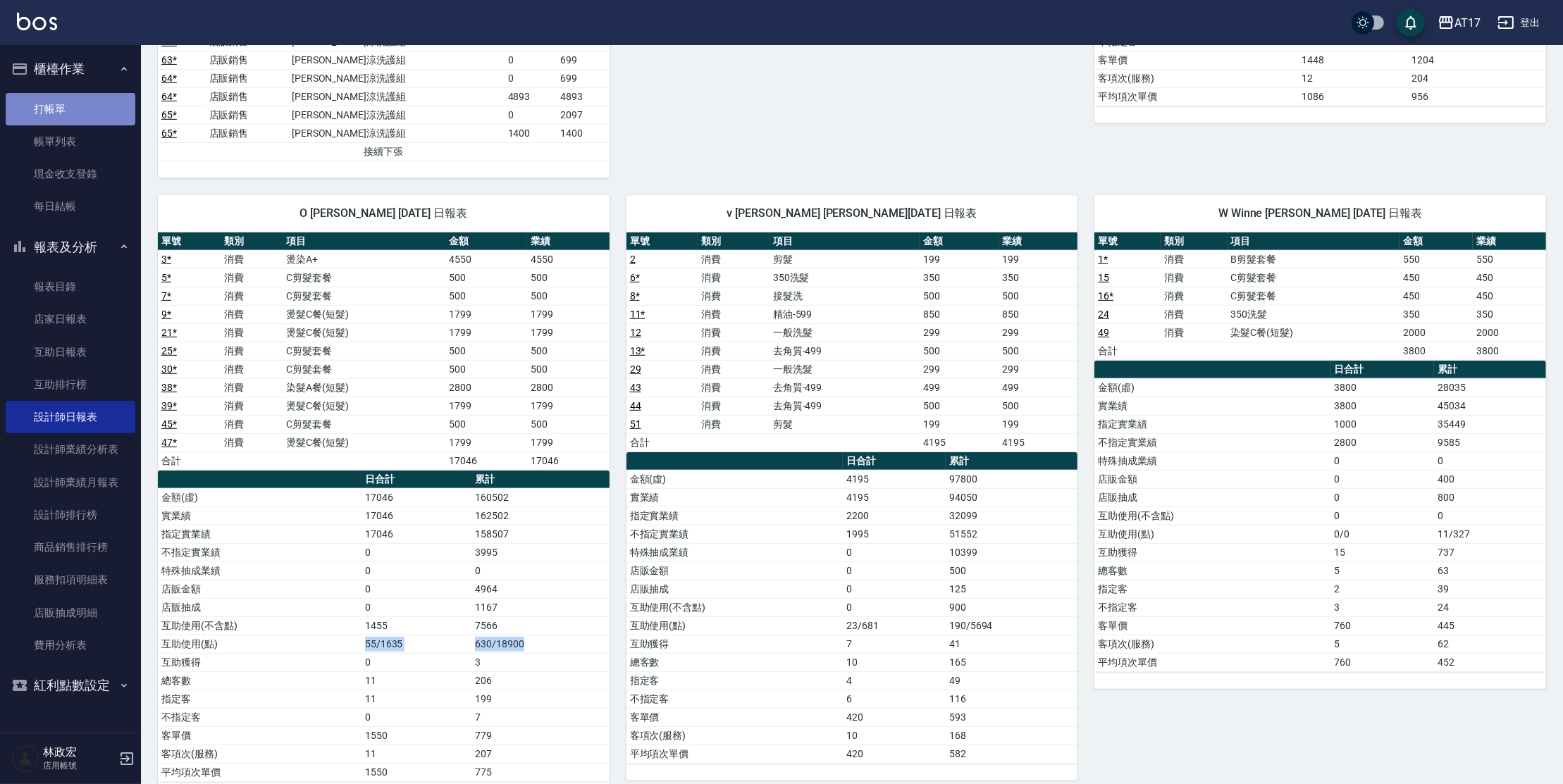
click at [56, 107] on link "打帳單" at bounding box center [71, 108] width 130 height 32
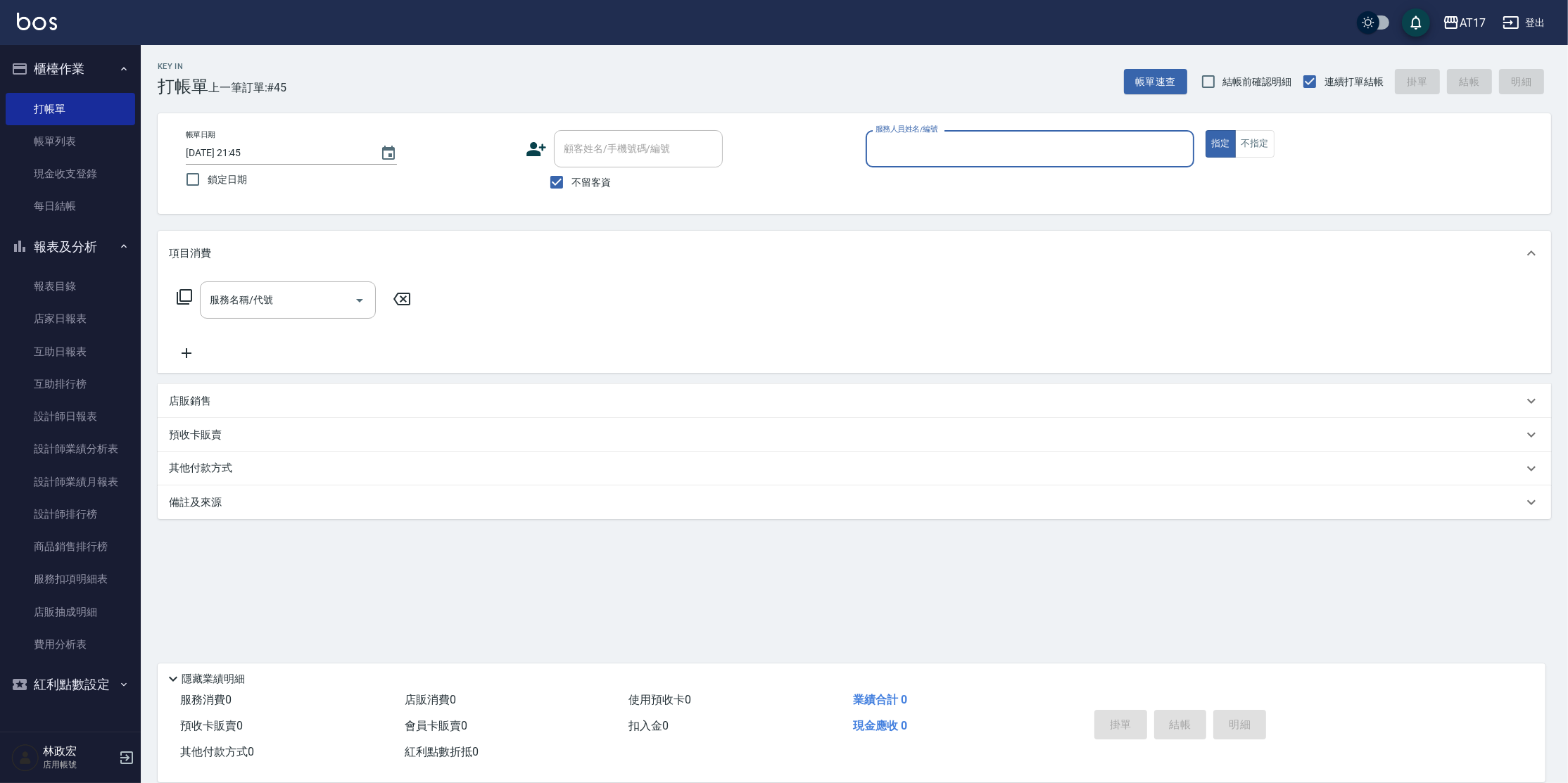
click at [895, 146] on input "服務人員姓名/編號" at bounding box center [1029, 148] width 316 height 25
click at [62, 318] on link "店家日報表" at bounding box center [71, 318] width 130 height 32
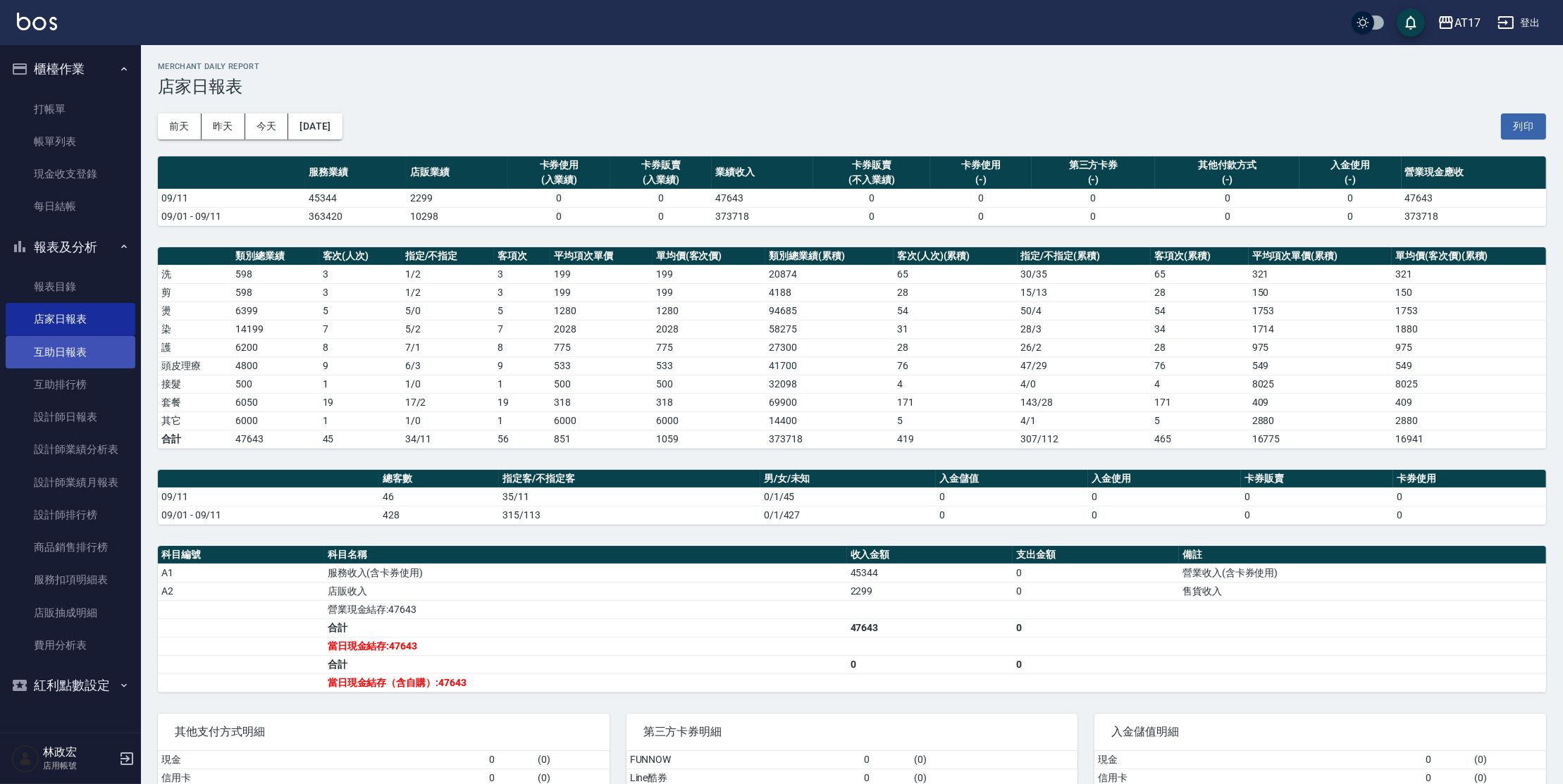
click at [111, 364] on link "互助日報表" at bounding box center [71, 351] width 130 height 32
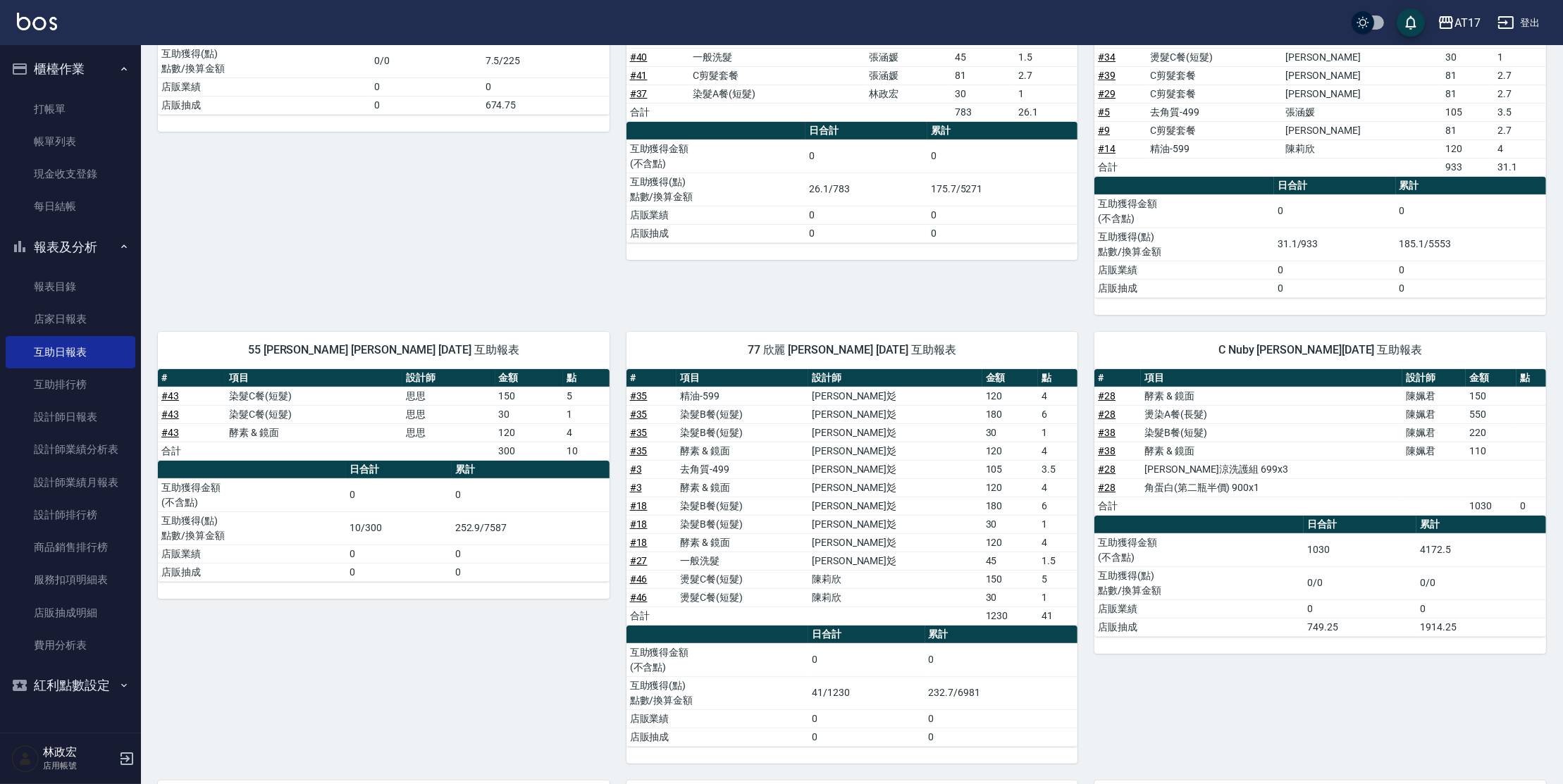
scroll to position [326, 0]
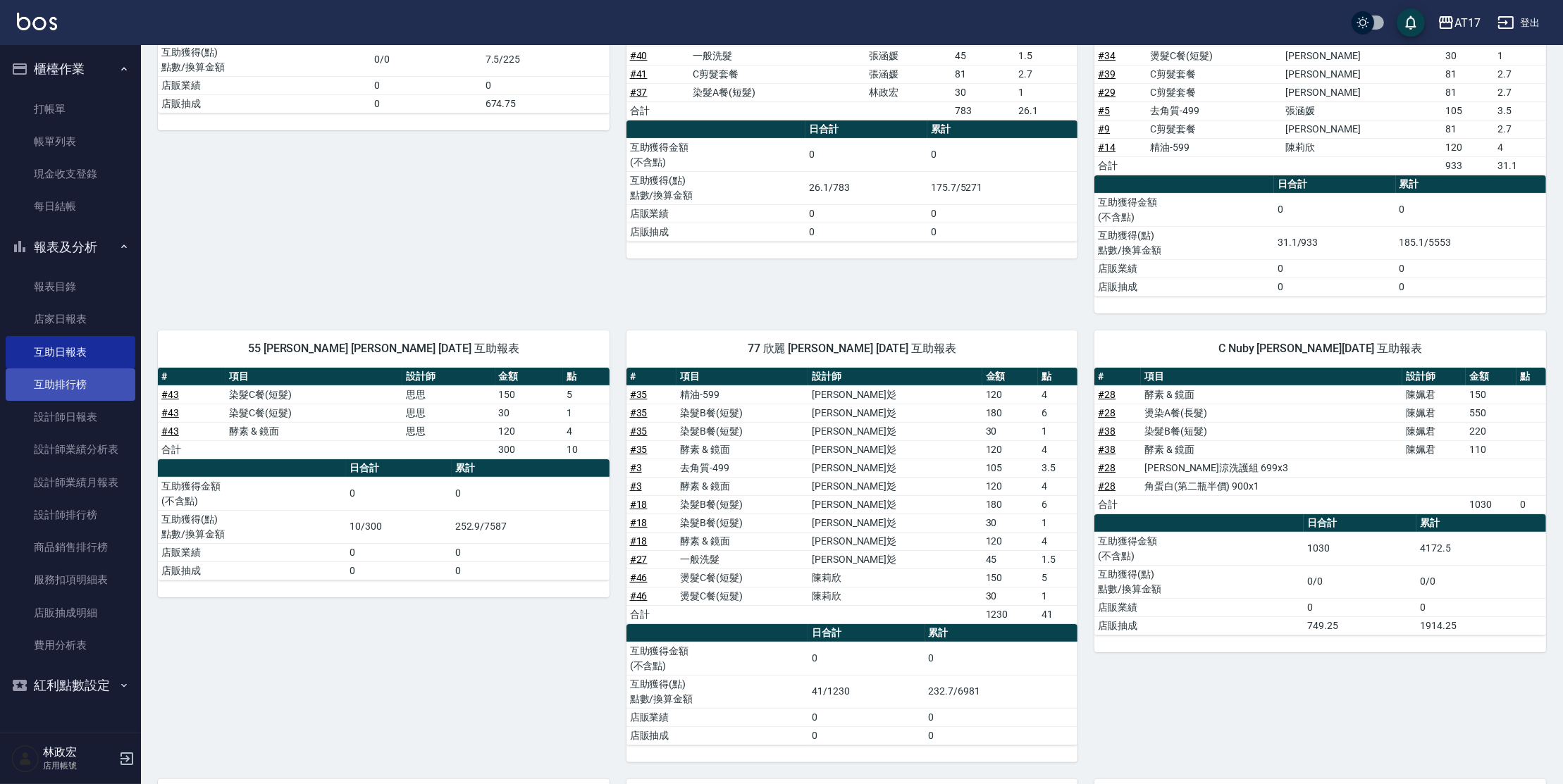
click at [90, 387] on link "互助排行榜" at bounding box center [71, 384] width 130 height 32
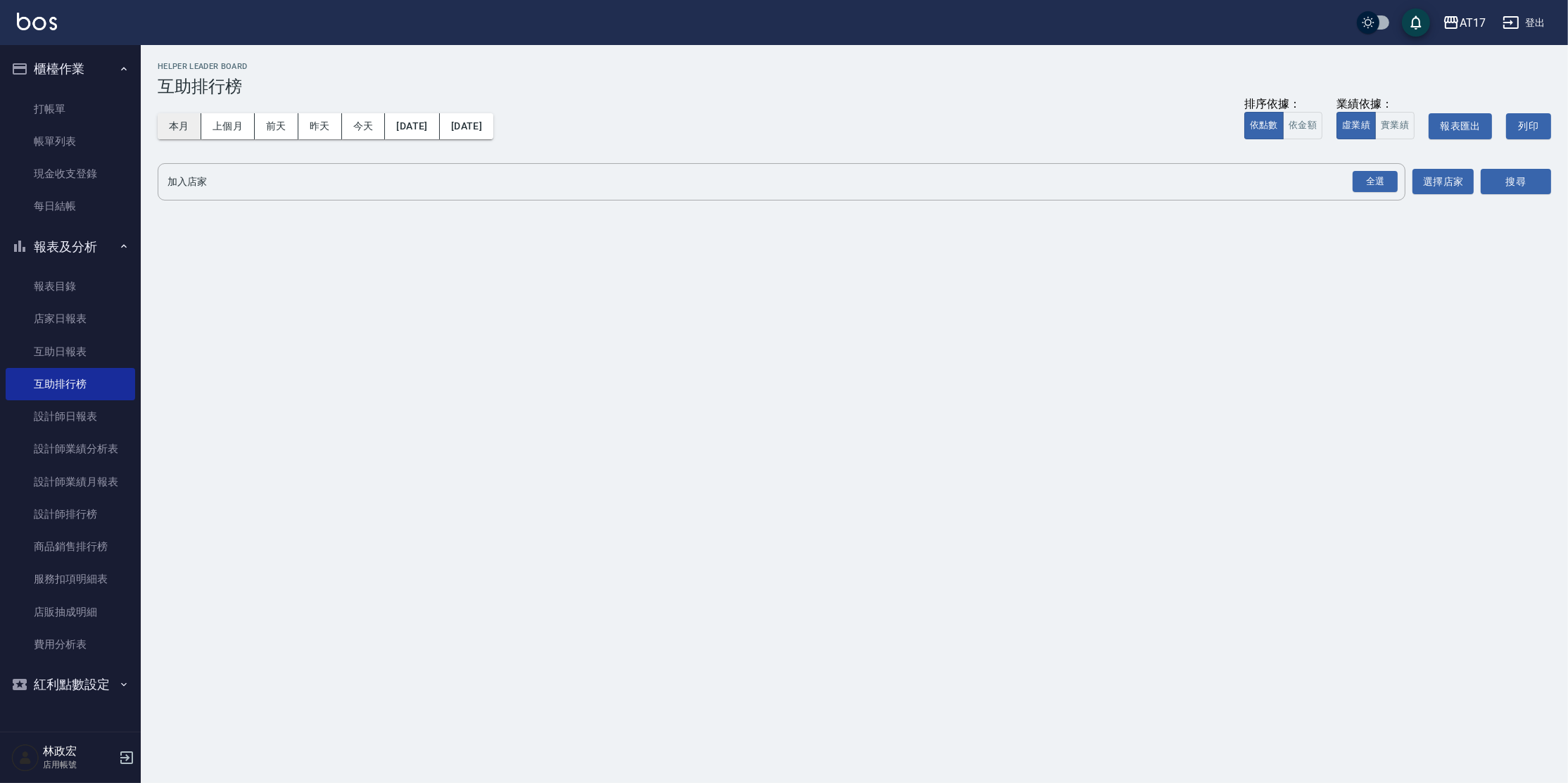
click at [185, 126] on button "本月" at bounding box center [179, 126] width 43 height 26
click at [1392, 171] on div "全選" at bounding box center [1374, 182] width 45 height 22
click at [1518, 180] on button "搜尋" at bounding box center [1516, 183] width 71 height 26
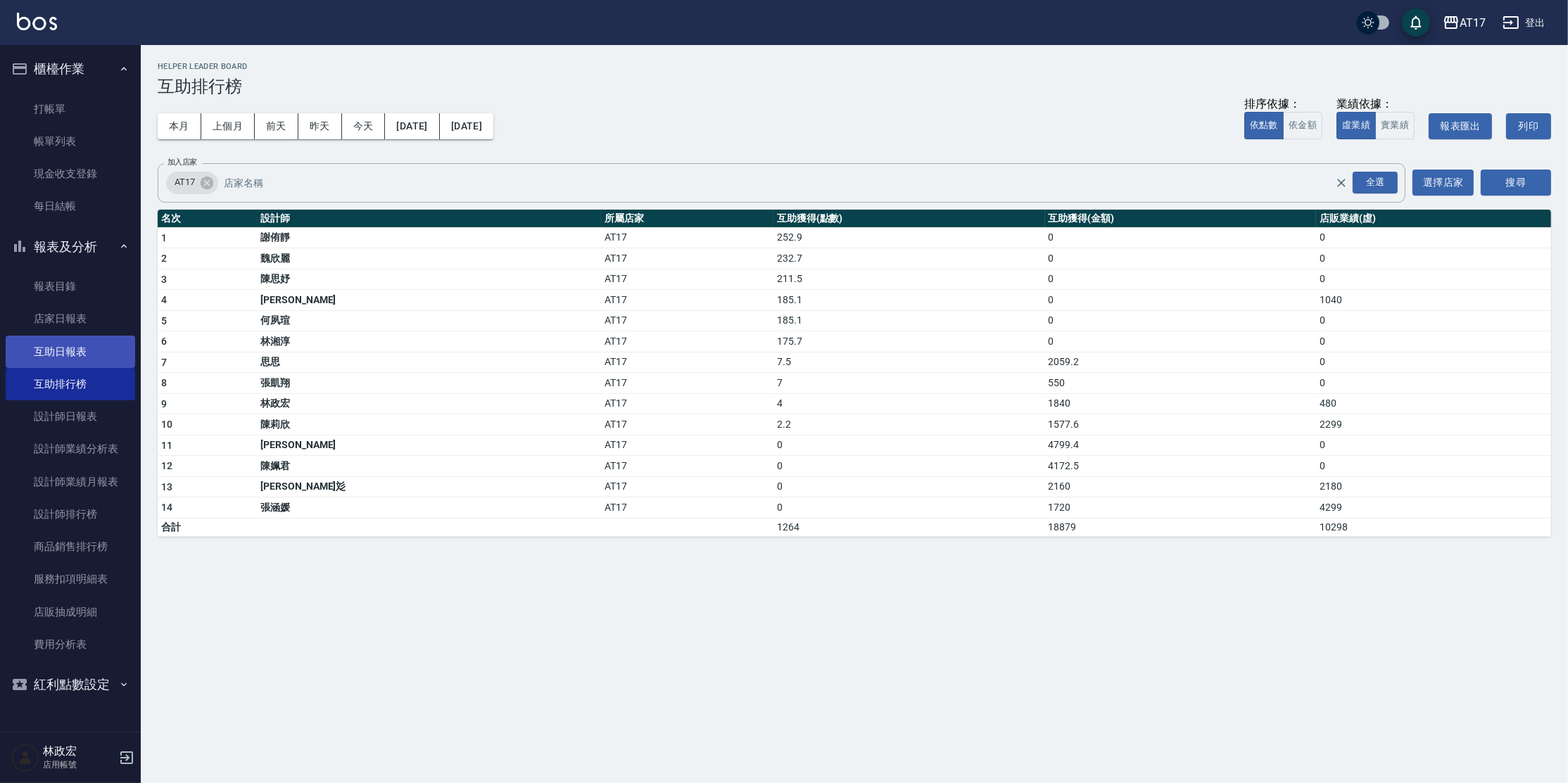
click at [74, 359] on link "互助日報表" at bounding box center [71, 351] width 130 height 32
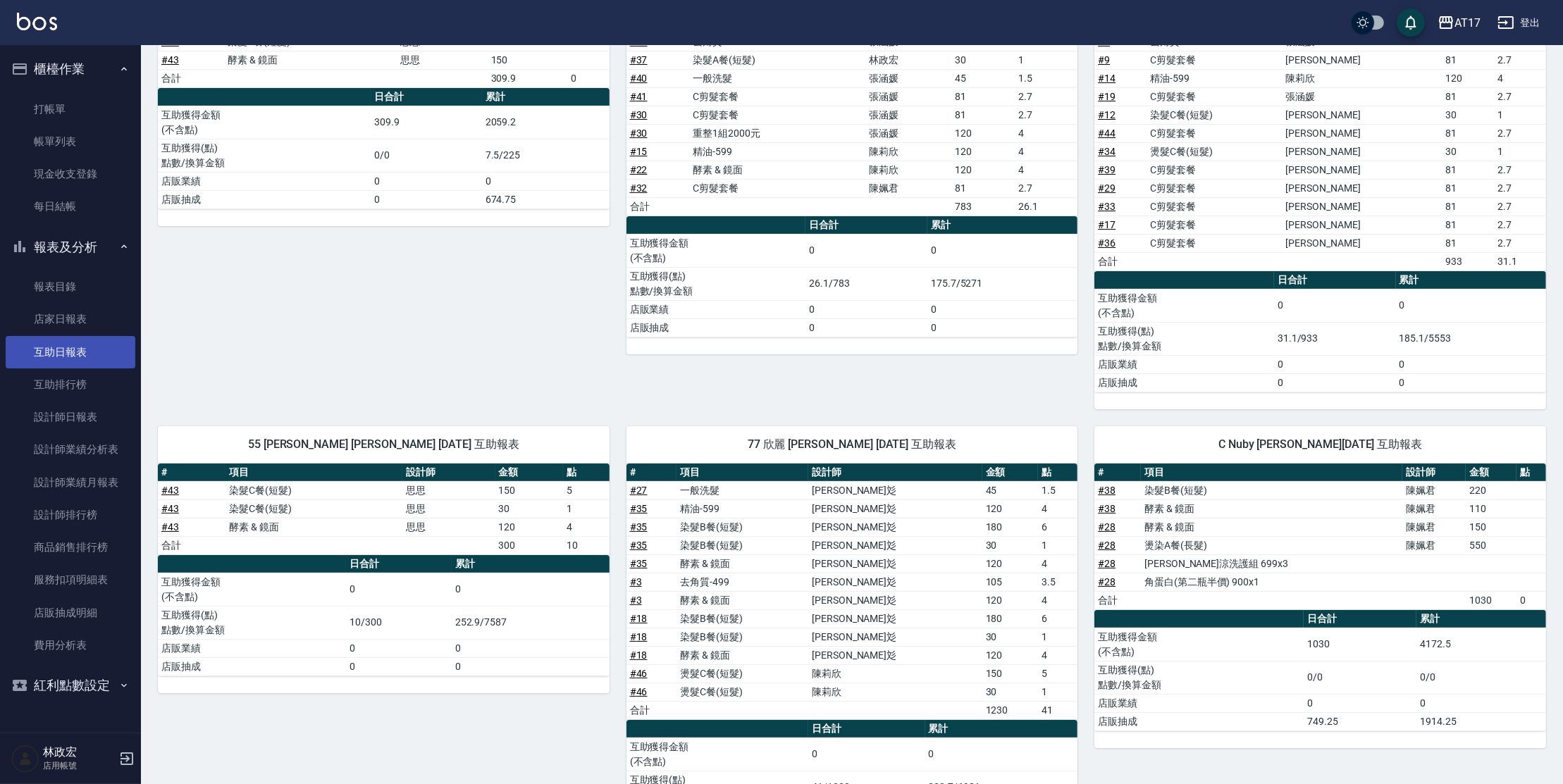
scroll to position [256, 0]
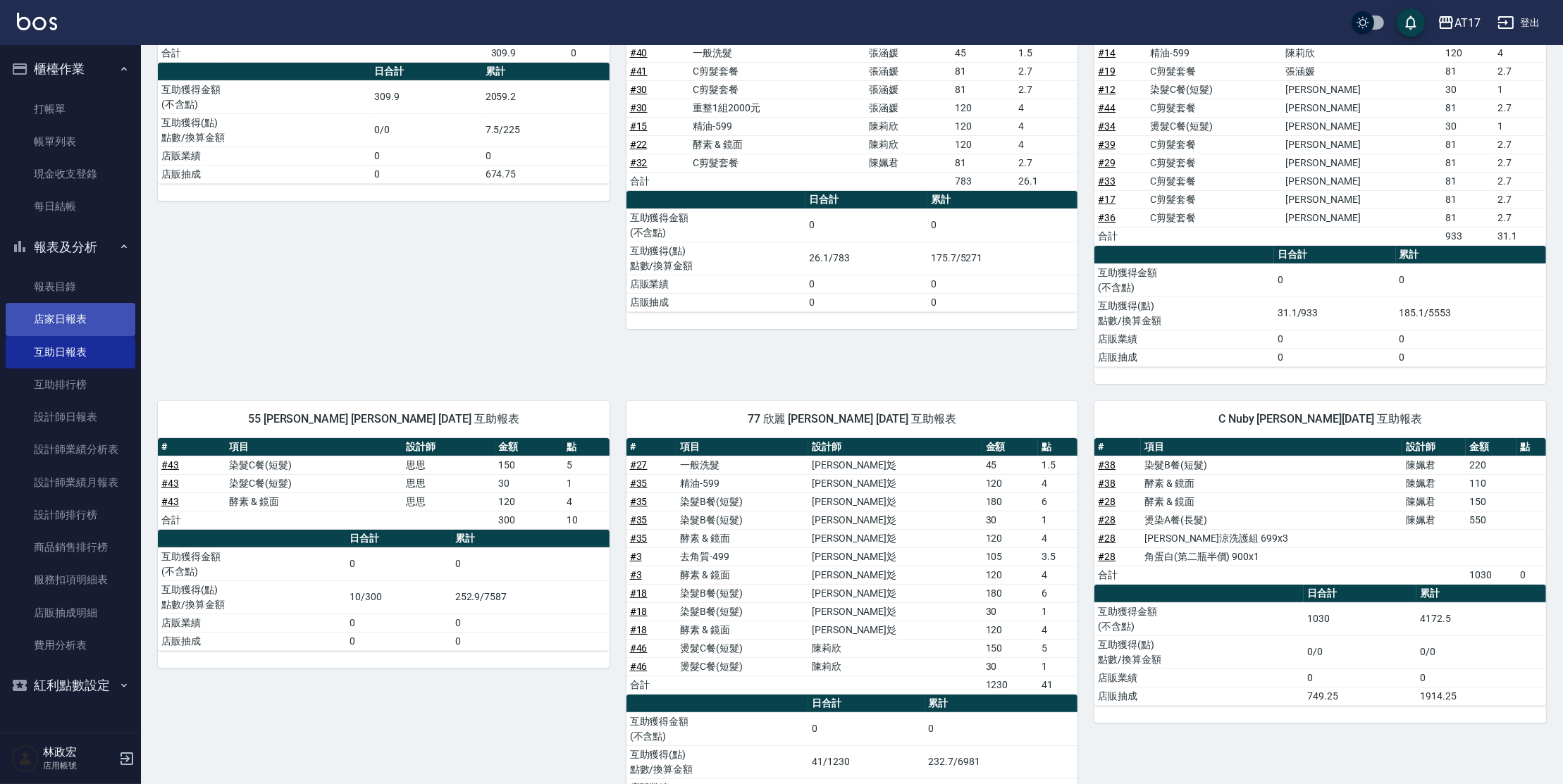
click at [57, 321] on link "店家日報表" at bounding box center [71, 319] width 130 height 32
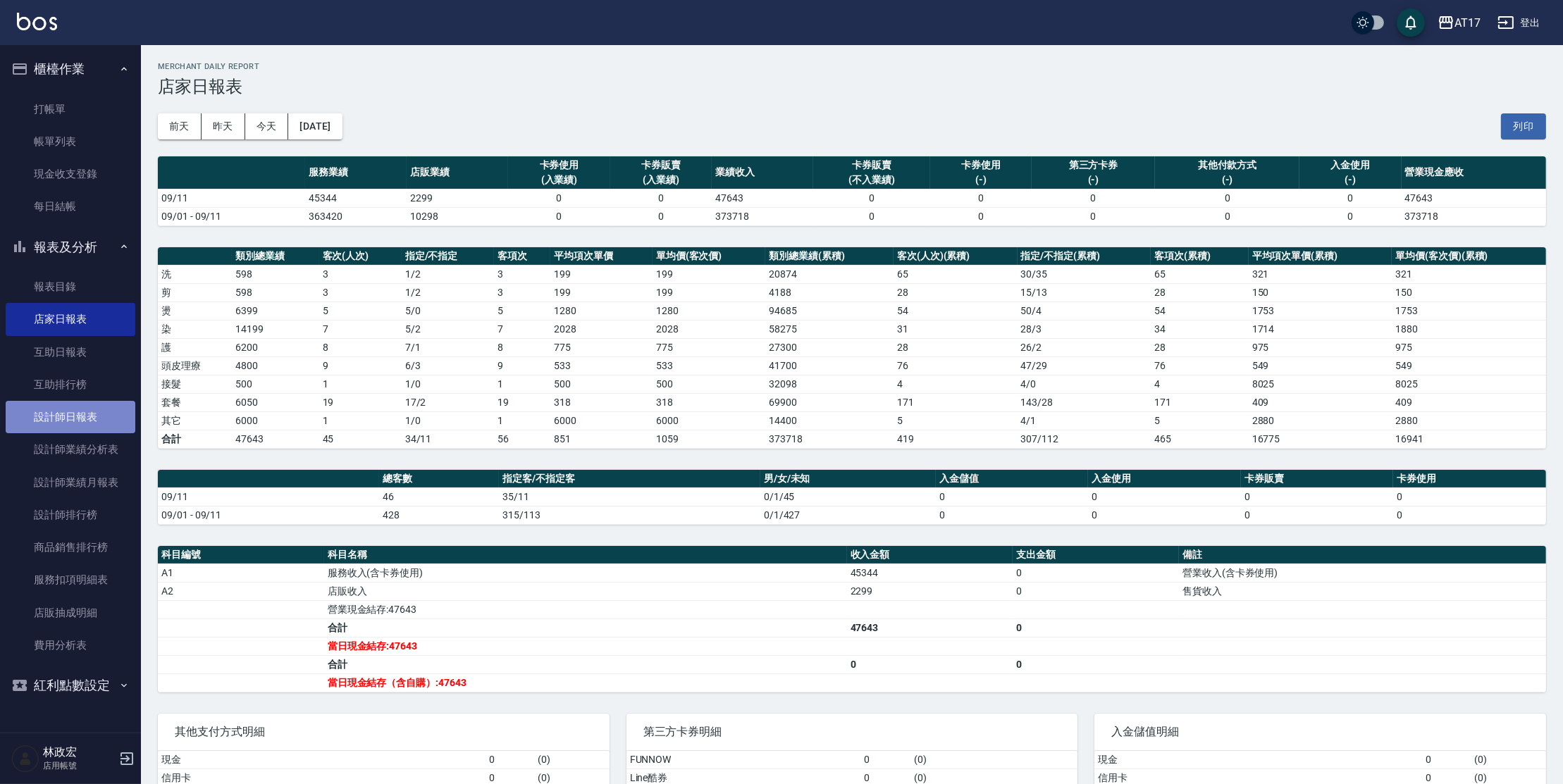
click at [97, 423] on link "設計師日報表" at bounding box center [71, 416] width 130 height 32
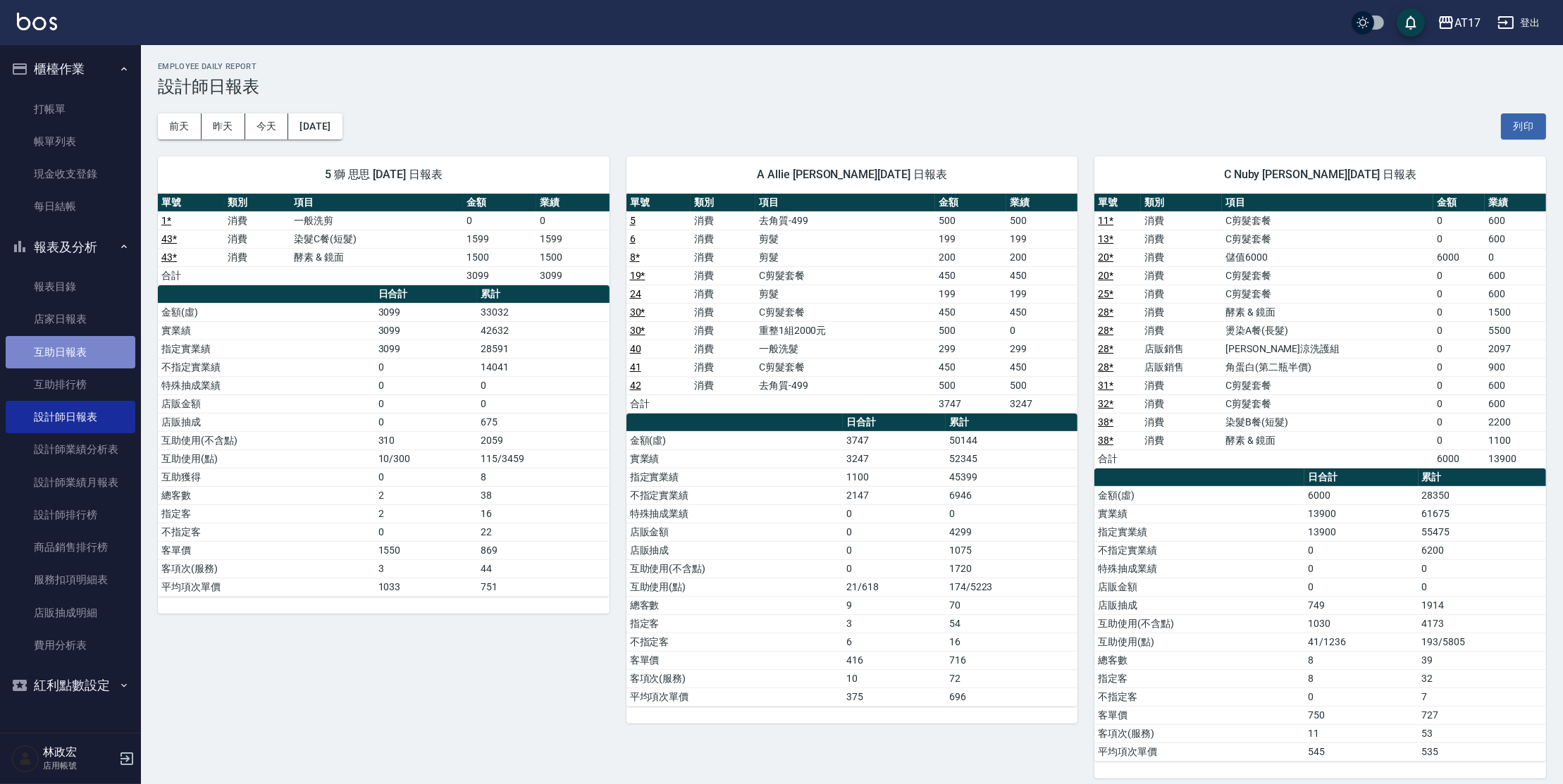
click at [77, 355] on link "互助日報表" at bounding box center [71, 351] width 130 height 32
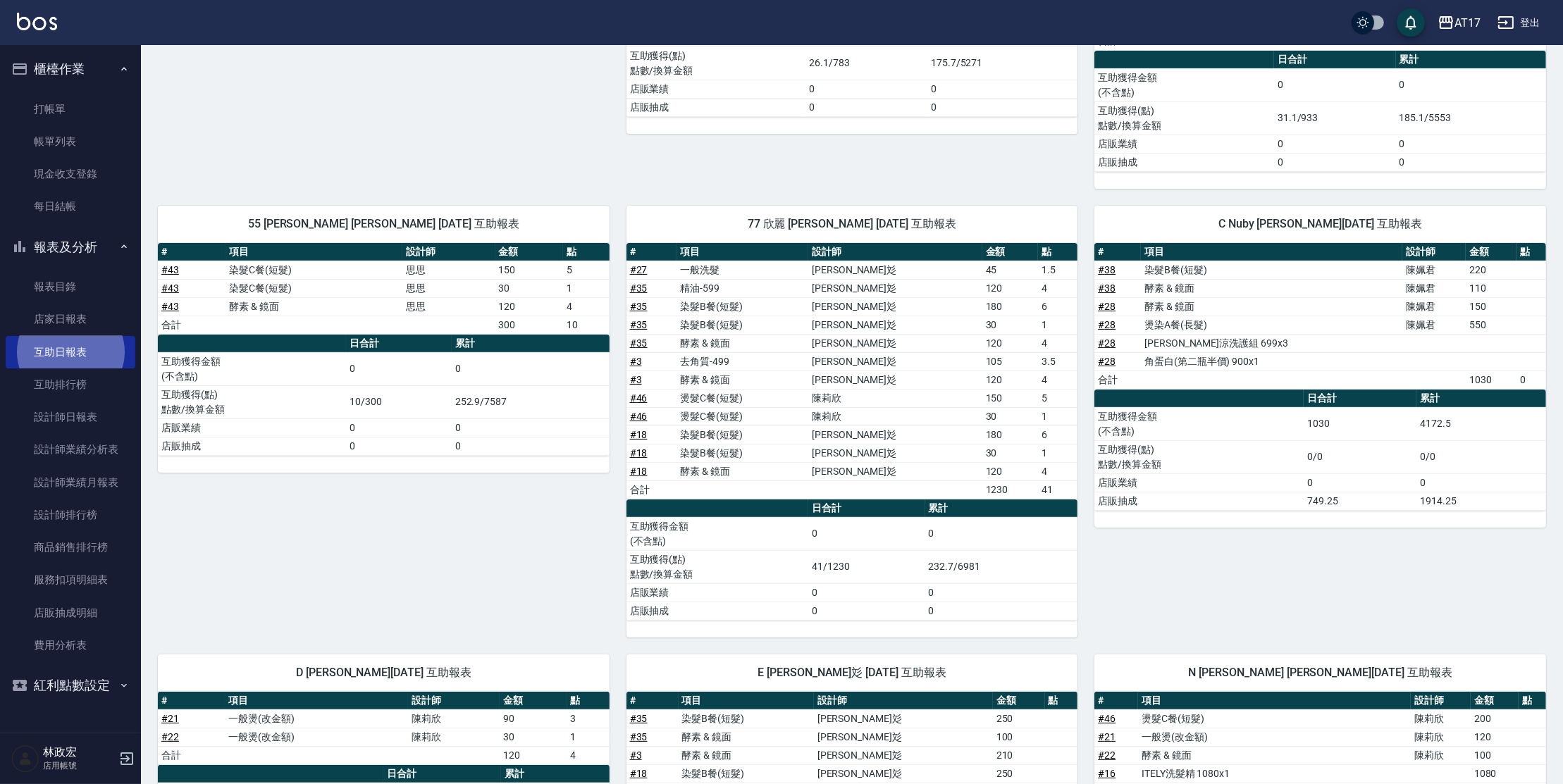
scroll to position [461, 0]
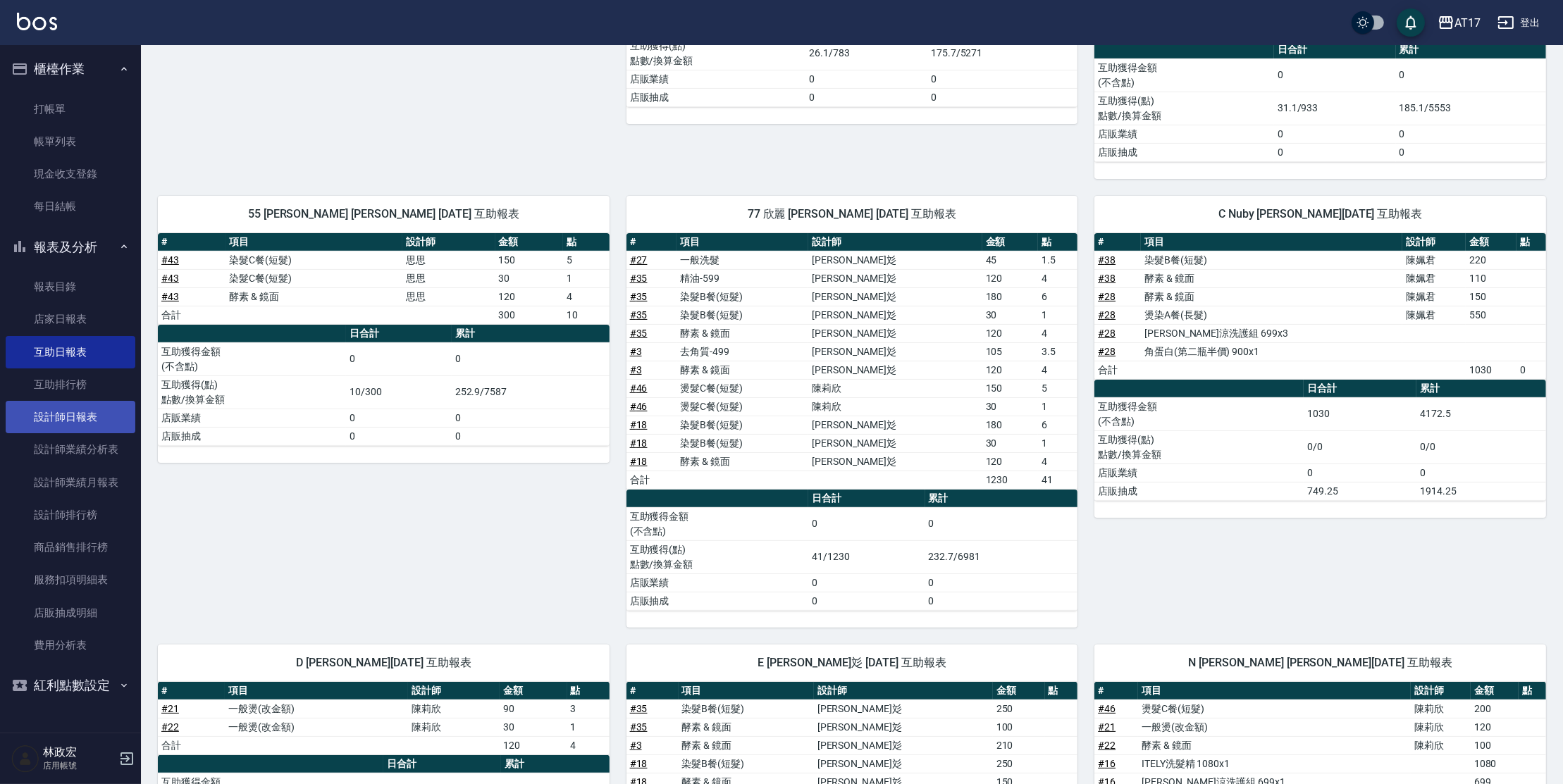
click at [94, 424] on link "設計師日報表" at bounding box center [71, 416] width 130 height 32
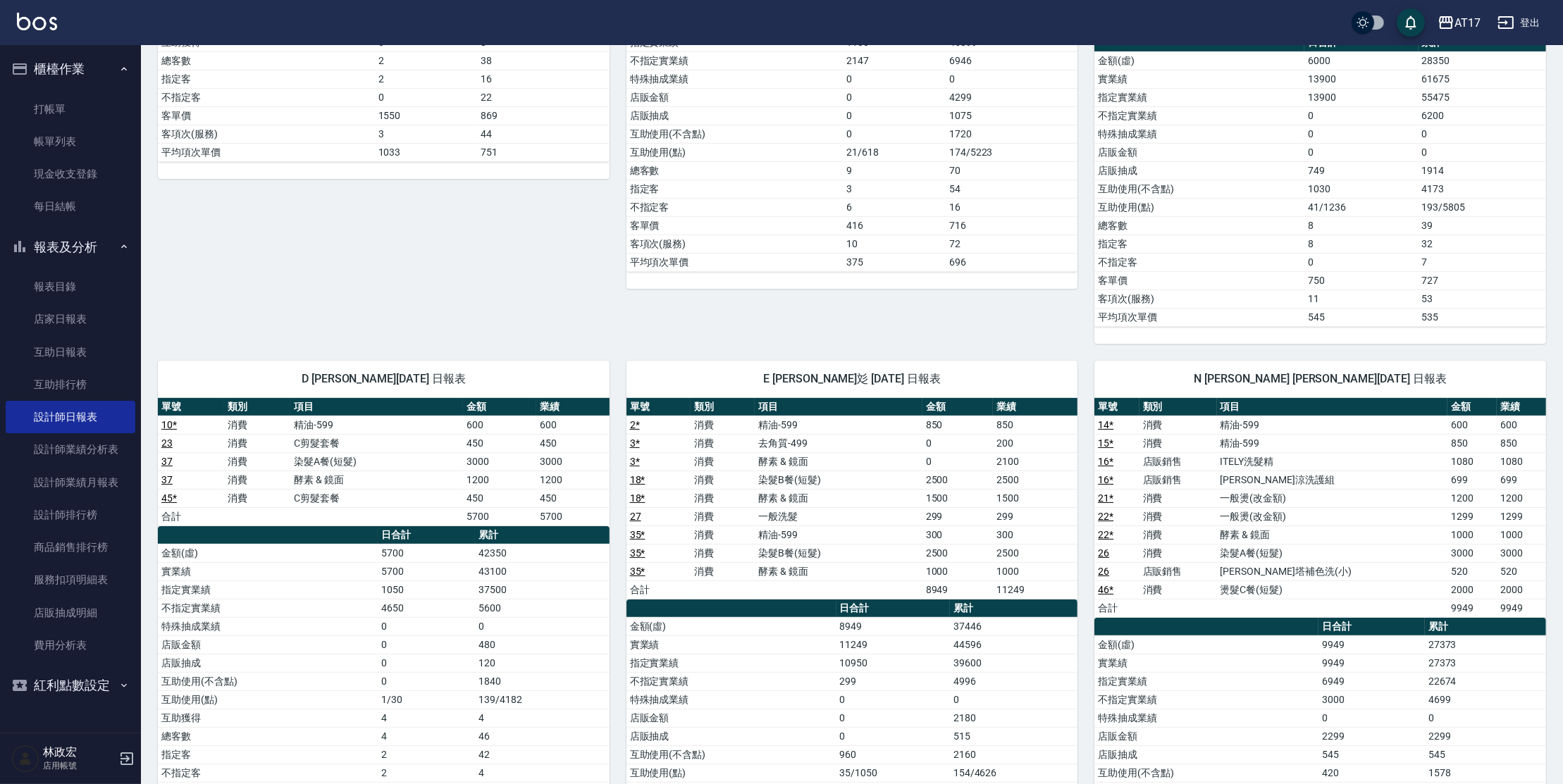
scroll to position [435, 0]
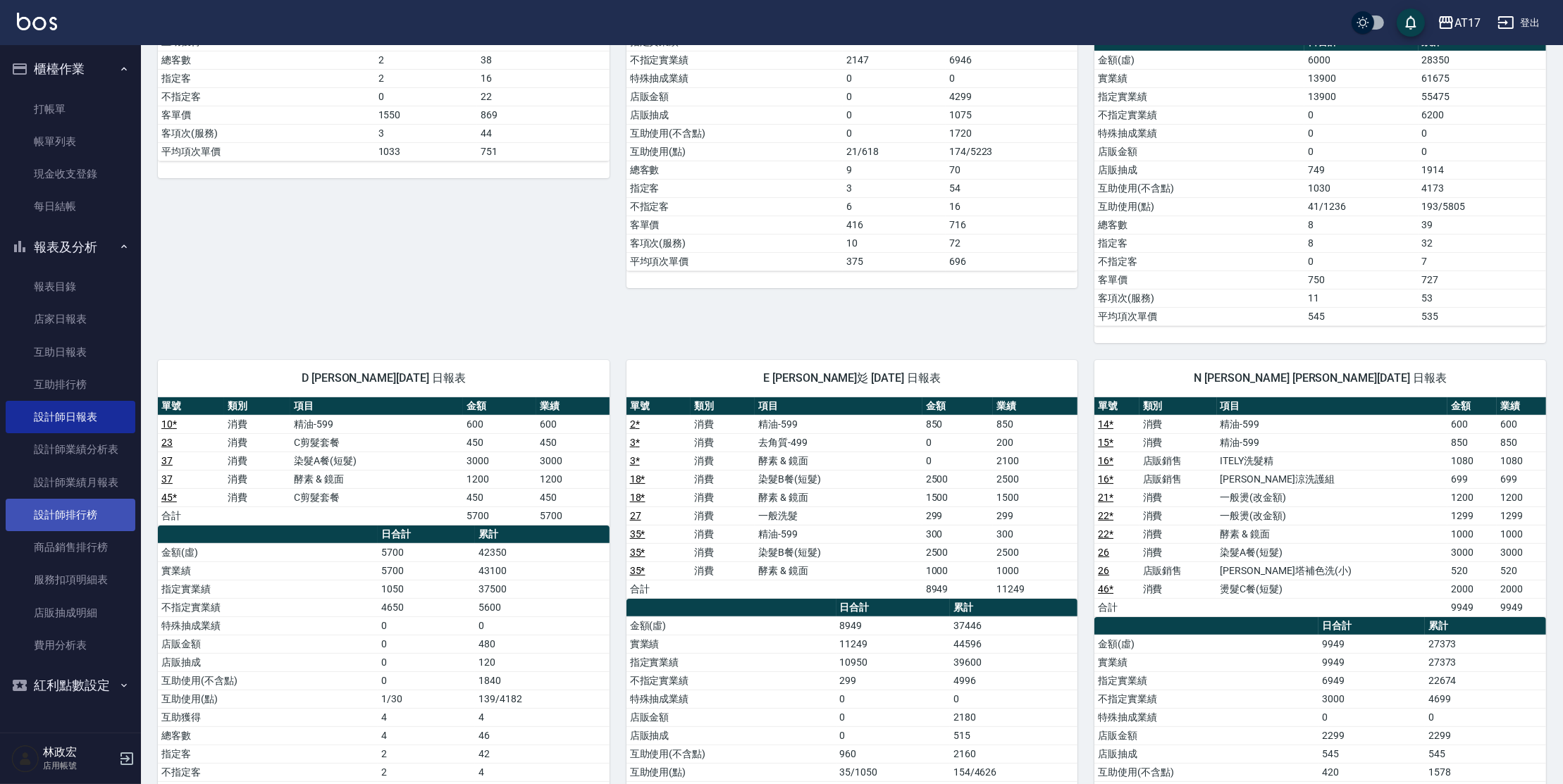
click at [63, 510] on link "設計師排行榜" at bounding box center [71, 515] width 130 height 32
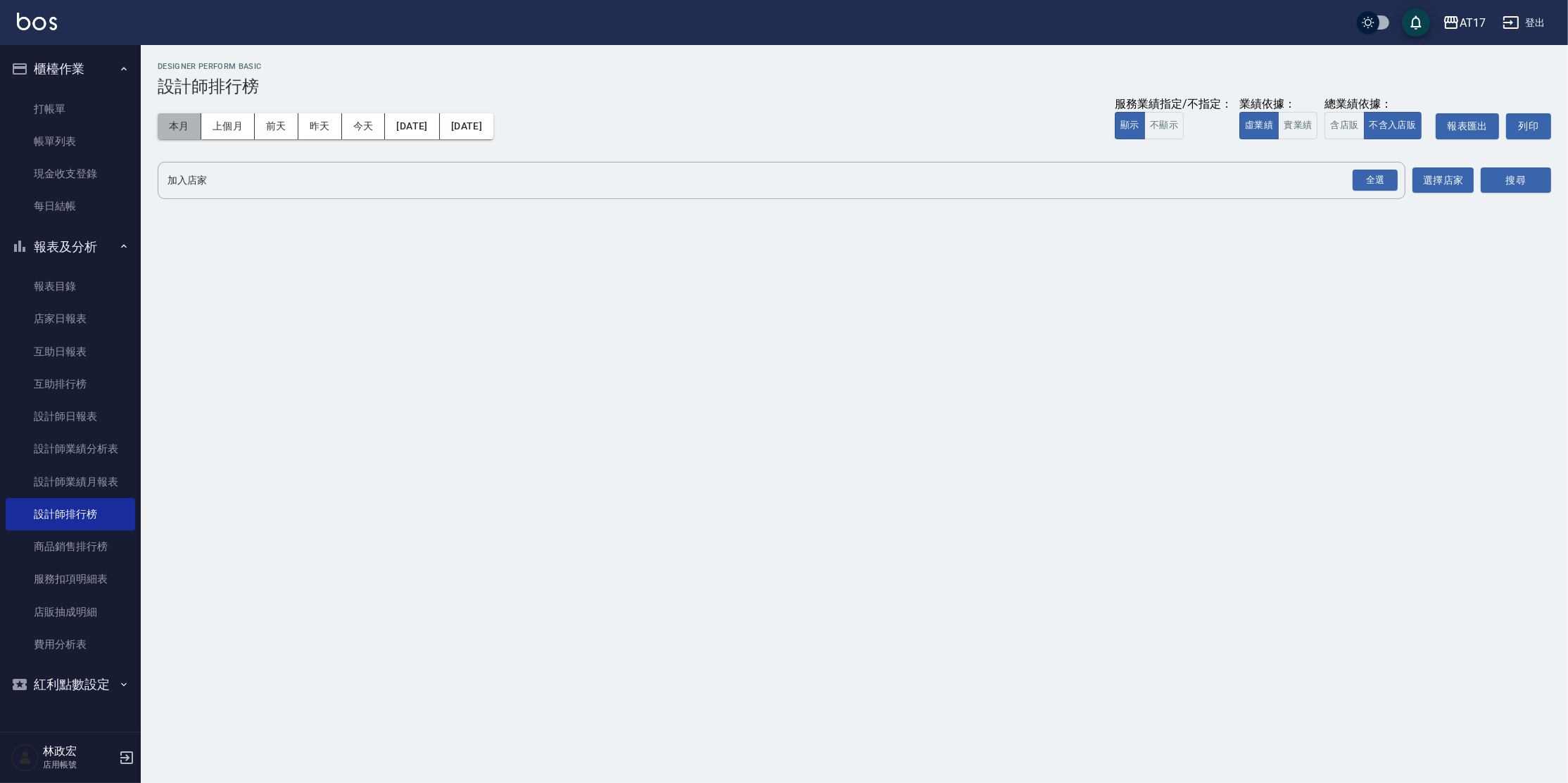
click at [194, 129] on button "本月" at bounding box center [179, 126] width 43 height 26
click at [1304, 123] on button "實業績" at bounding box center [1297, 125] width 39 height 27
click at [1365, 176] on div "全選" at bounding box center [1374, 180] width 45 height 22
click at [1552, 184] on div "AT17 [DATE] - [DATE] 設計師排行榜 列印時間： [DATE][PHONE_NUMBER]:32 Designer Perform Basi…" at bounding box center [855, 134] width 1427 height 179
click at [1543, 184] on button "搜尋" at bounding box center [1516, 181] width 71 height 26
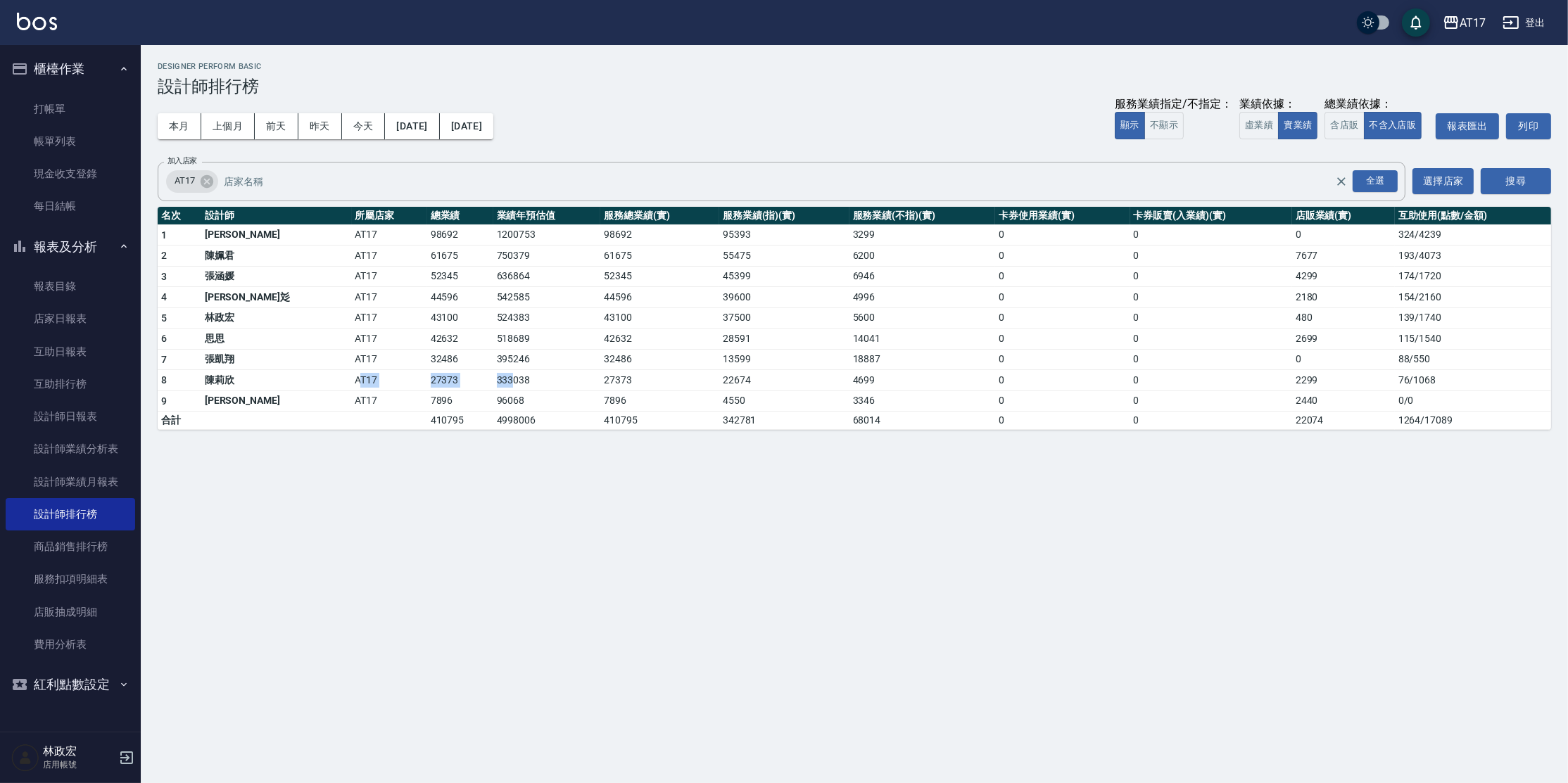
drag, startPoint x: 367, startPoint y: 374, endPoint x: 426, endPoint y: 368, distance: 59.3
click at [439, 371] on tr "8 [PERSON_NAME]AT17 27373 333038 27373 22674 4699 0 0 2299 76 / 1068" at bounding box center [854, 380] width 1393 height 21
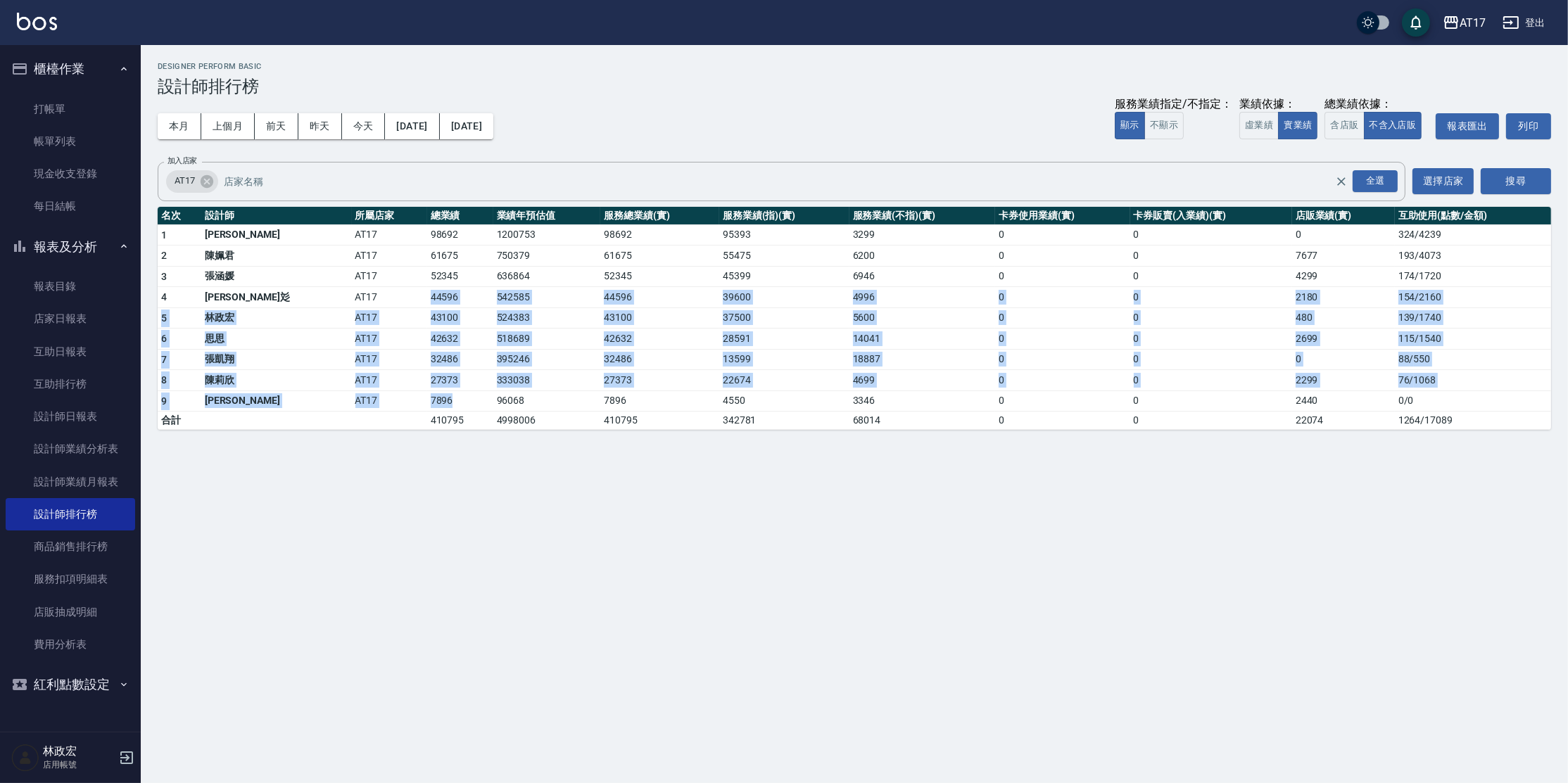
drag, startPoint x: 324, startPoint y: 294, endPoint x: 372, endPoint y: 421, distance: 135.8
click at [367, 418] on tbody "1 [PERSON_NAME] AT17 98692 1200753 98692 95393 3299 0 0 0 324 / 4239 2 [PERSON_…" at bounding box center [854, 327] width 1393 height 206
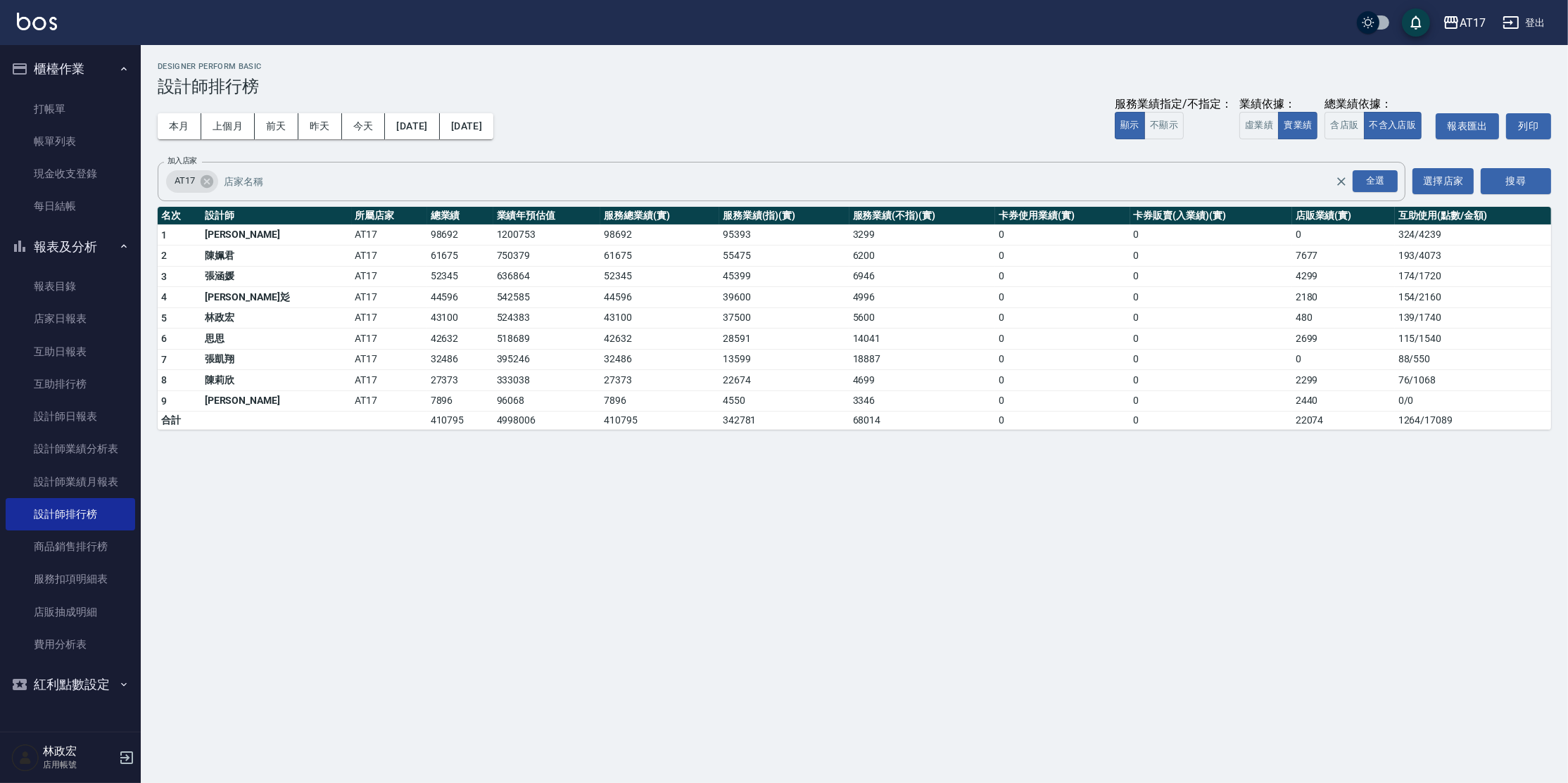
click at [399, 449] on div "AT17 [DATE] - [DATE] 設計師排行榜 列印時間： [DATE][PHONE_NUMBER]:32 Designer Perform Basi…" at bounding box center [784, 391] width 1568 height 783
